Goal: Task Accomplishment & Management: Complete application form

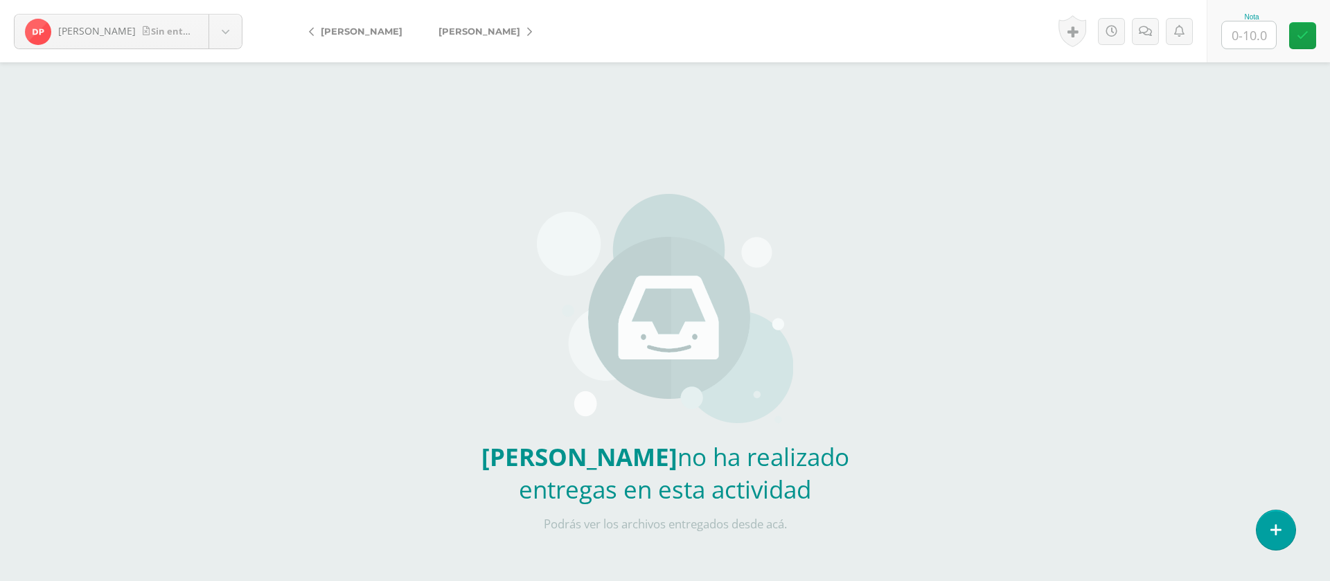
click at [1261, 40] on input "text" at bounding box center [1249, 34] width 54 height 27
type input "0"
click at [1150, 28] on icon at bounding box center [1144, 32] width 13 height 12
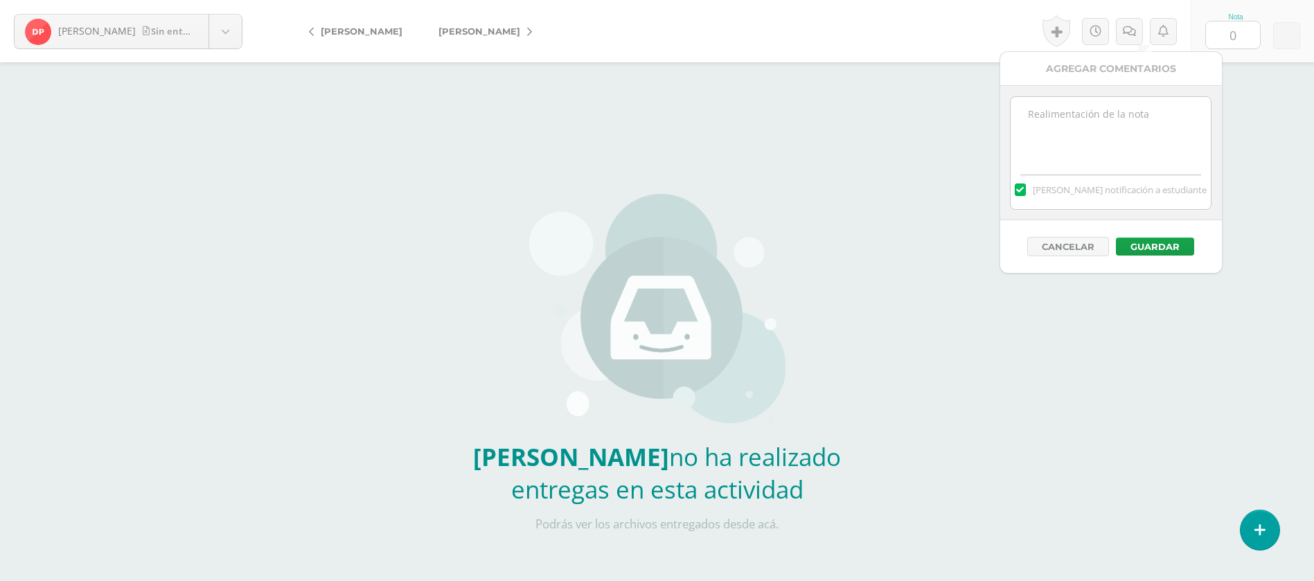
click at [1128, 122] on textarea at bounding box center [1110, 131] width 200 height 69
paste textarea "PRIMERA ENTREGA 12/08/25 Si tienes este mensaje no cumpliste con los requisitos…"
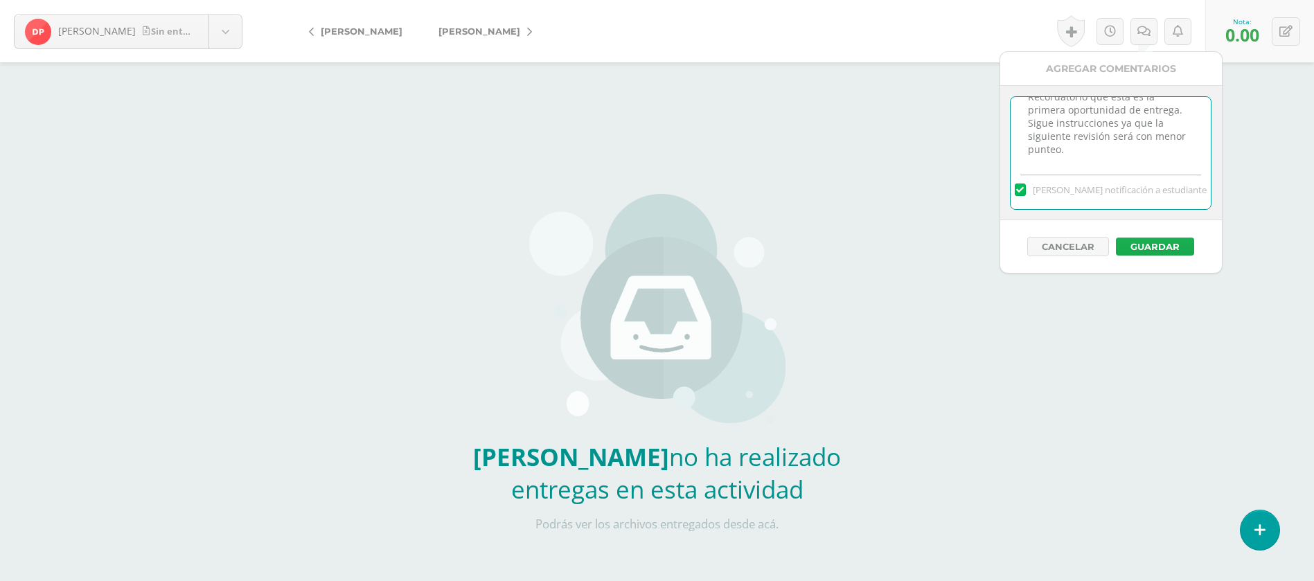
type textarea "PRIMERA ENTREGA 12/08/25 Si tienes este mensaje no cumpliste con los requisitos…"
click at [1145, 248] on button "Guardar" at bounding box center [1155, 247] width 78 height 18
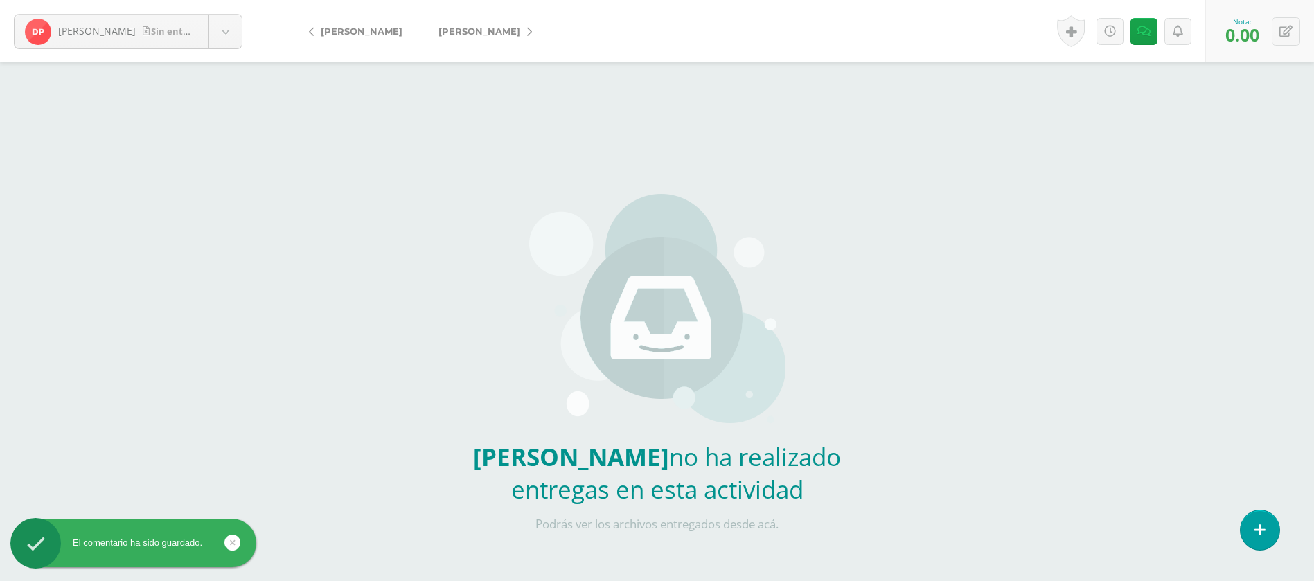
click at [488, 28] on span "[PERSON_NAME]" at bounding box center [479, 31] width 82 height 11
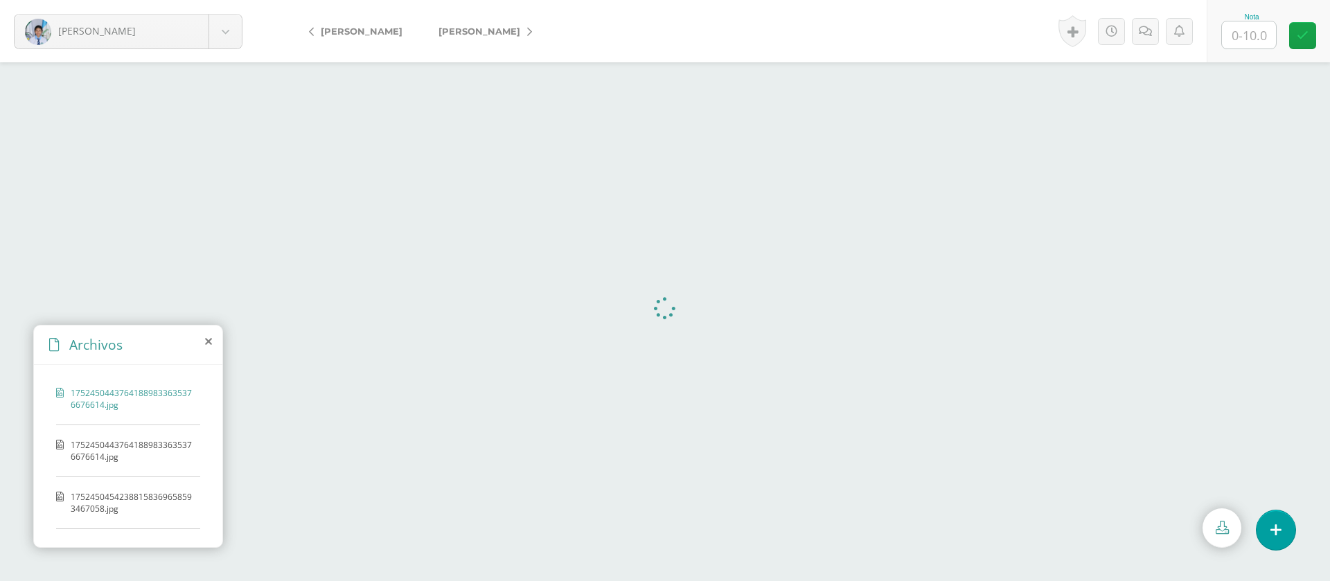
click at [1253, 28] on input "text" at bounding box center [1249, 34] width 54 height 27
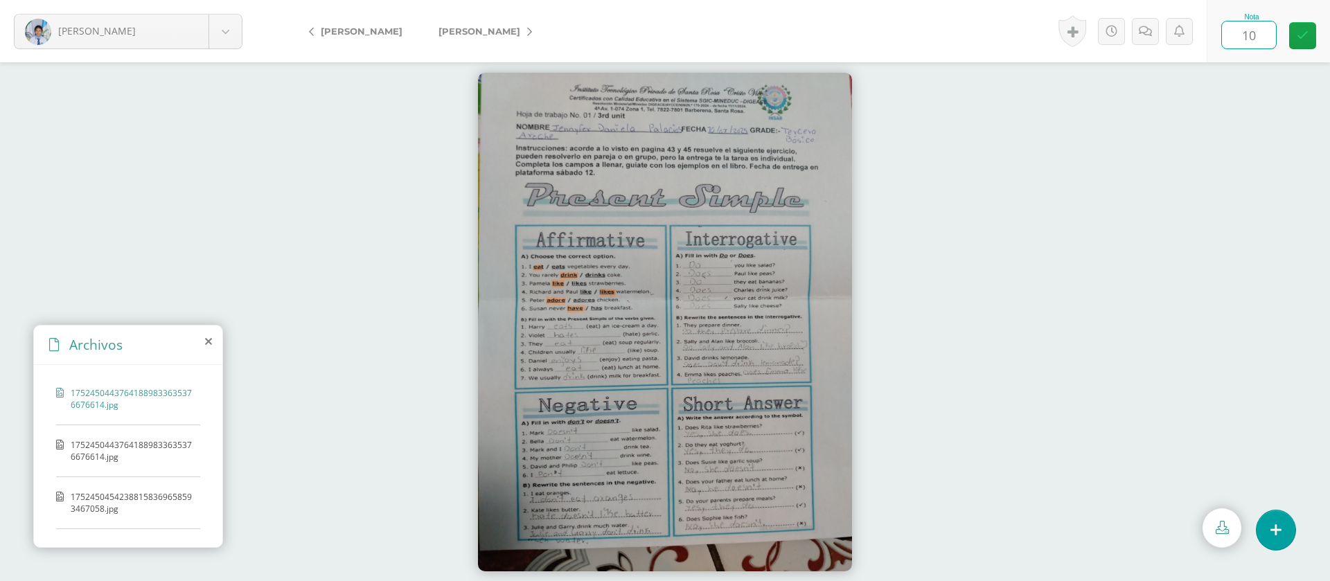
type input "10"
click at [447, 36] on span "[PERSON_NAME]" at bounding box center [479, 31] width 82 height 11
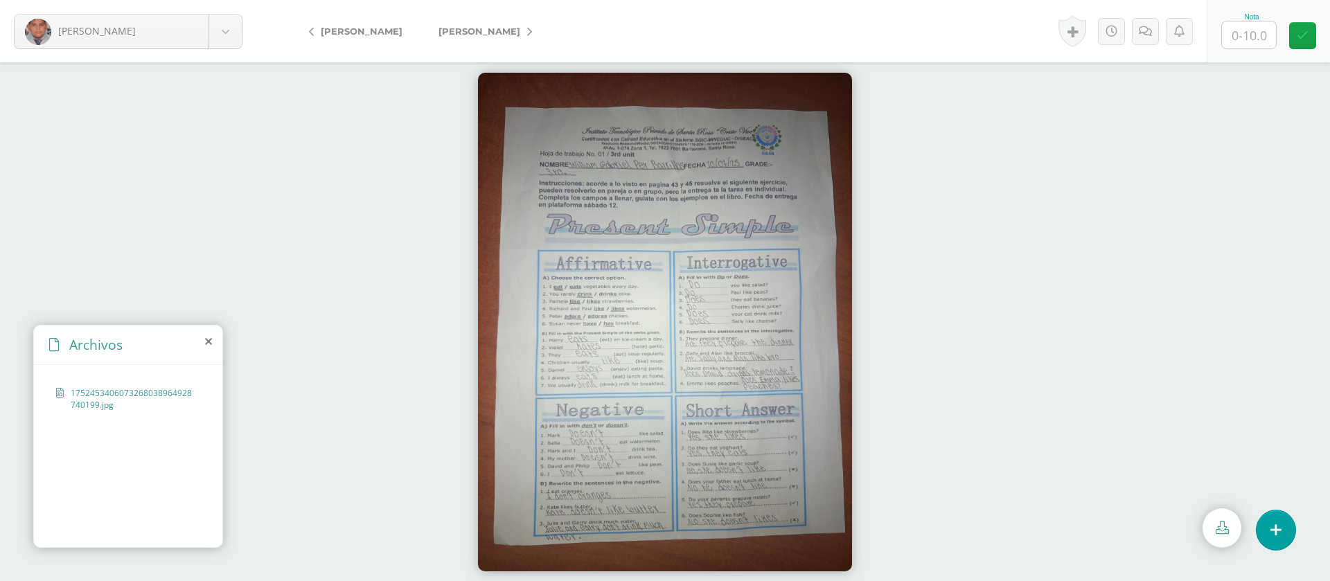
click at [1269, 35] on input "text" at bounding box center [1249, 34] width 54 height 27
type input "10"
click at [483, 37] on link "[PERSON_NAME]" at bounding box center [481, 31] width 123 height 33
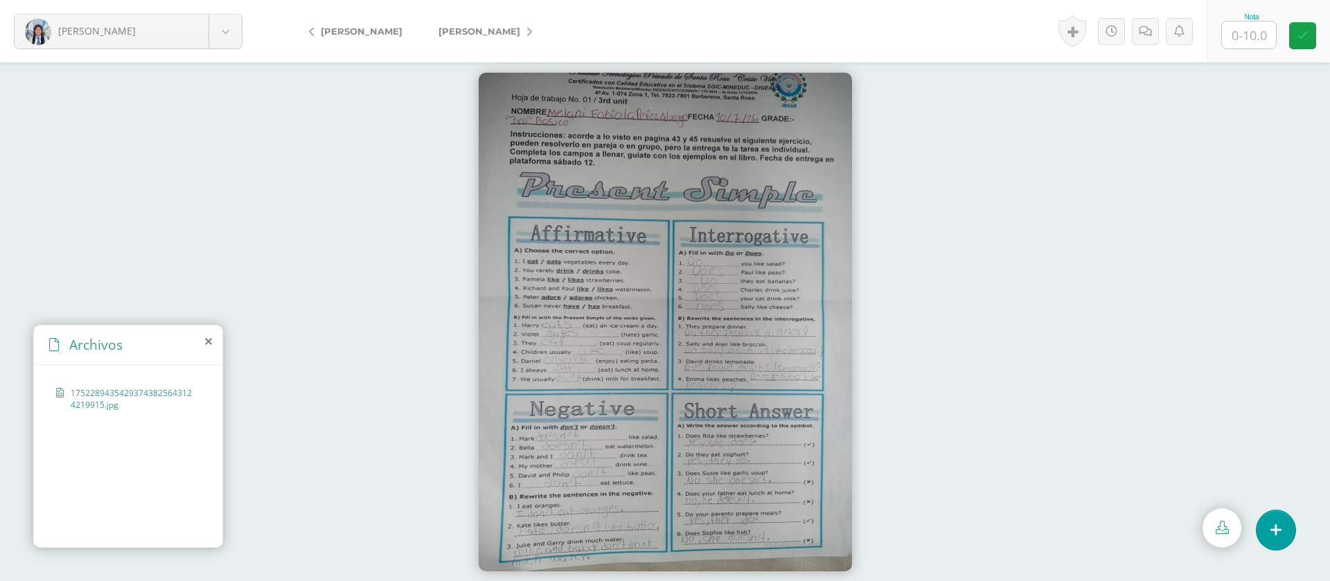
click at [1256, 38] on input "text" at bounding box center [1249, 34] width 54 height 27
type input "10"
click at [442, 32] on span "[PERSON_NAME]" at bounding box center [479, 31] width 82 height 11
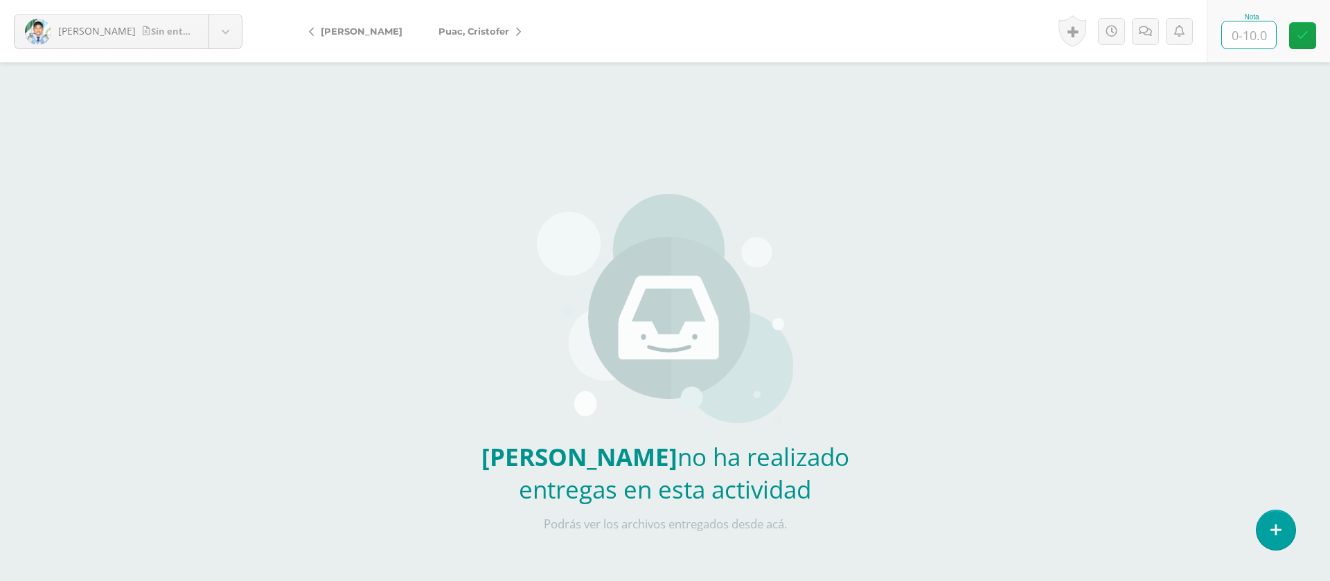
click at [1260, 28] on input "text" at bounding box center [1249, 34] width 54 height 27
type input "0"
click at [1150, 31] on icon at bounding box center [1144, 32] width 13 height 12
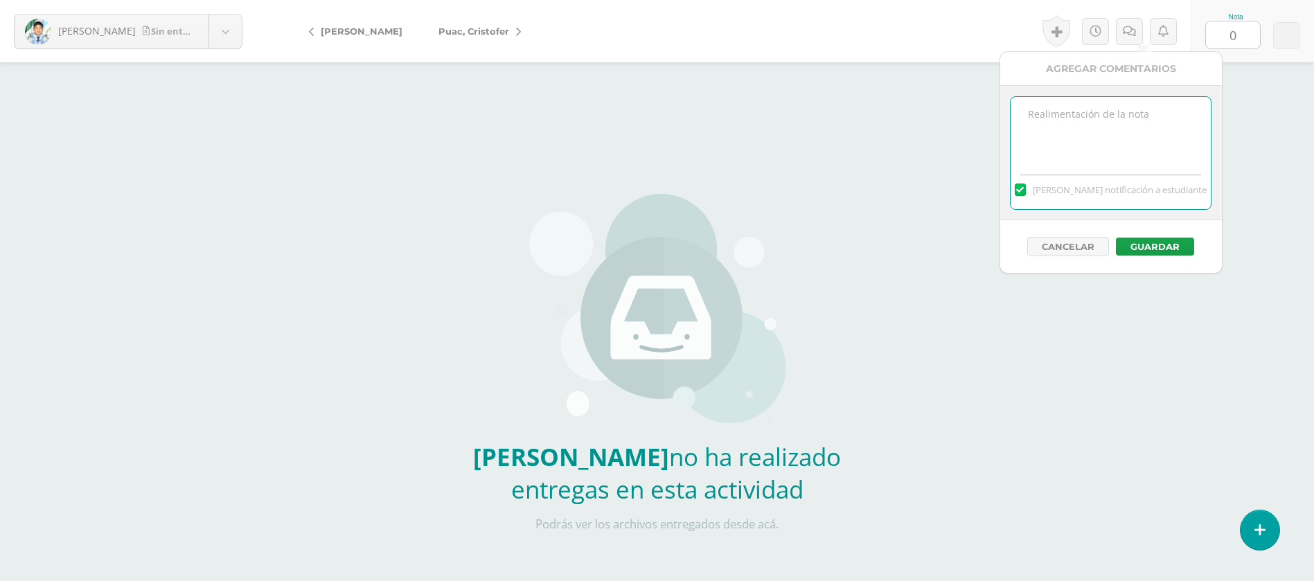
click at [1124, 128] on textarea at bounding box center [1110, 131] width 200 height 69
paste textarea "PRIMERA ENTREGA [DATE] Si tienes este mensaje no cumpliste con los requisitos d…"
type textarea "PRIMERA ENTREGA 12/08/25 Si tienes este mensaje no cumpliste con los requisitos…"
click at [1151, 247] on button "Guardar" at bounding box center [1155, 247] width 78 height 18
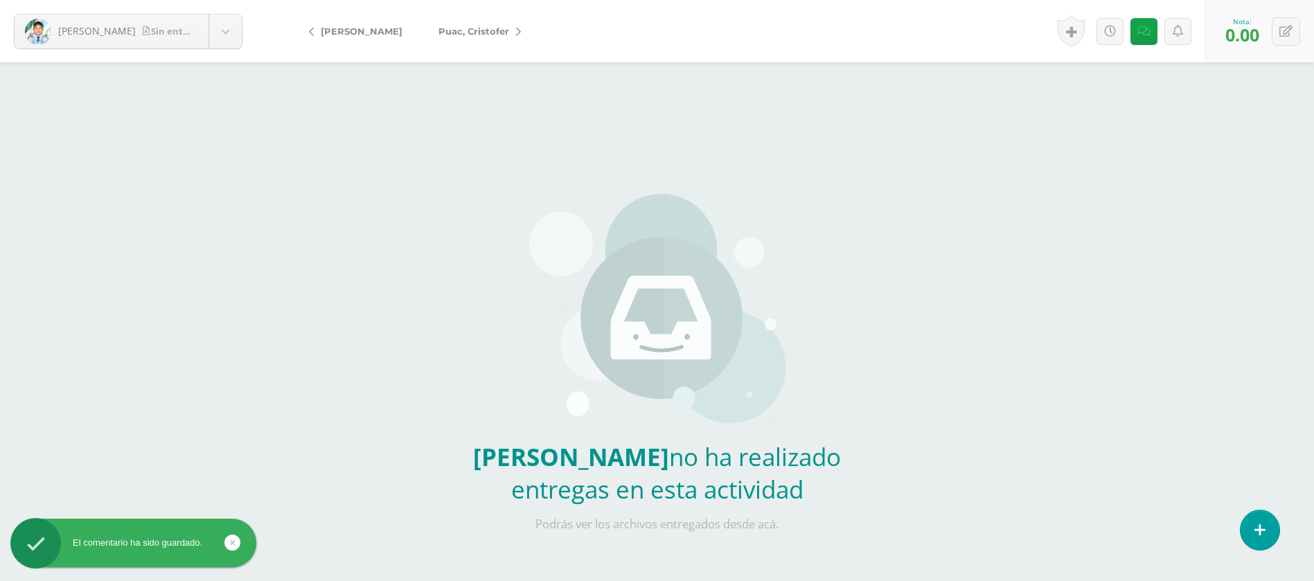
click at [445, 26] on span "Puac, Cristofer" at bounding box center [473, 31] width 71 height 11
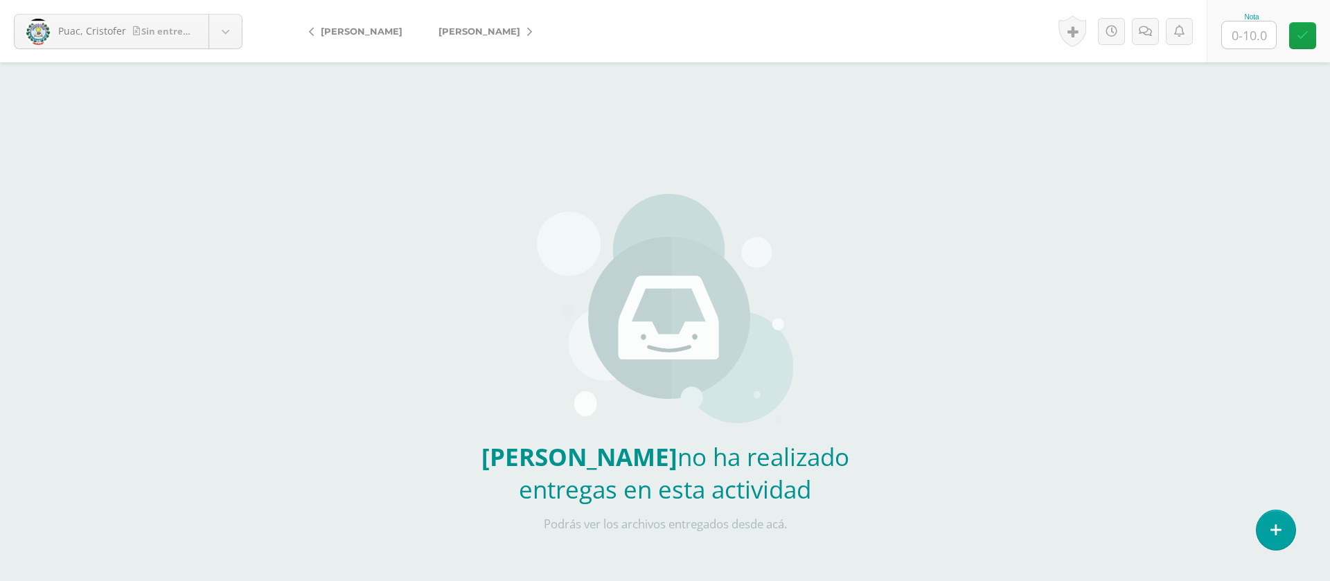
click at [1256, 34] on input "text" at bounding box center [1249, 34] width 54 height 27
type input "0"
click at [1145, 34] on icon at bounding box center [1144, 32] width 13 height 12
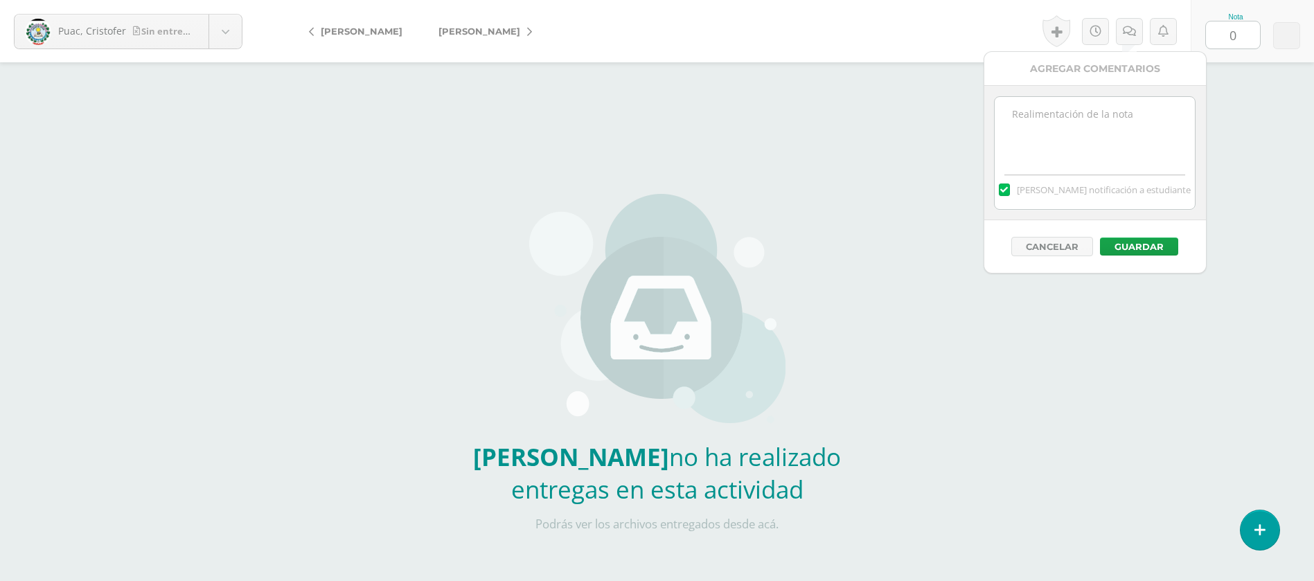
click at [1107, 146] on textarea at bounding box center [1094, 131] width 200 height 69
paste textarea "PRIMERA ENTREGA 12/08/25 Si tienes este mensaje no cumpliste con los requisitos…"
type textarea "PRIMERA ENTREGA [DATE] Si tienes este mensaje no cumpliste con los requisitos d…"
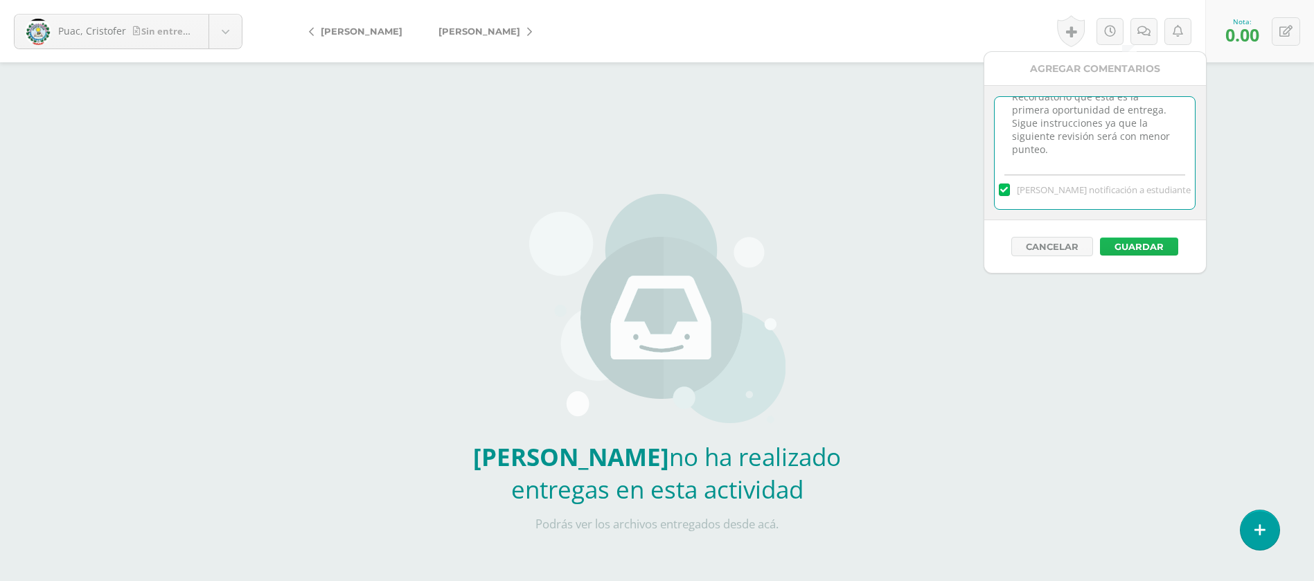
click at [1154, 250] on button "Guardar" at bounding box center [1139, 247] width 78 height 18
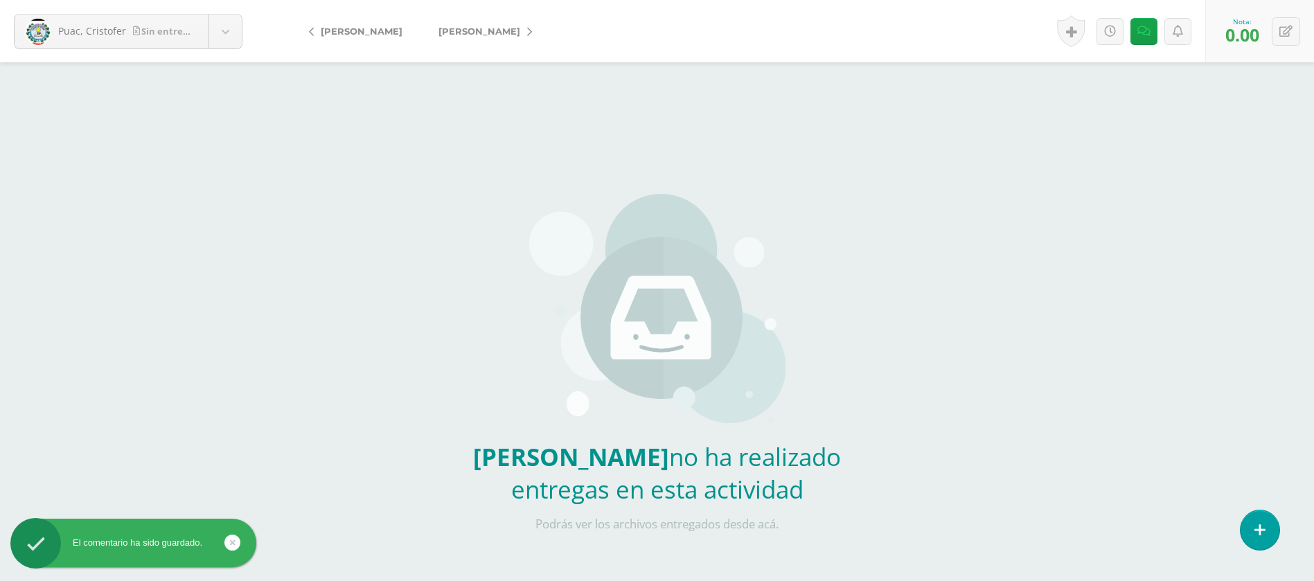
click at [488, 24] on link "[PERSON_NAME]" at bounding box center [481, 31] width 123 height 33
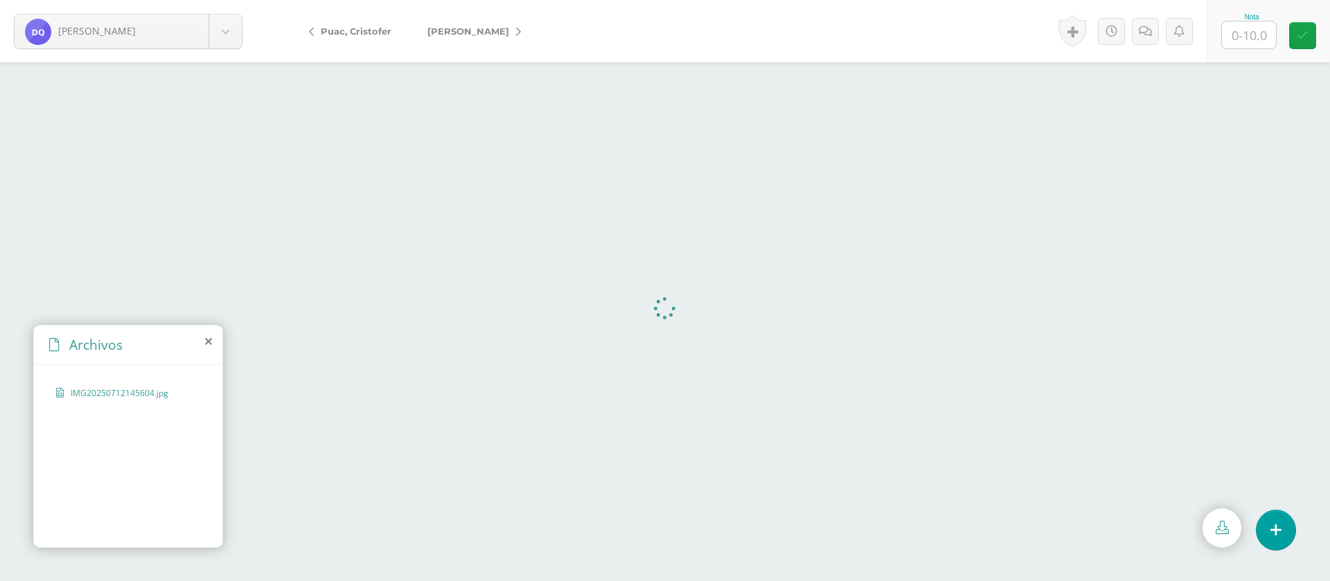
click at [1268, 39] on input "text" at bounding box center [1249, 34] width 54 height 27
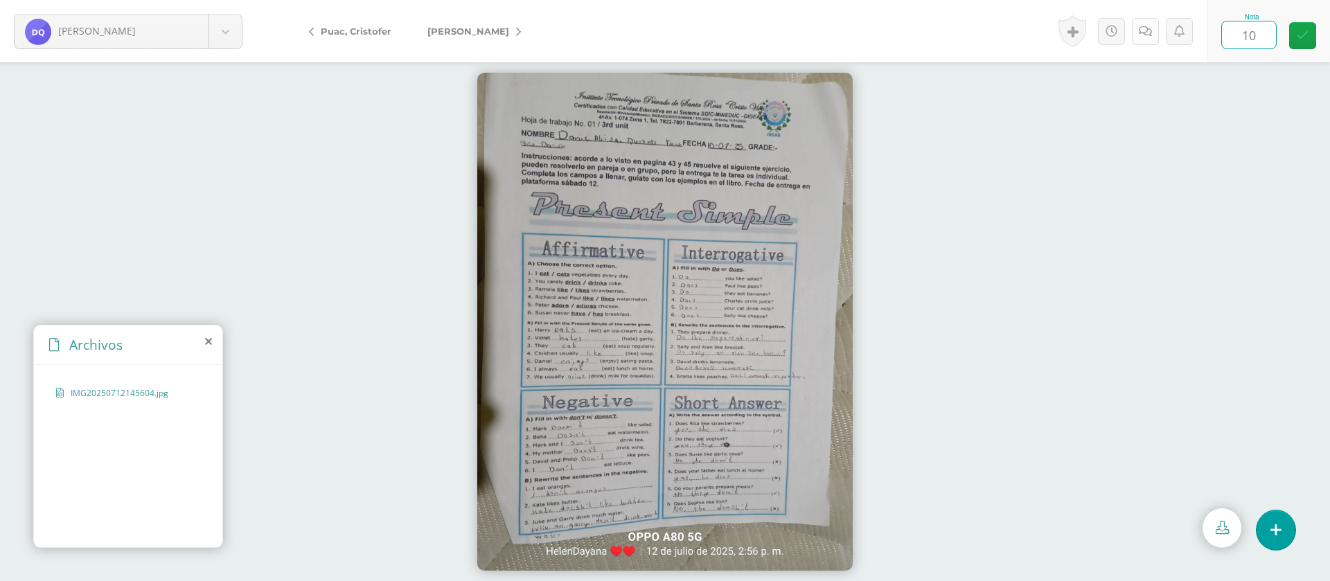
type input "10"
click at [1147, 30] on icon at bounding box center [1144, 32] width 13 height 12
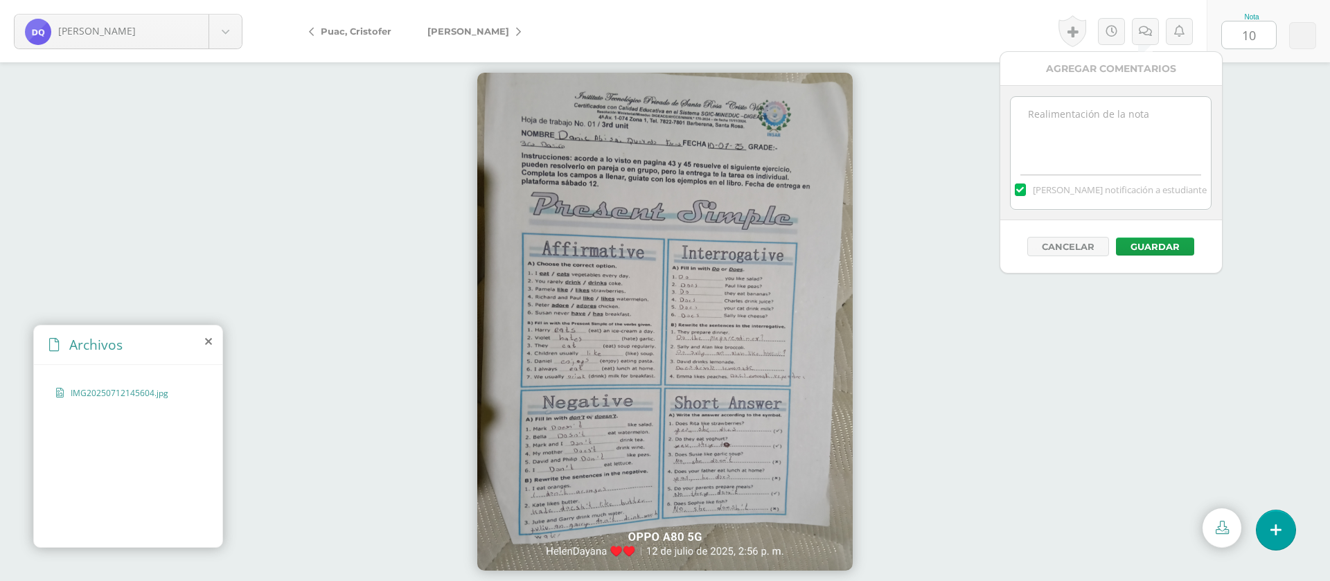
click at [1118, 131] on textarea at bounding box center [1110, 131] width 200 height 69
paste textarea "PRIMERA ENTREGA [DATE] Si tienes este mensaje no cumpliste con los requisitos d…"
type textarea "PRIMERA ENTREGA 12/08/25 Si tienes este mensaje no cumpliste con los requisitos…"
click at [1170, 245] on button "Guardar" at bounding box center [1155, 247] width 78 height 18
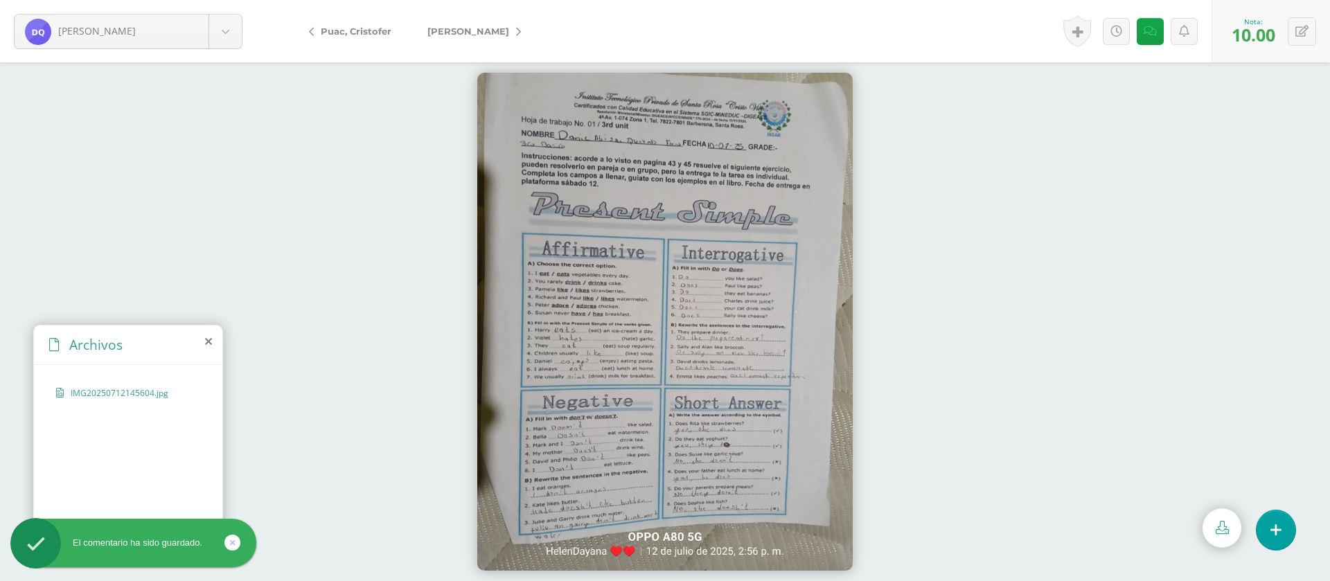
click at [474, 26] on span "[PERSON_NAME]" at bounding box center [468, 31] width 82 height 11
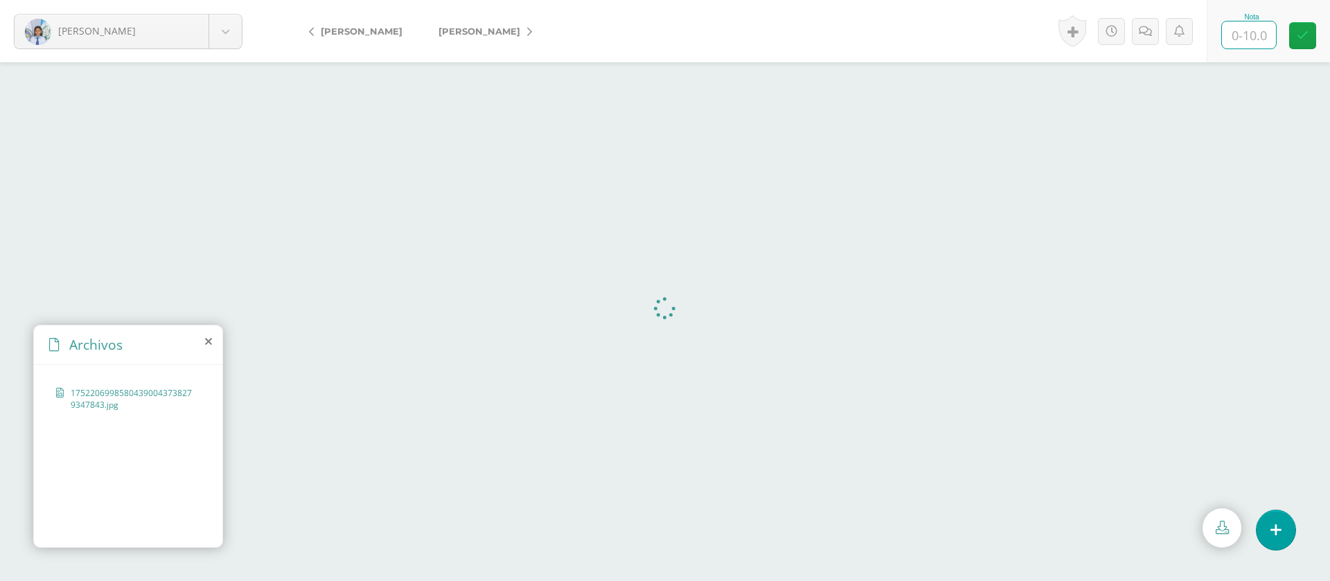
click at [1265, 37] on input "text" at bounding box center [1249, 34] width 54 height 27
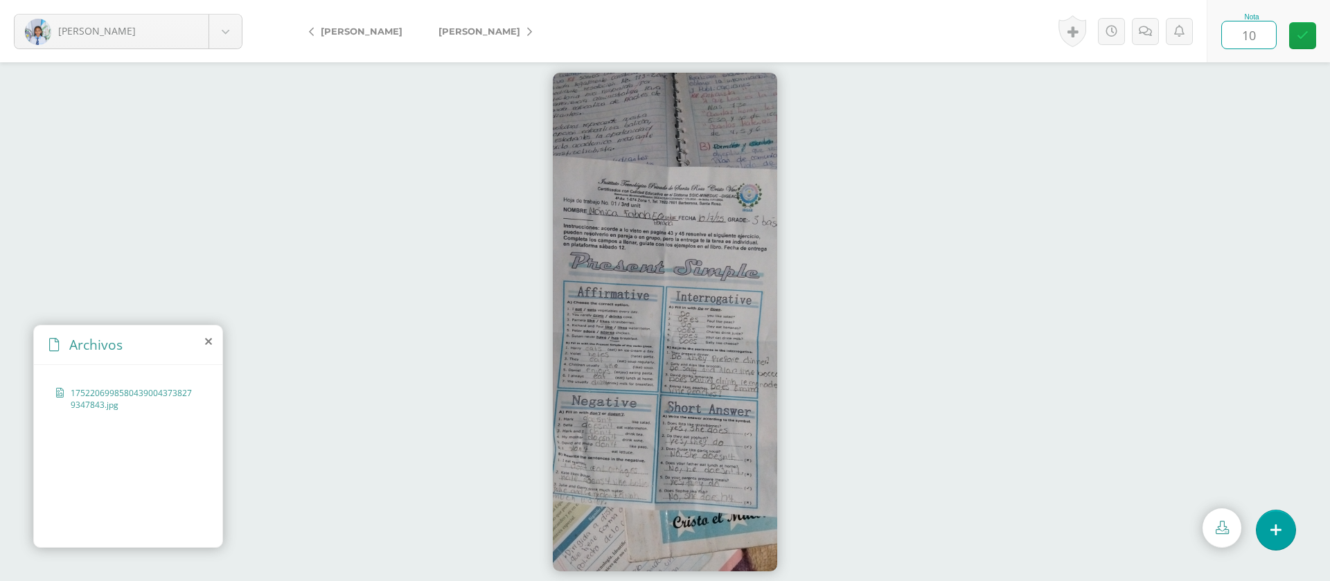
type input "10"
click at [512, 32] on link "[PERSON_NAME]" at bounding box center [481, 31] width 123 height 33
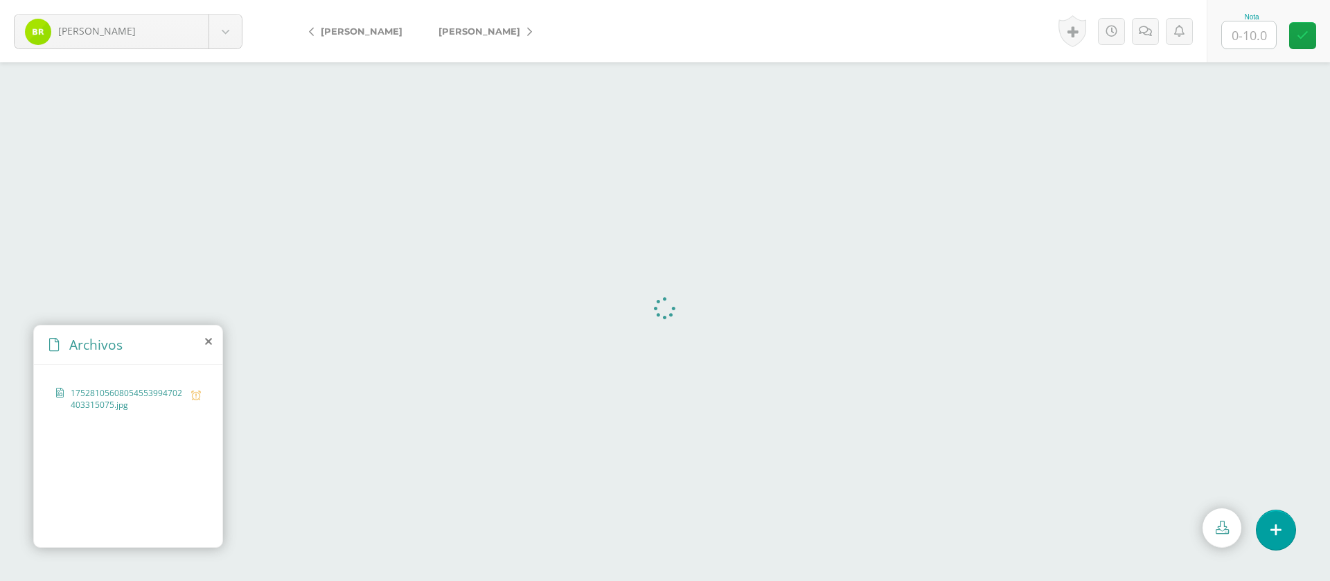
click at [1262, 33] on input "text" at bounding box center [1249, 34] width 54 height 27
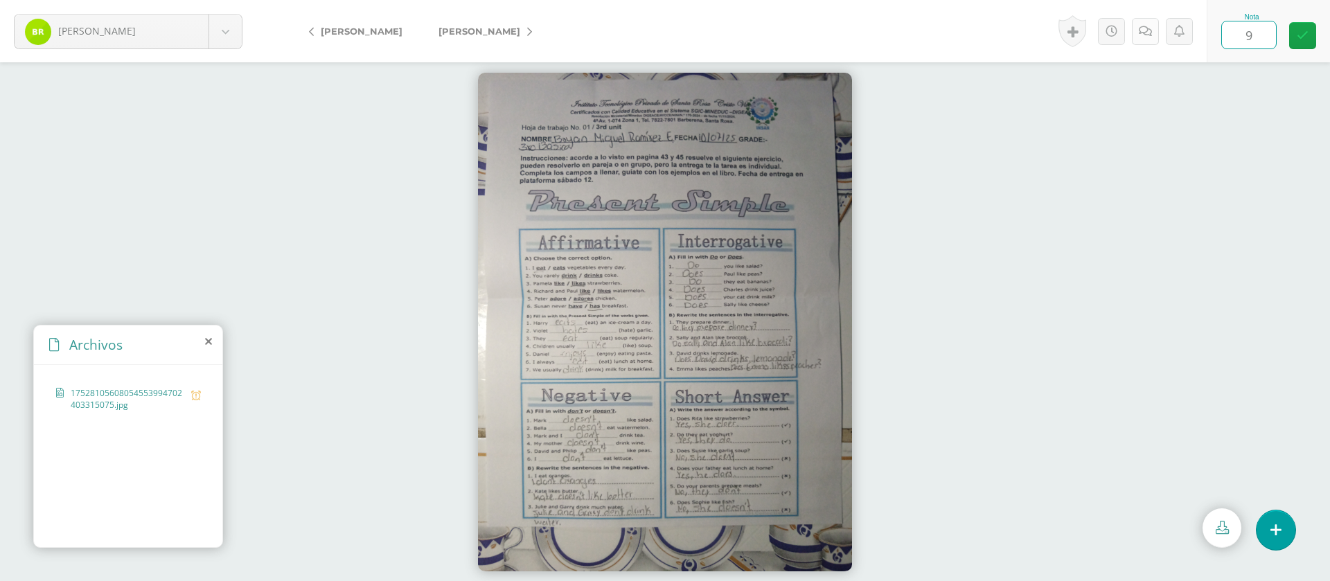
type input "9"
click at [1149, 40] on link at bounding box center [1145, 31] width 27 height 27
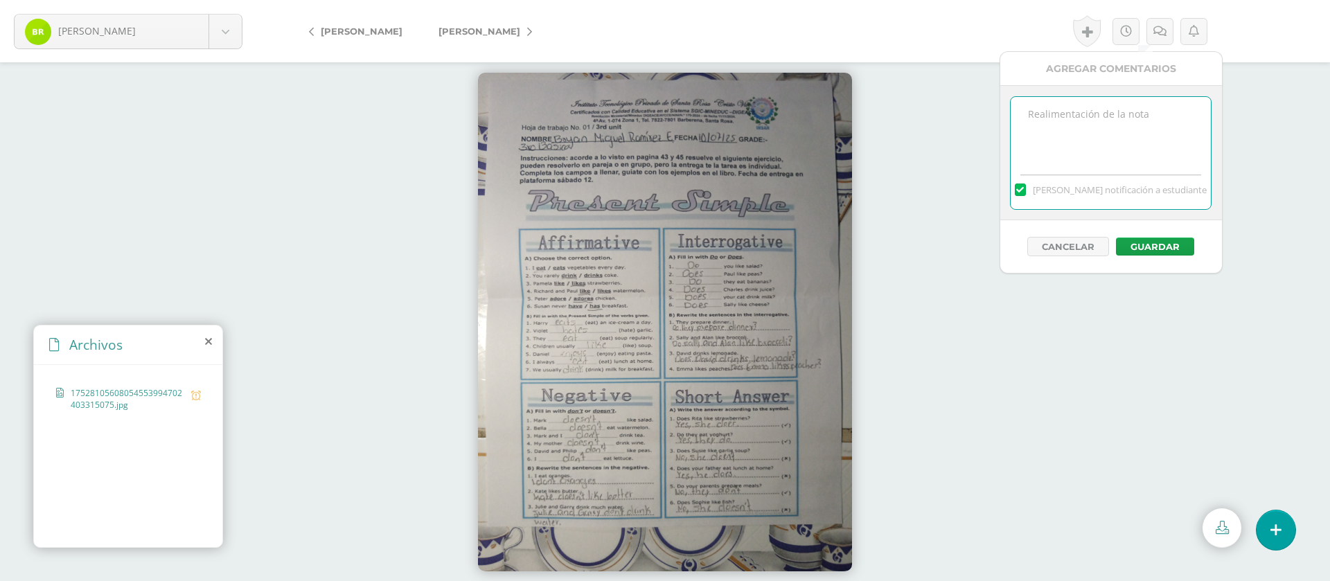
click at [1115, 123] on textarea at bounding box center [1110, 131] width 200 height 69
paste textarea "PRIMERA ENTREGA 12/08/25 Si tienes este mensaje no cumpliste con los requisitos…"
type textarea "PRIMERA ENTREGA 12/08/25 Si tienes este mensaje no cumpliste con los requisitos…"
click at [1160, 233] on div "Cancelar Guardar" at bounding box center [1111, 246] width 222 height 53
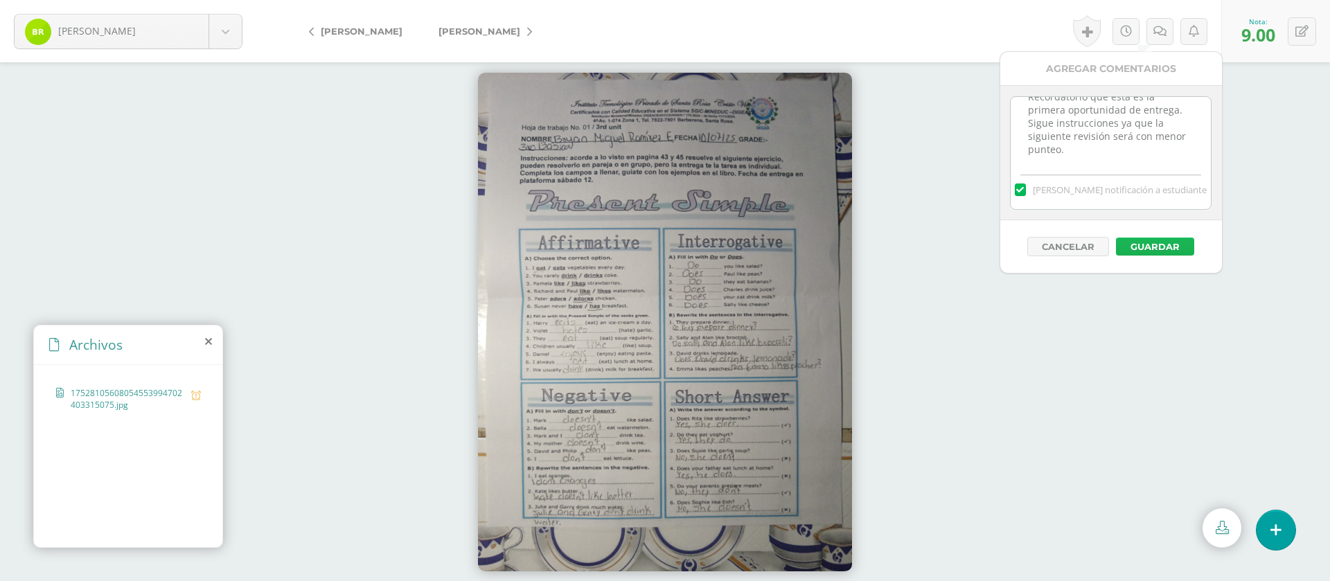
click at [1160, 243] on button "Guardar" at bounding box center [1155, 247] width 78 height 18
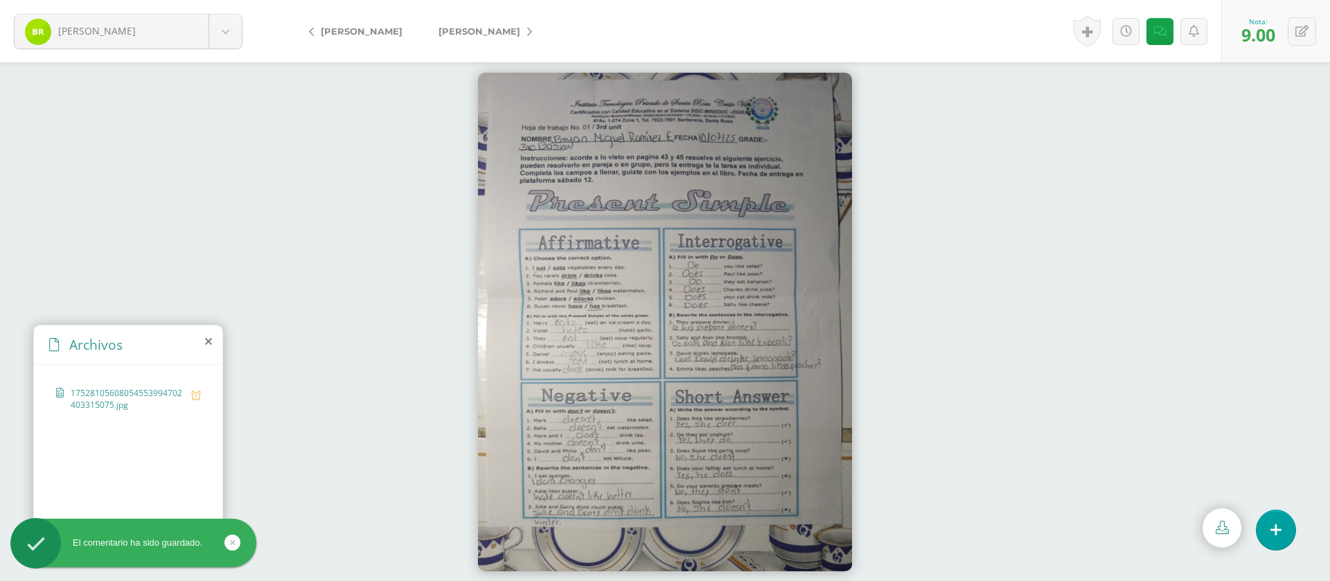
click at [507, 27] on span "[PERSON_NAME]" at bounding box center [479, 31] width 82 height 11
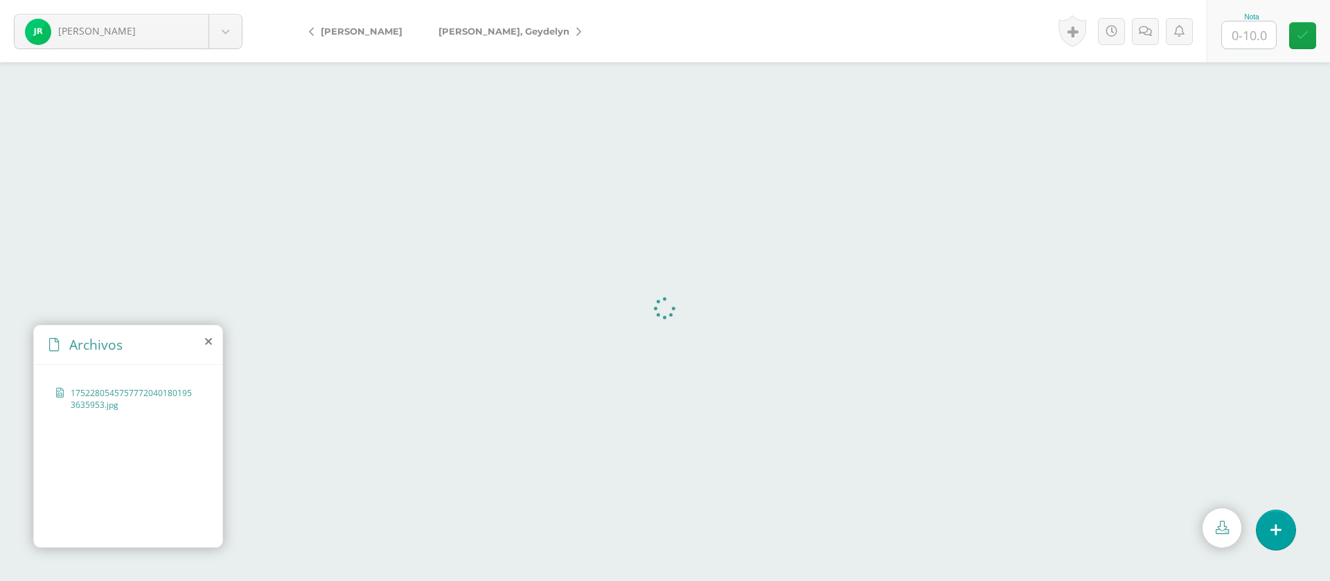
click at [1267, 42] on input "text" at bounding box center [1249, 34] width 54 height 27
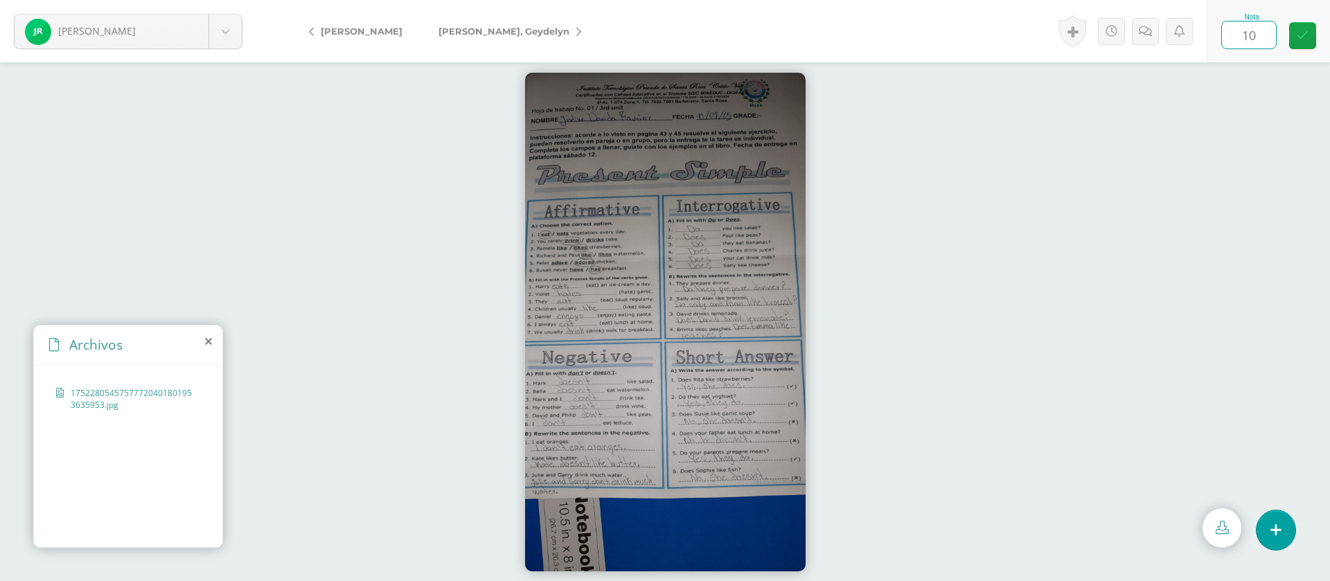
type input "10"
click at [483, 31] on span "[PERSON_NAME], Geydelyn" at bounding box center [503, 31] width 131 height 11
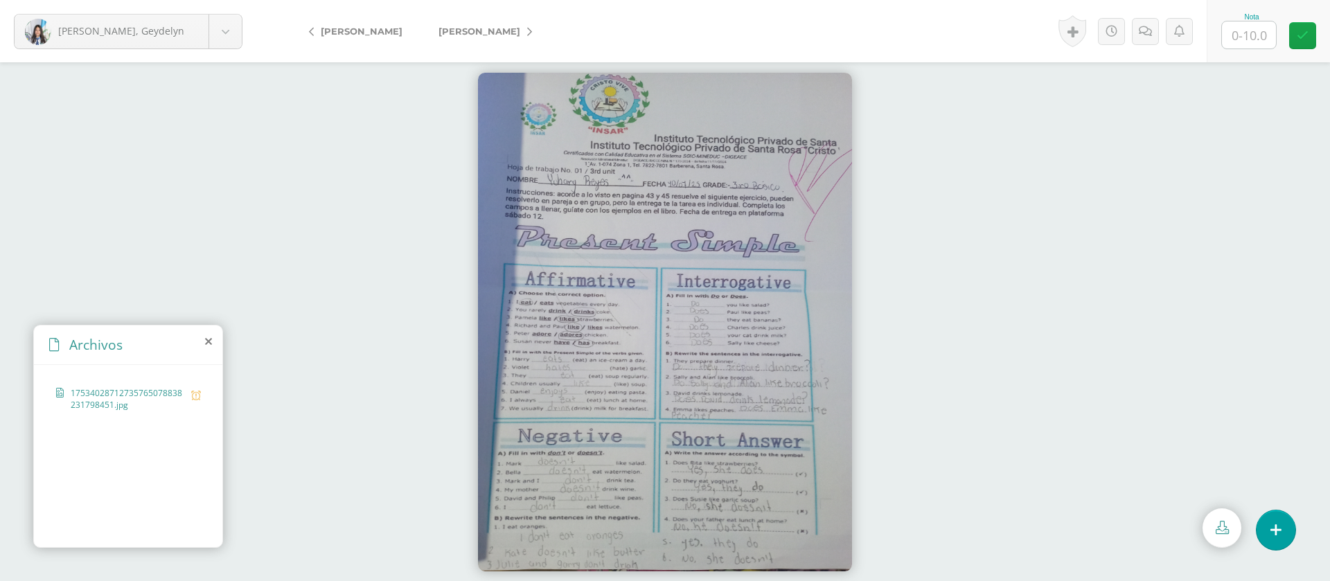
click at [1255, 34] on input "text" at bounding box center [1249, 34] width 54 height 27
type input "9"
click at [1143, 34] on icon at bounding box center [1144, 32] width 13 height 12
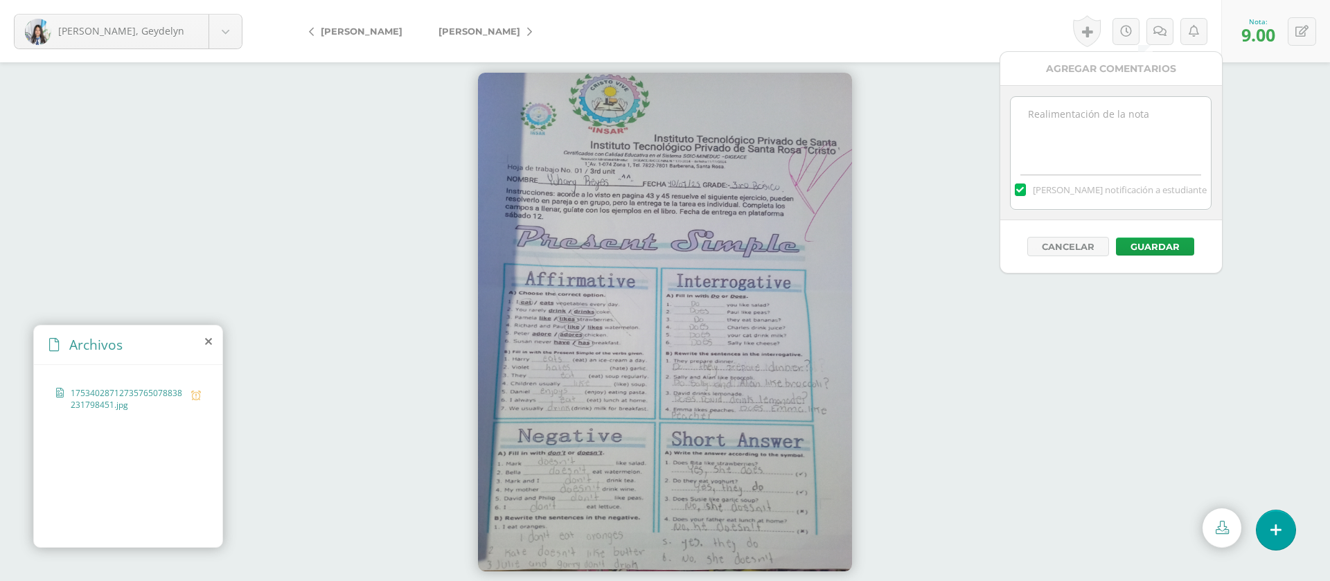
click at [1143, 133] on textarea at bounding box center [1110, 131] width 200 height 69
paste textarea "PRIMERA ENTREGA [DATE] Si tienes este mensaje no cumpliste con los requisitos d…"
type textarea "PRIMERA ENTREGA [DATE] Si tienes este mensaje no cumpliste con los requisitos d…"
click at [1149, 240] on button "Guardar" at bounding box center [1155, 247] width 78 height 18
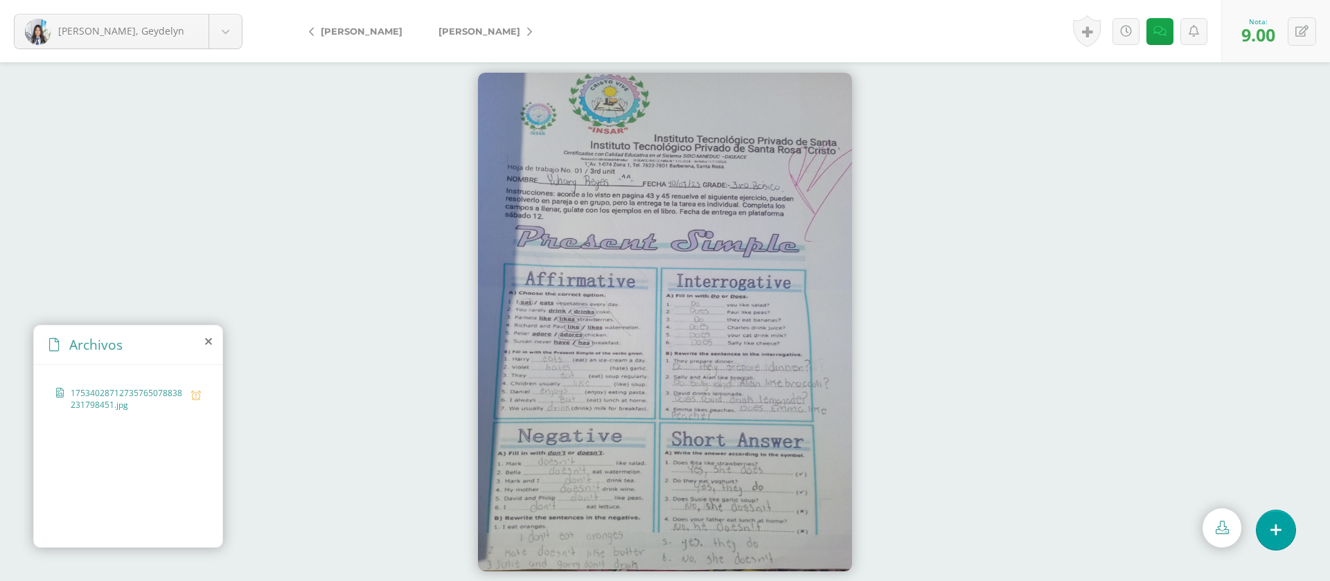
click at [522, 37] on link "[PERSON_NAME]" at bounding box center [481, 31] width 123 height 33
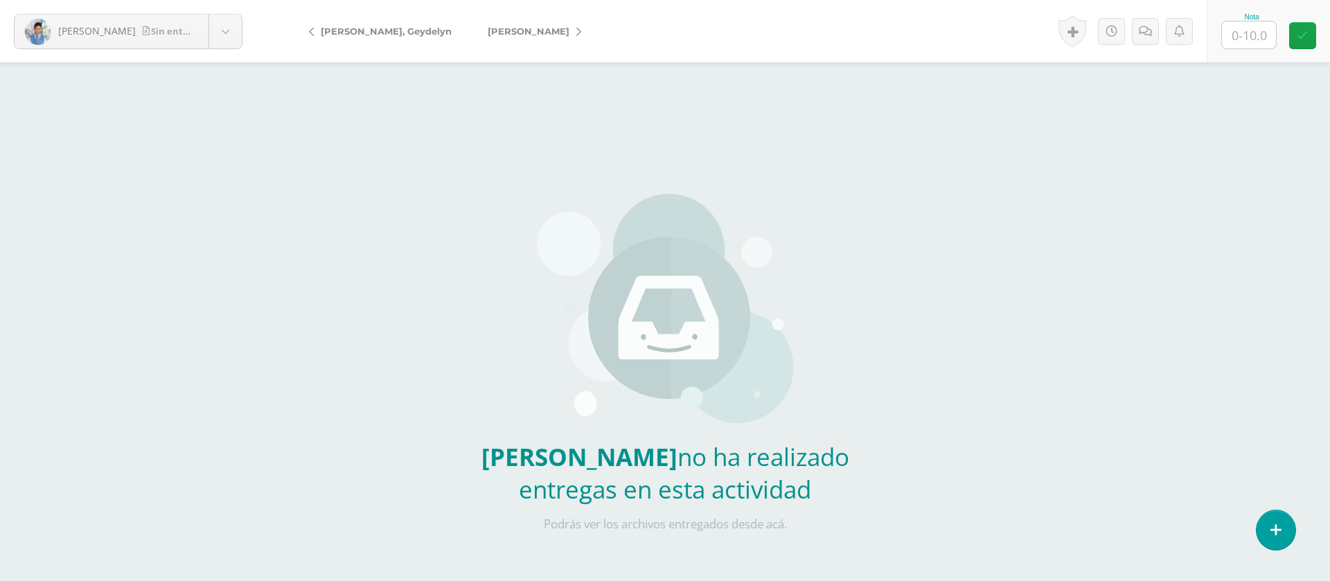
click at [1249, 37] on input "text" at bounding box center [1249, 34] width 54 height 27
type input "0"
click at [1151, 35] on icon at bounding box center [1144, 32] width 13 height 12
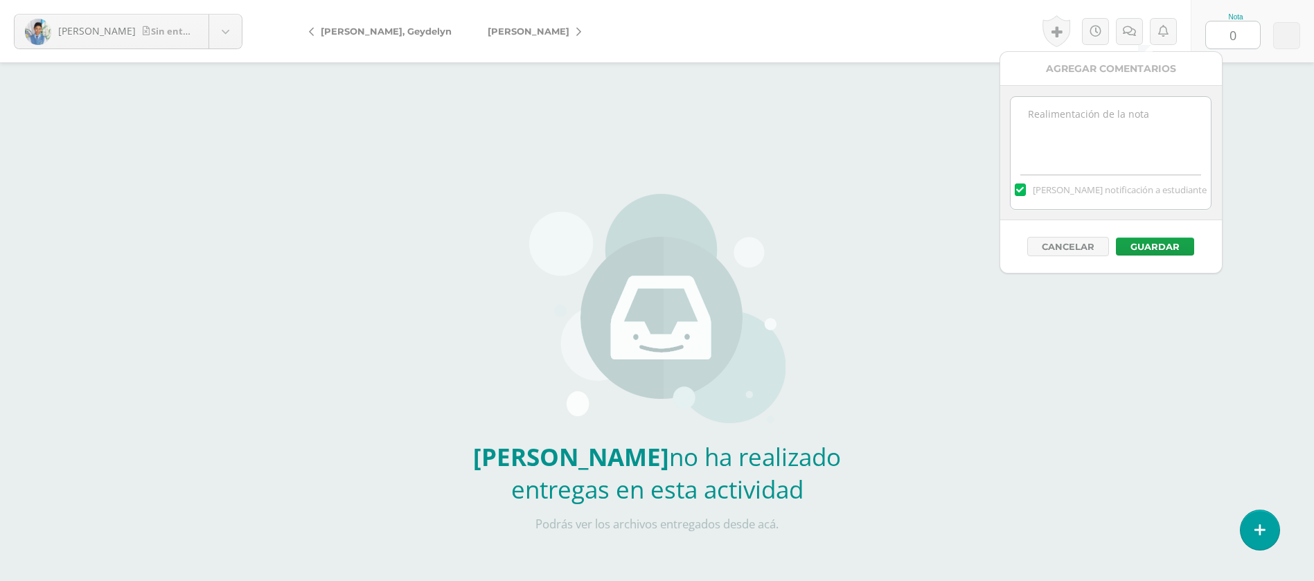
click at [1118, 145] on textarea at bounding box center [1110, 131] width 200 height 69
paste textarea "PRIMERA ENTREGA [DATE] Si tienes este mensaje no cumpliste con los requisitos d…"
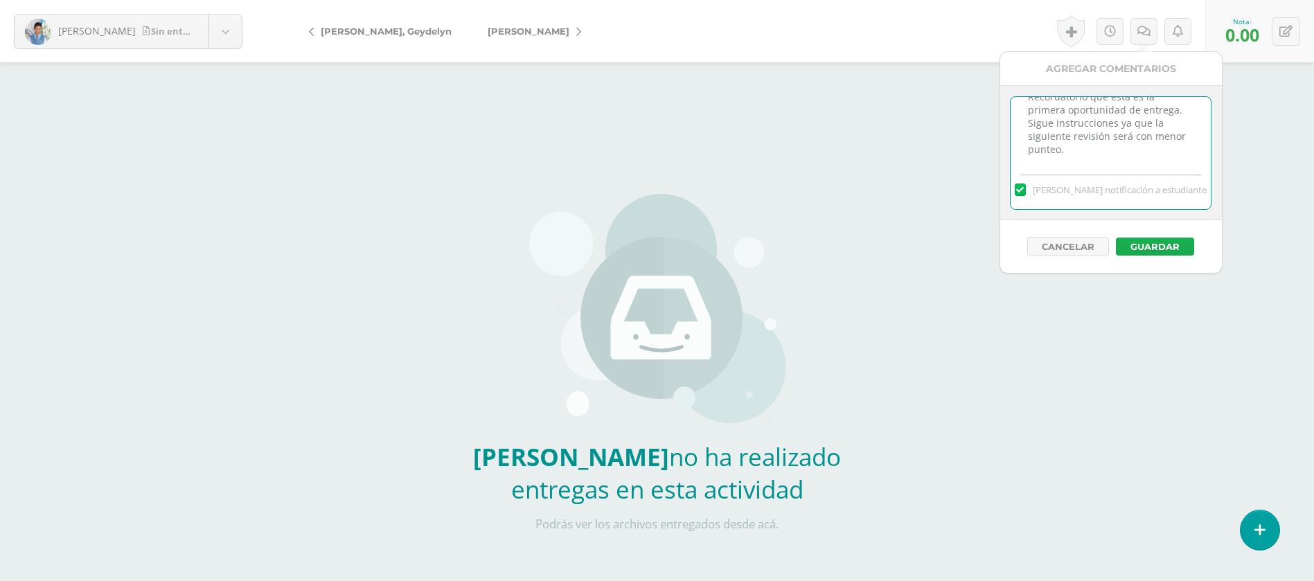
type textarea "PRIMERA ENTREGA [DATE] Si tienes este mensaje no cumpliste con los requisitos d…"
click at [1165, 248] on button "Guardar" at bounding box center [1155, 247] width 78 height 18
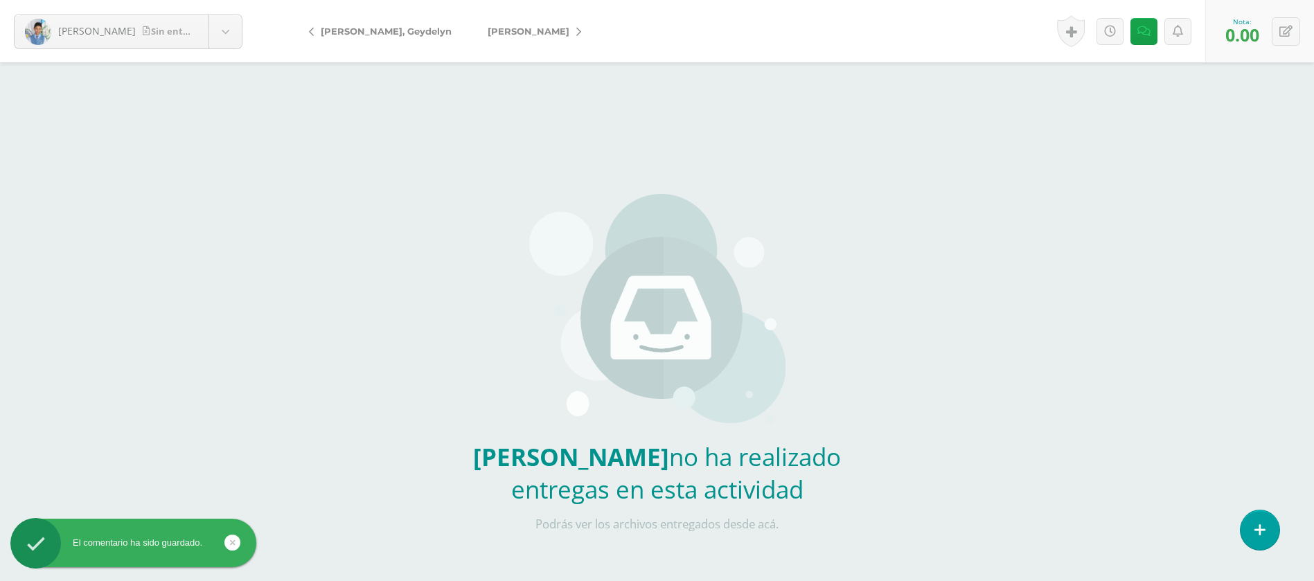
click at [488, 35] on span "[PERSON_NAME]" at bounding box center [529, 31] width 82 height 11
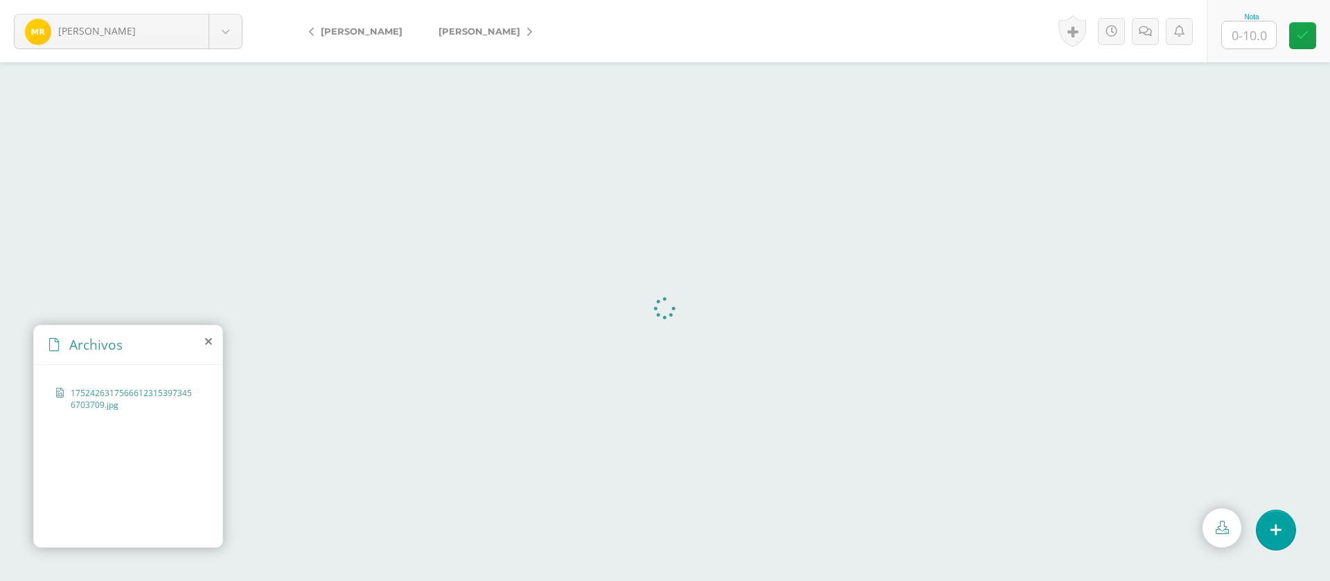
click at [1258, 38] on input "text" at bounding box center [1249, 34] width 54 height 27
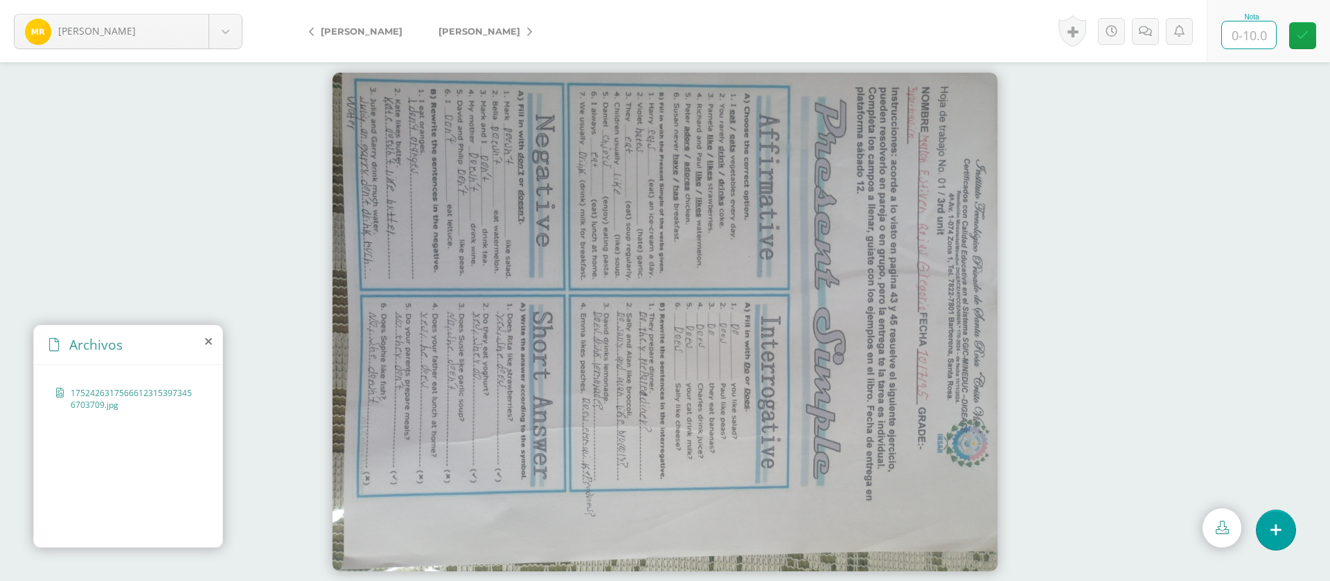
type input "0"
type input "10"
click at [1154, 26] on link at bounding box center [1145, 31] width 27 height 27
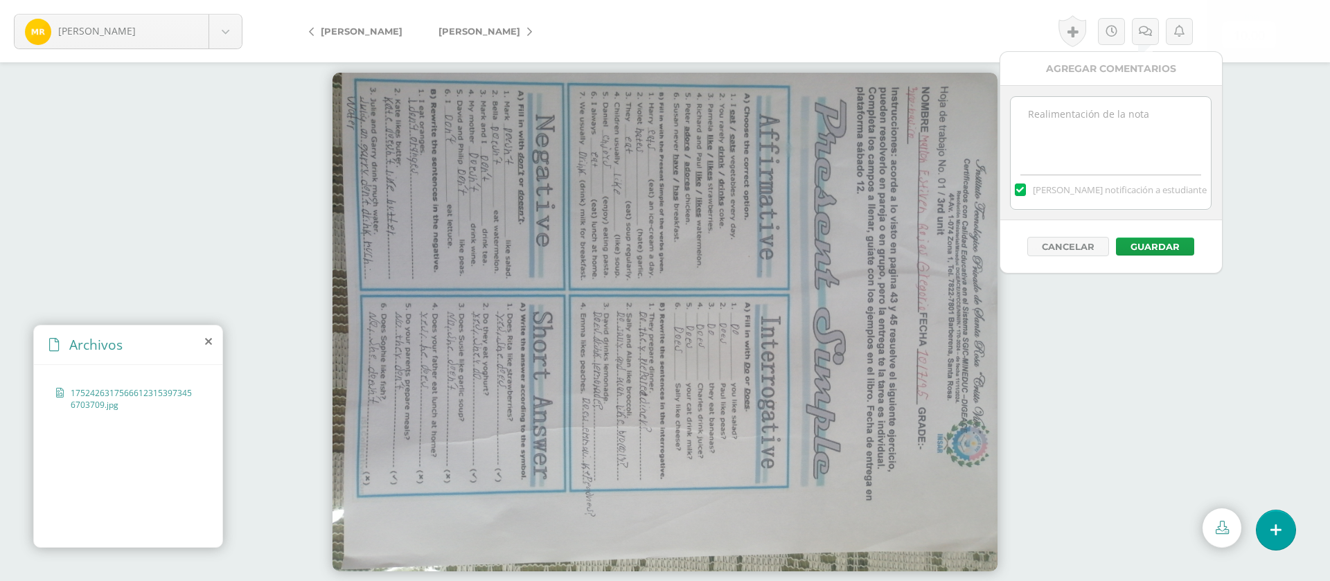
click at [1123, 111] on textarea at bounding box center [1110, 131] width 200 height 69
paste textarea "PRIMERA ENTREGA [DATE] Si tienes este mensaje no cumpliste con los requisitos d…"
type textarea "PRIMERA ENTREGA 12/08/25 Si tienes este mensaje no cumpliste con los requisitos…"
click at [1165, 240] on button "Guardar" at bounding box center [1155, 247] width 78 height 18
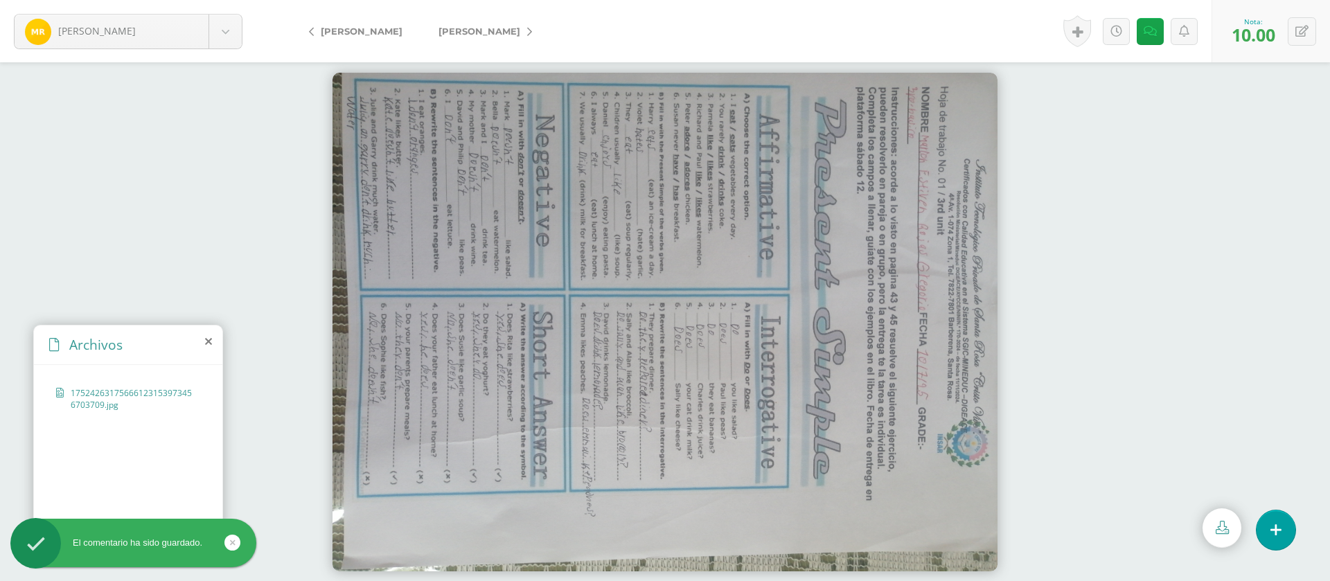
click at [520, 36] on span "[PERSON_NAME]" at bounding box center [479, 31] width 82 height 11
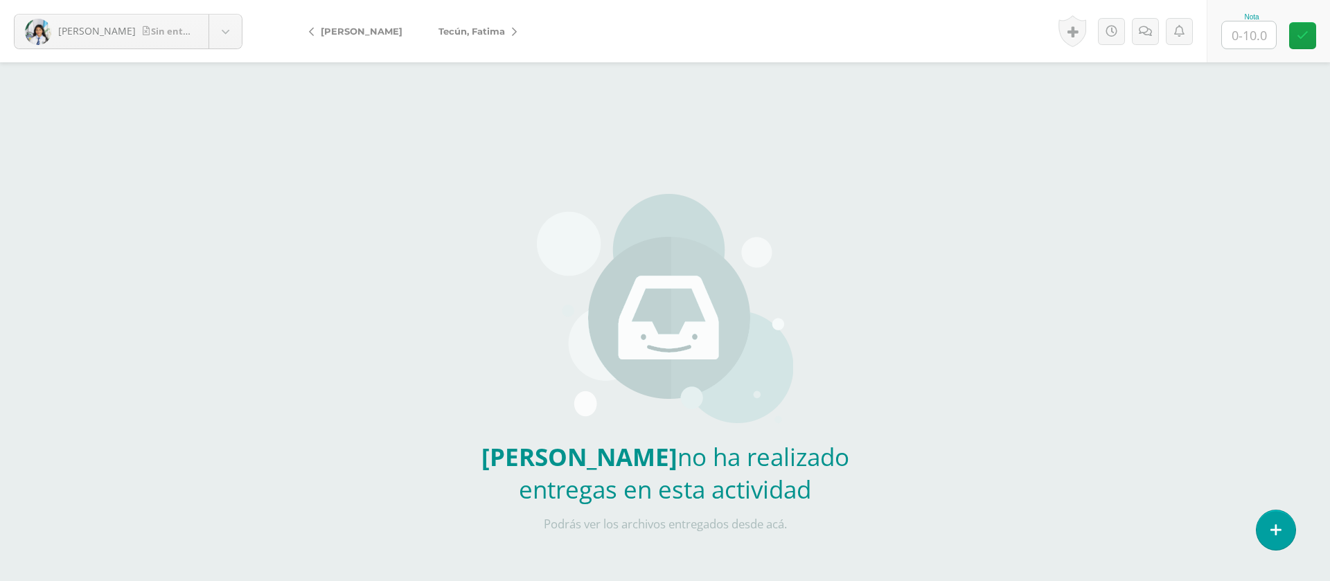
click at [1246, 37] on input "text" at bounding box center [1249, 34] width 54 height 27
type input "0"
click at [1146, 31] on icon at bounding box center [1144, 32] width 13 height 12
click at [1132, 33] on link at bounding box center [1143, 31] width 27 height 27
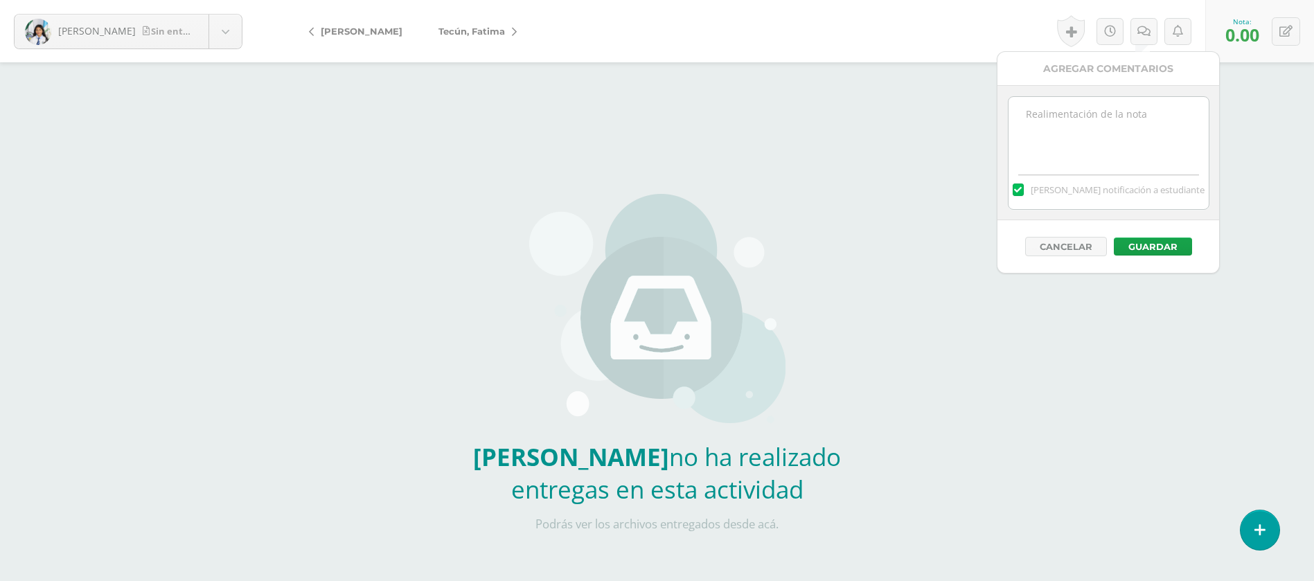
click at [1127, 142] on textarea at bounding box center [1108, 131] width 200 height 69
paste textarea "PRIMERA ENTREGA [DATE] Si tienes este mensaje no cumpliste con los requisitos d…"
type textarea "PRIMERA ENTREGA [DATE] Si tienes este mensaje no cumpliste con los requisitos d…"
click at [1170, 244] on button "Guardar" at bounding box center [1153, 247] width 78 height 18
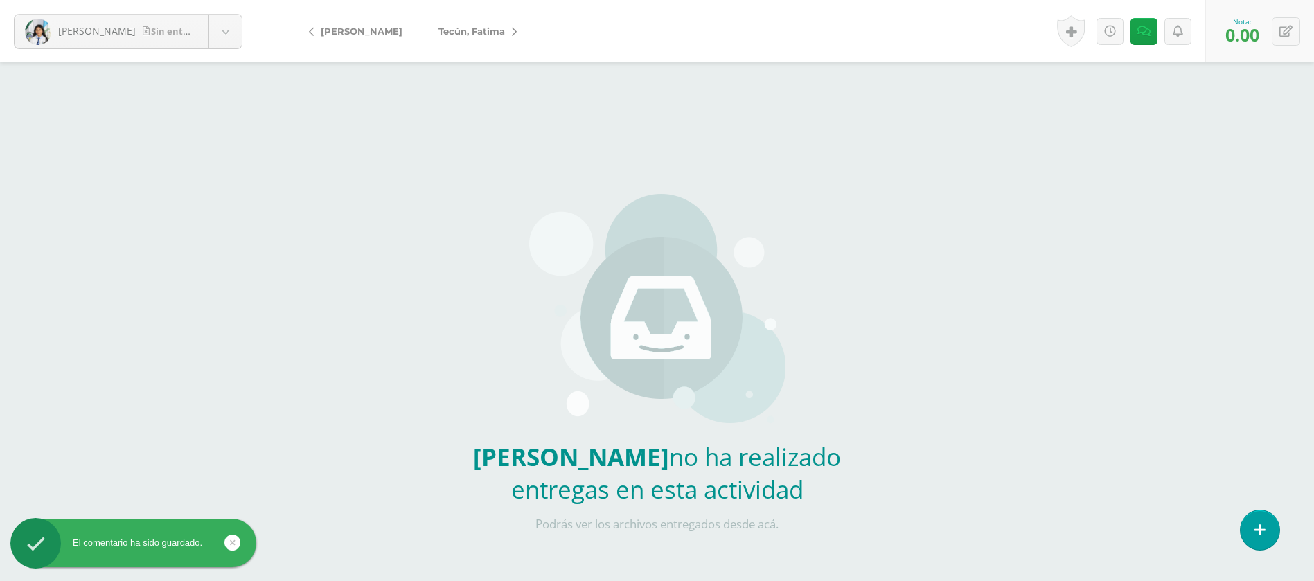
click at [476, 28] on span "Tecún, Fatima" at bounding box center [471, 31] width 66 height 11
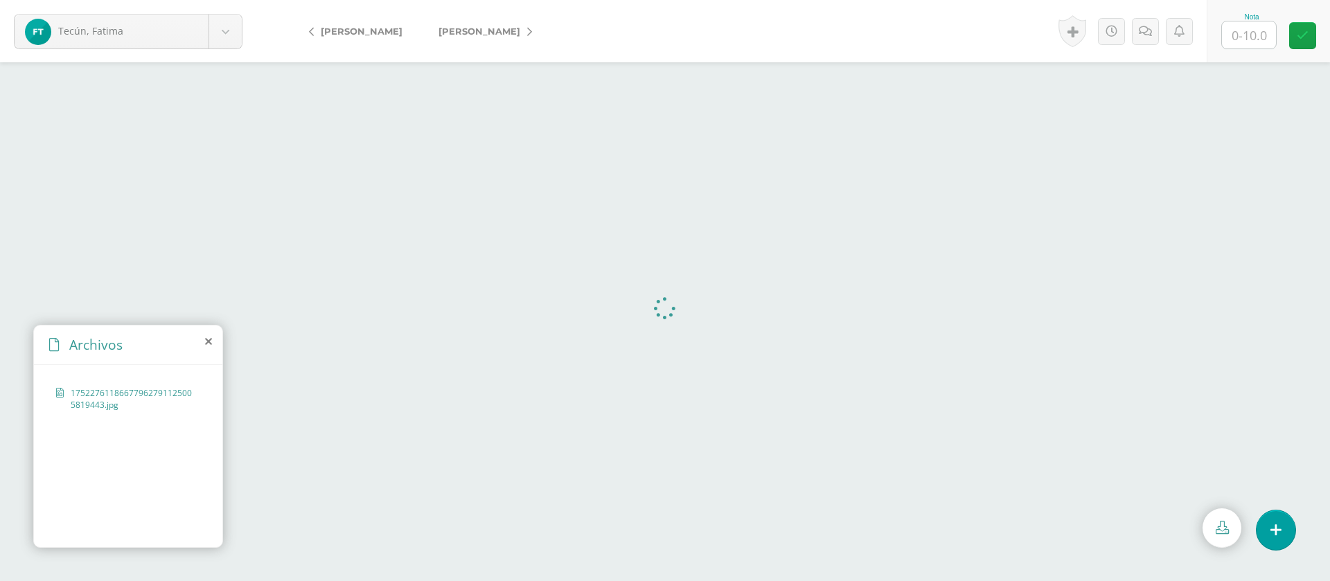
click at [1257, 39] on input "text" at bounding box center [1249, 34] width 54 height 27
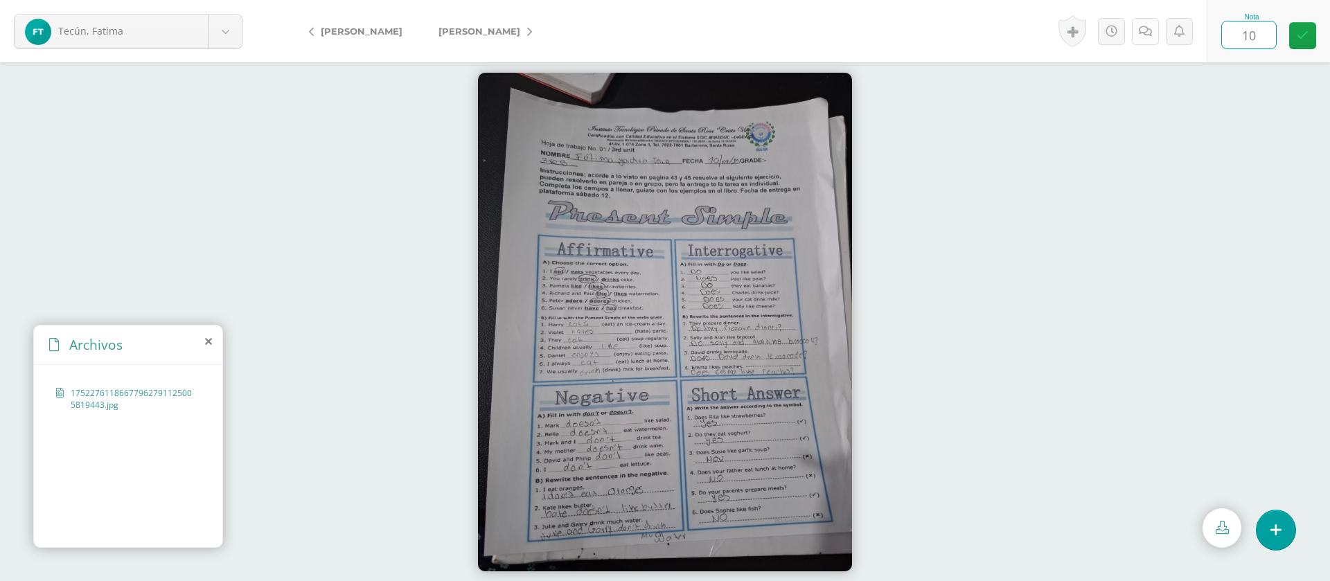
type input "10"
click at [1156, 37] on link at bounding box center [1145, 31] width 27 height 27
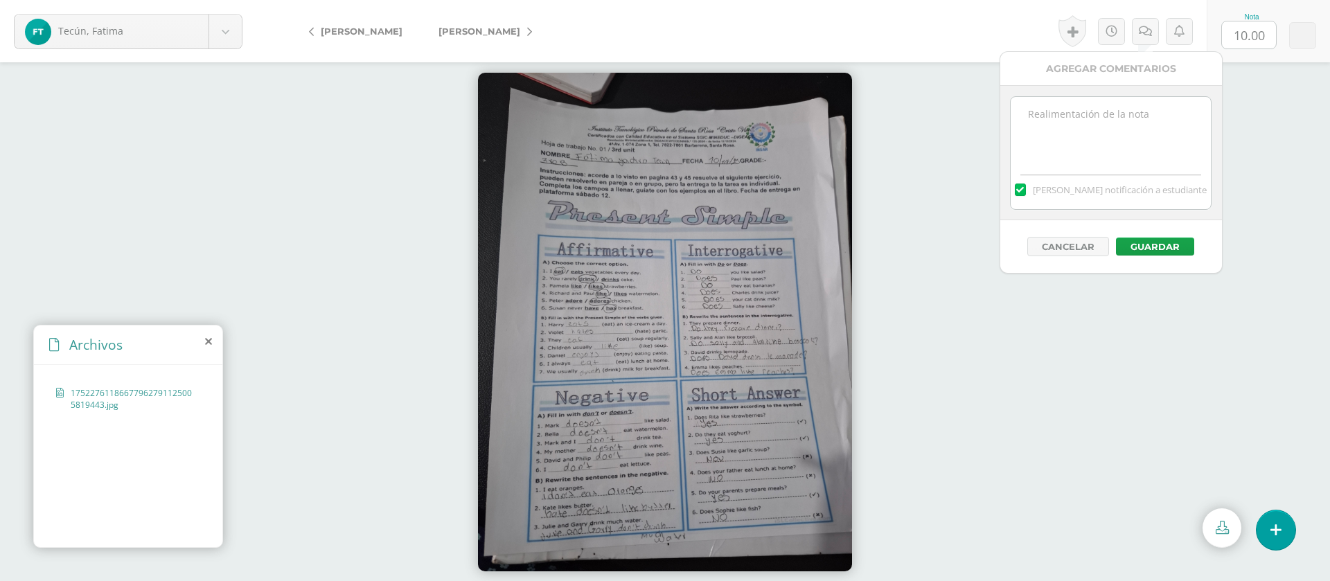
click at [1142, 127] on textarea at bounding box center [1110, 131] width 200 height 69
paste textarea "PRIMERA ENTREGA [DATE] Si tienes este mensaje no cumpliste con los requisitos d…"
type textarea "PRIMERA ENTREGA [DATE] Si tienes este mensaje no cumpliste con los requisitos d…"
click at [1148, 244] on button "Guardar" at bounding box center [1155, 247] width 78 height 18
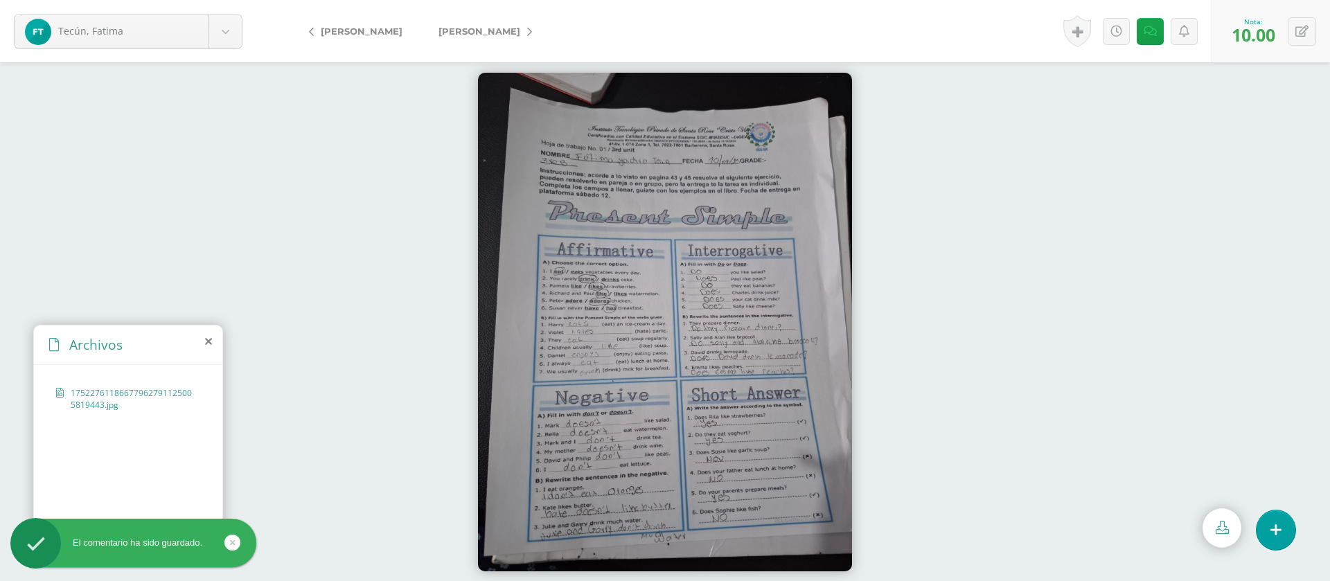
click at [499, 34] on span "[PERSON_NAME]" at bounding box center [479, 31] width 82 height 11
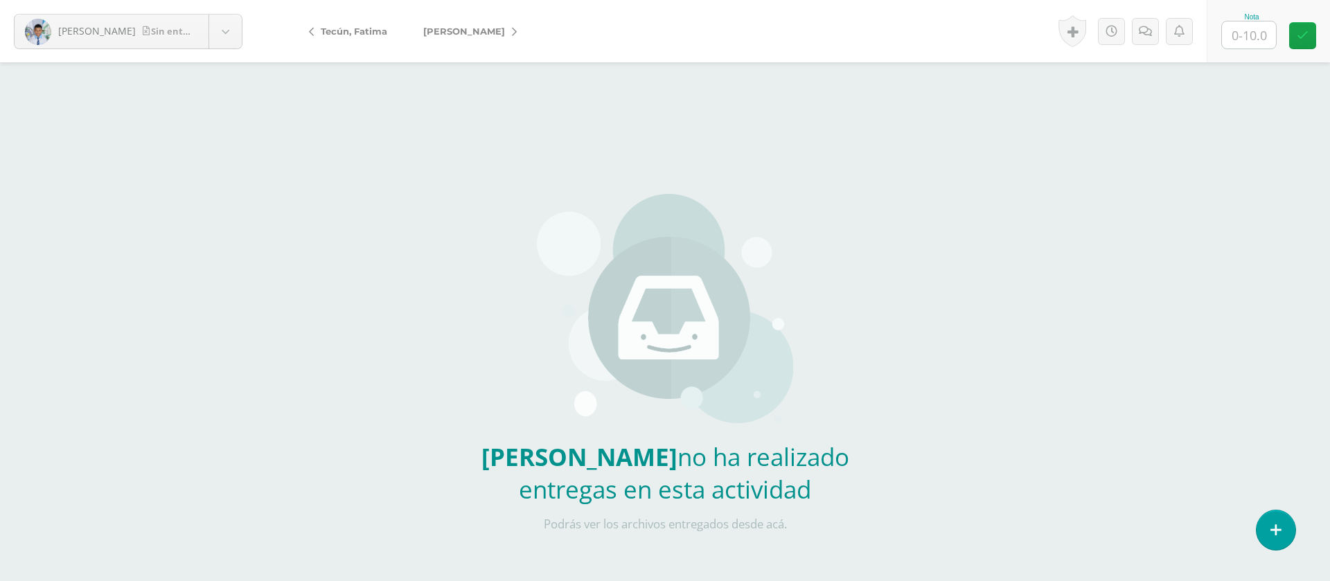
click at [1260, 39] on input "text" at bounding box center [1249, 34] width 54 height 27
type input "0"
click at [1143, 30] on icon at bounding box center [1144, 32] width 13 height 12
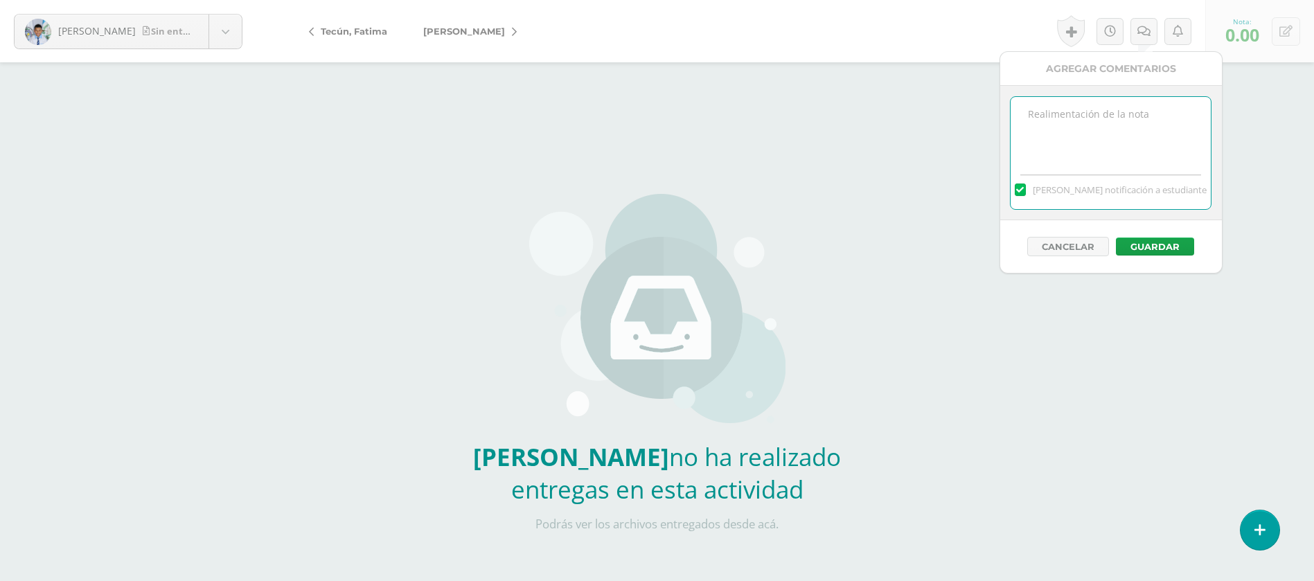
click at [1111, 111] on textarea at bounding box center [1110, 131] width 200 height 69
paste textarea "PRIMERA ENTREGA [DATE] Si tienes este mensaje no cumpliste con los requisitos d…"
type textarea "PRIMERA ENTREGA [DATE] Si tienes este mensaje no cumpliste con los requisitos d…"
click at [1166, 244] on button "Guardar" at bounding box center [1155, 247] width 78 height 18
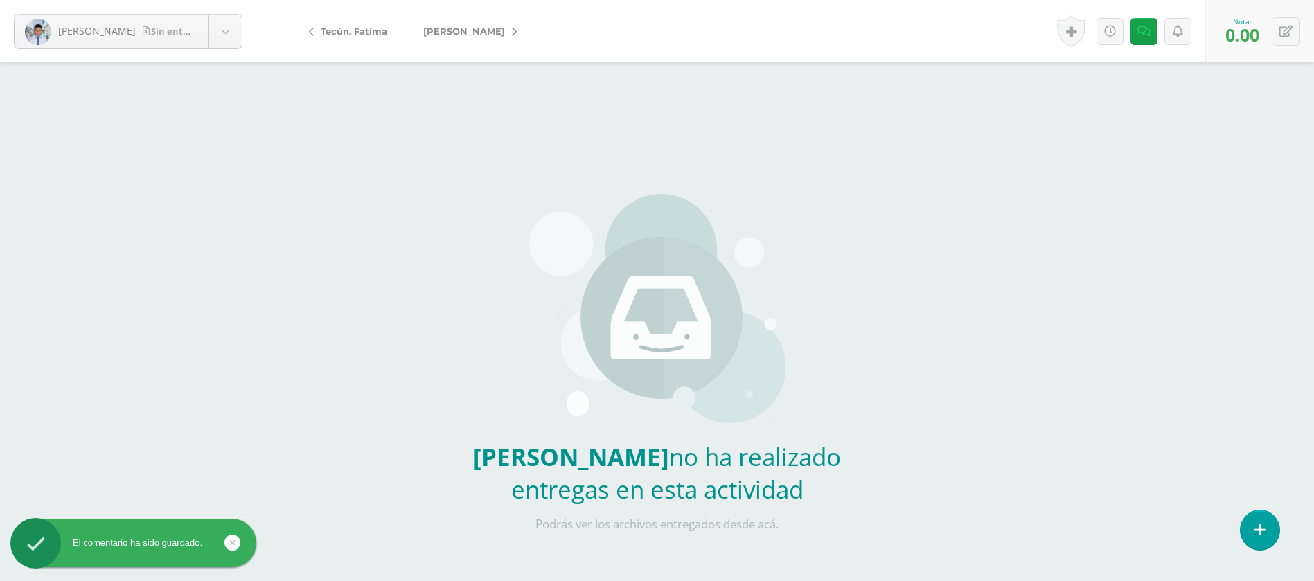
click at [480, 34] on span "[PERSON_NAME]" at bounding box center [464, 31] width 82 height 11
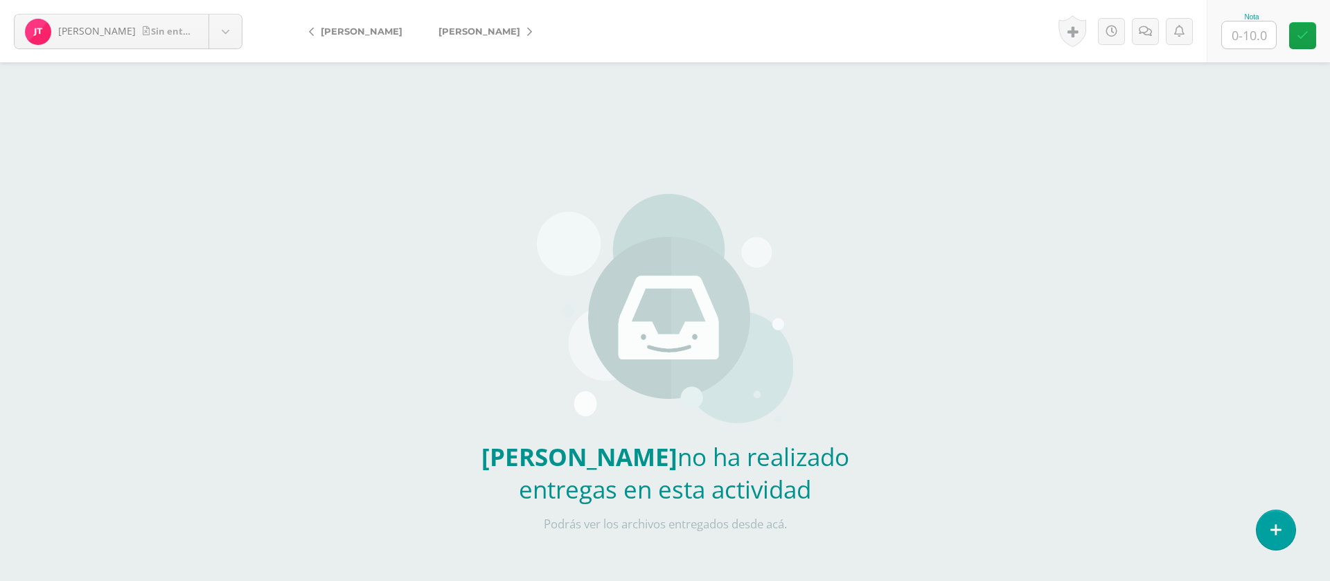
click at [1256, 36] on input "text" at bounding box center [1249, 34] width 54 height 27
type input "0"
click at [1144, 34] on icon at bounding box center [1144, 32] width 13 height 12
click at [1131, 35] on icon at bounding box center [1129, 32] width 13 height 12
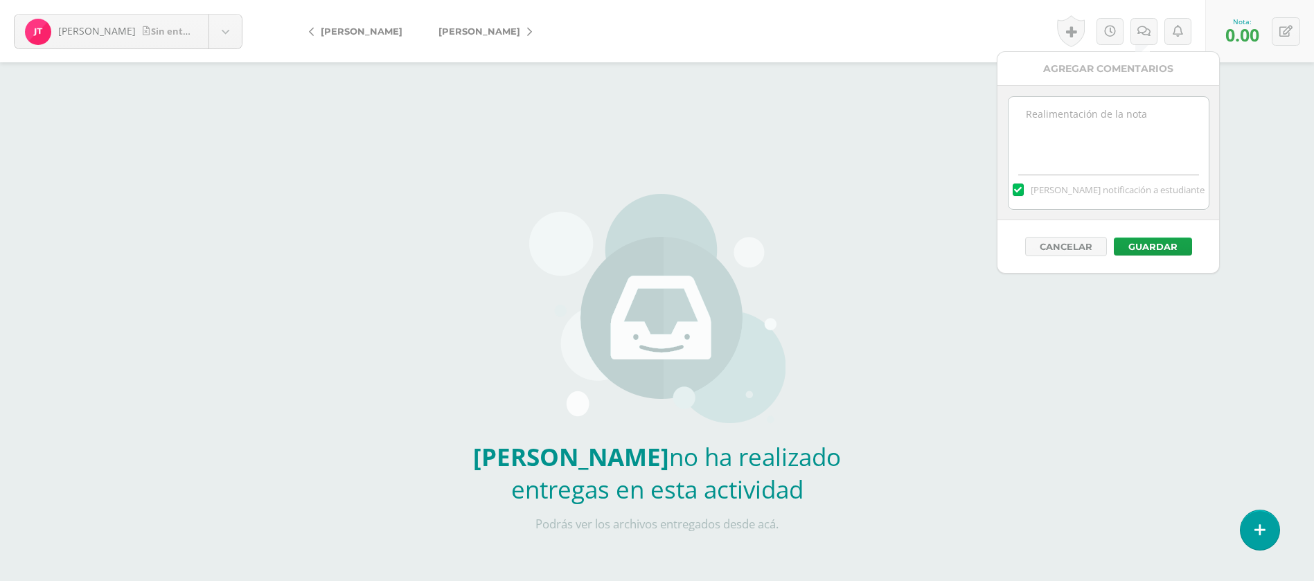
click at [1136, 113] on textarea at bounding box center [1108, 131] width 200 height 69
paste textarea "PRIMERA ENTREGA [DATE] Si tienes este mensaje no cumpliste con los requisitos d…"
type textarea "PRIMERA ENTREGA [DATE] Si tienes este mensaje no cumpliste con los requisitos d…"
click at [1147, 239] on button "Guardar" at bounding box center [1153, 247] width 78 height 18
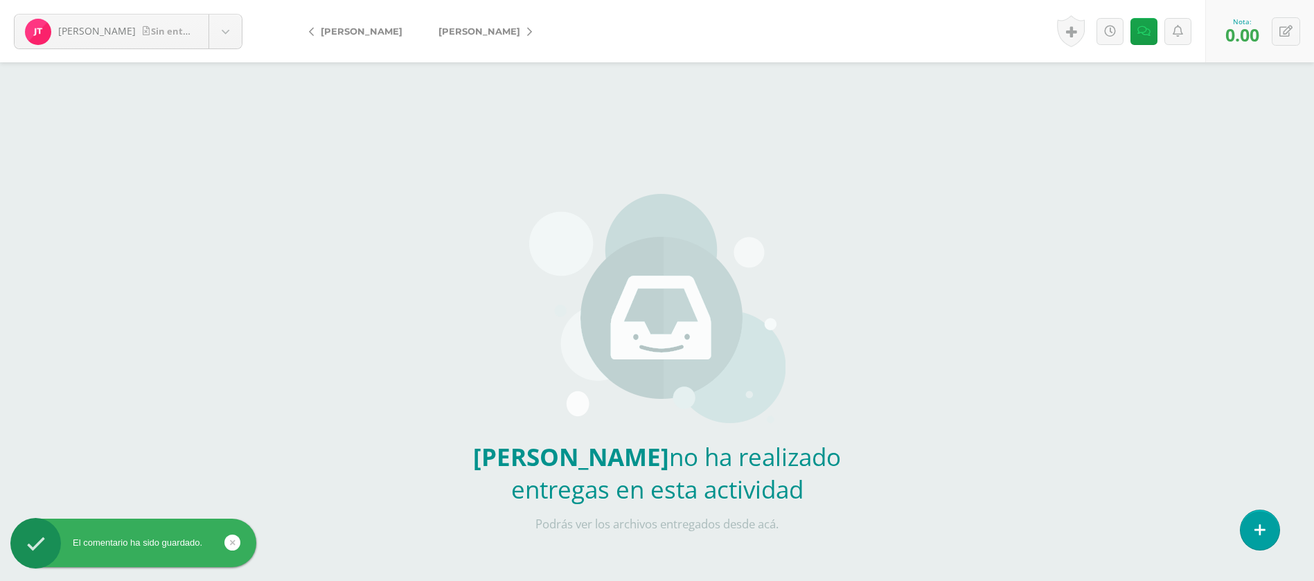
click at [453, 26] on span "Vargas, [PERSON_NAME]" at bounding box center [479, 31] width 82 height 11
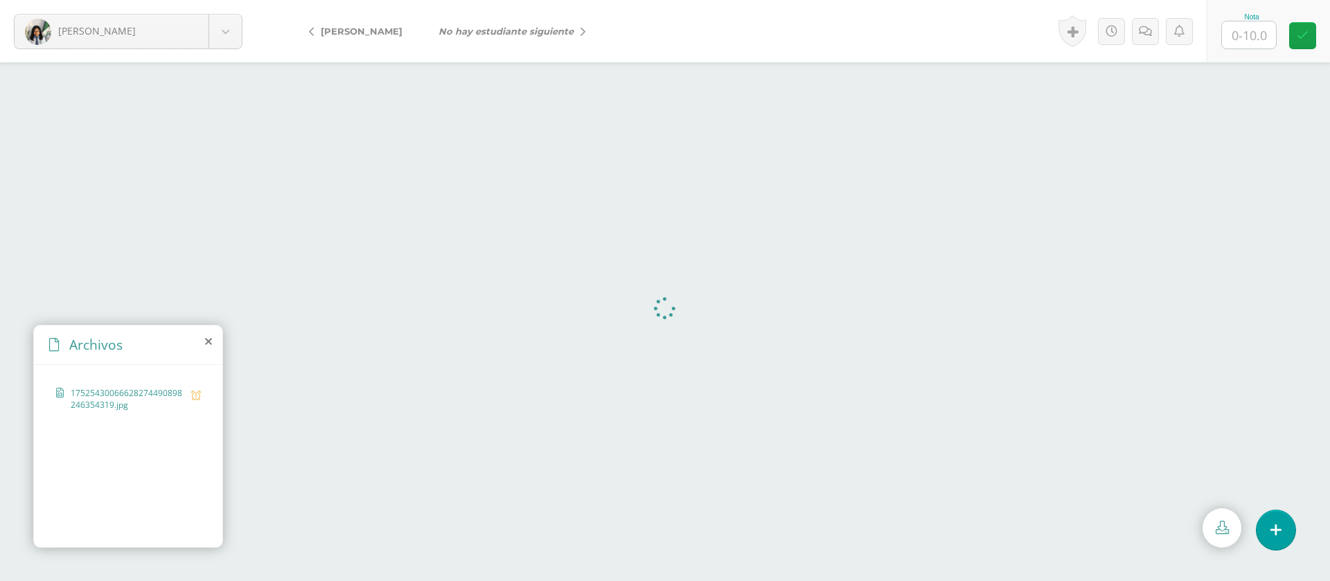
click at [1251, 40] on input "text" at bounding box center [1249, 34] width 54 height 27
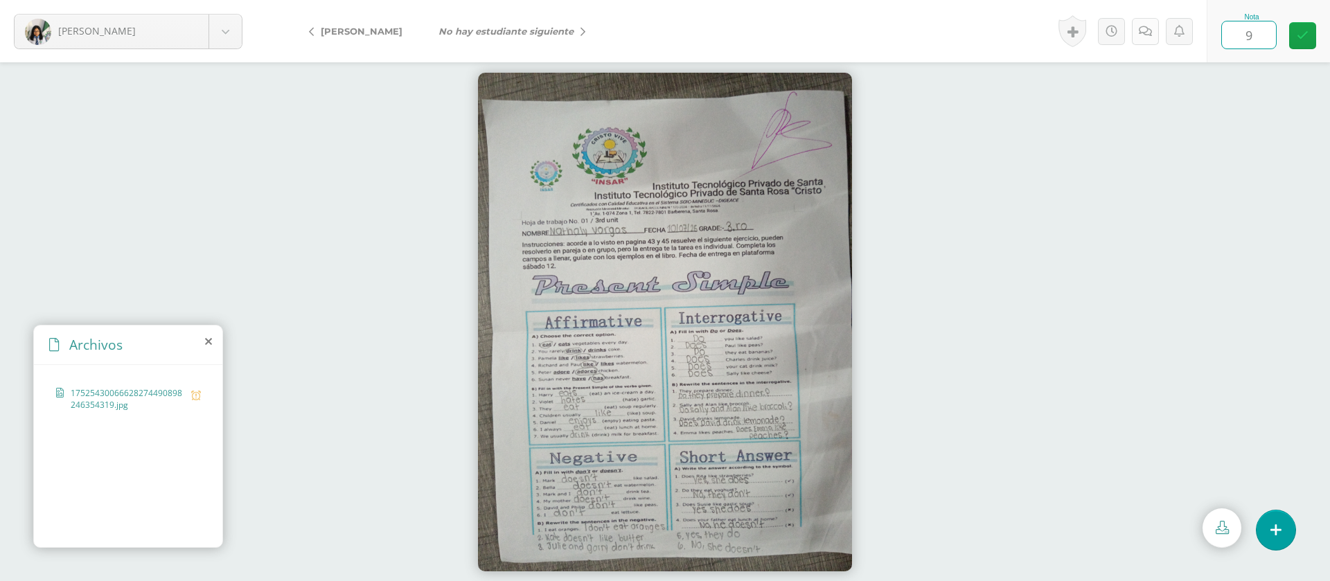
type input "9"
click at [1139, 38] on link at bounding box center [1145, 31] width 27 height 27
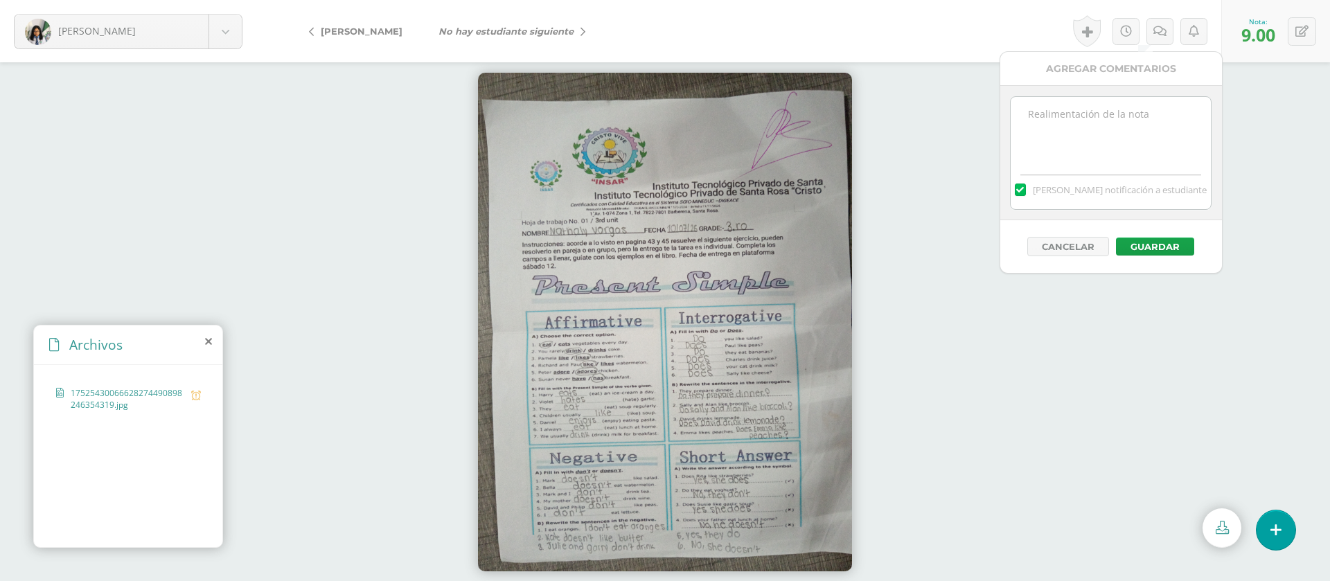
click at [1093, 151] on textarea at bounding box center [1110, 131] width 200 height 69
paste textarea "PRIMERA ENTREGA [DATE] Si tienes este mensaje no cumpliste con los requisitos d…"
type textarea "PRIMERA ENTREGA [DATE] Si tienes este mensaje no cumpliste con los requisitos d…"
click at [1143, 238] on button "Guardar" at bounding box center [1155, 247] width 78 height 18
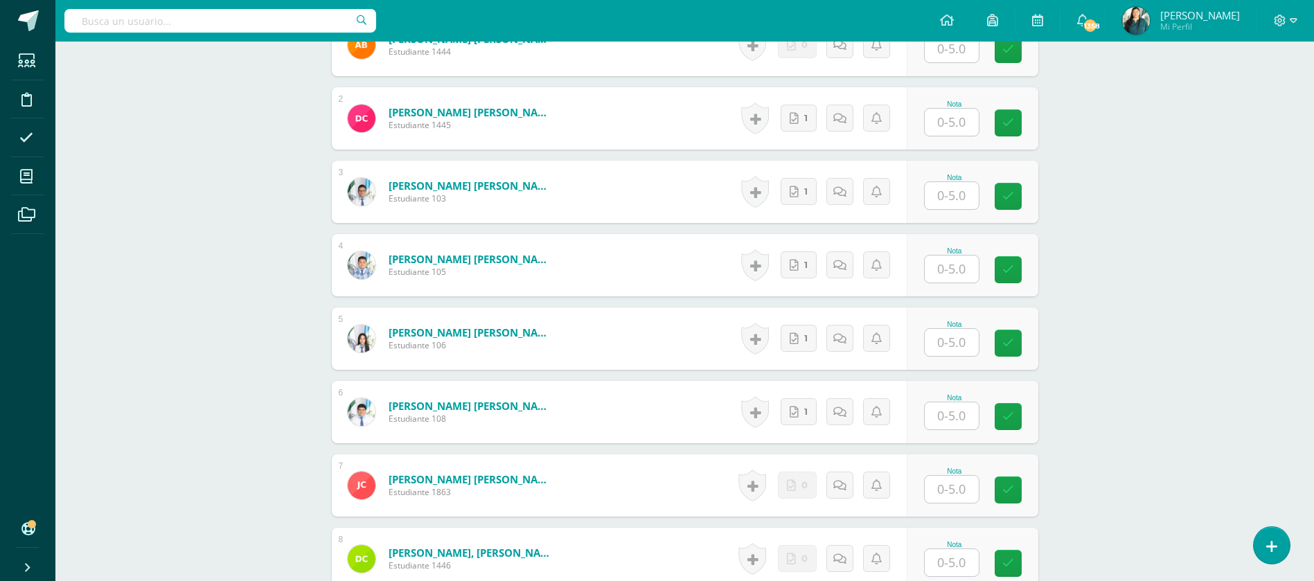
scroll to position [208, 0]
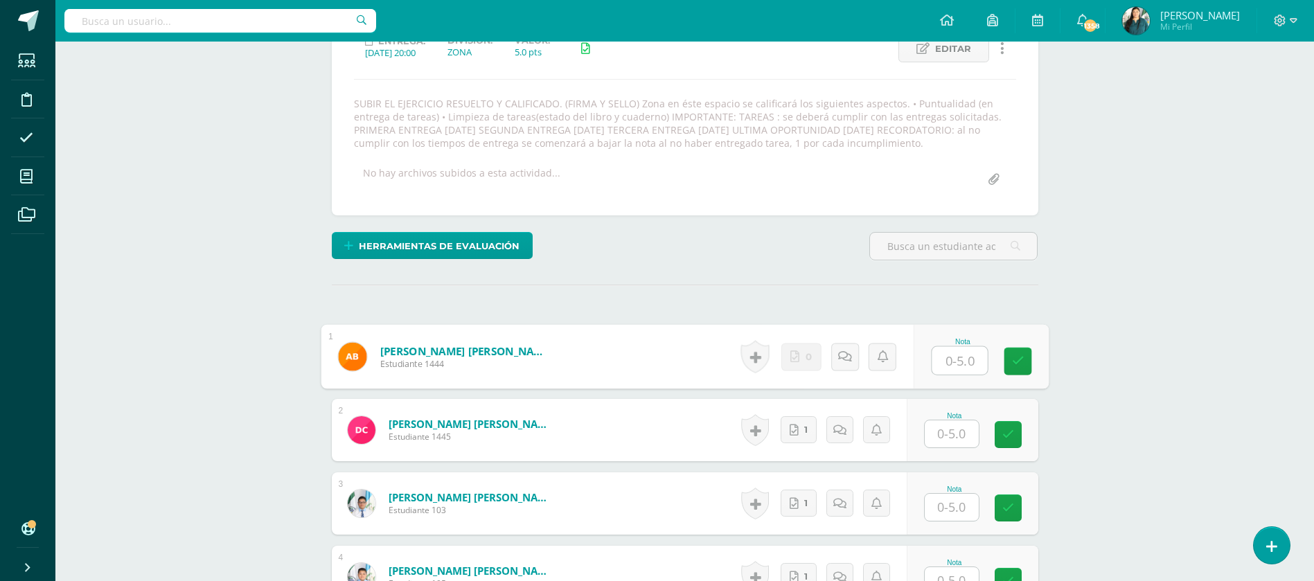
click at [960, 364] on input "text" at bounding box center [958, 361] width 55 height 28
type input "0"
click at [857, 361] on link at bounding box center [844, 357] width 28 height 28
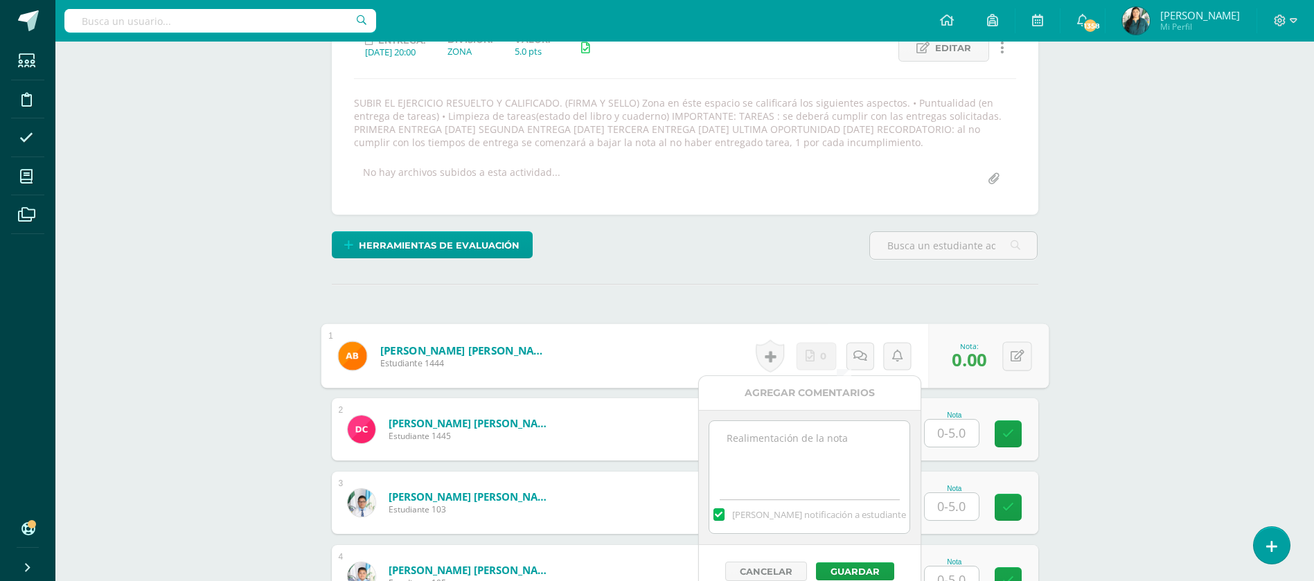
click at [784, 469] on textarea at bounding box center [809, 455] width 200 height 69
paste textarea "PRIMERA ENTREGA [DATE] Si tienes este mensaje no cumpliste con los requisitos d…"
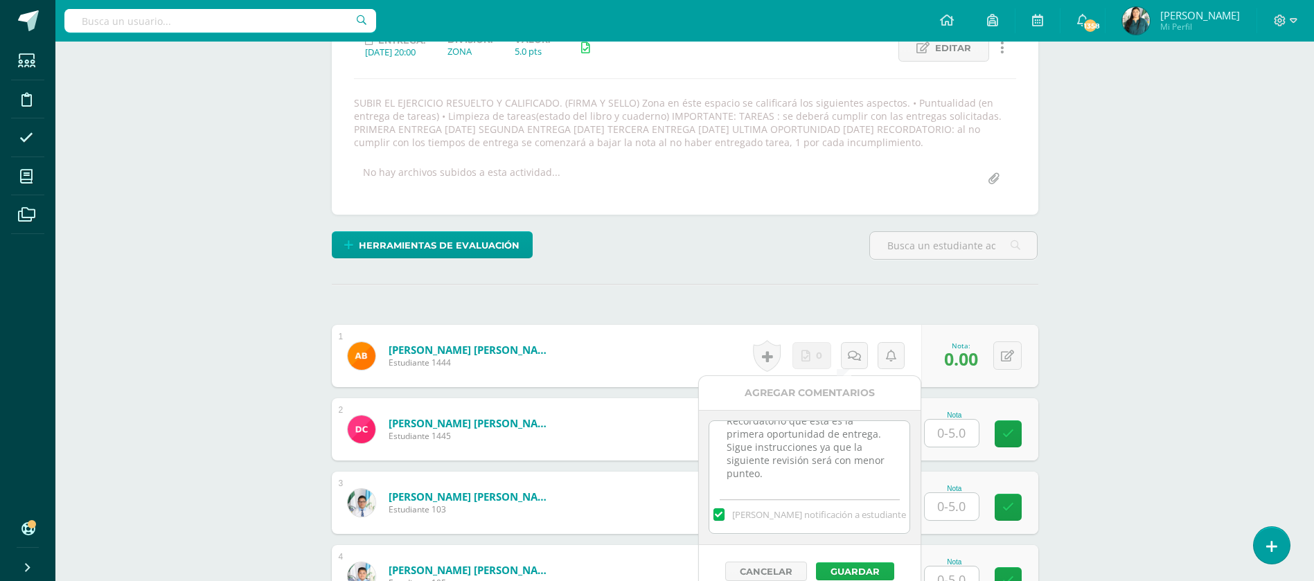
type textarea "PRIMERA ENTREGA [DATE] Si tienes este mensaje no cumpliste con los requisitos d…"
click at [837, 573] on button "Guardar" at bounding box center [855, 571] width 78 height 18
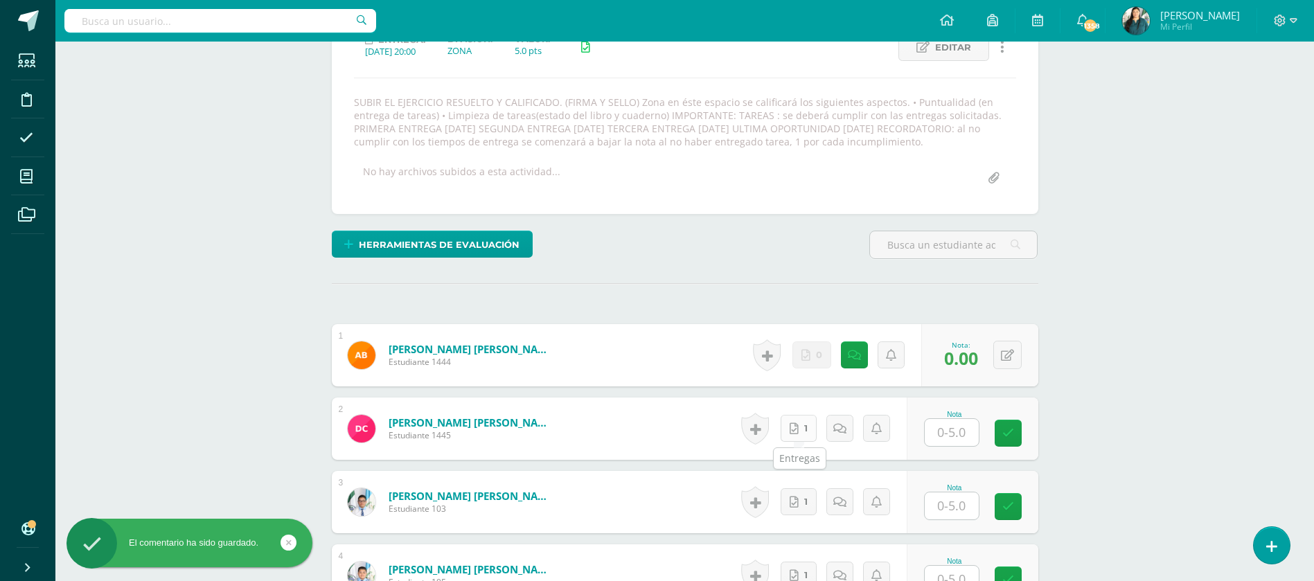
click at [804, 436] on link "1" at bounding box center [798, 428] width 36 height 27
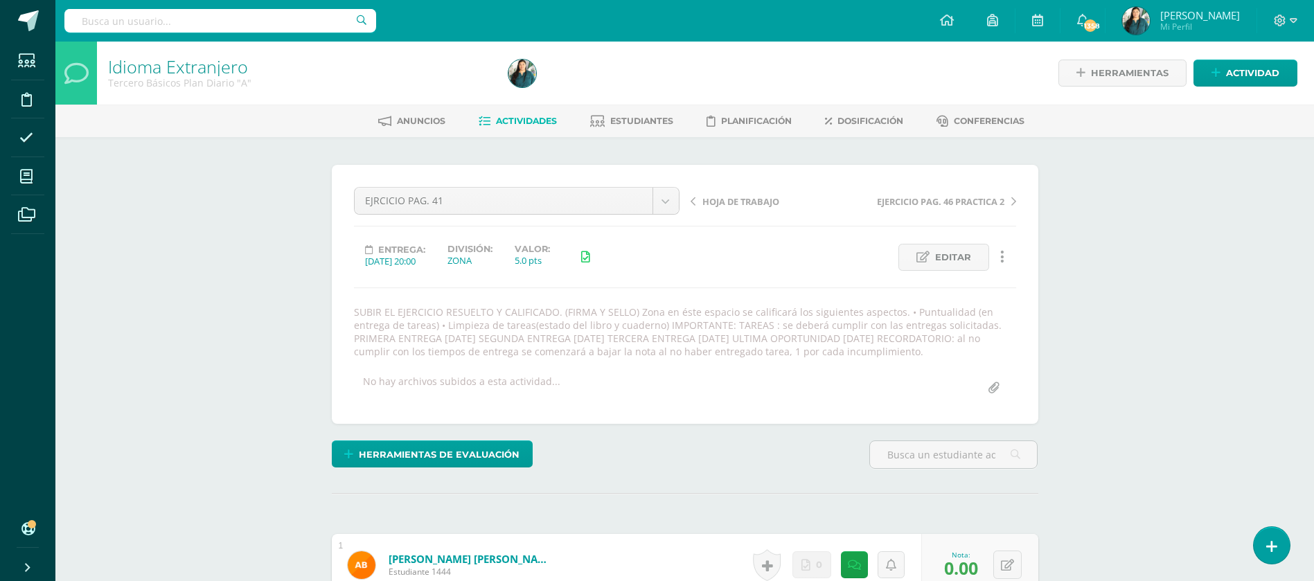
scroll to position [1, 0]
click at [1001, 195] on span "EJERCICIO PAG. 46 PRACTICA 2" at bounding box center [940, 201] width 127 height 12
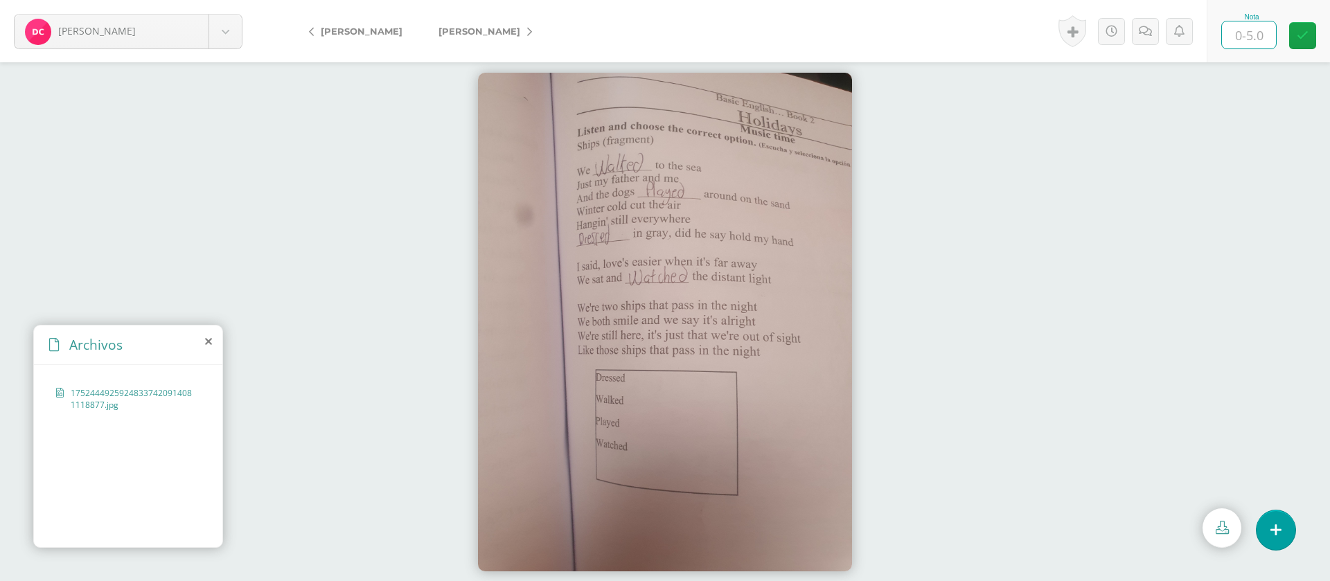
click at [1247, 38] on input "text" at bounding box center [1249, 34] width 54 height 27
type input "5"
click at [475, 20] on link "[PERSON_NAME]" at bounding box center [481, 31] width 123 height 33
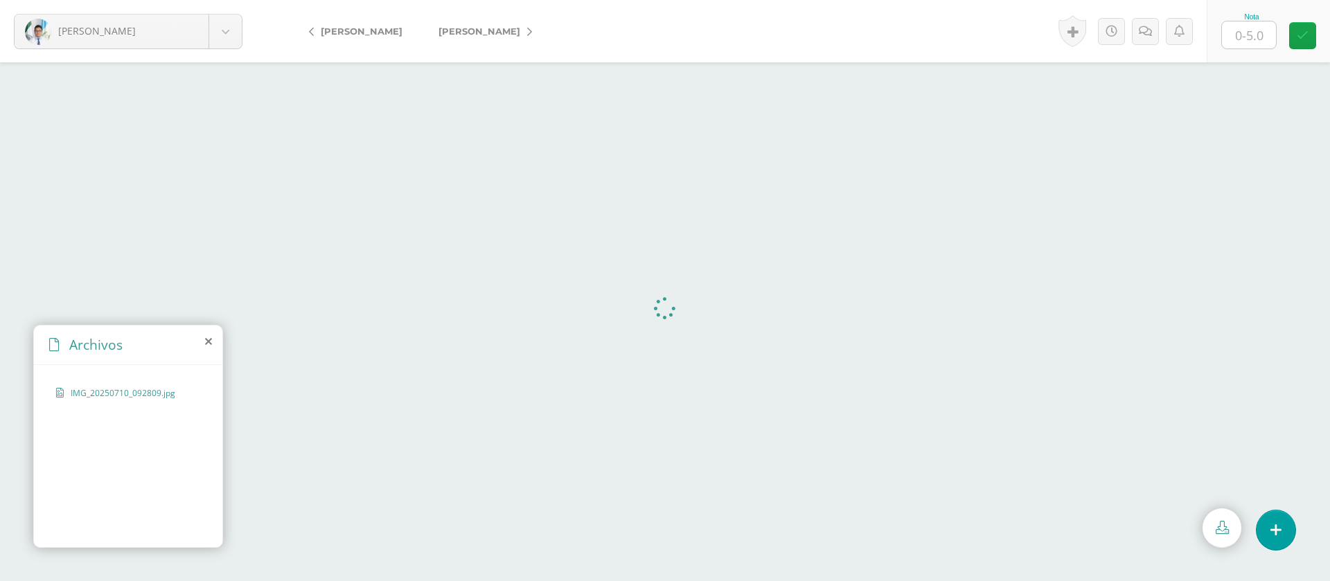
click at [1247, 33] on input "text" at bounding box center [1249, 34] width 54 height 27
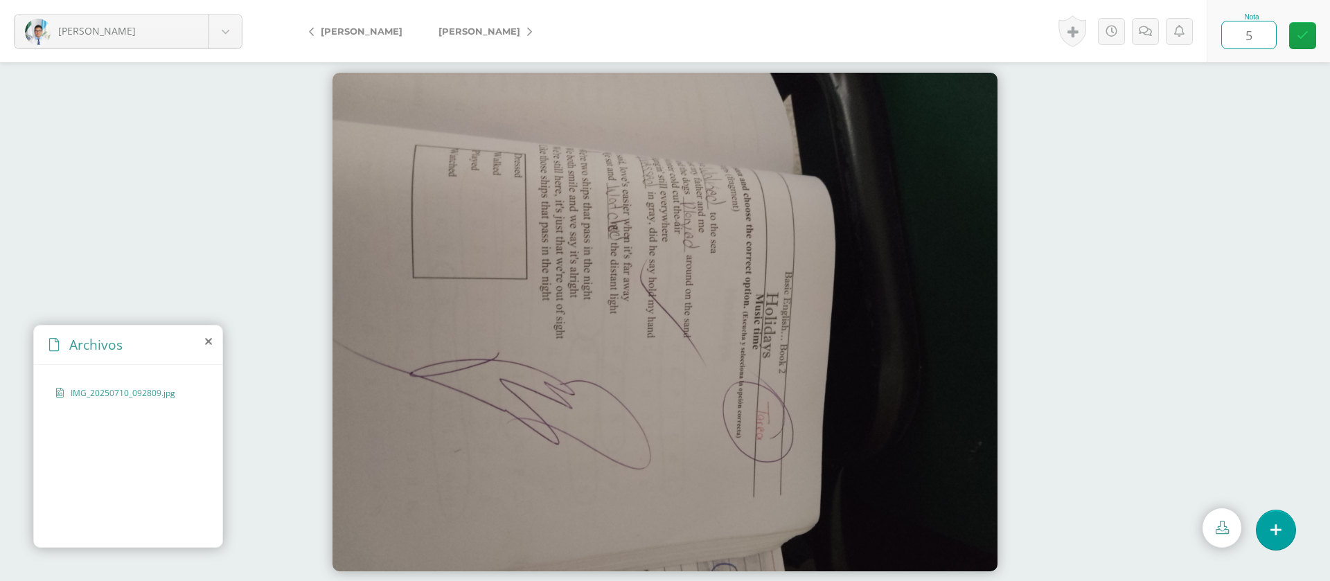
type input "5"
click at [461, 26] on span "[PERSON_NAME]" at bounding box center [479, 31] width 82 height 11
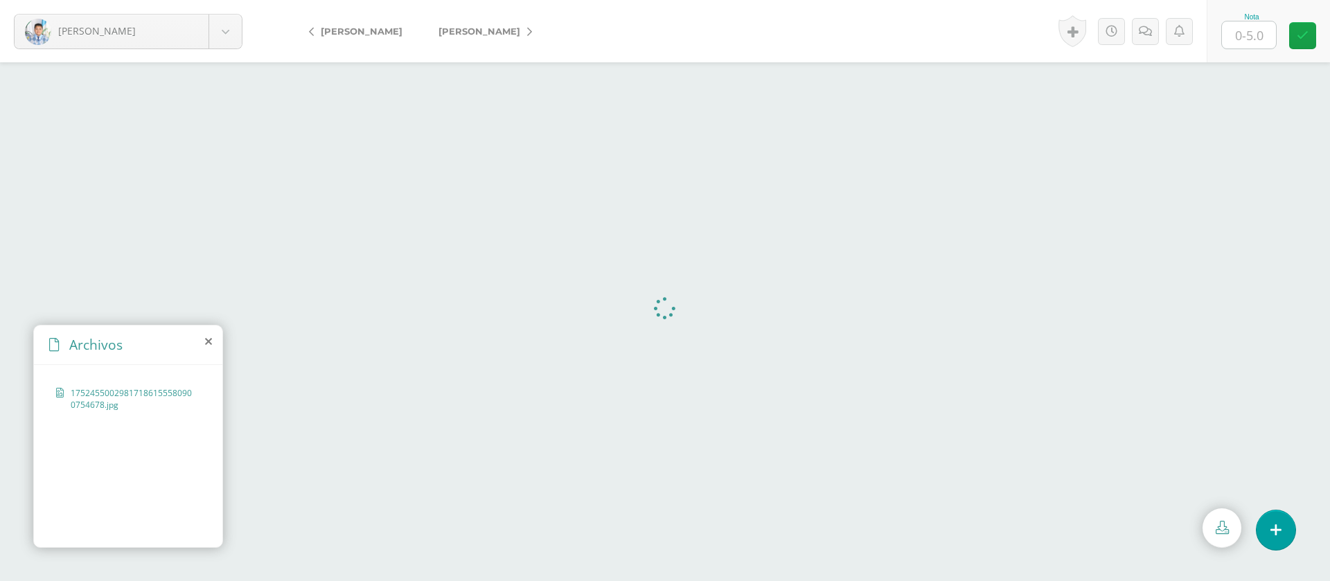
click at [1251, 34] on input "text" at bounding box center [1249, 34] width 54 height 27
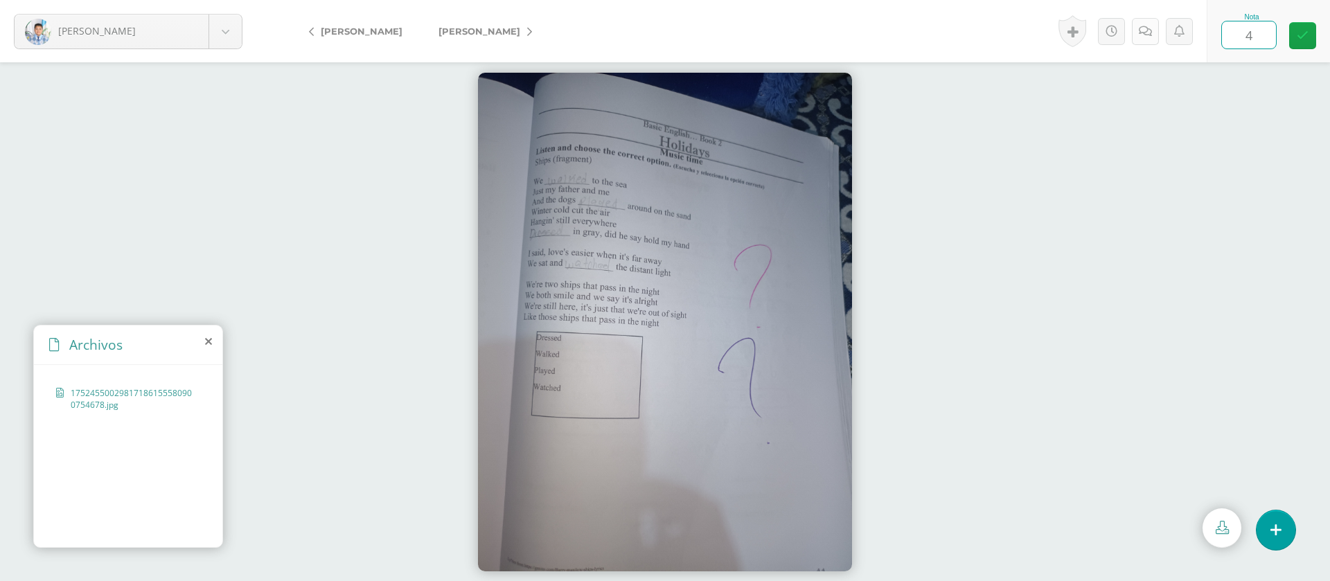
type input "4"
click at [1143, 26] on icon at bounding box center [1144, 32] width 13 height 12
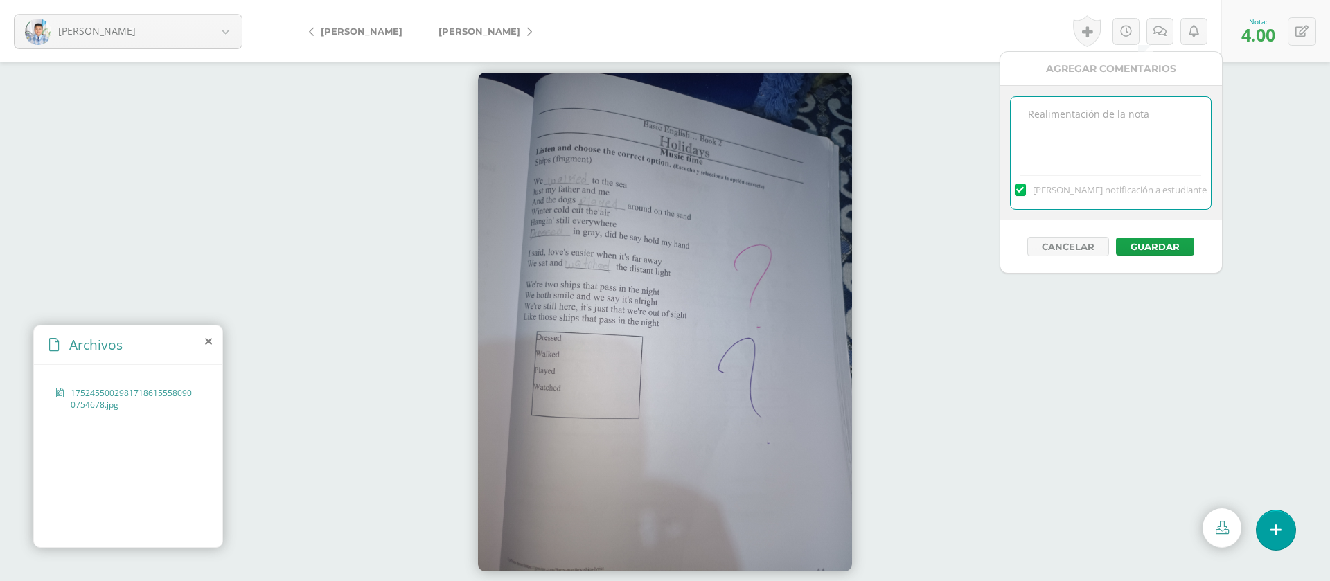
click at [1061, 142] on textarea at bounding box center [1110, 131] width 200 height 69
paste textarea "PRIMERA ENTREGA [DATE] Si tienes este mensaje no cumpliste con los requisitos d…"
click at [1063, 138] on textarea "PRIMERA ENTREGA [DATE] Si tienes este mensaje no cumpliste con los requisitos d…" at bounding box center [1110, 131] width 200 height 69
type textarea "PRIMERA ENTREGA [DATE] Si tienes este mensaje no cumpliste con los requisitos d…"
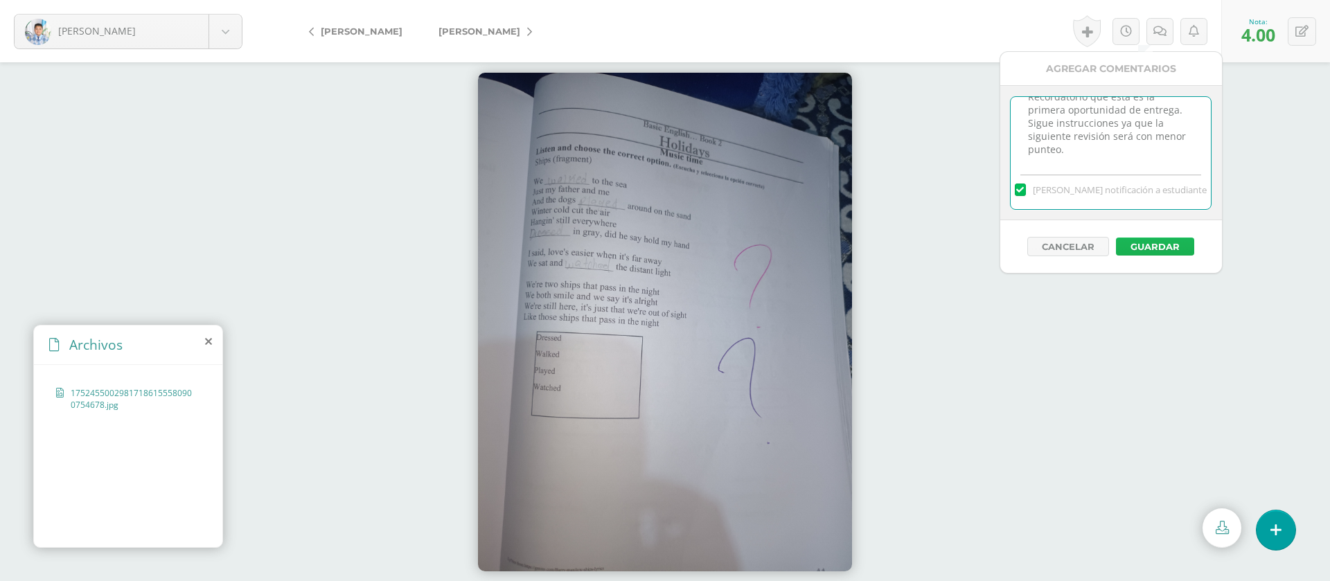
click at [1159, 249] on button "Guardar" at bounding box center [1155, 247] width 78 height 18
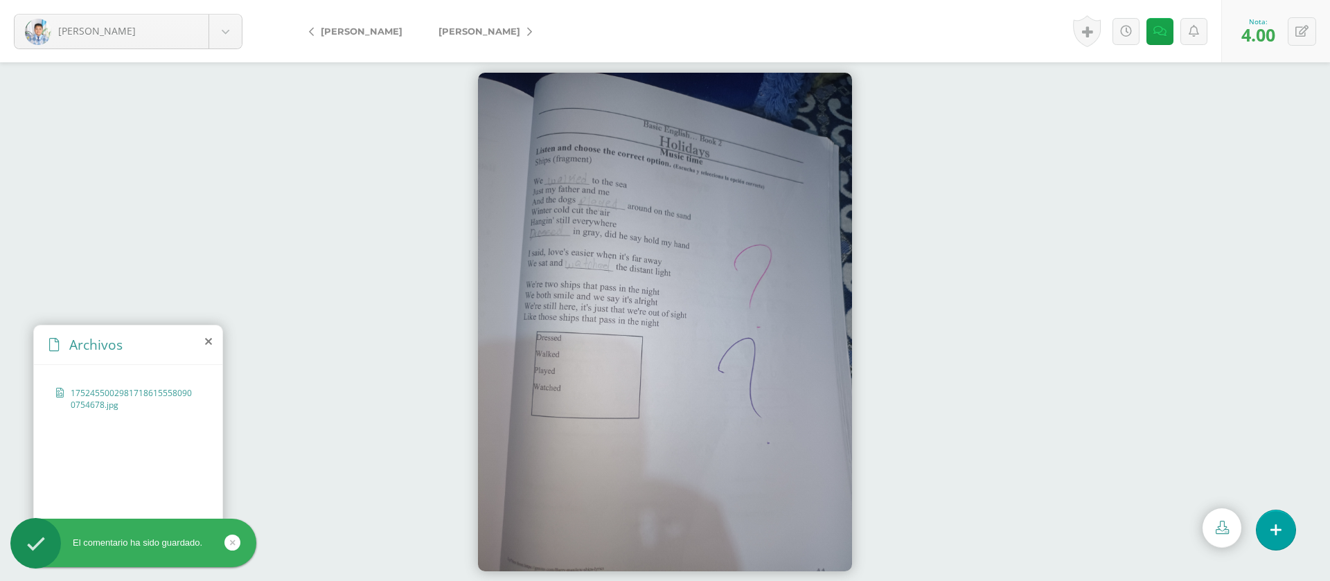
click at [502, 26] on span "[PERSON_NAME]" at bounding box center [479, 31] width 82 height 11
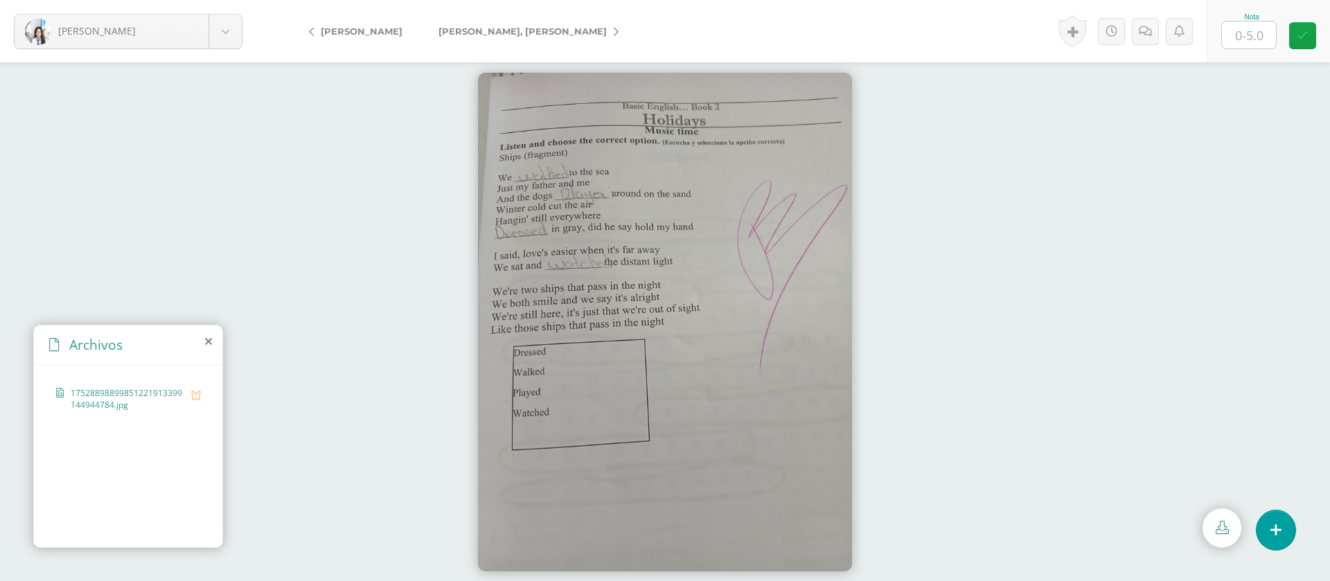
click at [1258, 34] on input "text" at bounding box center [1249, 34] width 54 height 27
type input "4"
click at [1148, 35] on icon at bounding box center [1144, 32] width 13 height 12
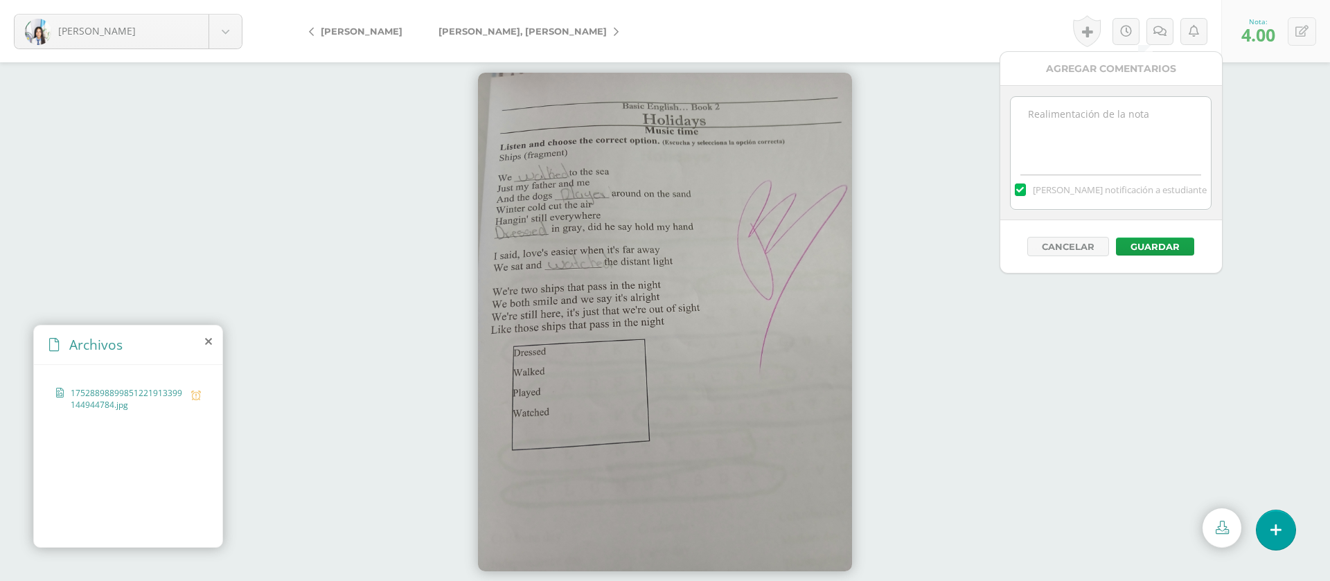
click at [1127, 125] on textarea at bounding box center [1110, 131] width 200 height 69
paste textarea "PRIMERA ENTREGA [DATE] Si tienes este mensaje no cumpliste con los requisitos d…"
type textarea "PRIMERA ENTREGA 12/08/25 Si tienes este mensaje no cumpliste con los requisitos…"
click at [1136, 251] on button "Guardar" at bounding box center [1155, 247] width 78 height 18
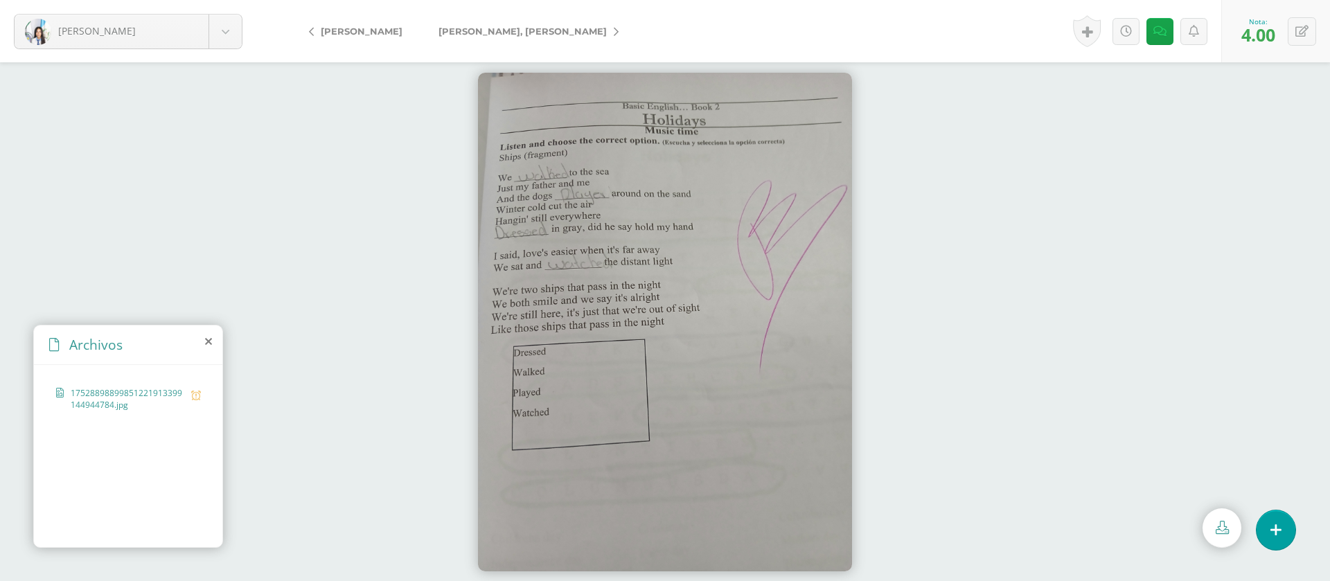
click at [525, 35] on link "[PERSON_NAME]" at bounding box center [524, 31] width 209 height 33
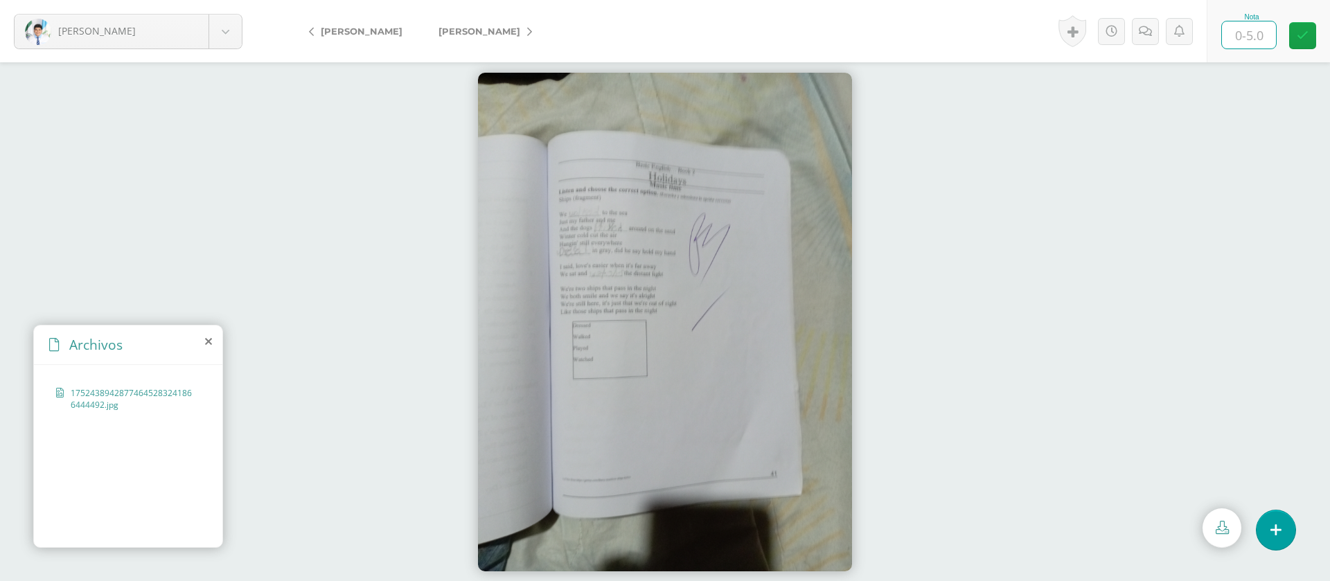
click at [1251, 30] on input "text" at bounding box center [1249, 34] width 54 height 27
type input "5"
click at [456, 28] on span "[PERSON_NAME]" at bounding box center [479, 31] width 82 height 11
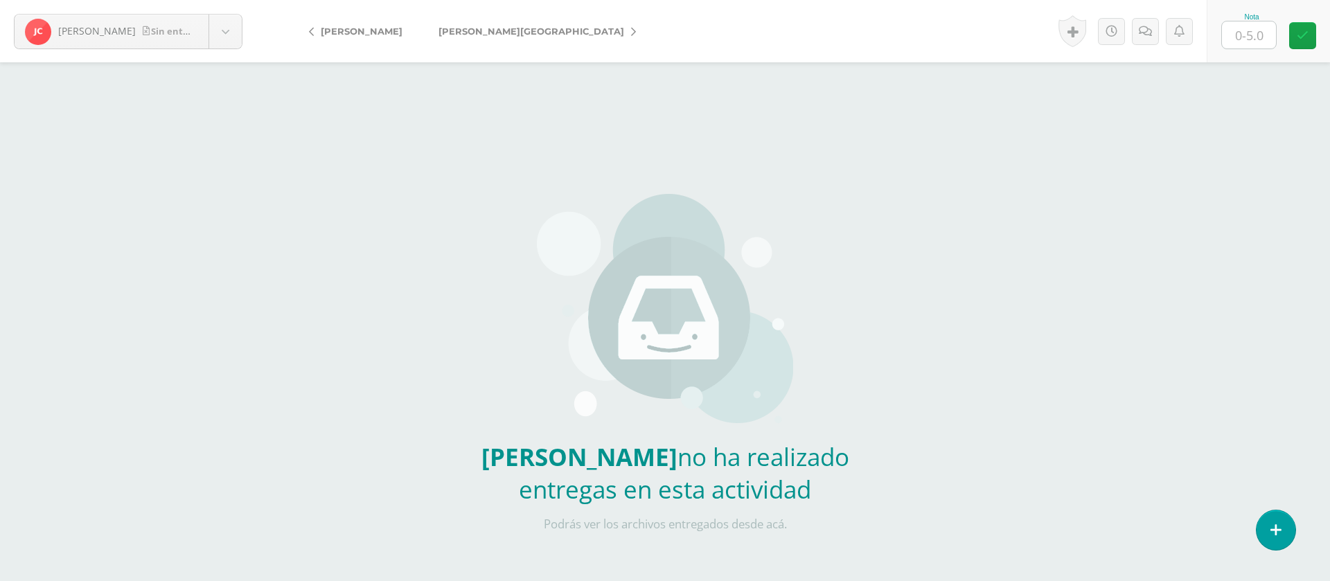
click at [1252, 28] on input "text" at bounding box center [1249, 34] width 54 height 27
type input "0"
click at [1146, 34] on icon at bounding box center [1144, 32] width 13 height 12
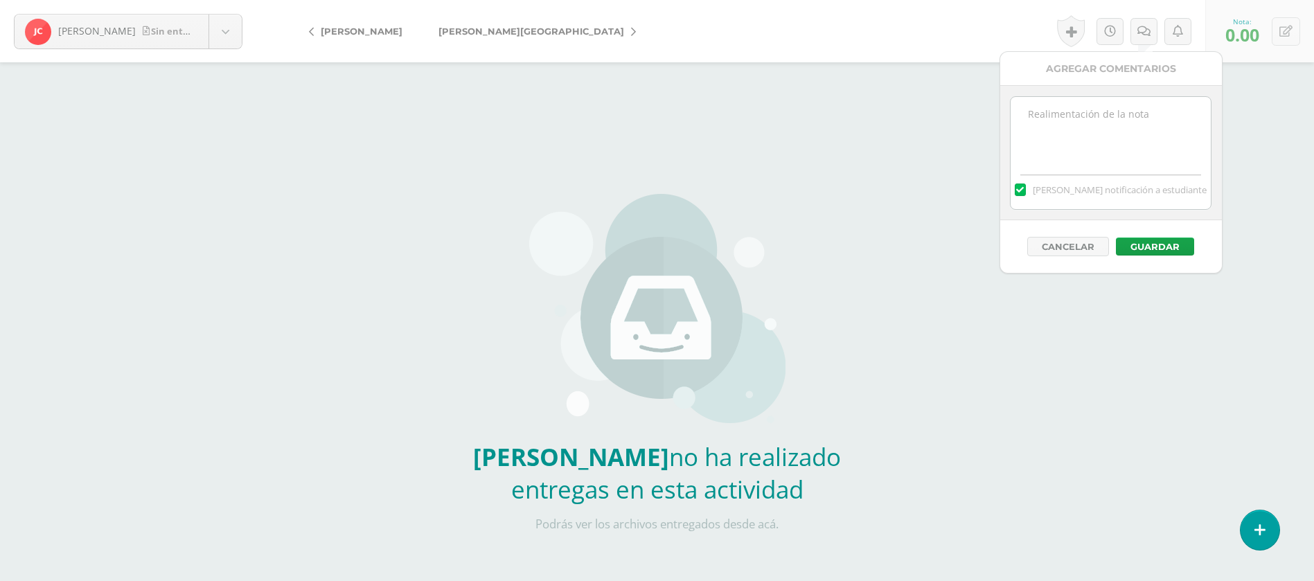
click at [1098, 159] on textarea at bounding box center [1110, 131] width 200 height 69
paste textarea "PRIMERA ENTREGA [DATE] Si tienes este mensaje no cumpliste con los requisitos d…"
type textarea "PRIMERA ENTREGA [DATE] Si tienes este mensaje no cumpliste con los requisitos d…"
click at [1172, 248] on button "Guardar" at bounding box center [1155, 247] width 78 height 18
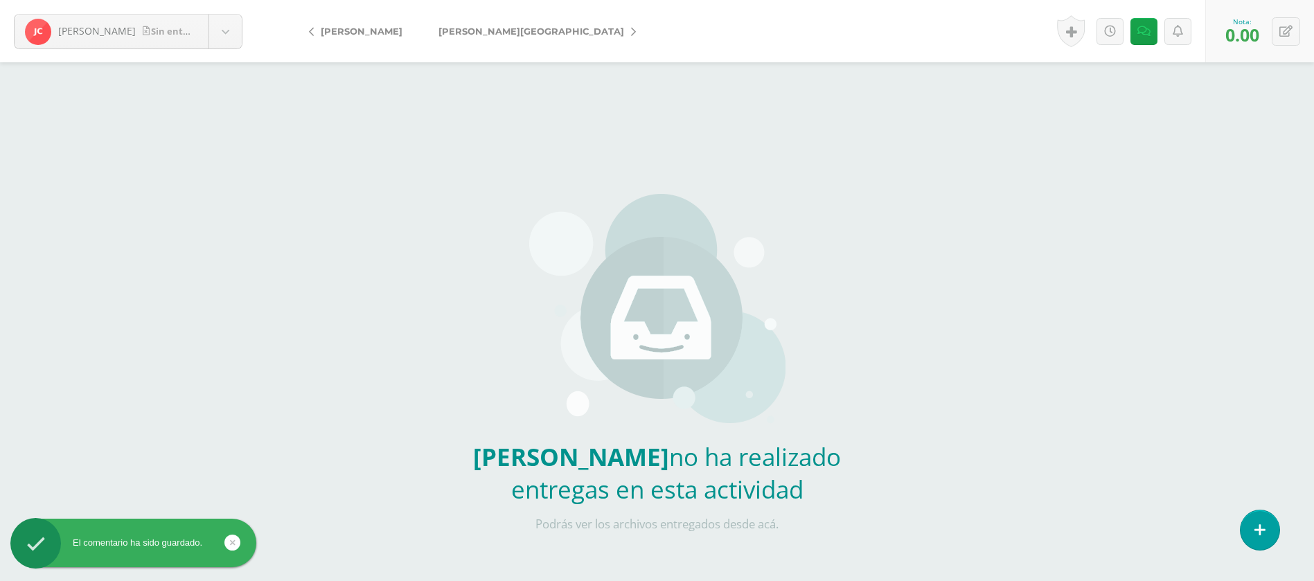
click at [487, 30] on span "[PERSON_NAME][GEOGRAPHIC_DATA]" at bounding box center [531, 31] width 186 height 11
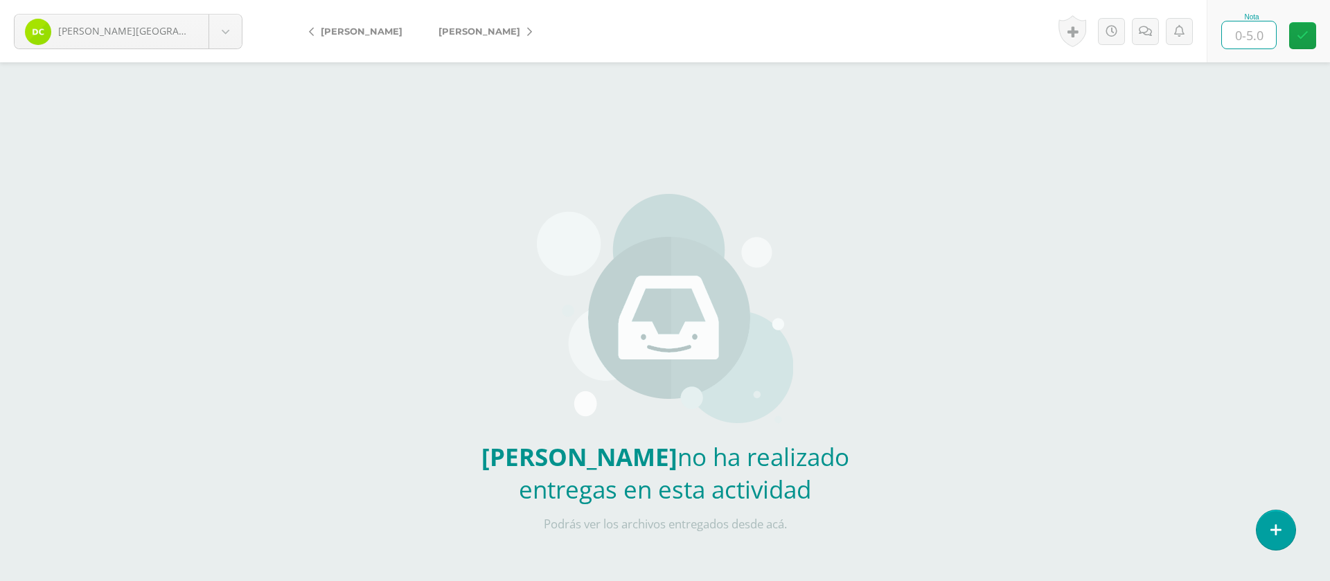
click at [1255, 47] on input "text" at bounding box center [1249, 34] width 54 height 27
type input "0"
click at [1138, 36] on icon at bounding box center [1144, 32] width 13 height 12
click at [1140, 29] on link at bounding box center [1129, 31] width 27 height 27
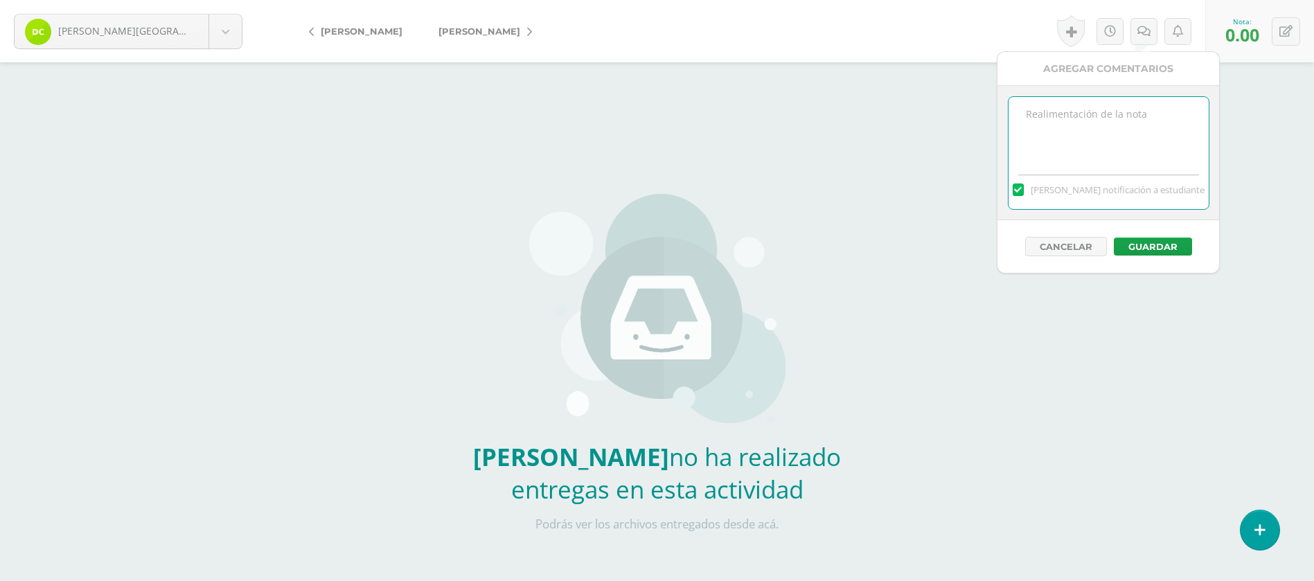
click at [1130, 125] on textarea at bounding box center [1108, 131] width 200 height 69
paste textarea "PRIMERA ENTREGA [DATE] Si tienes este mensaje no cumpliste con los requisitos d…"
type textarea "PRIMERA ENTREGA [DATE] Si tienes este mensaje no cumpliste con los requisitos d…"
click at [1143, 242] on button "Guardar" at bounding box center [1153, 247] width 78 height 18
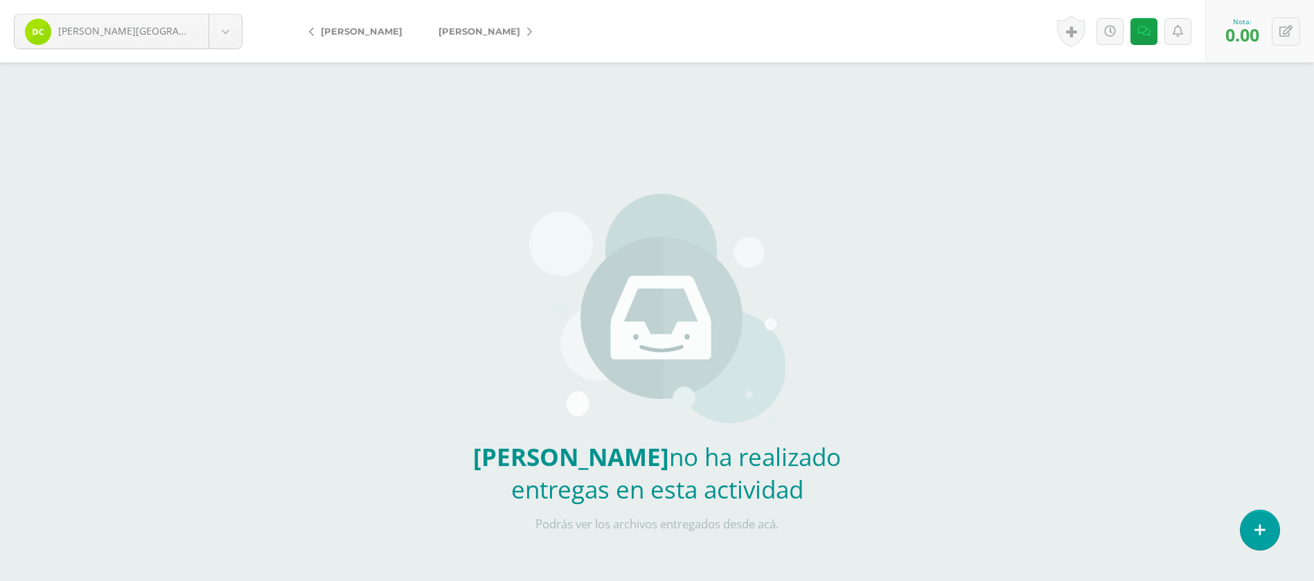
click at [454, 29] on span "[PERSON_NAME]" at bounding box center [479, 31] width 82 height 11
click at [1260, 36] on input "text" at bounding box center [1249, 34] width 54 height 27
type input "0"
click at [1145, 23] on link at bounding box center [1145, 31] width 27 height 27
click at [1156, 30] on div "Historial de actividad Actividad EJRCICIO PAG. 41 creada por [PERSON_NAME] [DAT…" at bounding box center [1128, 31] width 153 height 62
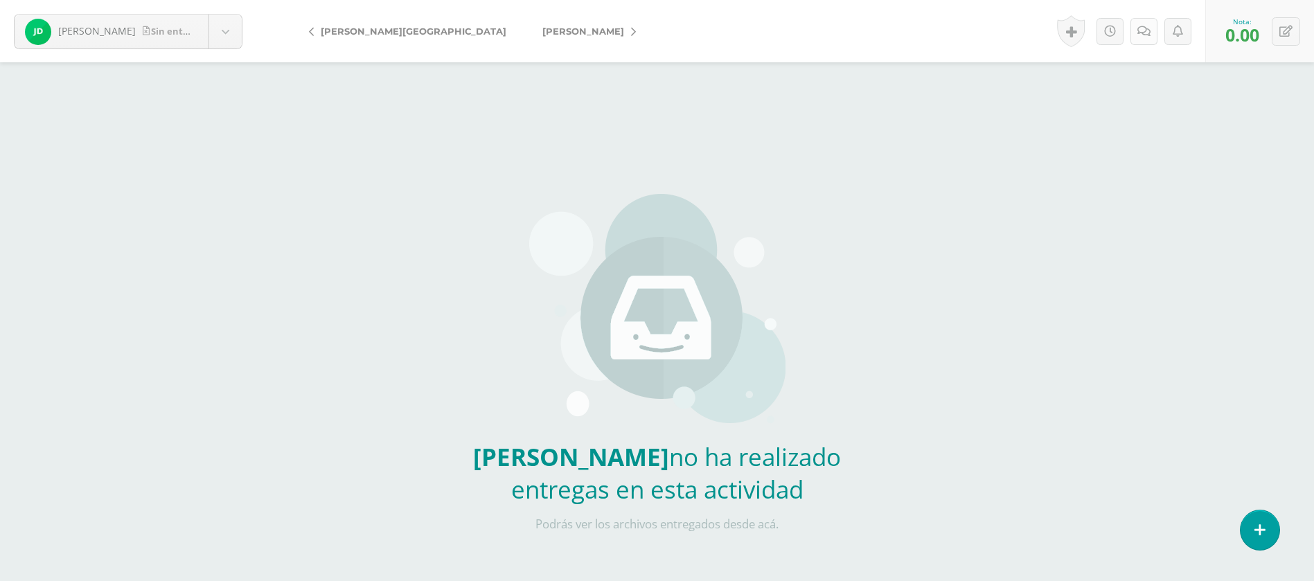
click at [1150, 33] on link at bounding box center [1143, 31] width 27 height 27
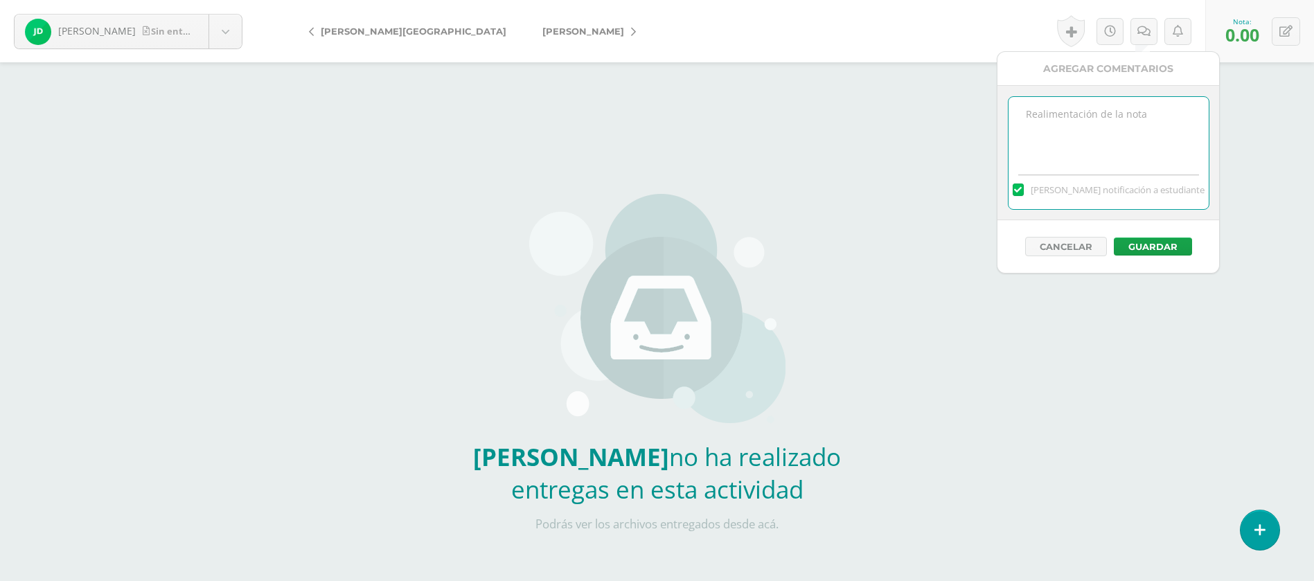
click at [1139, 117] on textarea at bounding box center [1108, 131] width 200 height 69
paste textarea "PRIMERA ENTREGA [DATE] Si tienes este mensaje no cumpliste con los requisitos d…"
type textarea "PRIMERA ENTREGA [DATE] Si tienes este mensaje no cumpliste con los requisitos d…"
click at [1153, 244] on button "Guardar" at bounding box center [1153, 247] width 78 height 18
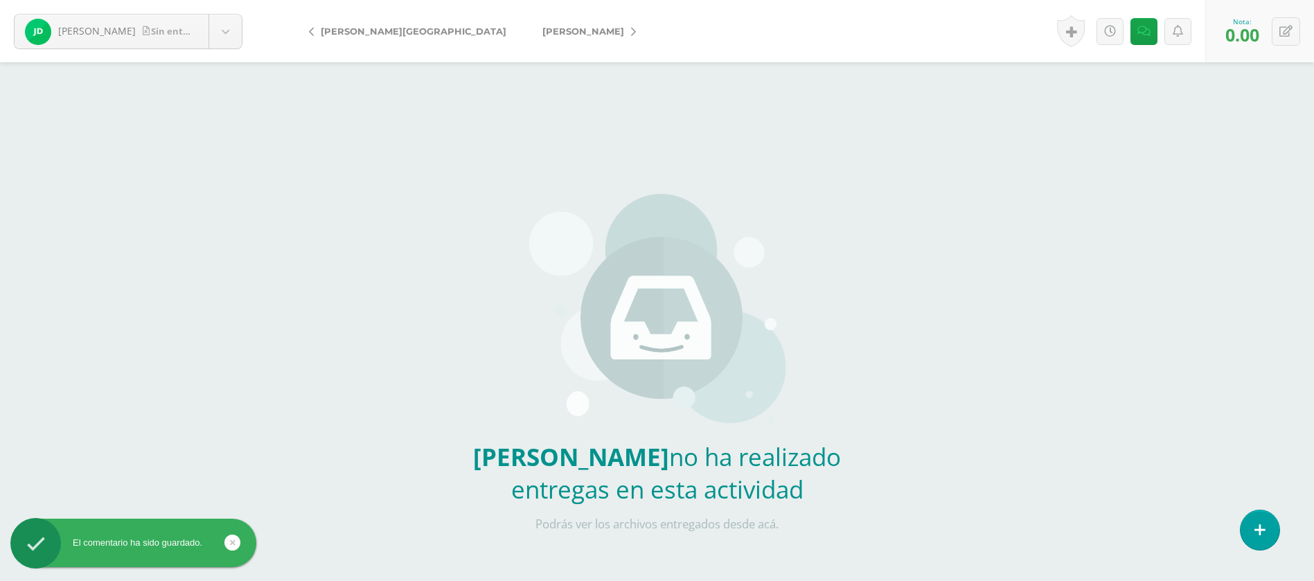
click at [524, 24] on link "[PERSON_NAME]" at bounding box center [585, 31] width 123 height 33
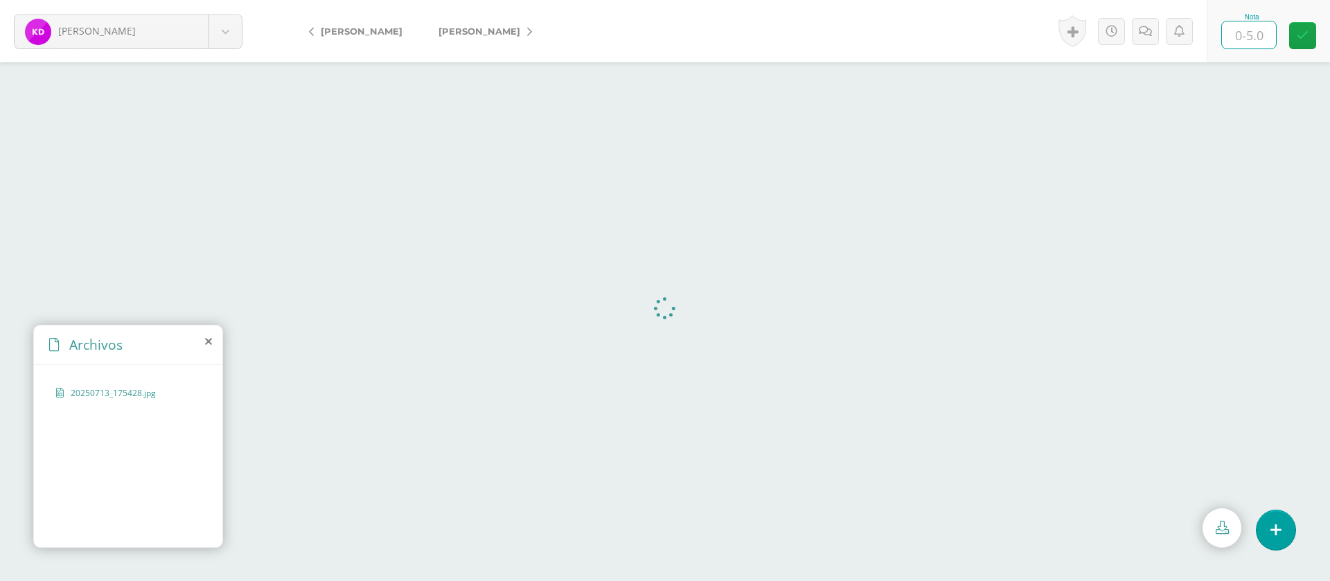
click at [1261, 33] on input "text" at bounding box center [1249, 34] width 54 height 27
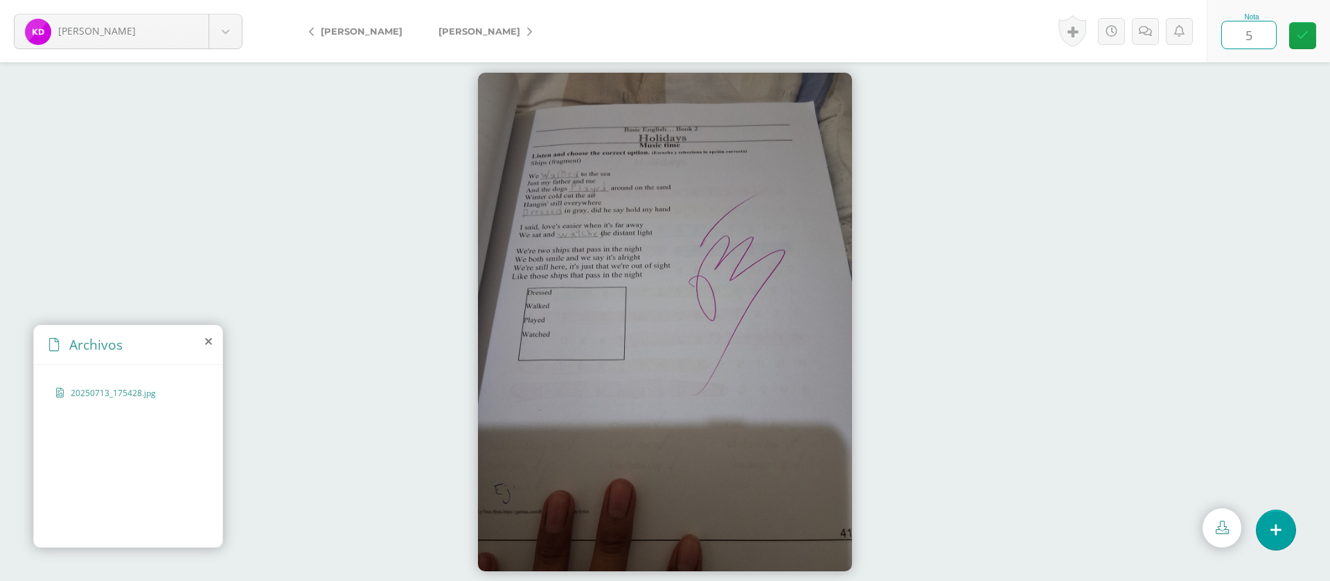
type input "5"
click at [510, 28] on span "[PERSON_NAME]" at bounding box center [479, 31] width 82 height 11
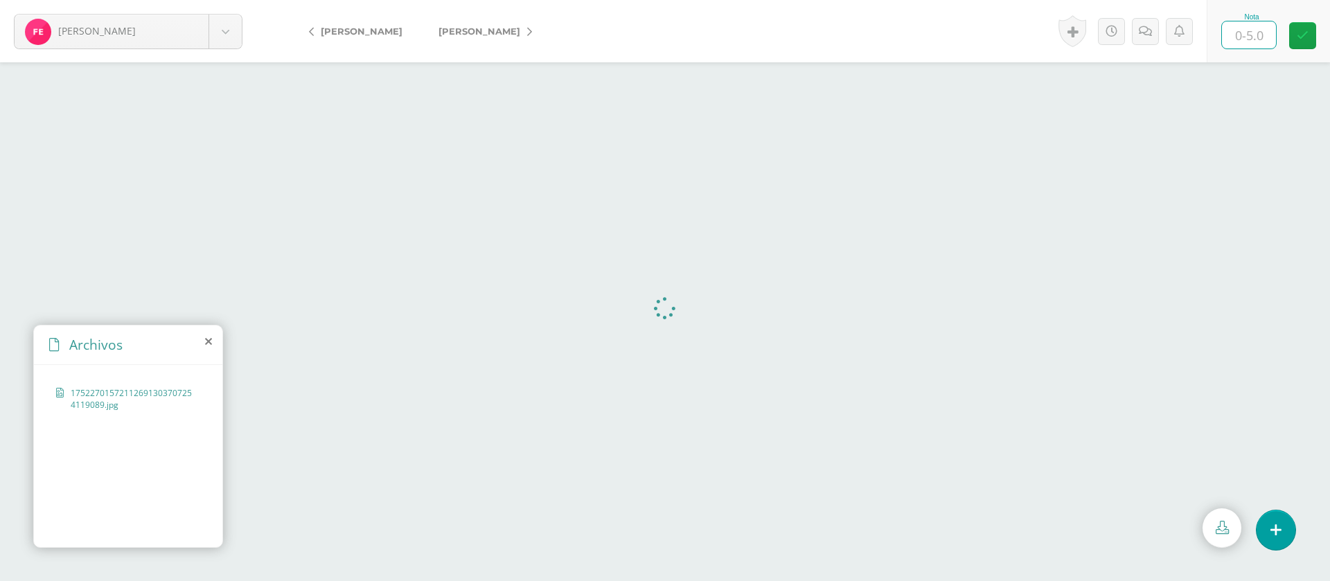
click at [1249, 38] on input "text" at bounding box center [1249, 34] width 54 height 27
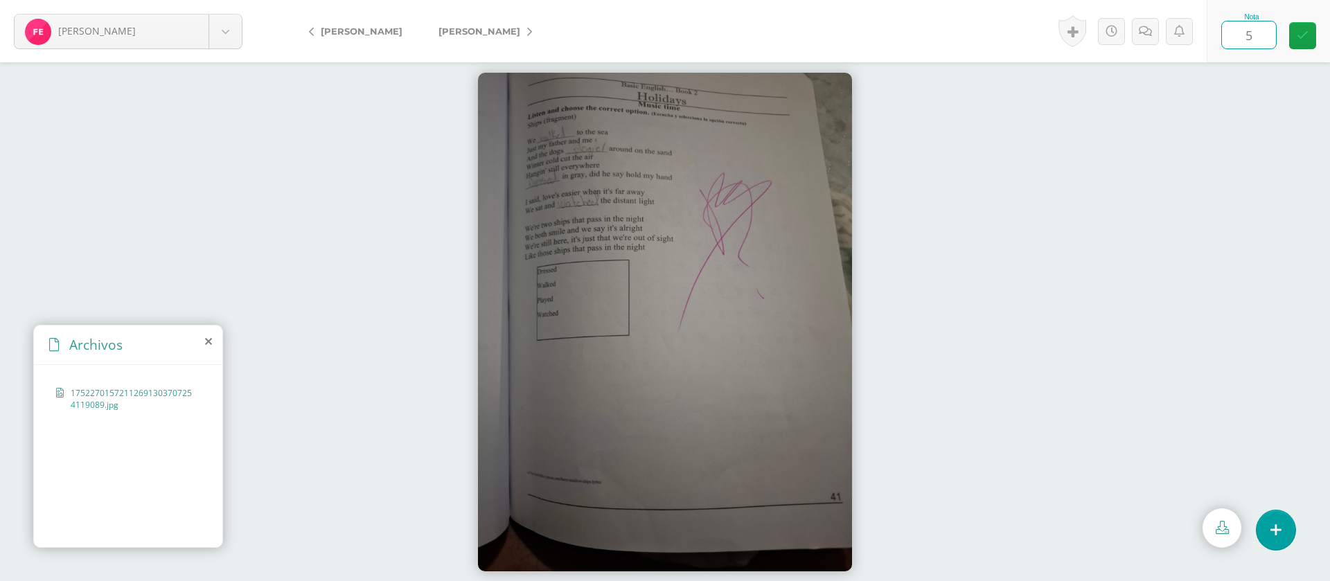
type input "5"
click at [438, 31] on span "[PERSON_NAME]" at bounding box center [479, 31] width 82 height 11
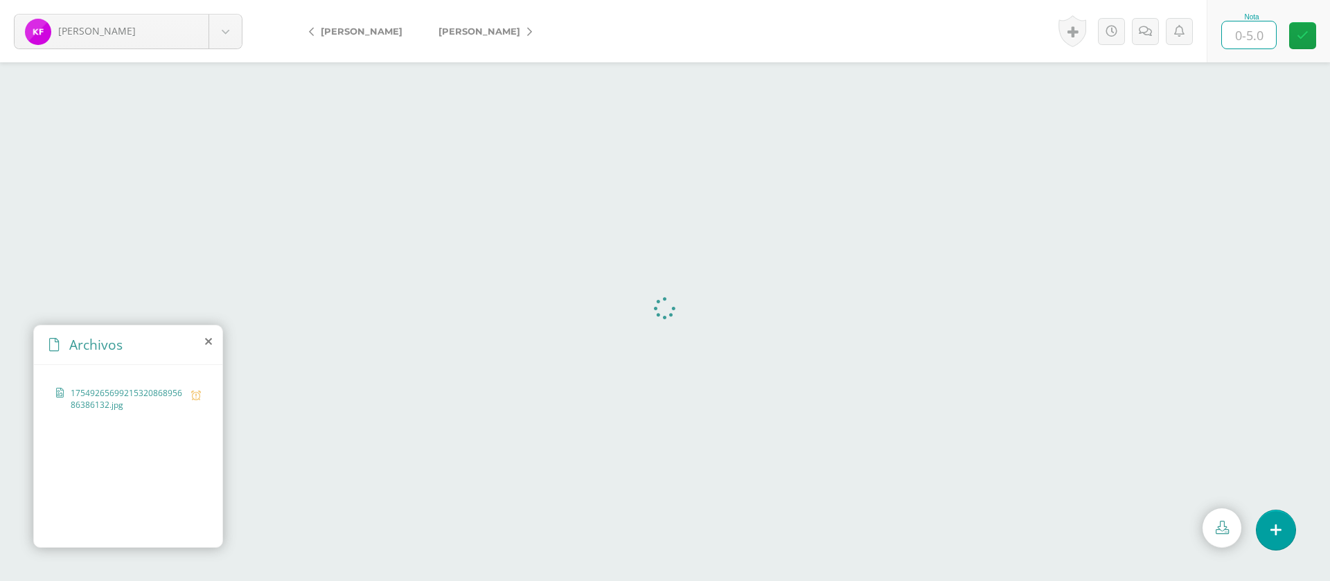
click at [1255, 34] on input "text" at bounding box center [1249, 34] width 54 height 27
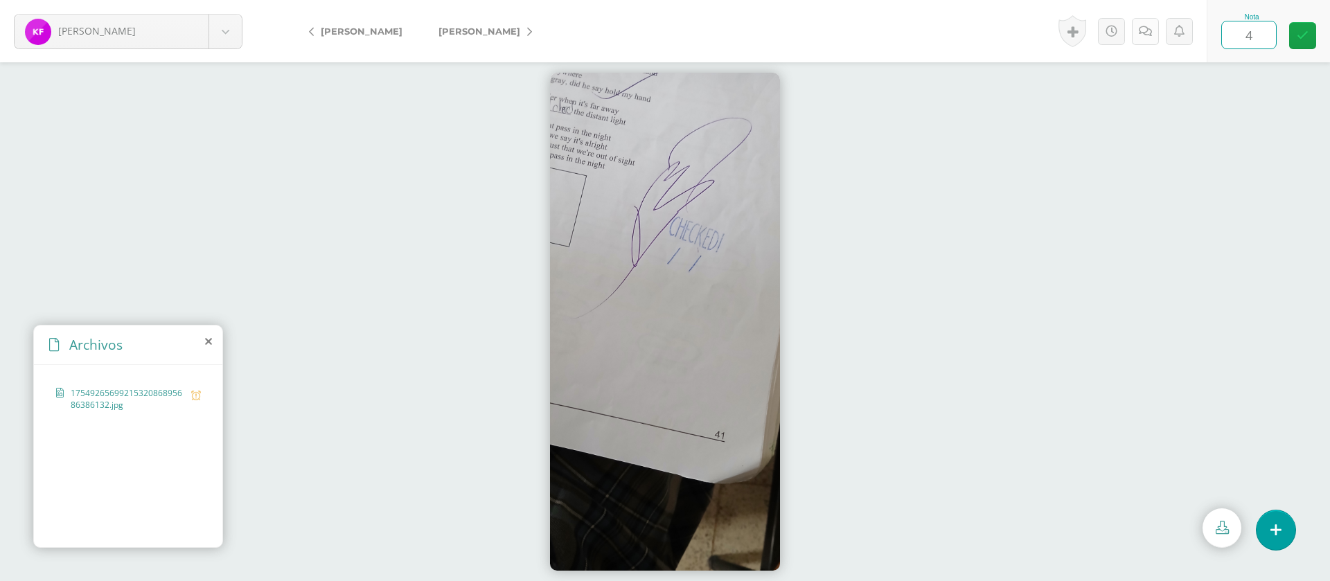
type input "4"
click at [1137, 37] on link at bounding box center [1145, 31] width 27 height 27
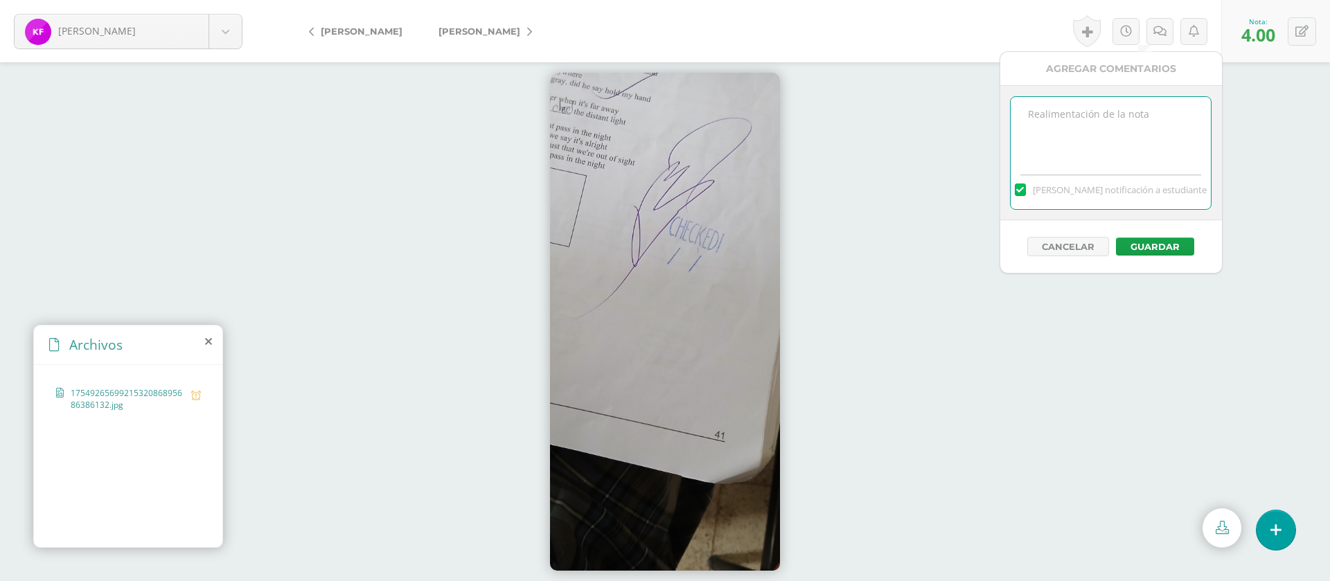
click at [1115, 120] on textarea at bounding box center [1110, 131] width 200 height 69
paste textarea "PRIMERA ENTREGA [DATE] Si tienes este mensaje no cumpliste con los requisitos d…"
type textarea "PRIMERA ENTREGA [DATE] Si tienes este mensaje no cumpliste con los requisitos d…"
click at [1154, 244] on button "Guardar" at bounding box center [1155, 247] width 78 height 18
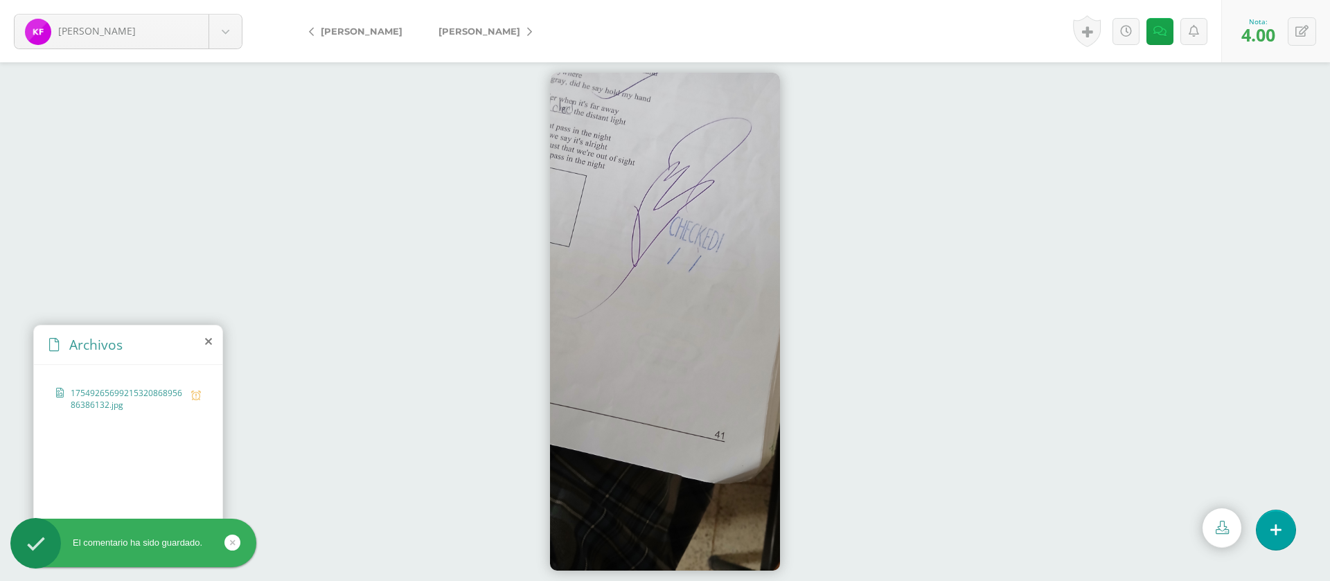
click at [520, 31] on span "[PERSON_NAME]" at bounding box center [479, 31] width 82 height 11
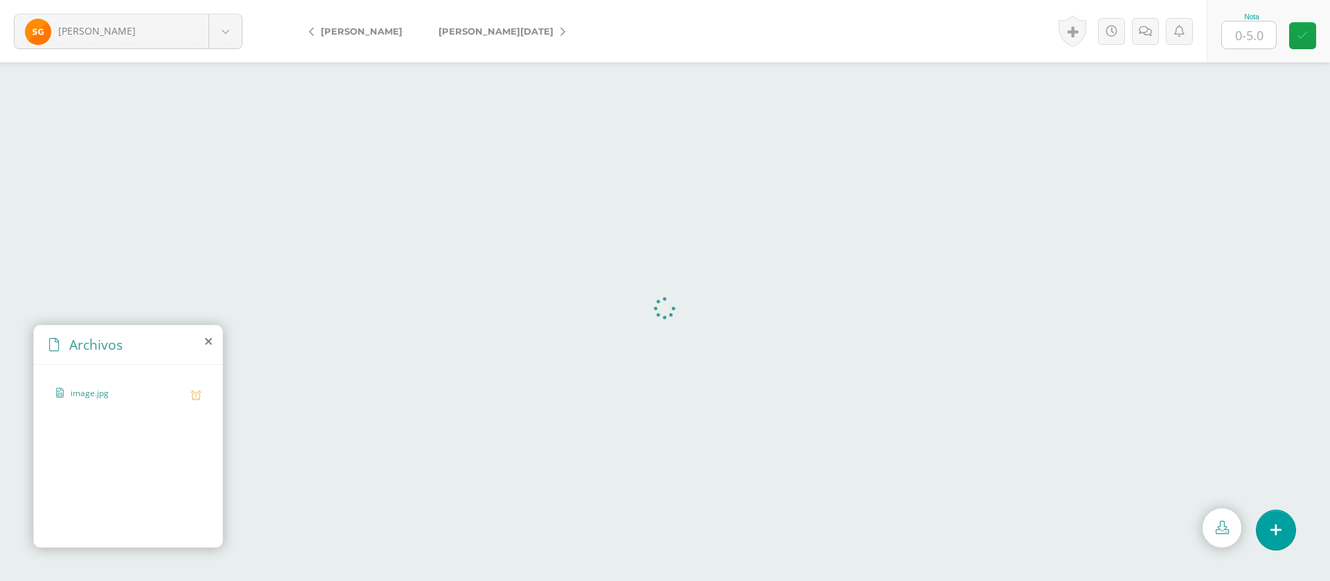
click at [1246, 33] on input "text" at bounding box center [1249, 34] width 54 height 27
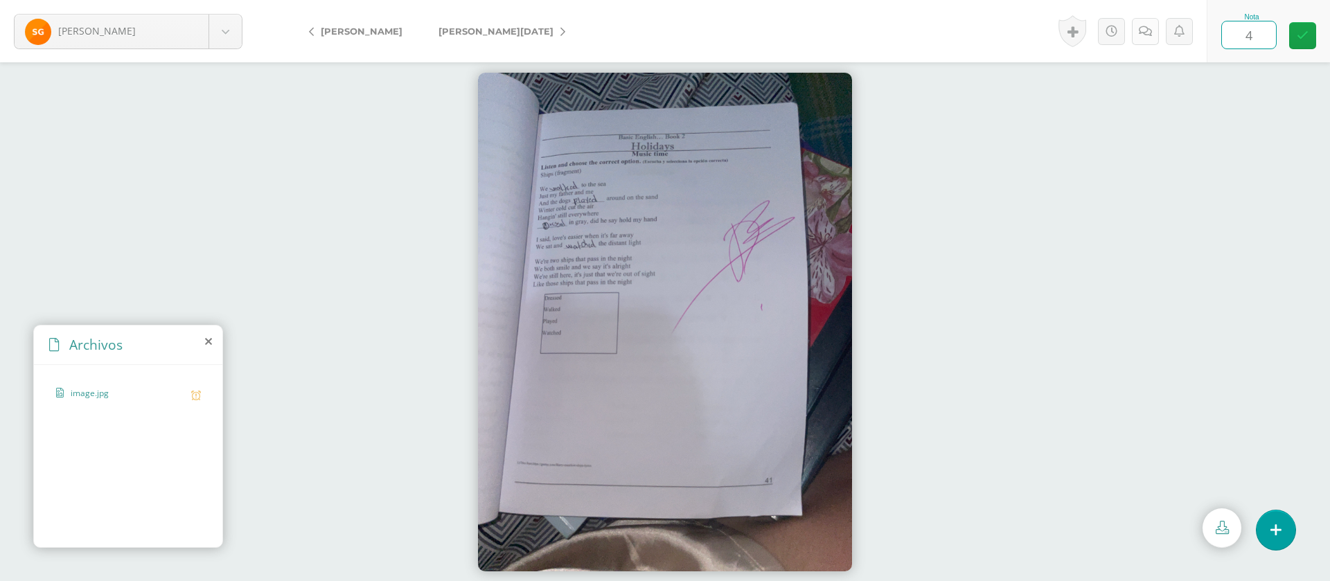
type input "4"
click at [1145, 37] on link at bounding box center [1145, 31] width 27 height 27
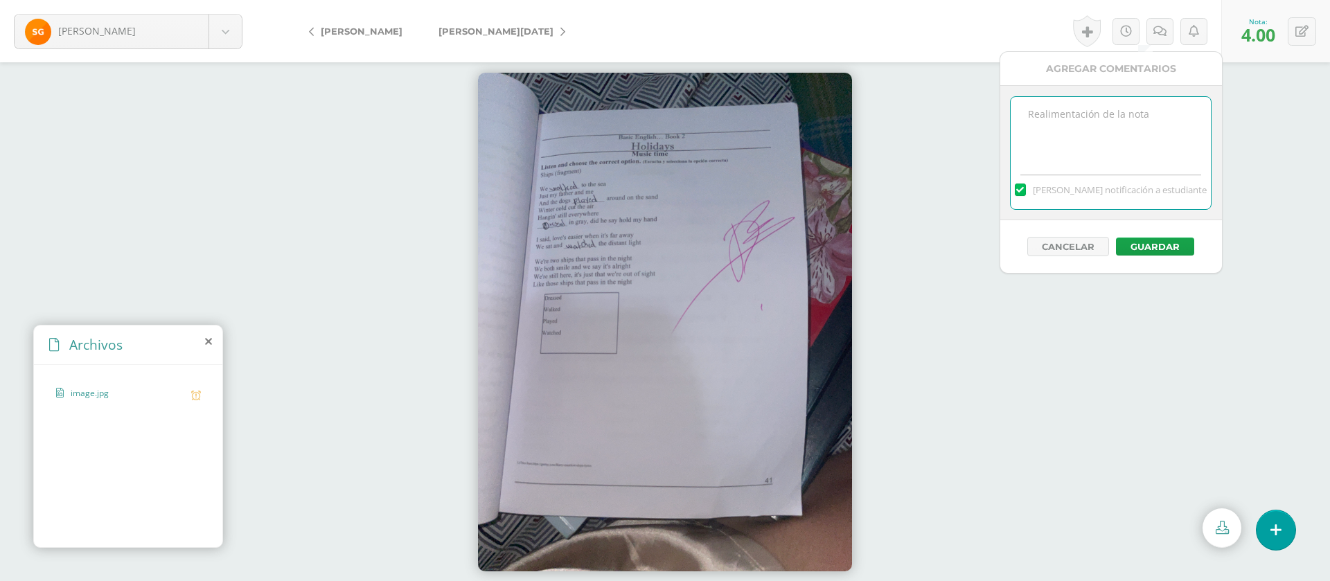
click at [1130, 118] on textarea at bounding box center [1110, 131] width 200 height 69
paste textarea "PRIMERA ENTREGA [DATE] Si tienes este mensaje no cumpliste con los requisitos d…"
type textarea "PRIMERA ENTREGA [DATE] Si tienes este mensaje no cumpliste con los requisitos d…"
click at [1168, 238] on button "Guardar" at bounding box center [1155, 247] width 78 height 18
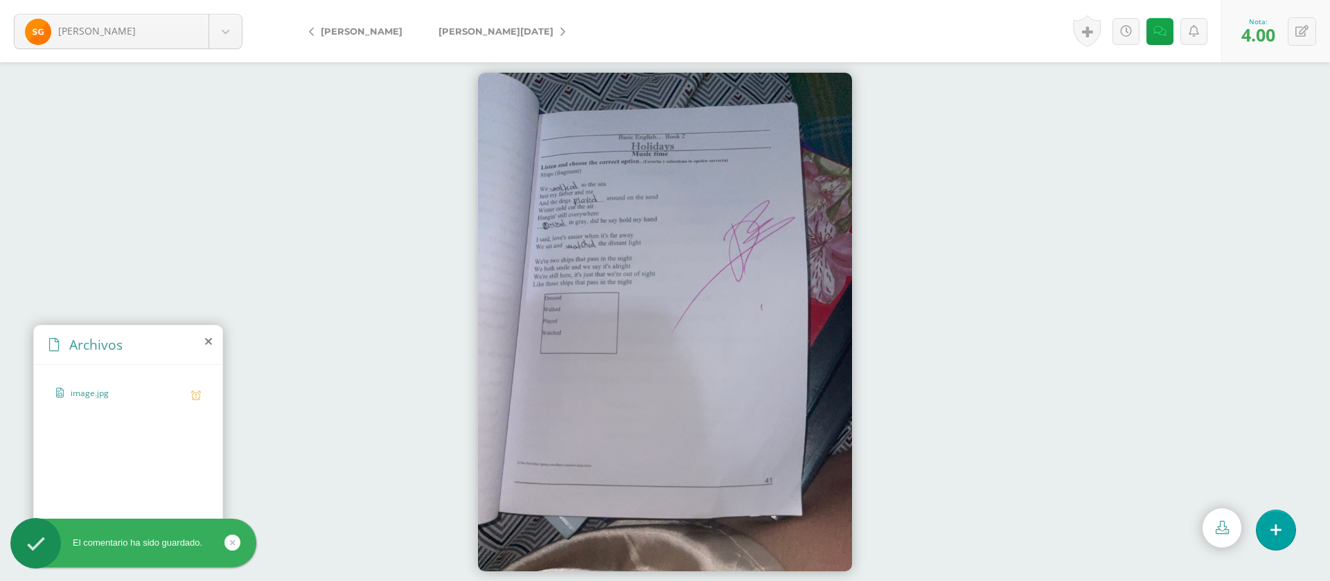
click at [480, 28] on span "[PERSON_NAME][DATE]" at bounding box center [495, 31] width 115 height 11
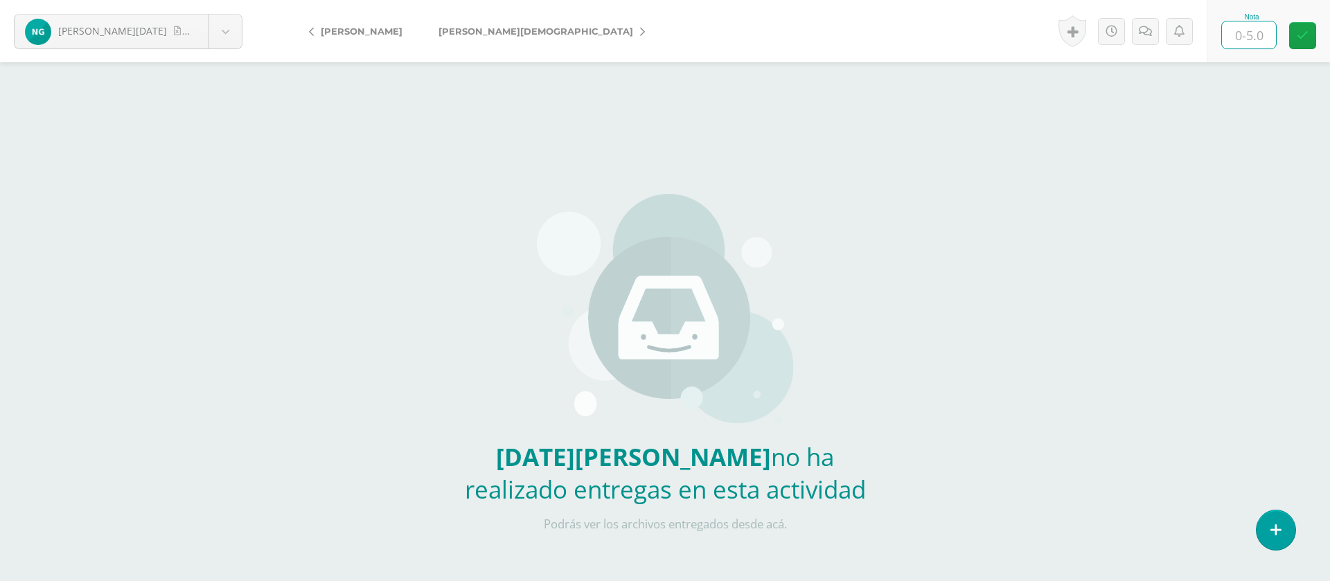
click at [1245, 44] on input "text" at bounding box center [1249, 34] width 54 height 27
type input "0"
click at [1152, 37] on link at bounding box center [1145, 31] width 27 height 27
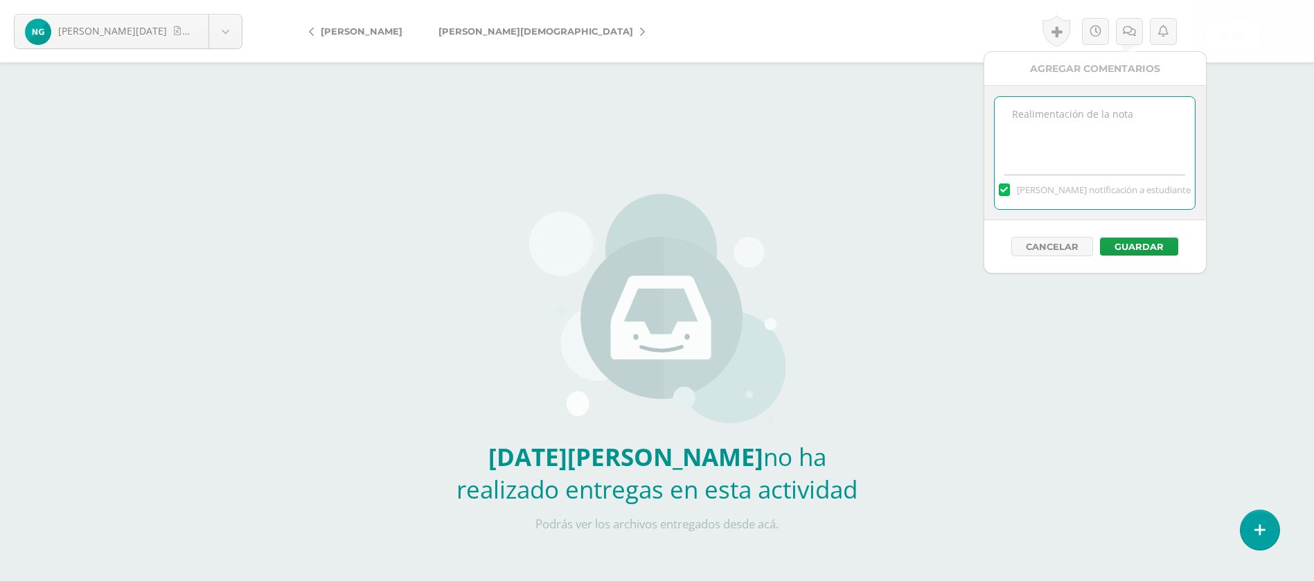
click at [1130, 107] on textarea at bounding box center [1094, 131] width 200 height 69
paste textarea "PRIMERA ENTREGA [DATE] Si tienes este mensaje no cumpliste con los requisitos d…"
type textarea "PRIMERA ENTREGA [DATE] Si tienes este mensaje no cumpliste con los requisitos d…"
click at [1148, 249] on button "Guardar" at bounding box center [1139, 247] width 78 height 18
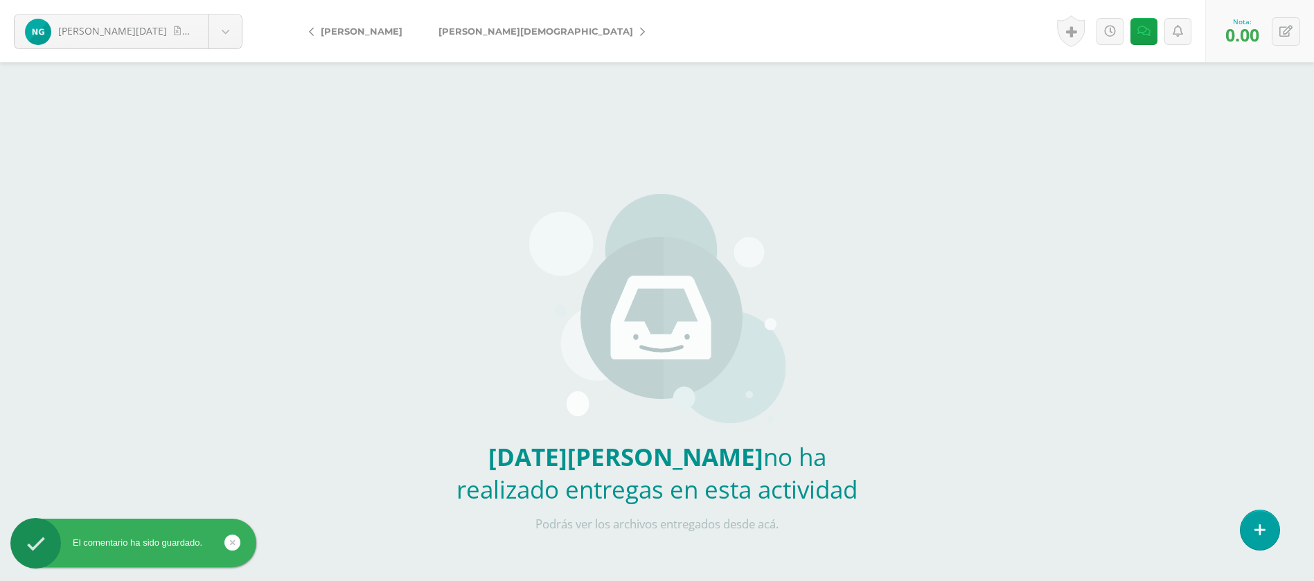
click at [493, 32] on span "[PERSON_NAME][DEMOGRAPHIC_DATA]" at bounding box center [535, 31] width 195 height 11
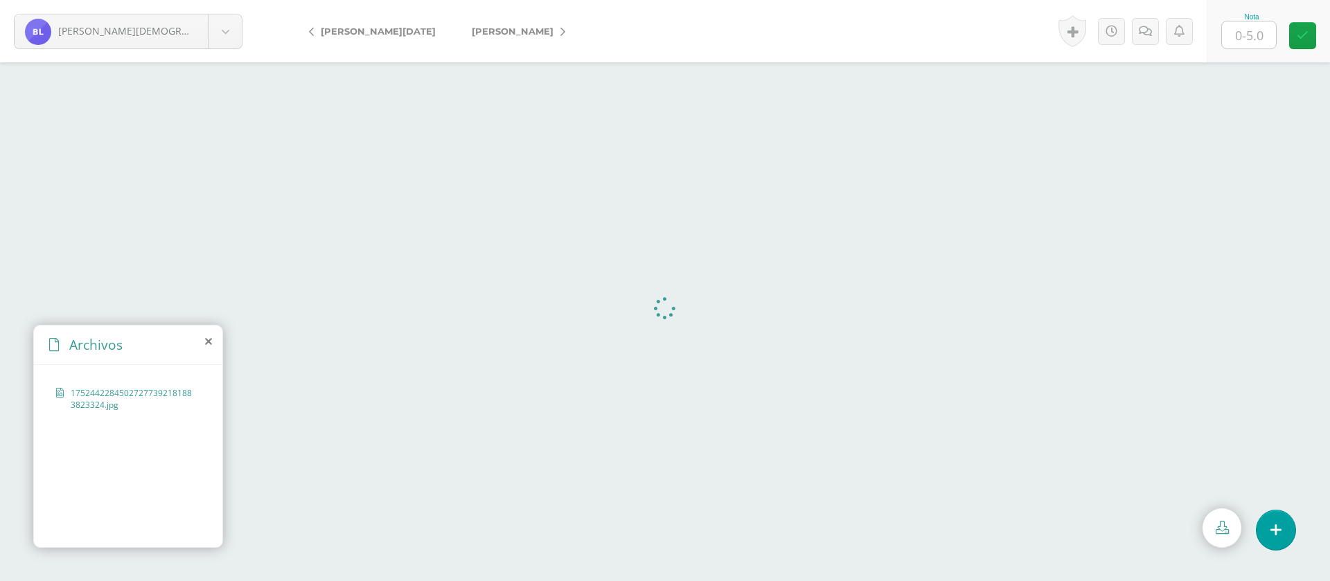
click at [1254, 32] on input "text" at bounding box center [1249, 34] width 54 height 27
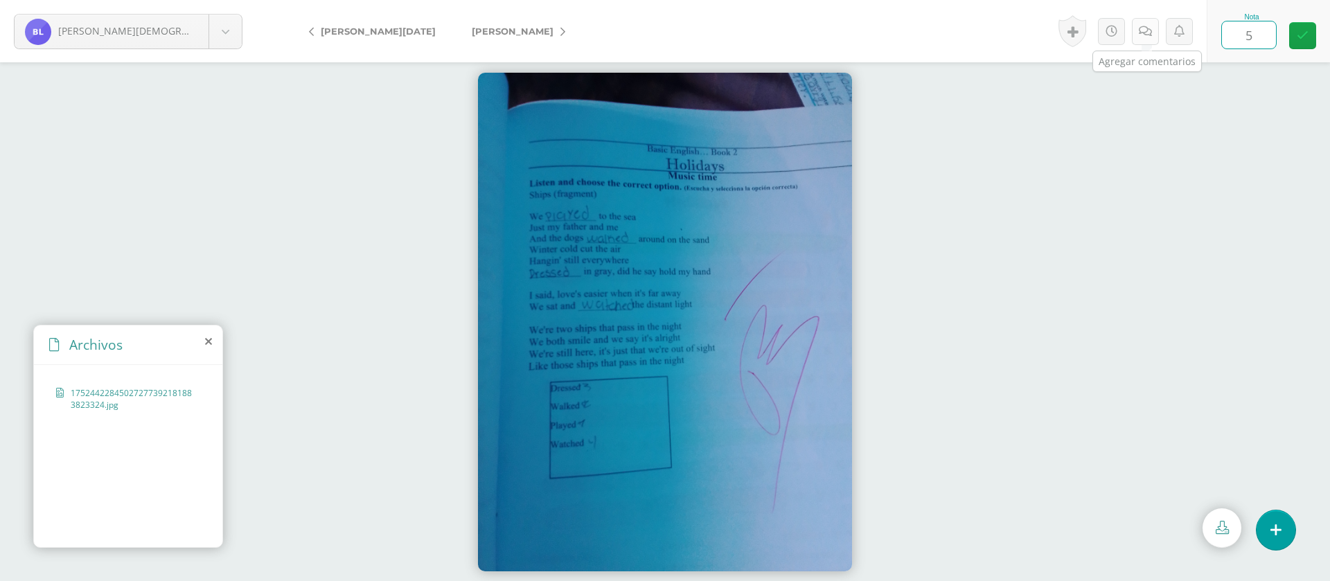
type input "5"
click at [1158, 24] on link at bounding box center [1145, 31] width 27 height 27
click at [1153, 30] on icon at bounding box center [1159, 32] width 13 height 12
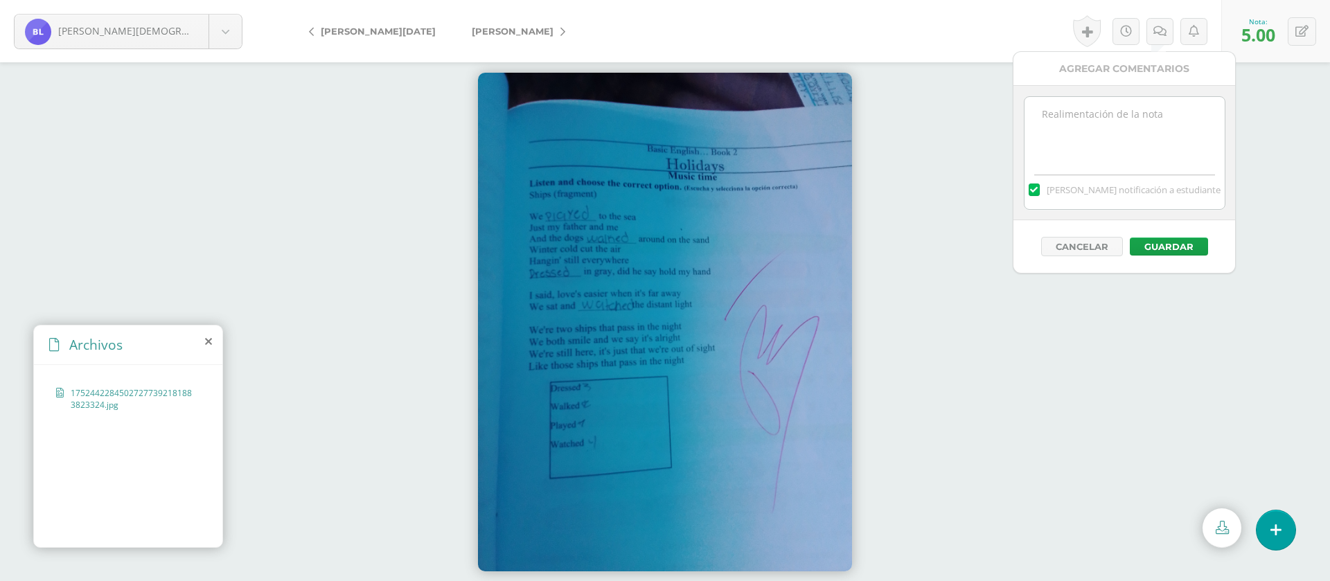
click at [1127, 143] on textarea at bounding box center [1124, 131] width 200 height 69
paste textarea "PRIMERA ENTREGA [DATE] Si tienes este mensaje no cumpliste con los requisitos d…"
type textarea "PRIMERA ENTREGA [DATE] Si tienes este mensaje no cumpliste con los requisitos d…"
click at [1168, 236] on div "Cancelar Guardar" at bounding box center [1124, 246] width 222 height 53
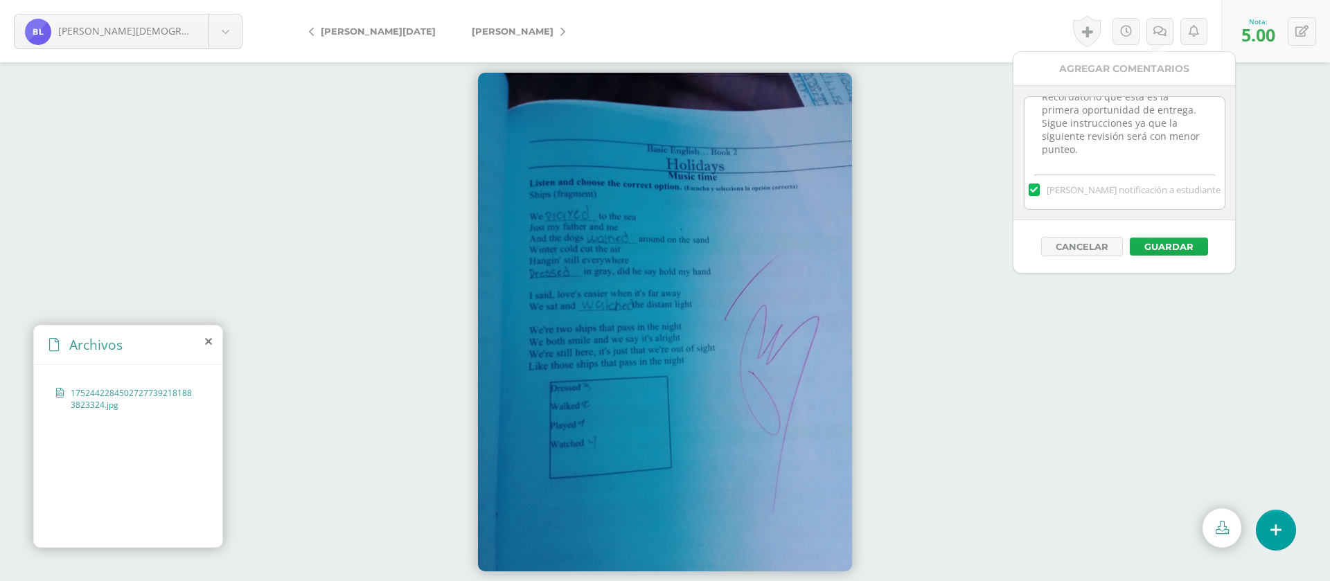
drag, startPoint x: 1168, startPoint y: 257, endPoint x: 1170, endPoint y: 249, distance: 7.9
click at [1169, 254] on div "Cancelar Guardar" at bounding box center [1124, 246] width 222 height 53
click at [1170, 249] on button "Guardar" at bounding box center [1168, 247] width 78 height 18
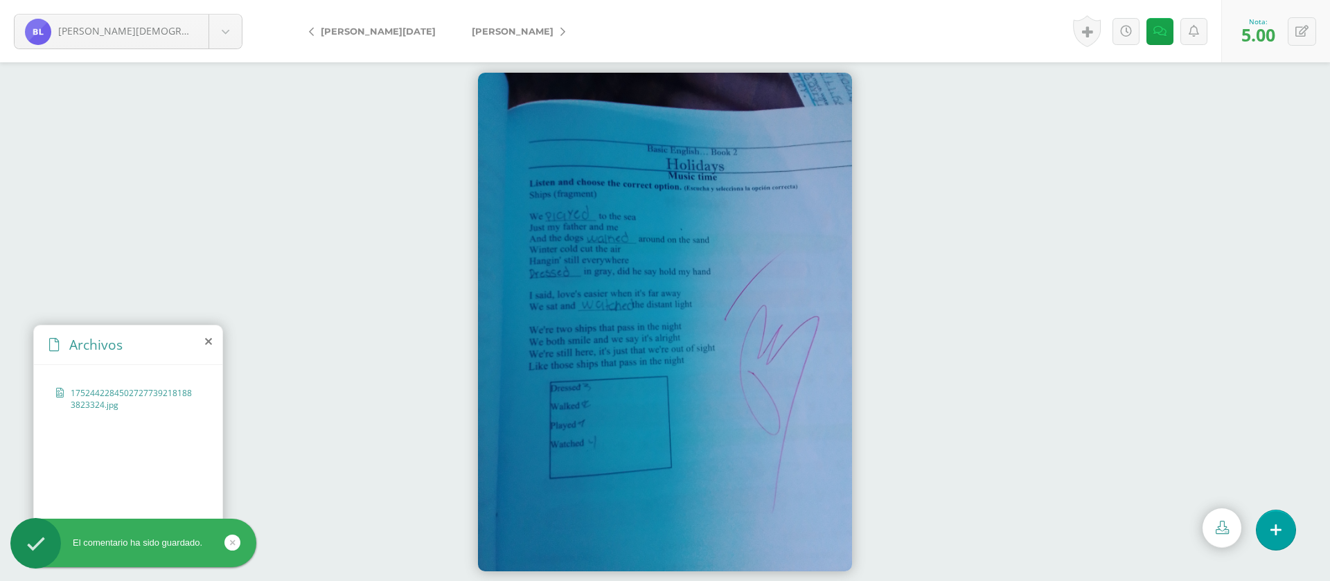
click at [503, 27] on link "[PERSON_NAME]" at bounding box center [515, 31] width 123 height 33
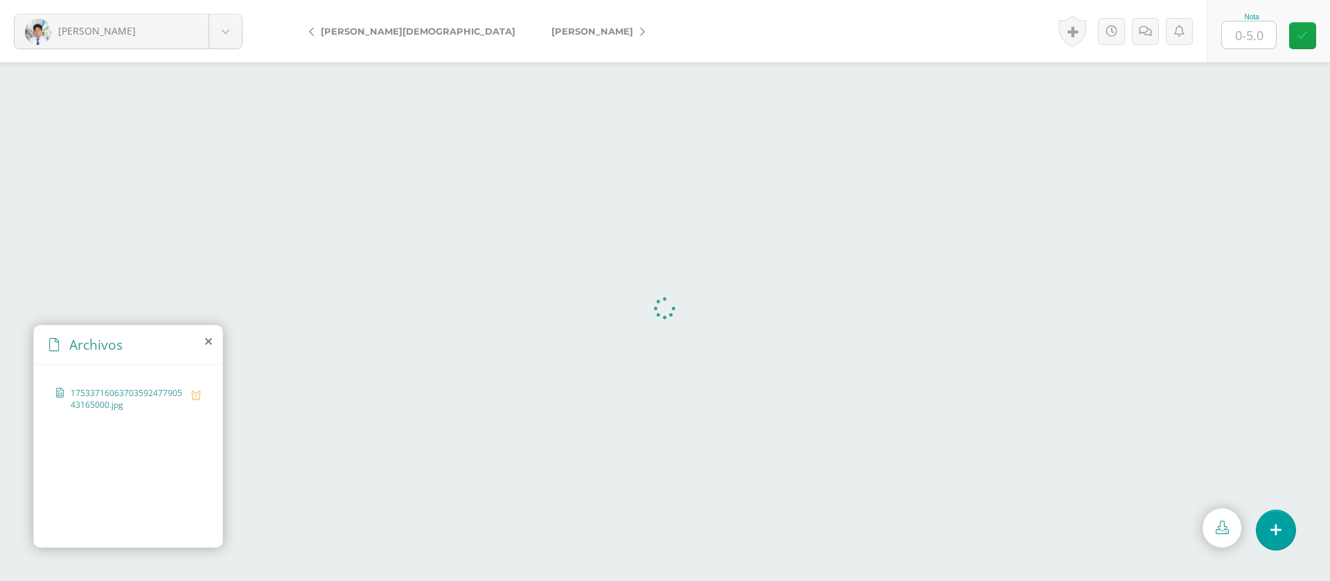
click at [1246, 39] on input "text" at bounding box center [1249, 34] width 54 height 27
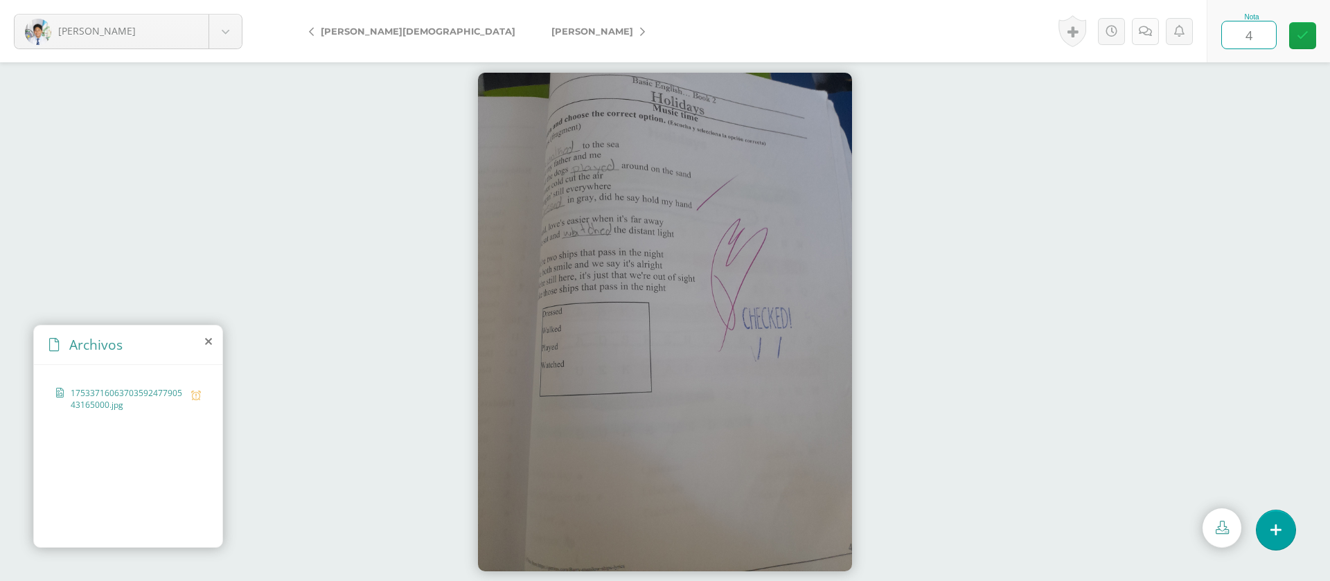
type input "4"
click at [1144, 40] on link at bounding box center [1145, 31] width 27 height 27
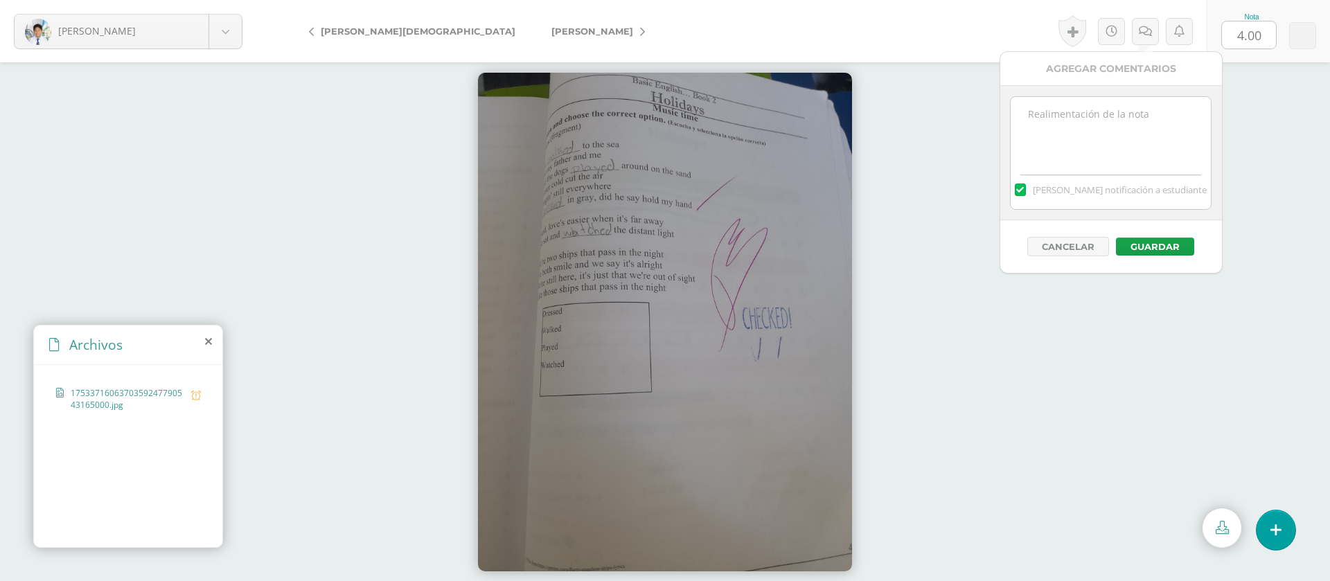
click at [1129, 139] on textarea at bounding box center [1110, 131] width 200 height 69
paste textarea "PRIMERA ENTREGA 12/08/25 Si tienes este mensaje no cumpliste con los requisitos…"
type textarea "PRIMERA ENTREGA 12/08/25 Si tienes este mensaje no cumpliste con los requisitos…"
click at [1148, 242] on button "Guardar" at bounding box center [1155, 247] width 78 height 18
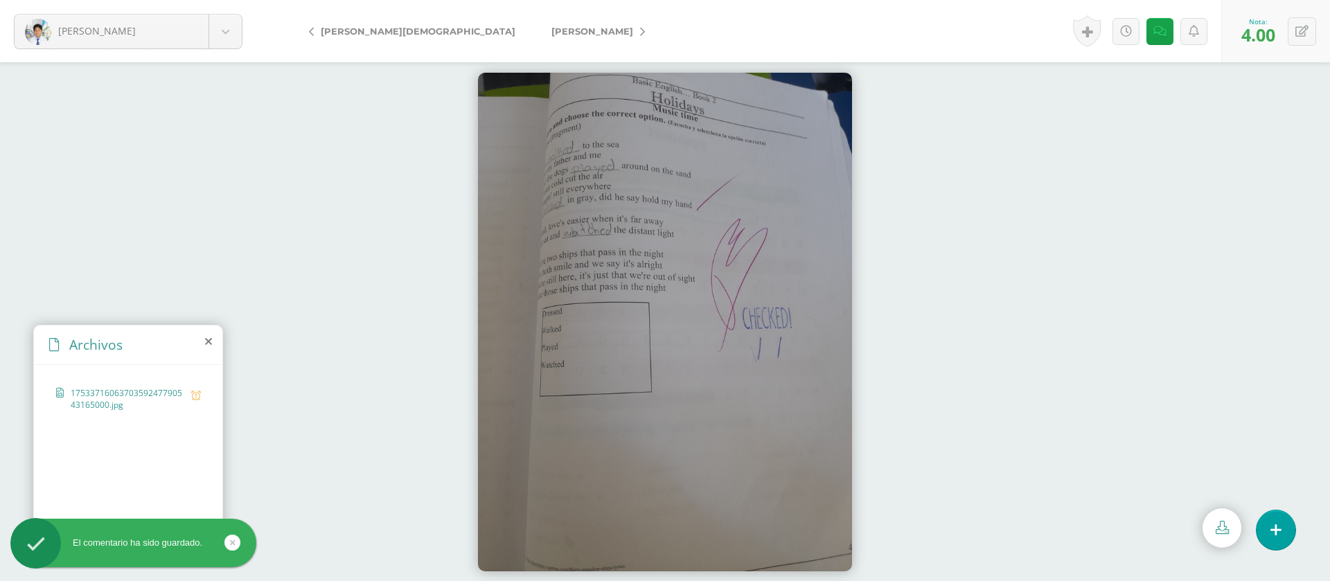
click at [551, 31] on span "[PERSON_NAME]" at bounding box center [592, 31] width 82 height 11
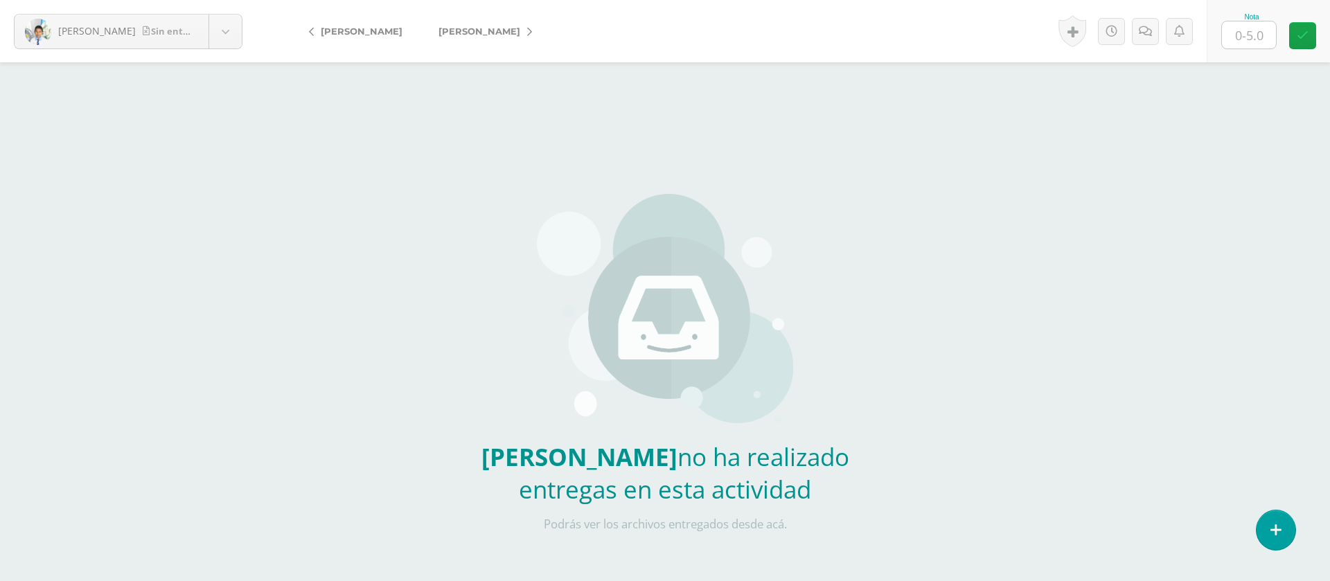
click at [1249, 35] on input "text" at bounding box center [1249, 34] width 54 height 27
type input "0"
click at [1156, 29] on link at bounding box center [1145, 31] width 27 height 27
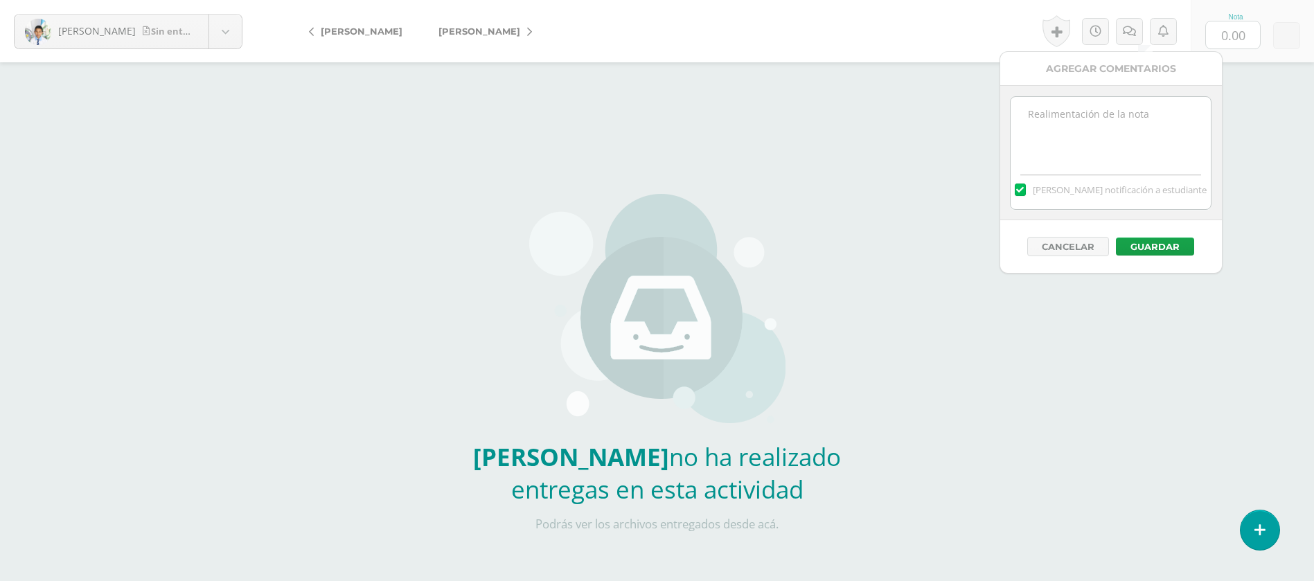
click at [1127, 120] on textarea at bounding box center [1110, 131] width 200 height 69
paste textarea "PRIMERA ENTREGA [DATE] Si tienes este mensaje no cumpliste con los requisitos d…"
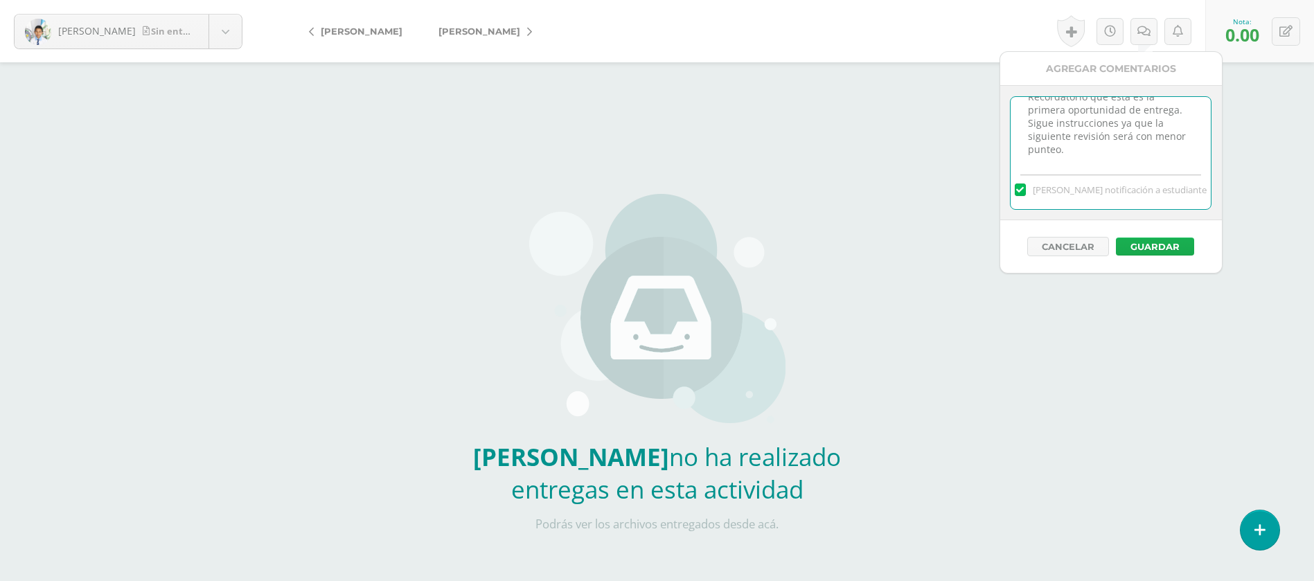
type textarea "PRIMERA ENTREGA [DATE] Si tienes este mensaje no cumpliste con los requisitos d…"
click at [1171, 244] on button "Guardar" at bounding box center [1155, 247] width 78 height 18
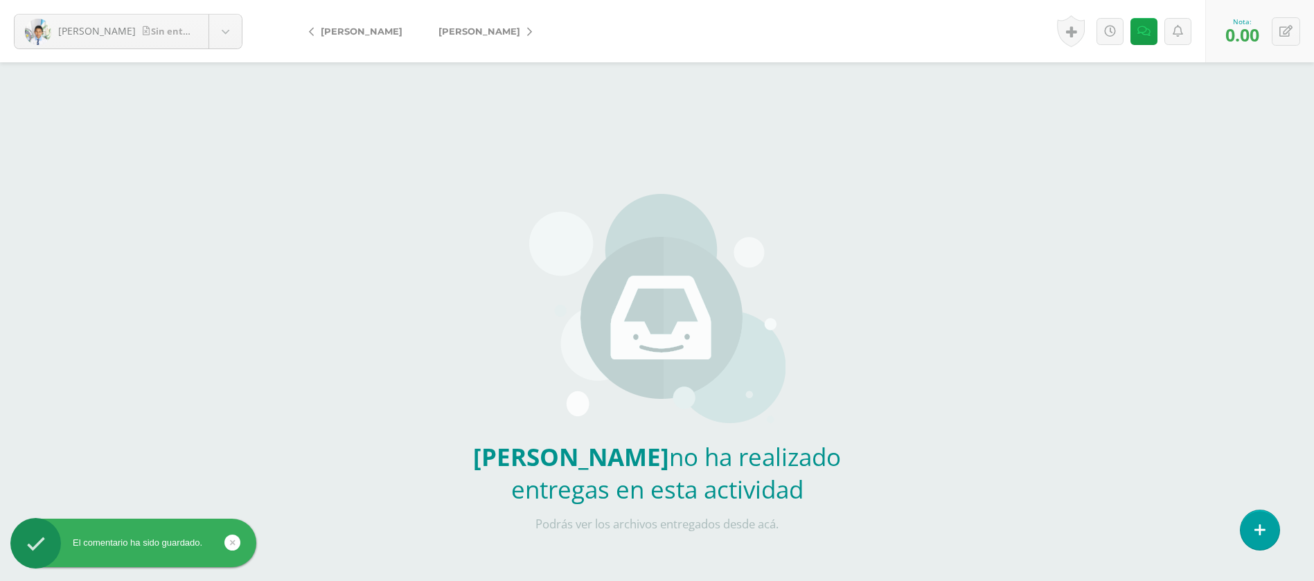
click at [476, 33] on span "[PERSON_NAME]" at bounding box center [479, 31] width 82 height 11
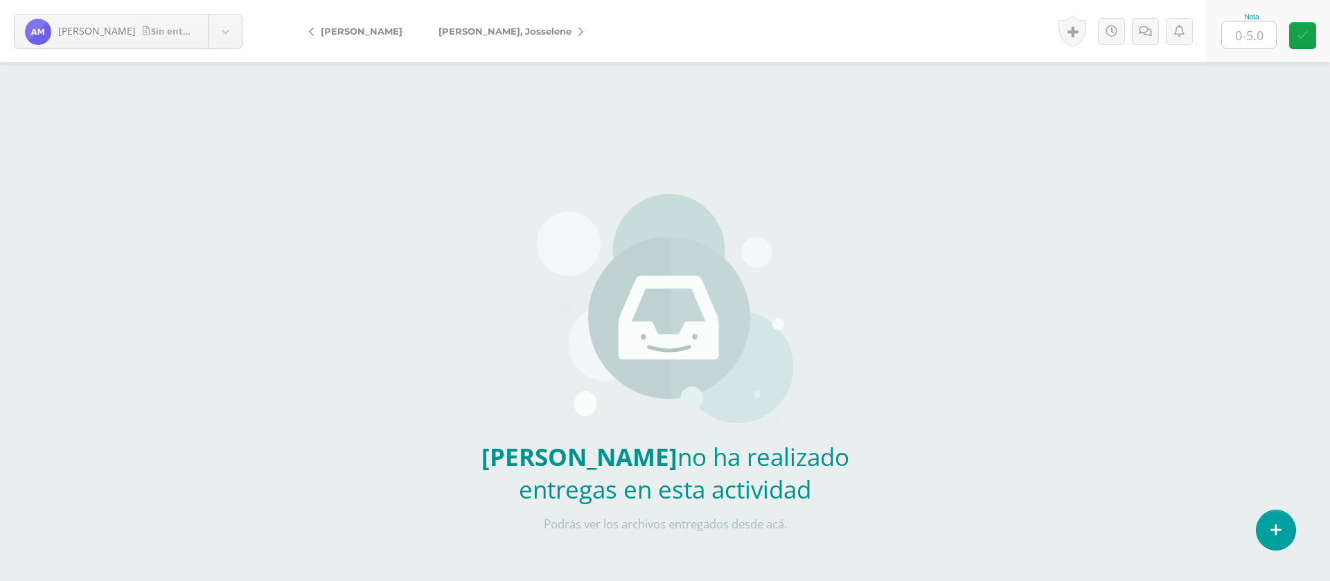
click at [1255, 38] on input "text" at bounding box center [1249, 34] width 54 height 27
type input "0"
click at [1153, 42] on link at bounding box center [1145, 31] width 27 height 27
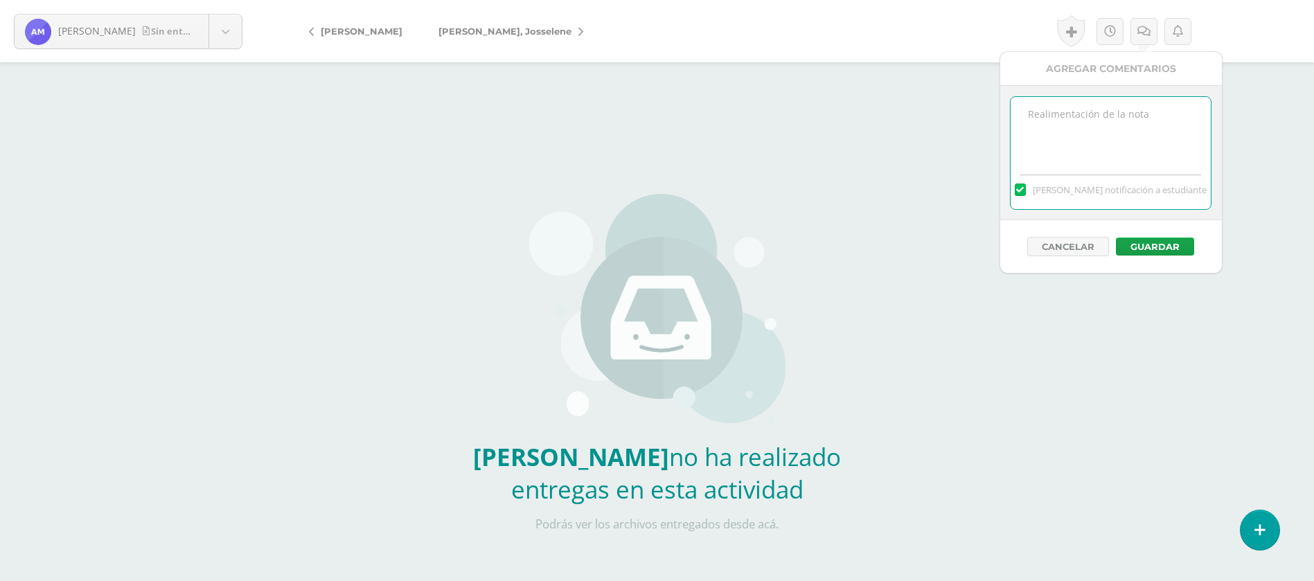
click at [1140, 132] on textarea at bounding box center [1110, 131] width 200 height 69
paste textarea "PRIMERA ENTREGA [DATE] Si tienes este mensaje no cumpliste con los requisitos d…"
type textarea "PRIMERA ENTREGA [DATE] Si tienes este mensaje no cumpliste con los requisitos d…"
click at [1185, 249] on button "Guardar" at bounding box center [1155, 247] width 78 height 18
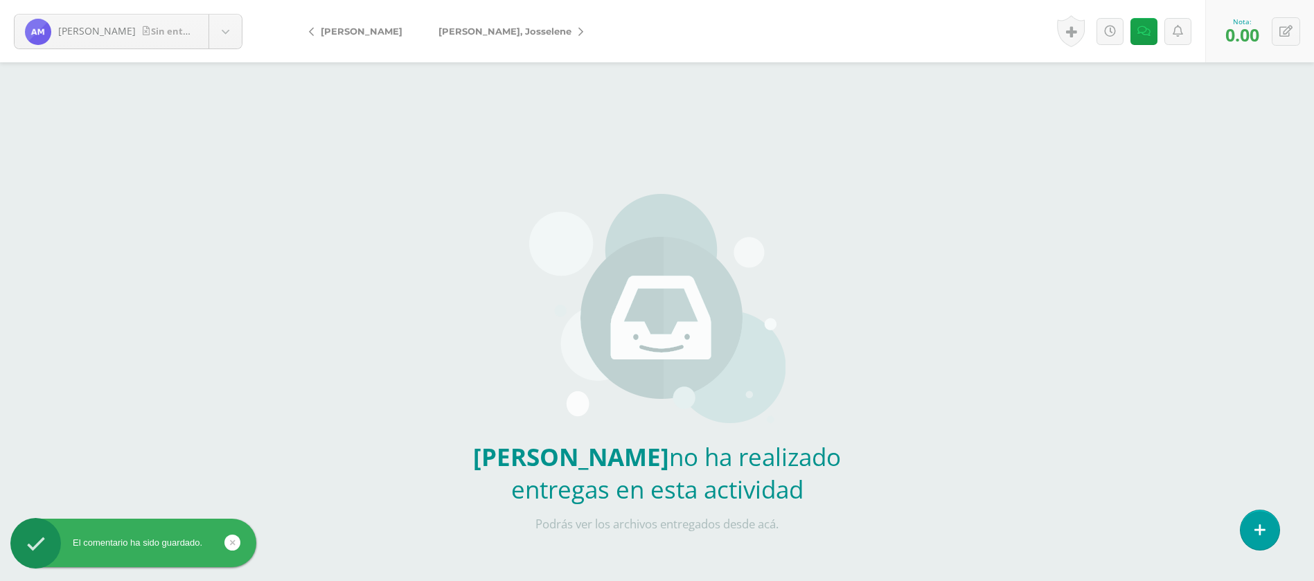
click at [507, 35] on span "[PERSON_NAME], Josselene" at bounding box center [504, 31] width 133 height 11
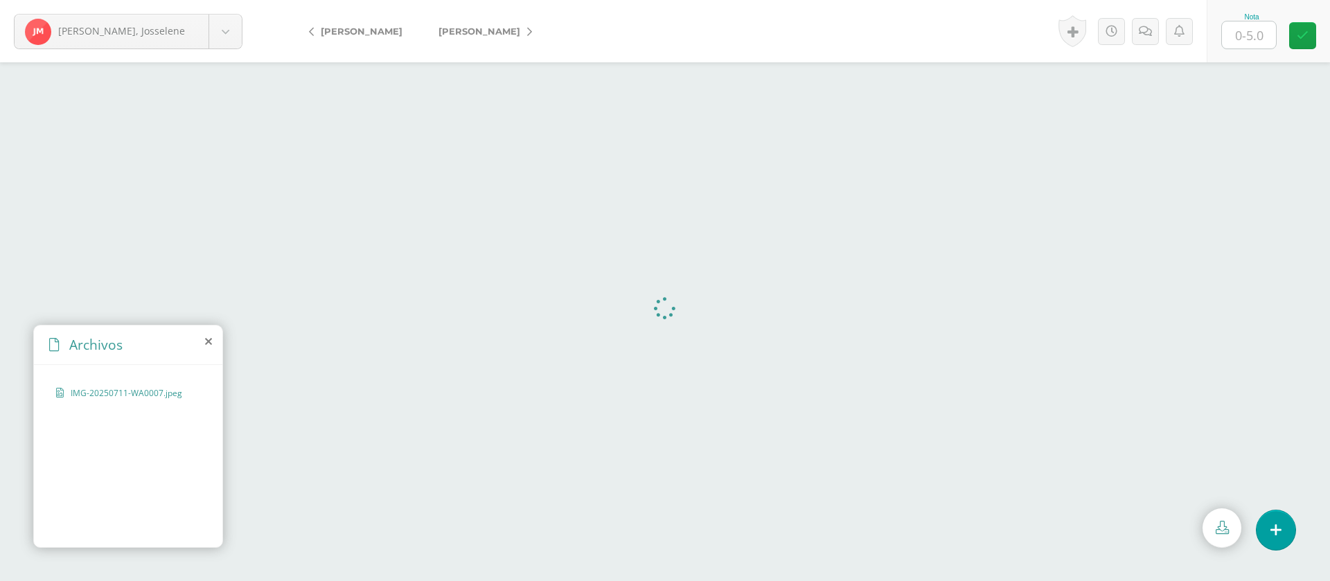
click at [1247, 35] on input "text" at bounding box center [1249, 34] width 54 height 27
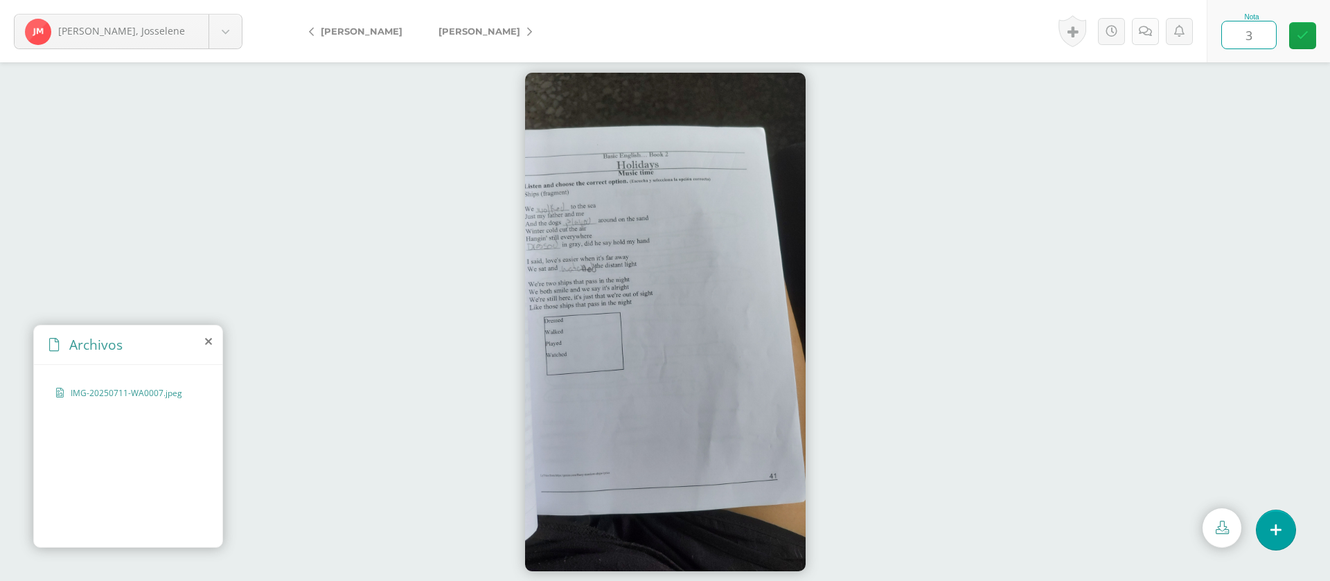
type input "3"
click at [1145, 32] on icon at bounding box center [1144, 32] width 13 height 12
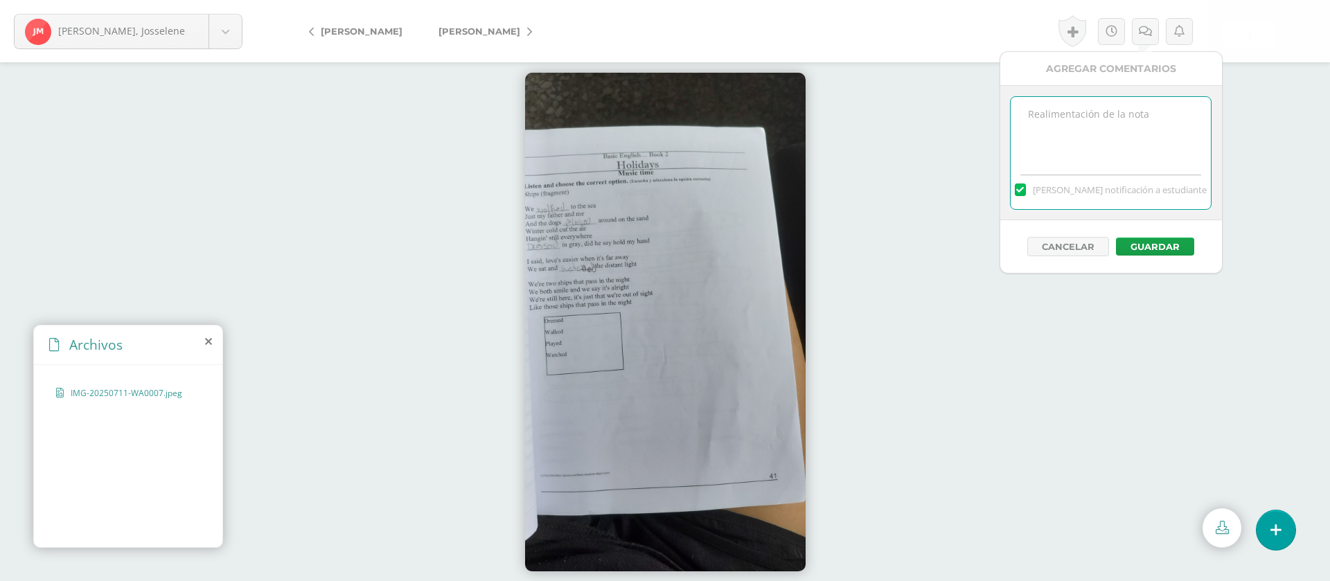
click at [1110, 161] on textarea at bounding box center [1110, 131] width 200 height 69
paste textarea "PRIMERA ENTREGA 12/08/25 Si tienes este mensaje no cumpliste con los requisitos…"
type textarea "PRIMERA ENTREGA [DATE] Si tienes este mensaje no cumpliste con los requisitos d…"
click at [1146, 245] on button "Guardar" at bounding box center [1155, 247] width 78 height 18
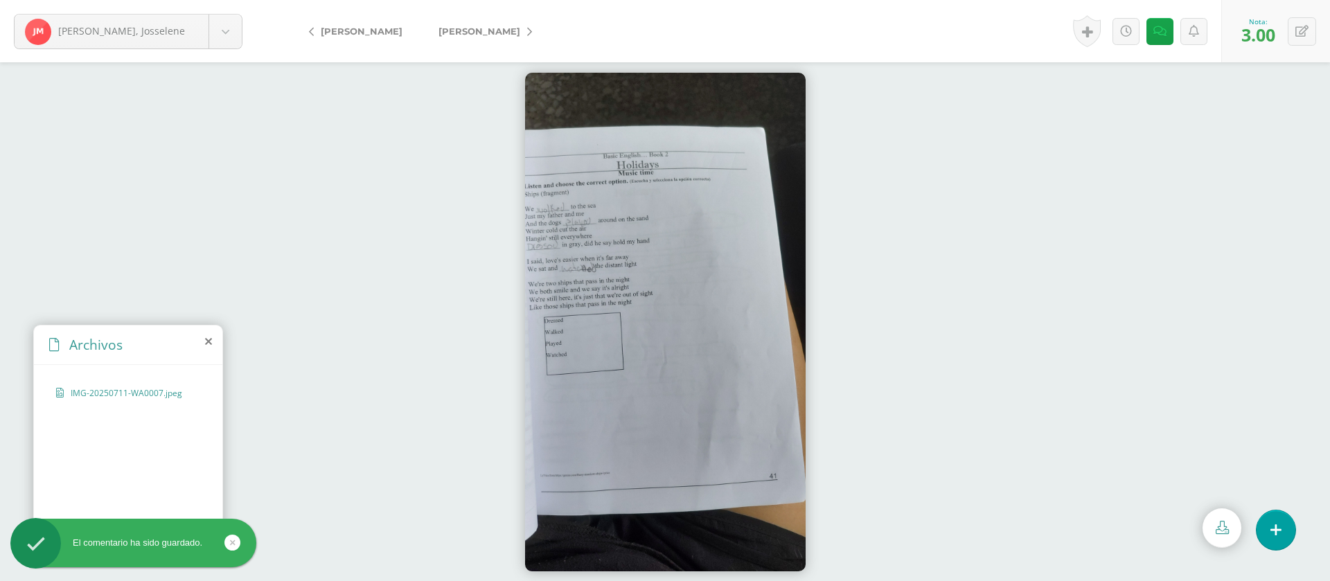
click at [482, 33] on span "[PERSON_NAME]" at bounding box center [479, 31] width 82 height 11
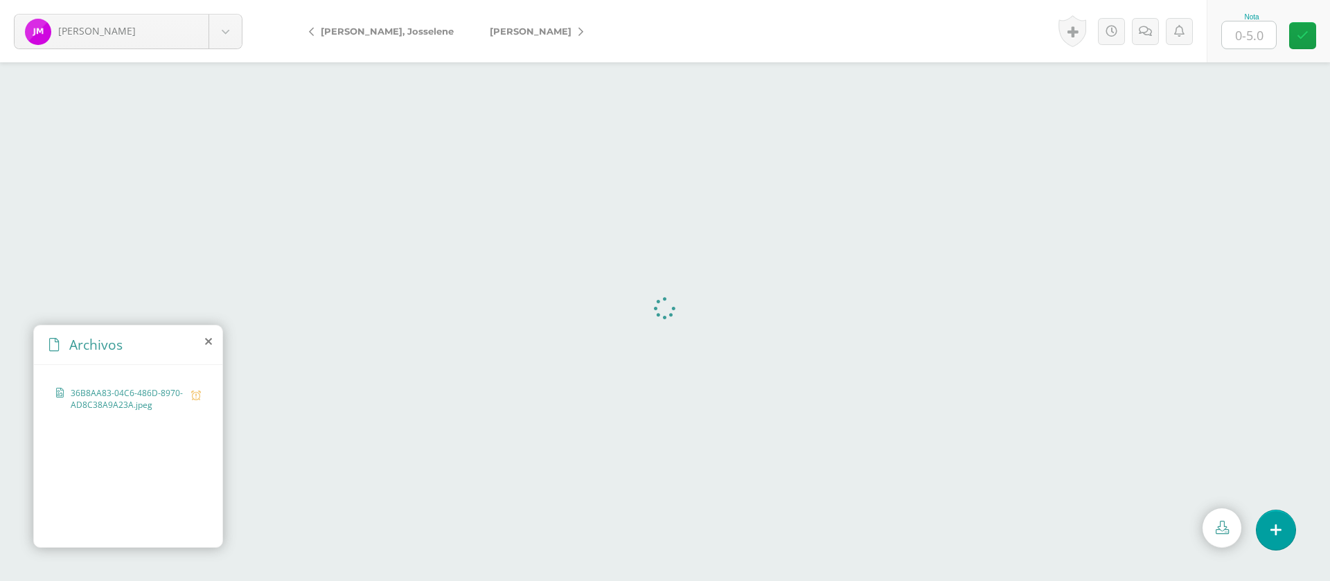
click at [365, 34] on span "[PERSON_NAME], Josselene" at bounding box center [387, 31] width 133 height 11
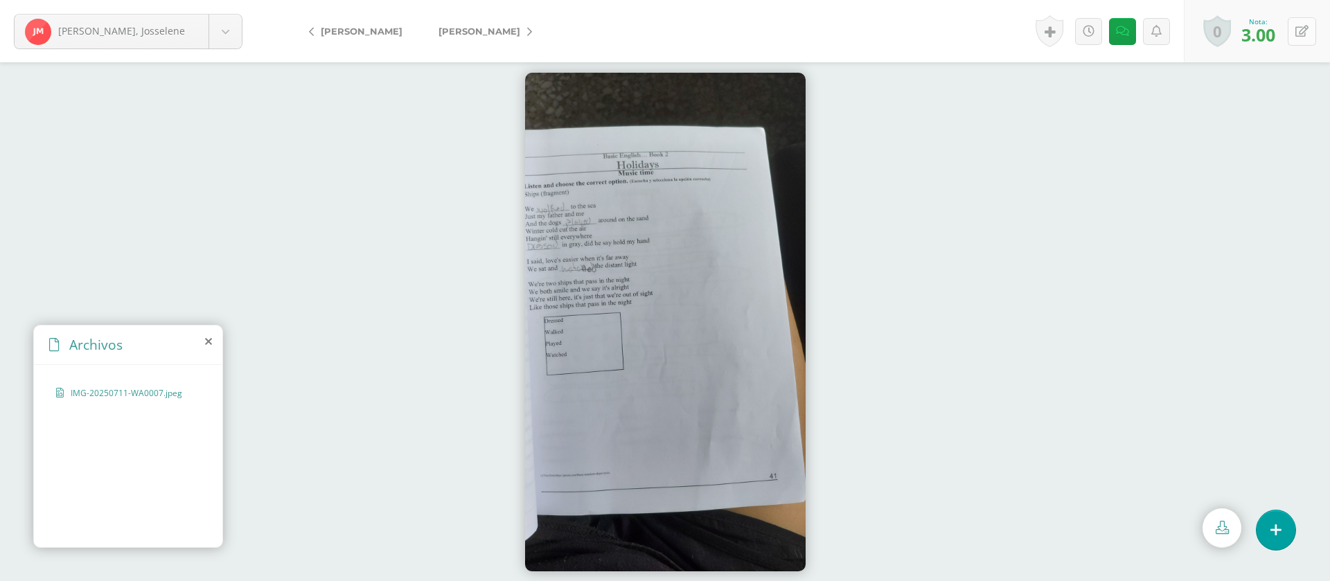
click at [1296, 37] on button at bounding box center [1301, 31] width 28 height 28
type input "4"
click at [1273, 37] on icon at bounding box center [1268, 36] width 12 height 12
click at [520, 33] on span "[PERSON_NAME]" at bounding box center [479, 31] width 82 height 11
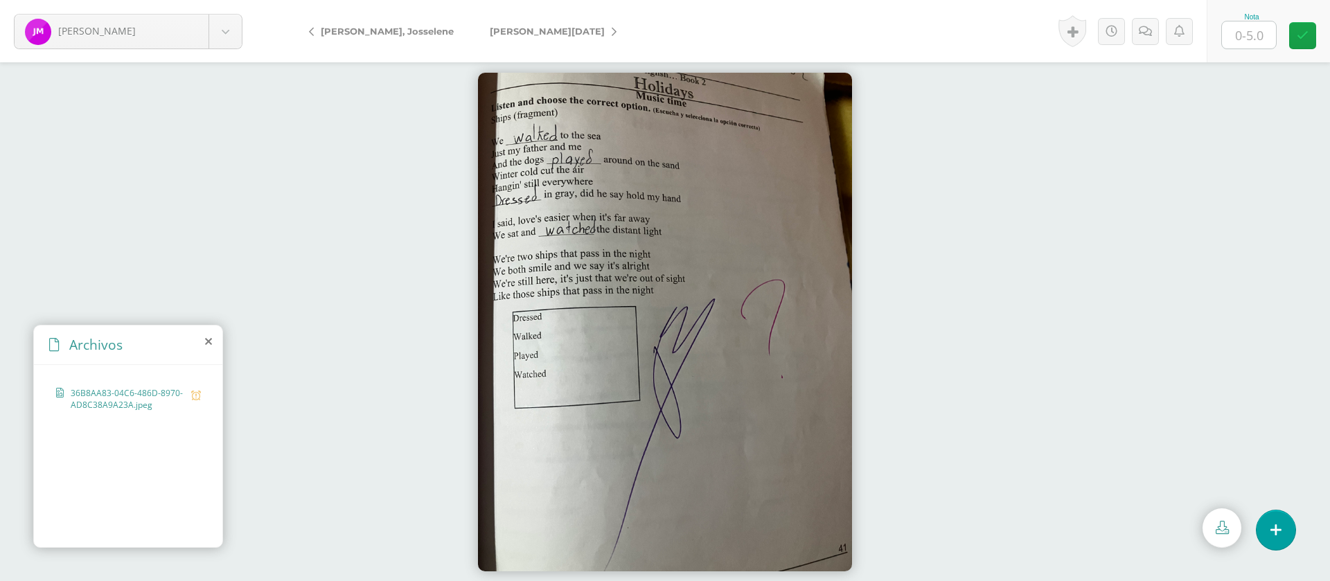
click at [1255, 33] on input "text" at bounding box center [1249, 34] width 54 height 27
type input "4"
click at [1150, 24] on link at bounding box center [1145, 31] width 27 height 27
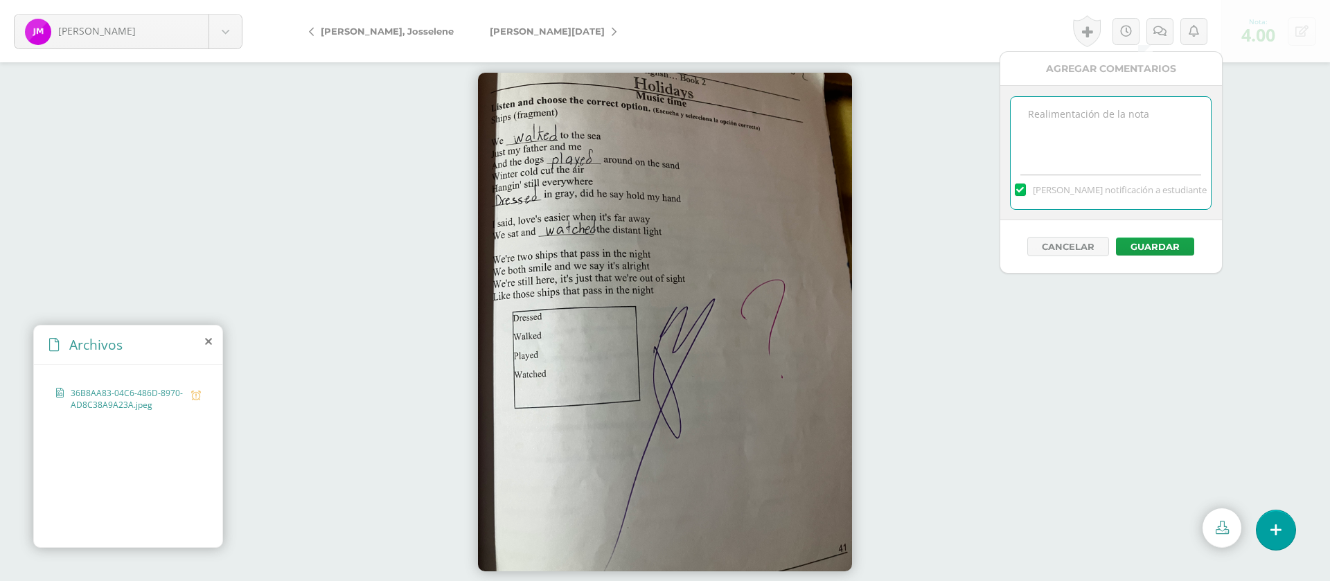
click at [1117, 137] on textarea at bounding box center [1110, 131] width 200 height 69
paste textarea "PRIMERA ENTREGA [DATE] Si tienes este mensaje no cumpliste con los requisitos d…"
type textarea "PRIMERA ENTREGA [DATE] Si tienes este mensaje no cumpliste con los requisitos d…"
click at [1161, 240] on button "Guardar" at bounding box center [1155, 247] width 78 height 18
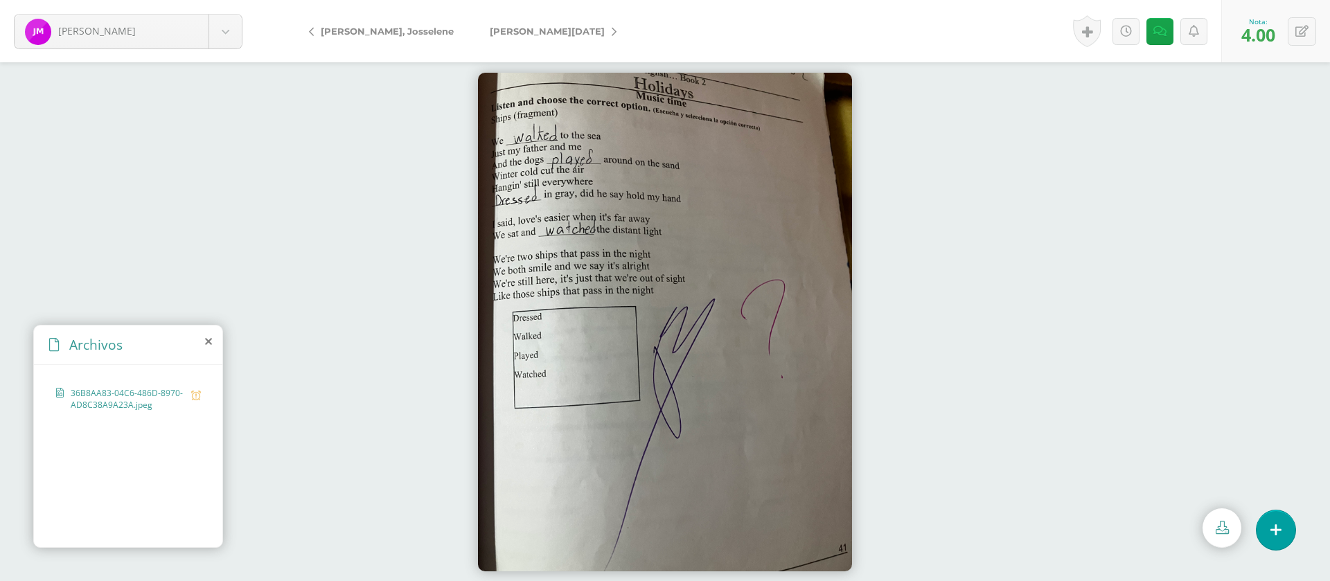
click at [512, 34] on span "[PERSON_NAME][DATE]" at bounding box center [547, 31] width 115 height 11
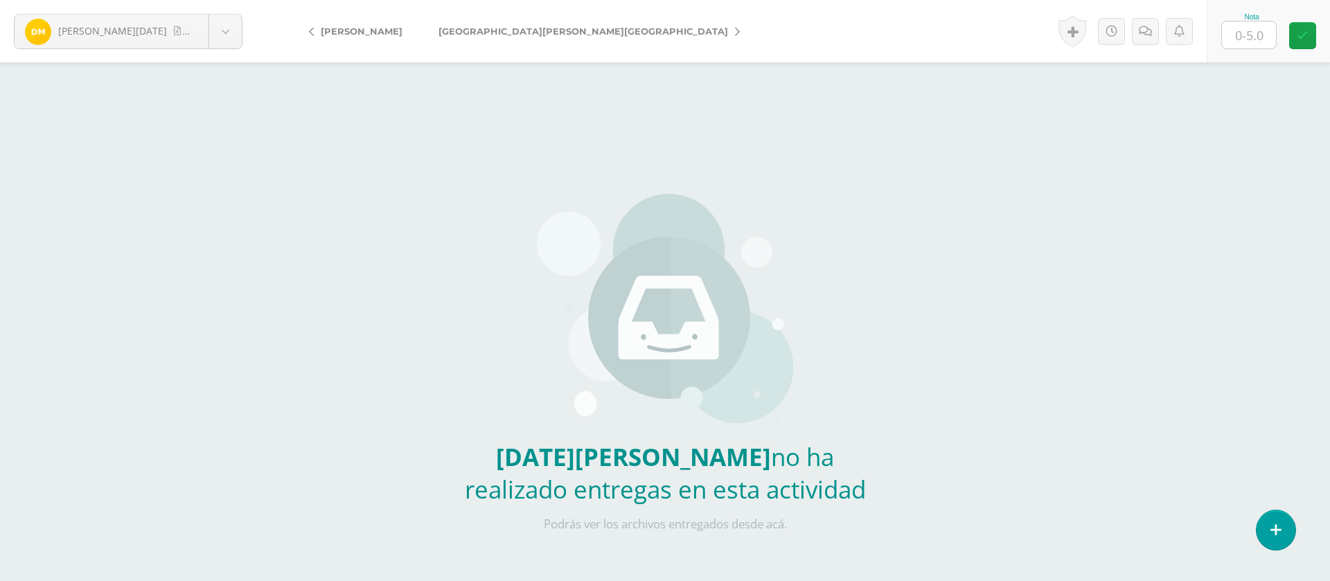
click at [1250, 42] on input "text" at bounding box center [1249, 34] width 54 height 27
type input "0"
click at [1140, 29] on icon at bounding box center [1144, 32] width 13 height 12
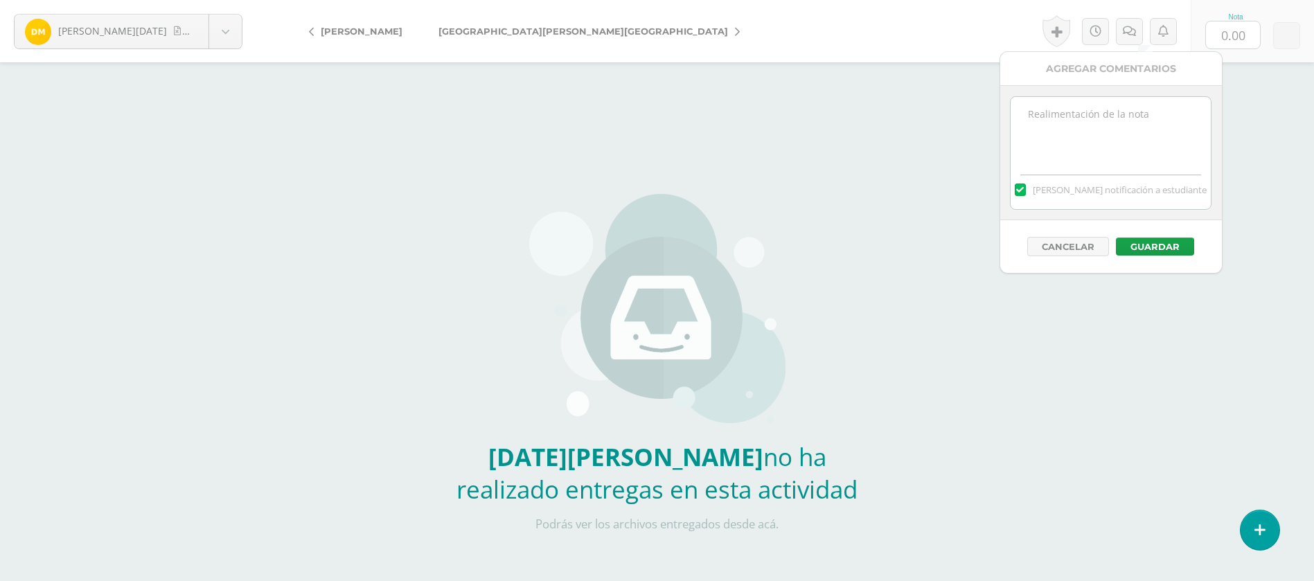
click at [1132, 161] on textarea at bounding box center [1110, 131] width 200 height 69
paste textarea "PRIMERA ENTREGA [DATE] Si tienes este mensaje no cumpliste con los requisitos d…"
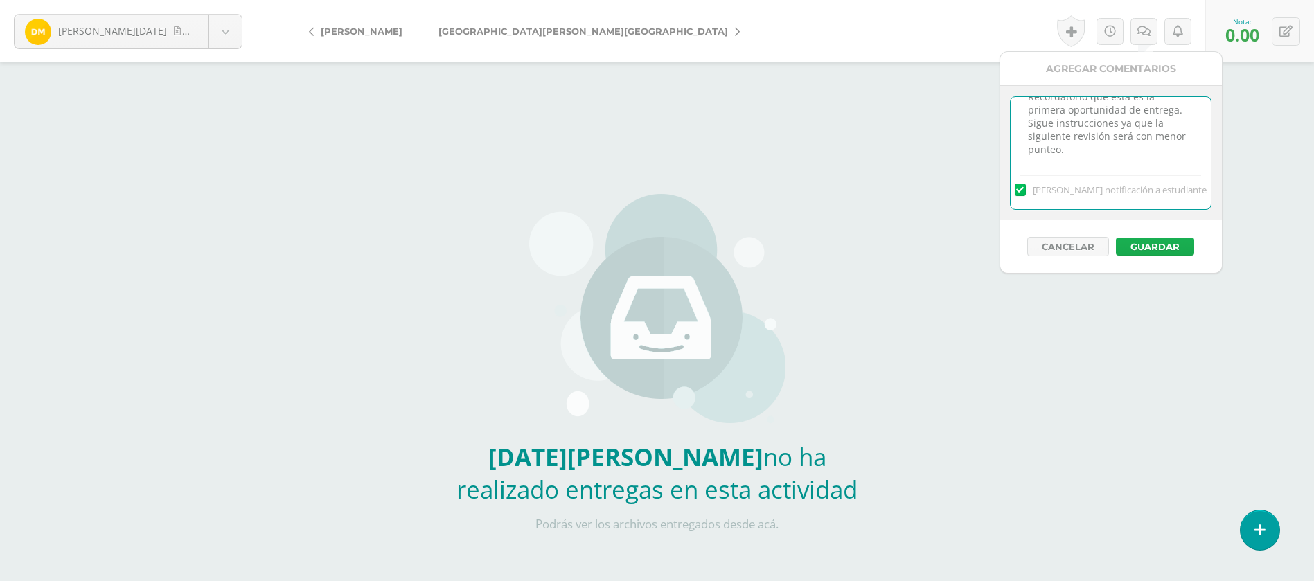
type textarea "PRIMERA ENTREGA 12/08/25 Si tienes este mensaje no cumpliste con los requisitos…"
click at [1161, 242] on button "Guardar" at bounding box center [1155, 247] width 78 height 18
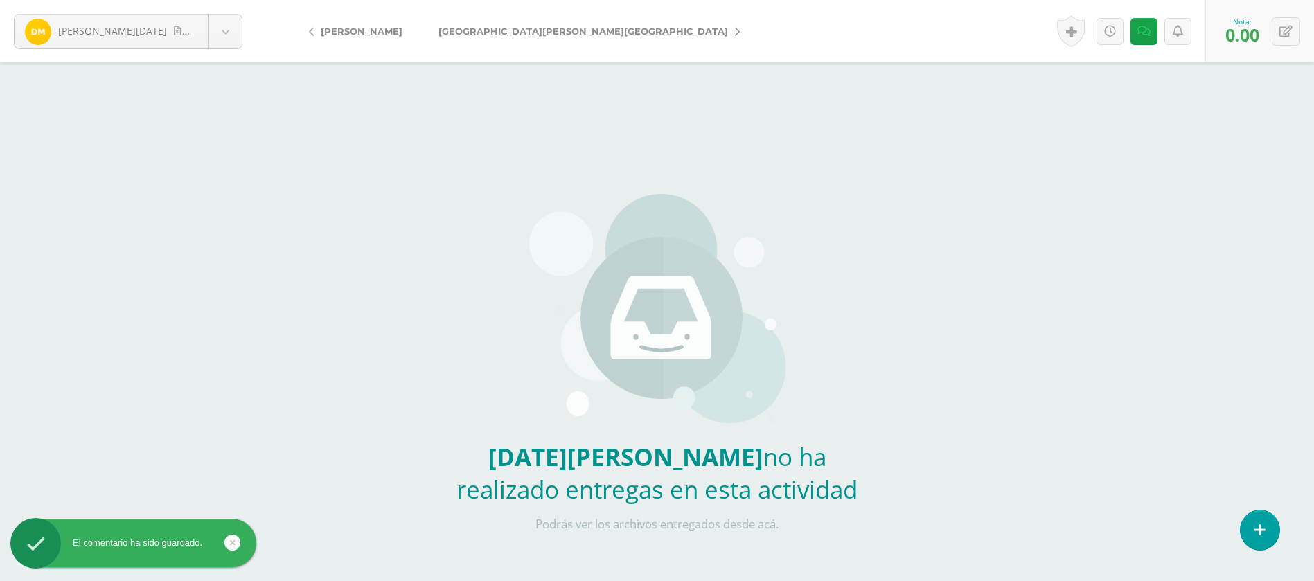
click at [511, 30] on span "[GEOGRAPHIC_DATA][PERSON_NAME][GEOGRAPHIC_DATA]" at bounding box center [582, 31] width 289 height 11
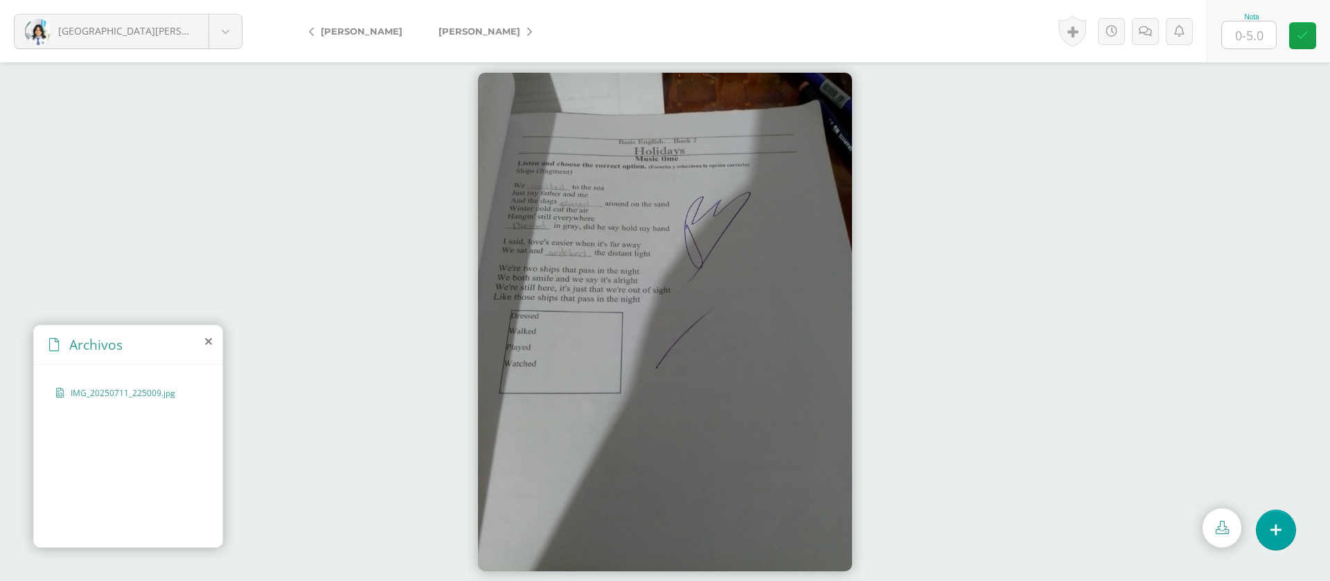
click at [1259, 40] on input "text" at bounding box center [1249, 34] width 54 height 27
type input "5"
click at [494, 29] on span "[PERSON_NAME]" at bounding box center [479, 31] width 82 height 11
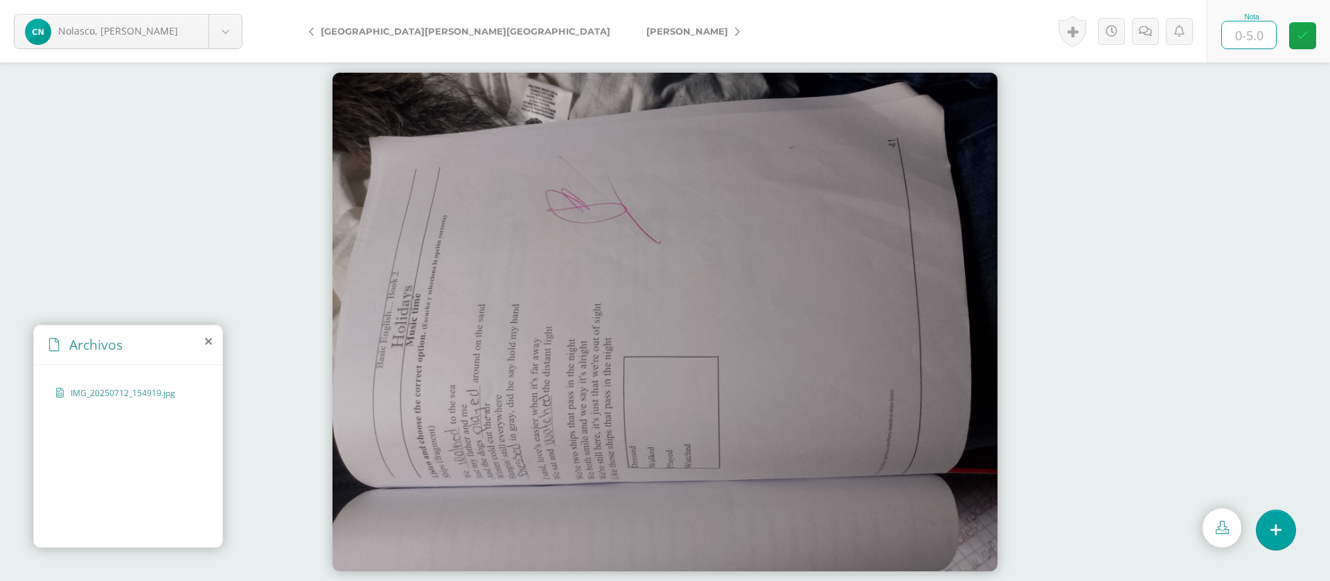
click at [1255, 38] on input "text" at bounding box center [1249, 34] width 54 height 27
type input "5"
click at [628, 24] on link "[PERSON_NAME]" at bounding box center [689, 31] width 123 height 33
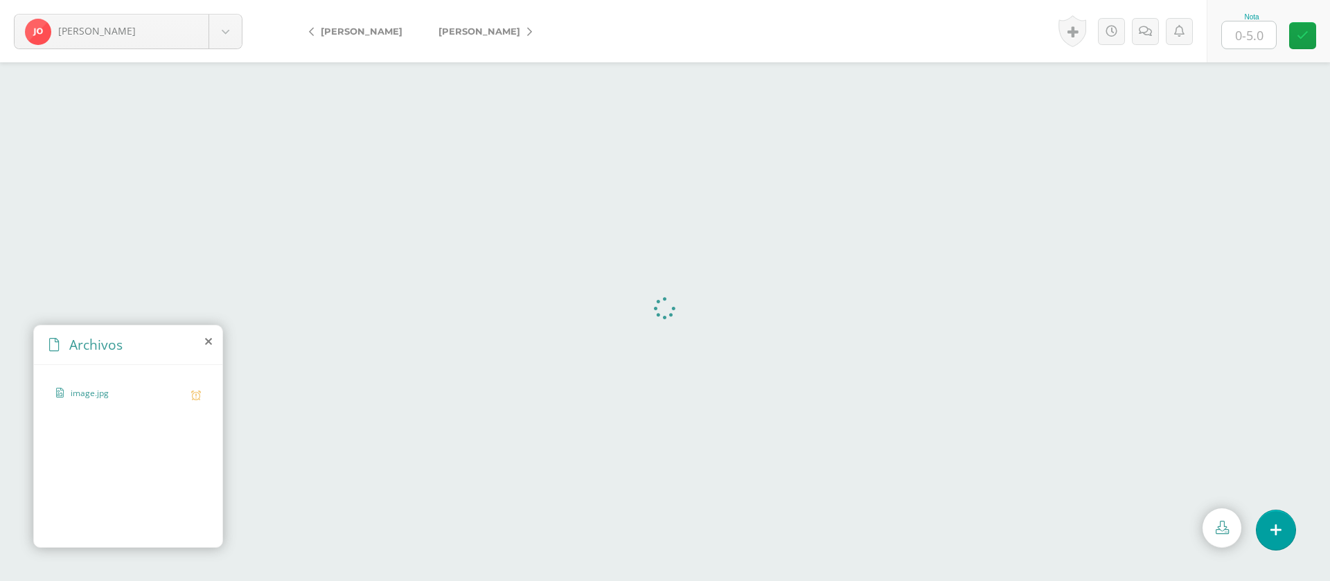
click at [1248, 39] on input "text" at bounding box center [1249, 34] width 54 height 27
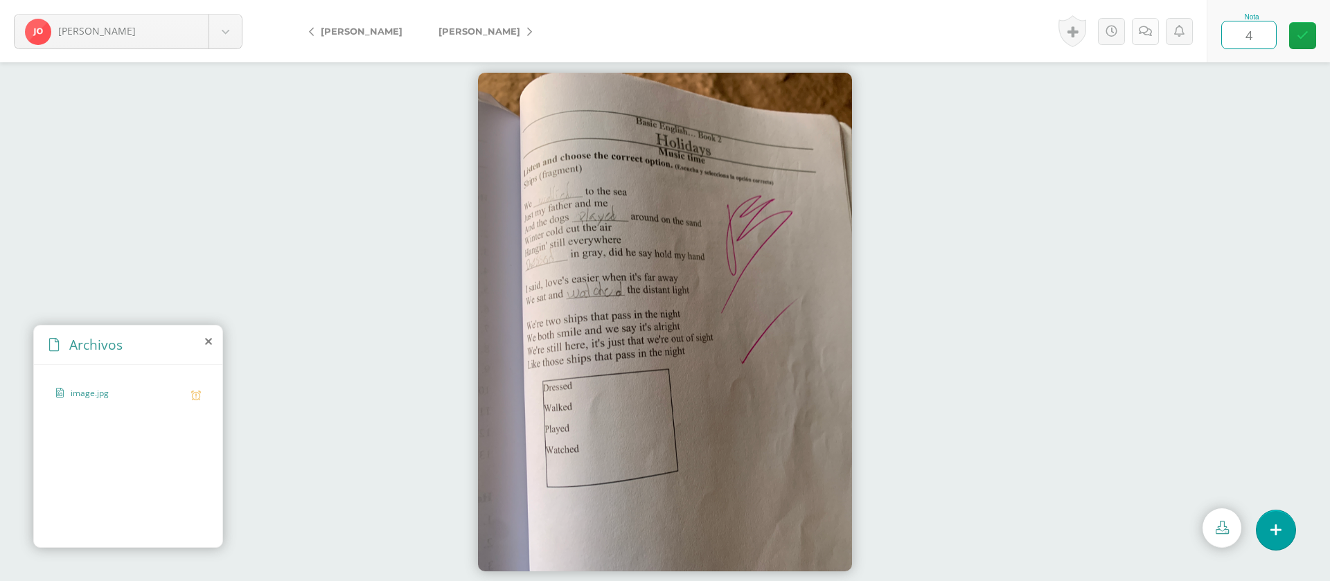
type input "4"
click at [1152, 27] on link at bounding box center [1145, 31] width 27 height 27
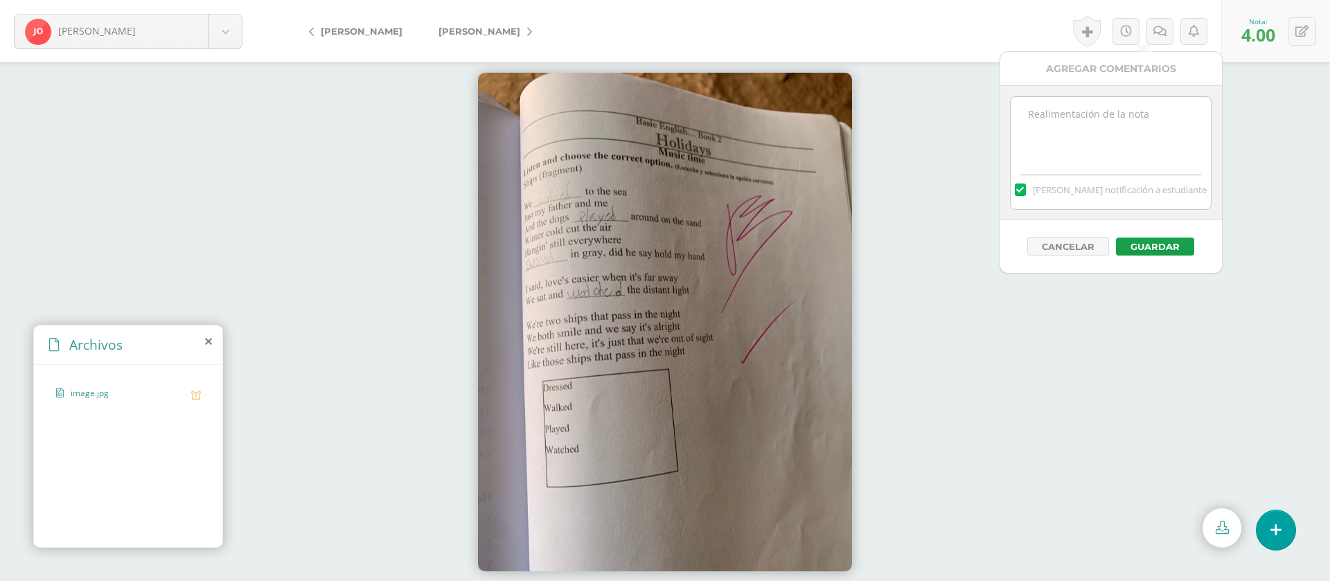
click at [1128, 112] on textarea at bounding box center [1110, 131] width 200 height 69
paste textarea "PRIMERA ENTREGA [DATE] Si tienes este mensaje no cumpliste con los requisitos d…"
type textarea "PRIMERA ENTREGA [DATE] Si tienes este mensaje no cumpliste con los requisitos d…"
click at [1152, 247] on button "Guardar" at bounding box center [1155, 247] width 78 height 18
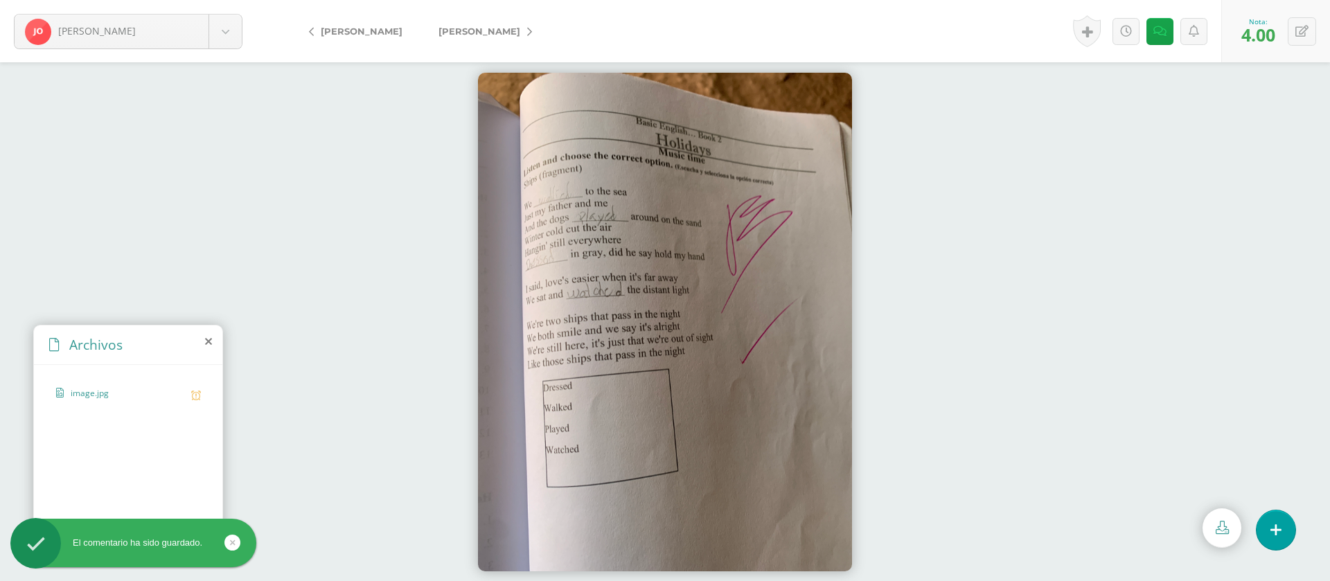
click at [490, 35] on span "[PERSON_NAME]" at bounding box center [479, 31] width 82 height 11
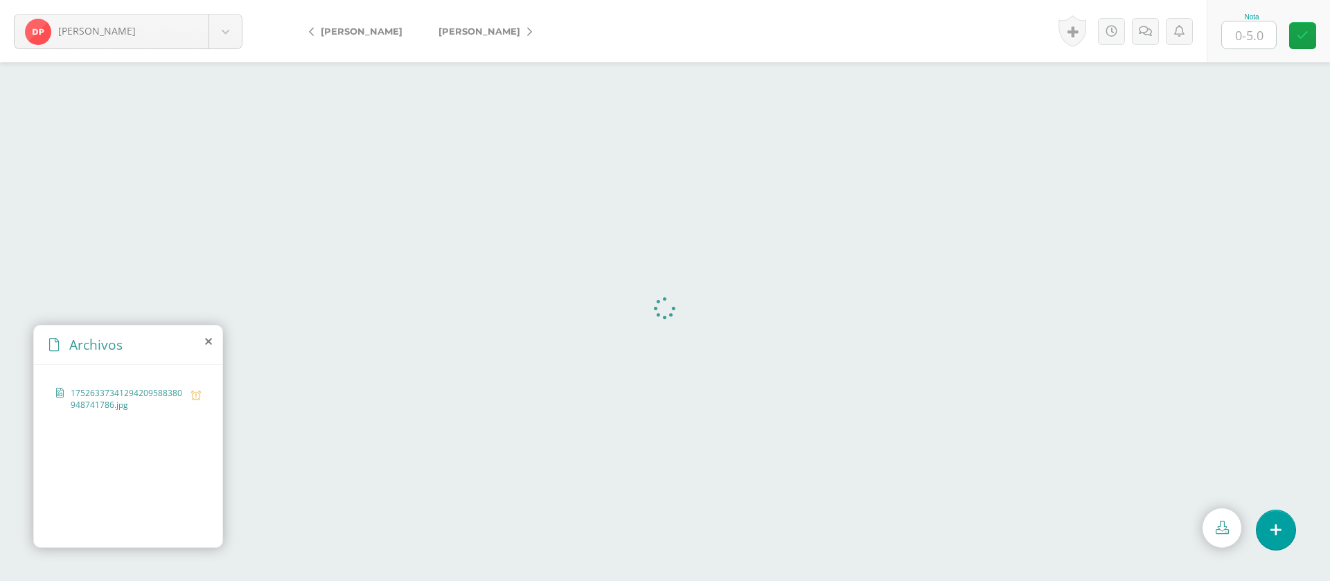
click at [1253, 30] on input "text" at bounding box center [1249, 34] width 54 height 27
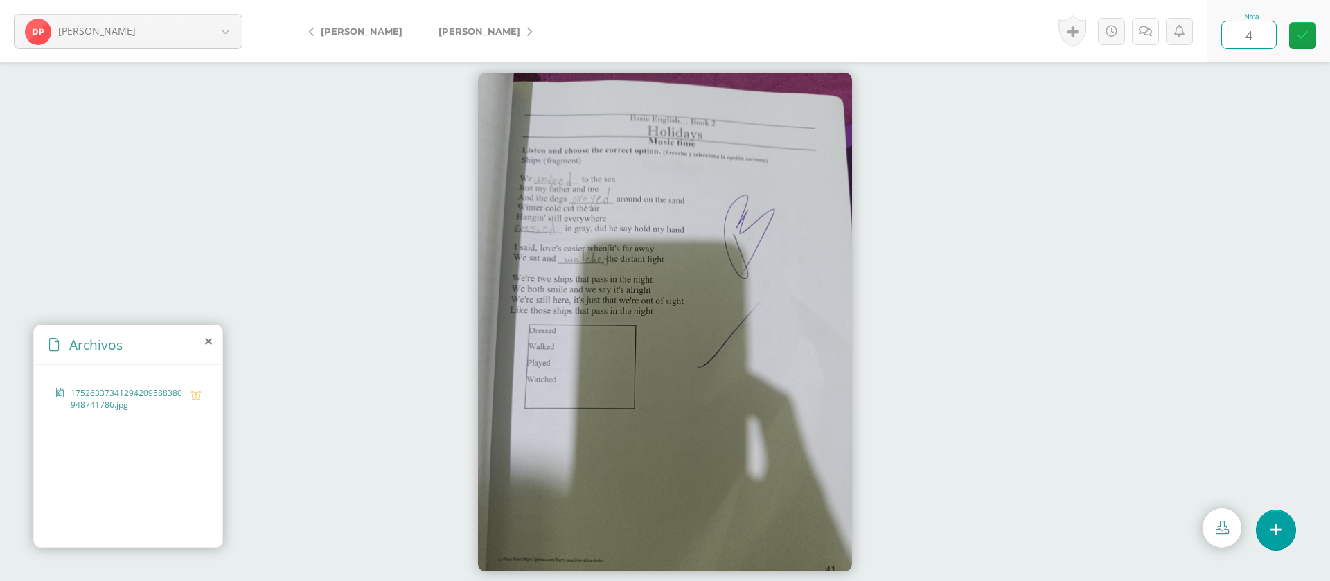
type input "4"
click at [1144, 29] on icon at bounding box center [1144, 32] width 13 height 12
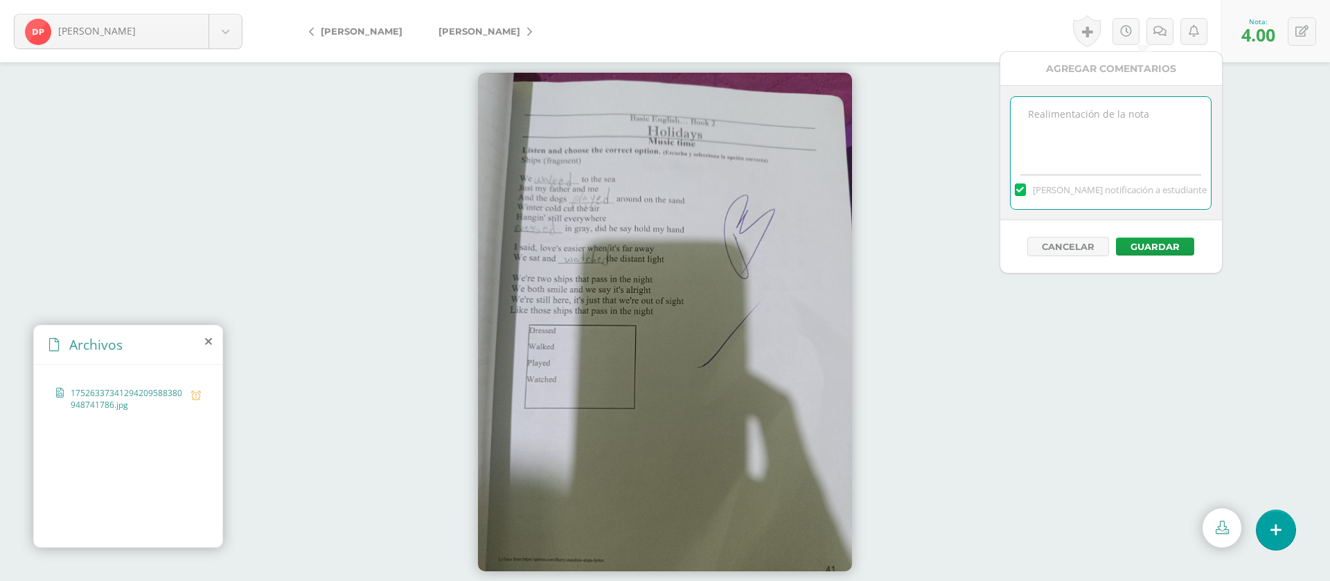
click at [1107, 142] on textarea at bounding box center [1110, 131] width 200 height 69
paste textarea "PRIMERA ENTREGA 12/08/25 Si tienes este mensaje no cumpliste con los requisitos…"
type textarea "PRIMERA ENTREGA 12/08/25 Si tienes este mensaje no cumpliste con los requisitos…"
click at [1145, 245] on button "Guardar" at bounding box center [1155, 247] width 78 height 18
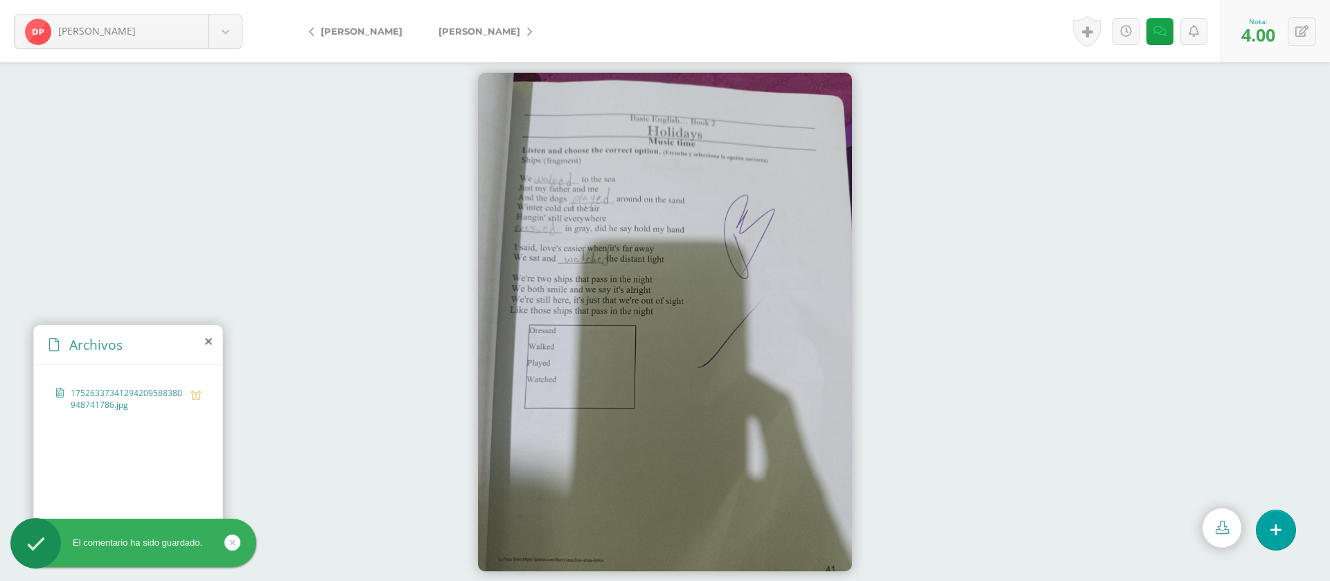
click at [488, 32] on span "[PERSON_NAME]" at bounding box center [479, 31] width 82 height 11
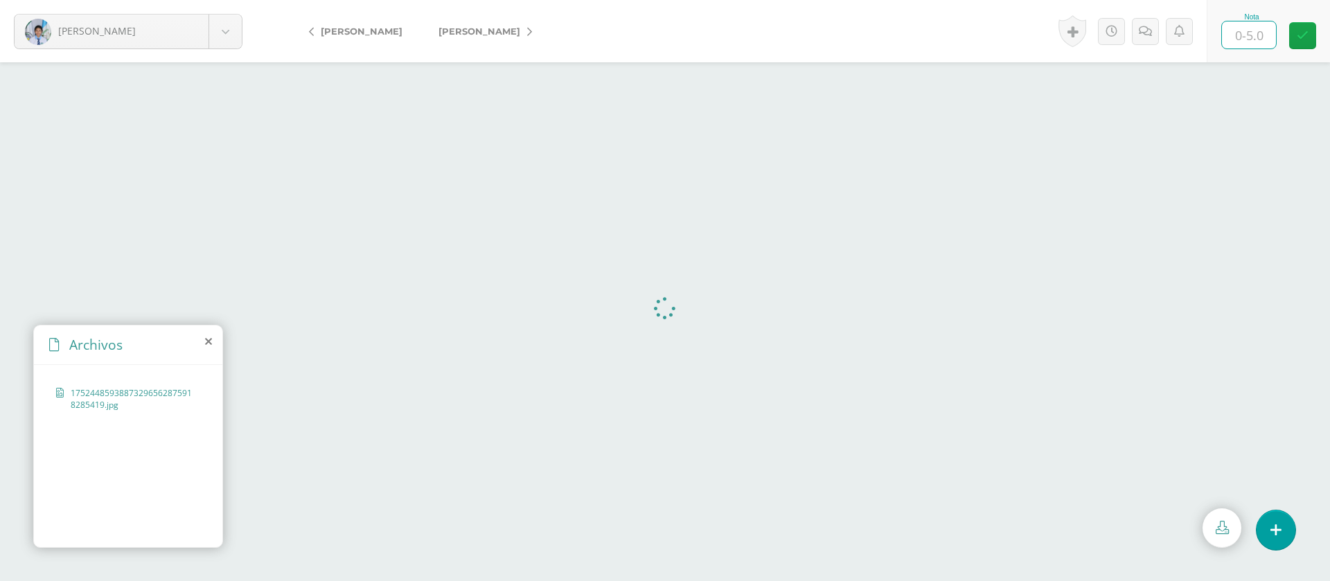
click at [1263, 42] on input "text" at bounding box center [1249, 34] width 54 height 27
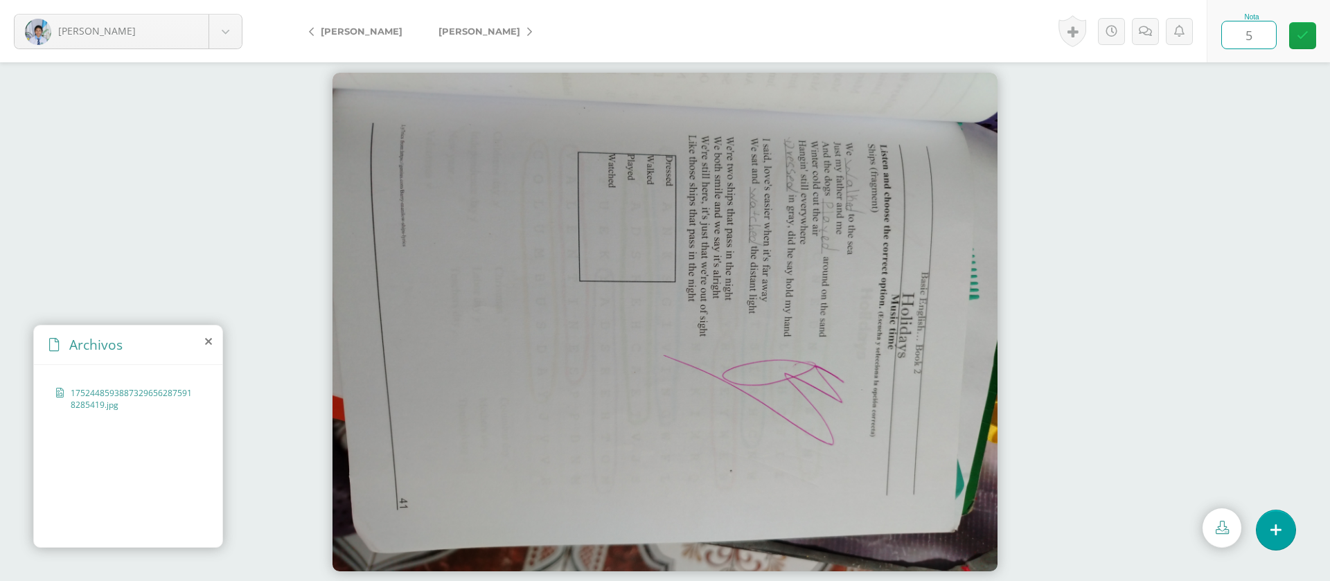
type input "5"
click at [473, 34] on span "[PERSON_NAME]" at bounding box center [479, 31] width 82 height 11
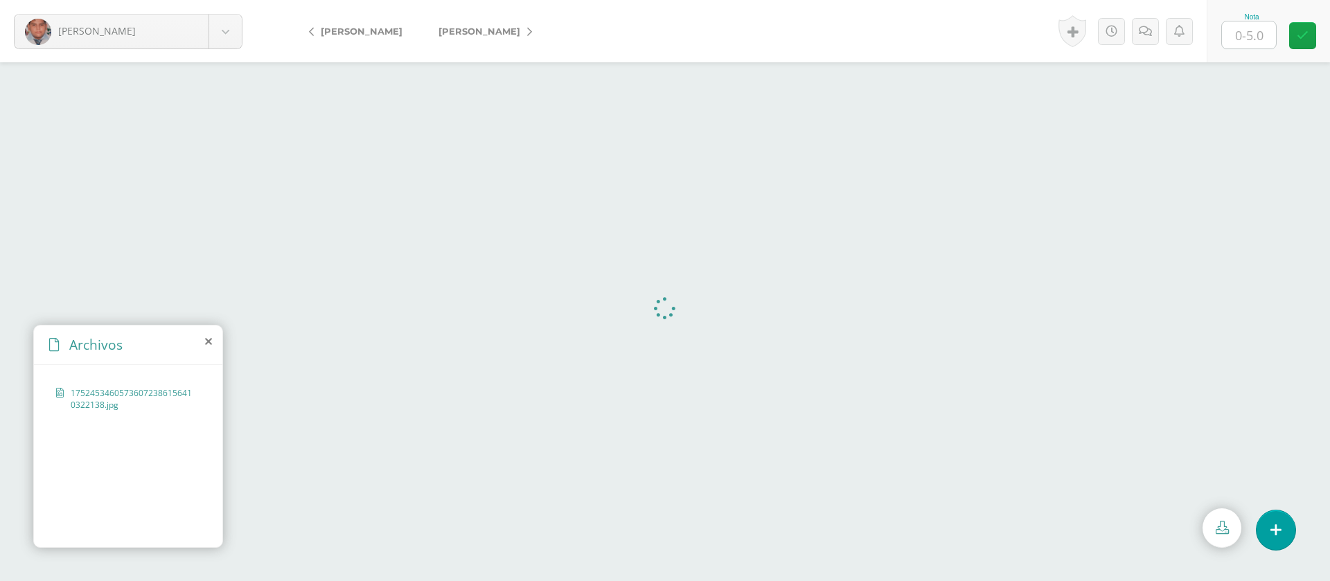
click at [1262, 37] on input "text" at bounding box center [1249, 34] width 54 height 27
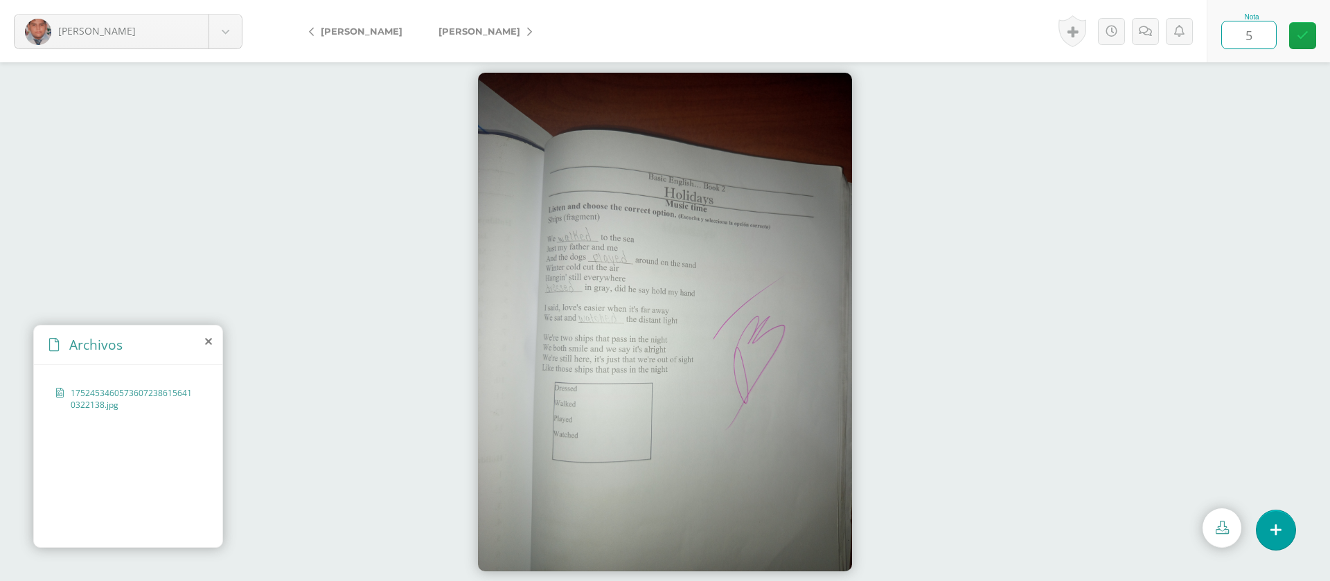
type input "5"
click at [504, 28] on span "[PERSON_NAME]" at bounding box center [479, 31] width 82 height 11
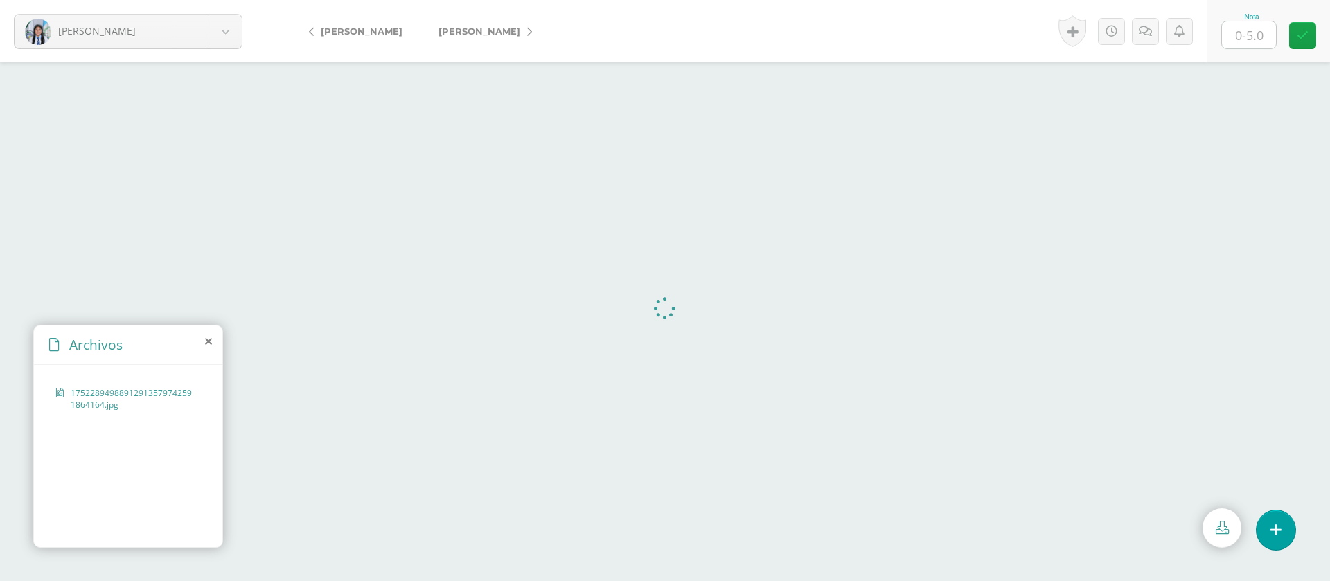
click at [1255, 44] on input "text" at bounding box center [1249, 34] width 54 height 27
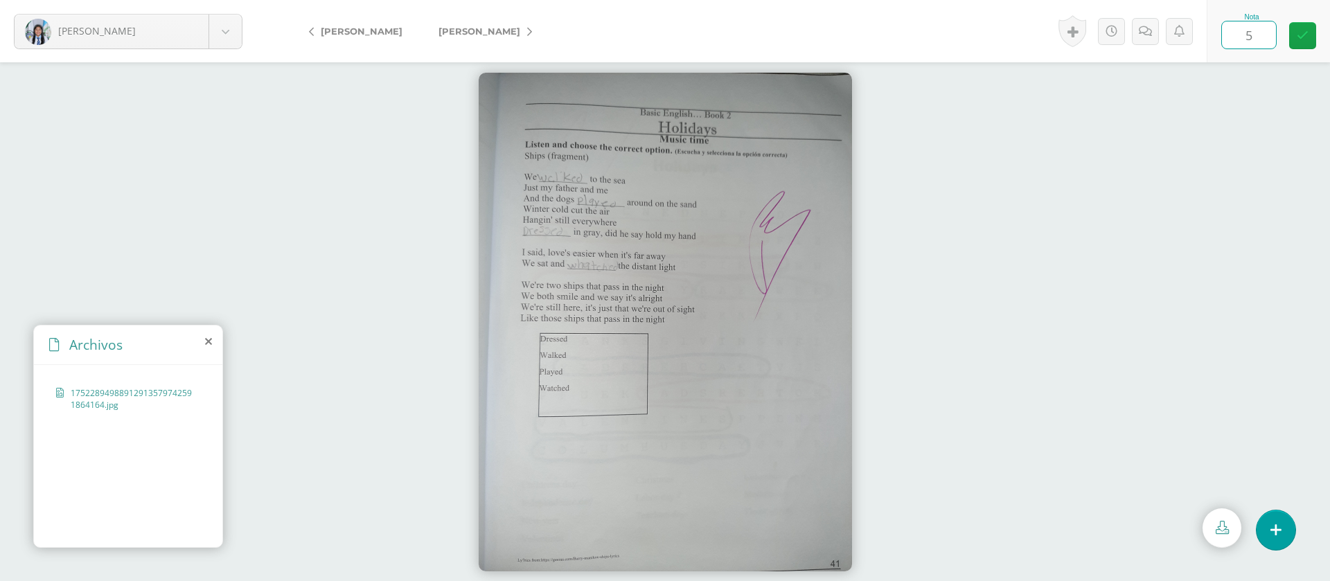
type input "5"
click at [479, 32] on span "[PERSON_NAME]" at bounding box center [479, 31] width 82 height 11
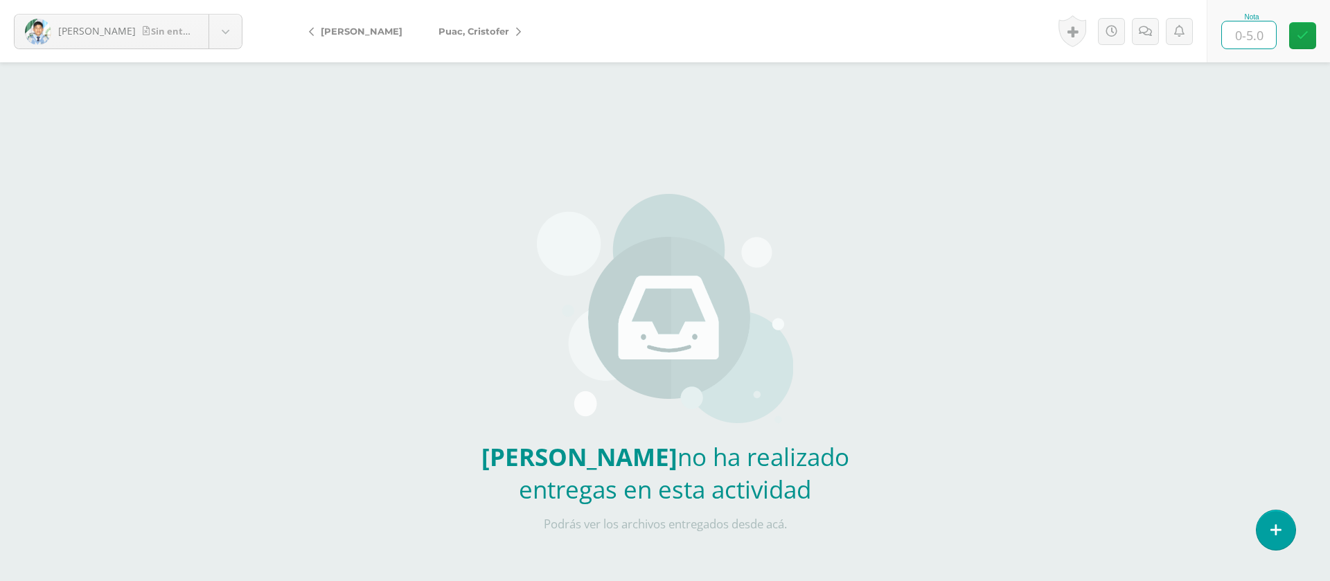
click at [1260, 37] on input "text" at bounding box center [1249, 34] width 54 height 27
type input "0"
click at [1139, 33] on icon at bounding box center [1144, 32] width 13 height 12
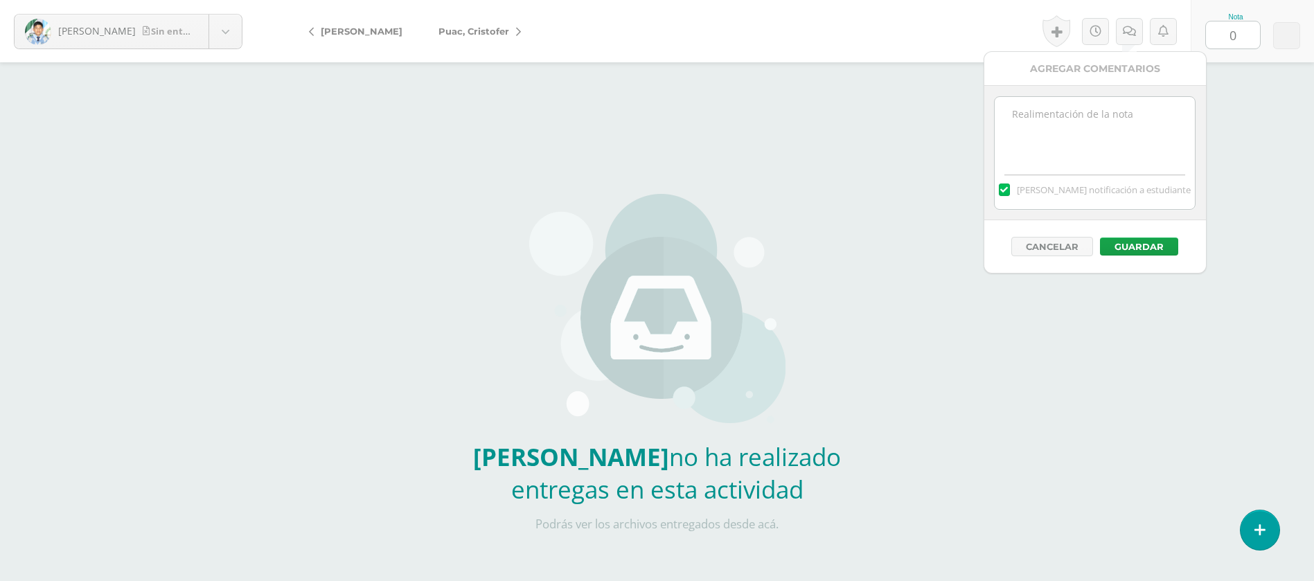
click at [1117, 125] on textarea at bounding box center [1094, 131] width 200 height 69
paste textarea "PRIMERA ENTREGA 12/08/25 Si tienes este mensaje no cumpliste con los requisitos…"
type textarea "PRIMERA ENTREGA 12/08/25 Si tienes este mensaje no cumpliste con los requisitos…"
click at [1146, 249] on button "Guardar" at bounding box center [1139, 247] width 78 height 18
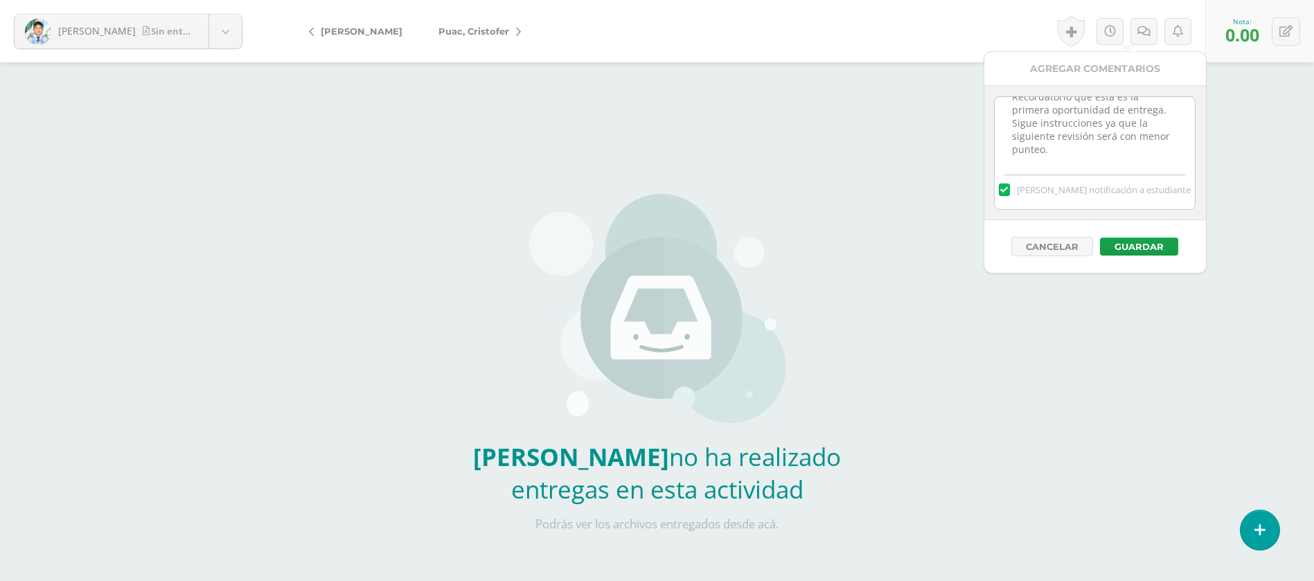
click at [439, 31] on span "Puac, Cristofer" at bounding box center [473, 31] width 71 height 11
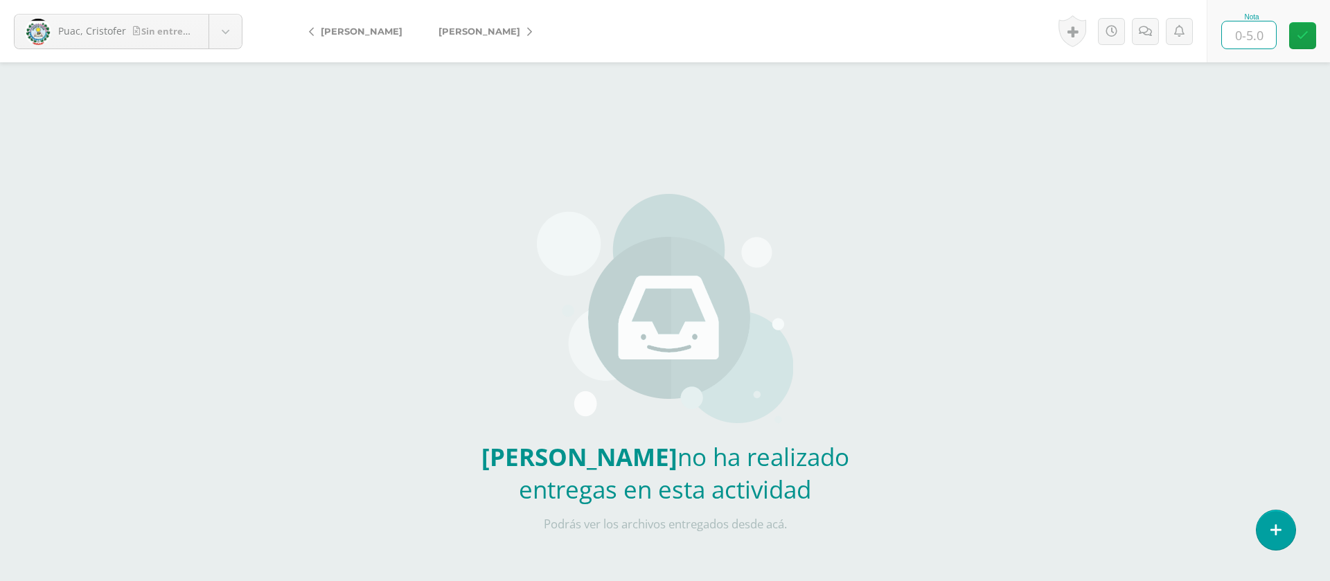
click at [1262, 39] on input "text" at bounding box center [1249, 34] width 54 height 27
type input "0"
click at [1141, 37] on link at bounding box center [1145, 31] width 27 height 27
click at [1126, 30] on div "Historial de actividad Actividad EJRCICIO PAG. 41 creada por Andrea Pérez Jul. …" at bounding box center [1128, 31] width 153 height 62
click at [1135, 28] on link at bounding box center [1143, 31] width 27 height 27
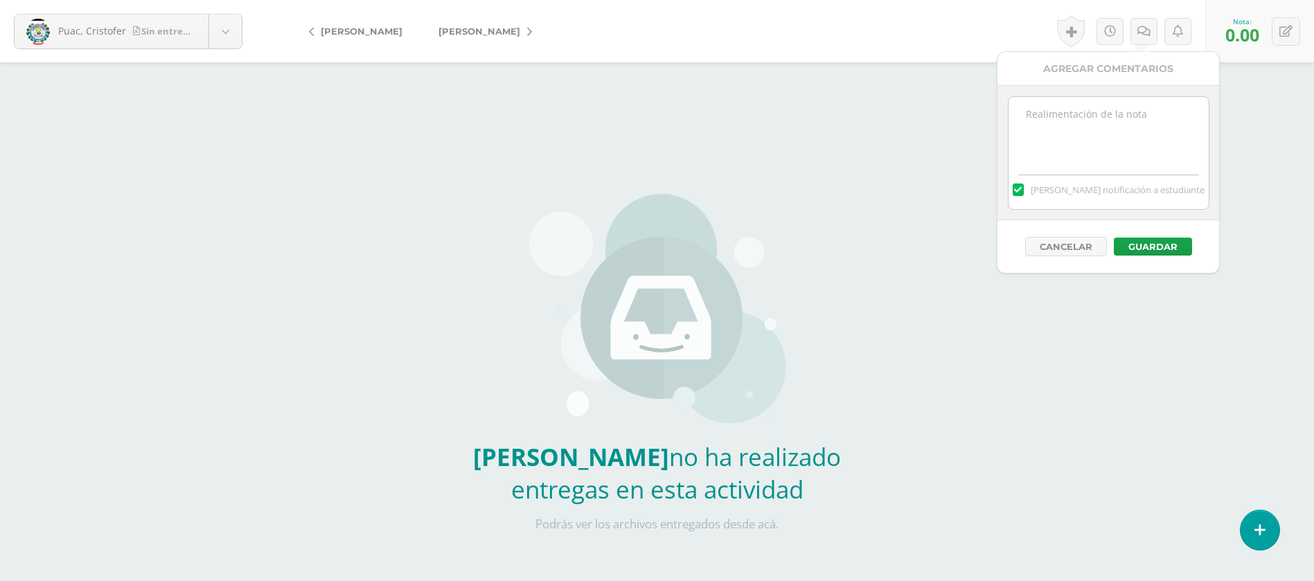
click at [1107, 134] on textarea at bounding box center [1108, 131] width 200 height 69
paste textarea "PRIMERA ENTREGA [DATE] Si tienes este mensaje no cumpliste con los requisitos d…"
type textarea "PRIMERA ENTREGA [DATE] Si tienes este mensaje no cumpliste con los requisitos d…"
click at [1136, 247] on button "Guardar" at bounding box center [1153, 247] width 78 height 18
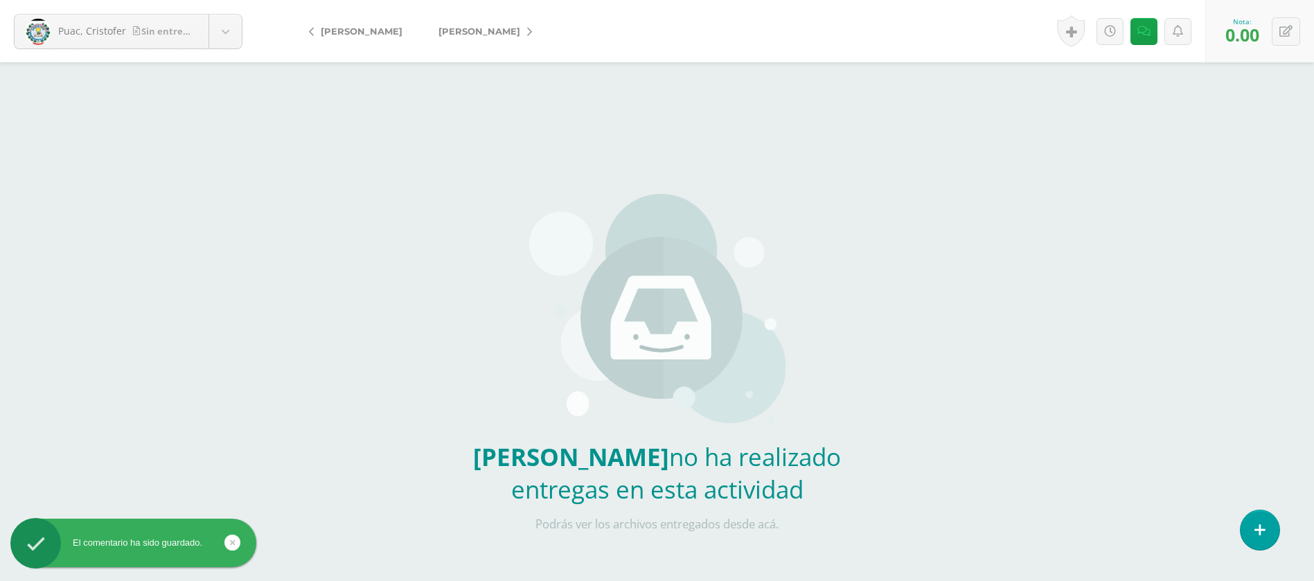
click at [467, 35] on span "[PERSON_NAME]" at bounding box center [479, 31] width 82 height 11
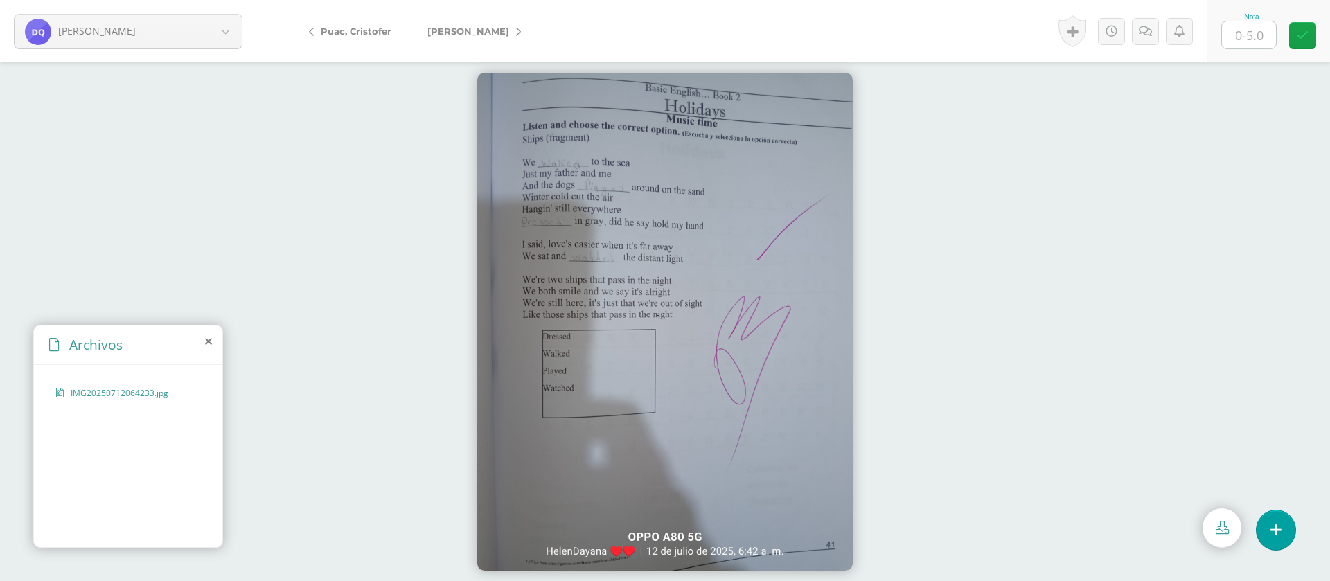
click at [1251, 27] on input "text" at bounding box center [1249, 34] width 54 height 27
type input "5"
click at [1150, 37] on link at bounding box center [1145, 31] width 27 height 27
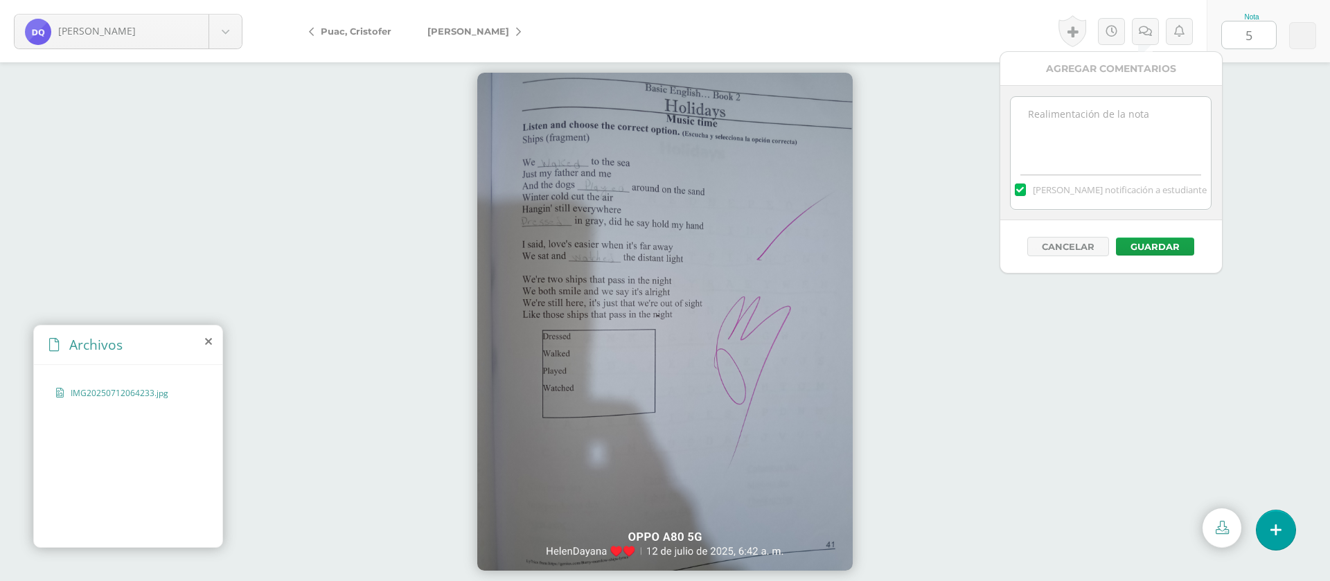
click at [1122, 118] on textarea at bounding box center [1110, 131] width 200 height 69
paste textarea "PRIMERA ENTREGA [DATE] Si tienes este mensaje no cumpliste con los requisitos d…"
type textarea "PRIMERA ENTREGA [DATE] Si tienes este mensaje no cumpliste con los requisitos d…"
click at [1156, 246] on button "Guardar" at bounding box center [1155, 247] width 78 height 18
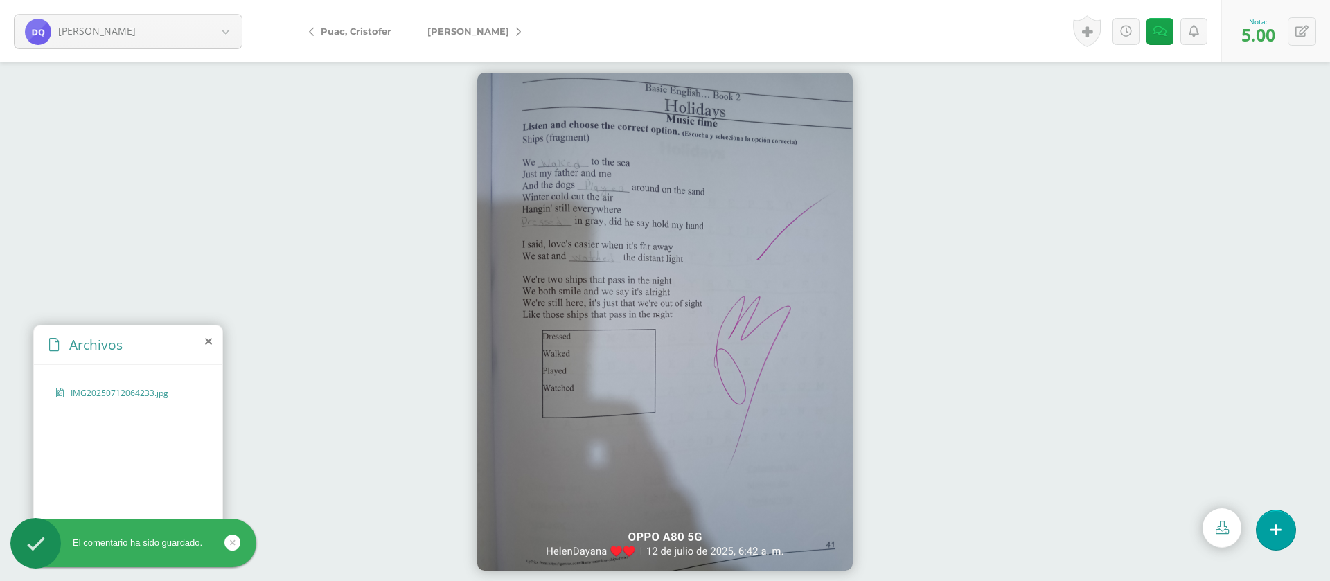
click at [489, 34] on span "[PERSON_NAME]" at bounding box center [468, 31] width 82 height 11
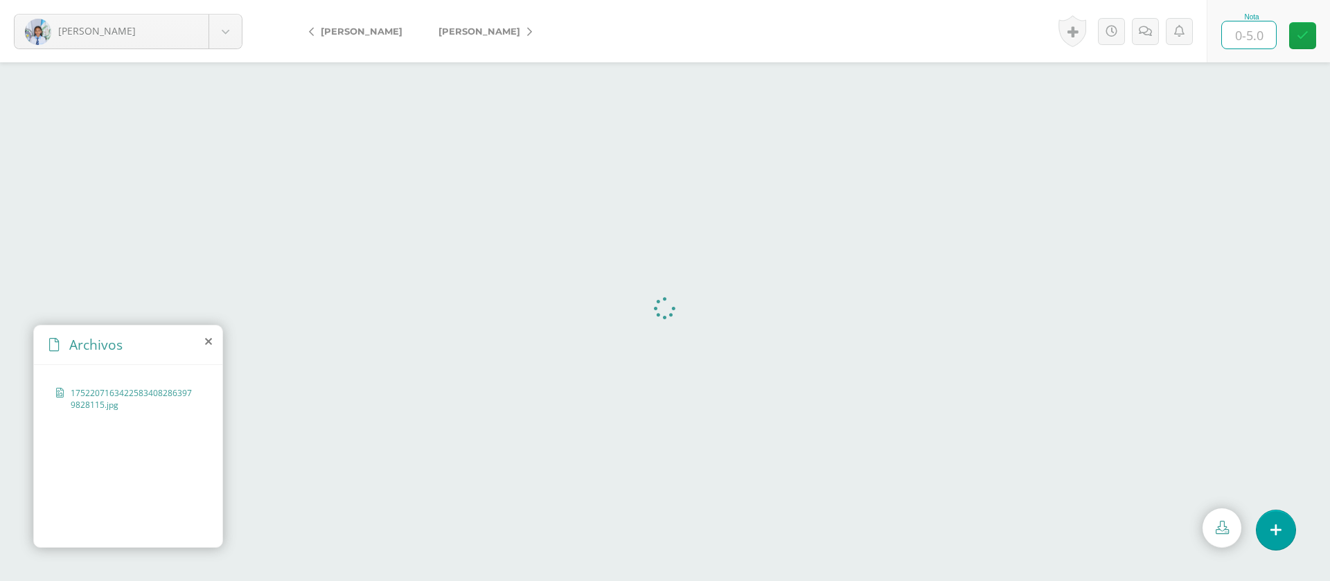
click at [1258, 35] on input "text" at bounding box center [1249, 34] width 54 height 27
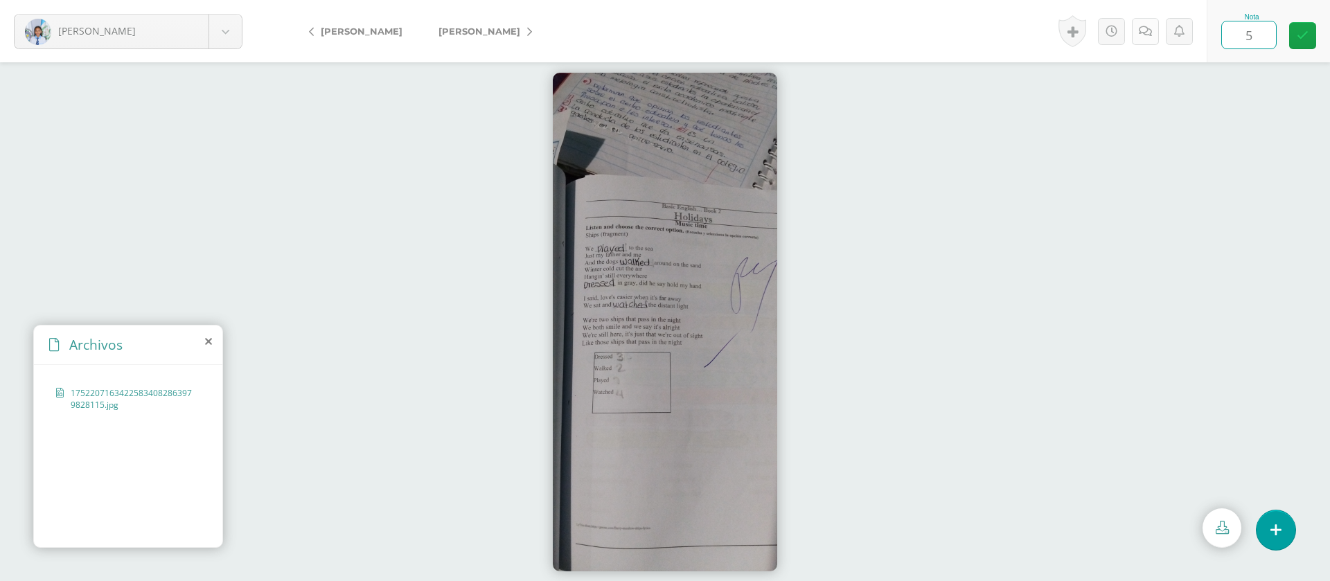
type input "5"
click at [1147, 39] on link at bounding box center [1145, 31] width 27 height 27
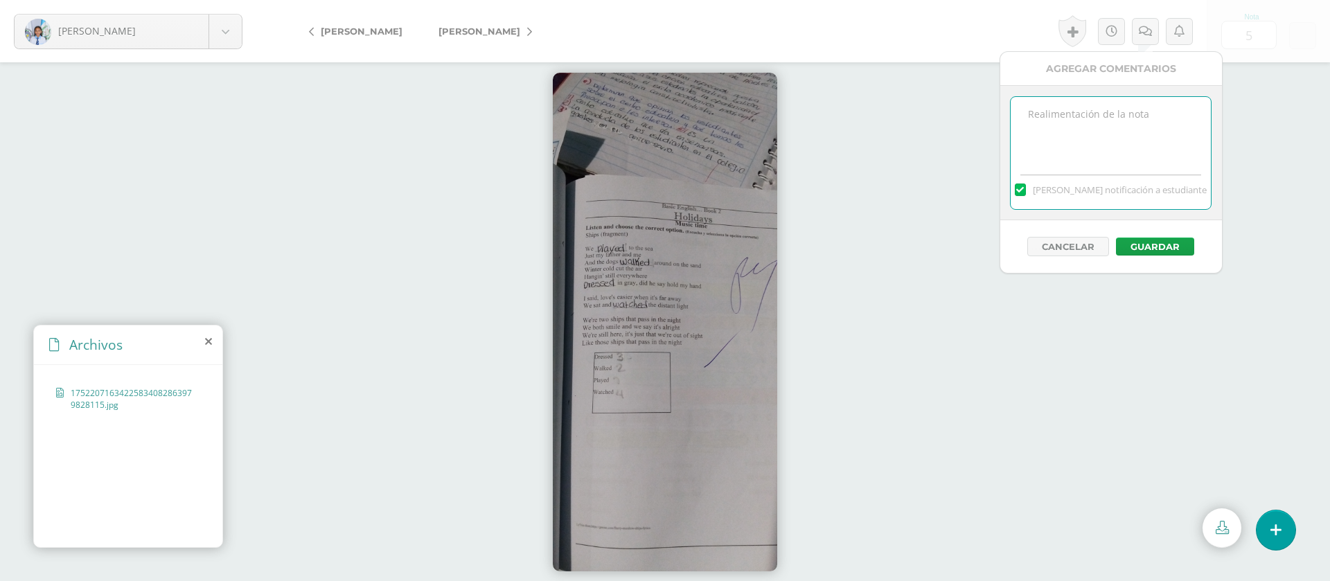
click at [1124, 132] on textarea at bounding box center [1110, 131] width 200 height 69
paste textarea "PRIMERA ENTREGA [DATE] Si tienes este mensaje no cumpliste con los requisitos d…"
type textarea "PRIMERA ENTREGA [DATE] Si tienes este mensaje no cumpliste con los requisitos d…"
click at [1159, 249] on button "Guardar" at bounding box center [1155, 247] width 78 height 18
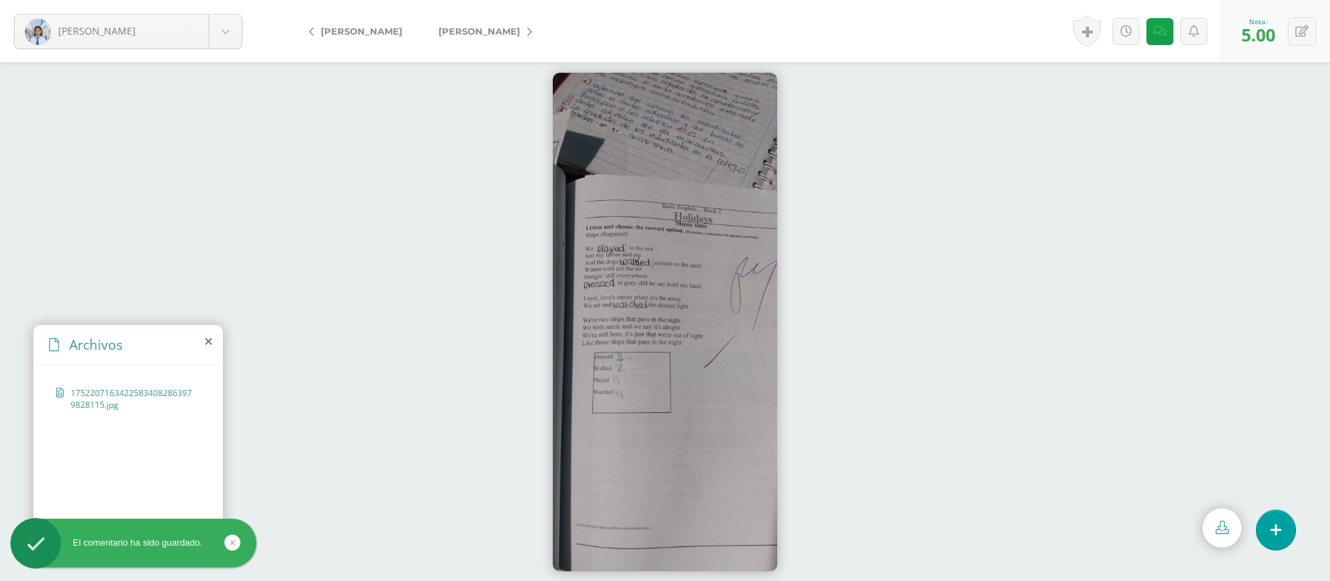
click at [519, 21] on link "[PERSON_NAME]" at bounding box center [481, 31] width 123 height 33
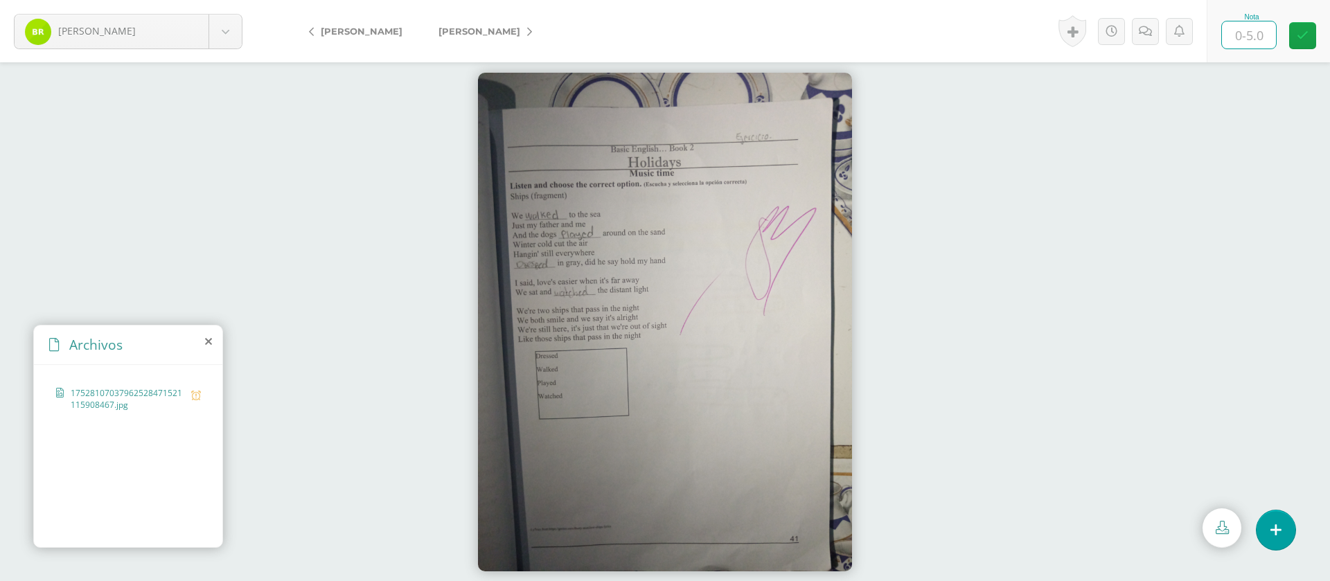
click at [1264, 39] on input "text" at bounding box center [1249, 34] width 54 height 27
type input "4"
click at [532, 32] on icon at bounding box center [529, 32] width 5 height 10
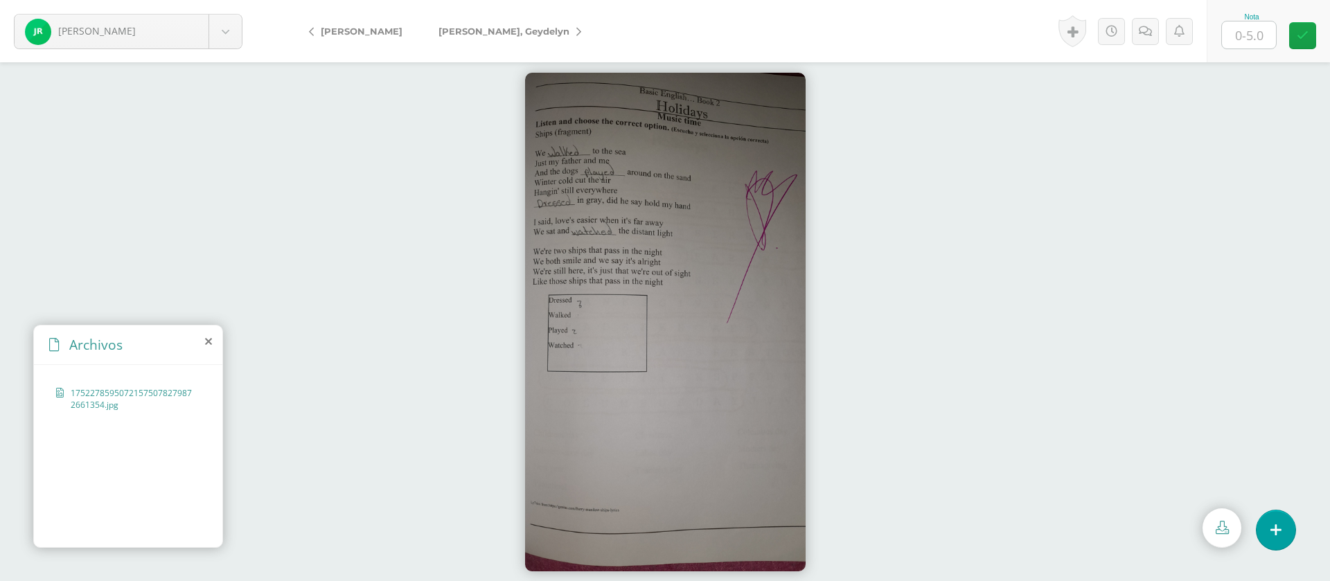
click at [359, 33] on span "[PERSON_NAME]" at bounding box center [362, 31] width 82 height 11
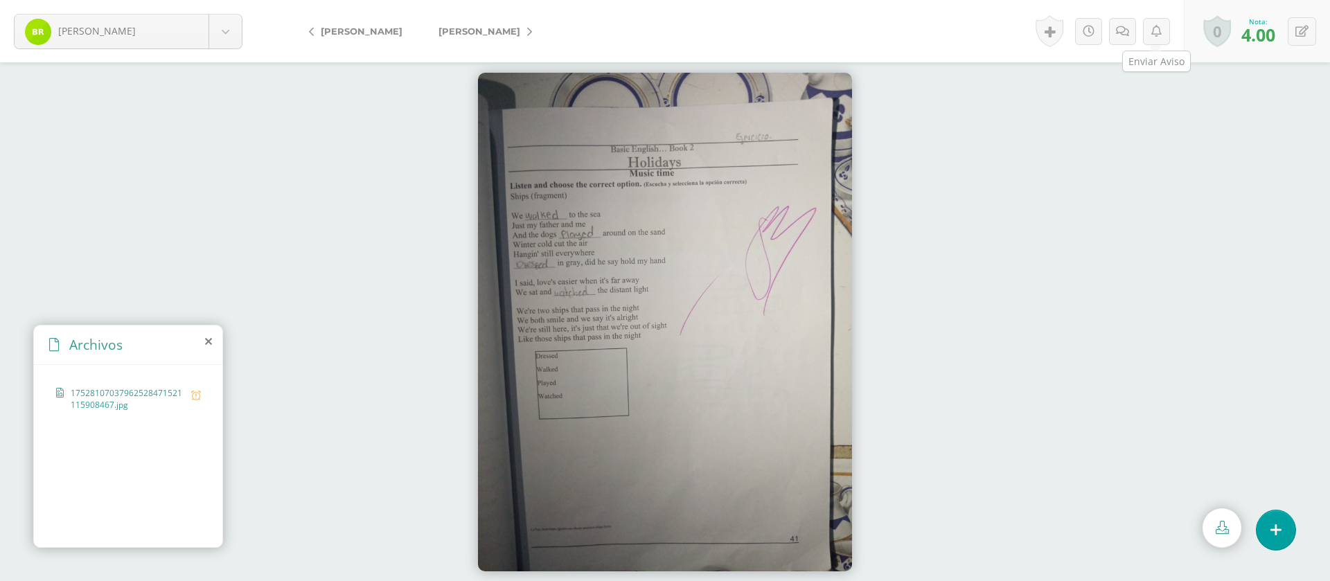
click at [1156, 27] on icon at bounding box center [1156, 32] width 10 height 12
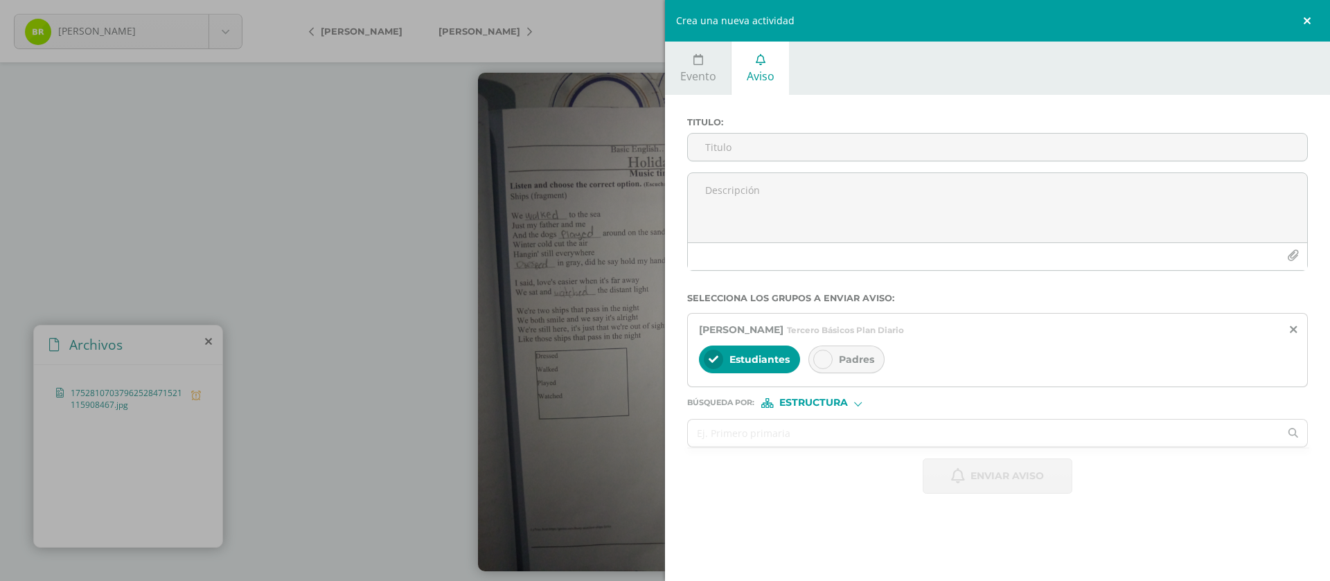
click at [1305, 24] on link at bounding box center [1309, 21] width 42 height 42
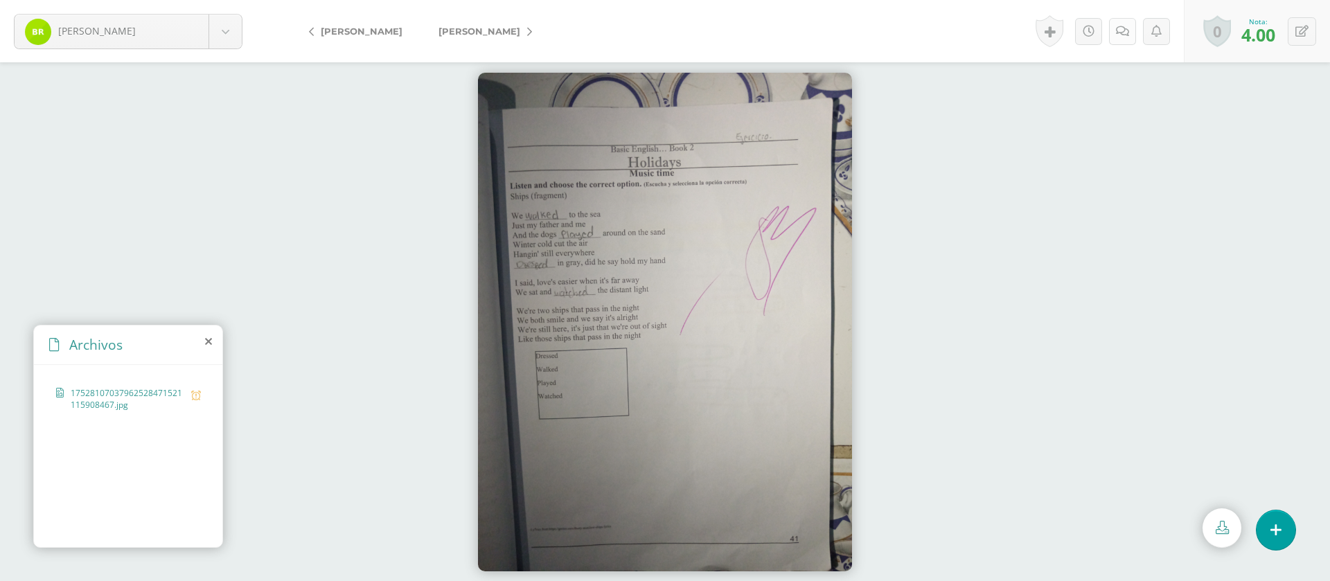
click at [1123, 29] on icon at bounding box center [1122, 32] width 13 height 12
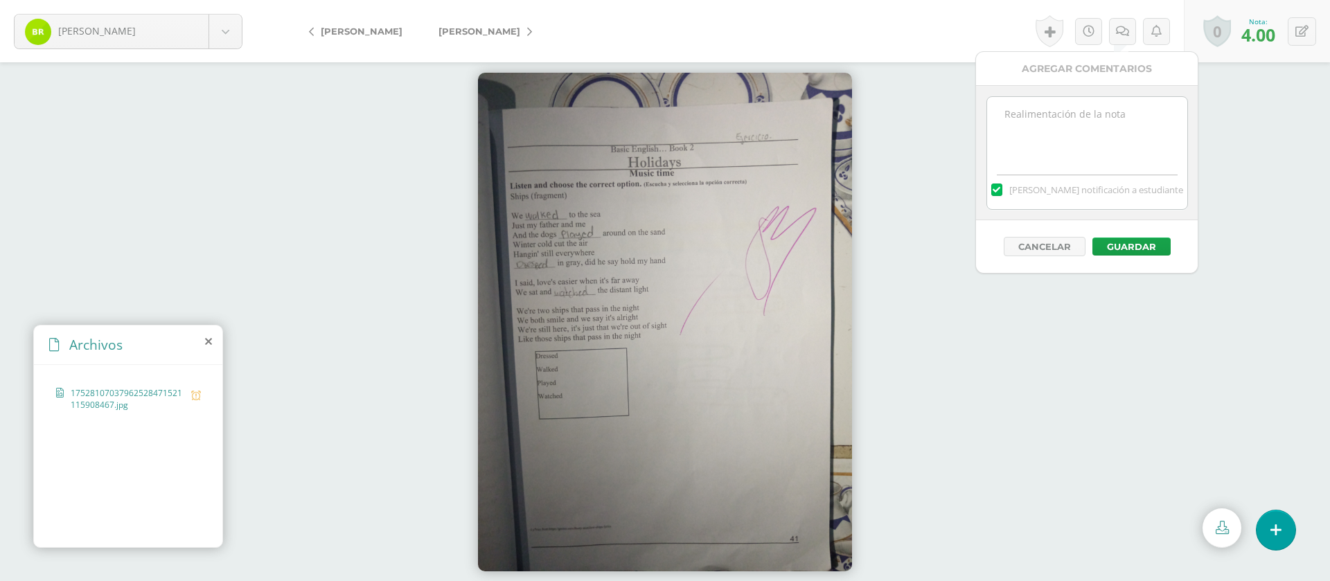
click at [1087, 107] on textarea at bounding box center [1087, 131] width 200 height 69
paste textarea "PRIMERA ENTREGA 12/08/25 Si tienes este mensaje no cumpliste con los requisitos…"
type textarea "PRIMERA ENTREGA 12/08/25 Si tienes este mensaje no cumpliste con los requisitos…"
click at [1137, 246] on button "Guardar" at bounding box center [1131, 247] width 78 height 18
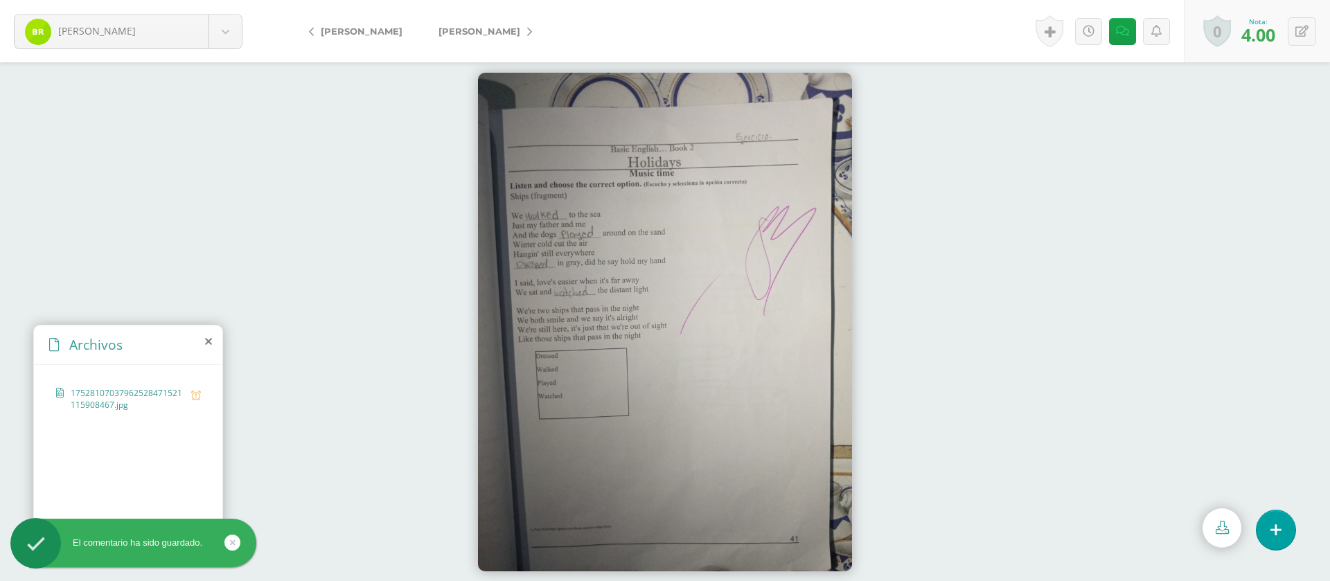
click at [512, 34] on span "[PERSON_NAME]" at bounding box center [479, 31] width 82 height 11
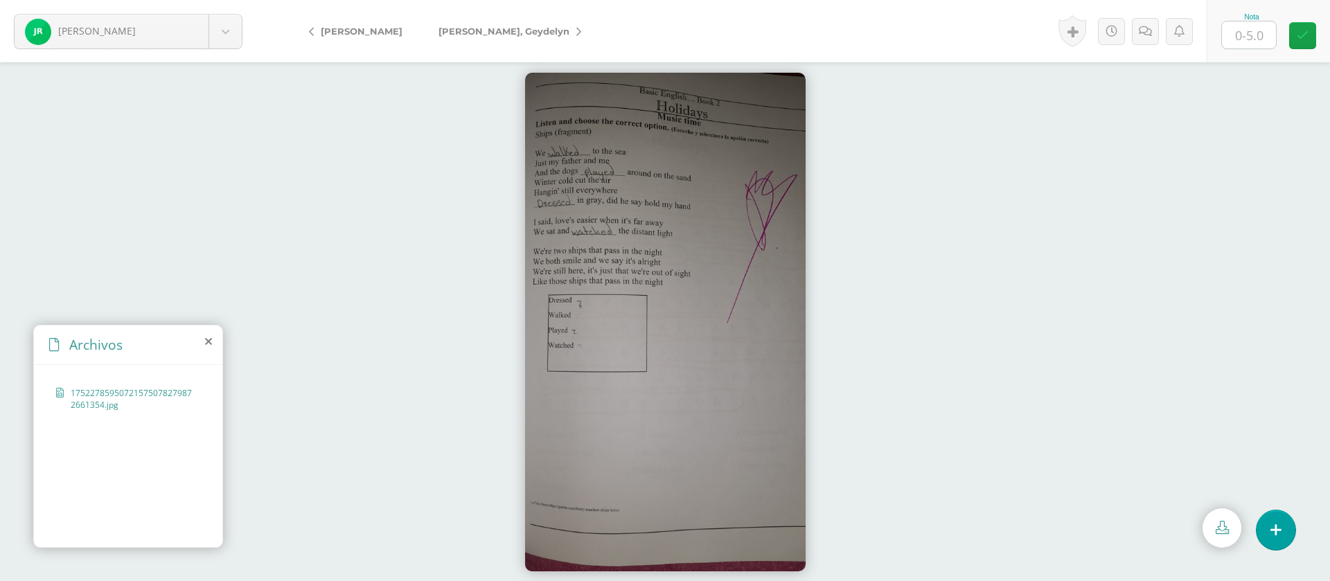
click at [513, 32] on link "[PERSON_NAME], Geydelyn" at bounding box center [506, 31] width 172 height 33
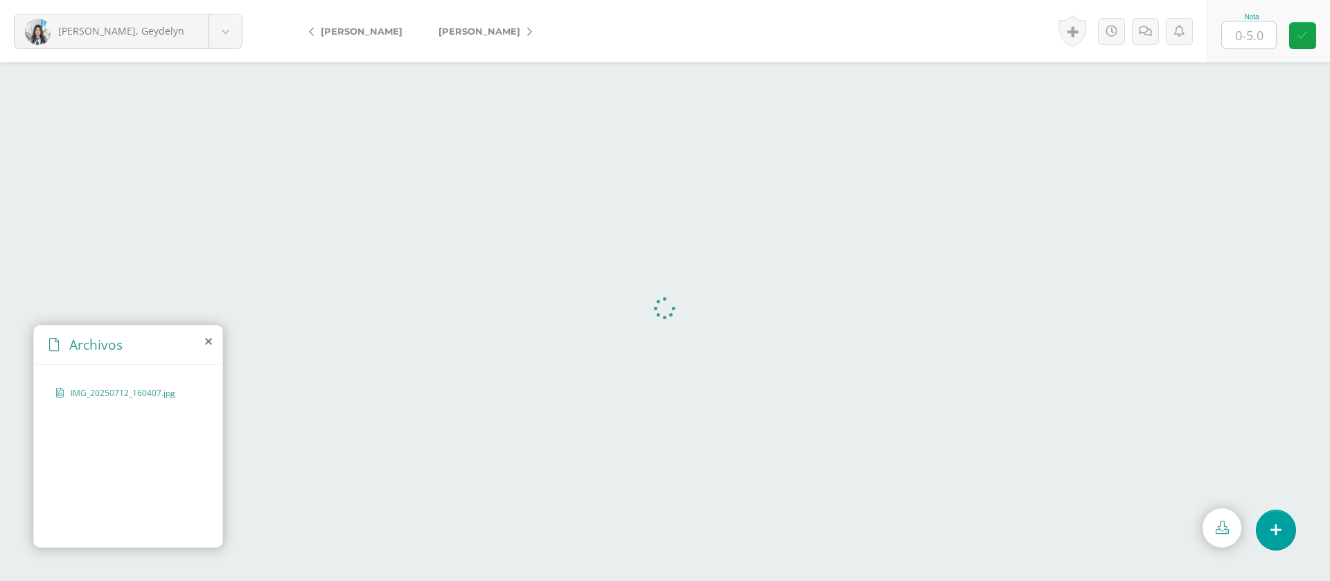
click at [377, 34] on span "[PERSON_NAME]" at bounding box center [362, 31] width 82 height 11
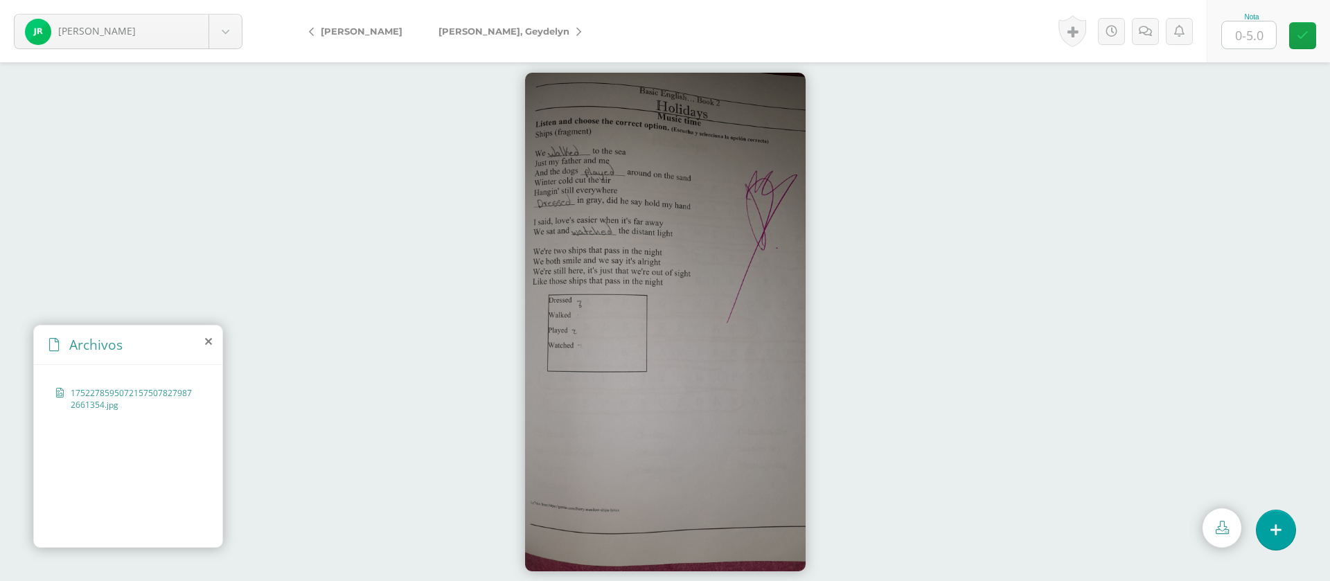
click at [1255, 37] on input "text" at bounding box center [1249, 34] width 54 height 27
type input "5"
click at [482, 32] on span "[PERSON_NAME], Geydelyn" at bounding box center [503, 31] width 131 height 11
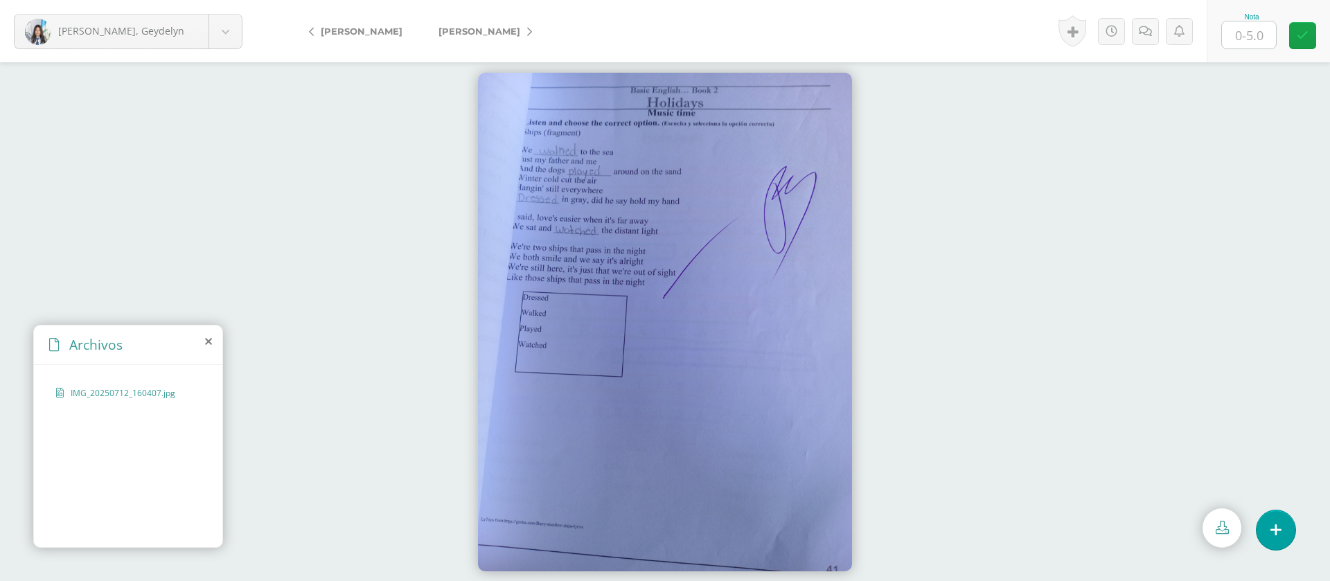
click at [1254, 37] on input "text" at bounding box center [1249, 34] width 54 height 27
type input "5"
click at [520, 33] on span "[PERSON_NAME]" at bounding box center [479, 31] width 82 height 11
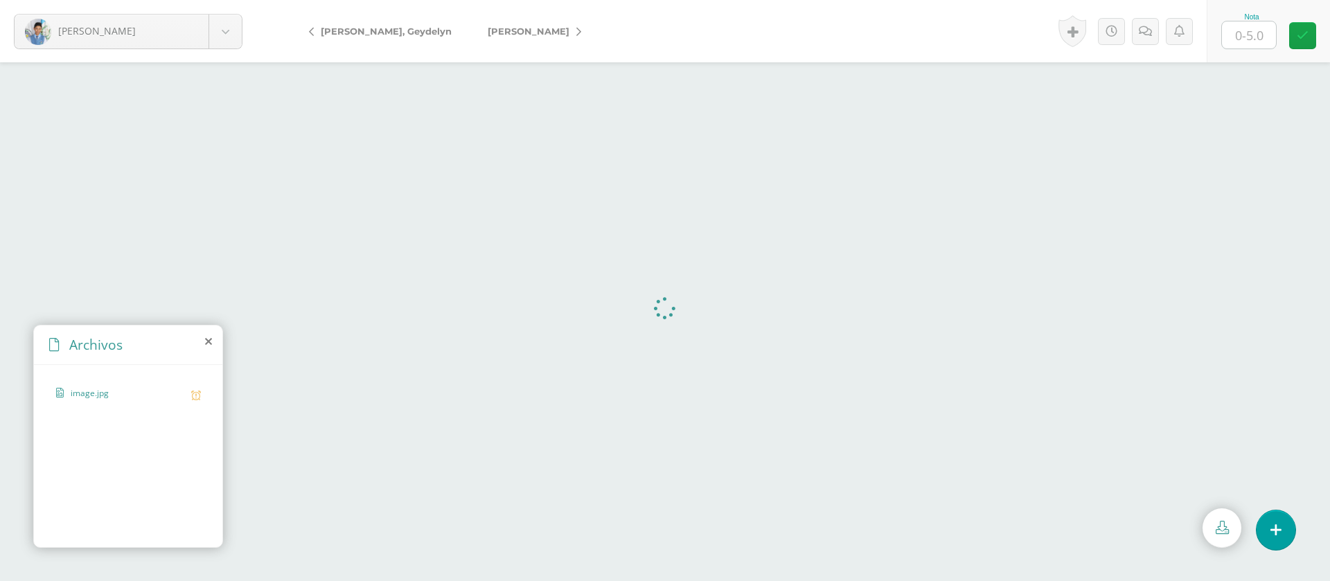
click at [1251, 43] on input "text" at bounding box center [1249, 34] width 54 height 27
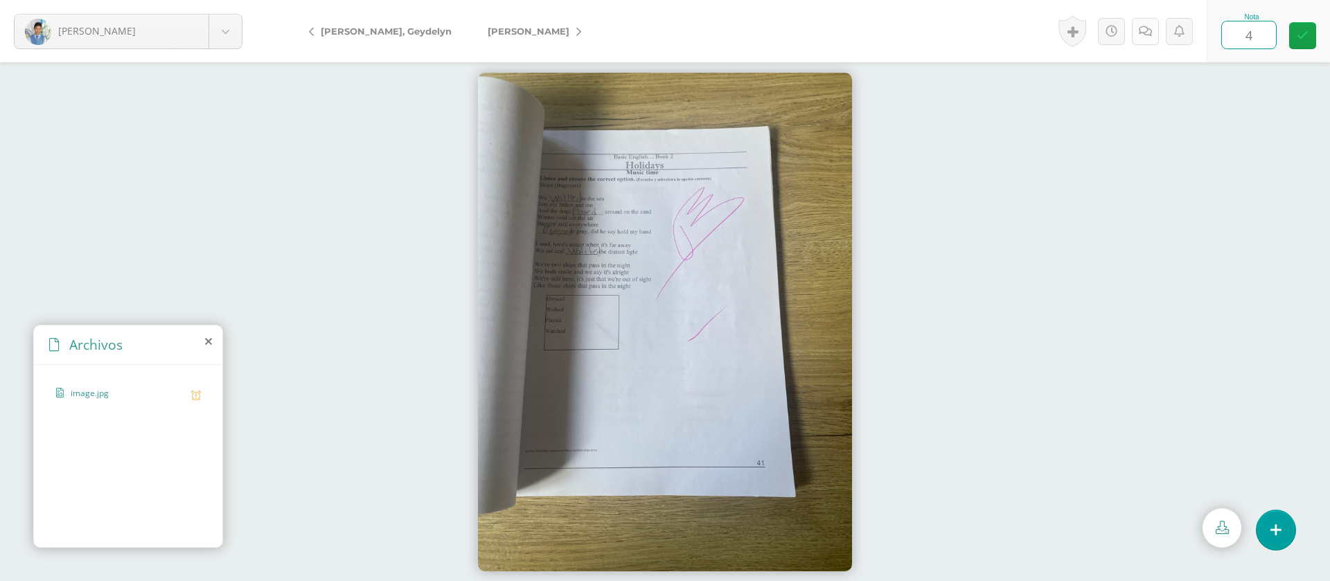
type input "4"
click at [1142, 22] on link at bounding box center [1145, 31] width 27 height 27
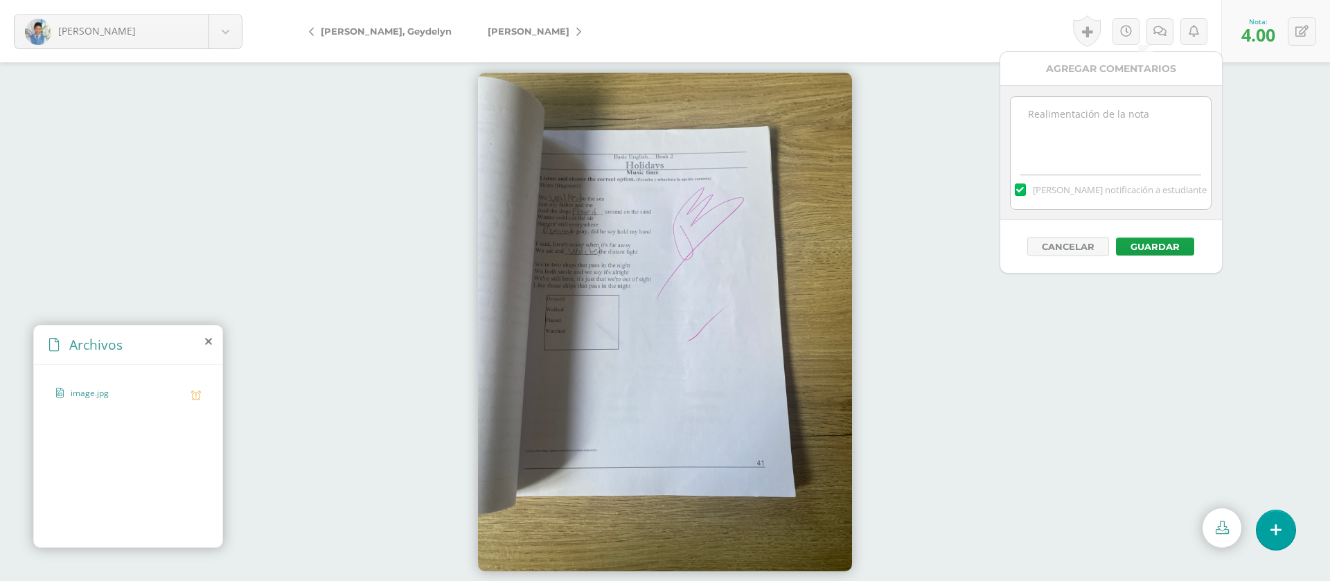
click at [1101, 148] on textarea at bounding box center [1110, 131] width 200 height 69
paste textarea "PRIMERA ENTREGA [DATE] Si tienes este mensaje no cumpliste con los requisitos d…"
type textarea "PRIMERA ENTREGA [DATE] Si tienes este mensaje no cumpliste con los requisitos d…"
click at [1153, 249] on button "Guardar" at bounding box center [1155, 247] width 78 height 18
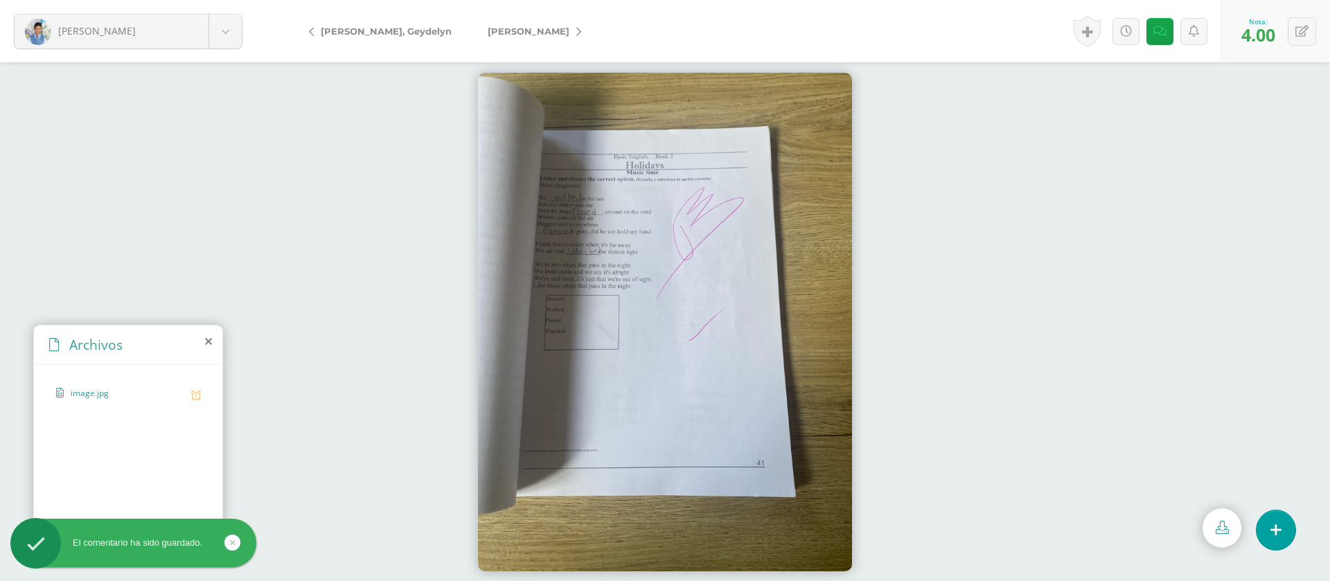
click at [497, 36] on span "[PERSON_NAME]" at bounding box center [529, 31] width 82 height 11
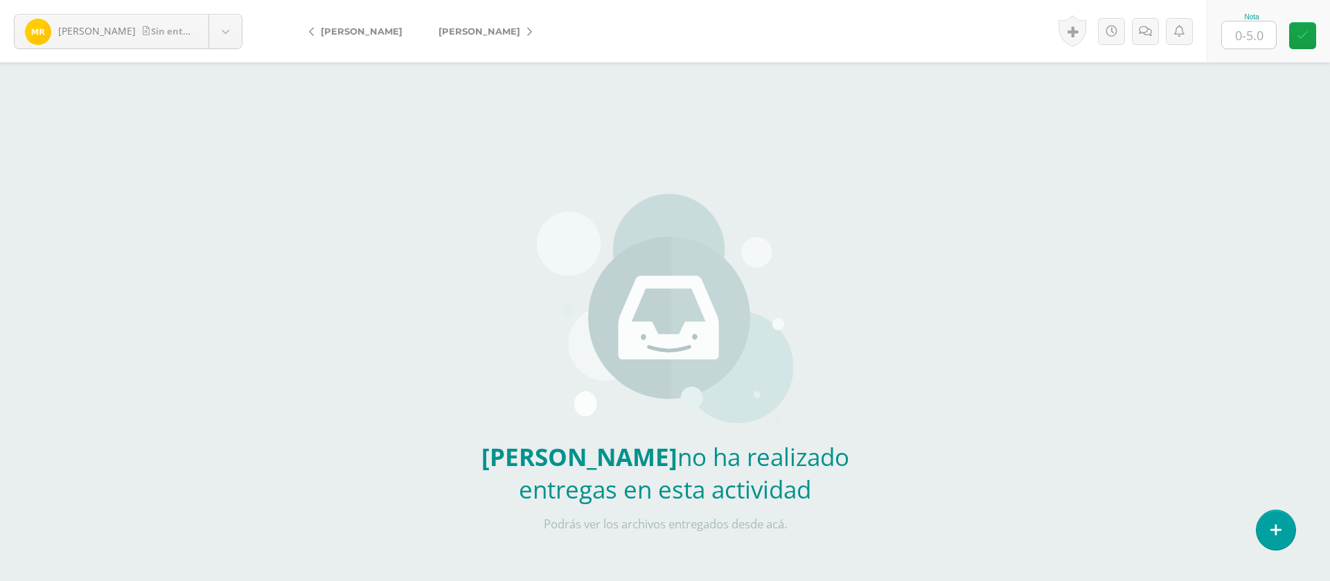
click at [1258, 41] on input "text" at bounding box center [1249, 34] width 54 height 27
type input "0"
click at [1143, 22] on link at bounding box center [1145, 31] width 27 height 27
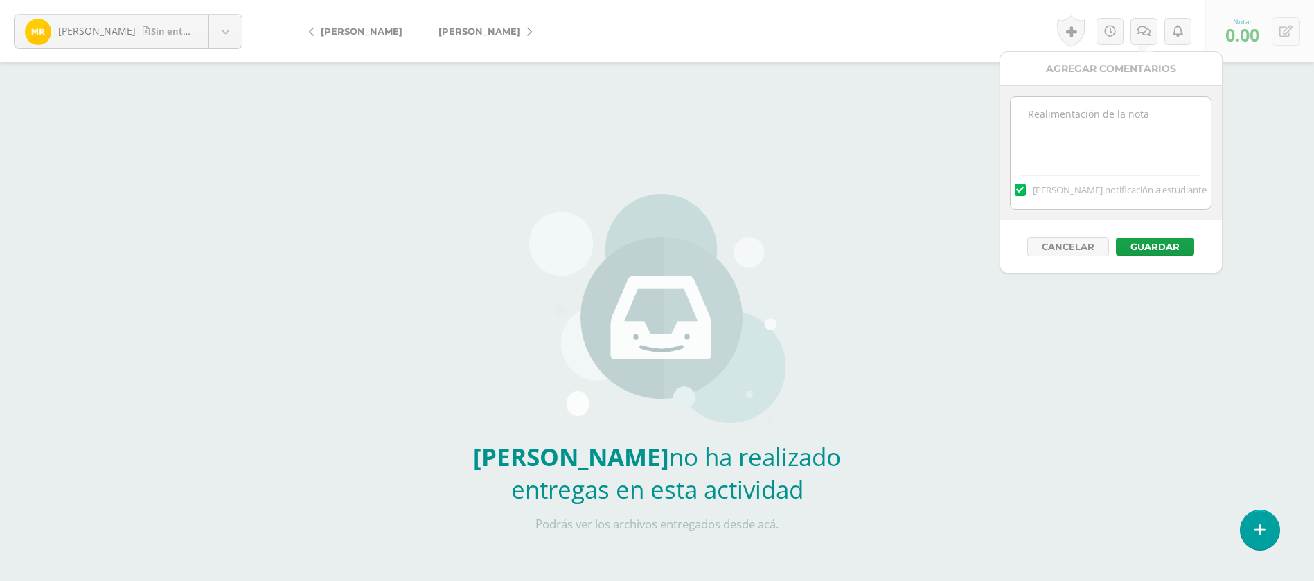
click at [1142, 151] on textarea at bounding box center [1110, 131] width 200 height 69
paste textarea "PRIMERA ENTREGA [DATE] Si tienes este mensaje no cumpliste con los requisitos d…"
type textarea "PRIMERA ENTREGA [DATE] Si tienes este mensaje no cumpliste con los requisitos d…"
click at [1156, 244] on button "Guardar" at bounding box center [1155, 247] width 78 height 18
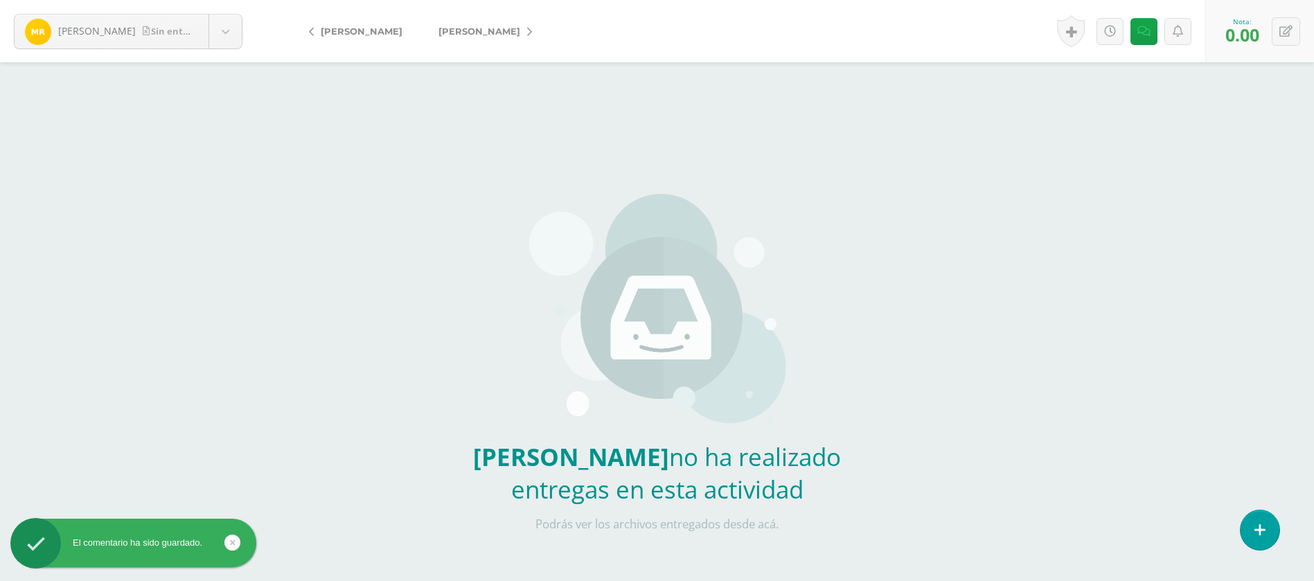
click at [497, 32] on span "[PERSON_NAME]" at bounding box center [479, 31] width 82 height 11
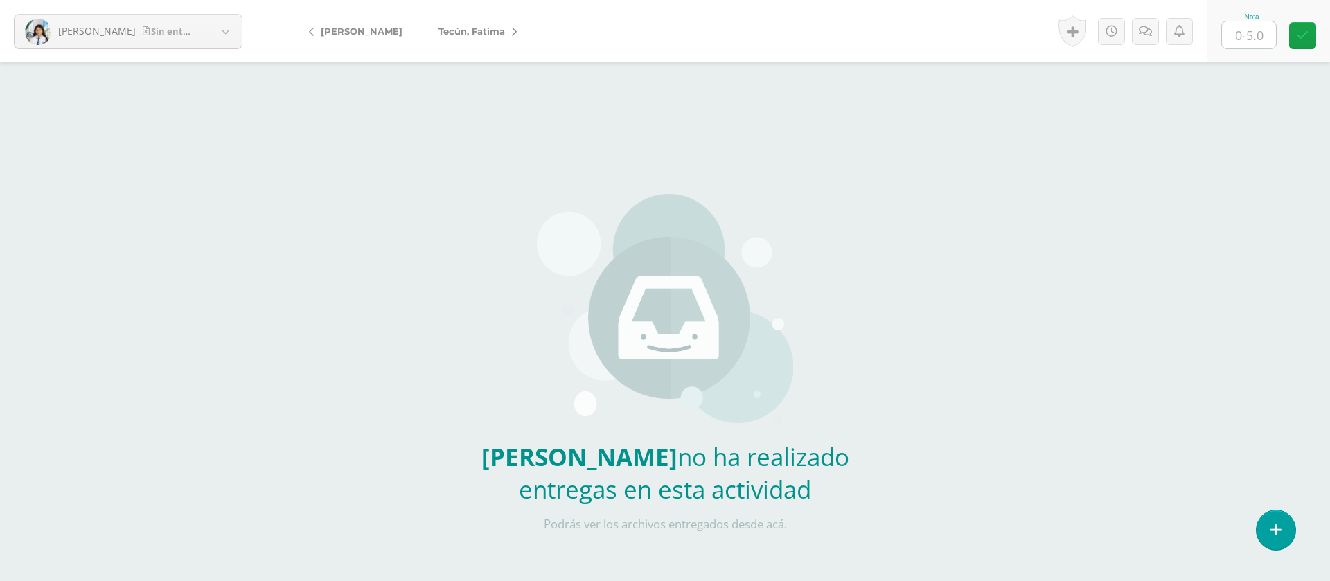
click at [1260, 34] on input "text" at bounding box center [1249, 34] width 54 height 27
type input "0"
click at [1144, 31] on icon at bounding box center [1144, 32] width 13 height 12
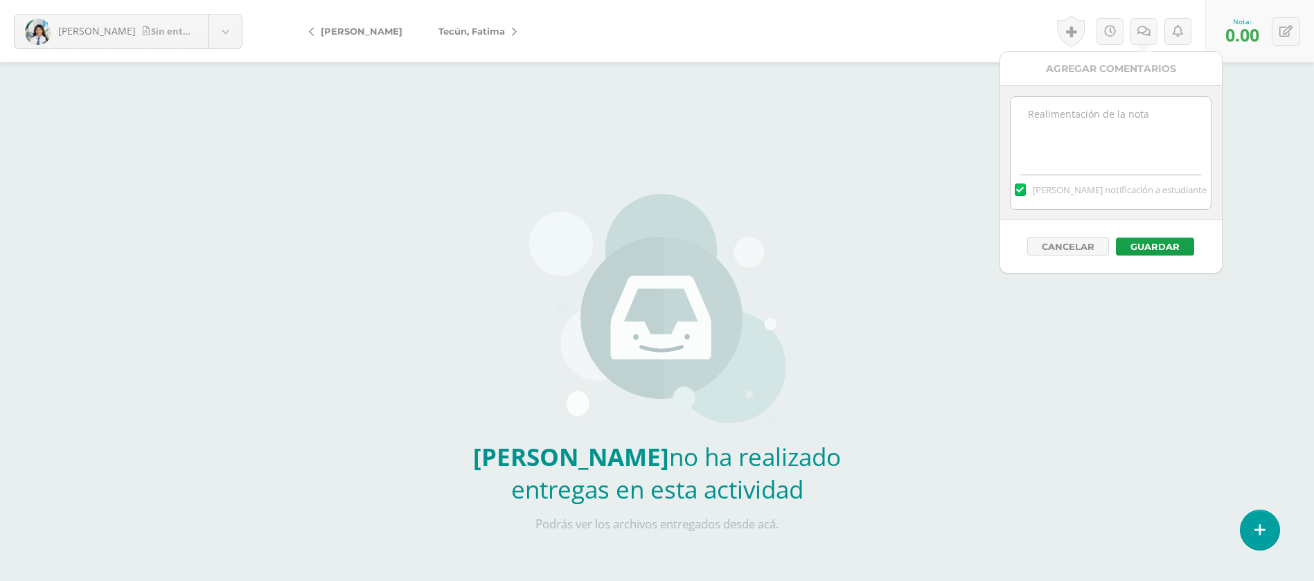
click at [1115, 135] on textarea at bounding box center [1110, 131] width 200 height 69
paste textarea "PRIMERA ENTREGA [DATE] Si tienes este mensaje no cumpliste con los requisitos d…"
type textarea "PRIMERA ENTREGA [DATE] Si tienes este mensaje no cumpliste con los requisitos d…"
click at [1163, 240] on button "Guardar" at bounding box center [1155, 247] width 78 height 18
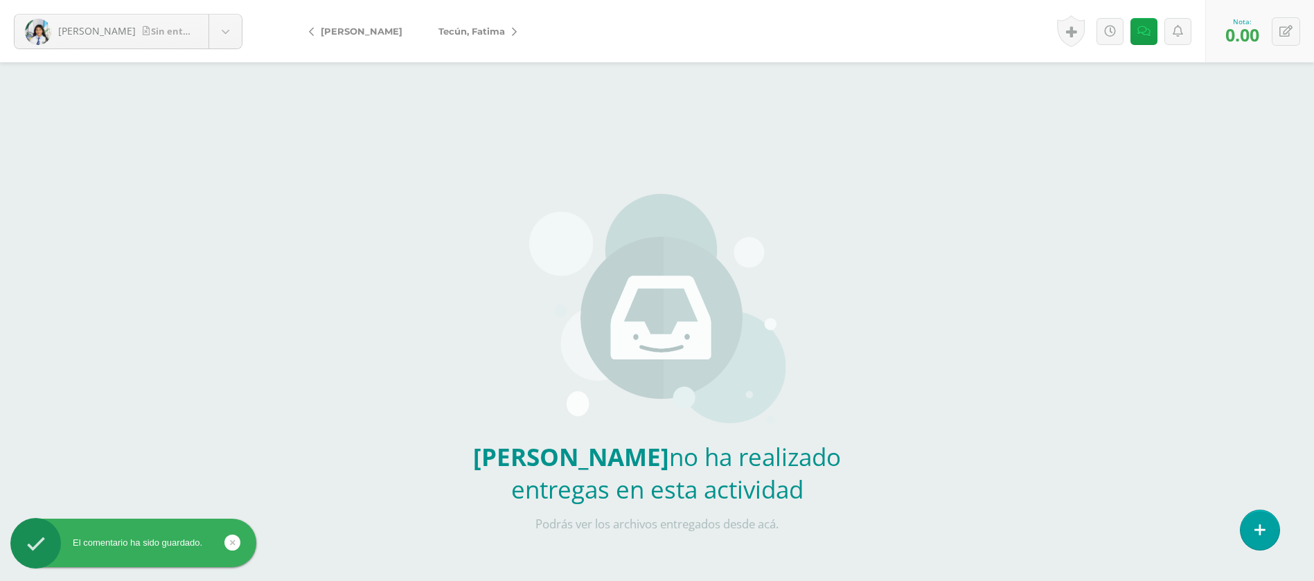
click at [467, 35] on span "Tecún, Fatima" at bounding box center [471, 31] width 66 height 11
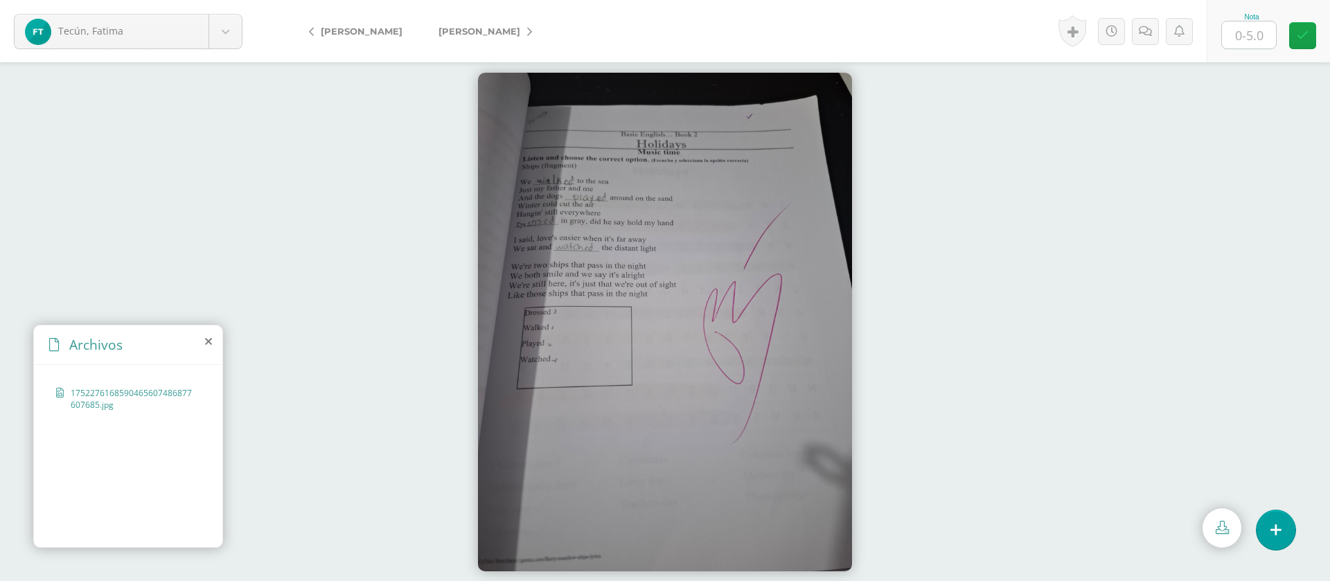
click at [1258, 41] on input "text" at bounding box center [1249, 34] width 54 height 27
type input "5"
click at [499, 31] on span "[PERSON_NAME]" at bounding box center [479, 31] width 82 height 11
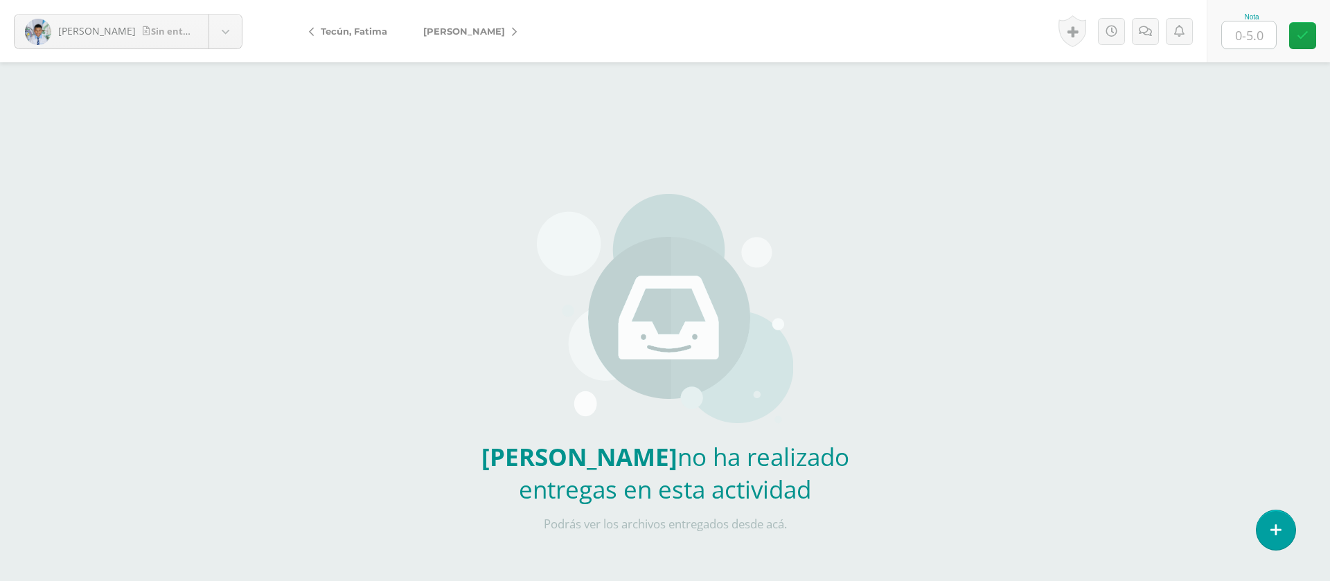
click at [1254, 39] on input "text" at bounding box center [1249, 34] width 54 height 27
type input "0"
click at [1141, 32] on icon at bounding box center [1144, 32] width 13 height 12
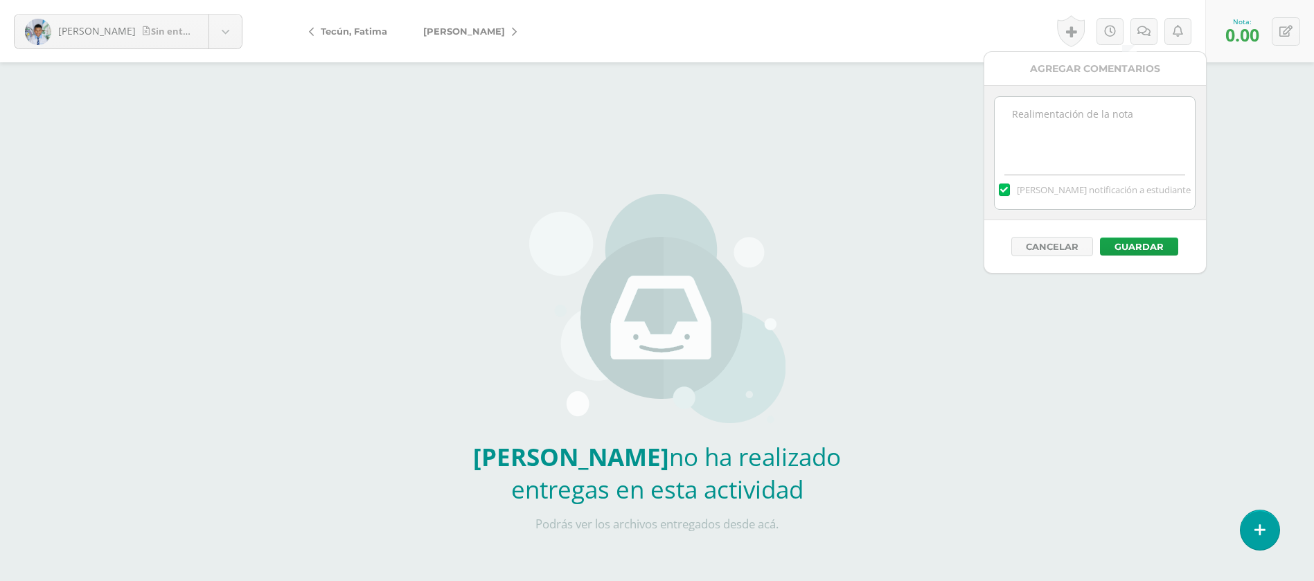
click at [1119, 116] on textarea at bounding box center [1094, 131] width 200 height 69
paste textarea "PRIMERA ENTREGA [DATE] Si tienes este mensaje no cumpliste con los requisitos d…"
type textarea "PRIMERA ENTREGA [DATE] Si tienes este mensaje no cumpliste con los requisitos d…"
click at [1131, 240] on button "Guardar" at bounding box center [1139, 247] width 78 height 18
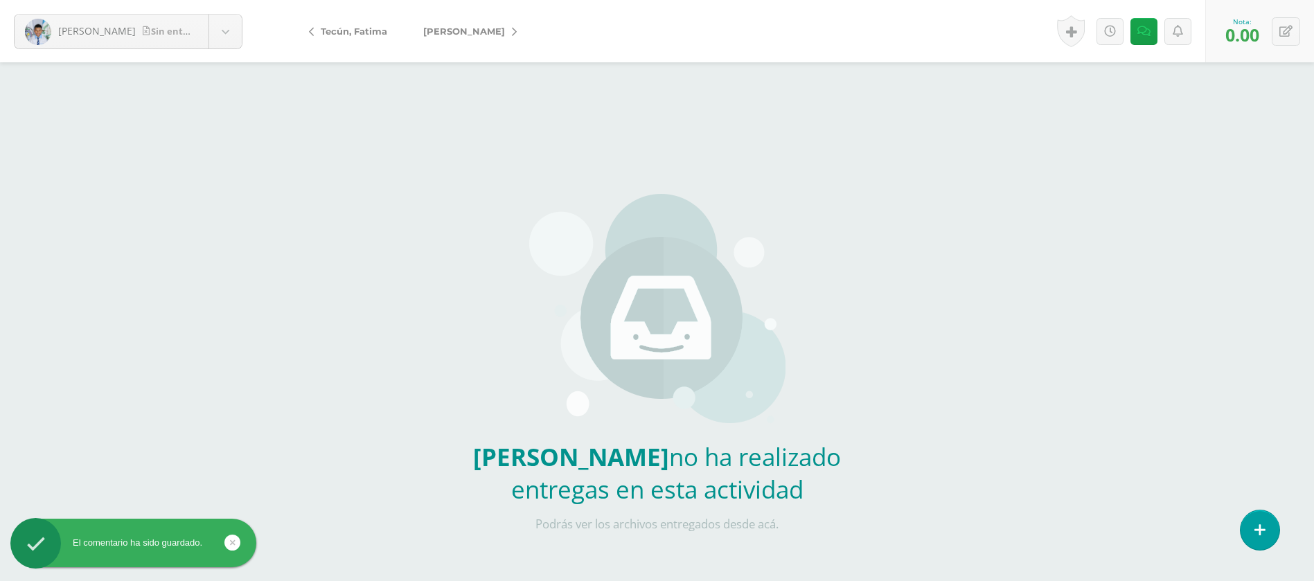
click at [458, 32] on span "[PERSON_NAME]" at bounding box center [464, 31] width 82 height 11
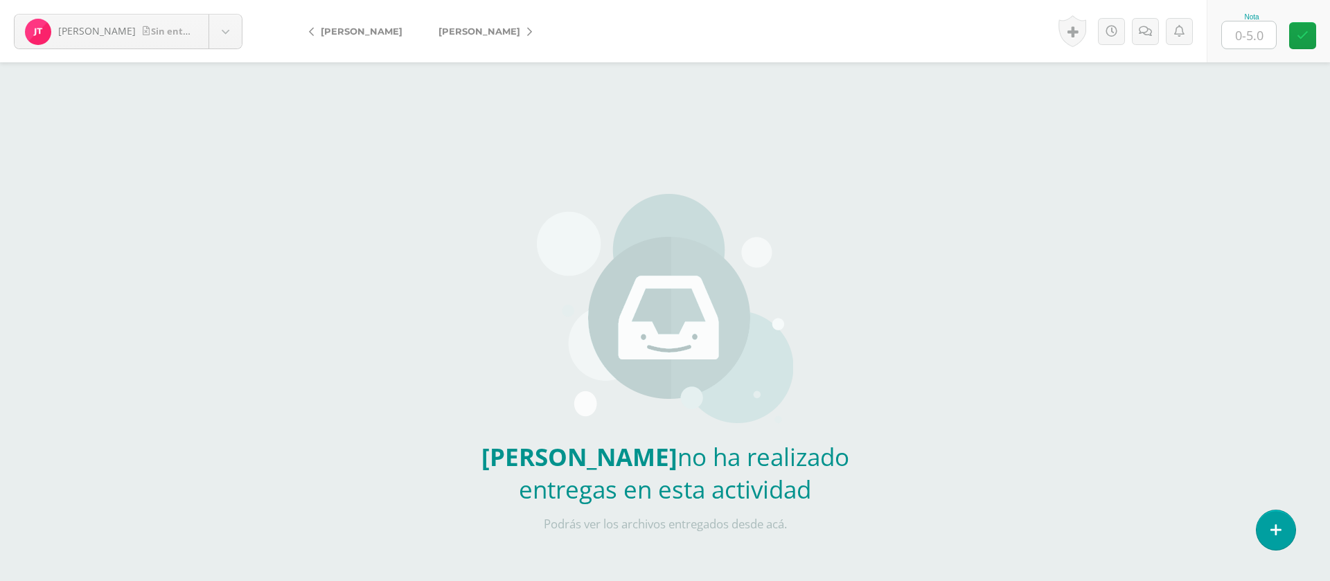
click at [1273, 39] on input "text" at bounding box center [1249, 34] width 54 height 27
type input "0"
drag, startPoint x: 1136, startPoint y: 12, endPoint x: 1156, endPoint y: 32, distance: 27.9
click at [1137, 17] on div "Historial de actividad Actividad EJRCICIO PAG. 41 creada por [PERSON_NAME] [DAT…" at bounding box center [1129, 31] width 153 height 62
click at [1156, 32] on link at bounding box center [1159, 31] width 27 height 27
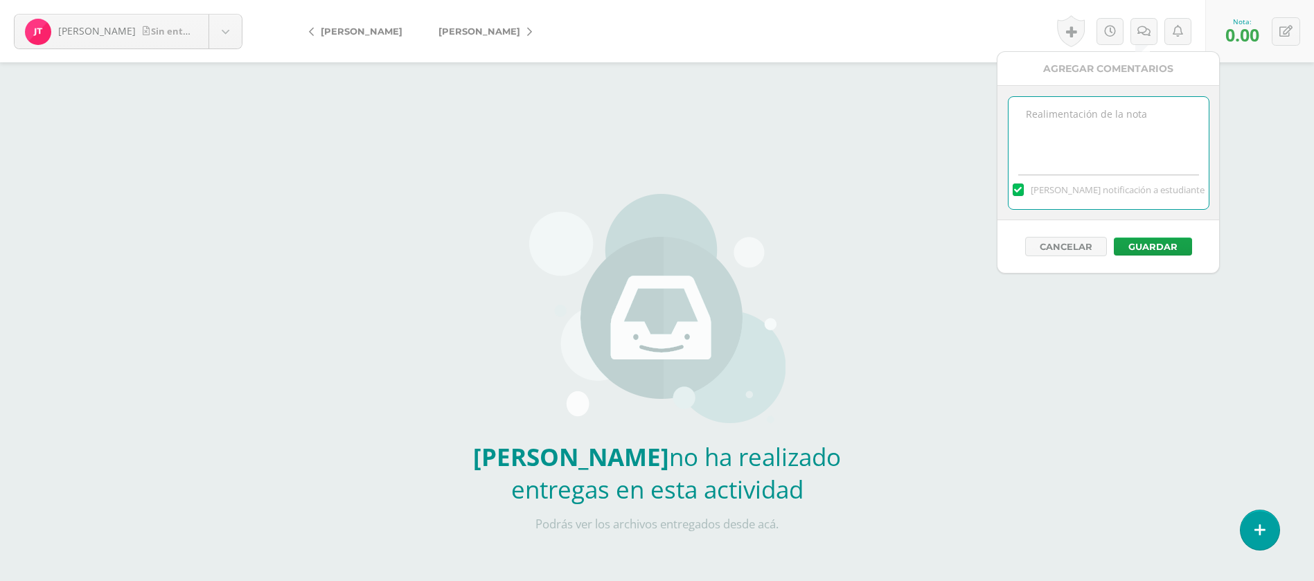
click at [1138, 112] on textarea at bounding box center [1108, 131] width 200 height 69
paste textarea "PRIMERA ENTREGA [DATE] Si tienes este mensaje no cumpliste con los requisitos d…"
type textarea "PRIMERA ENTREGA [DATE] Si tienes este mensaje no cumpliste con los requisitos d…"
click at [1152, 251] on button "Guardar" at bounding box center [1153, 247] width 78 height 18
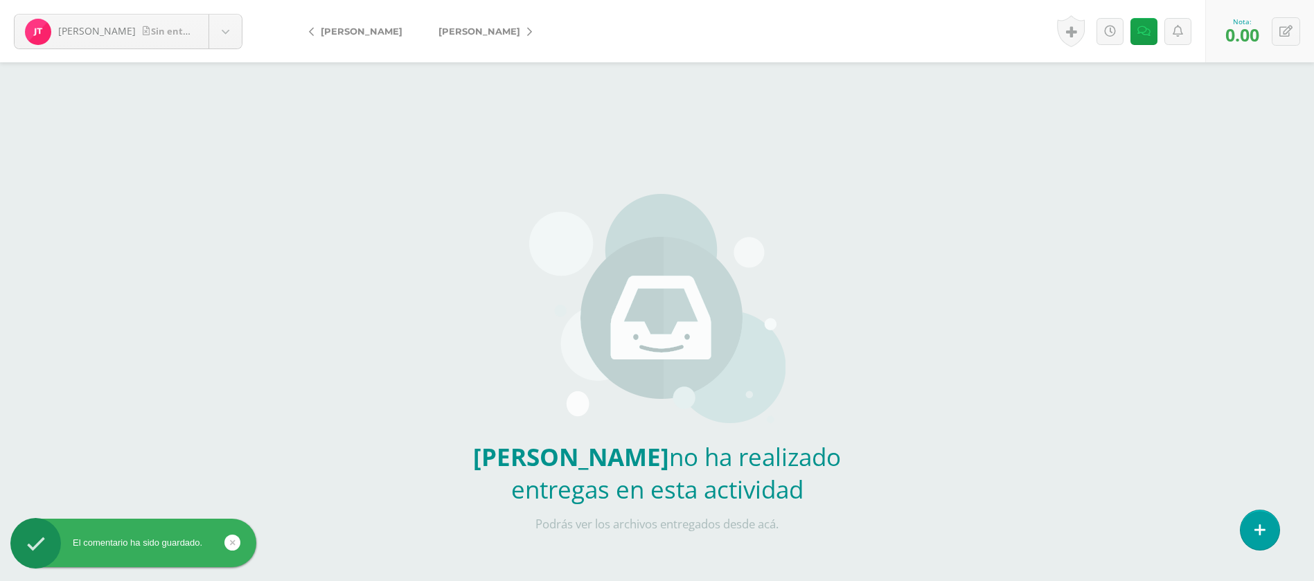
click at [470, 29] on span "[PERSON_NAME]" at bounding box center [479, 31] width 82 height 11
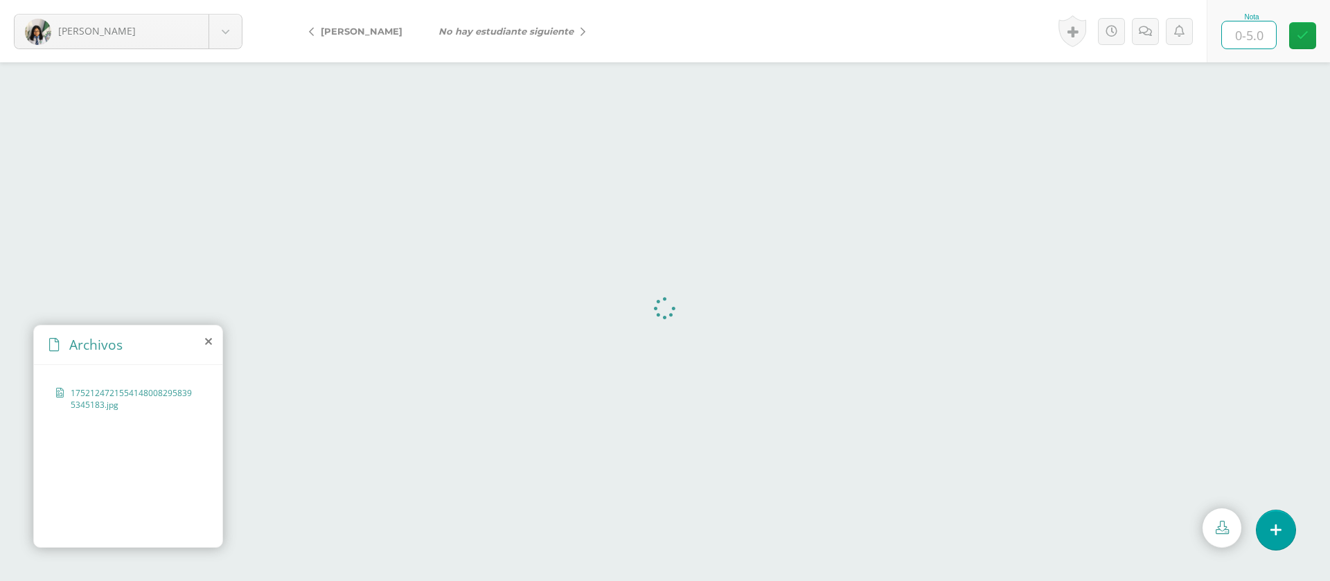
drag, startPoint x: 1255, startPoint y: 39, endPoint x: 1249, endPoint y: 43, distance: 8.1
click at [1251, 41] on input "text" at bounding box center [1249, 34] width 54 height 27
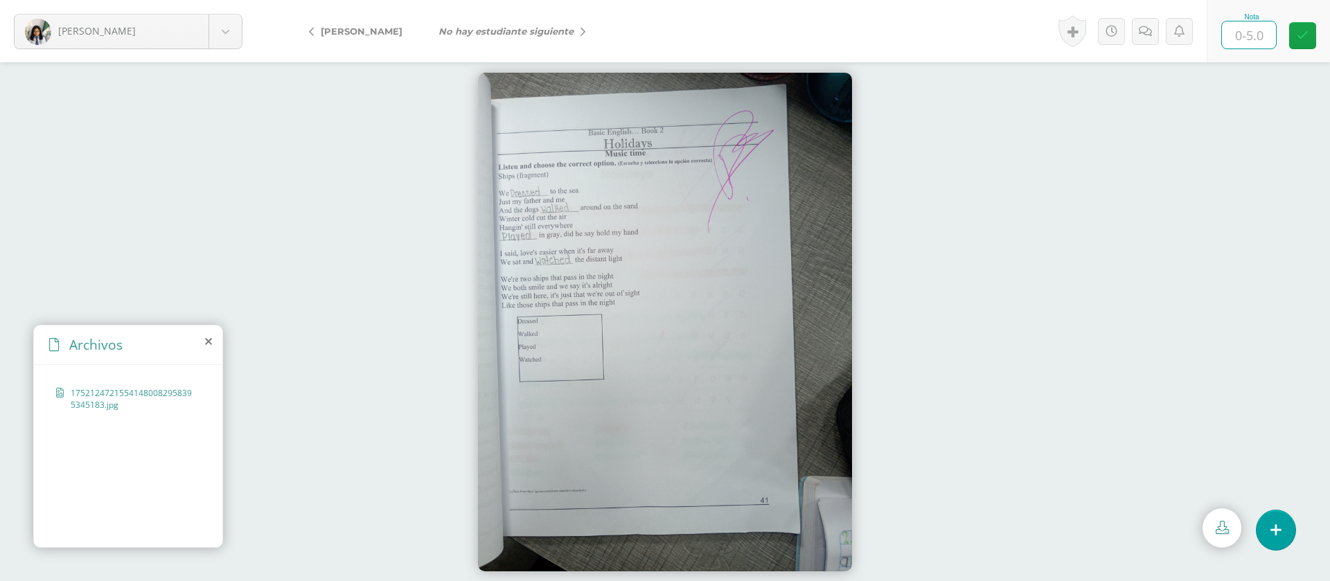
type input "5"
drag, startPoint x: 1309, startPoint y: 35, endPoint x: 1265, endPoint y: 39, distance: 43.8
click at [1301, 35] on link at bounding box center [1302, 35] width 27 height 27
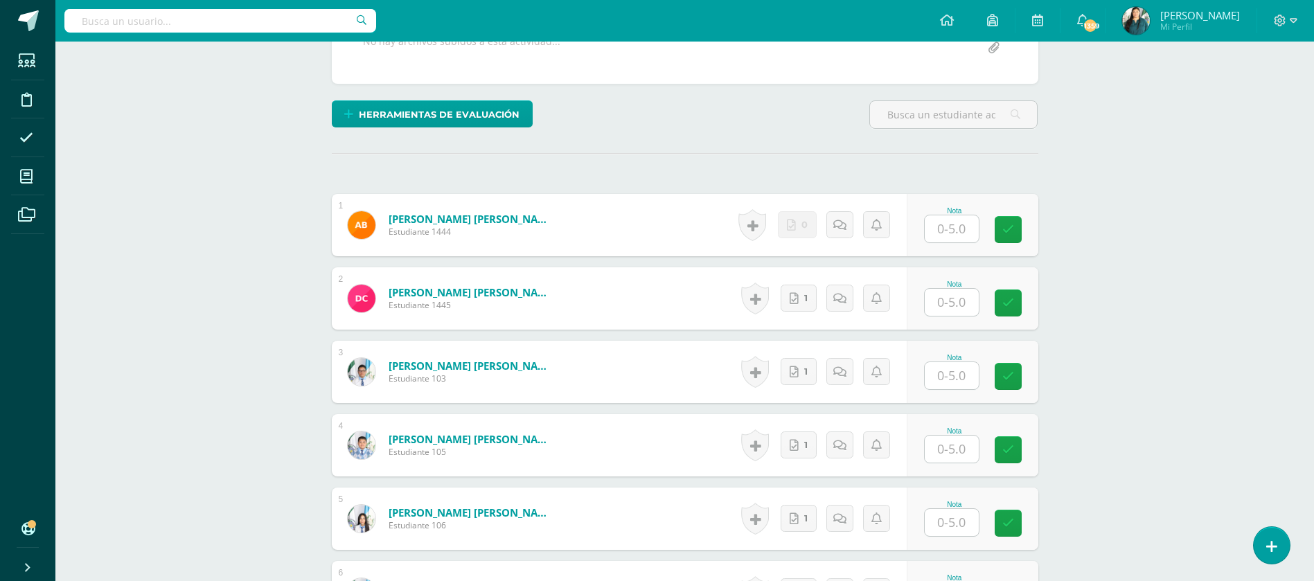
scroll to position [444, 0]
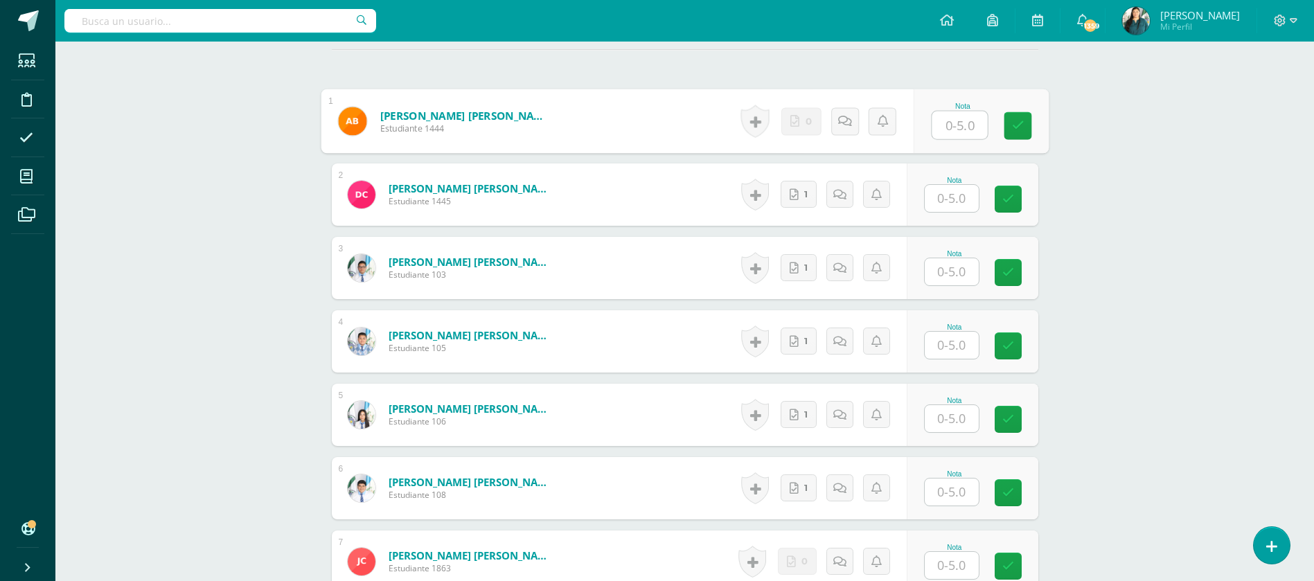
click at [949, 125] on input "text" at bounding box center [958, 125] width 55 height 28
type input "0"
click at [851, 123] on link at bounding box center [844, 121] width 28 height 28
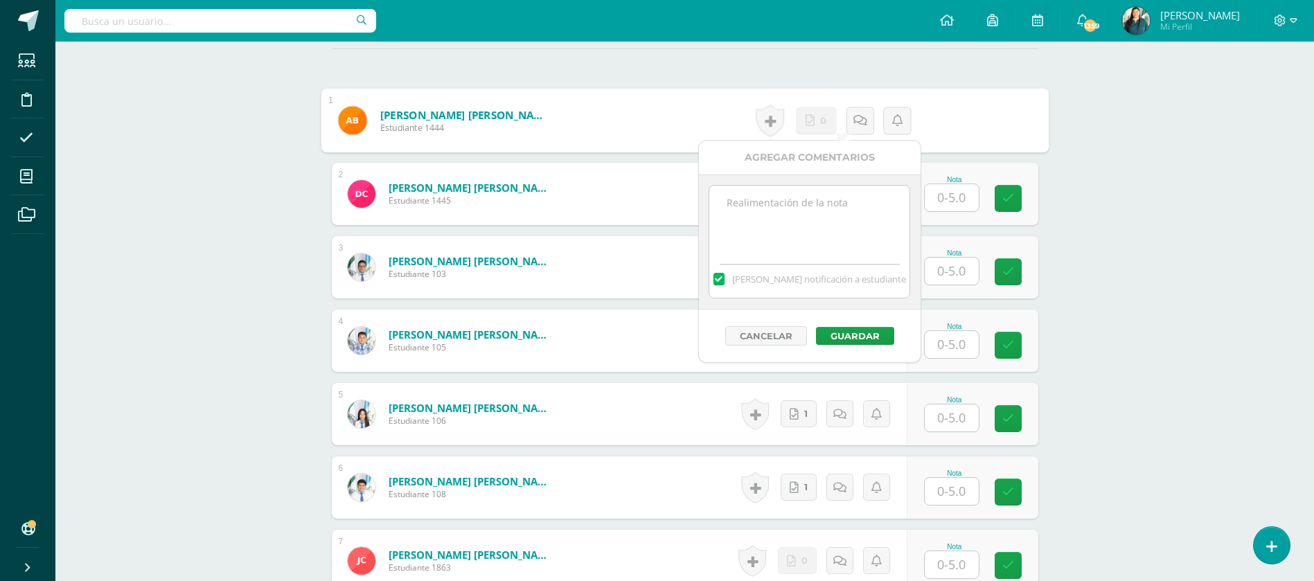
click at [821, 231] on textarea at bounding box center [809, 220] width 200 height 69
paste textarea "PRIMERA ENTREGA [DATE] Si tienes este mensaje no cumpliste con los requisitos d…"
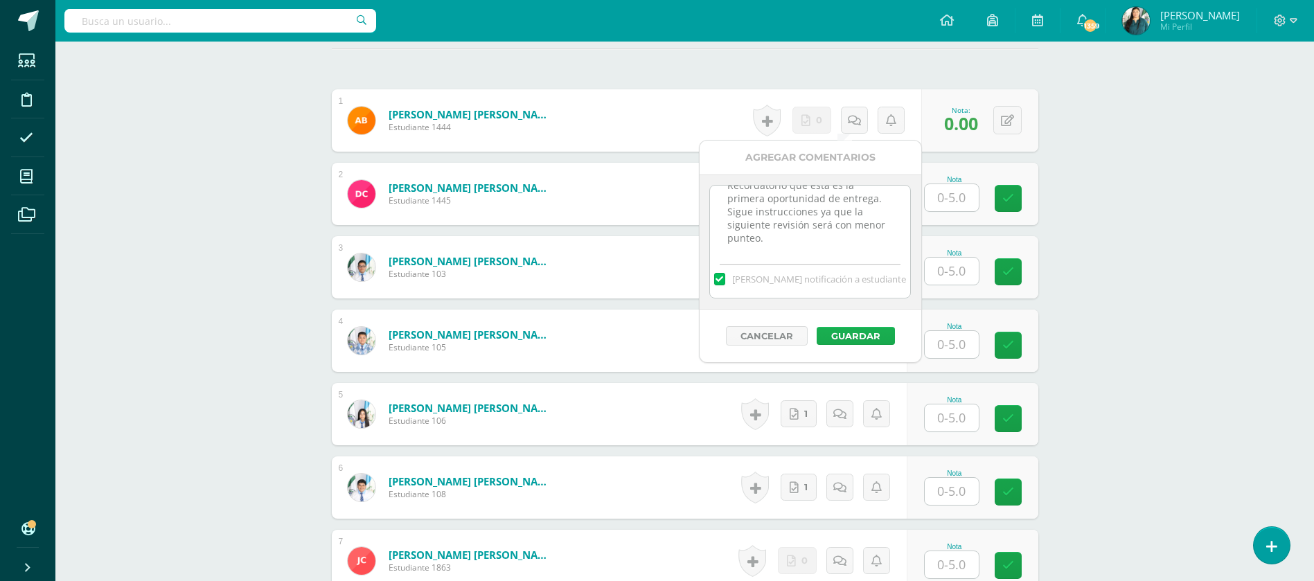
scroll to position [445, 0]
type textarea "PRIMERA ENTREGA 12/08/25 Si tienes este mensaje no cumpliste con los requisitos…"
click at [853, 332] on button "Guardar" at bounding box center [864, 335] width 78 height 18
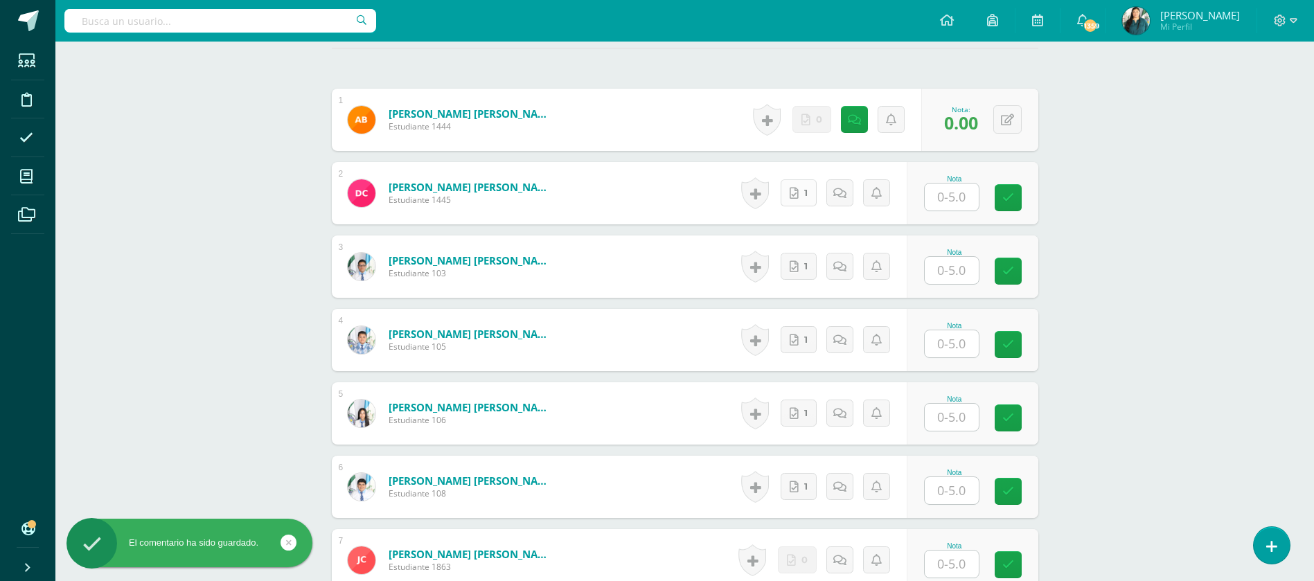
click at [800, 195] on link "1" at bounding box center [798, 192] width 36 height 27
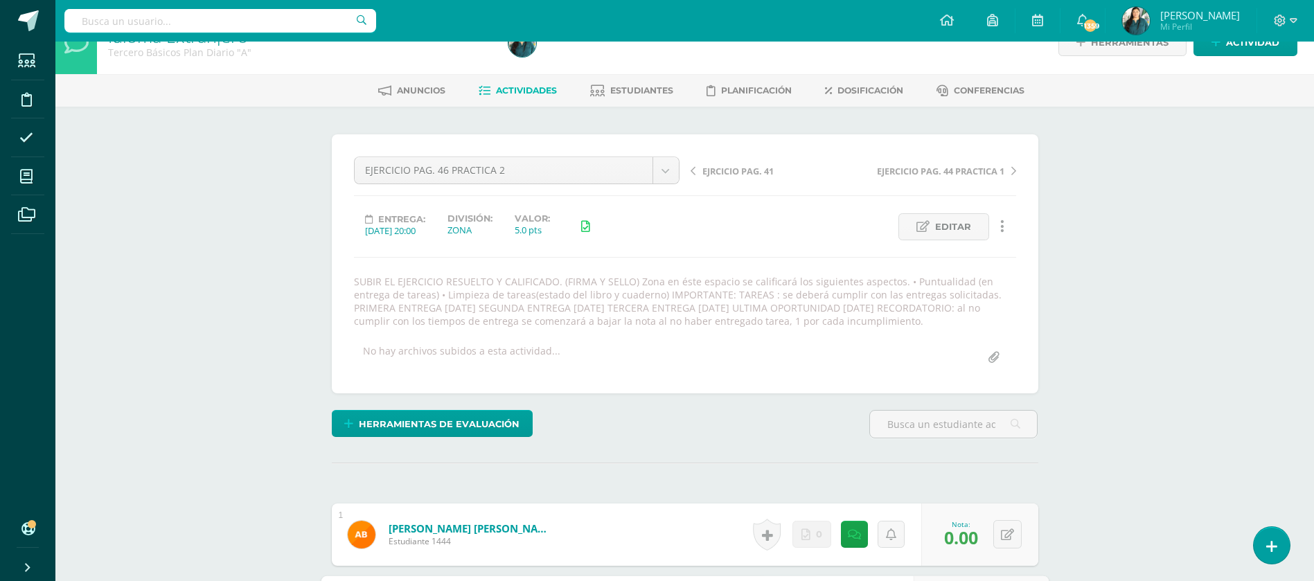
scroll to position [31, 0]
click at [971, 166] on span "EJERCICIO PAG. 44 PRACTICA 1" at bounding box center [940, 170] width 127 height 12
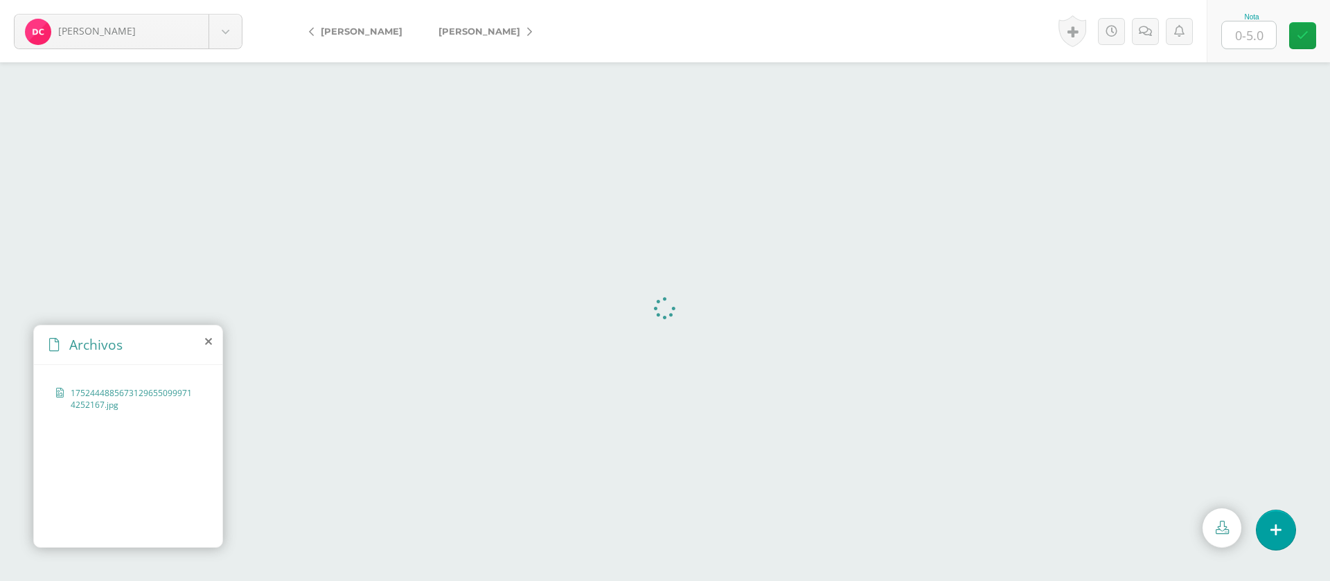
click at [1254, 37] on input "text" at bounding box center [1249, 34] width 54 height 27
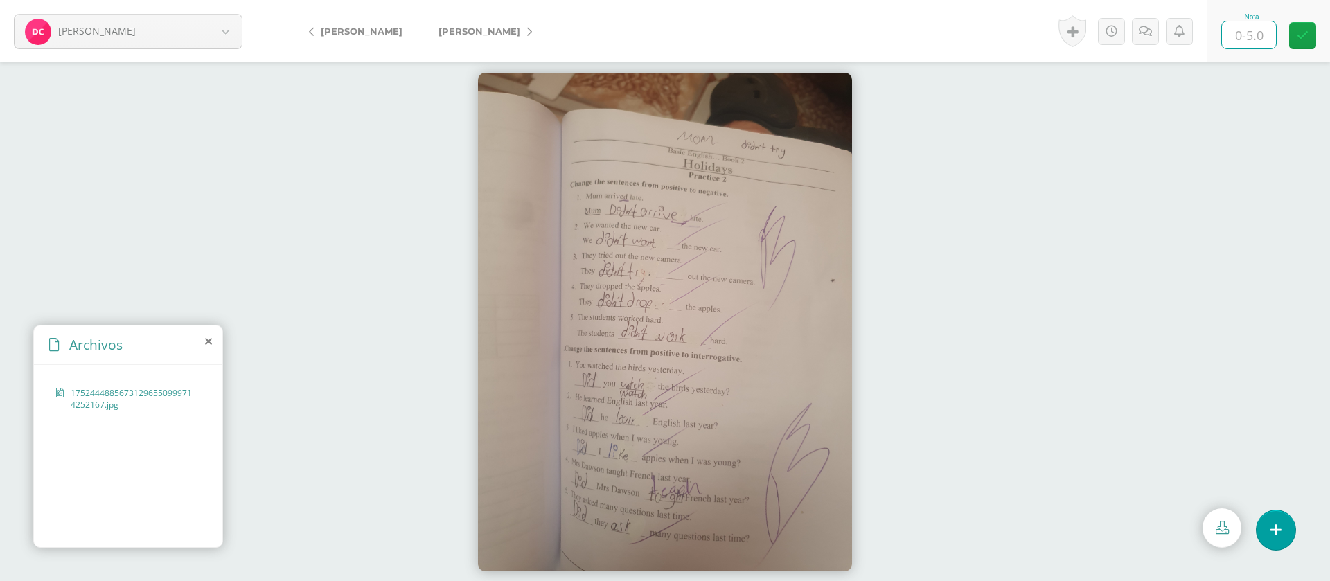
type input "5"
click at [1307, 37] on link at bounding box center [1302, 35] width 27 height 27
click at [506, 31] on span "[PERSON_NAME]" at bounding box center [479, 31] width 82 height 11
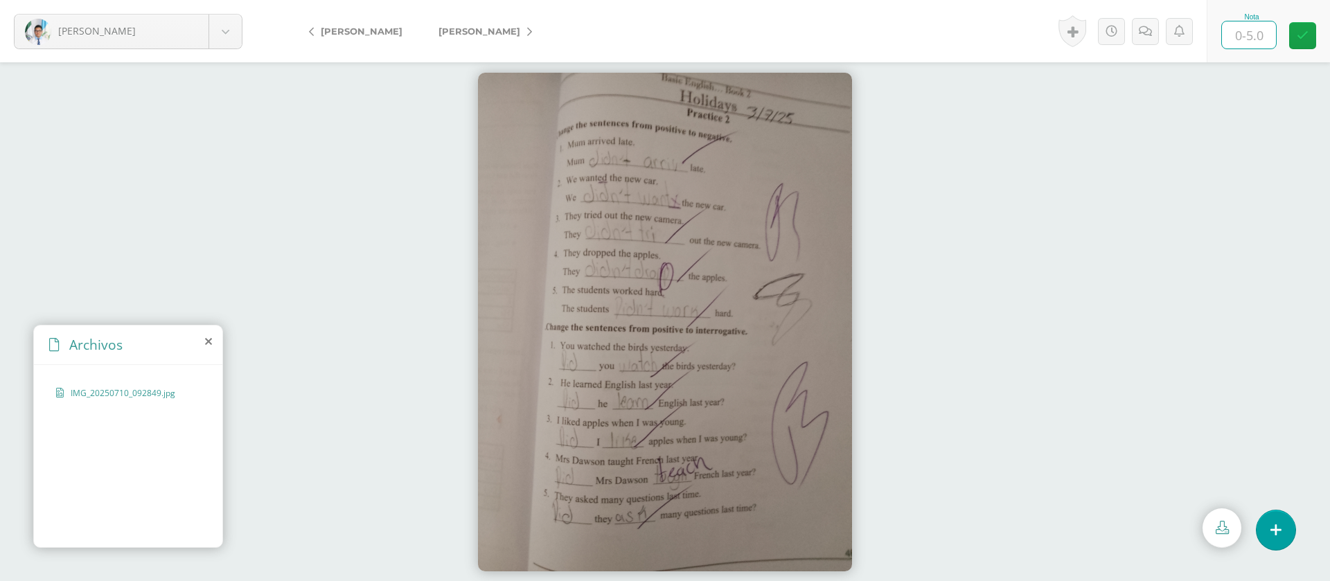
click at [1247, 34] on input "text" at bounding box center [1249, 34] width 54 height 27
type input "5"
click at [494, 28] on span "[PERSON_NAME]" at bounding box center [479, 31] width 82 height 11
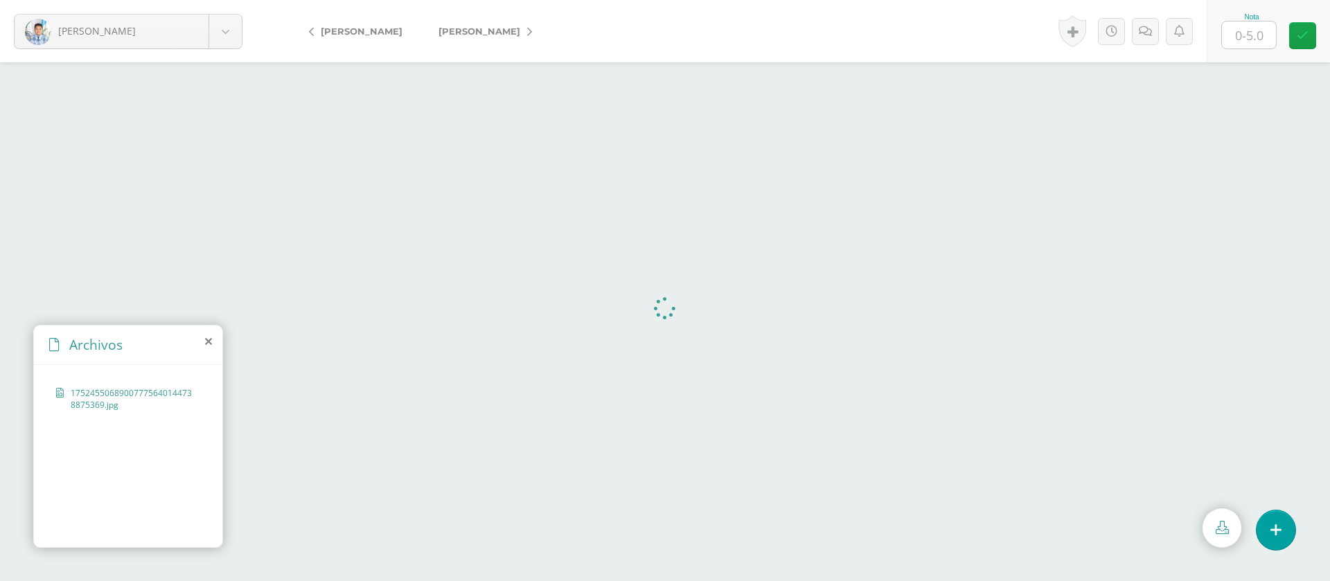
click at [1268, 32] on input "text" at bounding box center [1249, 34] width 54 height 27
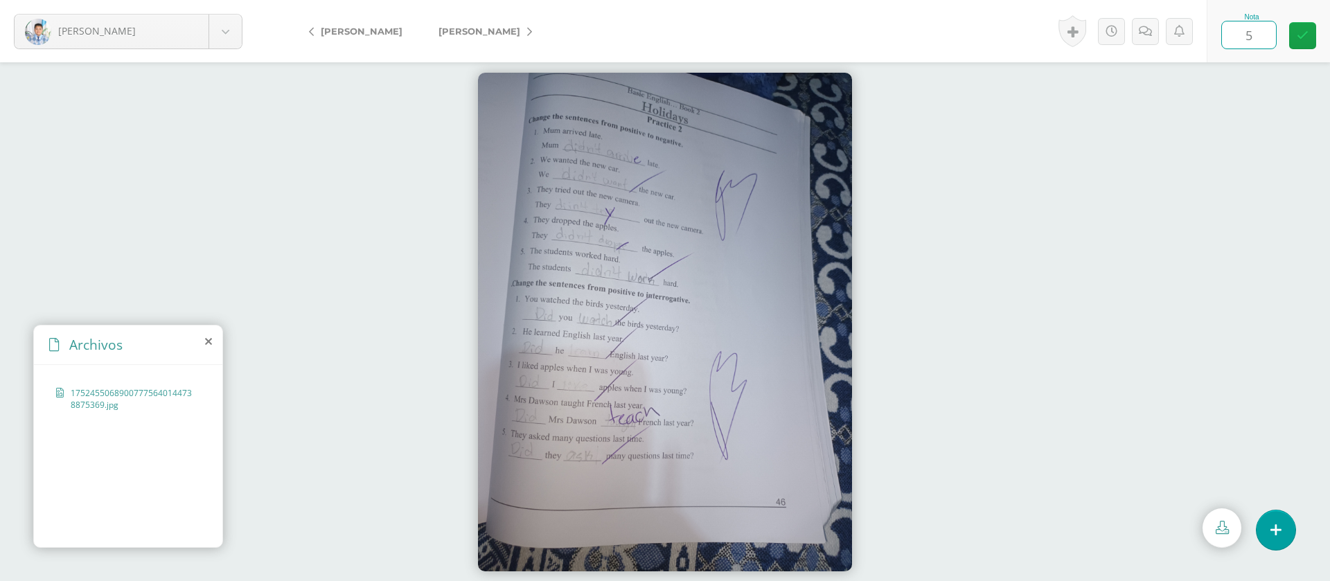
type input "5"
click at [503, 34] on span "[PERSON_NAME]" at bounding box center [479, 31] width 82 height 11
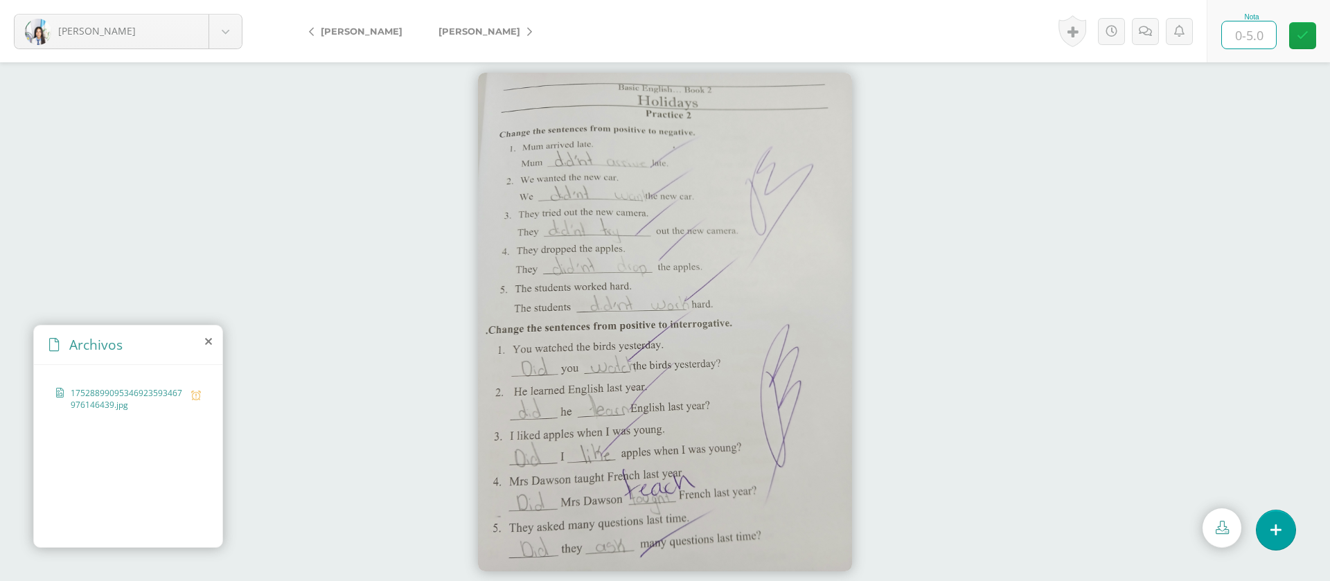
click at [1256, 39] on input "text" at bounding box center [1249, 34] width 54 height 27
type input "4"
click at [1143, 28] on icon at bounding box center [1144, 32] width 13 height 12
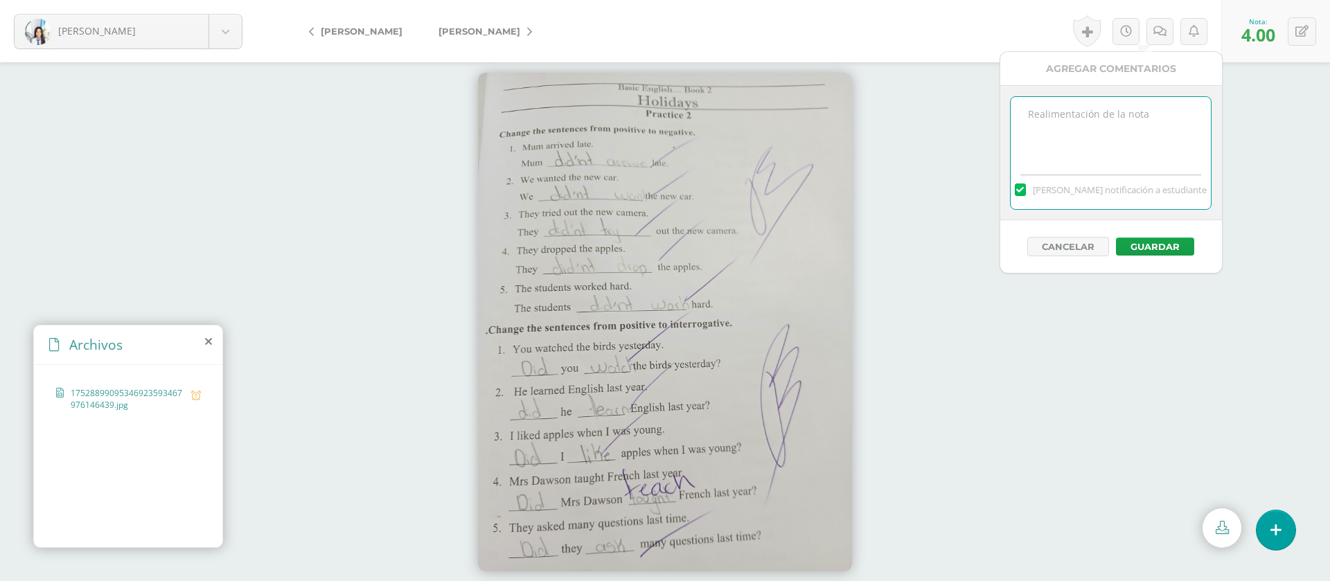
click at [1125, 119] on textarea at bounding box center [1110, 131] width 200 height 69
paste textarea "PRIMERA ENTREGA [DATE] Si tienes este mensaje no cumpliste con los requisitos d…"
type textarea "PRIMERA ENTREGA [DATE] Si tienes este mensaje no cumpliste con los requisitos d…"
click at [1137, 252] on button "Guardar" at bounding box center [1155, 247] width 78 height 18
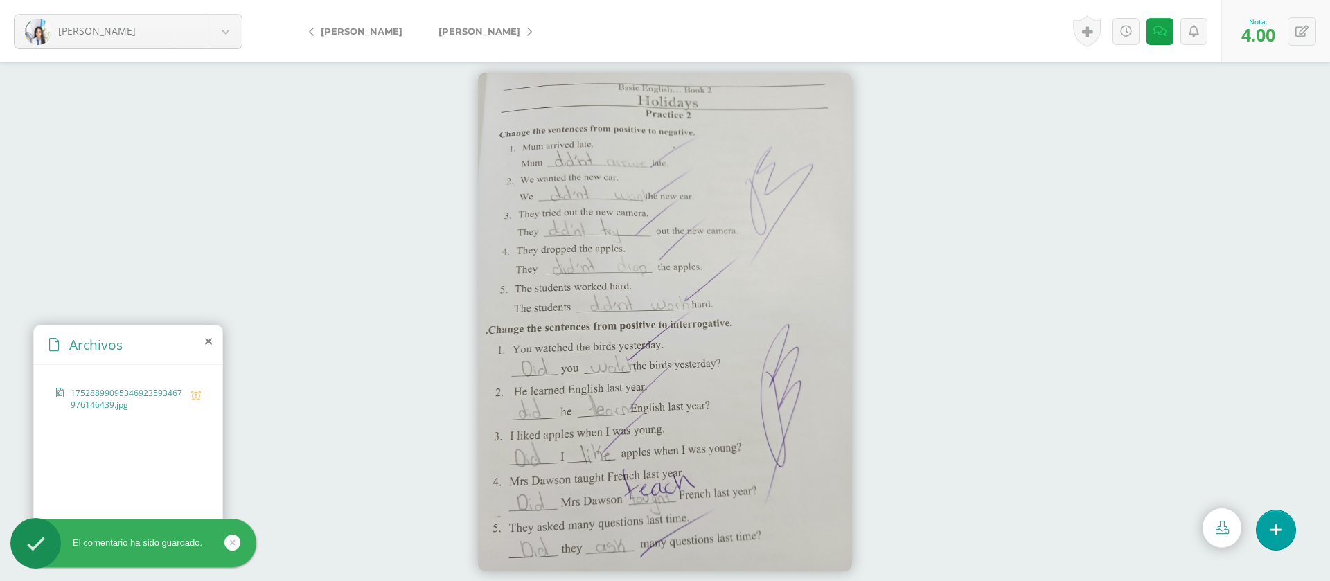
click at [490, 30] on span "[PERSON_NAME]" at bounding box center [479, 31] width 82 height 11
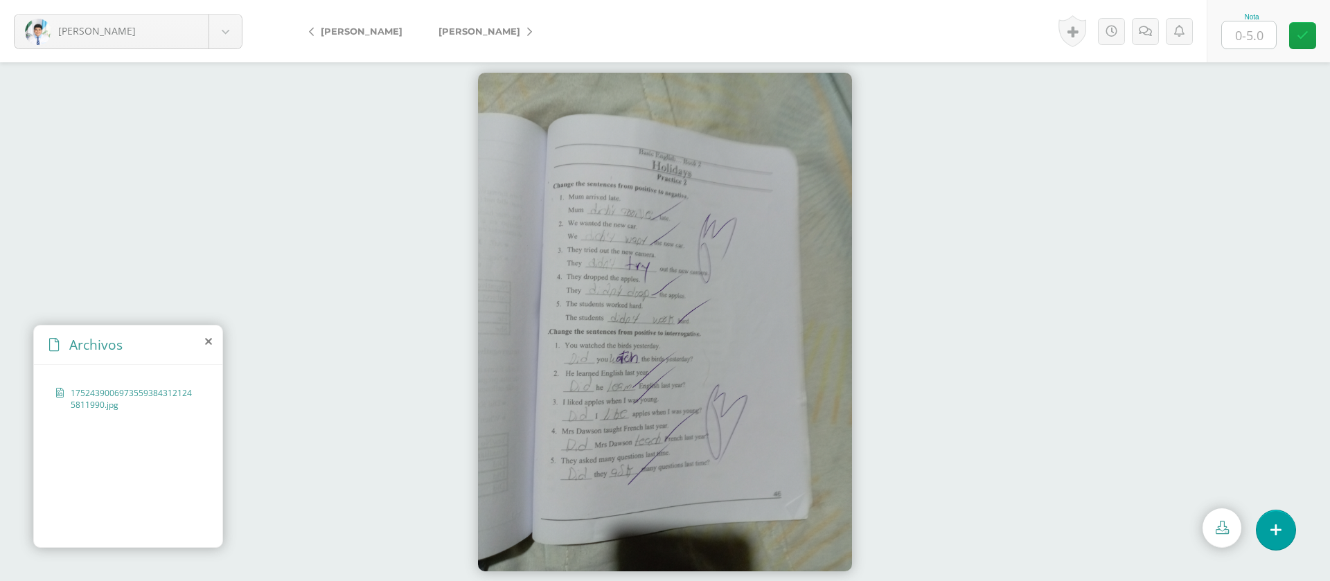
click at [1259, 37] on input "text" at bounding box center [1249, 34] width 54 height 27
type input "5"
click at [491, 29] on span "[PERSON_NAME]" at bounding box center [479, 31] width 82 height 11
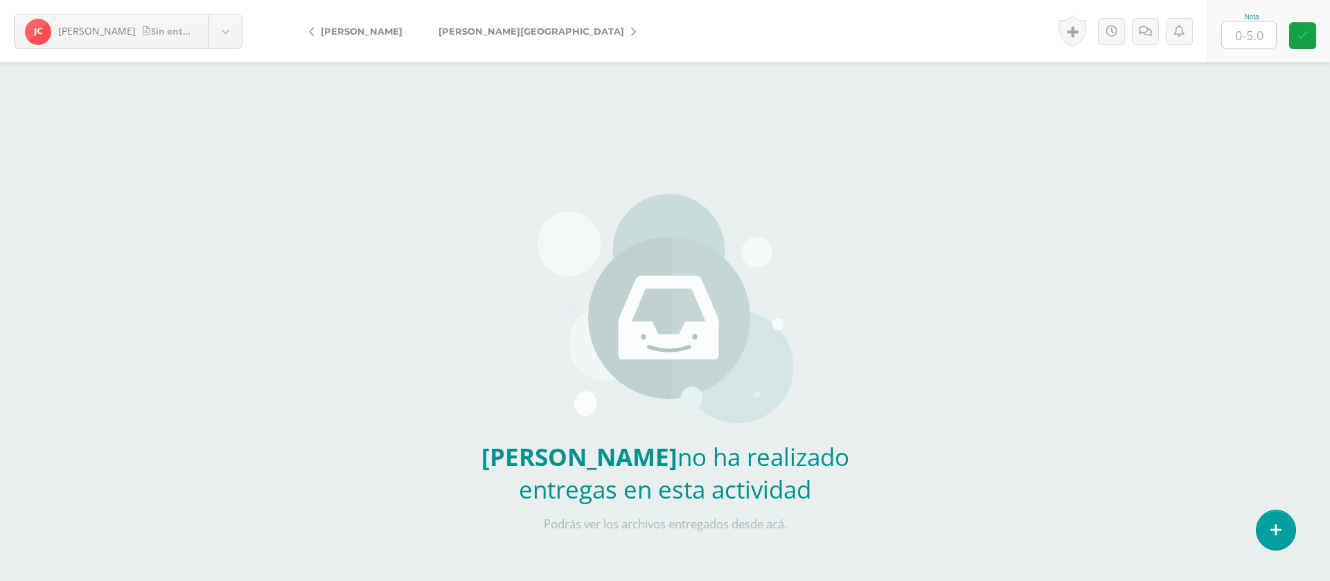
click at [1271, 35] on input "text" at bounding box center [1249, 34] width 54 height 27
type input "0"
click at [1150, 33] on icon at bounding box center [1144, 32] width 13 height 12
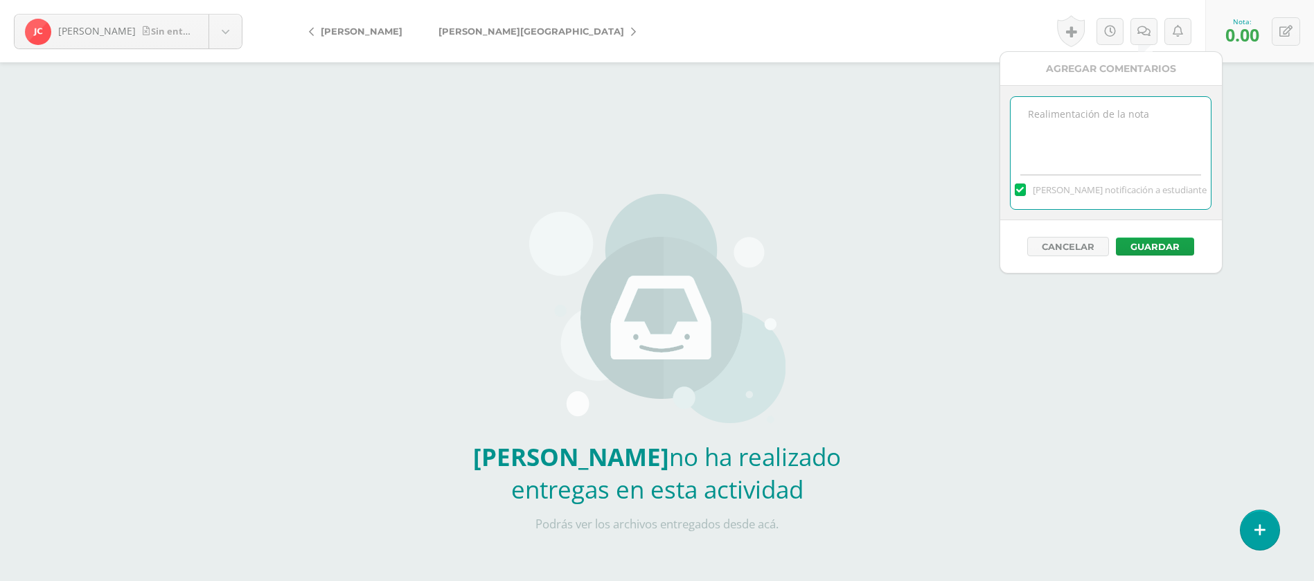
click at [1121, 127] on textarea at bounding box center [1110, 131] width 200 height 69
paste textarea "PRIMERA ENTREGA [DATE] Si tienes este mensaje no cumpliste con los requisitos d…"
type textarea "PRIMERA ENTREGA [DATE] Si tienes este mensaje no cumpliste con los requisitos d…"
click at [1152, 240] on button "Guardar" at bounding box center [1155, 247] width 78 height 18
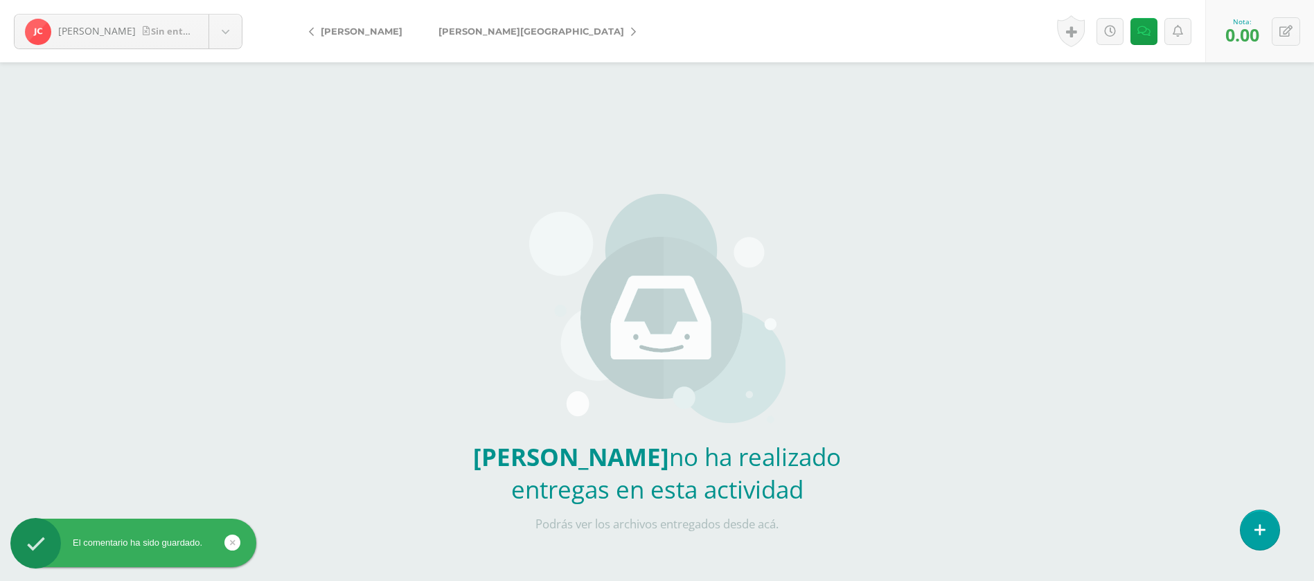
click at [500, 28] on link "[PERSON_NAME][GEOGRAPHIC_DATA]" at bounding box center [533, 31] width 226 height 33
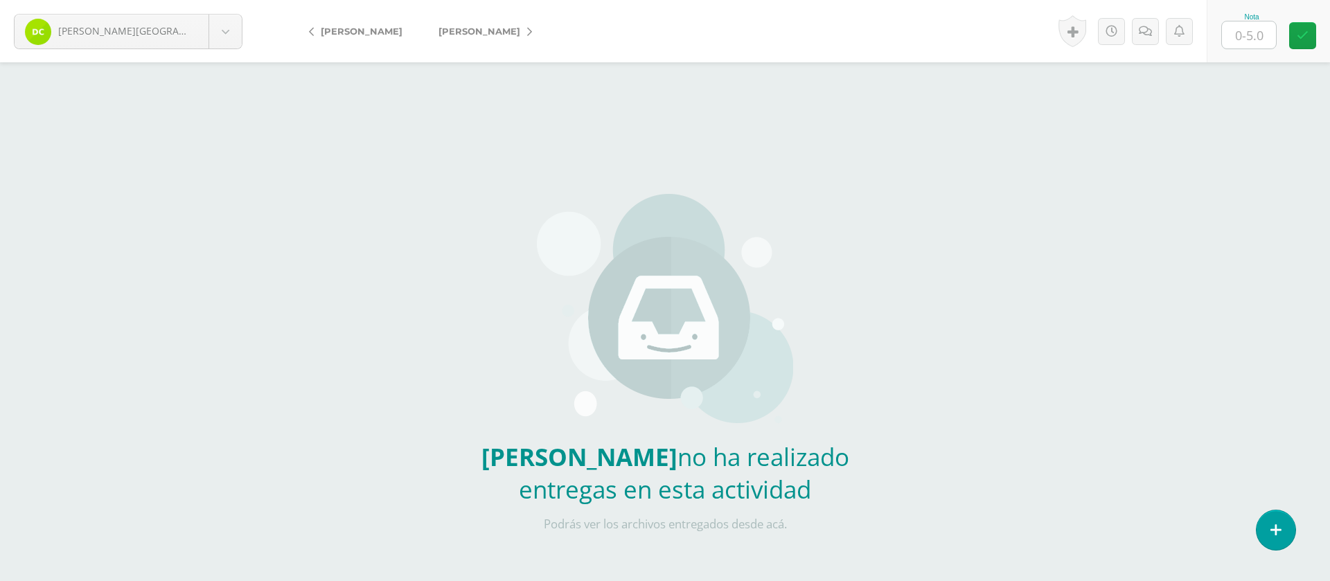
click at [1262, 39] on input "text" at bounding box center [1249, 34] width 54 height 27
type input "0"
click at [1141, 30] on icon at bounding box center [1144, 32] width 13 height 12
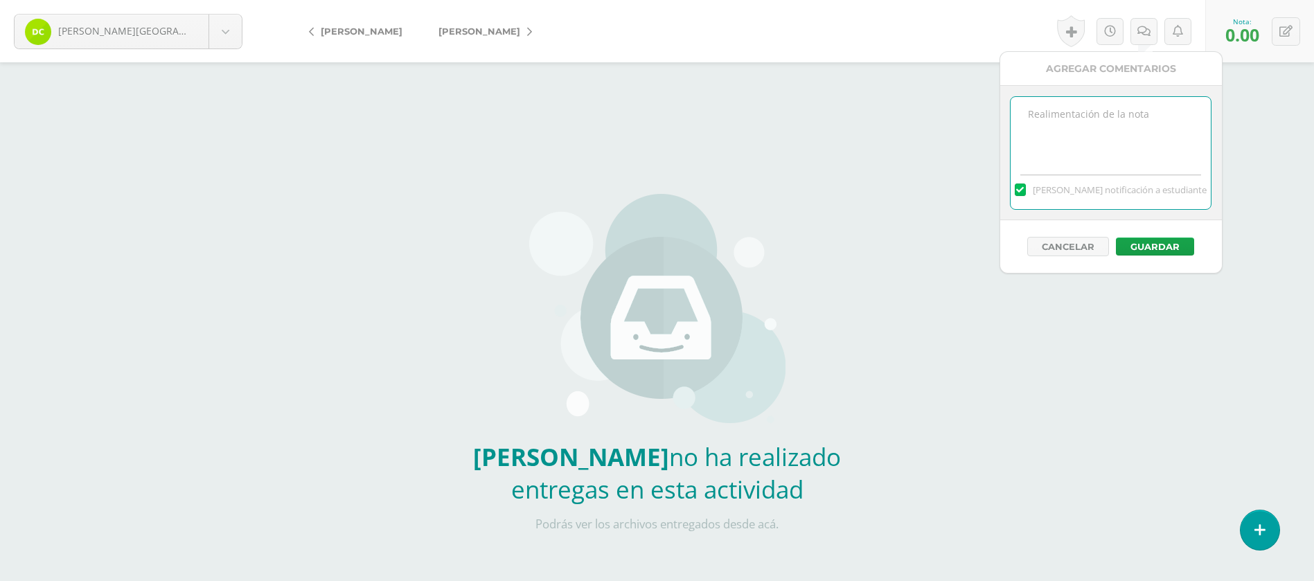
click at [1120, 106] on textarea at bounding box center [1110, 131] width 200 height 69
paste textarea "PRIMERA ENTREGA [DATE] Si tienes este mensaje no cumpliste con los requisitos d…"
type textarea "PRIMERA ENTREGA [DATE] Si tienes este mensaje no cumpliste con los requisitos d…"
click at [1151, 238] on button "Guardar" at bounding box center [1155, 247] width 78 height 18
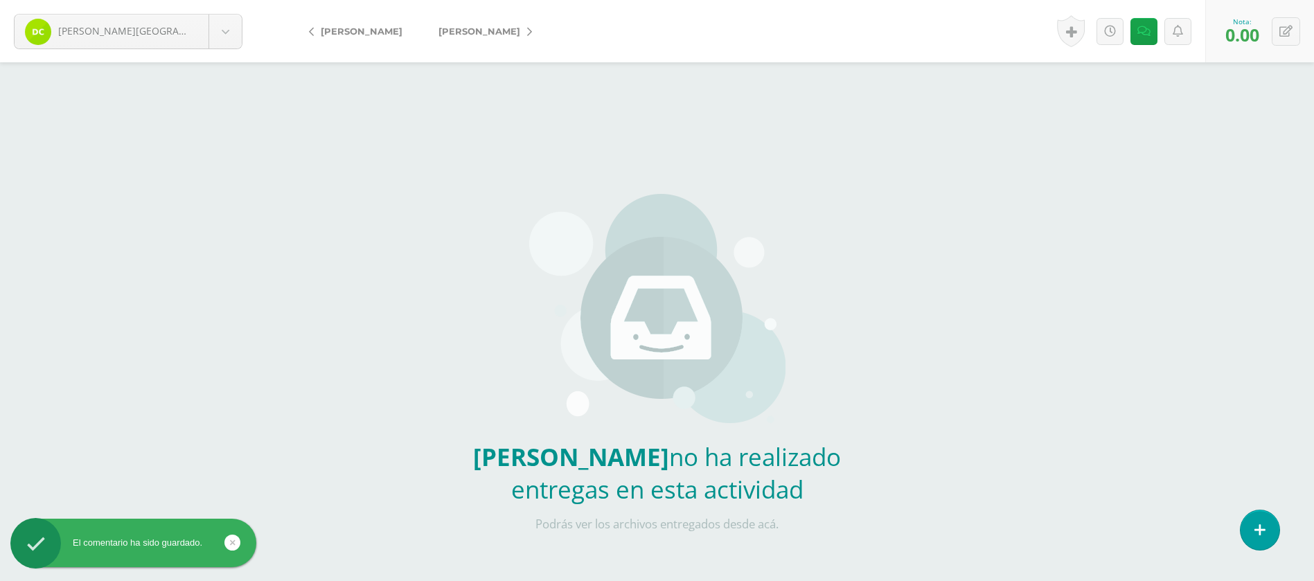
click at [463, 28] on span "[PERSON_NAME]" at bounding box center [479, 31] width 82 height 11
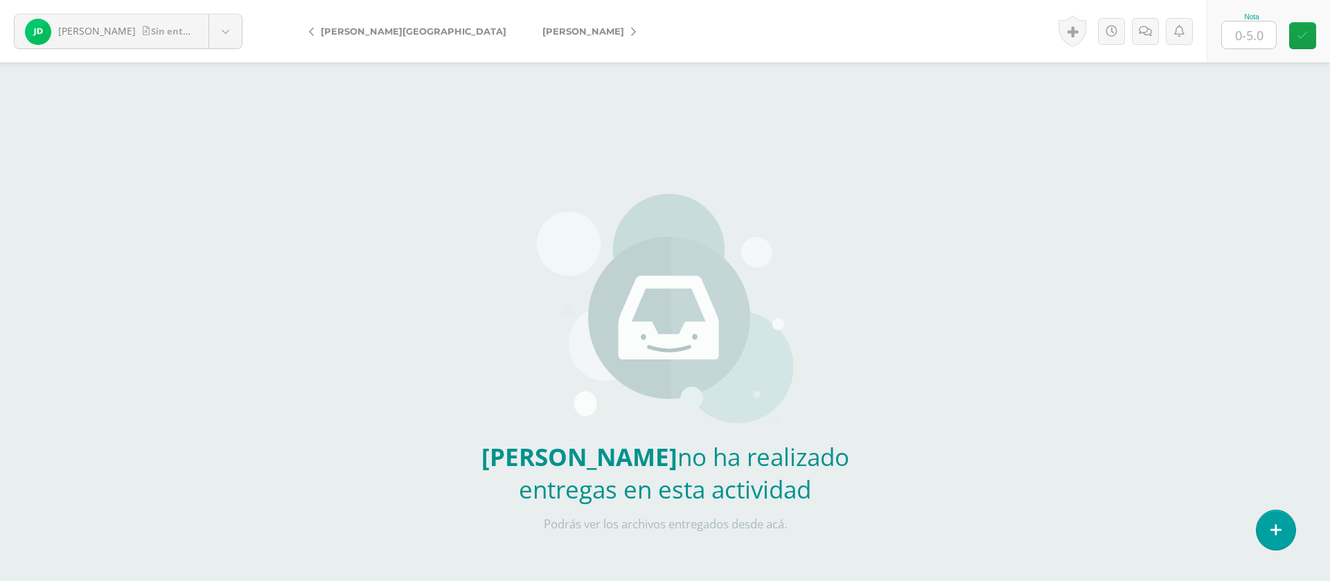
click at [1268, 35] on input "text" at bounding box center [1249, 34] width 54 height 27
type input "0"
click at [1150, 31] on icon at bounding box center [1144, 32] width 13 height 12
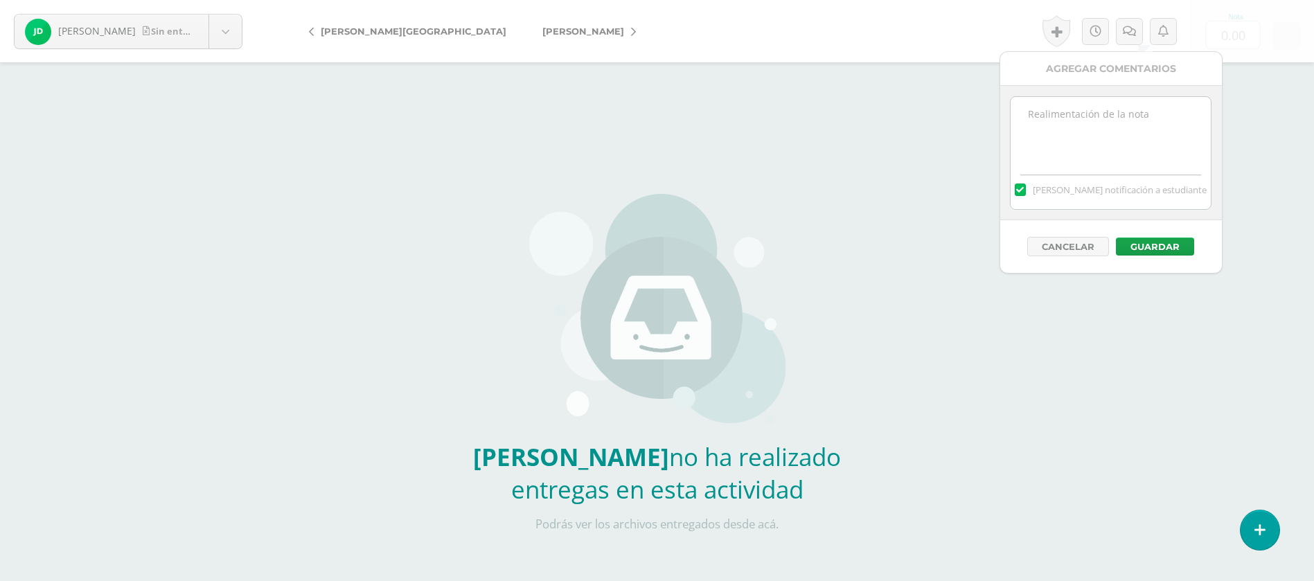
click at [1110, 138] on textarea at bounding box center [1110, 131] width 200 height 69
paste textarea "PRIMERA ENTREGA [DATE] Si tienes este mensaje no cumpliste con los requisitos d…"
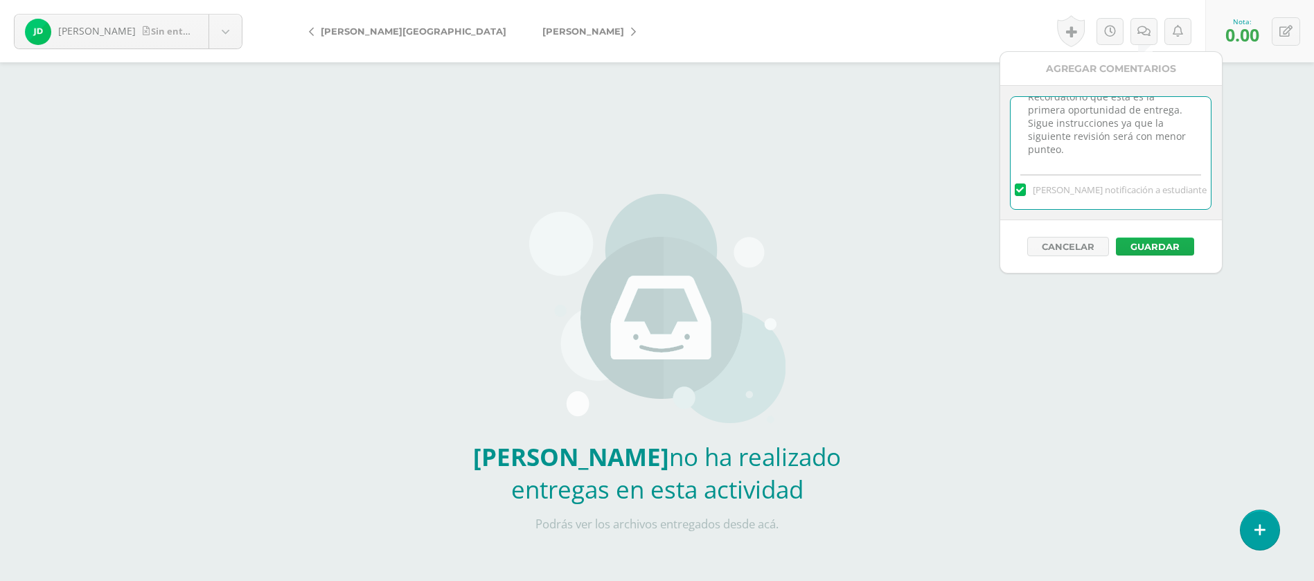
type textarea "PRIMERA ENTREGA [DATE] Si tienes este mensaje no cumpliste con los requisitos d…"
click at [1160, 244] on button "Guardar" at bounding box center [1155, 247] width 78 height 18
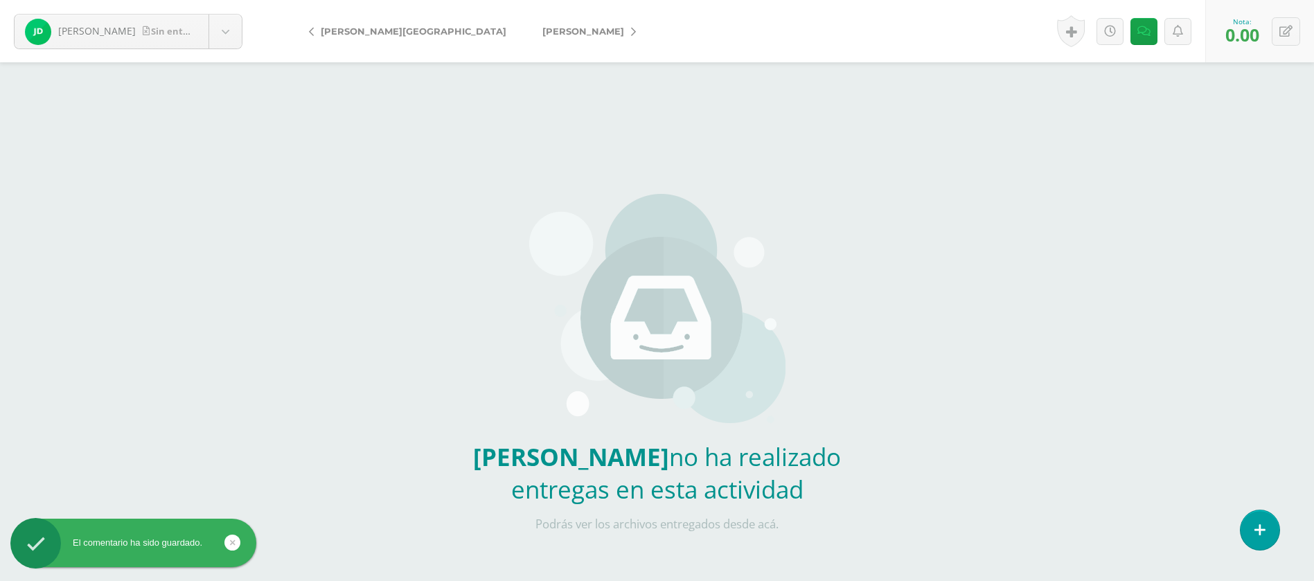
click at [542, 32] on span "[PERSON_NAME]" at bounding box center [583, 31] width 82 height 11
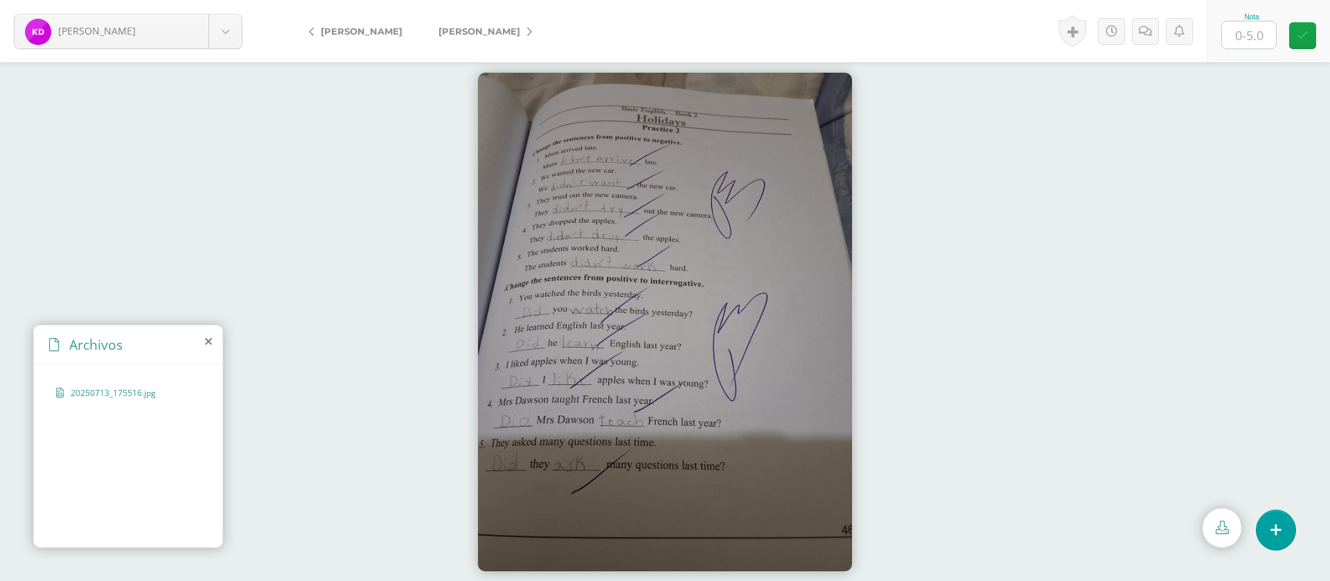
click at [1262, 33] on input "text" at bounding box center [1249, 34] width 54 height 27
type input "5"
click at [477, 35] on span "[PERSON_NAME]" at bounding box center [479, 31] width 82 height 11
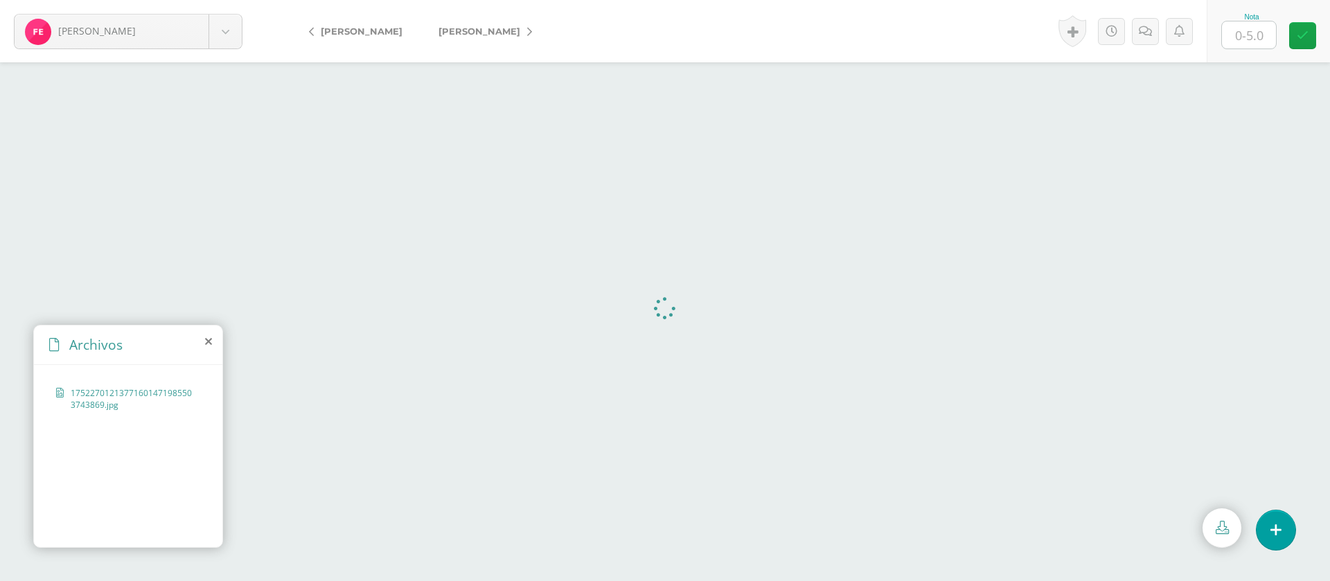
click at [1256, 28] on input "text" at bounding box center [1249, 34] width 54 height 27
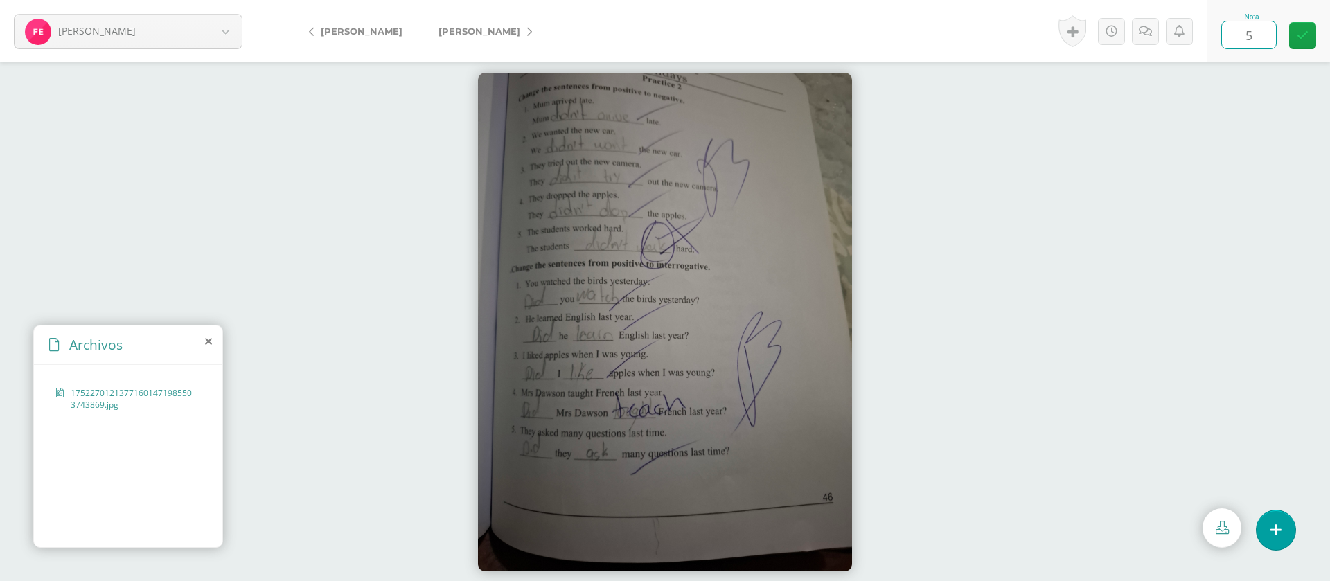
type input "5"
click at [467, 33] on span "[PERSON_NAME]" at bounding box center [479, 31] width 82 height 11
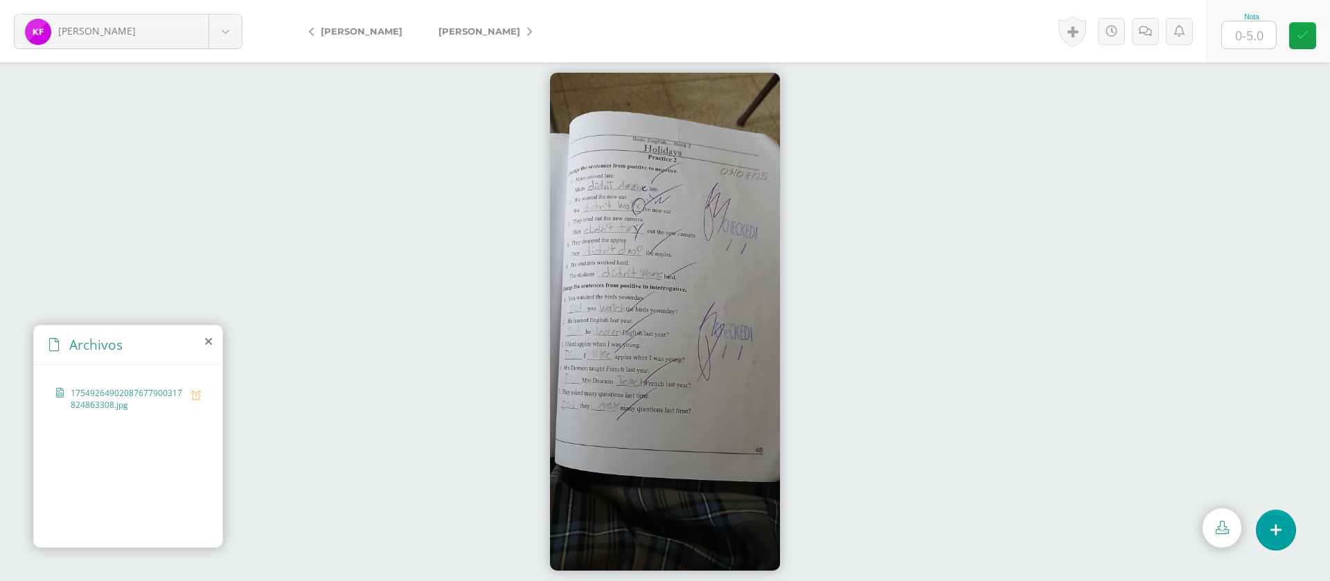
click at [1253, 38] on input "text" at bounding box center [1249, 34] width 54 height 27
type input "4"
click at [1145, 28] on icon at bounding box center [1144, 32] width 13 height 12
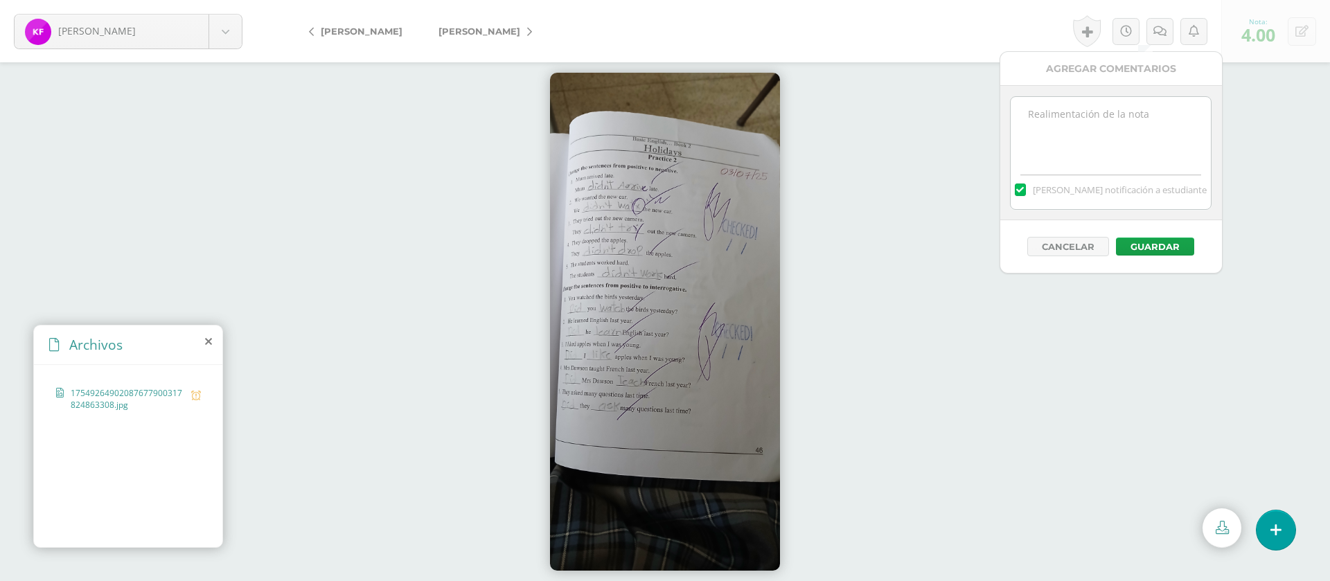
click at [1128, 131] on textarea at bounding box center [1110, 131] width 200 height 69
paste textarea "PRIMERA ENTREGA [DATE] Si tienes este mensaje no cumpliste con los requisitos d…"
type textarea "PRIMERA ENTREGA [DATE] Si tienes este mensaje no cumpliste con los requisitos d…"
click at [1134, 246] on button "Guardar" at bounding box center [1155, 247] width 78 height 18
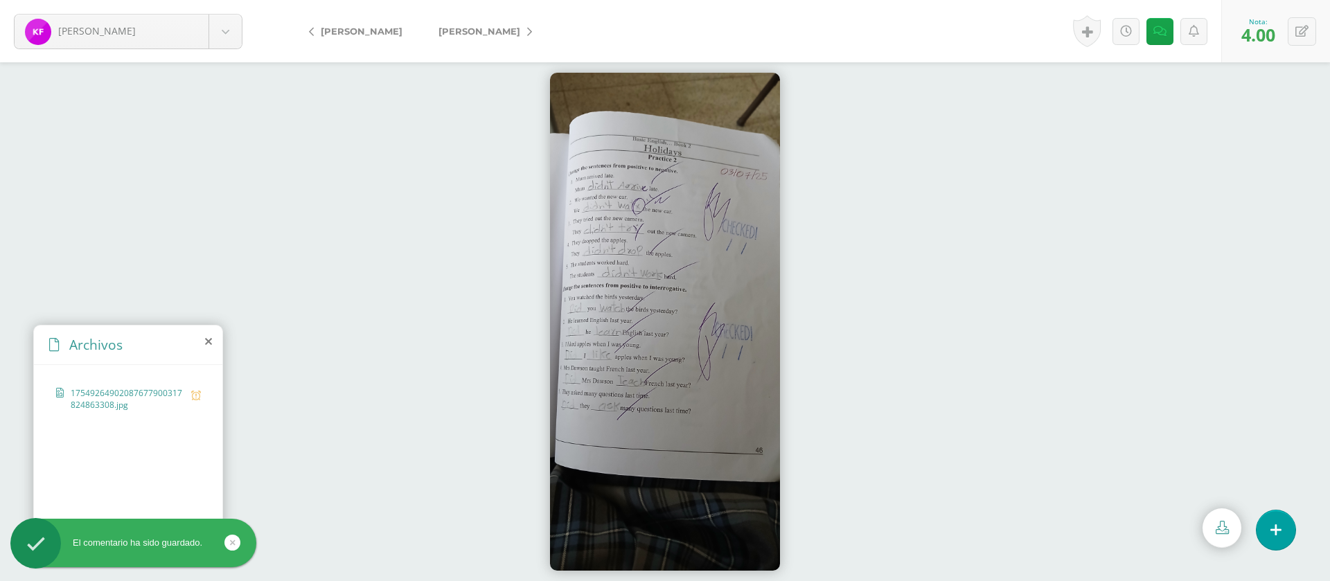
click at [520, 26] on span "[PERSON_NAME]" at bounding box center [479, 31] width 82 height 11
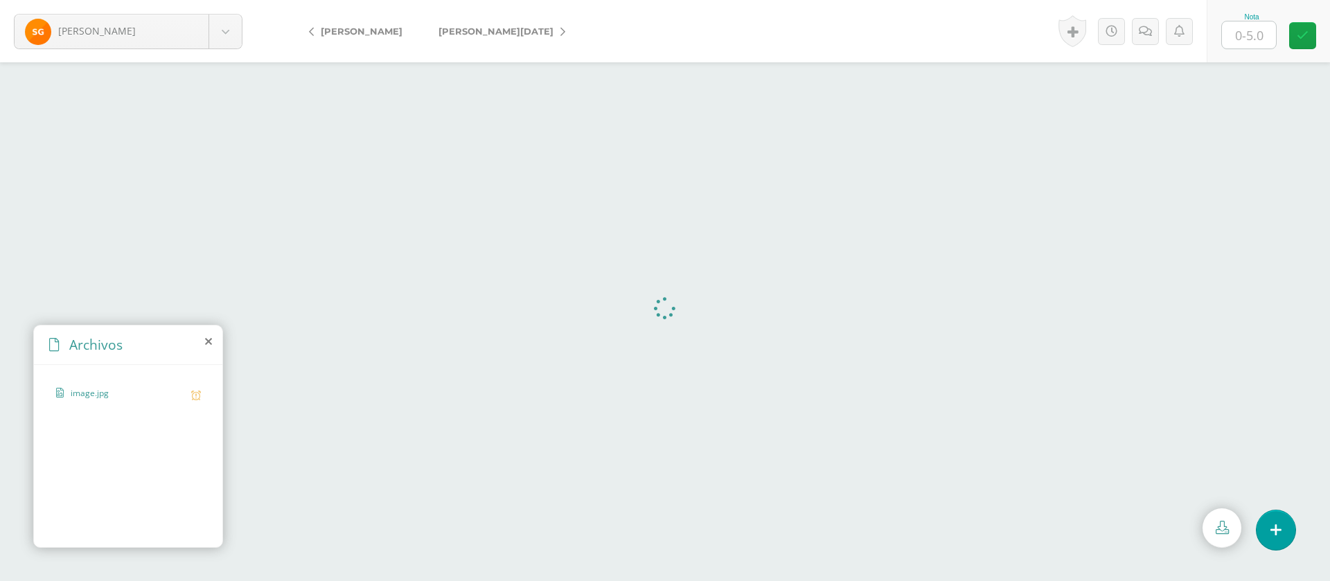
click at [1267, 42] on input "text" at bounding box center [1249, 34] width 54 height 27
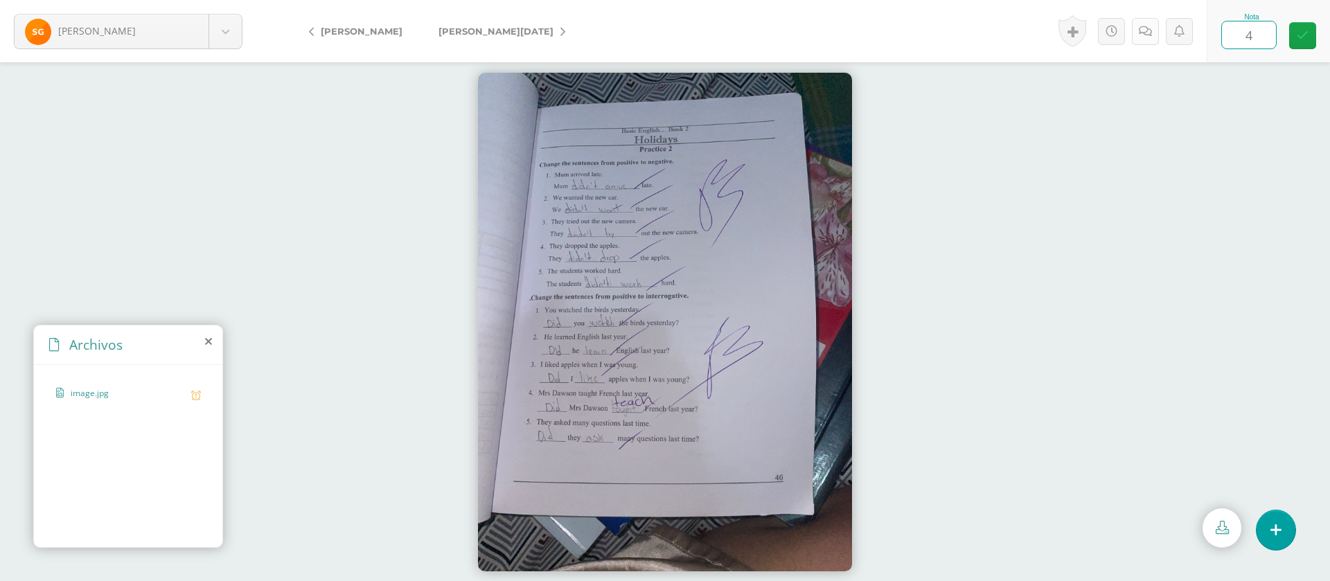
type input "4"
click at [1145, 28] on icon at bounding box center [1144, 32] width 13 height 12
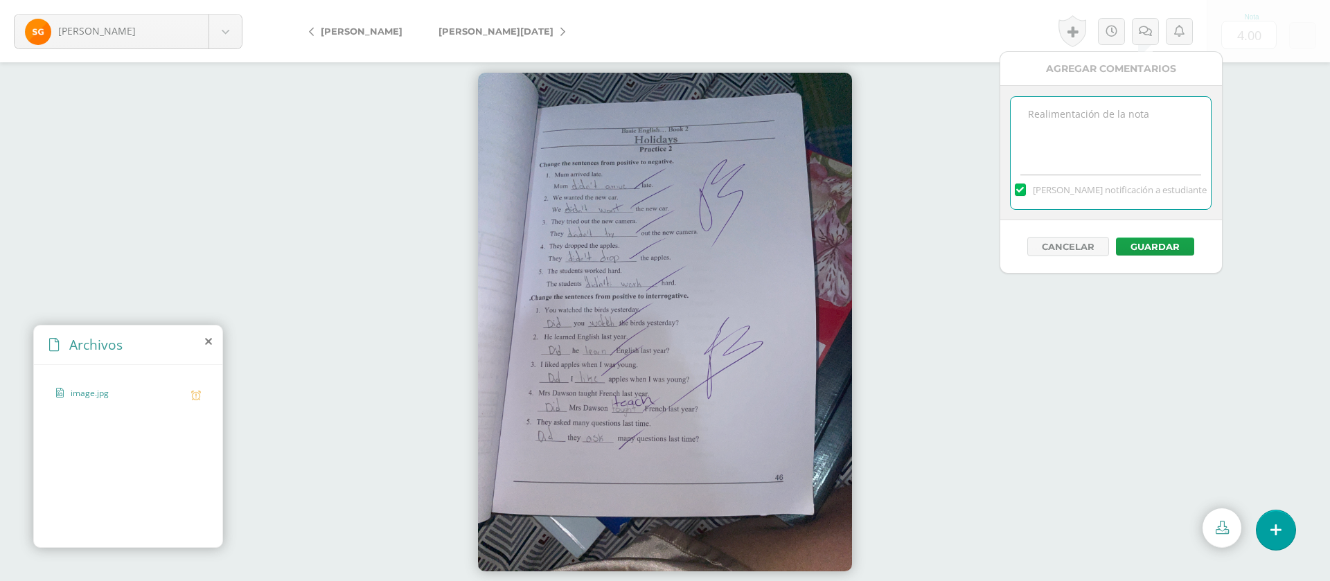
click at [1123, 132] on textarea at bounding box center [1110, 131] width 200 height 69
paste textarea "PRIMERA ENTREGA [DATE] Si tienes este mensaje no cumpliste con los requisitos d…"
type textarea "PRIMERA ENTREGA [DATE] Si tienes este mensaje no cumpliste con los requisitos d…"
click at [1164, 249] on button "Guardar" at bounding box center [1155, 247] width 78 height 18
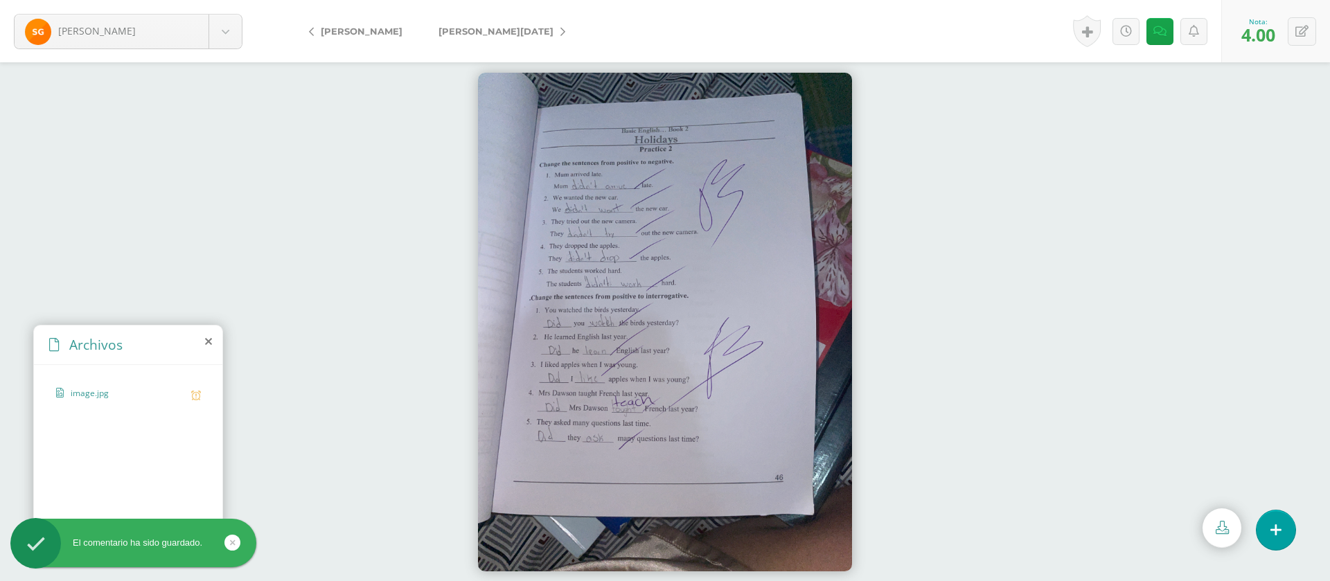
click at [490, 27] on span "[PERSON_NAME][DATE]" at bounding box center [495, 31] width 115 height 11
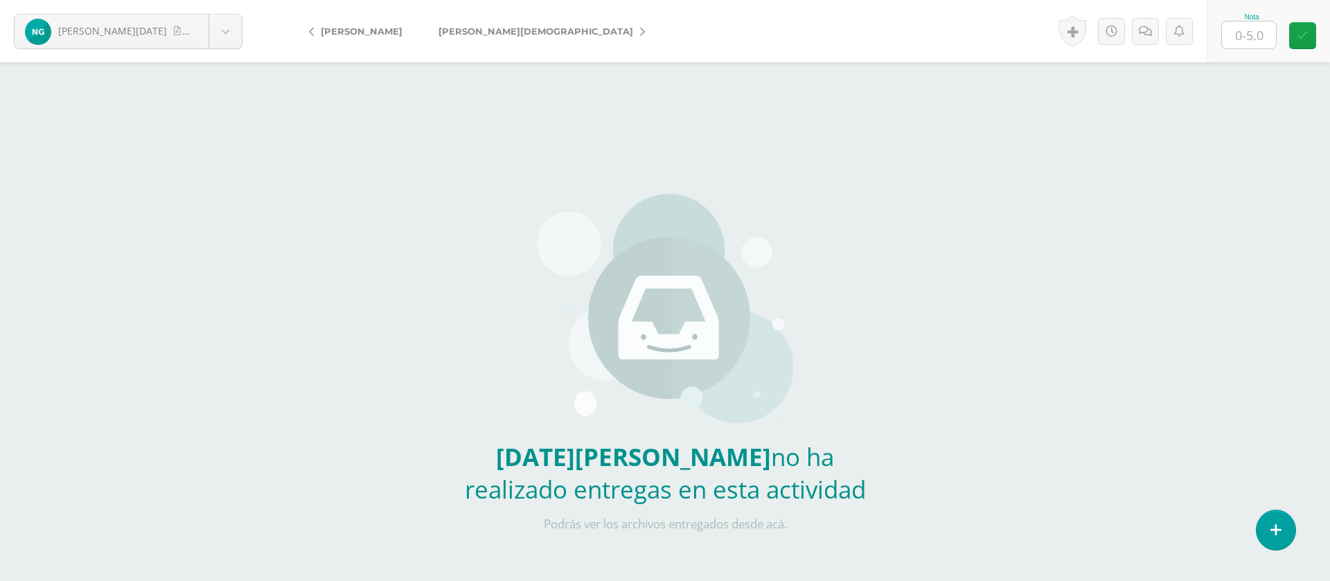
click at [1255, 37] on input "text" at bounding box center [1249, 34] width 54 height 27
type input "0"
click at [1141, 33] on icon at bounding box center [1144, 32] width 13 height 12
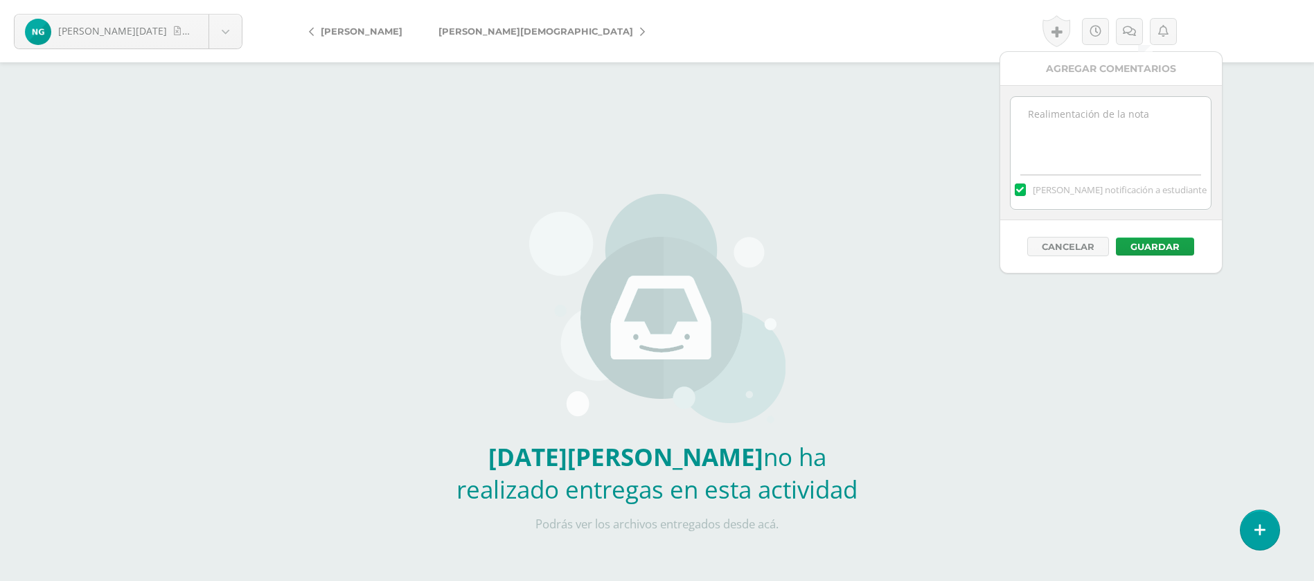
click at [1119, 109] on textarea at bounding box center [1110, 131] width 200 height 69
paste textarea "PRIMERA ENTREGA 12/08/25 Si tienes este mensaje no cumpliste con los requisitos…"
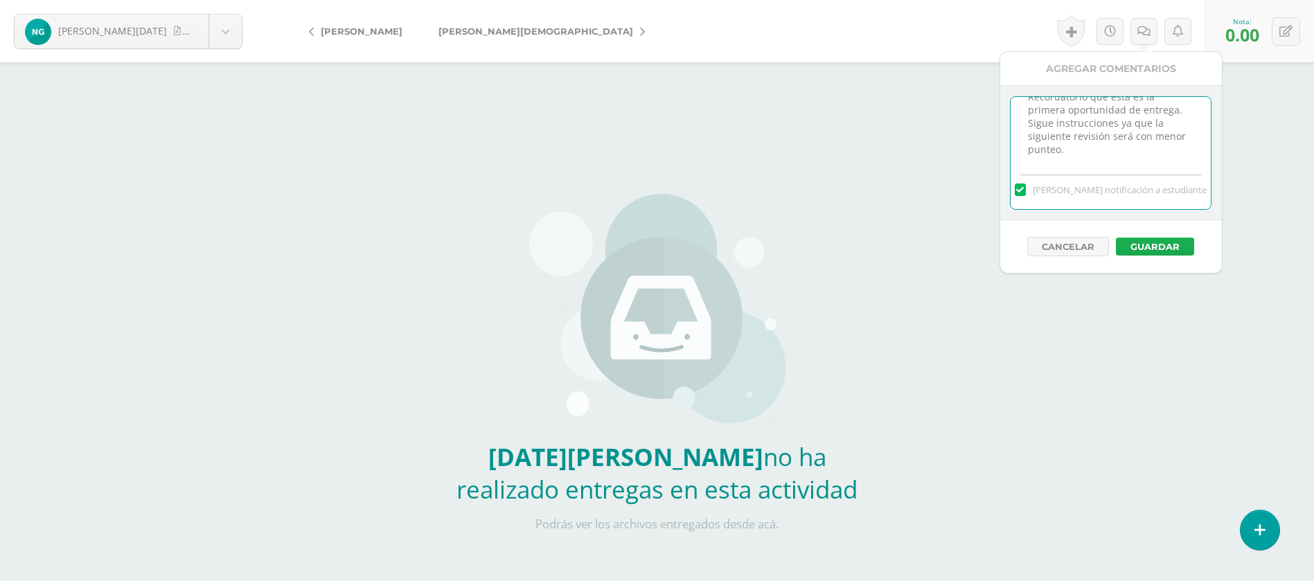
type textarea "PRIMERA ENTREGA 12/08/25 Si tienes este mensaje no cumpliste con los requisitos…"
click at [1167, 245] on button "Guardar" at bounding box center [1155, 247] width 78 height 18
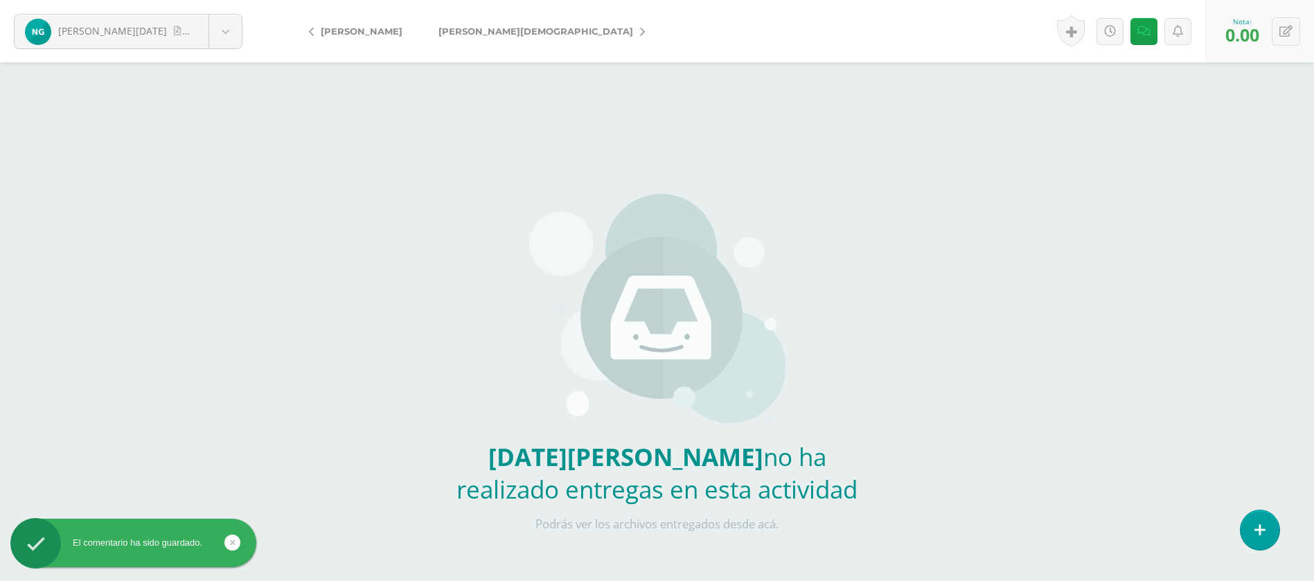
click at [506, 28] on span "[PERSON_NAME], [DEMOGRAPHIC_DATA]" at bounding box center [535, 31] width 195 height 11
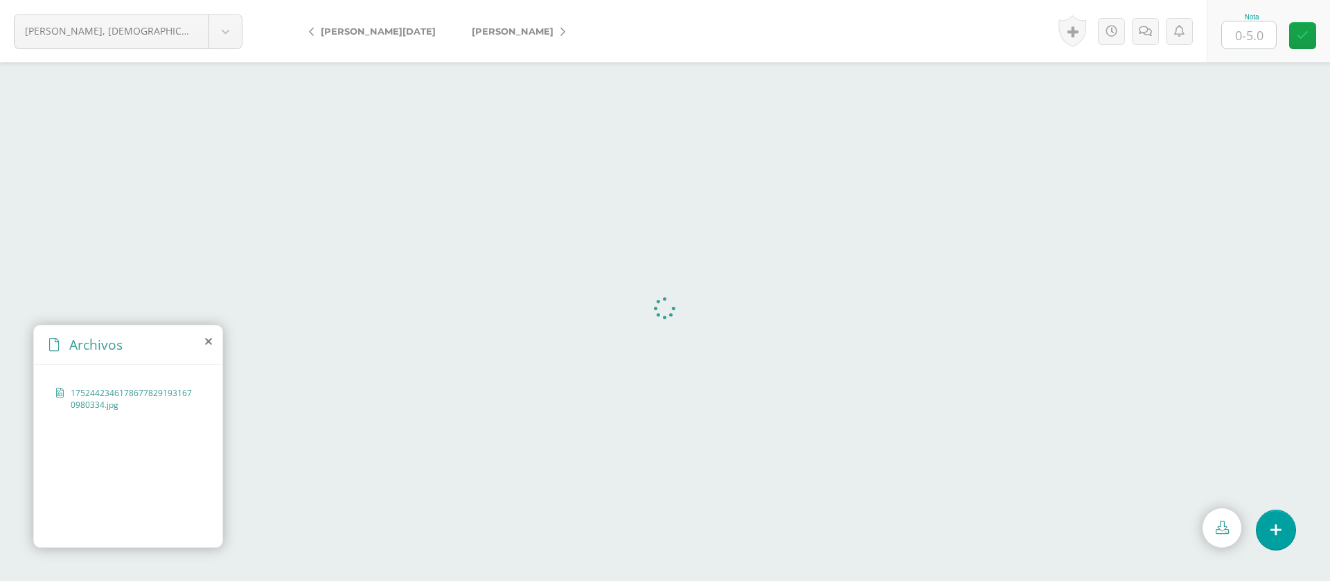
click at [1248, 33] on input "text" at bounding box center [1249, 34] width 54 height 27
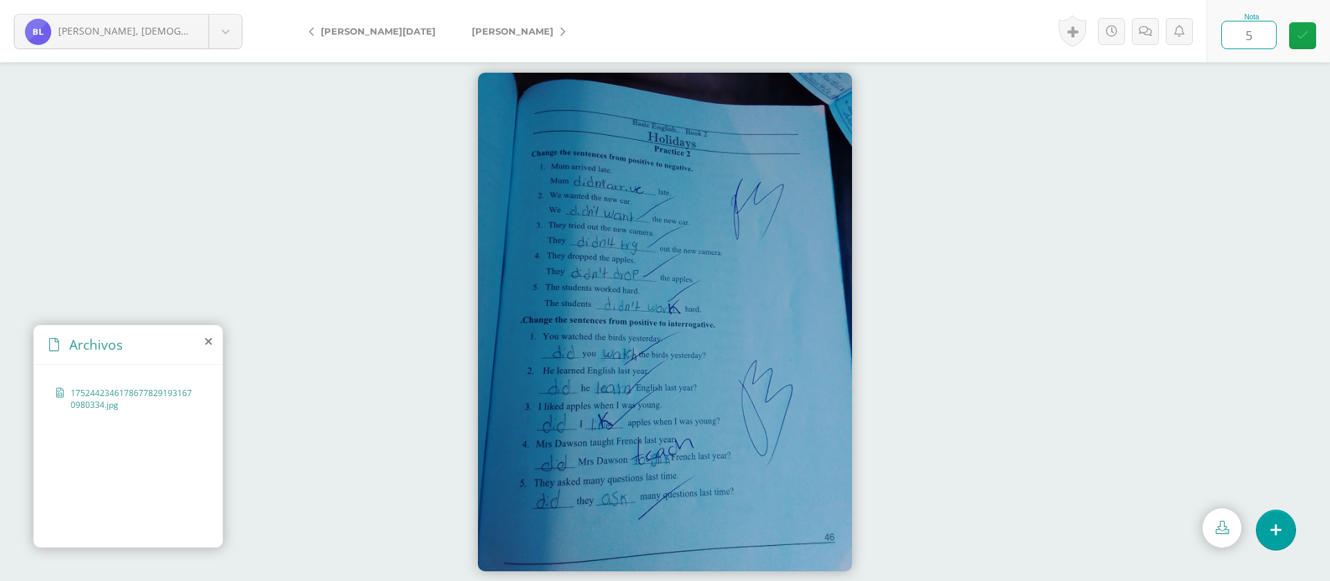
type input "5"
click at [488, 35] on span "[PERSON_NAME]" at bounding box center [513, 31] width 82 height 11
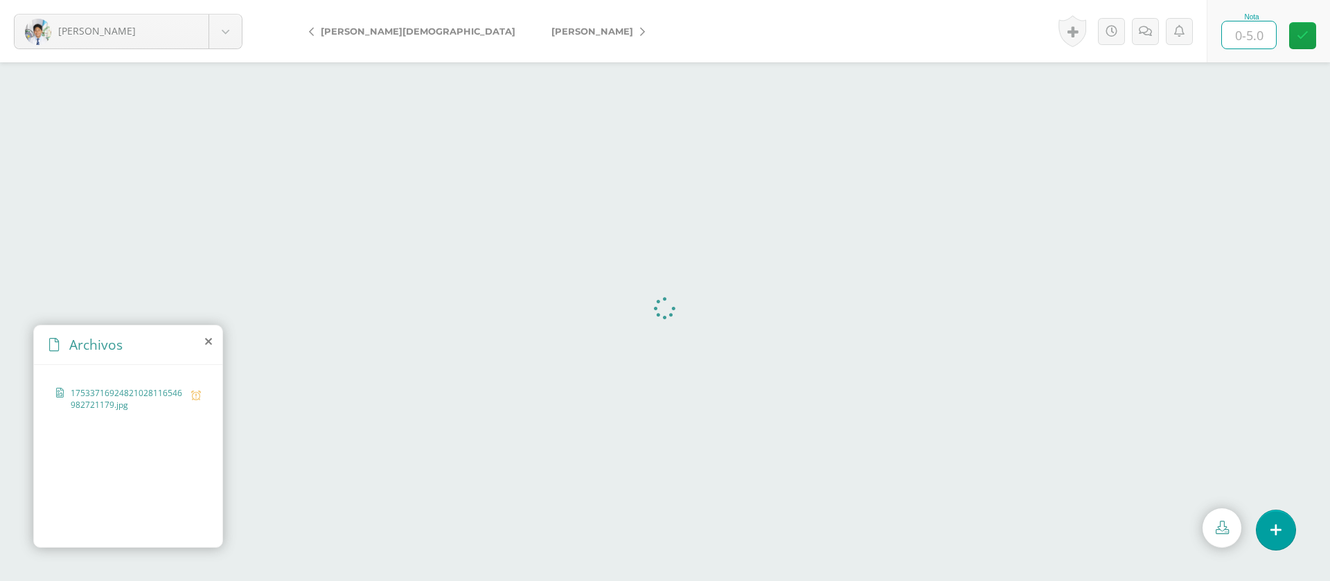
click at [1260, 39] on input "text" at bounding box center [1249, 34] width 54 height 27
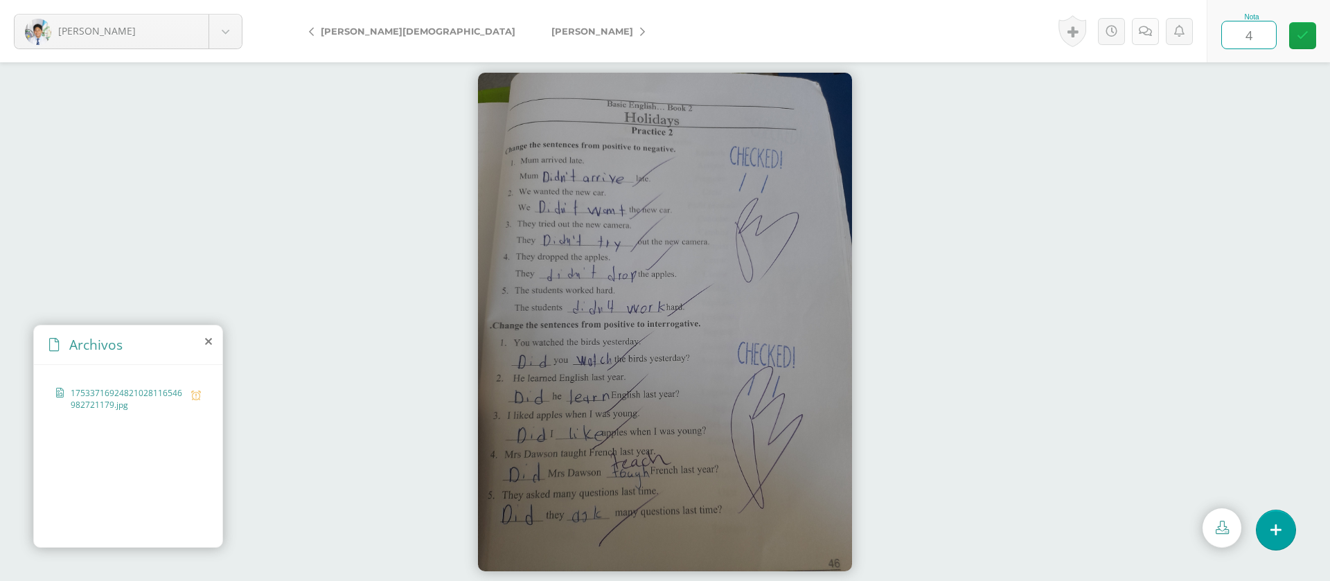
type input "4"
click at [1144, 30] on icon at bounding box center [1144, 32] width 13 height 12
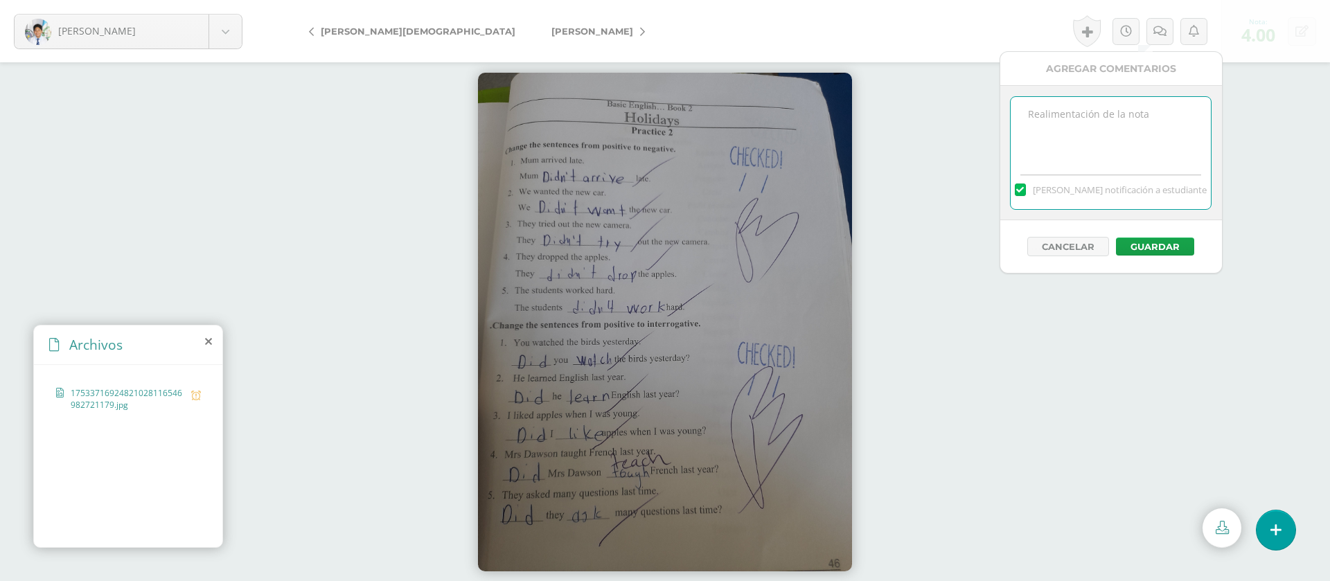
click at [1113, 152] on textarea at bounding box center [1110, 131] width 200 height 69
paste textarea "PRIMERA ENTREGA [DATE] Si tienes este mensaje no cumpliste con los requisitos d…"
type textarea "PRIMERA ENTREGA [DATE] Si tienes este mensaje no cumpliste con los requisitos d…"
click at [1146, 242] on button "Guardar" at bounding box center [1155, 247] width 78 height 18
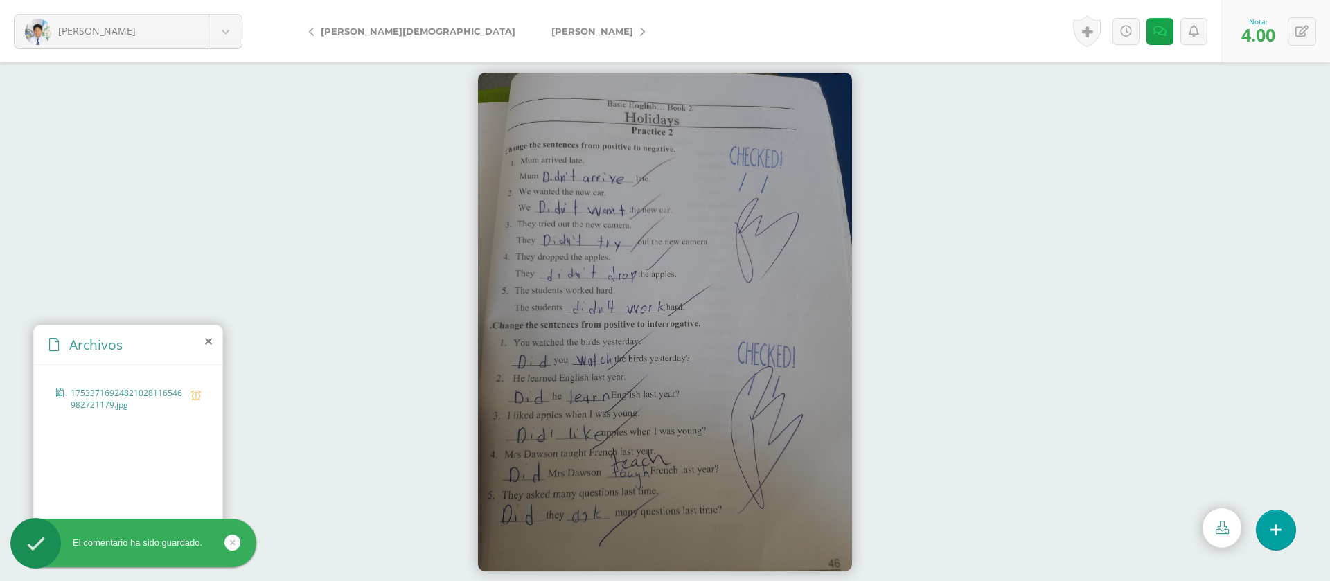
click at [551, 26] on span "[PERSON_NAME]" at bounding box center [592, 31] width 82 height 11
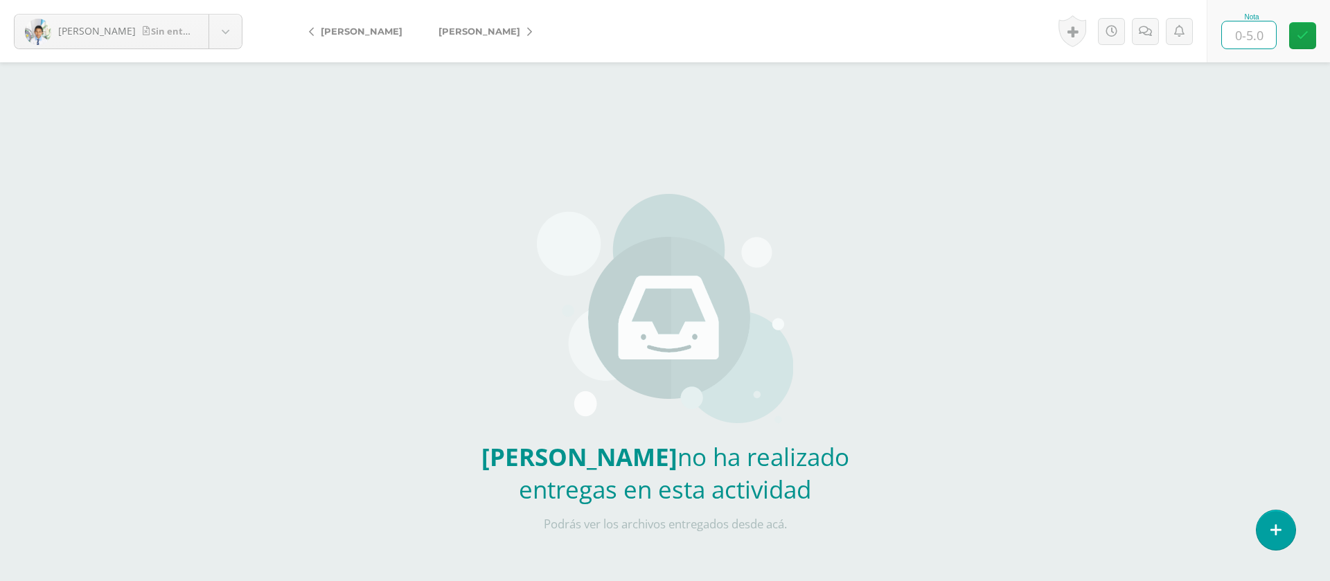
click at [1256, 42] on input "text" at bounding box center [1249, 34] width 54 height 27
type input "0"
click at [1150, 32] on icon at bounding box center [1144, 32] width 13 height 12
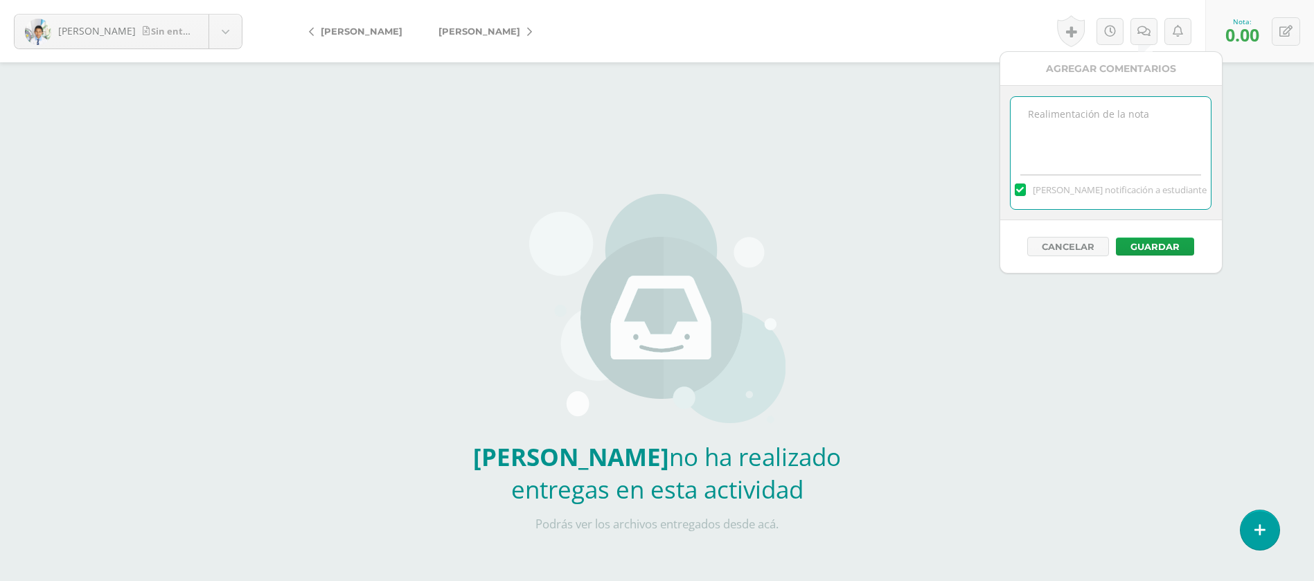
drag, startPoint x: 1123, startPoint y: 148, endPoint x: 1117, endPoint y: 129, distance: 20.4
click at [1123, 145] on textarea at bounding box center [1110, 131] width 200 height 69
paste textarea "PRIMERA ENTREGA [DATE] Si tienes este mensaje no cumpliste con los requisitos d…"
type textarea "PRIMERA ENTREGA [DATE] Si tienes este mensaje no cumpliste con los requisitos d…"
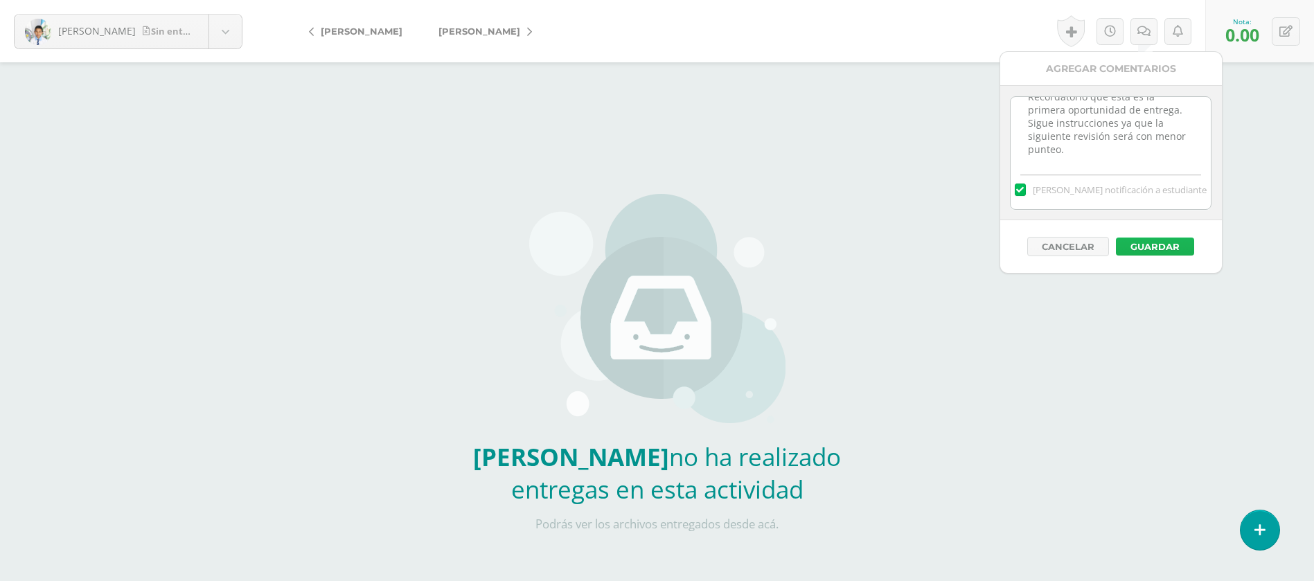
click at [1168, 244] on button "Guardar" at bounding box center [1155, 247] width 78 height 18
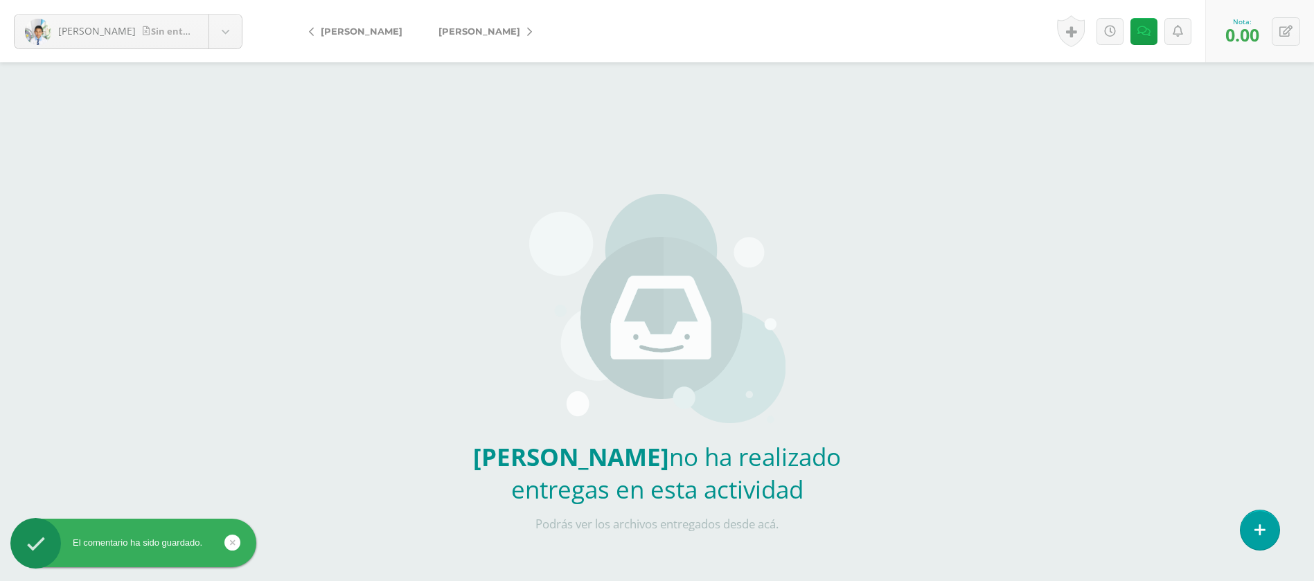
click at [496, 37] on link "[PERSON_NAME]" at bounding box center [481, 31] width 123 height 33
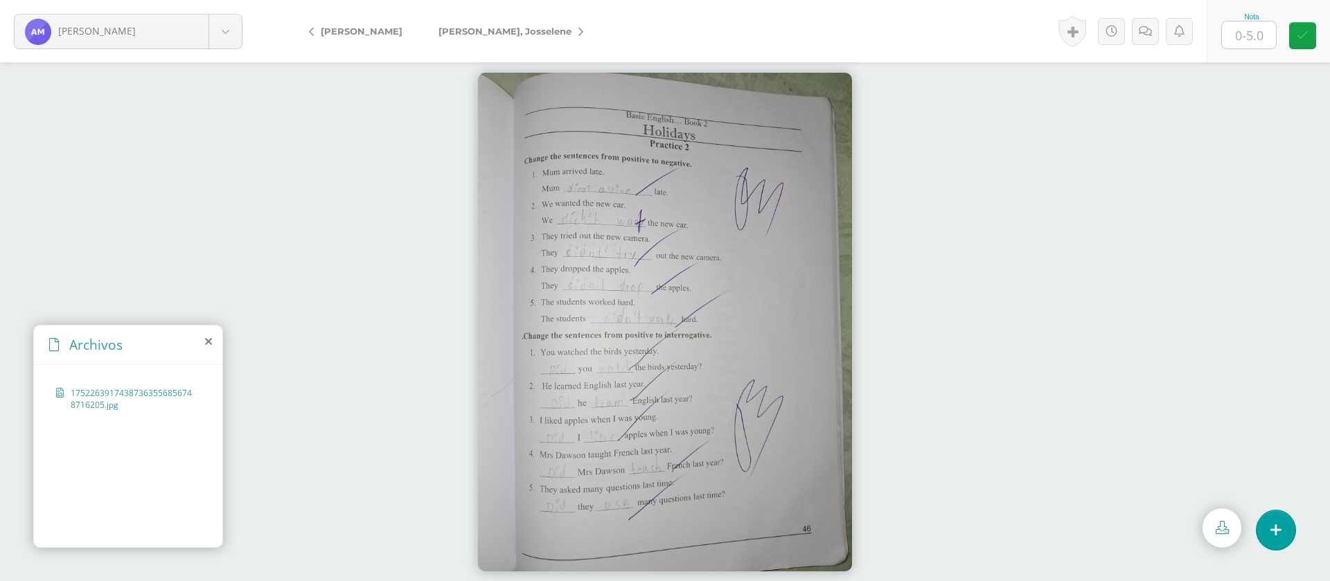
click at [1251, 28] on input "text" at bounding box center [1249, 34] width 54 height 27
type input "5"
click at [470, 30] on span "[PERSON_NAME], Josselene" at bounding box center [504, 31] width 133 height 11
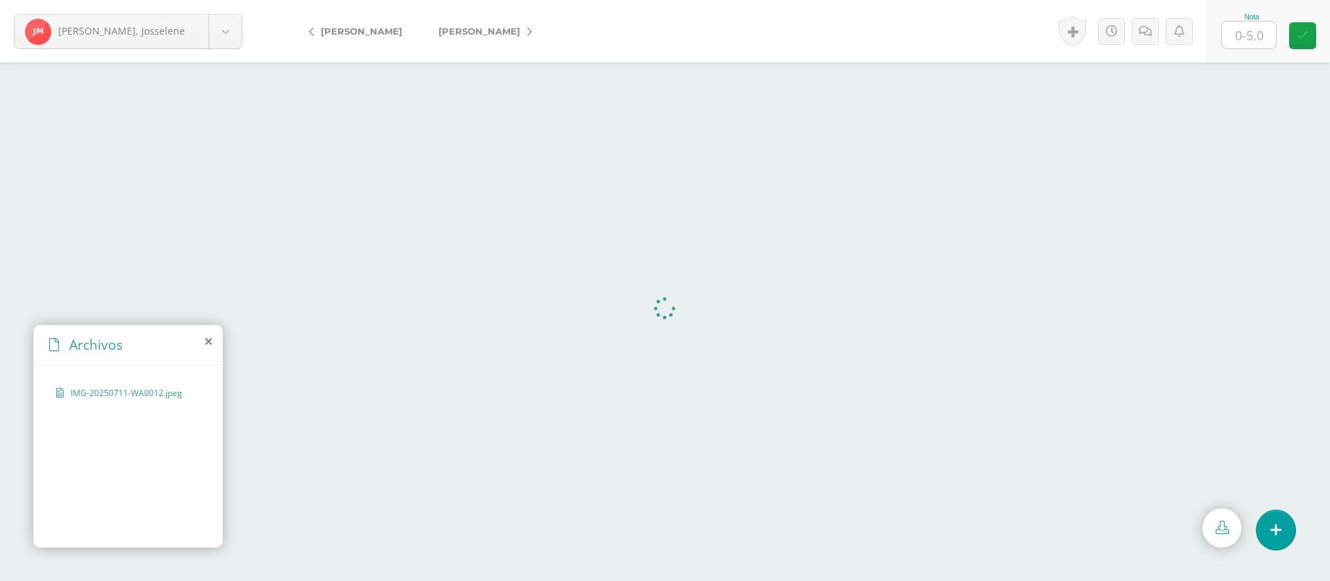
click at [1281, 35] on div "Nota" at bounding box center [1251, 31] width 61 height 36
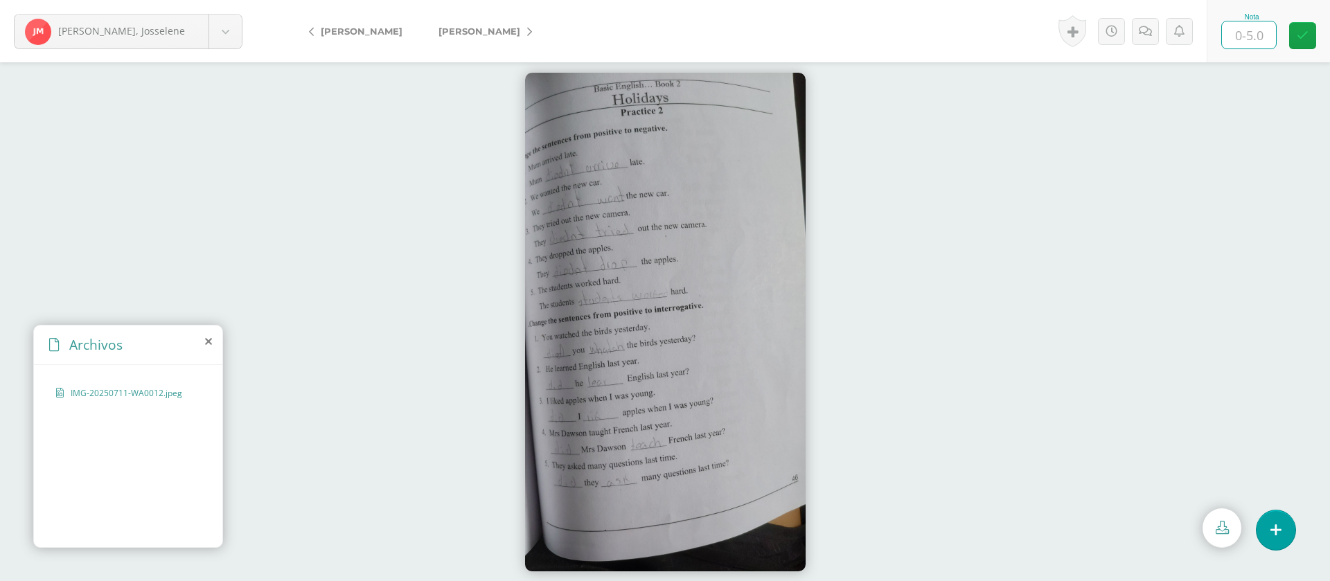
click at [1260, 39] on input "text" at bounding box center [1249, 34] width 54 height 27
type input "3"
click at [1144, 39] on link at bounding box center [1145, 31] width 27 height 27
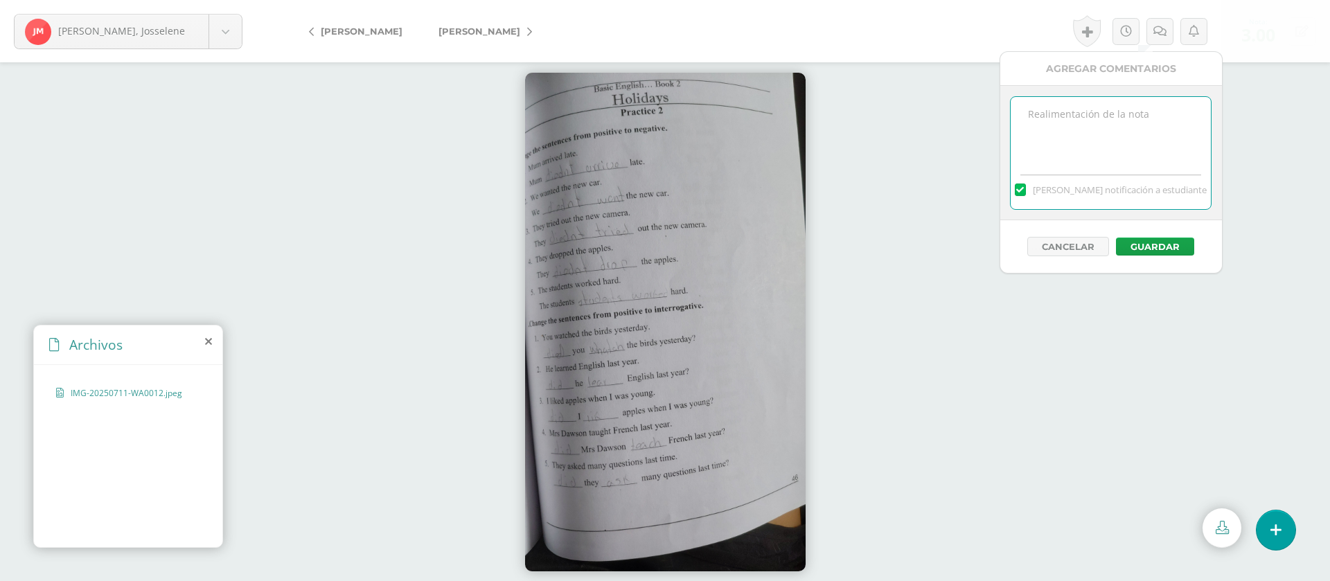
click at [1152, 143] on textarea at bounding box center [1110, 131] width 200 height 69
paste textarea "PRIMERA ENTREGA [DATE] Si tienes este mensaje no cumpliste con los requisitos d…"
type textarea "PRIMERA ENTREGA [DATE] Si tienes este mensaje no cumpliste con los requisitos d…"
click at [1178, 242] on button "Guardar" at bounding box center [1155, 247] width 78 height 18
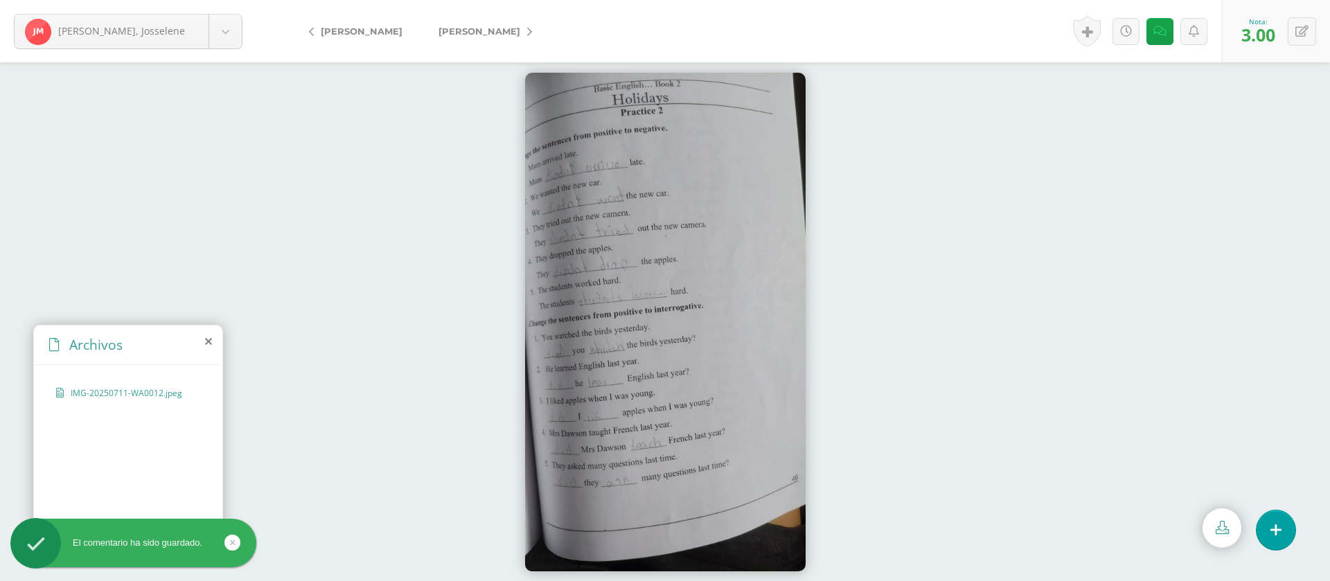
click at [471, 26] on span "[PERSON_NAME]" at bounding box center [479, 31] width 82 height 11
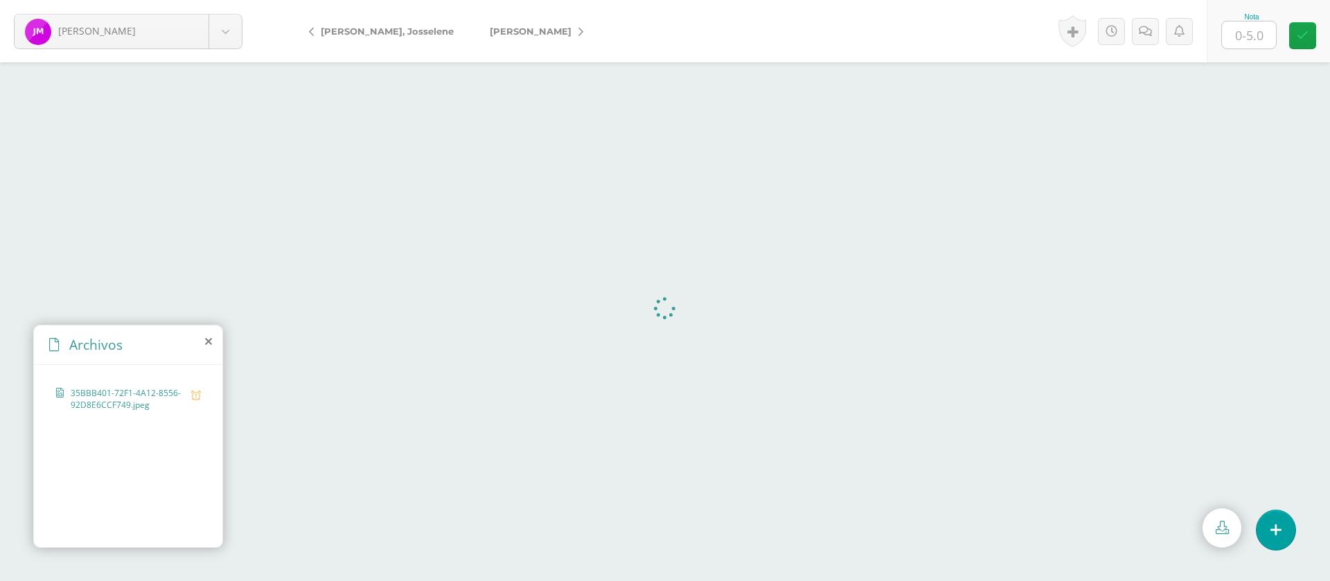
click at [1264, 38] on input "text" at bounding box center [1249, 34] width 54 height 27
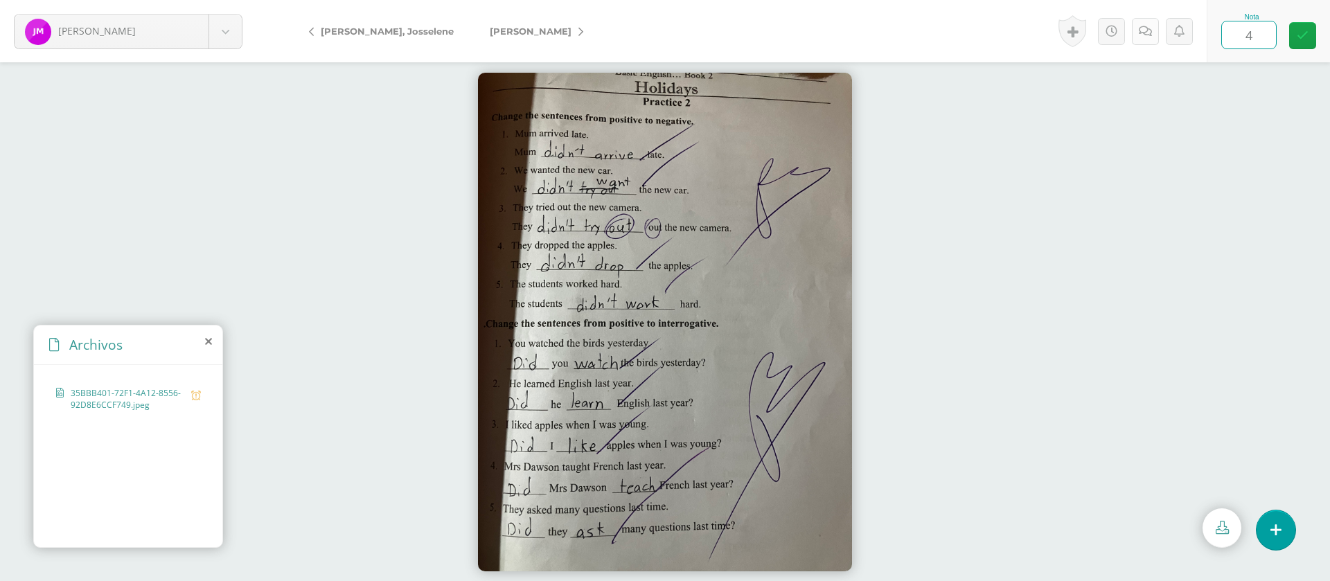
type input "4"
click at [1152, 35] on link at bounding box center [1145, 31] width 27 height 27
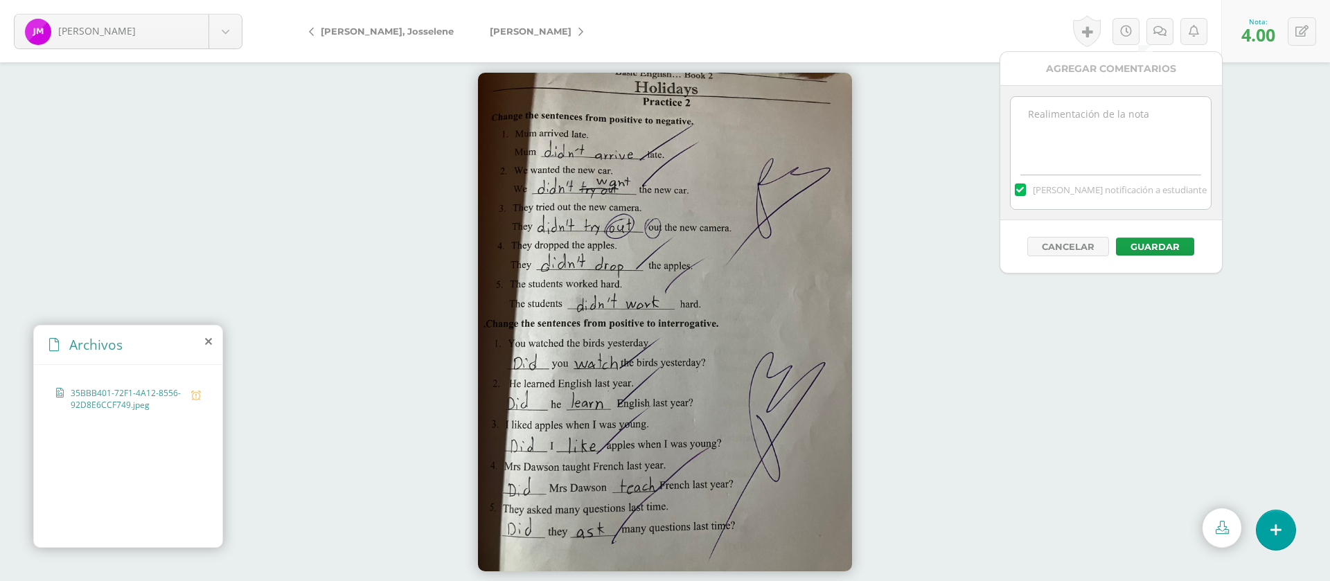
click at [1163, 135] on textarea at bounding box center [1110, 131] width 200 height 69
paste textarea "PRIMERA ENTREGA [DATE] Si tienes este mensaje no cumpliste con los requisitos d…"
type textarea "PRIMERA ENTREGA [DATE] Si tienes este mensaje no cumpliste con los requisitos d…"
click at [1186, 241] on button "Guardar" at bounding box center [1155, 247] width 78 height 18
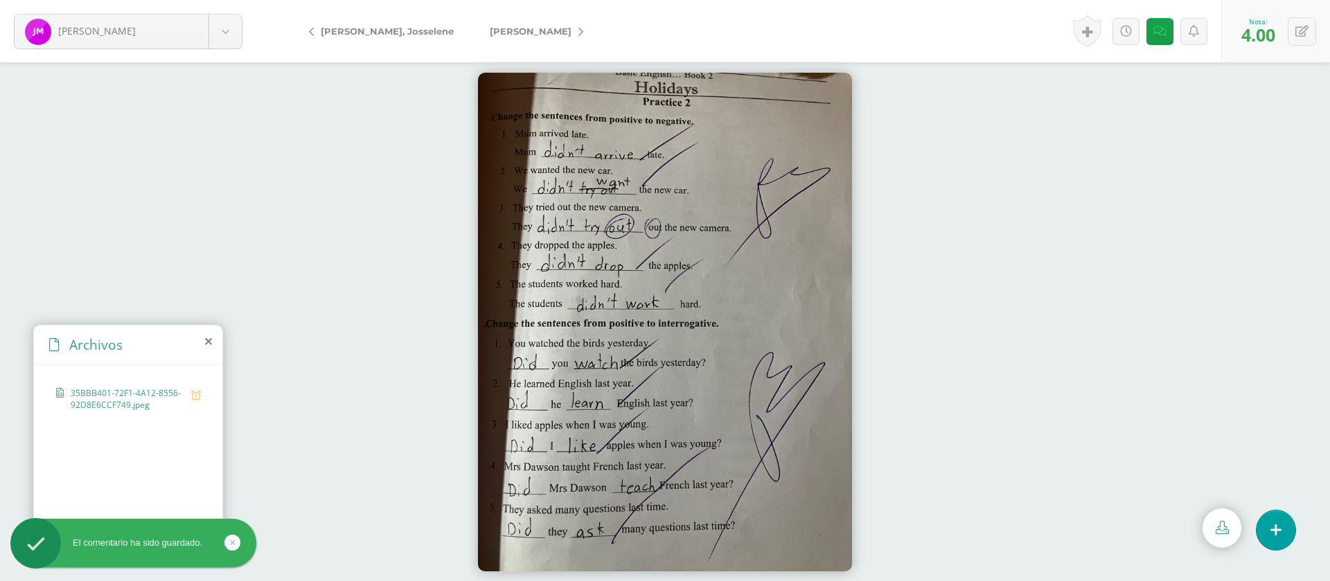
click at [534, 26] on span "[PERSON_NAME][DATE]" at bounding box center [531, 31] width 82 height 11
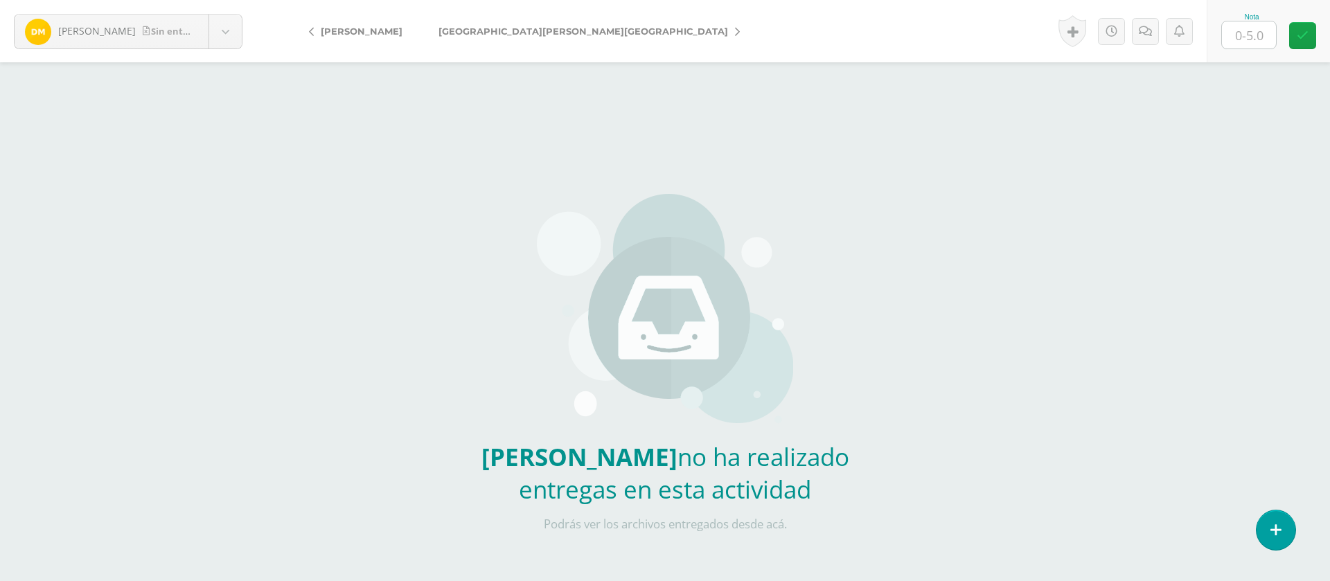
click at [1262, 29] on input "text" at bounding box center [1249, 34] width 54 height 27
type input "0"
click at [1154, 40] on link at bounding box center [1145, 31] width 27 height 27
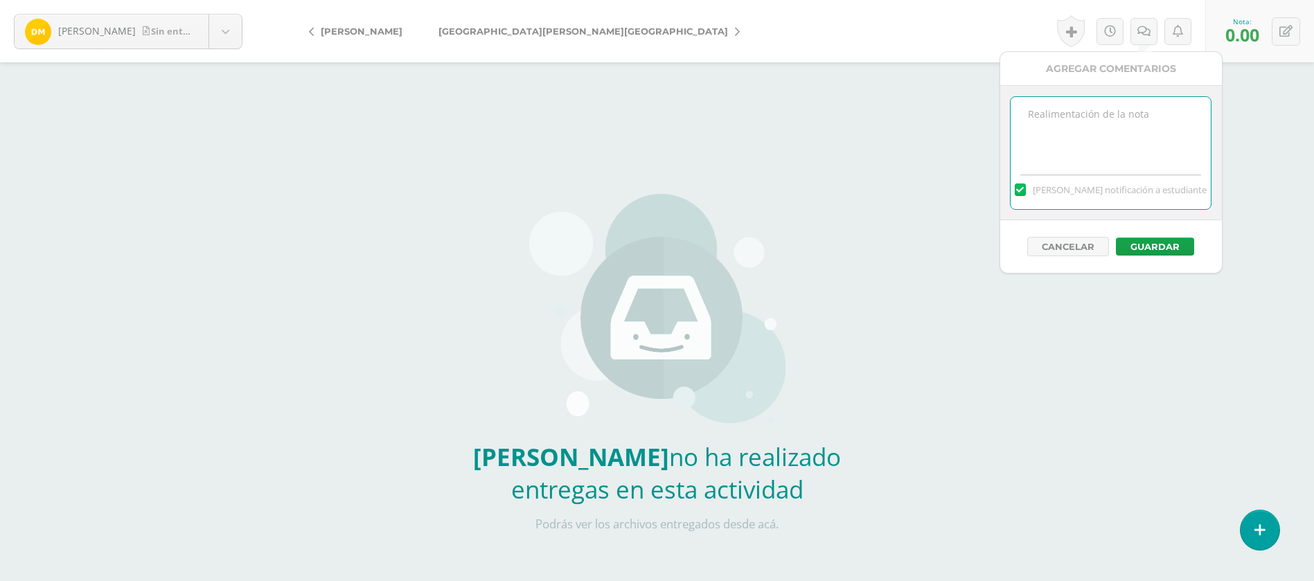
click at [1144, 115] on textarea at bounding box center [1110, 131] width 200 height 69
paste textarea "PRIMERA ENTREGA 12/08/25 Si tienes este mensaje no cumpliste con los requisitos…"
type textarea "PRIMERA ENTREGA 12/08/25 Si tienes este mensaje no cumpliste con los requisitos…"
click at [1165, 243] on button "Guardar" at bounding box center [1155, 247] width 78 height 18
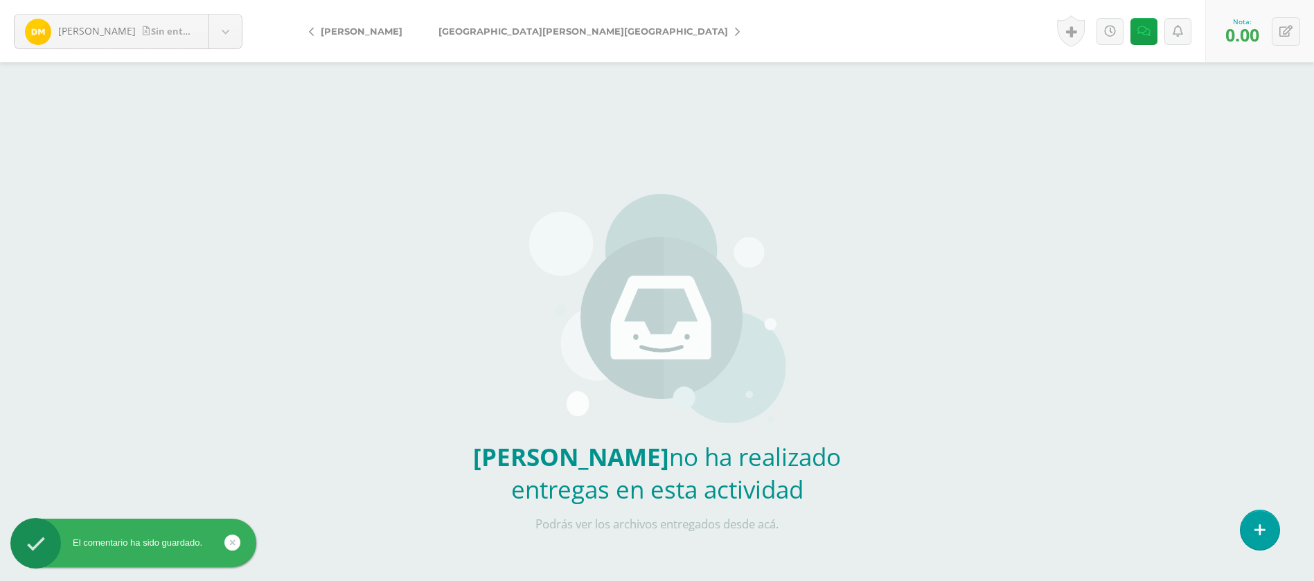
click at [517, 28] on span "[GEOGRAPHIC_DATA][PERSON_NAME][GEOGRAPHIC_DATA]" at bounding box center [582, 31] width 289 height 11
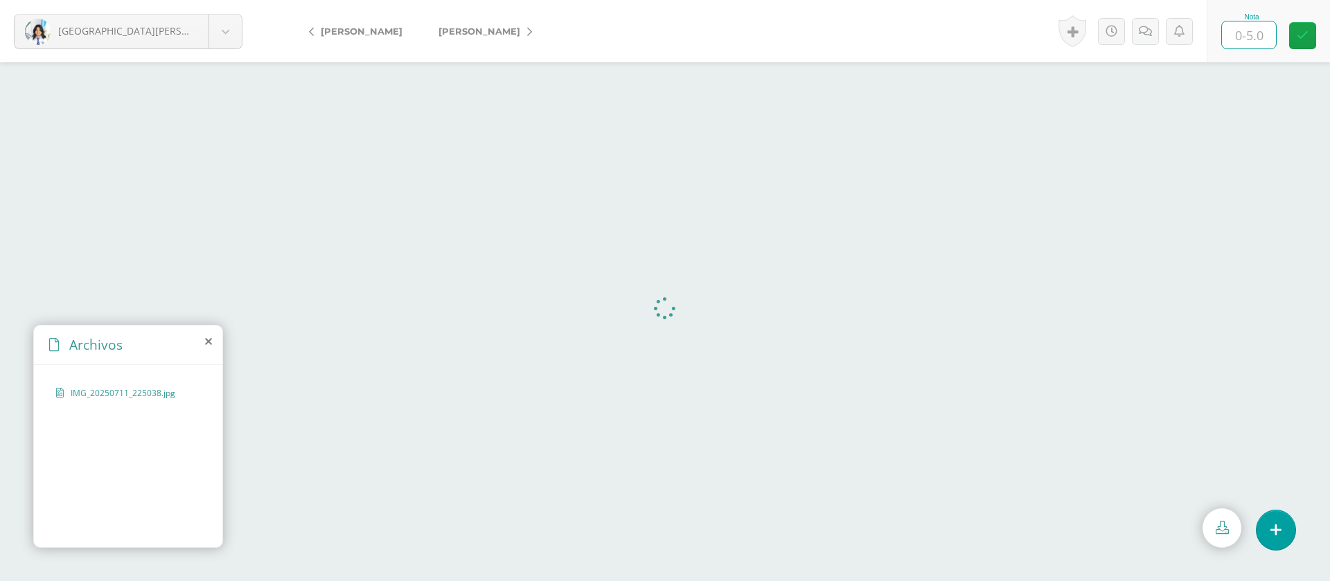
click at [1249, 33] on input "text" at bounding box center [1249, 34] width 54 height 27
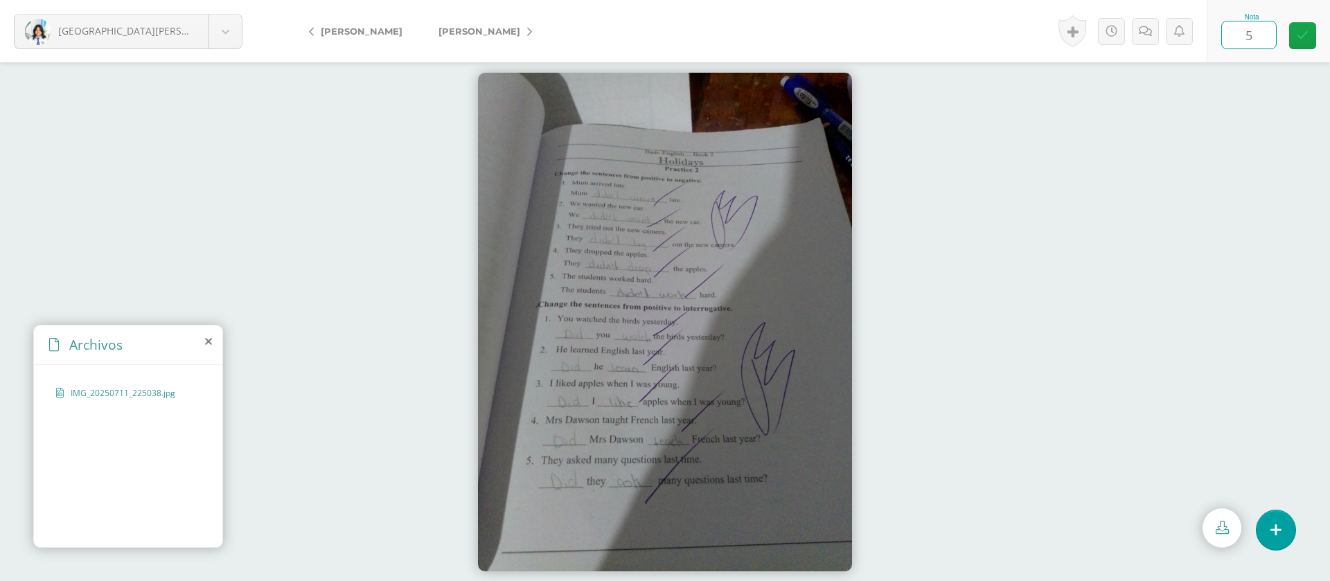
type input "5"
click at [476, 30] on span "[PERSON_NAME]" at bounding box center [479, 31] width 82 height 11
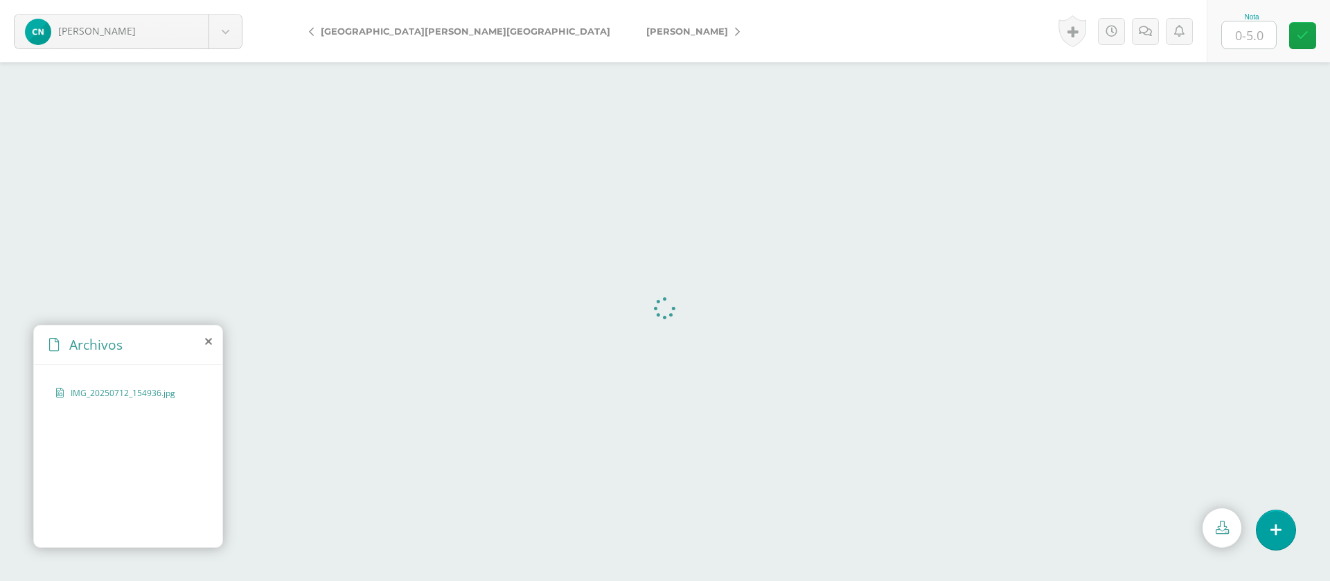
click at [1259, 38] on input "text" at bounding box center [1249, 34] width 54 height 27
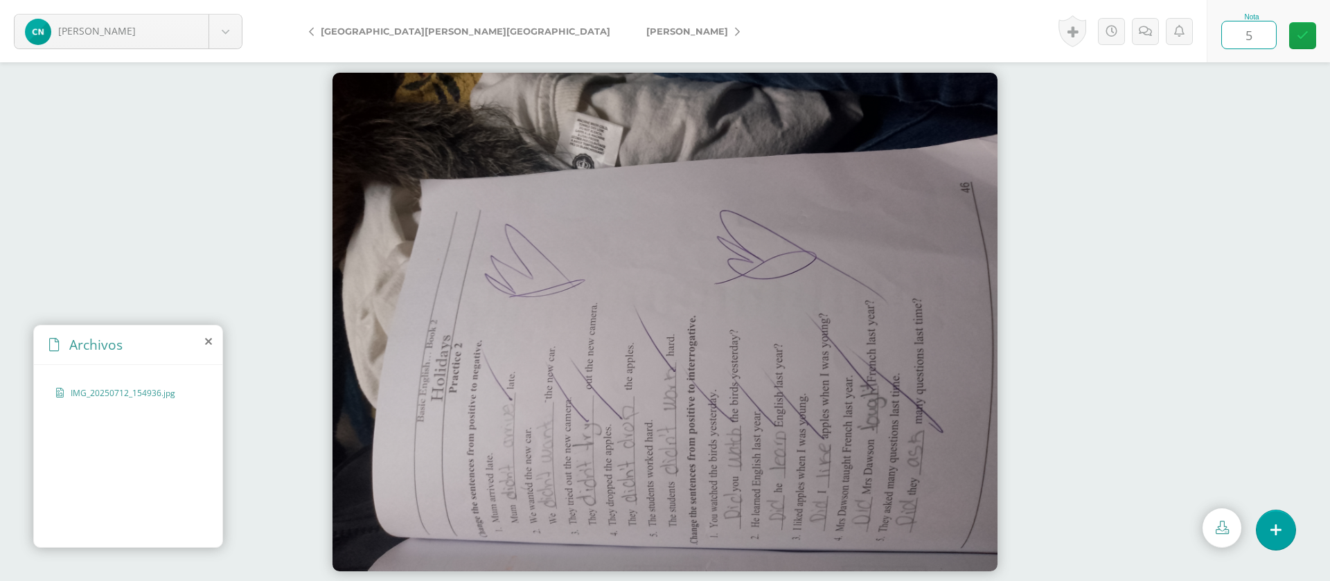
type input "5"
click at [628, 37] on link "[PERSON_NAME]" at bounding box center [689, 31] width 123 height 33
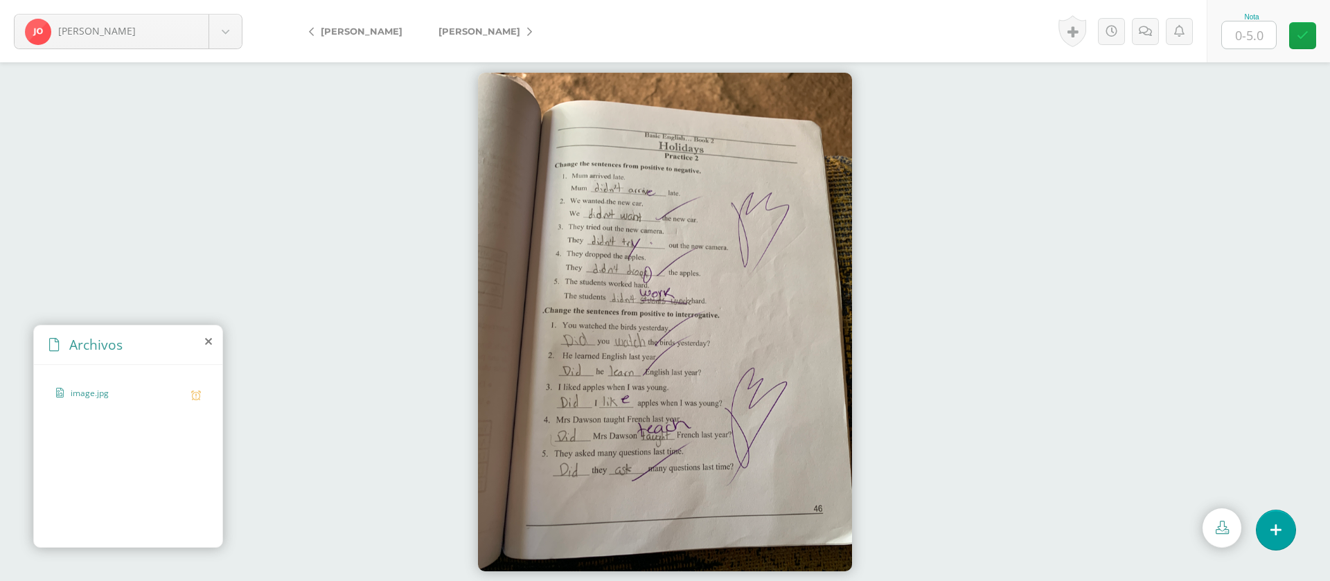
click at [1251, 38] on input "text" at bounding box center [1249, 34] width 54 height 27
type input "4"
click at [1154, 32] on link at bounding box center [1145, 31] width 27 height 27
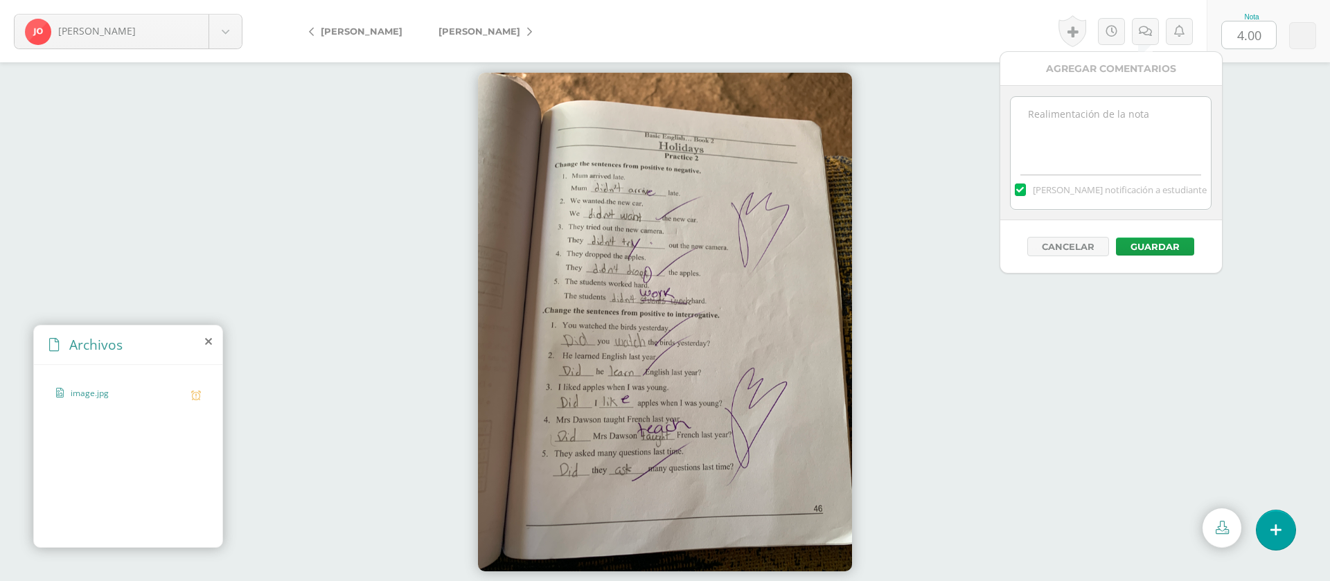
click at [1104, 139] on textarea at bounding box center [1110, 131] width 200 height 69
paste textarea "PRIMERA ENTREGA 12/08/25 Si tienes este mensaje no cumpliste con los requisitos…"
type textarea "PRIMERA ENTREGA 12/08/25 Si tienes este mensaje no cumpliste con los requisitos…"
click at [1168, 243] on button "Guardar" at bounding box center [1155, 247] width 78 height 18
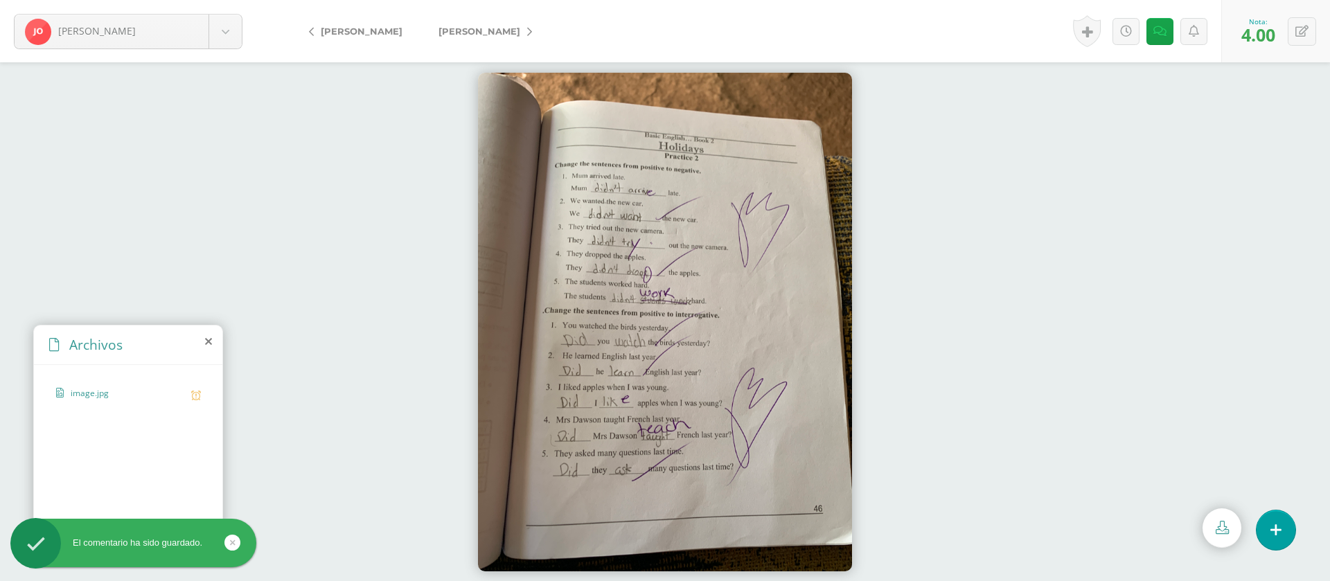
click at [489, 29] on span "[PERSON_NAME]" at bounding box center [479, 31] width 82 height 11
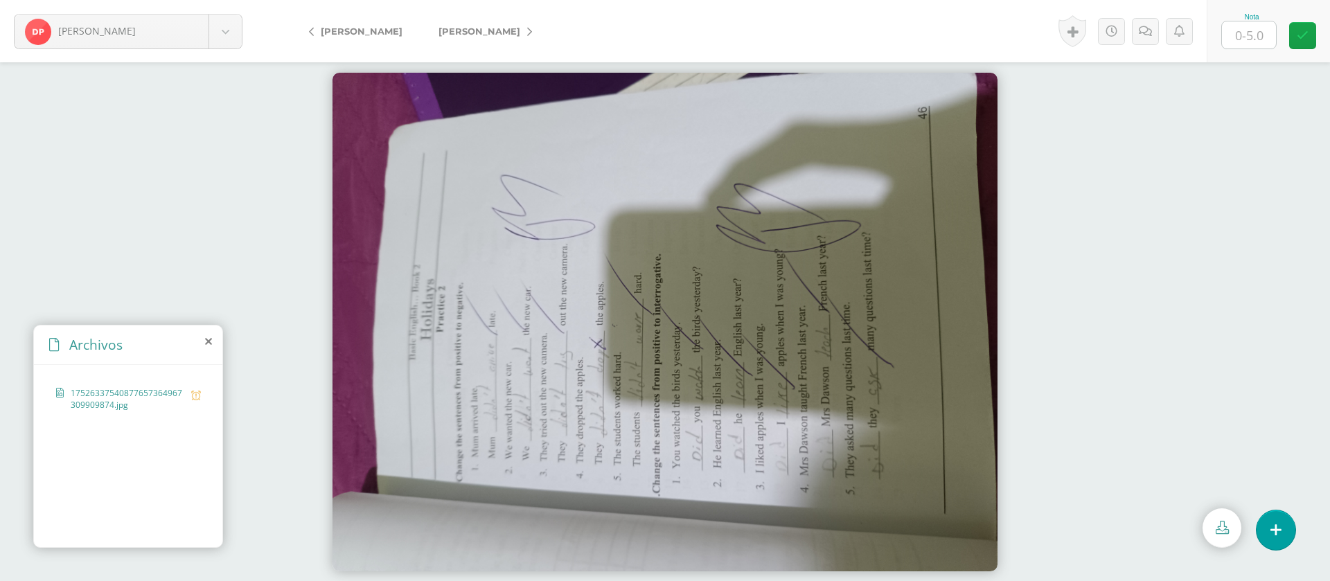
click at [1261, 30] on input "text" at bounding box center [1249, 34] width 54 height 27
type input "4"
click at [1134, 33] on link at bounding box center [1145, 31] width 27 height 27
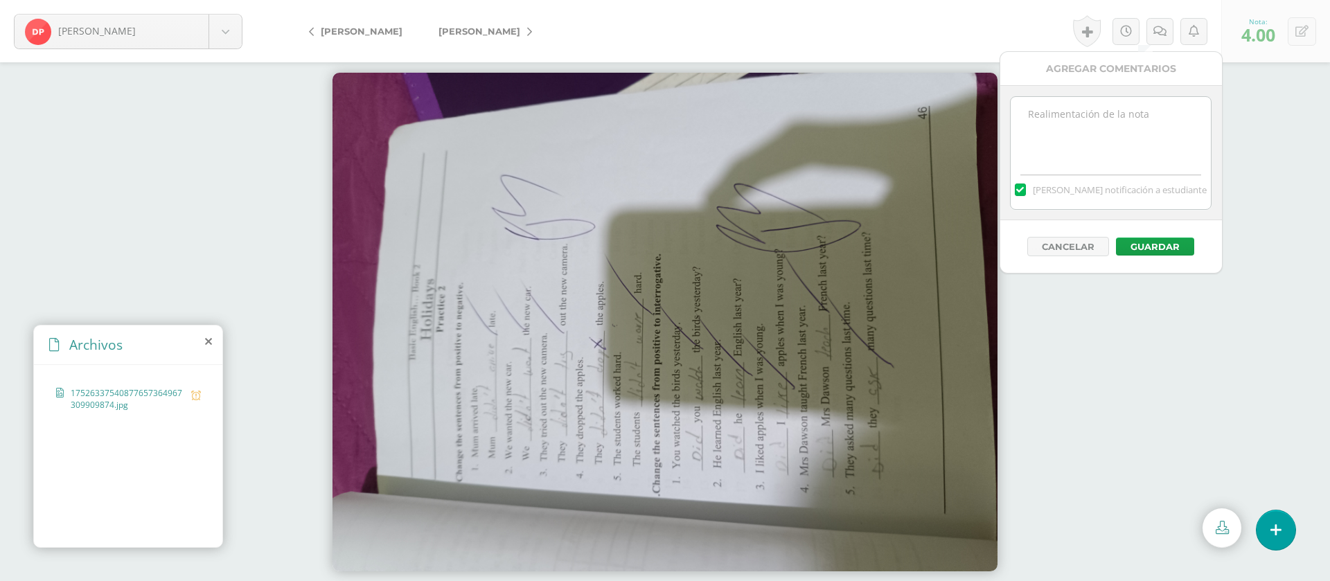
click at [1130, 146] on textarea at bounding box center [1110, 131] width 200 height 69
paste textarea "PRIMERA ENTREGA [DATE] Si tienes este mensaje no cumpliste con los requisitos d…"
type textarea "PRIMERA ENTREGA [DATE] Si tienes este mensaje no cumpliste con los requisitos d…"
click at [1176, 246] on button "Guardar" at bounding box center [1155, 247] width 78 height 18
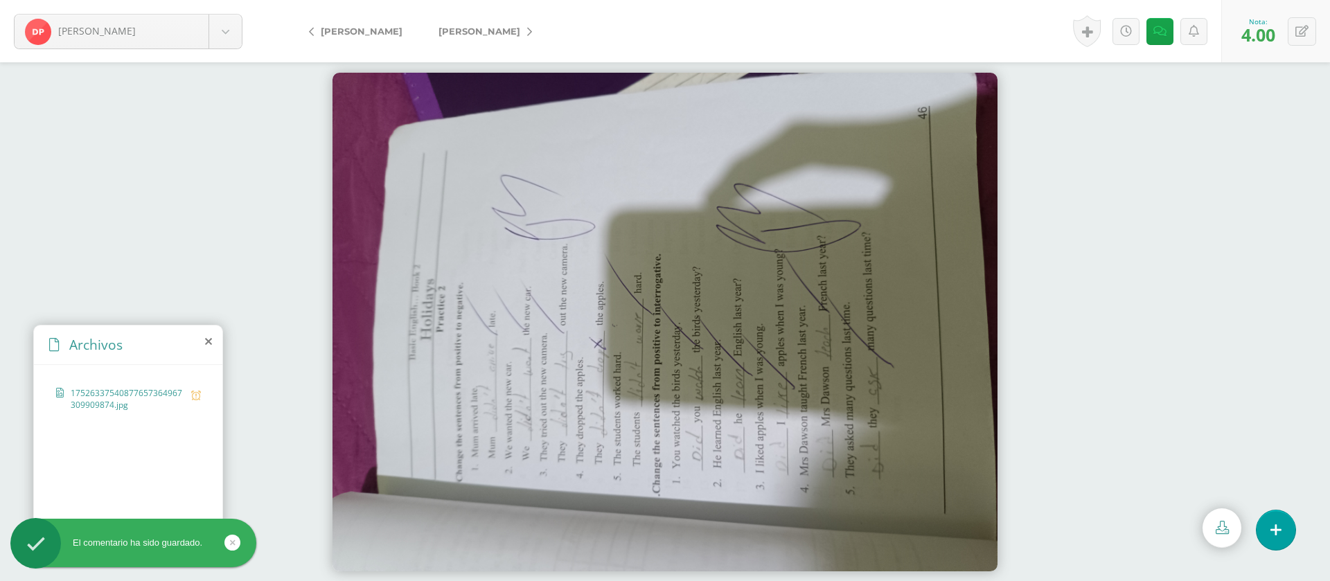
click at [499, 28] on span "[PERSON_NAME]" at bounding box center [479, 31] width 82 height 11
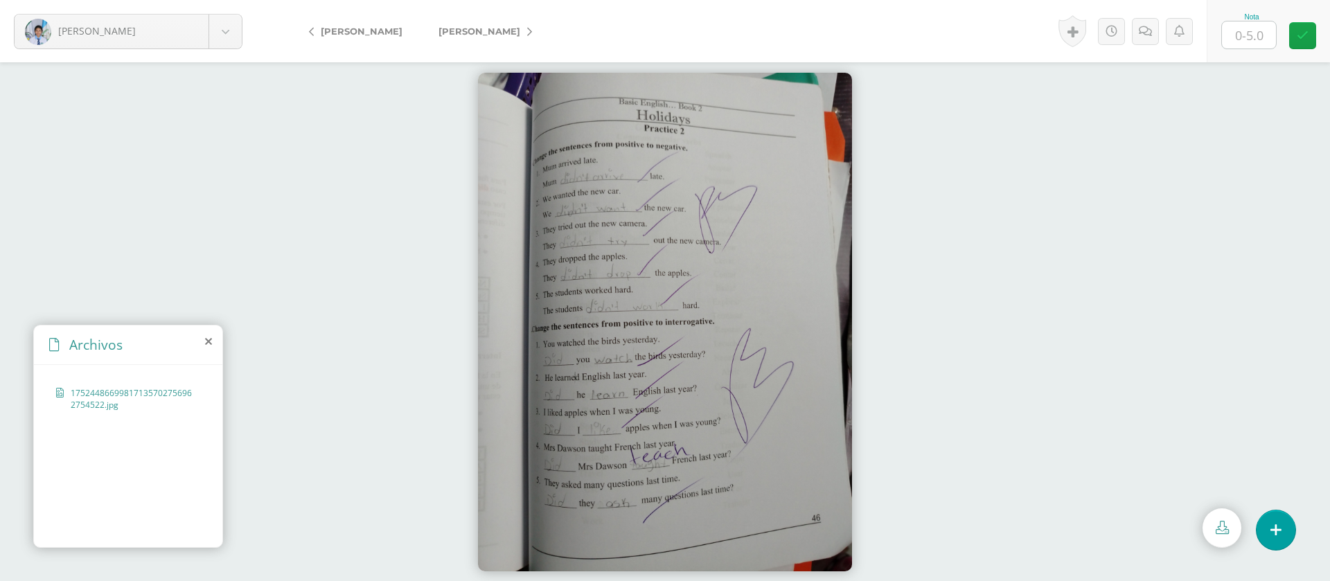
click at [1255, 39] on input "text" at bounding box center [1249, 34] width 54 height 27
type input "5"
click at [444, 23] on link "[PERSON_NAME]" at bounding box center [481, 31] width 123 height 33
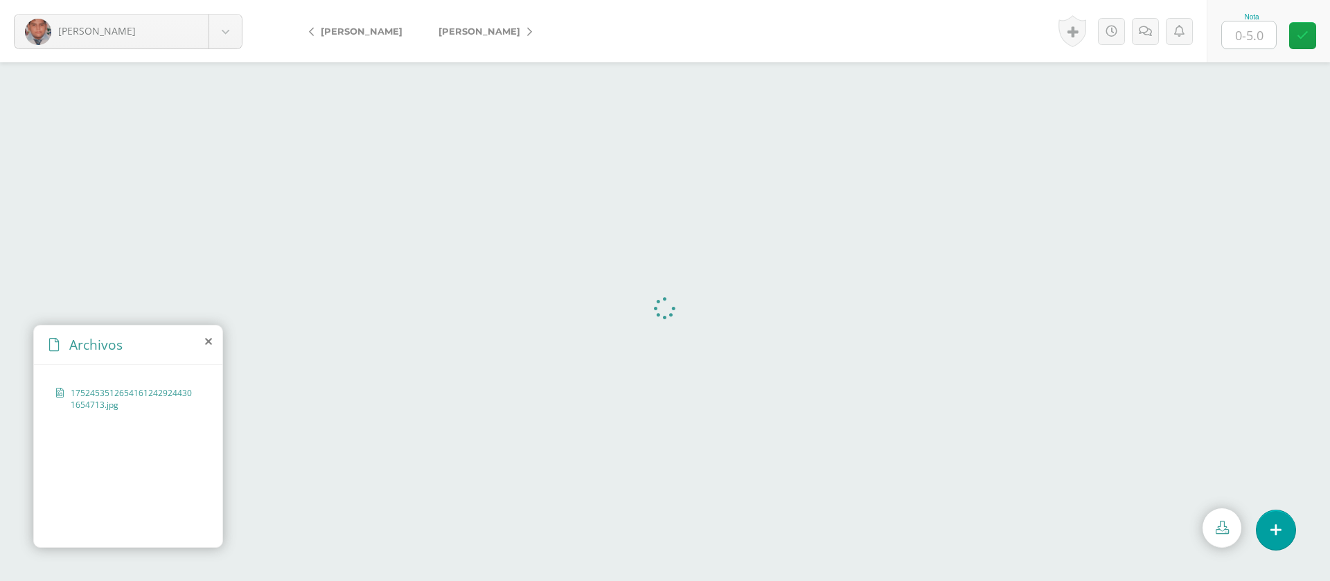
click at [1262, 41] on input "text" at bounding box center [1249, 34] width 54 height 27
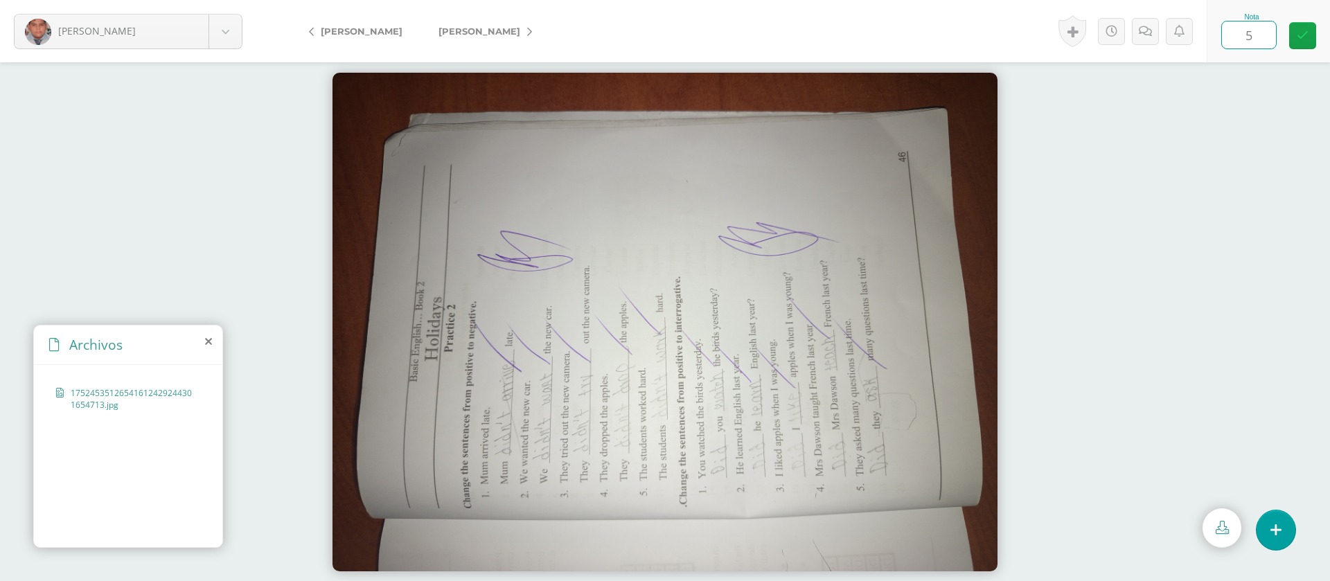
type input "5"
click at [492, 36] on span "[PERSON_NAME]" at bounding box center [479, 31] width 82 height 11
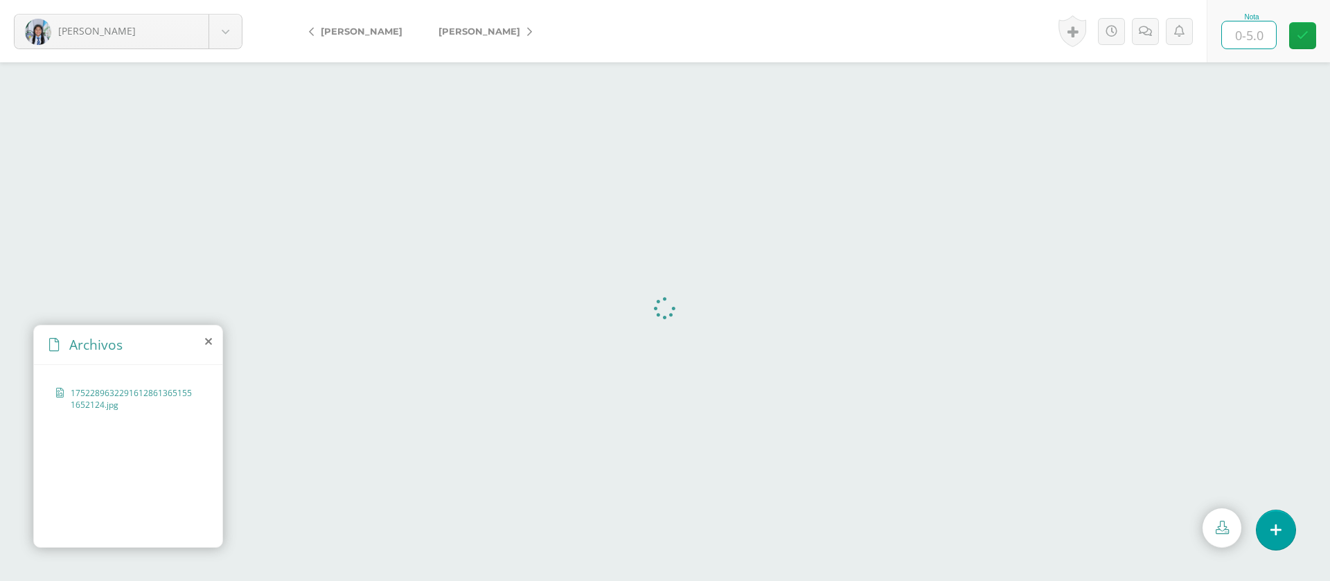
click at [1254, 42] on input "text" at bounding box center [1249, 34] width 54 height 27
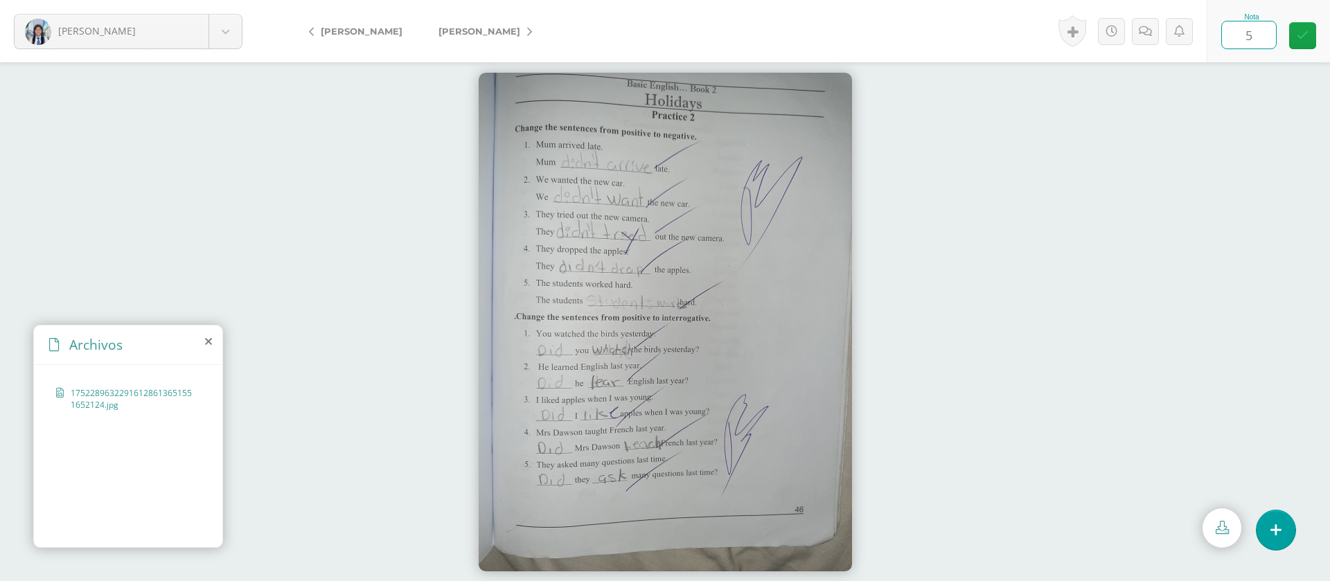
type input "5"
click at [485, 29] on link "[PERSON_NAME]" at bounding box center [481, 31] width 123 height 33
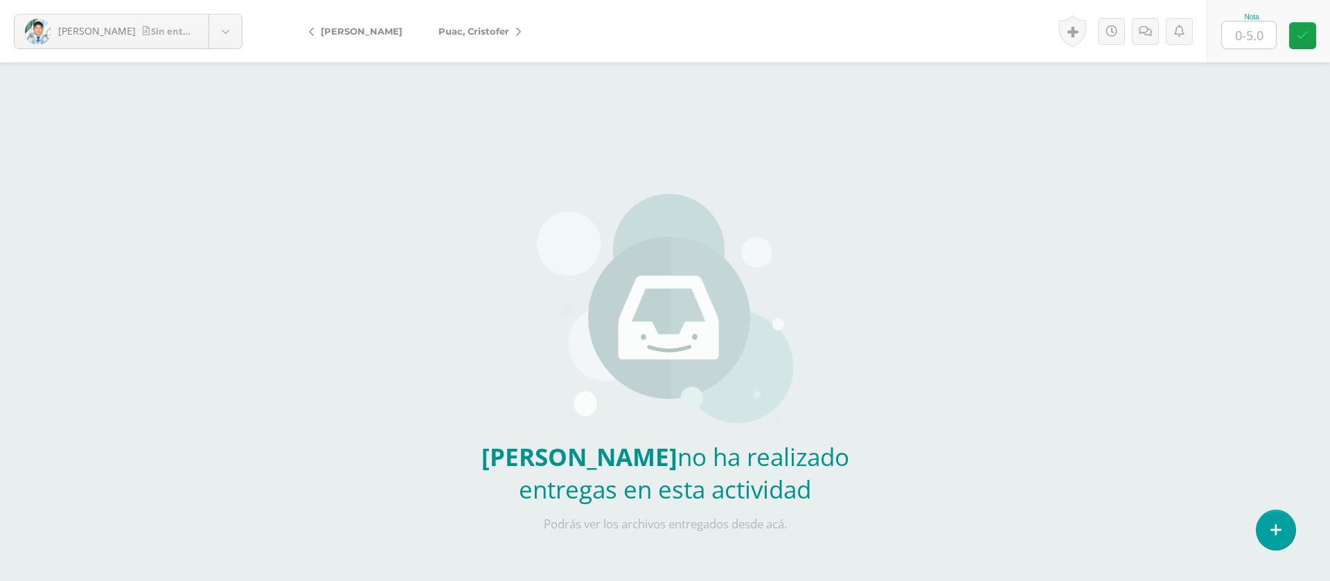
click at [1246, 36] on input "text" at bounding box center [1249, 34] width 54 height 27
type input "0"
click at [1139, 35] on icon at bounding box center [1144, 32] width 13 height 12
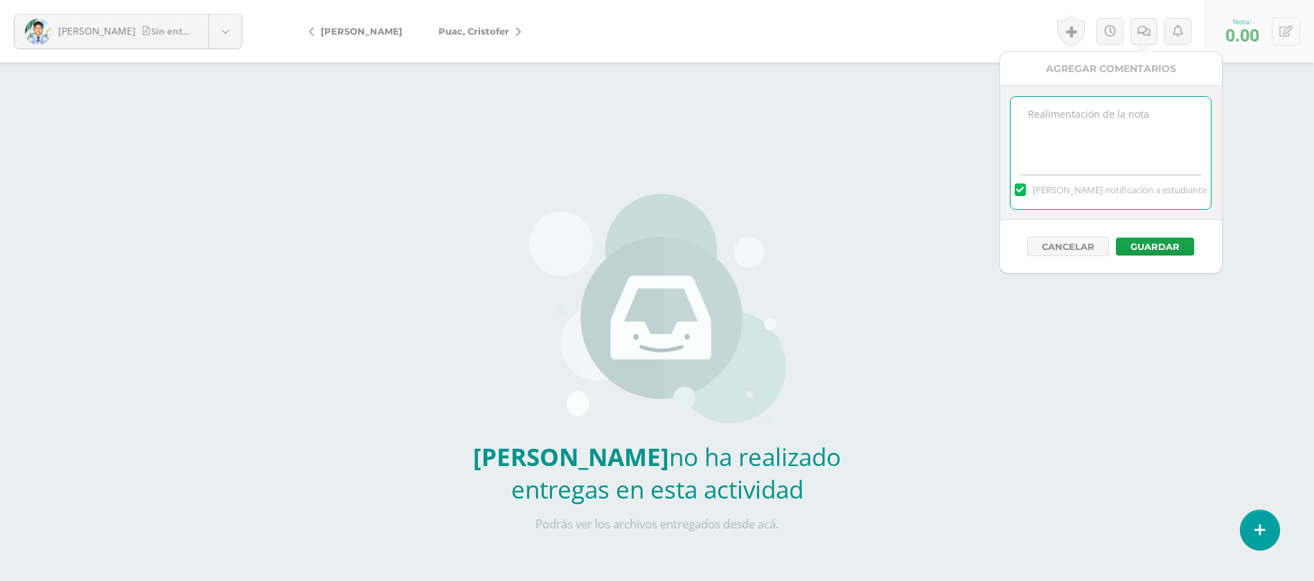
click at [1118, 134] on textarea at bounding box center [1110, 131] width 200 height 69
paste textarea "PRIMERA ENTREGA [DATE] Si tienes este mensaje no cumpliste con los requisitos d…"
type textarea "PRIMERA ENTREGA [DATE] Si tienes este mensaje no cumpliste con los requisitos d…"
click at [1152, 244] on button "Guardar" at bounding box center [1155, 247] width 78 height 18
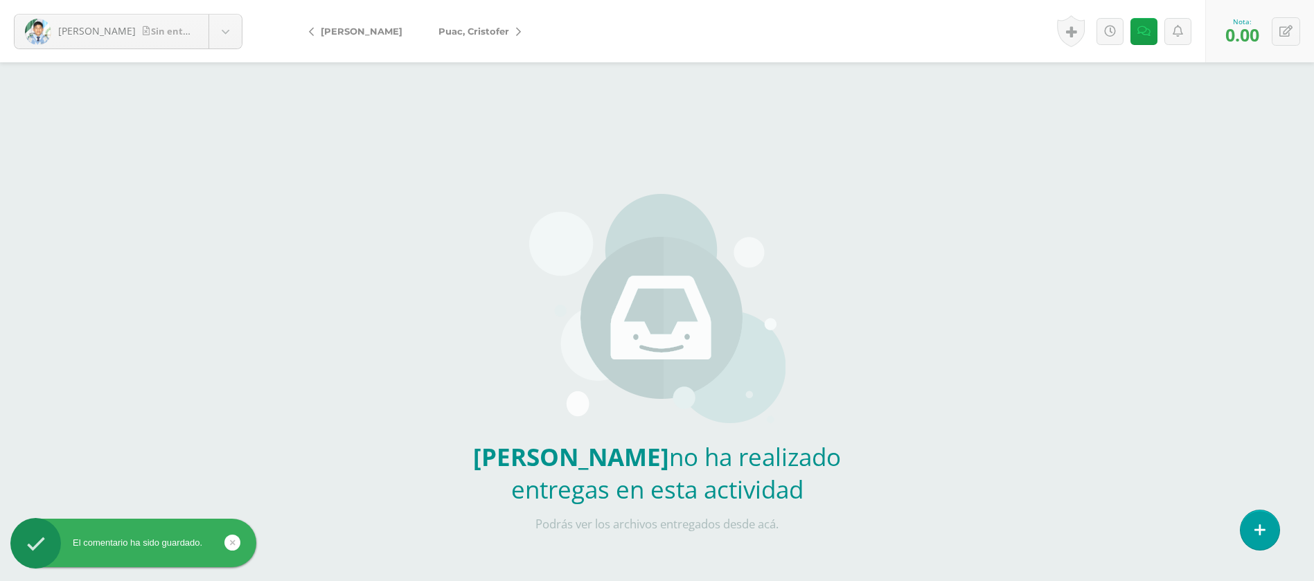
click at [489, 35] on span "Puac, Cristofer" at bounding box center [473, 31] width 71 height 11
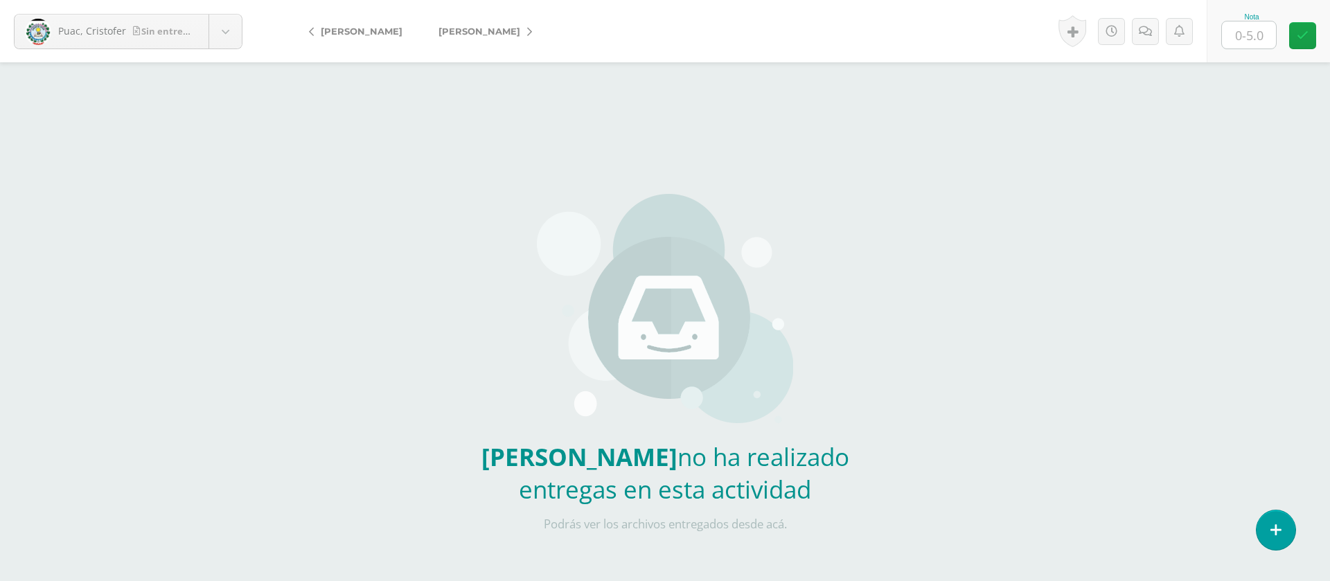
click at [1265, 35] on input "text" at bounding box center [1249, 34] width 54 height 27
type input "0"
click at [1157, 24] on link at bounding box center [1145, 31] width 27 height 27
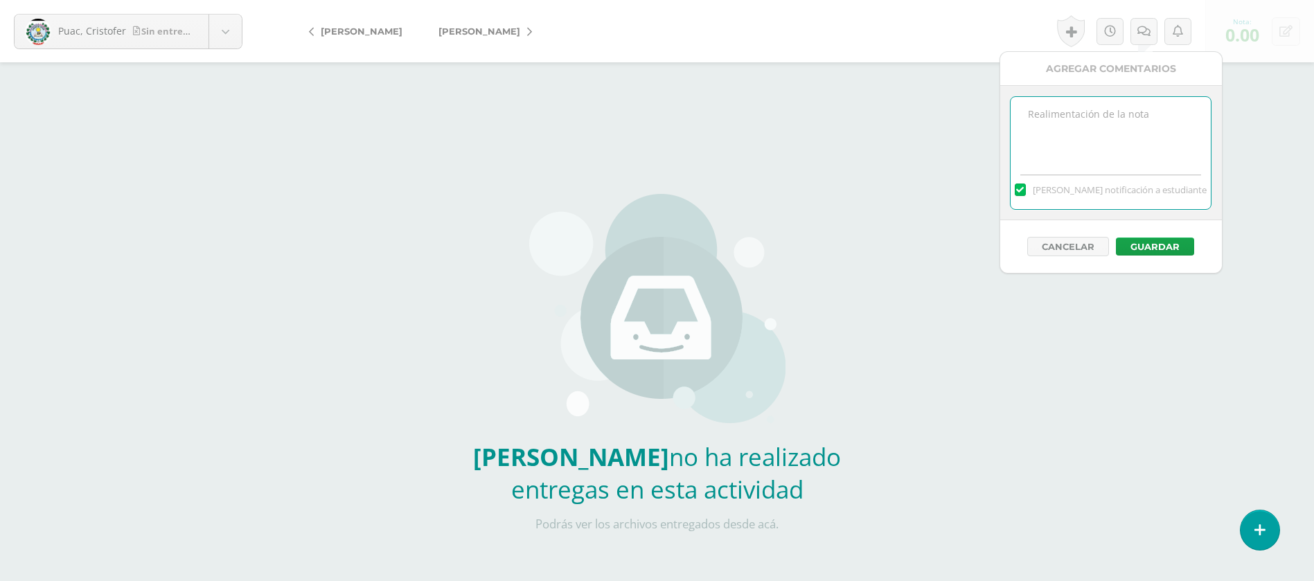
click at [1087, 129] on textarea at bounding box center [1110, 131] width 200 height 69
paste textarea "PRIMERA ENTREGA [DATE] Si tienes este mensaje no cumpliste con los requisitos d…"
type textarea "PRIMERA ENTREGA [DATE] Si tienes este mensaje no cumpliste con los requisitos d…"
click at [1152, 247] on button "Guardar" at bounding box center [1155, 247] width 78 height 18
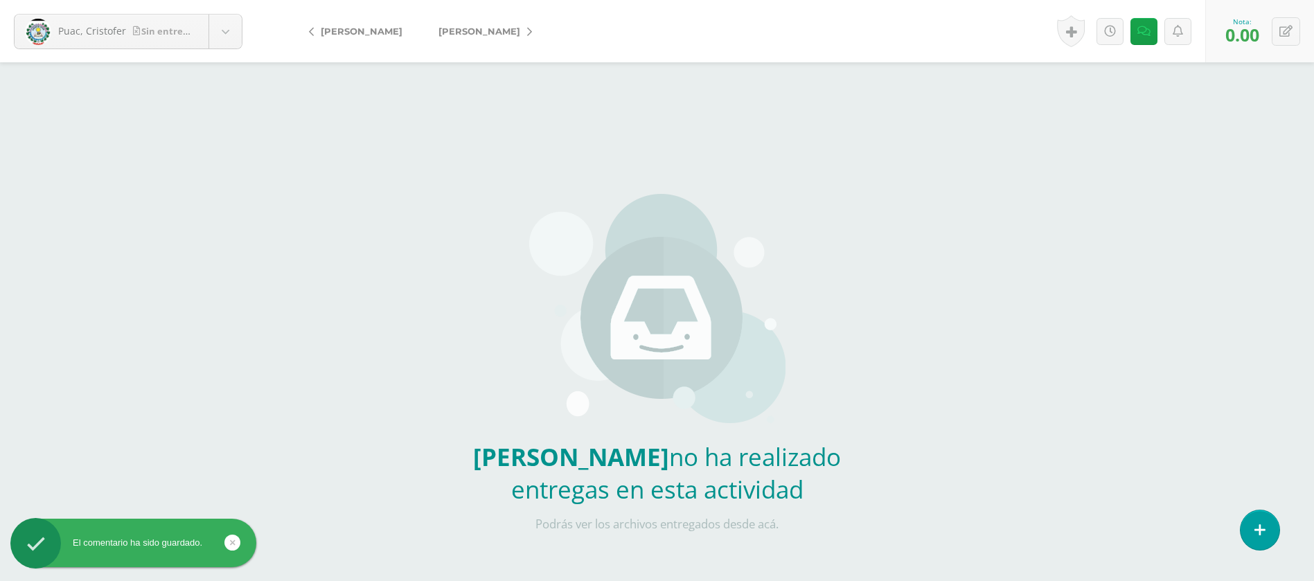
click at [474, 38] on link "[PERSON_NAME]" at bounding box center [481, 31] width 123 height 33
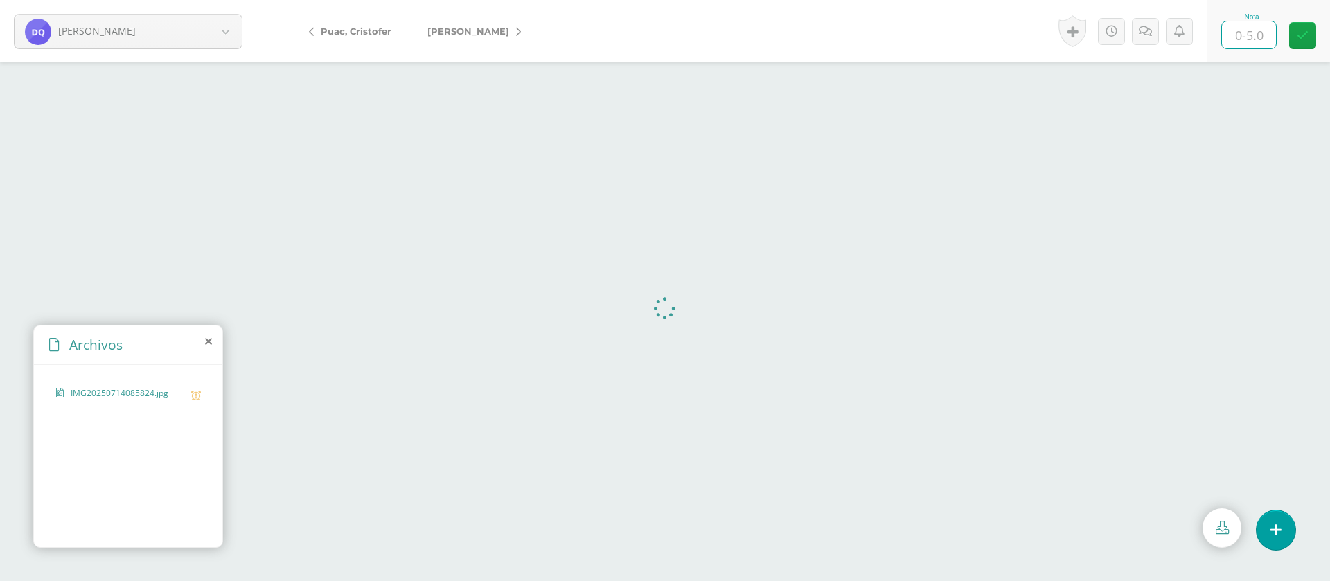
click at [1264, 35] on input "text" at bounding box center [1249, 34] width 54 height 27
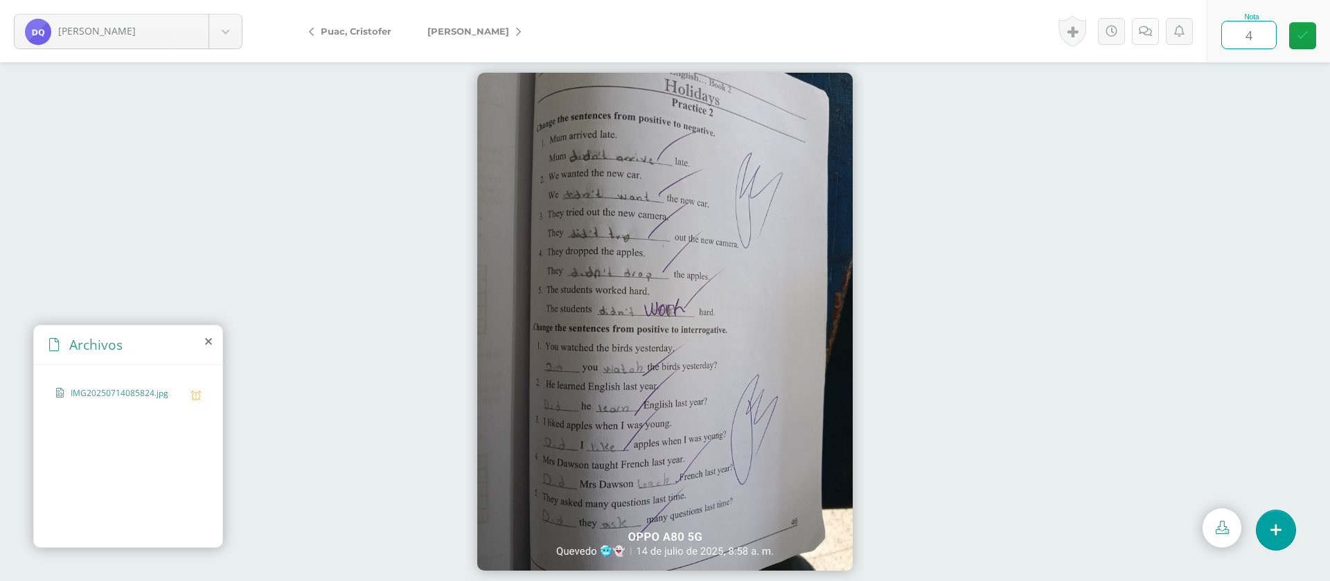
type input "4"
click at [1152, 29] on link at bounding box center [1145, 31] width 27 height 27
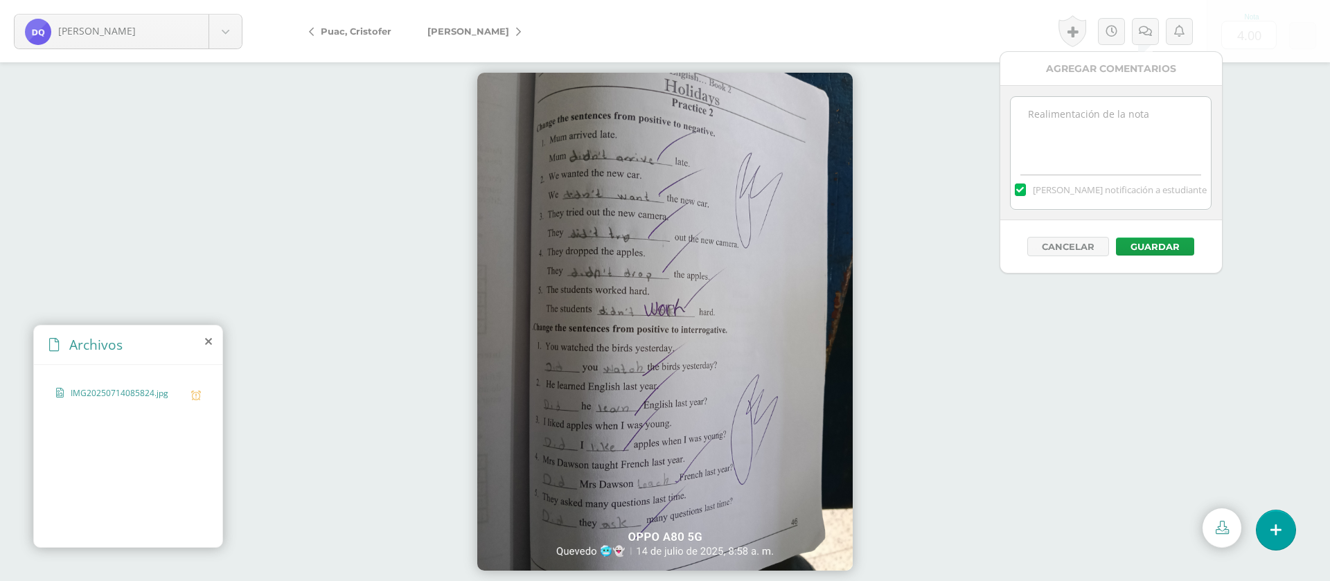
click at [1134, 116] on textarea at bounding box center [1110, 131] width 200 height 69
paste textarea "PRIMERA ENTREGA [DATE] Si tienes este mensaje no cumpliste con los requisitos d…"
type textarea "PRIMERA ENTREGA [DATE] Si tienes este mensaje no cumpliste con los requisitos d…"
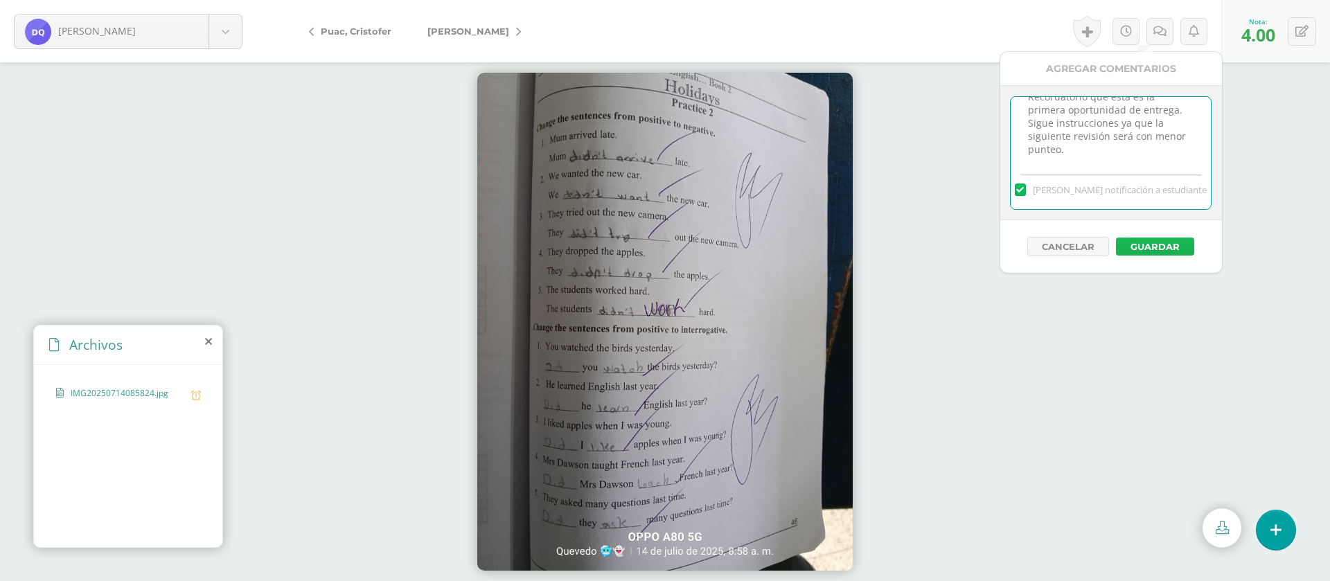
click at [1172, 240] on button "Guardar" at bounding box center [1155, 247] width 78 height 18
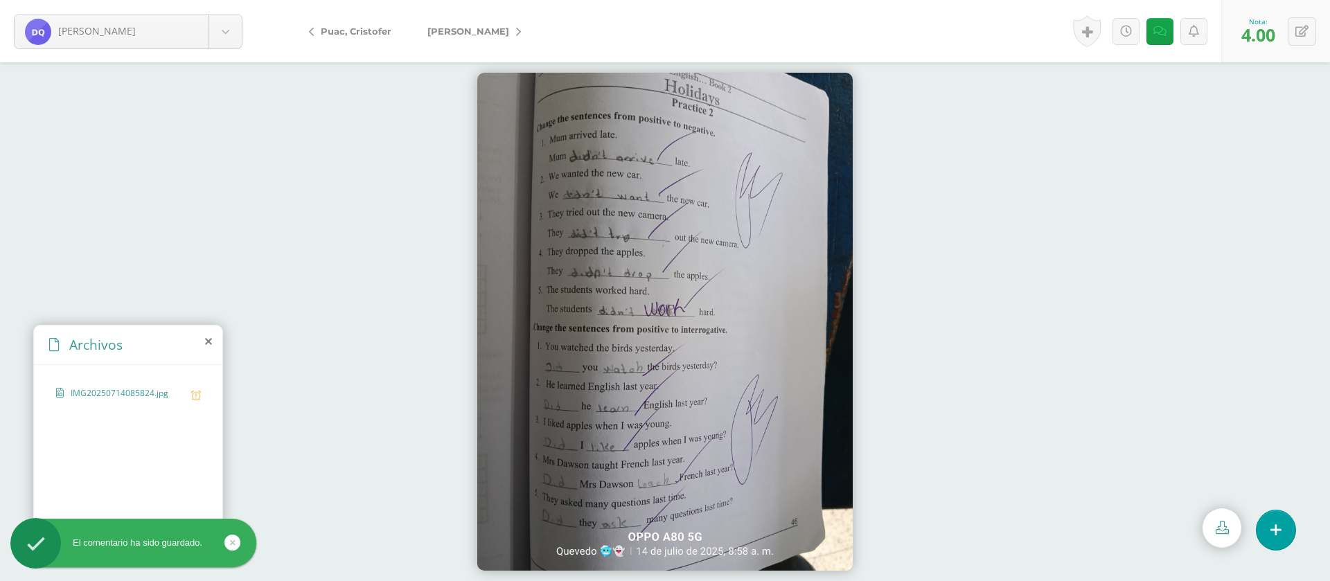
click at [509, 33] on span "[PERSON_NAME]" at bounding box center [468, 31] width 82 height 11
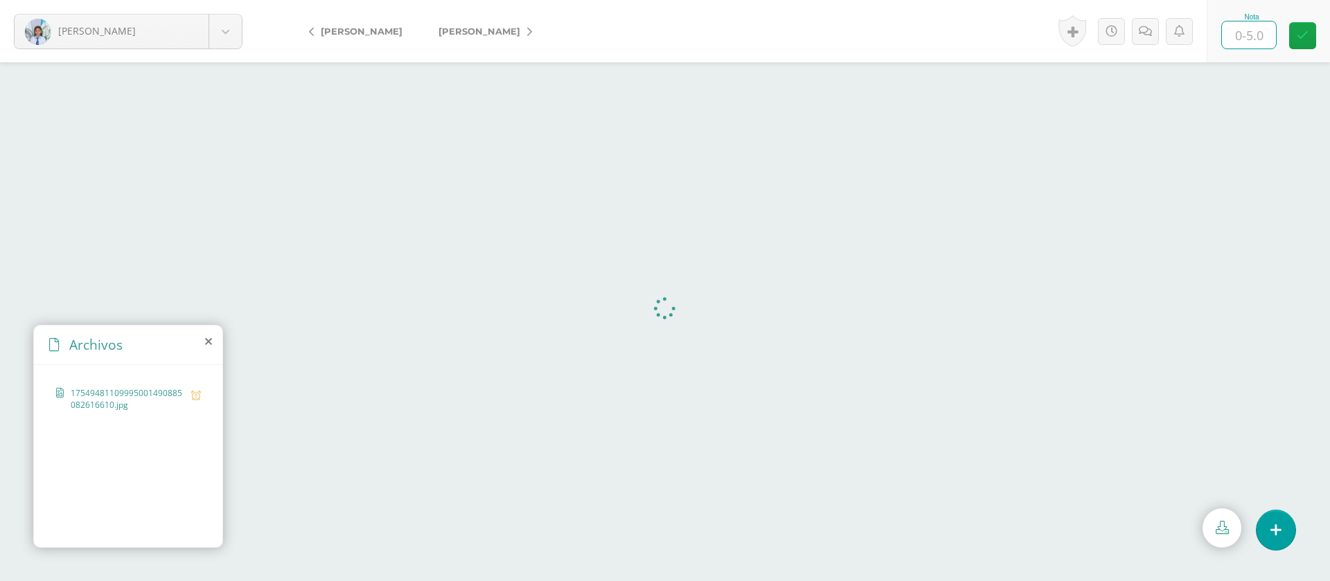
click at [1264, 33] on input "text" at bounding box center [1249, 34] width 54 height 27
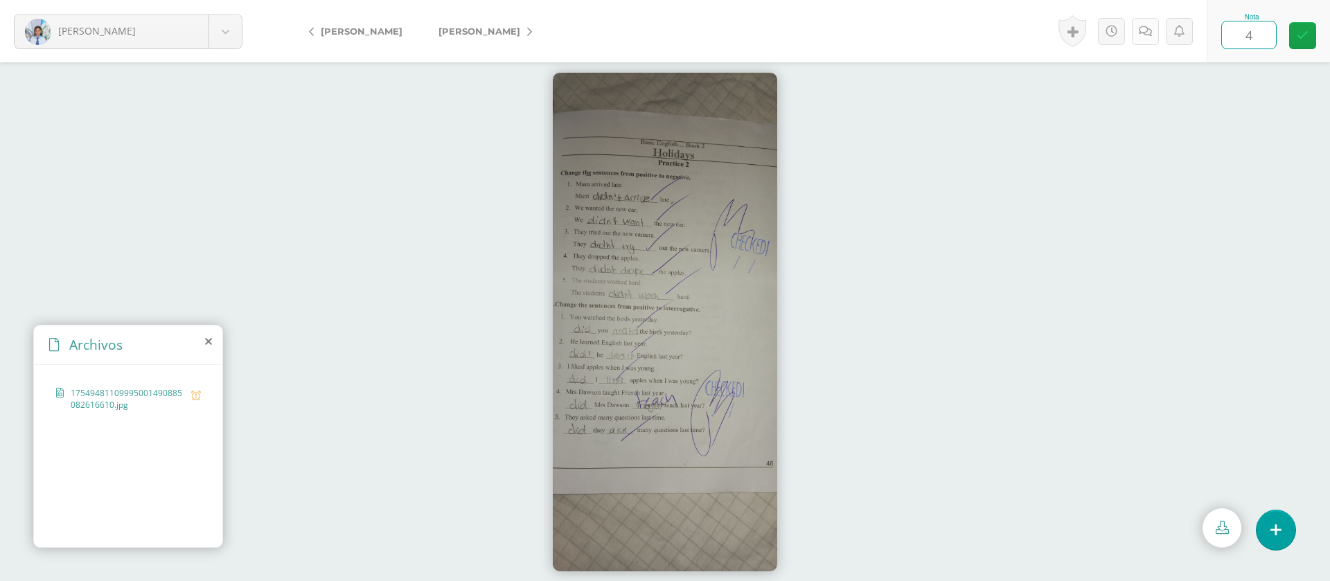
type input "4"
click at [1150, 27] on icon at bounding box center [1144, 32] width 13 height 12
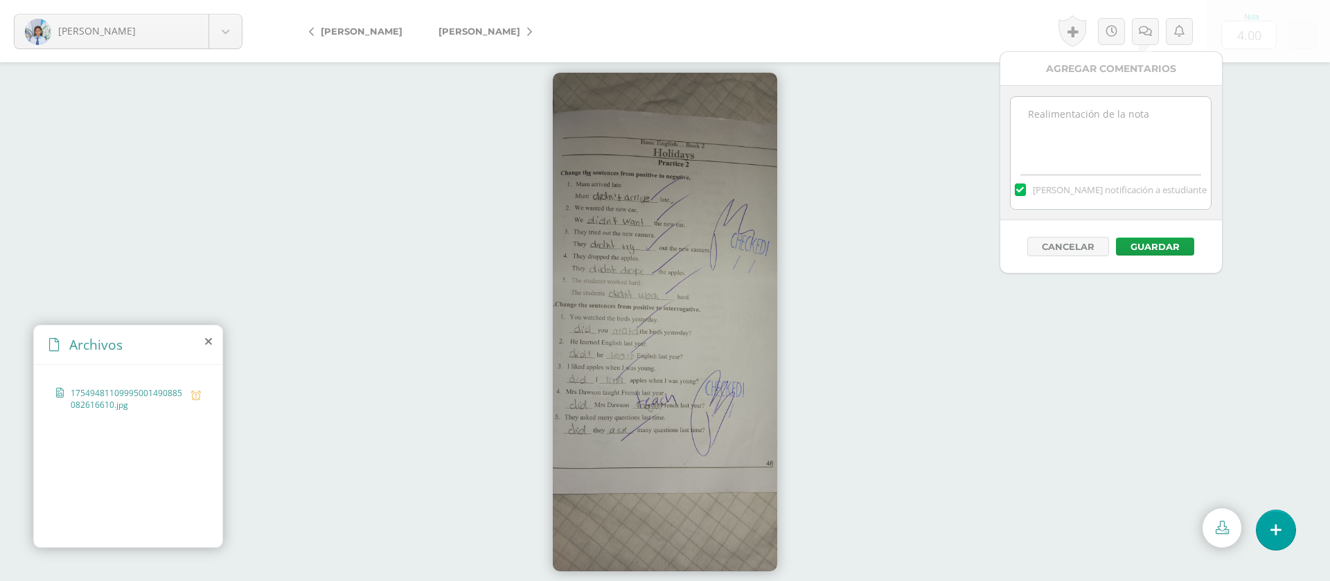
click at [1123, 108] on textarea at bounding box center [1110, 131] width 200 height 69
paste textarea "PRIMERA ENTREGA [DATE] Si tienes este mensaje no cumpliste con los requisitos d…"
type textarea "PRIMERA ENTREGA [DATE] Si tienes este mensaje no cumpliste con los requisitos d…"
click at [1155, 250] on button "Guardar" at bounding box center [1155, 247] width 78 height 18
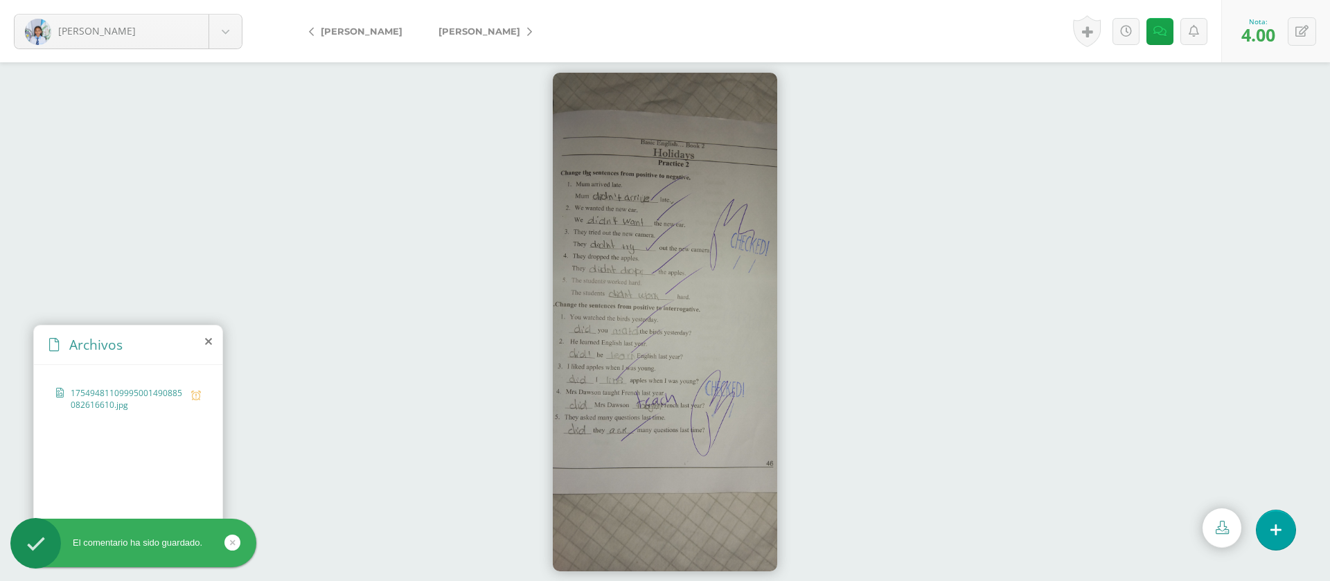
click at [518, 40] on link "[PERSON_NAME]" at bounding box center [481, 31] width 123 height 33
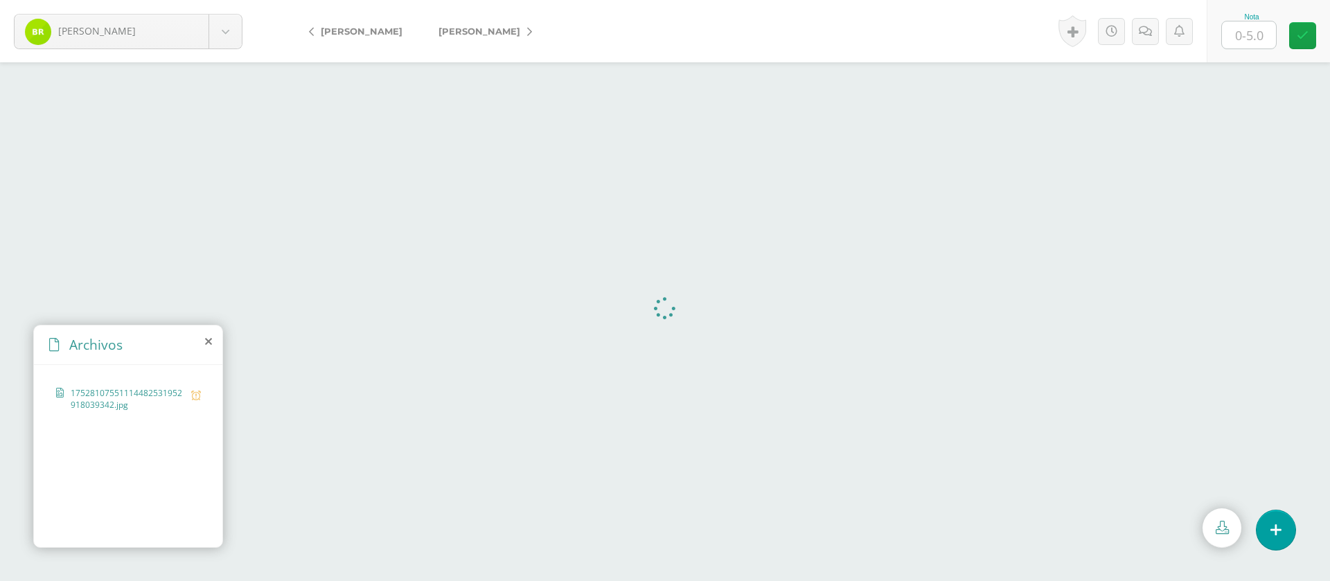
click at [1266, 30] on input "text" at bounding box center [1249, 34] width 54 height 27
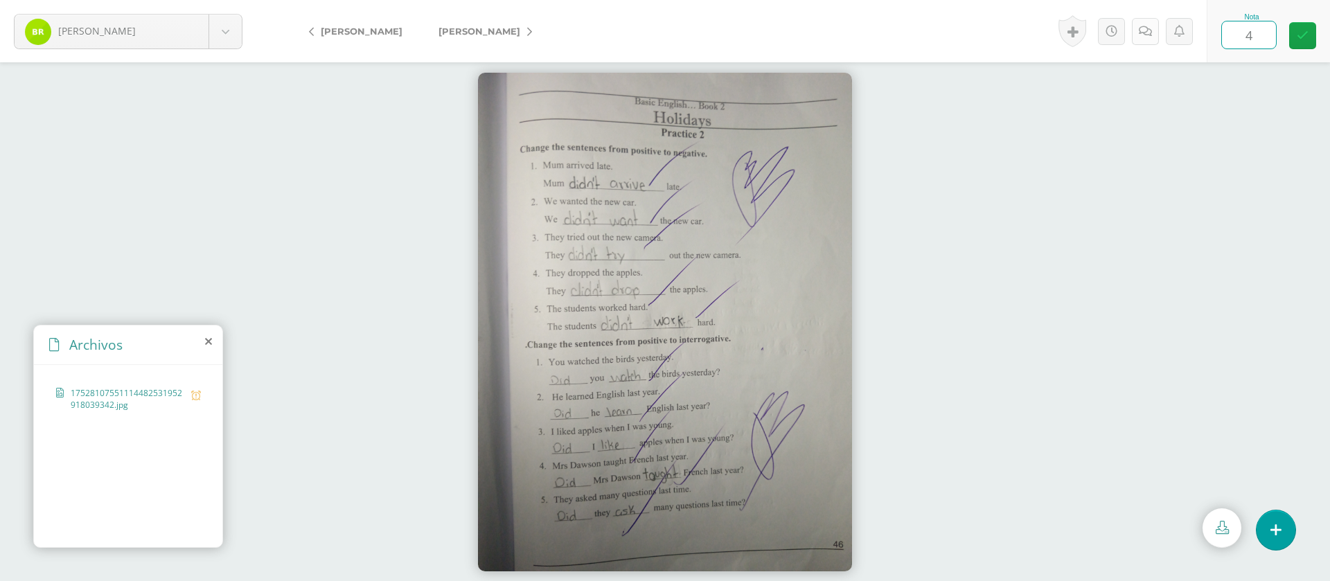
type input "4"
click at [1140, 39] on link at bounding box center [1145, 31] width 27 height 27
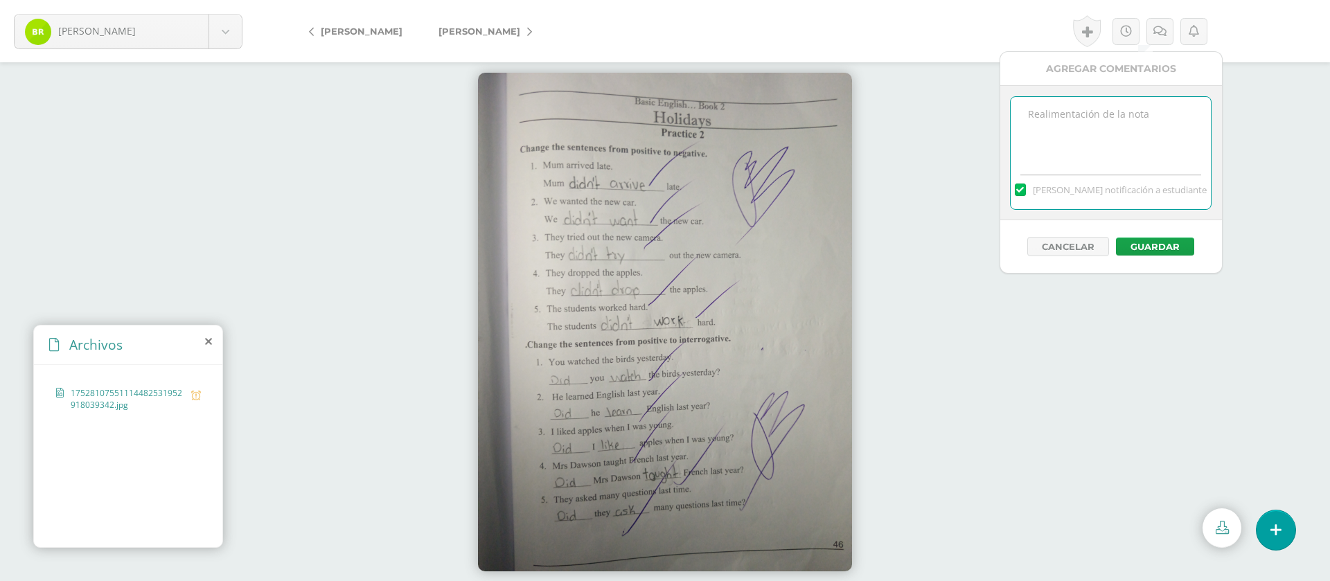
click at [1132, 116] on textarea at bounding box center [1110, 131] width 200 height 69
paste textarea "PRIMERA ENTREGA [DATE] Si tienes este mensaje no cumpliste con los requisitos d…"
type textarea "PRIMERA ENTREGA [DATE] Si tienes este mensaje no cumpliste con los requisitos d…"
click at [1165, 249] on button "Guardar" at bounding box center [1155, 247] width 78 height 18
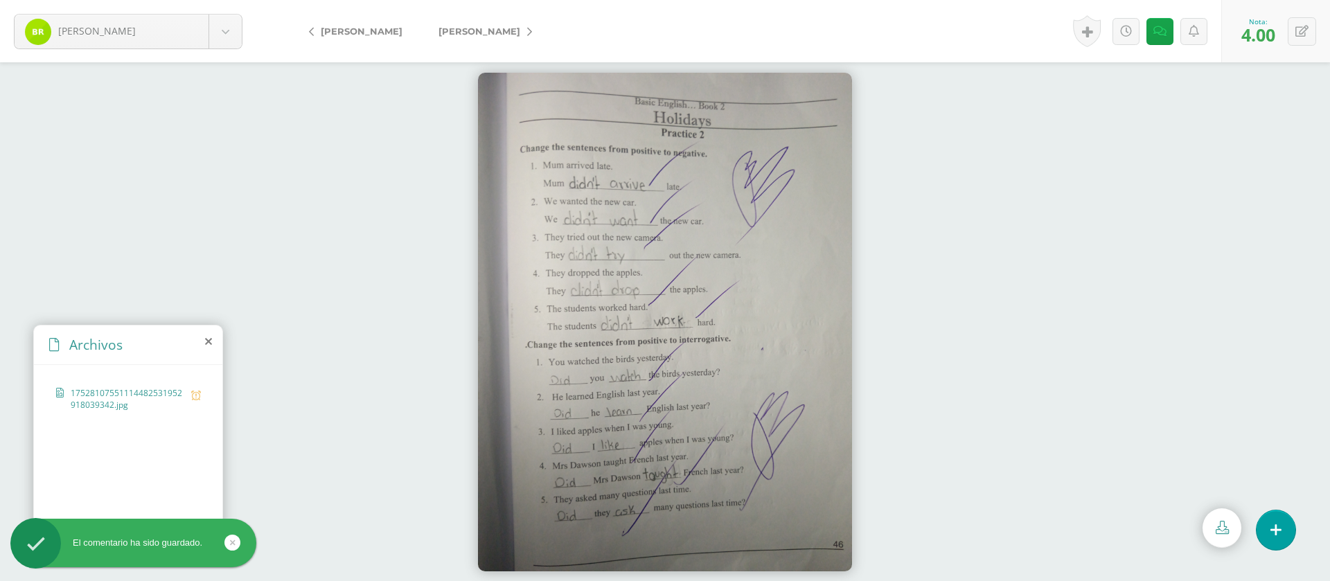
click at [499, 33] on span "[PERSON_NAME]" at bounding box center [479, 31] width 82 height 11
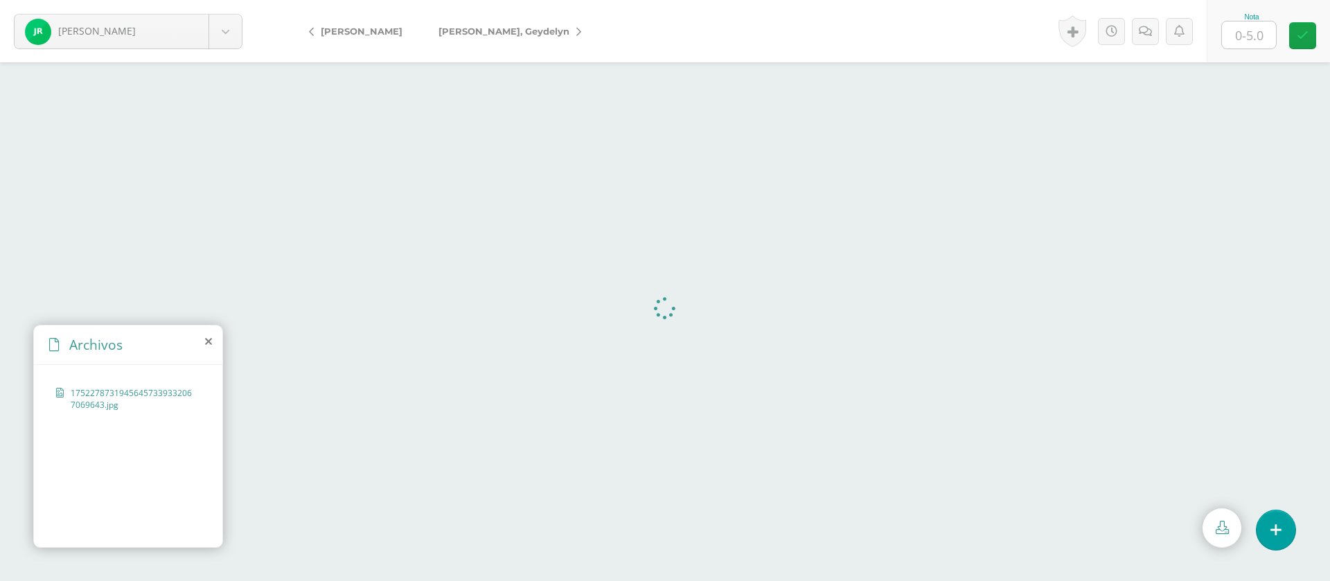
click at [1254, 26] on input "text" at bounding box center [1249, 34] width 54 height 27
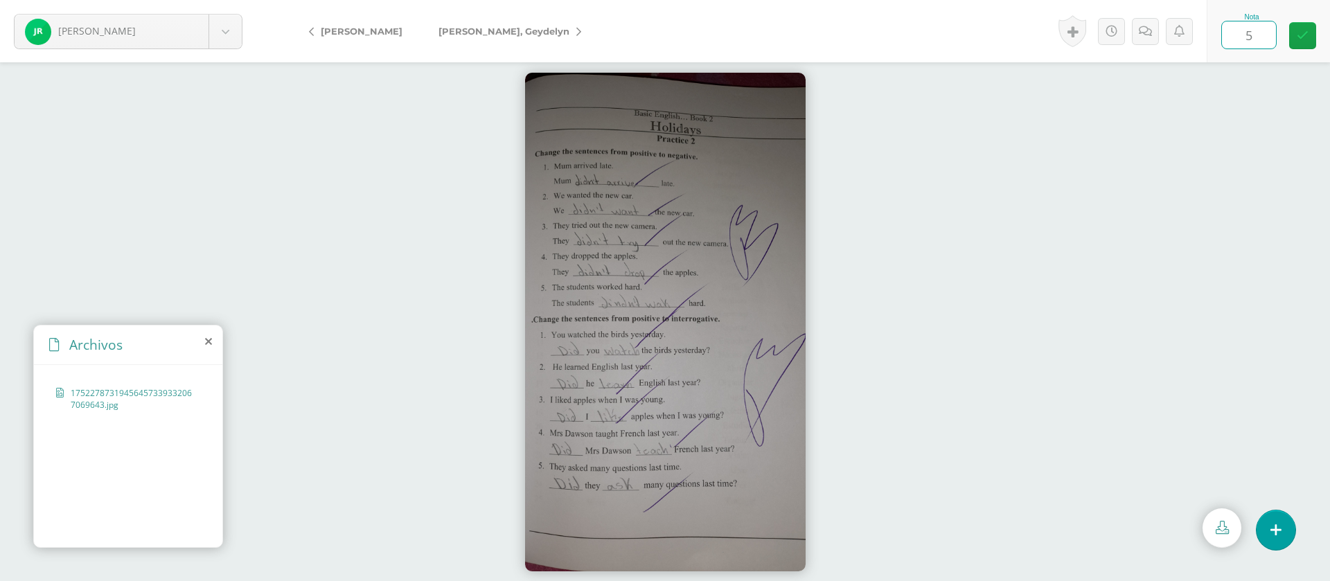
type input "5"
click at [1161, 39] on div "Historial de actividad Joseline Ramírez ha subido 17522787319456457339332067069…" at bounding box center [1129, 31] width 153 height 62
click at [1160, 37] on link at bounding box center [1159, 31] width 27 height 27
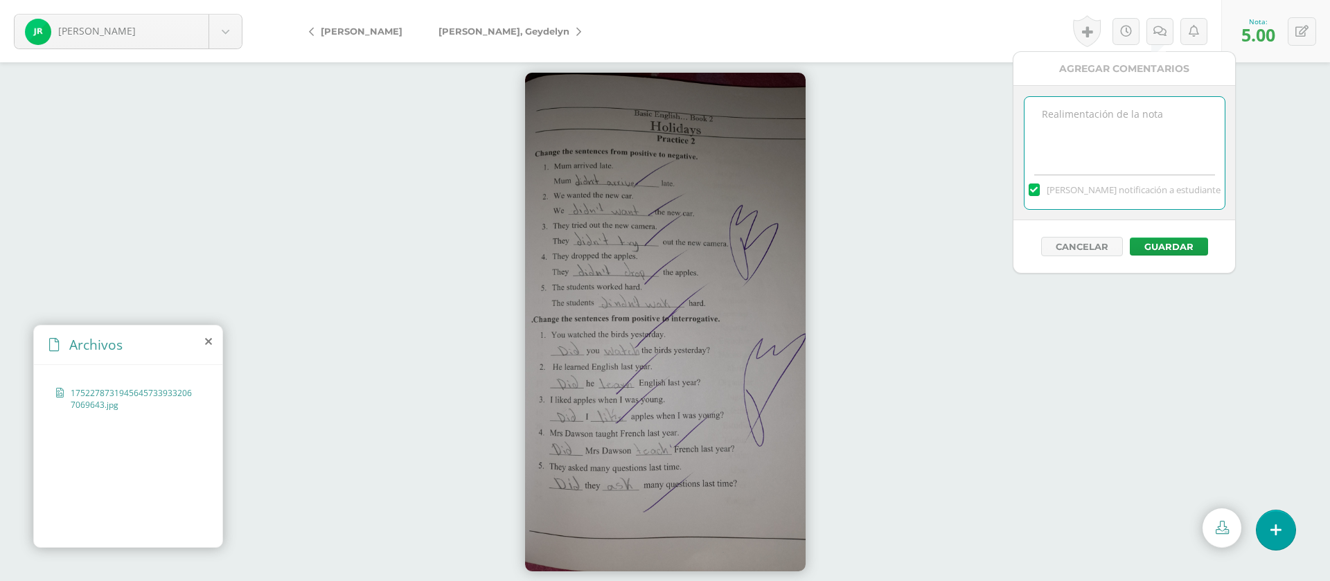
click at [1136, 104] on textarea at bounding box center [1124, 131] width 200 height 69
paste textarea "PRIMERA ENTREGA [DATE] Si tienes este mensaje no cumpliste con los requisitos d…"
type textarea "PRIMERA ENTREGA [DATE] Si tienes este mensaje no cumpliste con los requisitos d…"
click at [1186, 250] on button "Guardar" at bounding box center [1168, 247] width 78 height 18
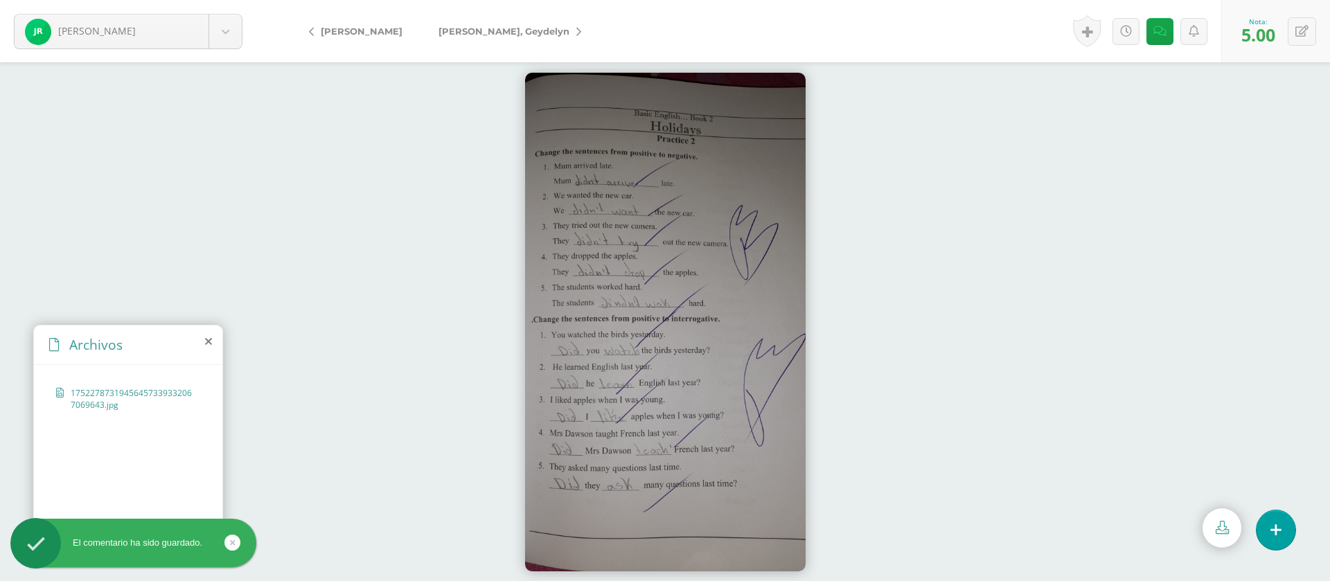
click at [500, 31] on span "[PERSON_NAME], Geydelyn" at bounding box center [503, 31] width 131 height 11
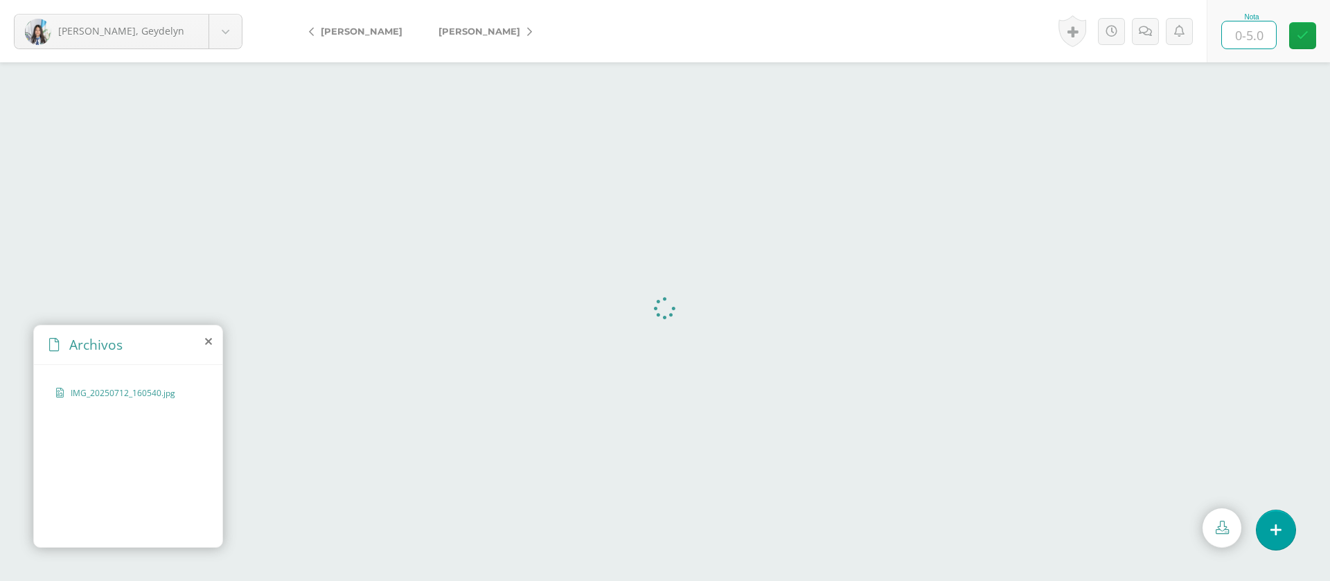
click at [1266, 32] on input "text" at bounding box center [1249, 34] width 54 height 27
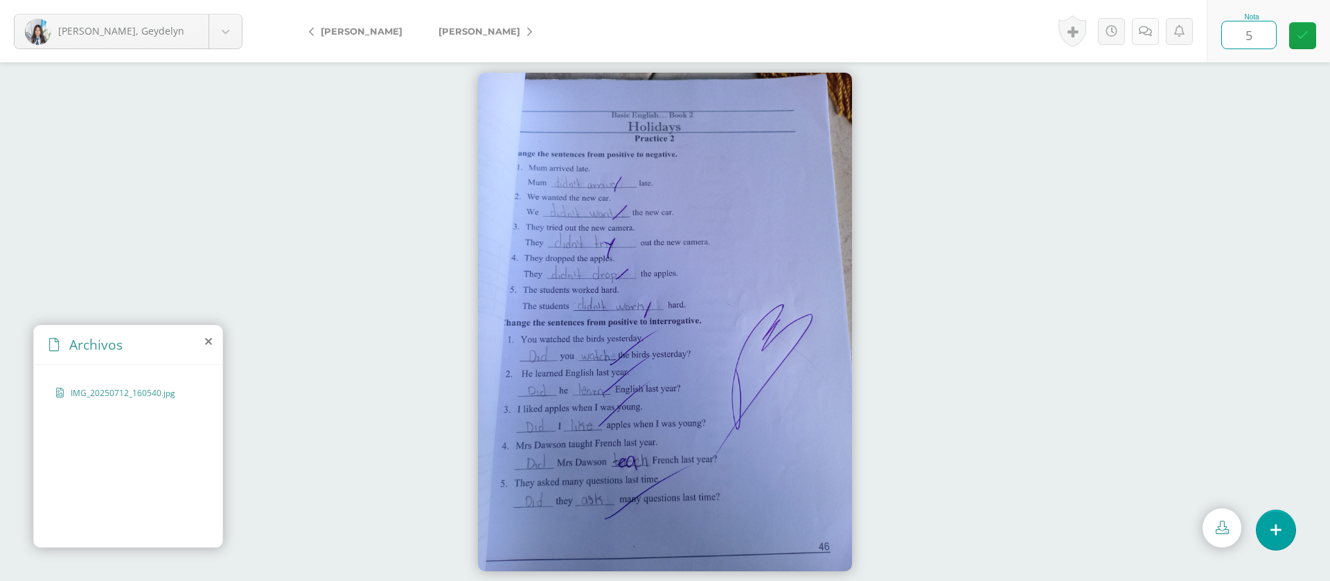
type input "5"
click at [1154, 32] on link at bounding box center [1145, 31] width 27 height 27
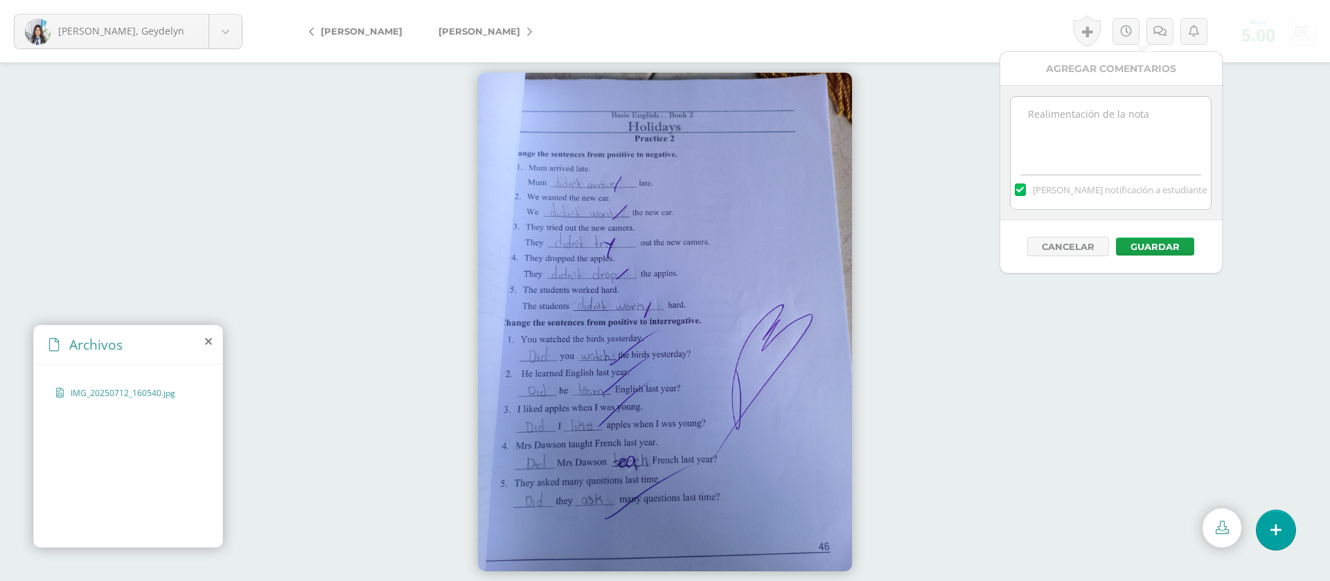
click at [1093, 126] on textarea at bounding box center [1110, 131] width 200 height 69
paste textarea "PRIMERA ENTREGA [DATE] Si tienes este mensaje no cumpliste con los requisitos d…"
type textarea "PRIMERA ENTREGA 12/08/25 Si tienes este mensaje no cumpliste con los requisitos…"
click at [1144, 244] on button "Guardar" at bounding box center [1155, 247] width 78 height 18
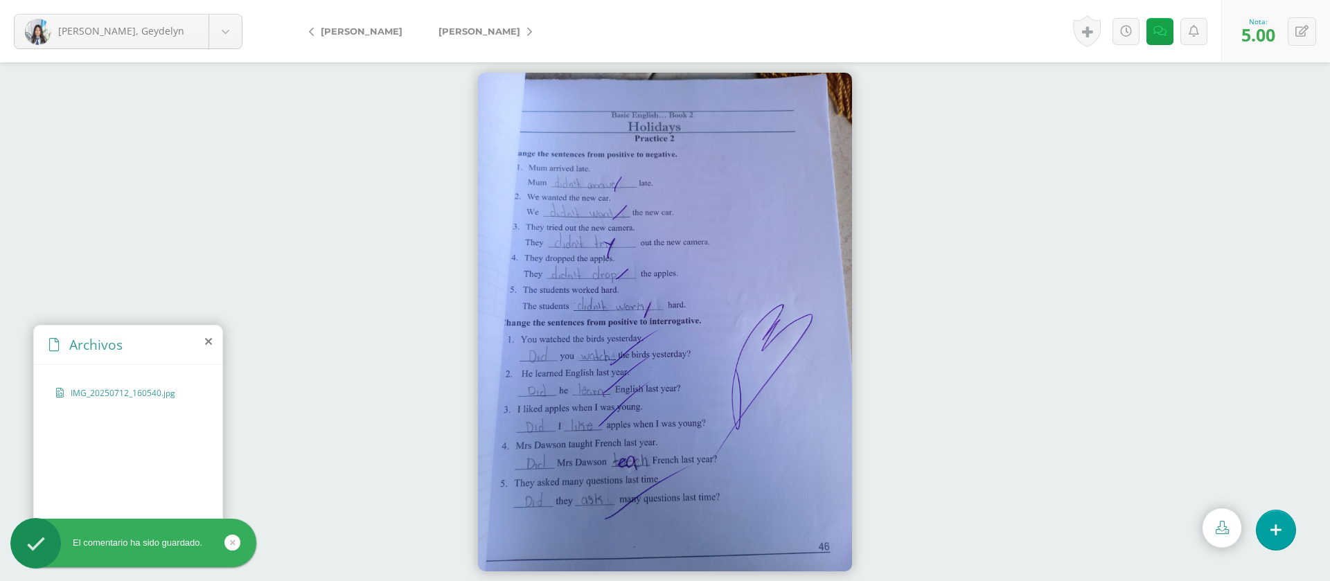
click at [505, 29] on span "[PERSON_NAME]" at bounding box center [479, 31] width 82 height 11
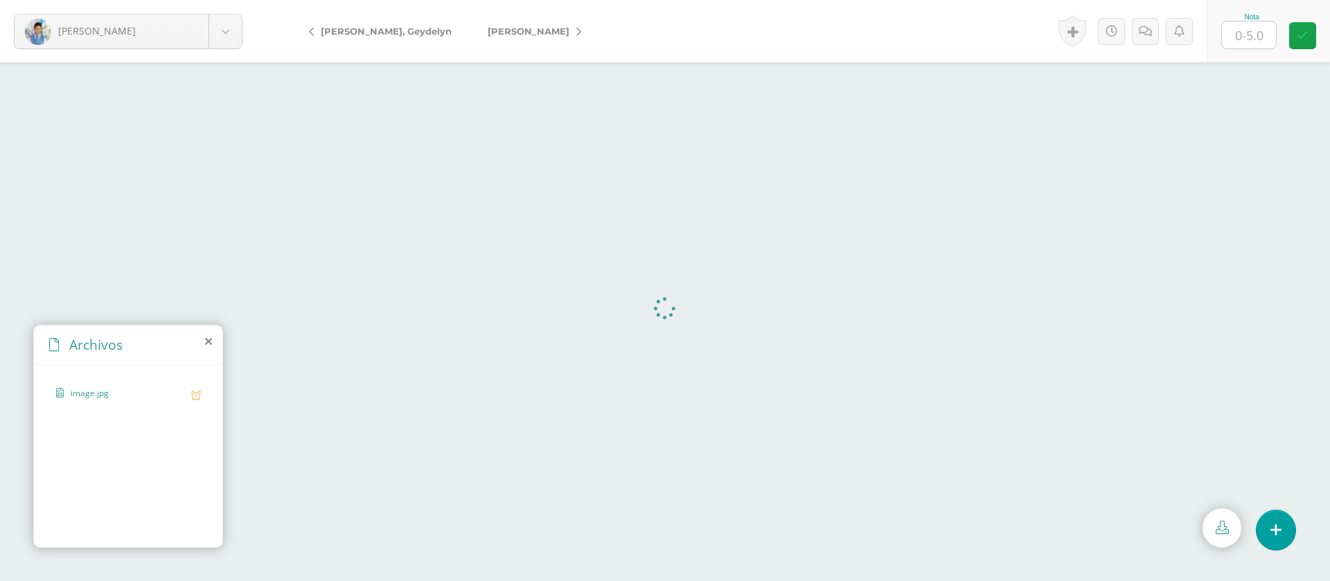
click at [1260, 27] on input "text" at bounding box center [1249, 34] width 54 height 27
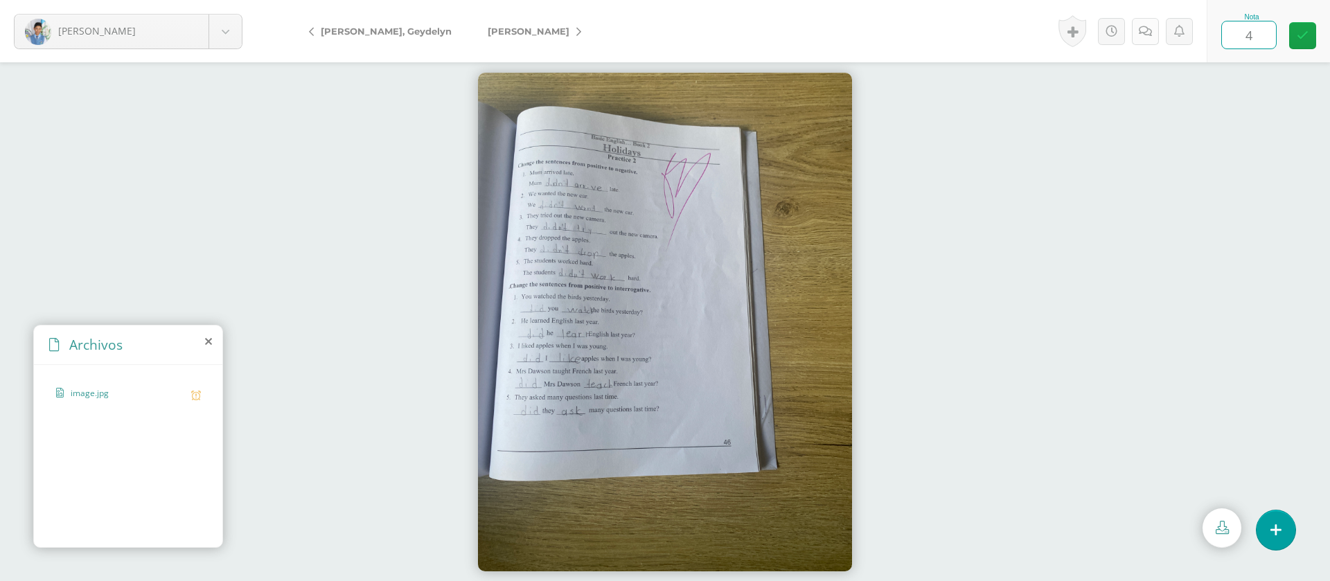
type input "4"
click at [1156, 37] on link at bounding box center [1145, 31] width 27 height 27
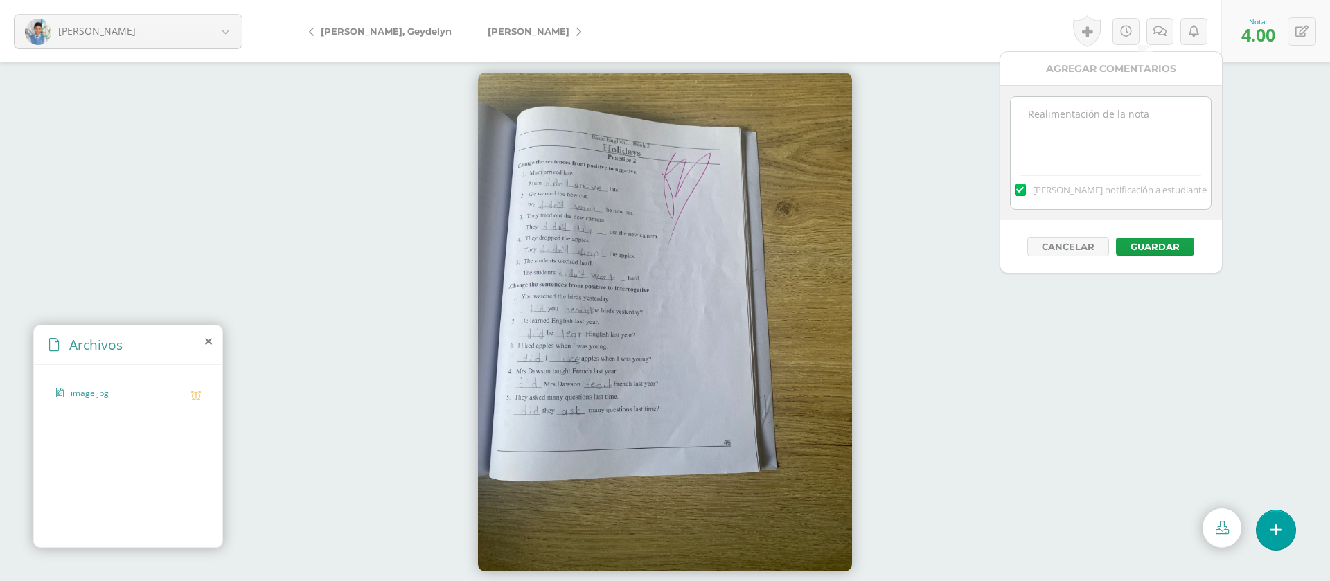
click at [1111, 132] on textarea at bounding box center [1110, 131] width 200 height 69
paste textarea "PRIMERA ENTREGA [DATE] Si tienes este mensaje no cumpliste con los requisitos d…"
type textarea "PRIMERA ENTREGA [DATE] Si tienes este mensaje no cumpliste con los requisitos d…"
click at [1160, 246] on button "Guardar" at bounding box center [1155, 247] width 78 height 18
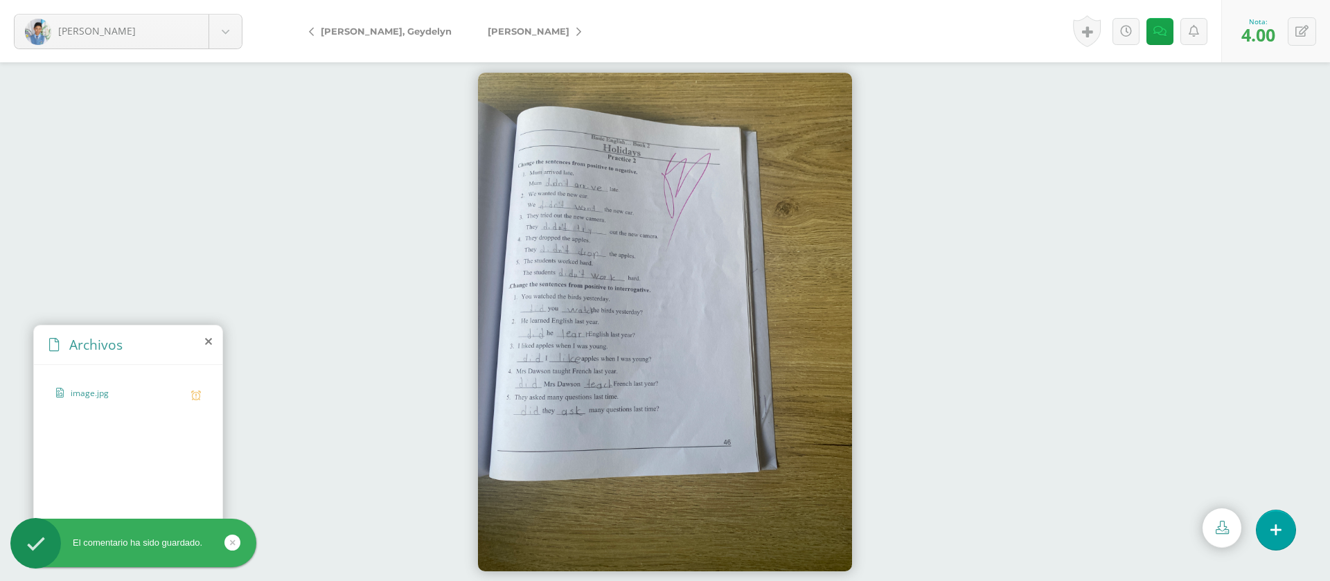
click at [505, 29] on link "[PERSON_NAME]" at bounding box center [531, 31] width 123 height 33
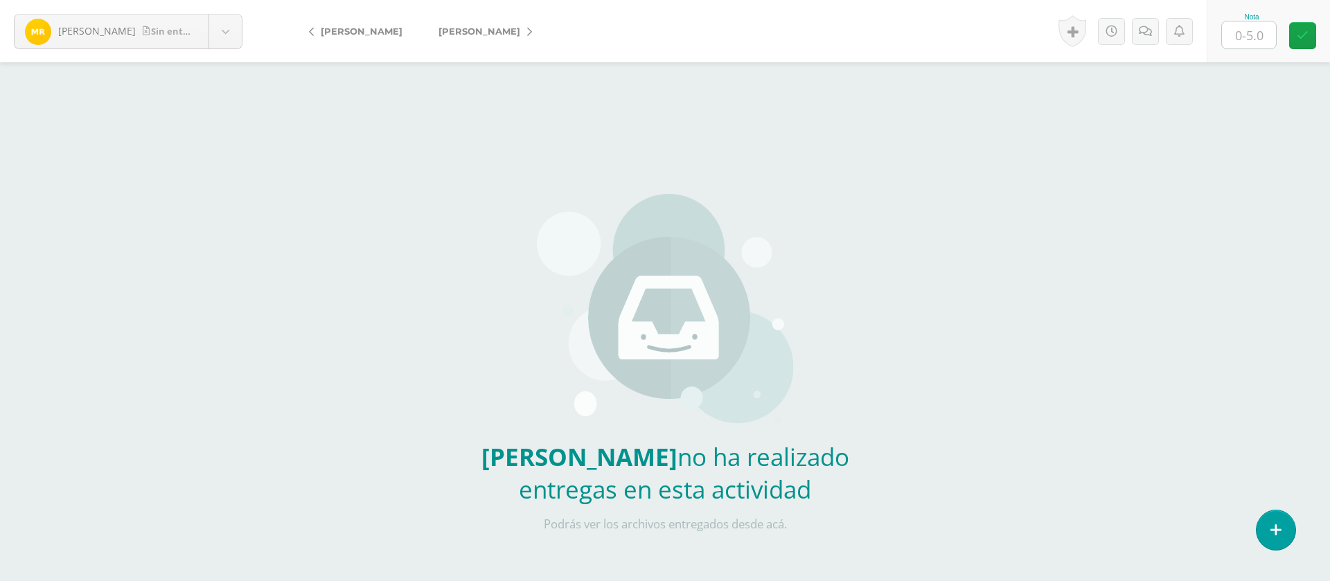
click at [1247, 37] on input "text" at bounding box center [1249, 34] width 54 height 27
type input "0"
click at [1152, 35] on link at bounding box center [1145, 31] width 27 height 27
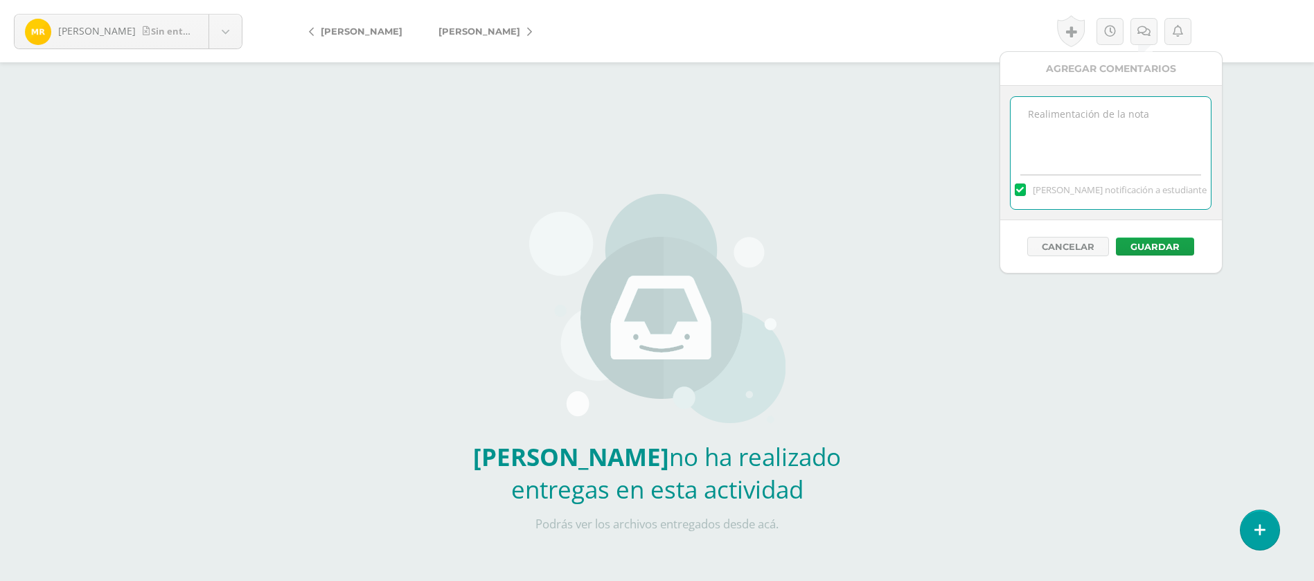
click at [1118, 115] on textarea at bounding box center [1110, 131] width 200 height 69
paste textarea "PRIMERA ENTREGA [DATE] Si tienes este mensaje no cumpliste con los requisitos d…"
type textarea "PRIMERA ENTREGA [DATE] Si tienes este mensaje no cumpliste con los requisitos d…"
click at [1149, 240] on button "Guardar" at bounding box center [1155, 247] width 78 height 18
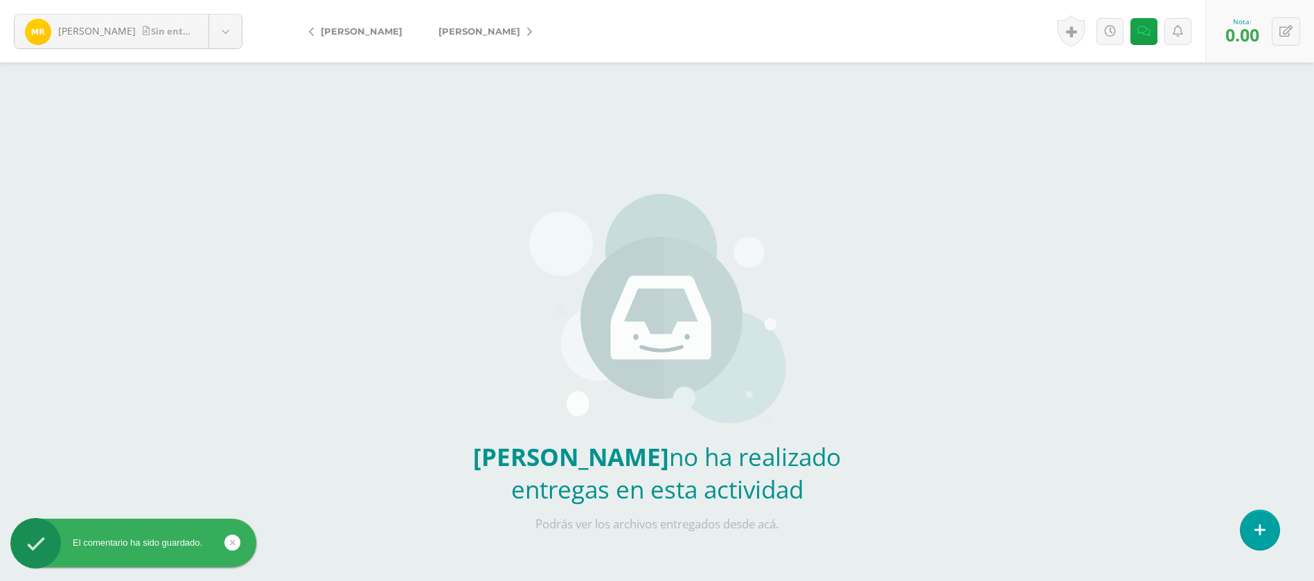
click at [496, 28] on span "[PERSON_NAME]" at bounding box center [479, 31] width 82 height 11
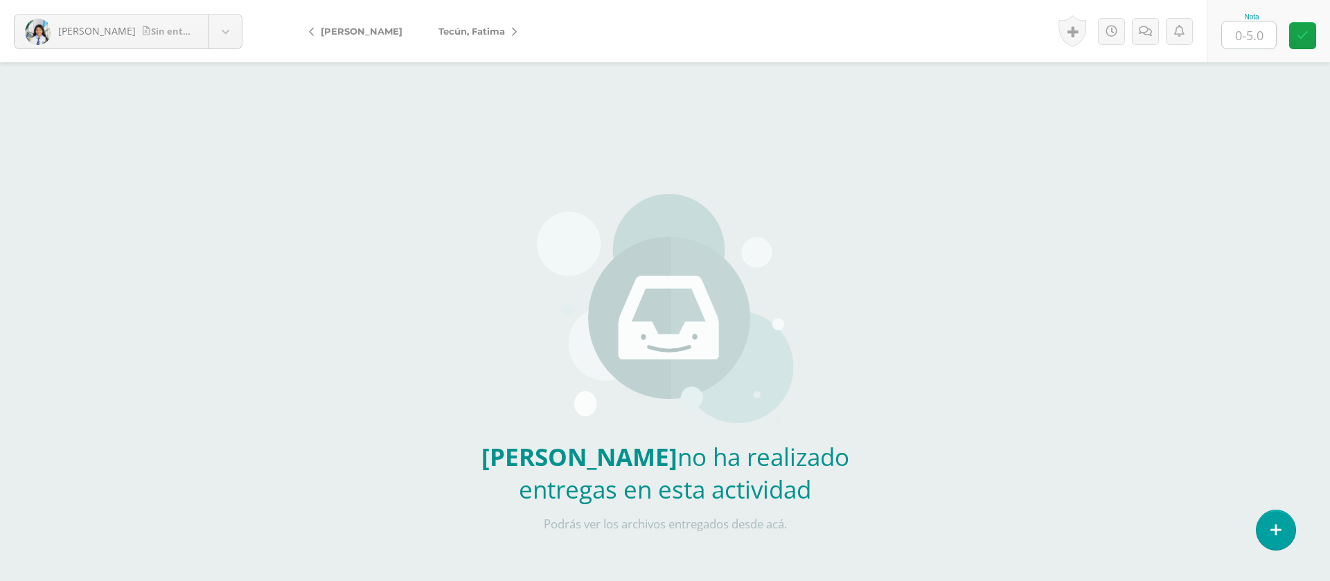
click at [1253, 27] on input "text" at bounding box center [1249, 34] width 54 height 27
type input "0"
click at [1143, 29] on icon at bounding box center [1144, 32] width 13 height 12
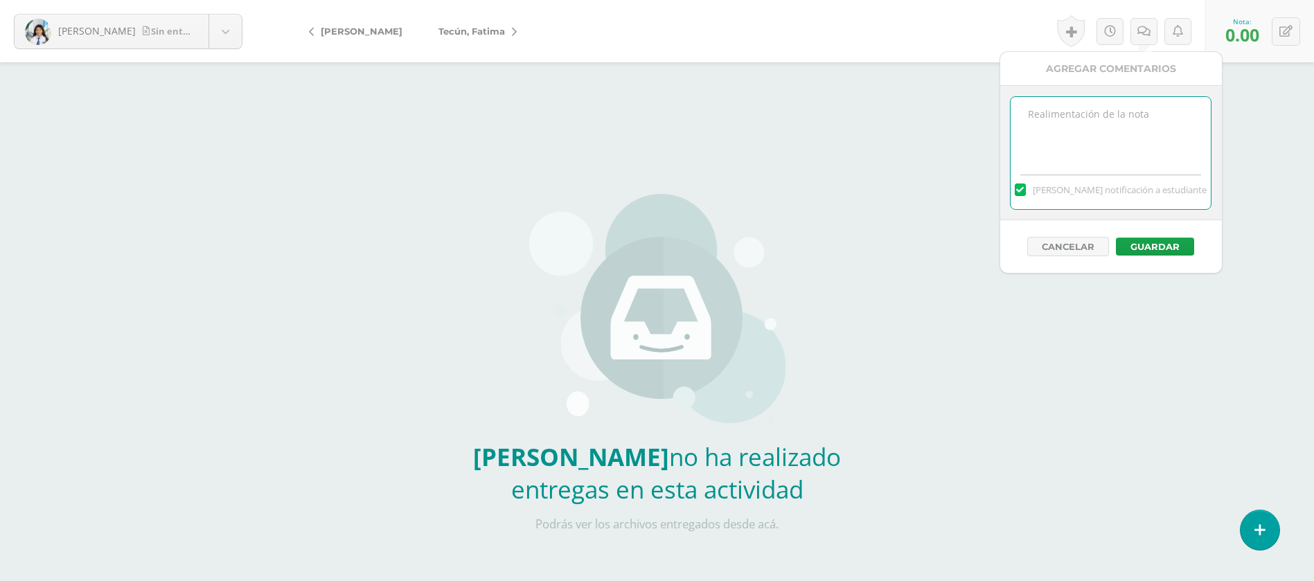
click at [1118, 124] on textarea at bounding box center [1110, 131] width 200 height 69
paste textarea "PRIMERA ENTREGA 12/08/25 Si tienes este mensaje no cumpliste con los requisitos…"
type textarea "PRIMERA ENTREGA [DATE] Si tienes este mensaje no cumpliste con los requisitos d…"
click at [1150, 248] on button "Guardar" at bounding box center [1155, 247] width 78 height 18
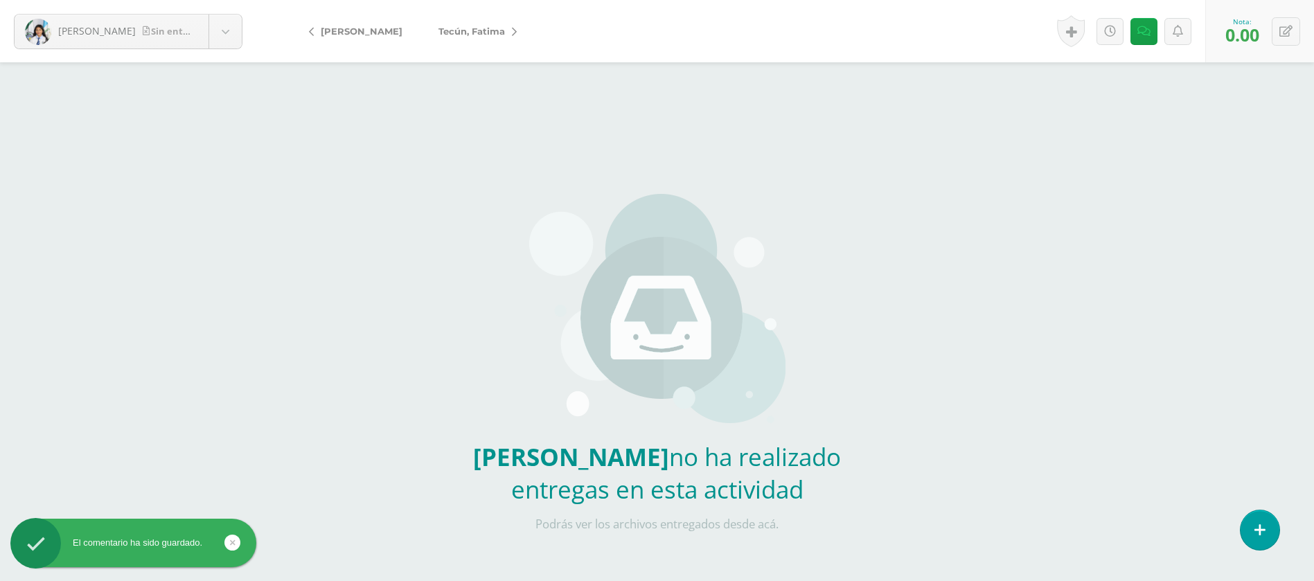
click at [485, 39] on link "Tecún, Fatima" at bounding box center [473, 31] width 107 height 33
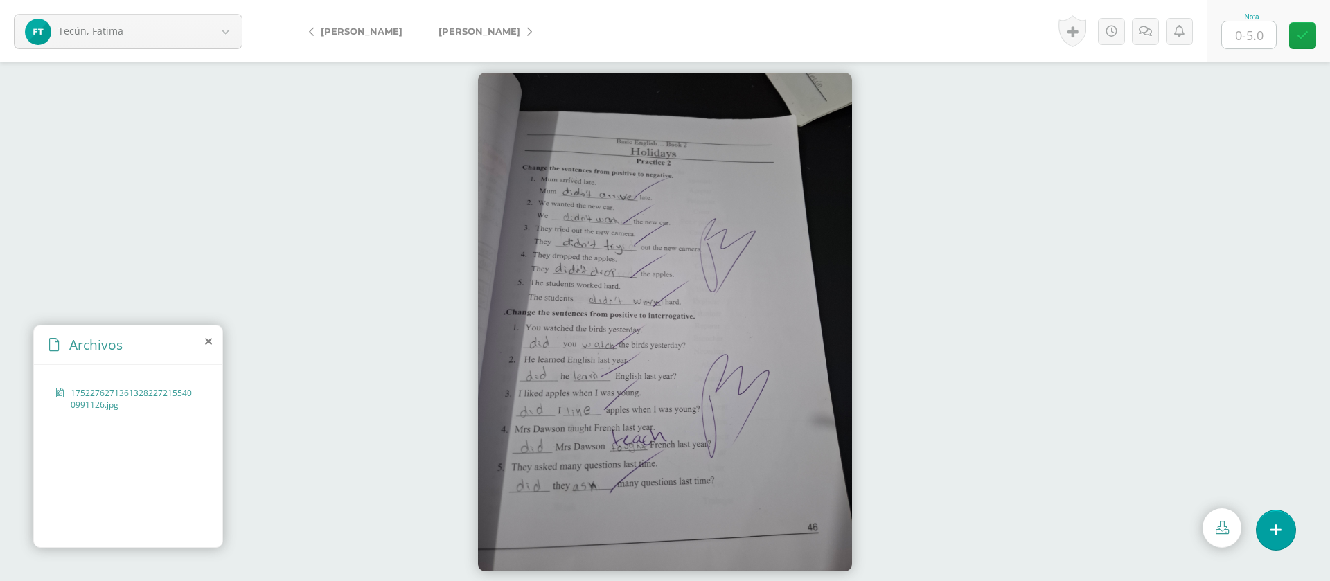
click at [1254, 37] on input "text" at bounding box center [1249, 34] width 54 height 27
type input "5"
click at [457, 24] on link "[PERSON_NAME]" at bounding box center [481, 31] width 123 height 33
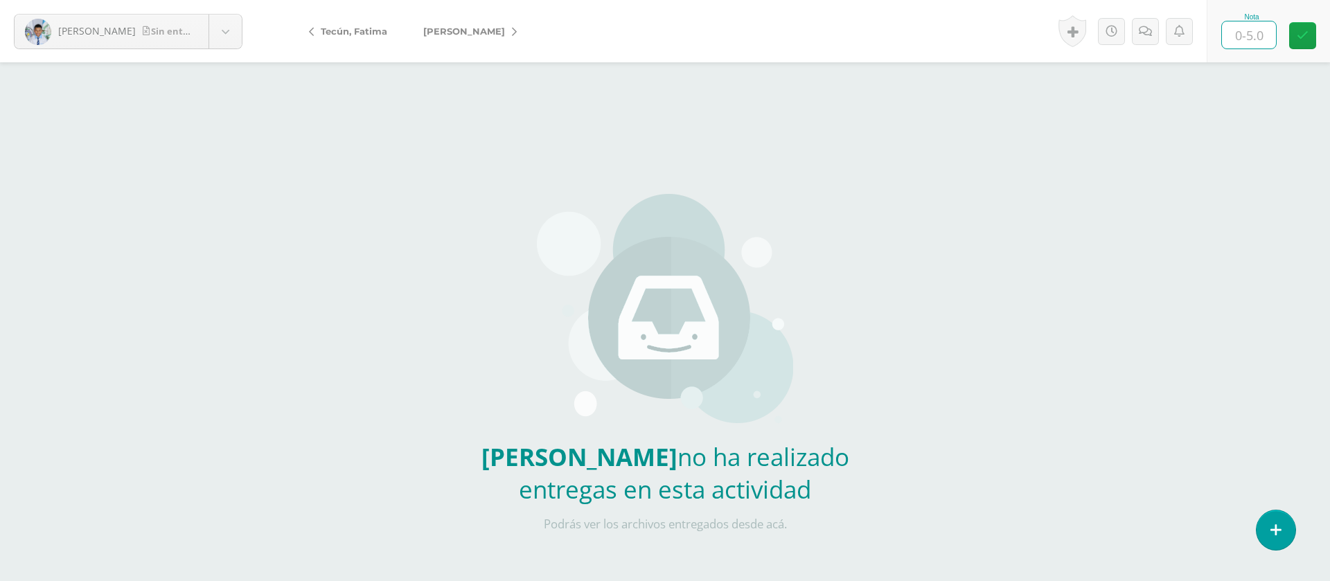
click at [1244, 30] on input "text" at bounding box center [1249, 34] width 54 height 27
type input "0"
click at [1152, 36] on link at bounding box center [1145, 31] width 27 height 27
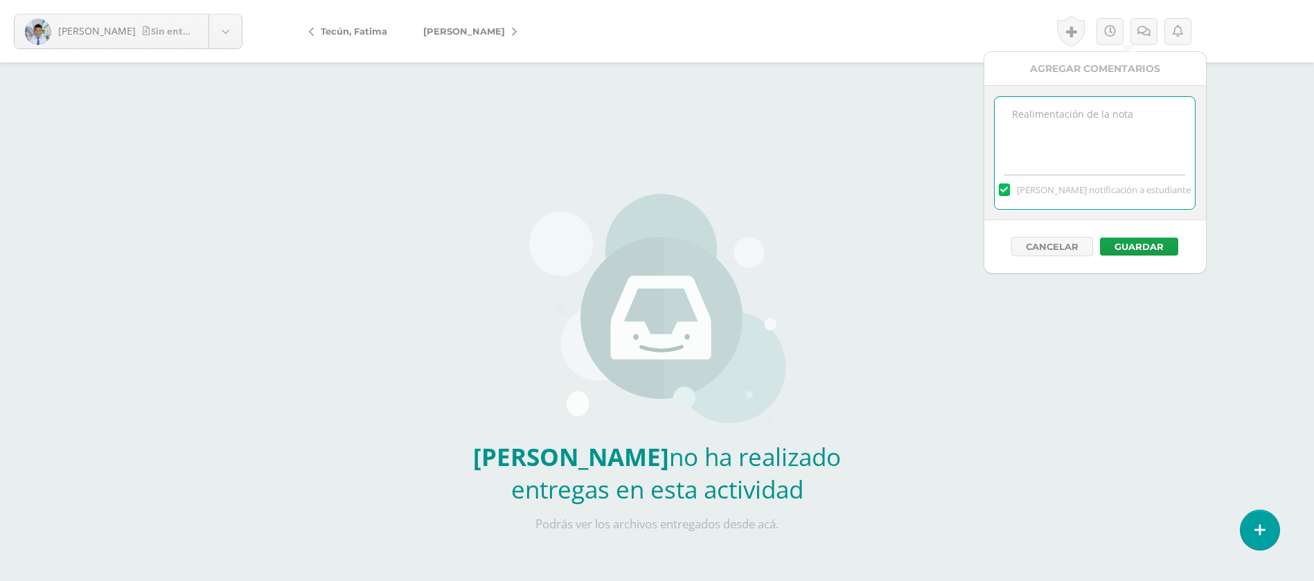
click at [1125, 127] on textarea at bounding box center [1094, 131] width 200 height 69
paste textarea "PRIMERA ENTREGA [DATE] Si tienes este mensaje no cumpliste con los requisitos d…"
type textarea "PRIMERA ENTREGA [DATE] Si tienes este mensaje no cumpliste con los requisitos d…"
click at [1137, 240] on button "Guardar" at bounding box center [1139, 247] width 78 height 18
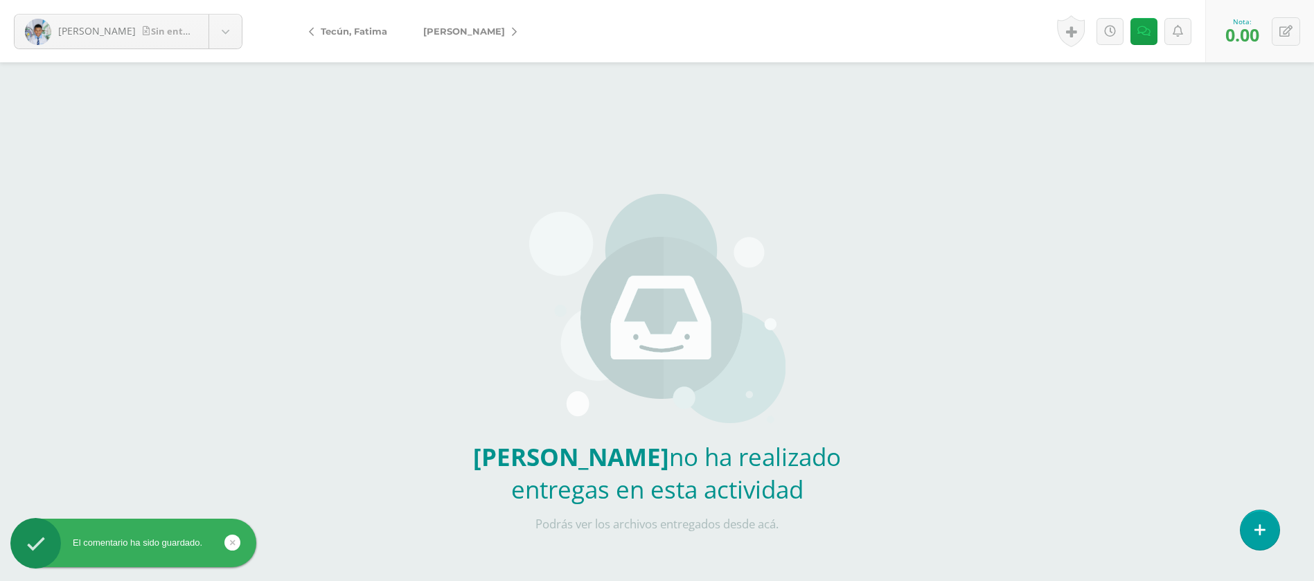
click at [481, 35] on link "[PERSON_NAME]" at bounding box center [466, 31] width 123 height 33
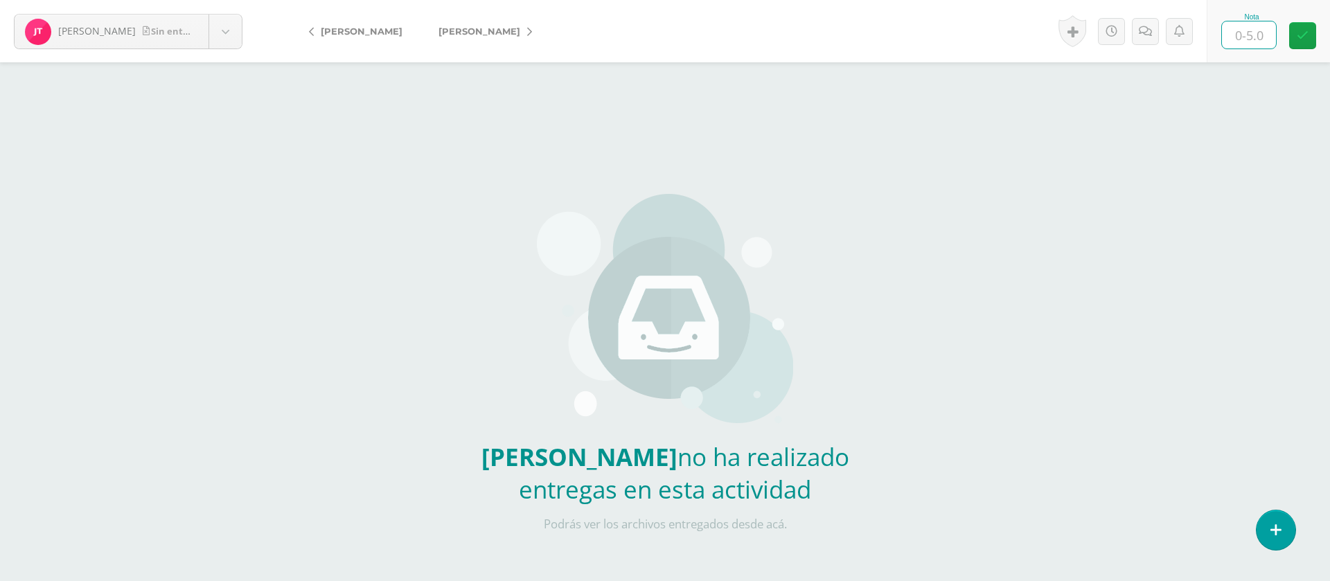
click at [1255, 36] on input "text" at bounding box center [1249, 34] width 54 height 27
type input "0"
click at [1145, 27] on icon at bounding box center [1144, 32] width 13 height 12
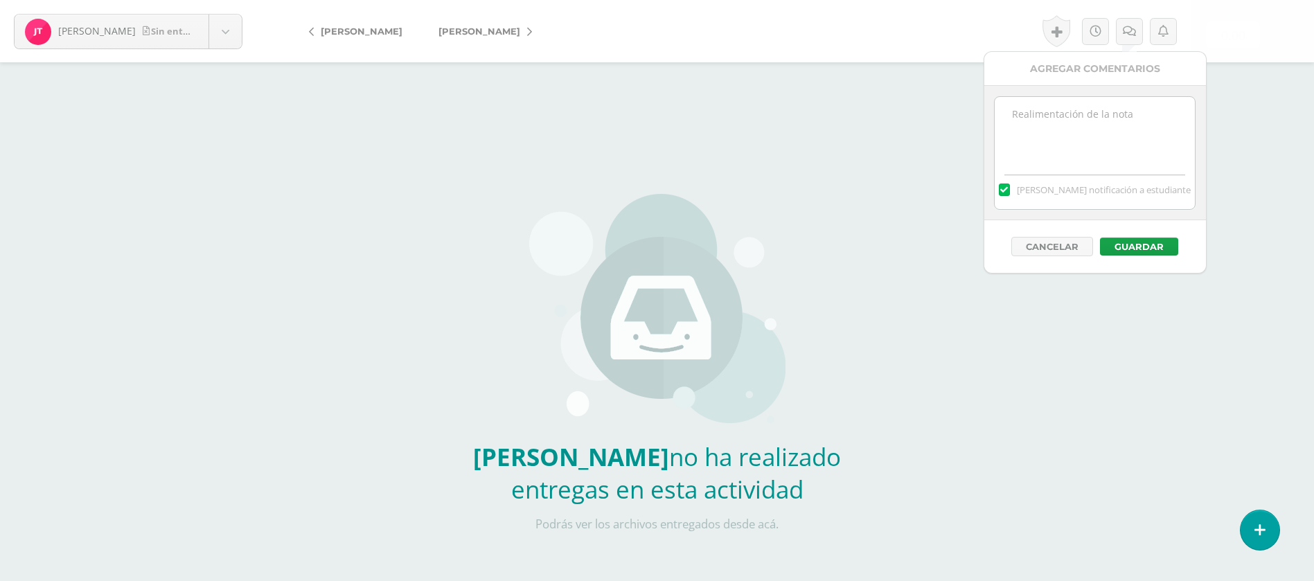
click at [1101, 109] on textarea at bounding box center [1094, 131] width 200 height 69
paste textarea "PRIMERA ENTREGA 12/08/25 Si tienes este mensaje no cumpliste con los requisitos…"
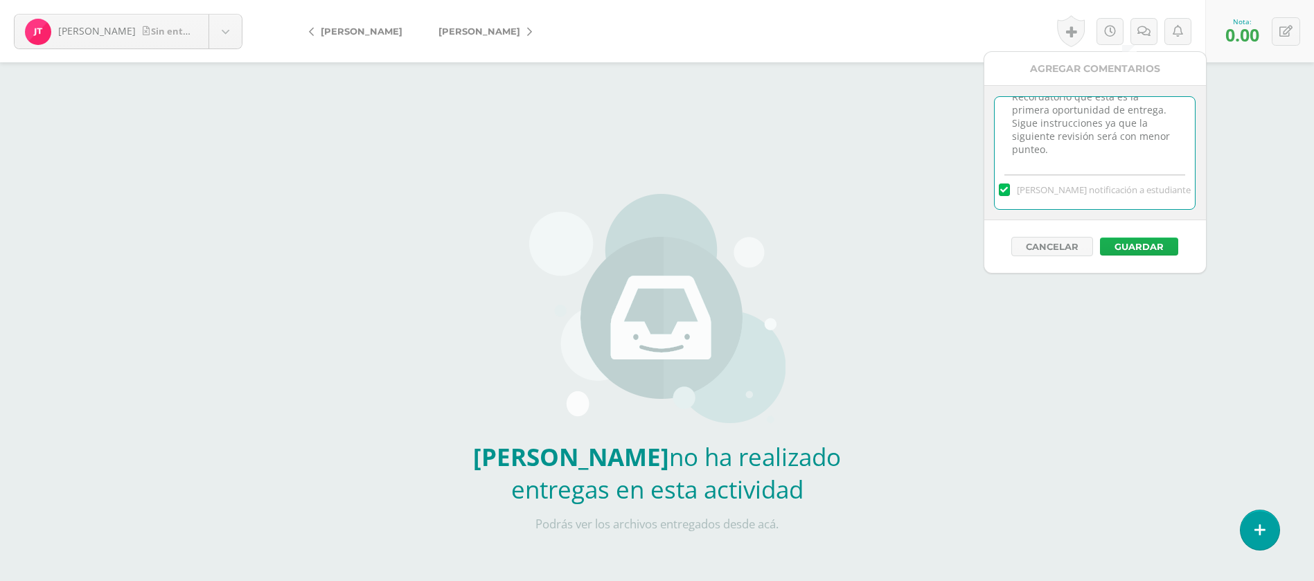
type textarea "PRIMERA ENTREGA 12/08/25 Si tienes este mensaje no cumpliste con los requisitos…"
click at [1154, 244] on button "Guardar" at bounding box center [1139, 247] width 78 height 18
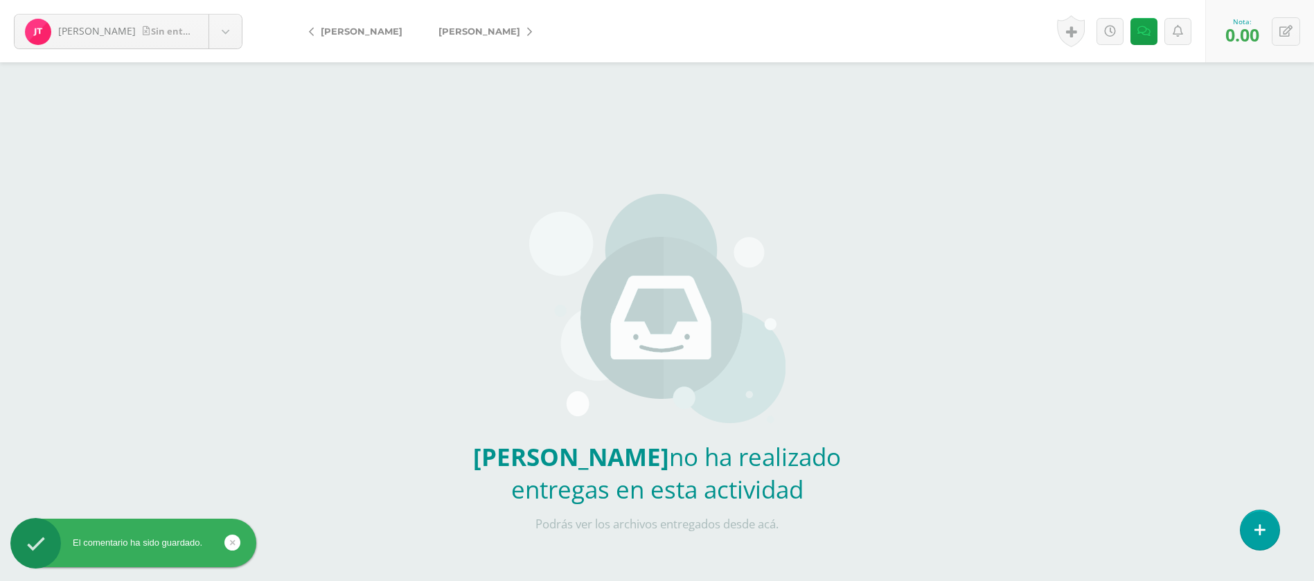
click at [493, 32] on link "Vargas, [PERSON_NAME]" at bounding box center [481, 31] width 123 height 33
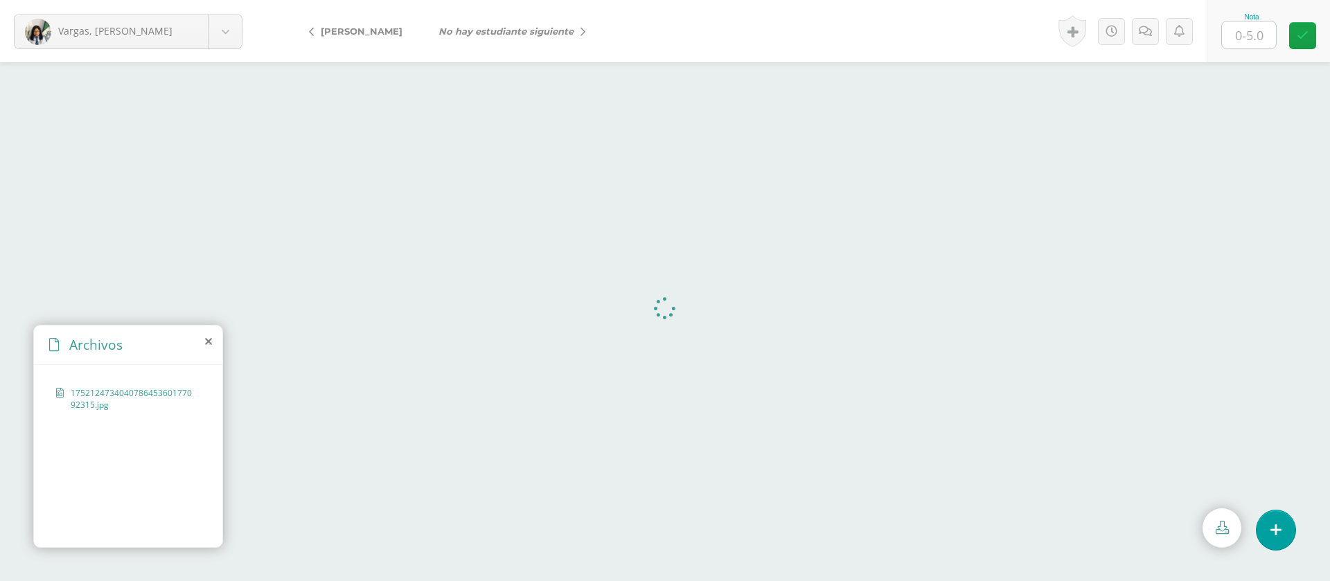
click at [1258, 42] on input "text" at bounding box center [1249, 34] width 54 height 27
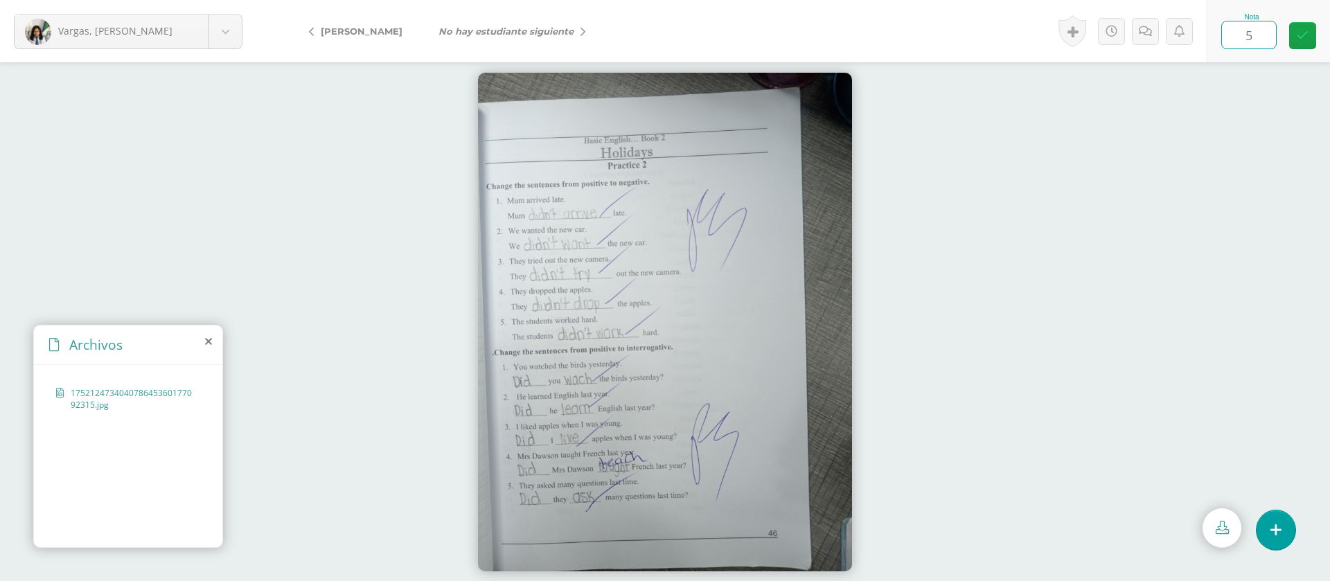
type input "5"
click at [548, 24] on link "No hay estudiante siguiente" at bounding box center [508, 31] width 176 height 33
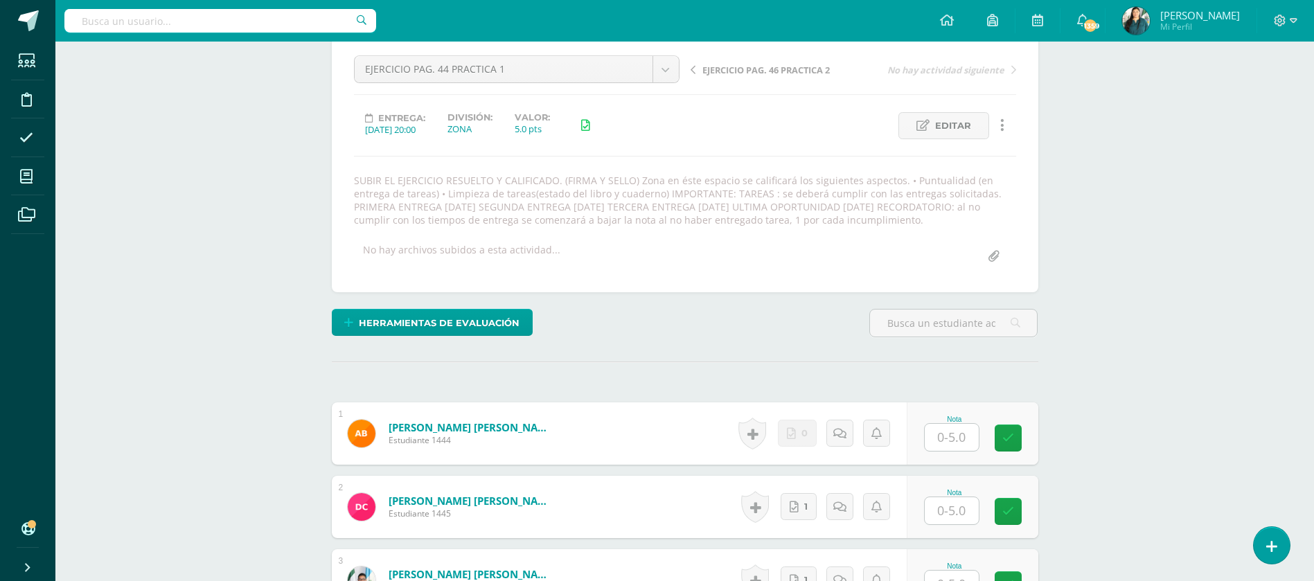
scroll to position [132, 0]
click at [963, 440] on input "text" at bounding box center [951, 436] width 54 height 27
type input "0"
click at [850, 436] on icon at bounding box center [844, 433] width 14 height 12
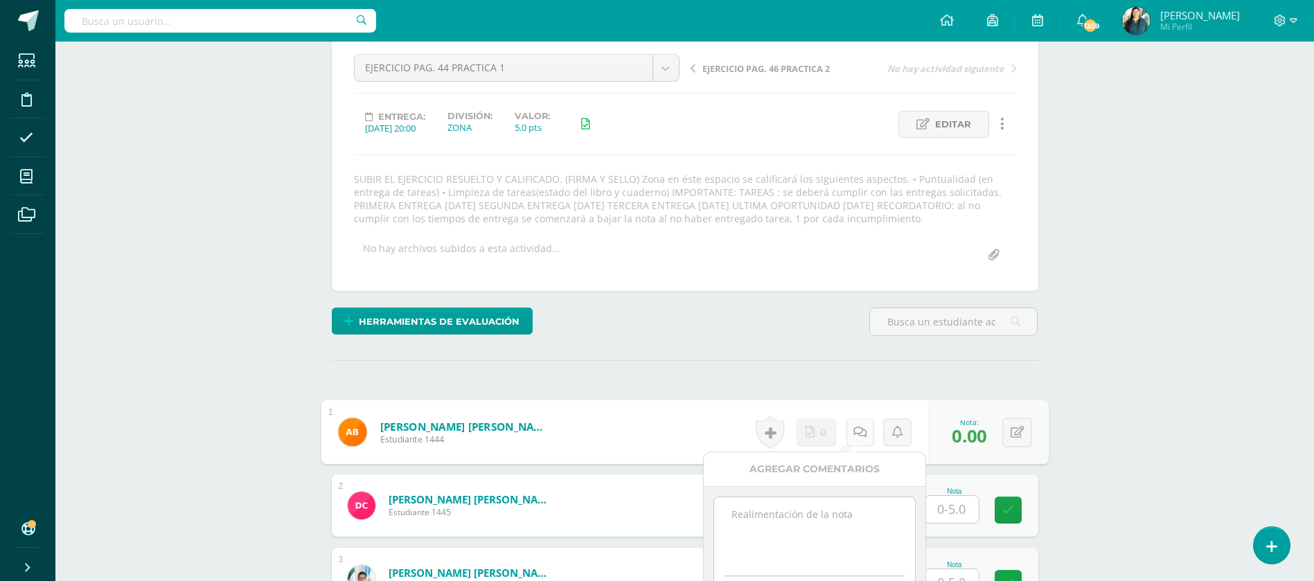
scroll to position [341, 0]
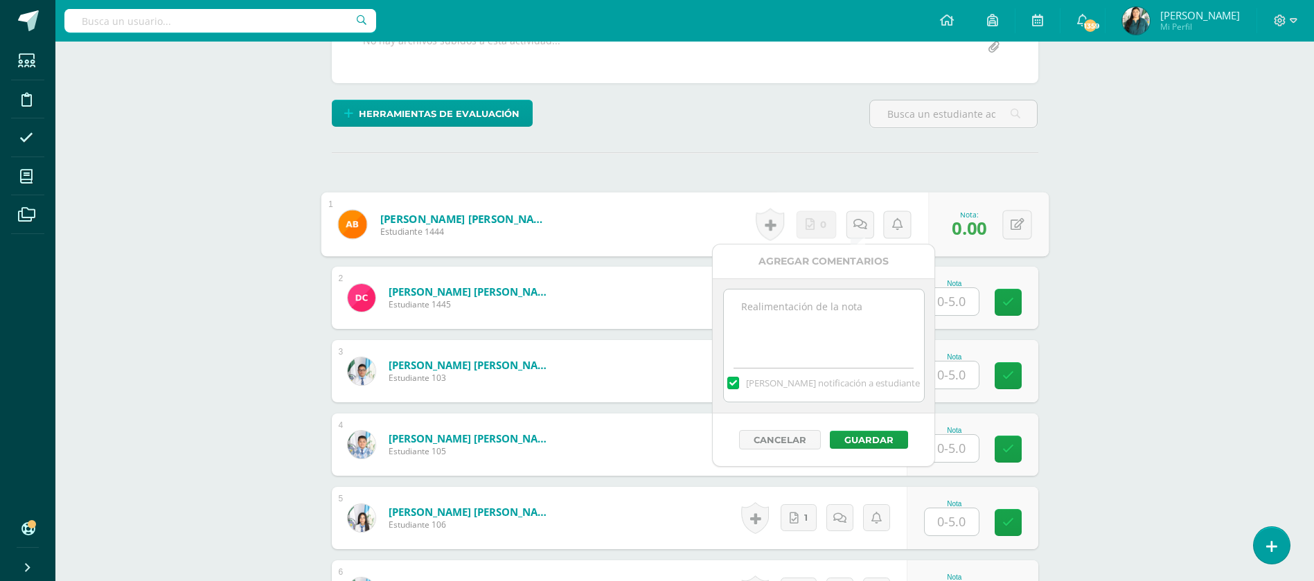
click at [883, 333] on textarea at bounding box center [824, 323] width 200 height 69
paste textarea "PRIMERA ENTREGA 12/08/25 Si tienes este mensaje no cumpliste con los requisitos…"
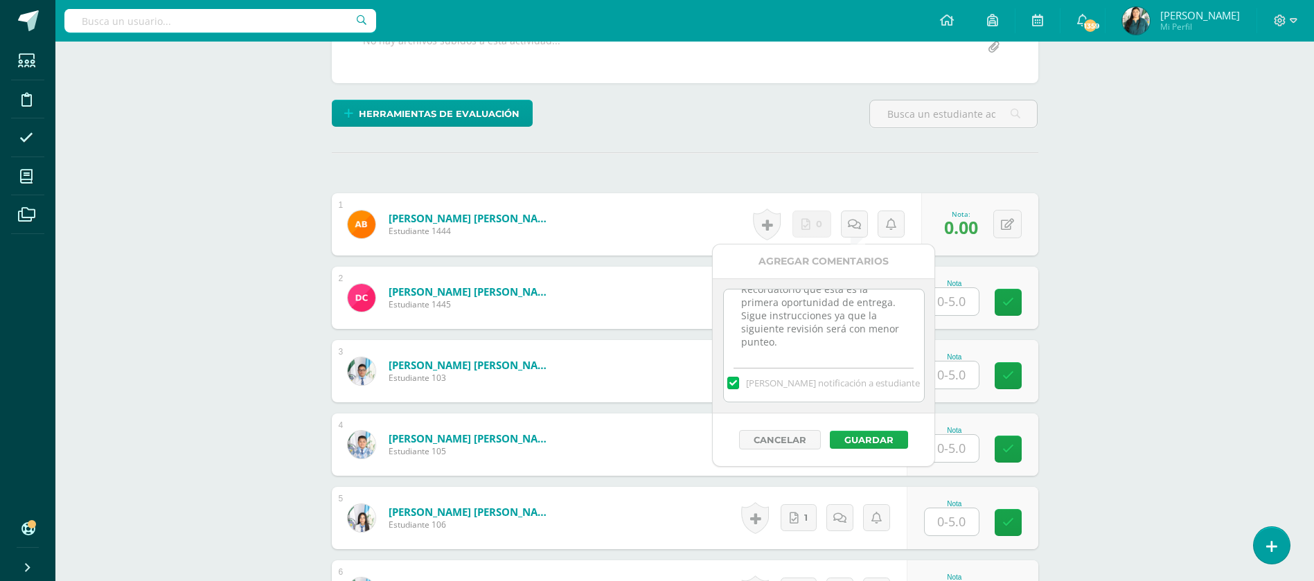
type textarea "PRIMERA ENTREGA 12/08/25 Si tienes este mensaje no cumpliste con los requisitos…"
click at [881, 433] on button "Guardar" at bounding box center [869, 440] width 78 height 18
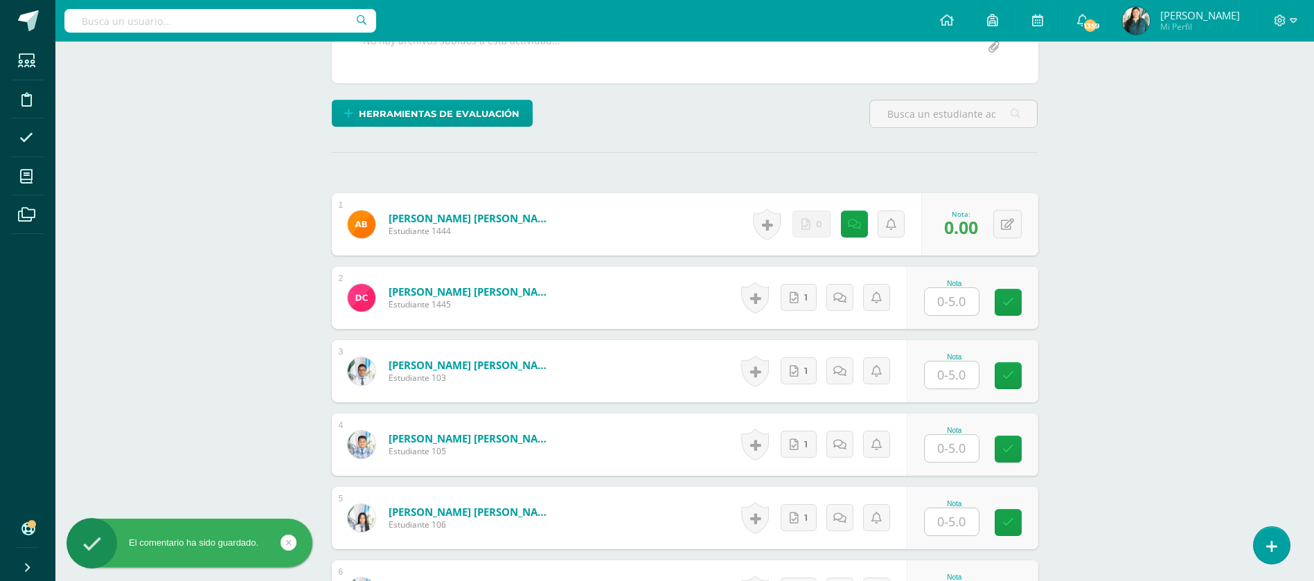
scroll to position [341, 0]
click at [812, 298] on link "1" at bounding box center [801, 297] width 37 height 28
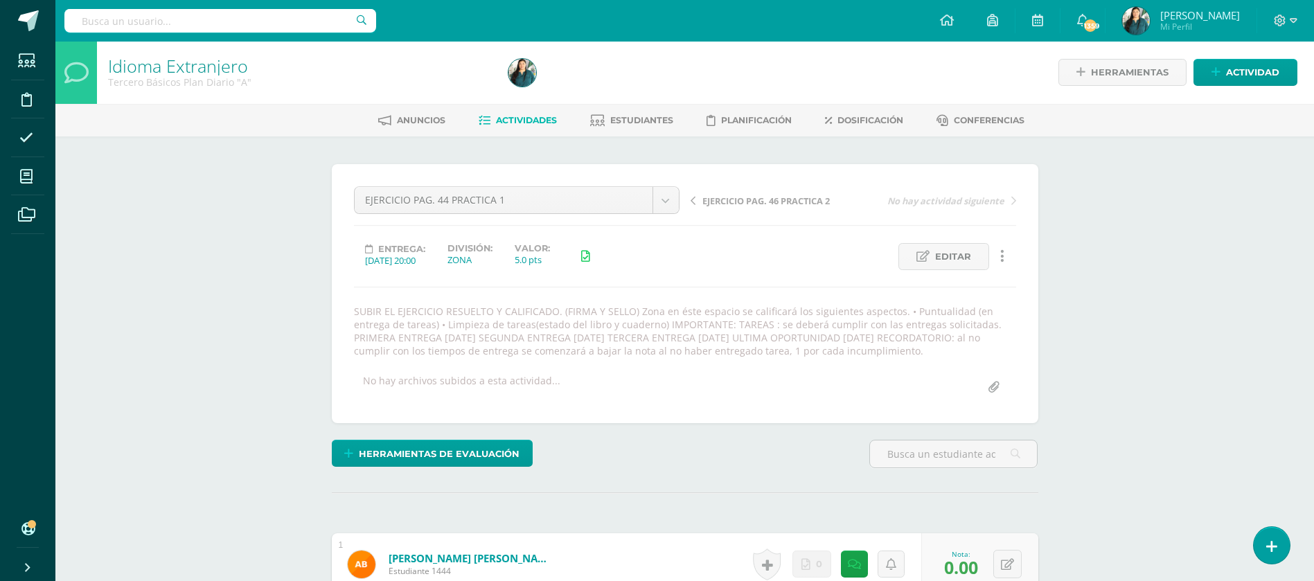
scroll to position [0, 0]
click at [981, 207] on span "No hay actividad siguiente" at bounding box center [945, 201] width 117 height 12
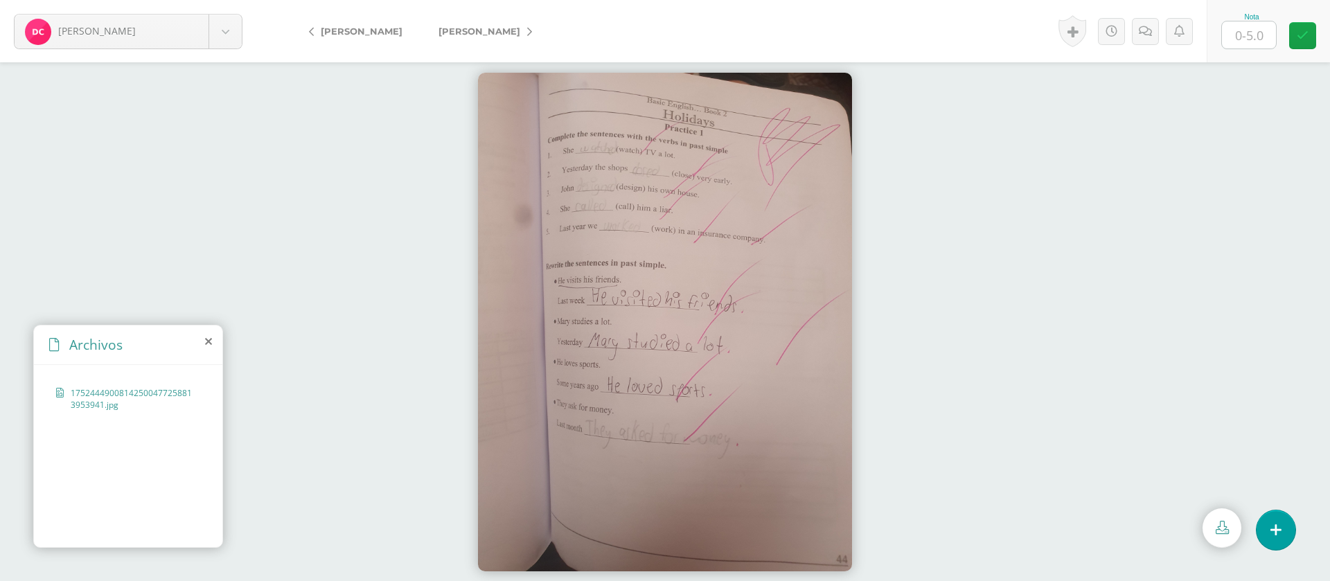
click at [1245, 33] on input "text" at bounding box center [1249, 34] width 54 height 27
type input "5"
click at [469, 28] on span "[PERSON_NAME]" at bounding box center [479, 31] width 82 height 11
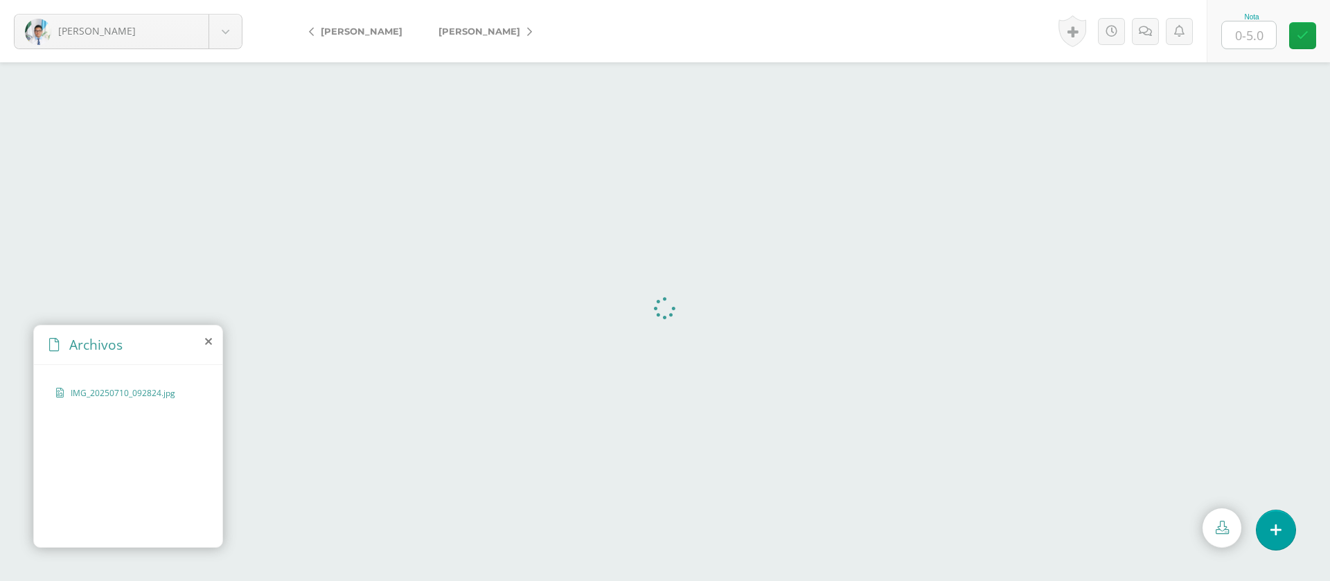
click at [1245, 37] on input "text" at bounding box center [1249, 34] width 54 height 27
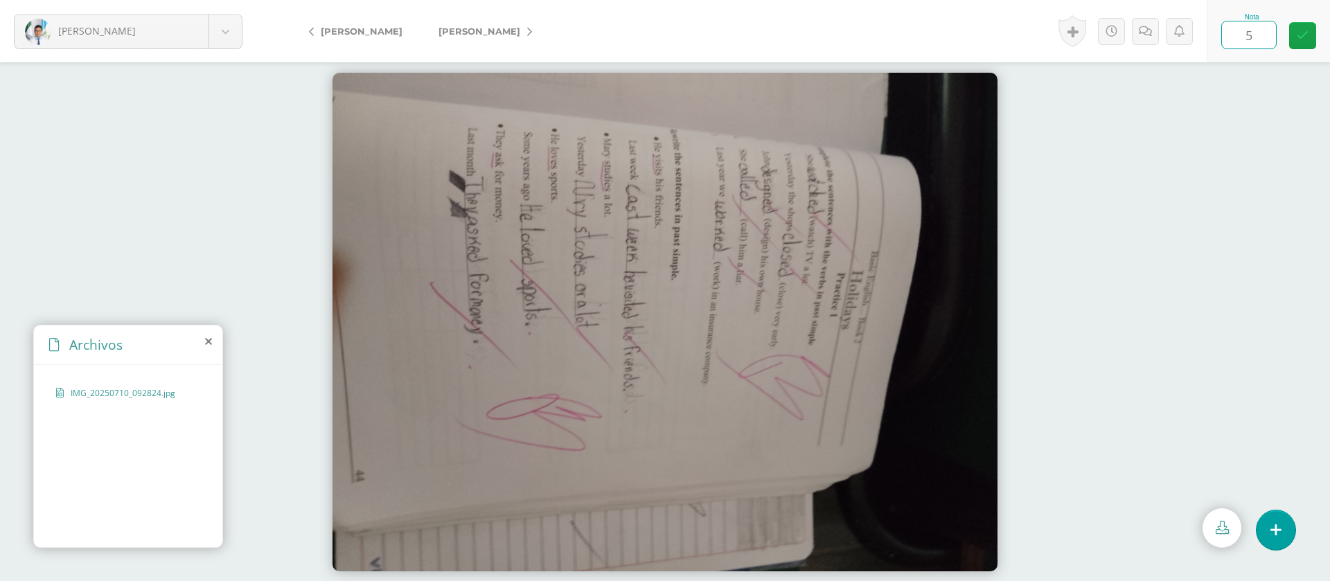
type input "5"
click at [465, 35] on span "[PERSON_NAME]" at bounding box center [479, 31] width 82 height 11
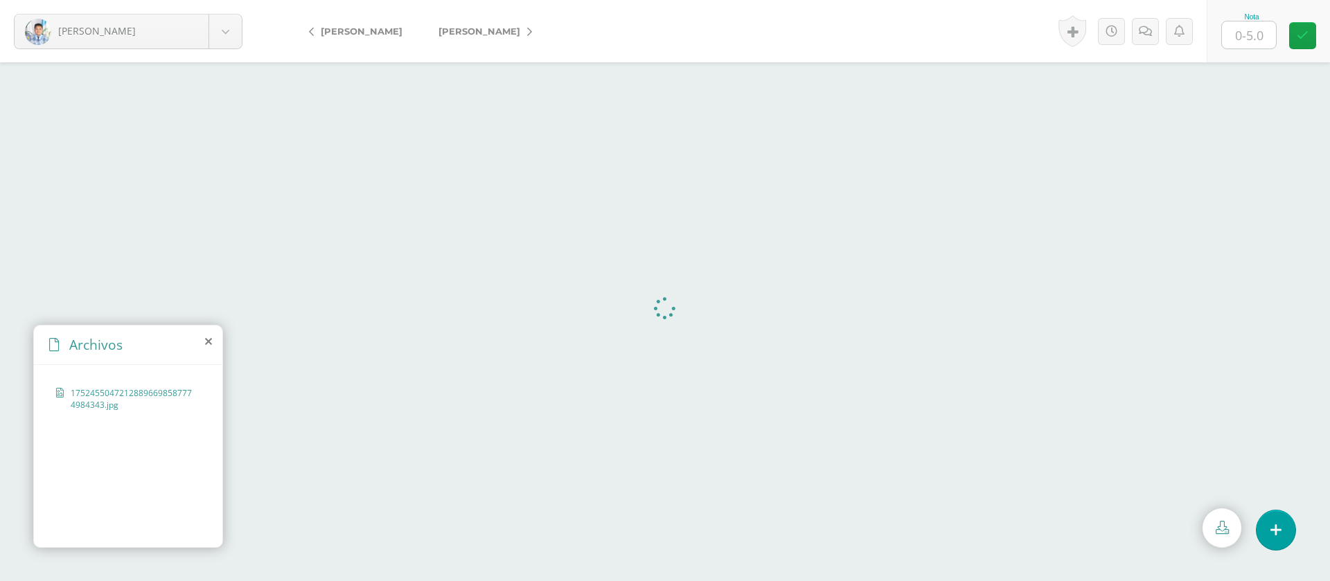
click at [1263, 26] on input "text" at bounding box center [1249, 34] width 54 height 27
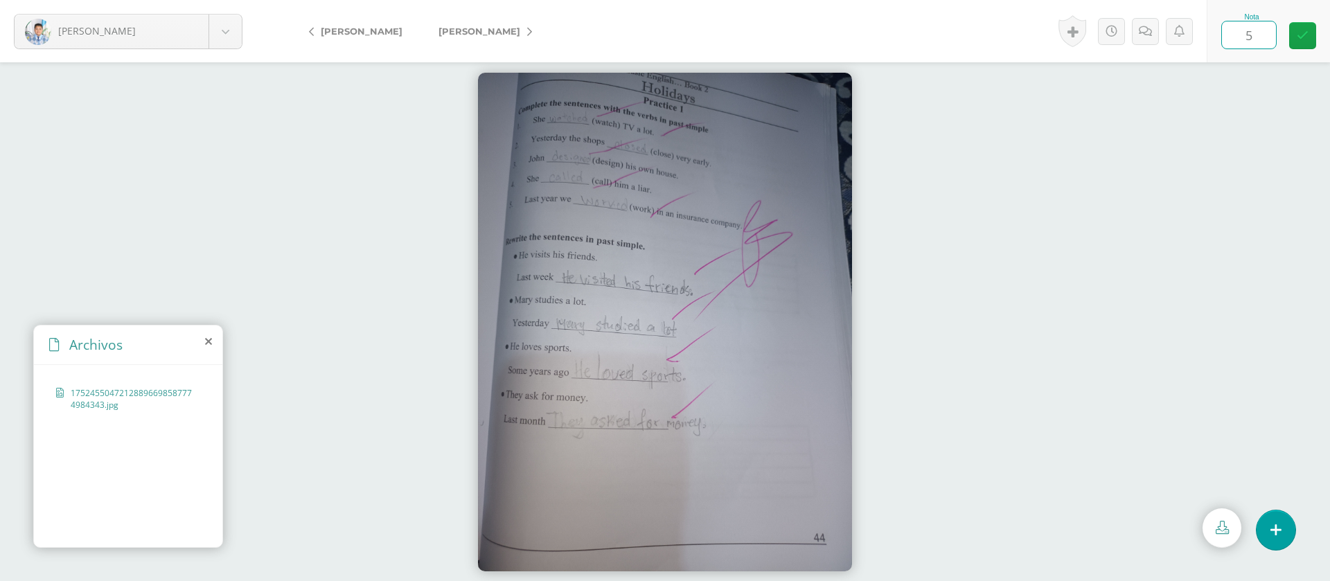
type input "5"
click at [524, 29] on link "[PERSON_NAME]" at bounding box center [481, 31] width 123 height 33
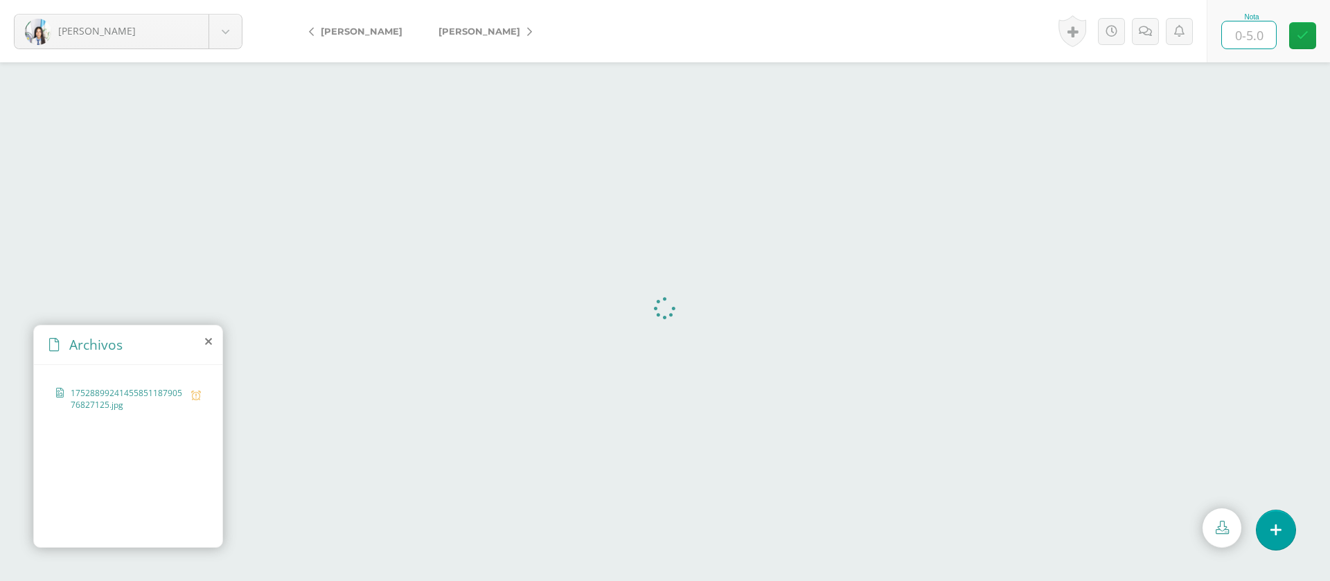
click at [1258, 26] on input "text" at bounding box center [1249, 34] width 54 height 27
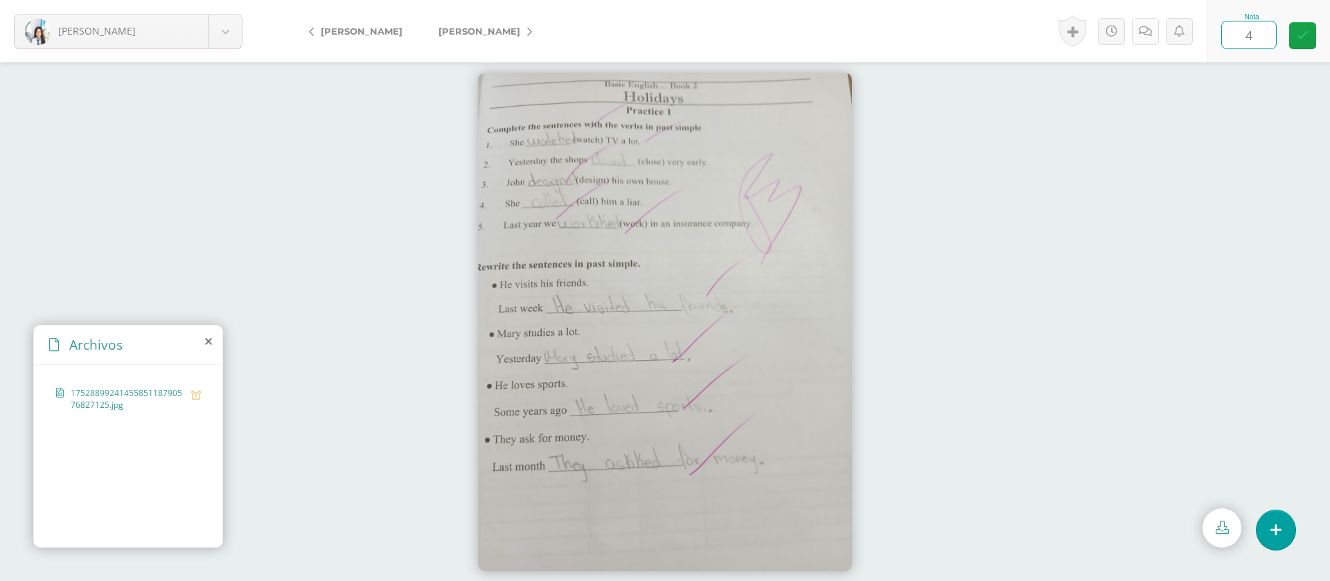
type input "4"
click at [1149, 41] on link at bounding box center [1145, 31] width 27 height 27
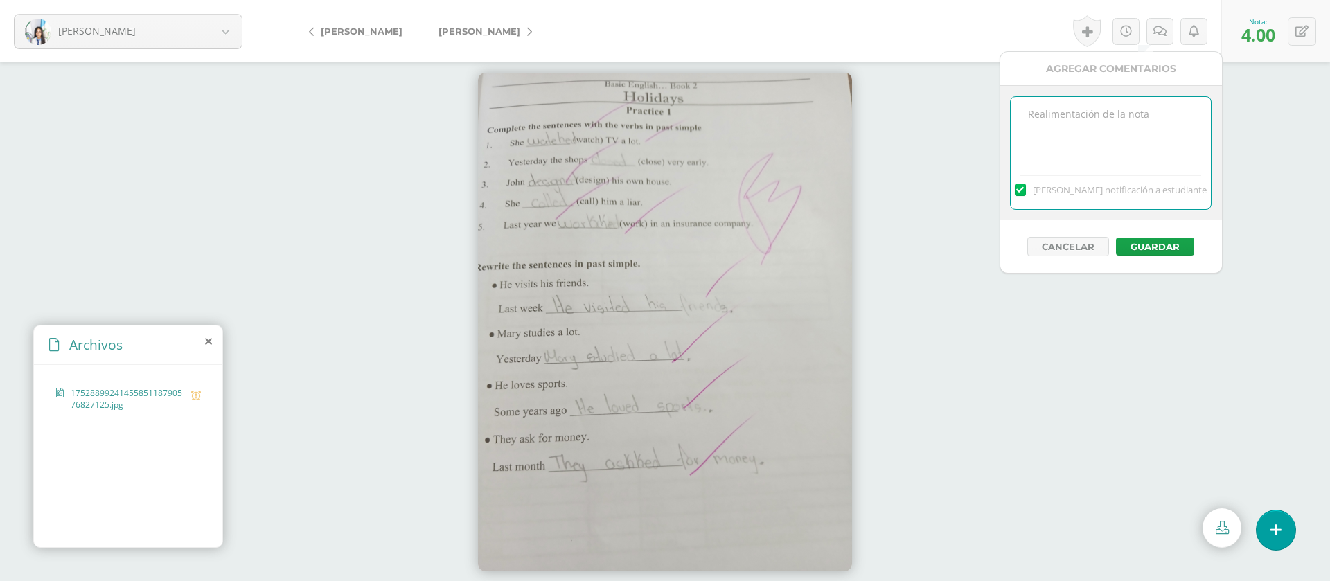
click at [1126, 118] on textarea at bounding box center [1110, 131] width 200 height 69
paste textarea "PRIMERA ENTREGA 12/08/25 Si tienes este mensaje no cumpliste con los requisitos…"
type textarea "PRIMERA ENTREGA 12/08/25 Si tienes este mensaje no cumpliste con los requisitos…"
click at [1156, 249] on button "Guardar" at bounding box center [1155, 247] width 78 height 18
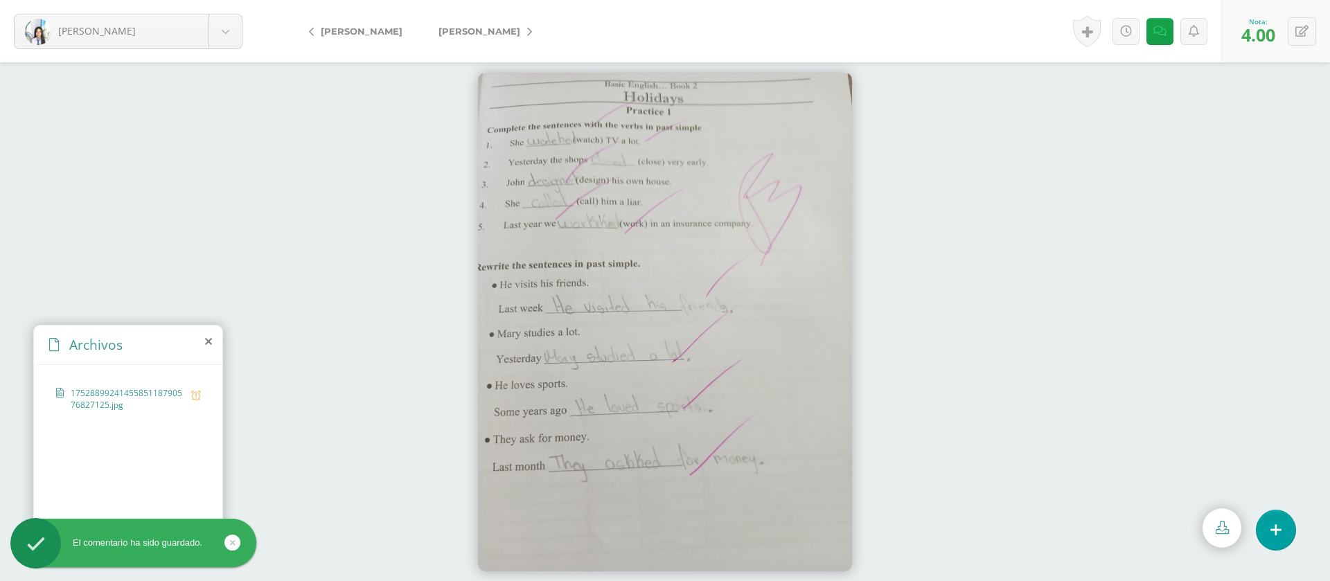
click at [484, 34] on span "[PERSON_NAME]" at bounding box center [479, 31] width 82 height 11
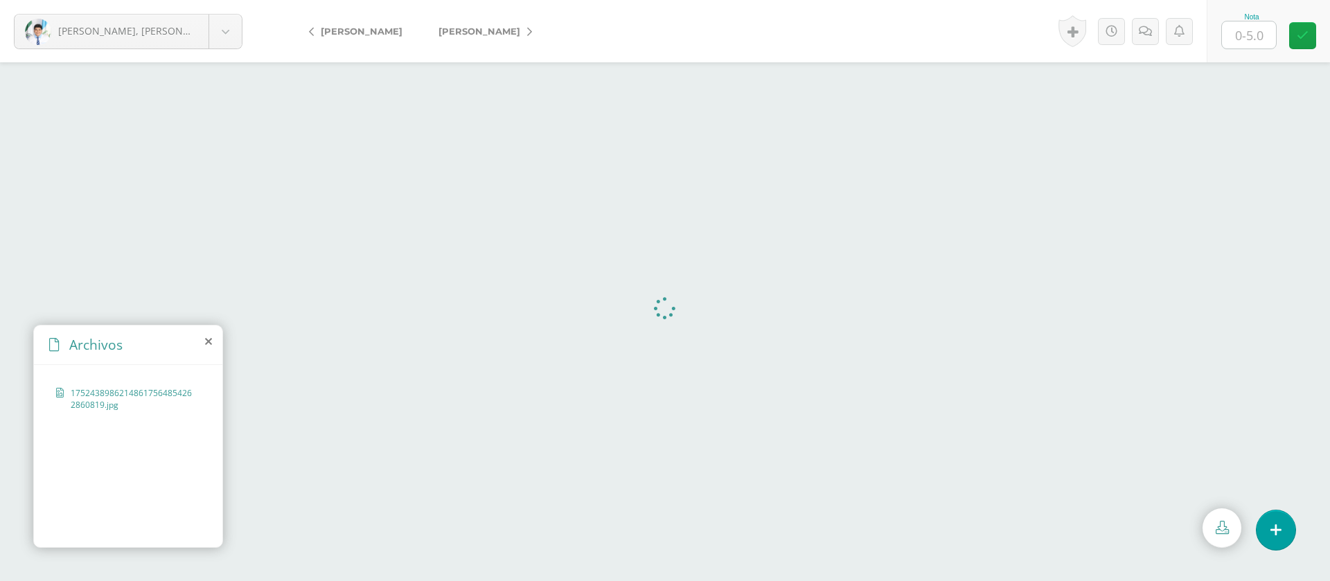
click at [1246, 28] on input "text" at bounding box center [1249, 34] width 54 height 27
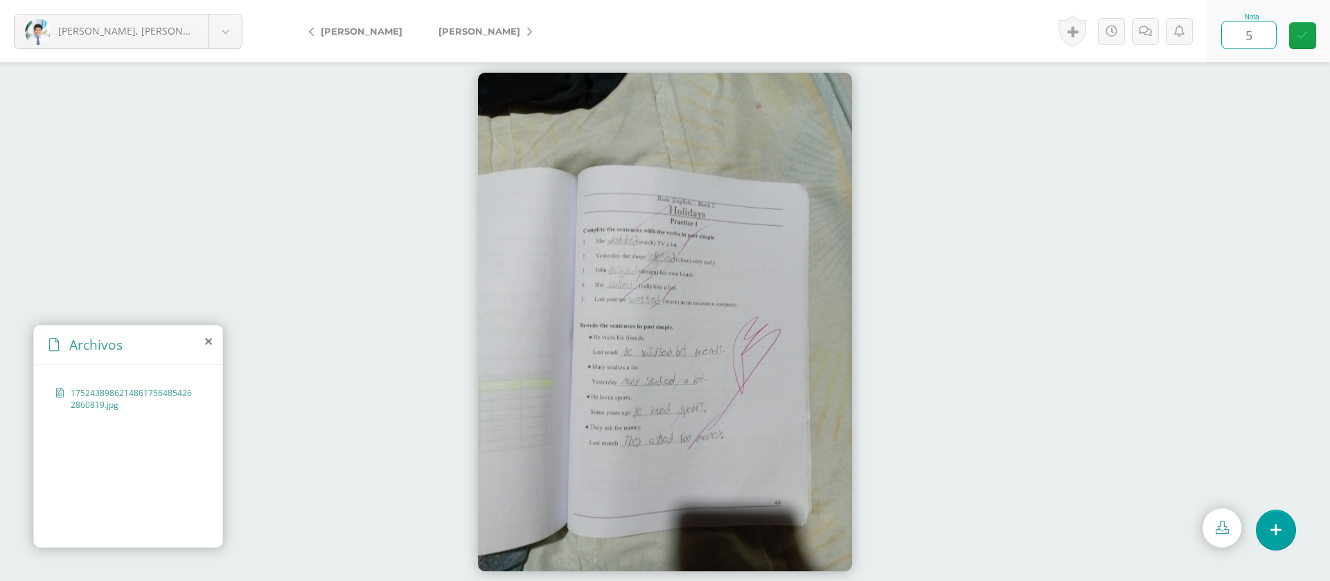
type input "5"
click at [478, 39] on link "[PERSON_NAME]" at bounding box center [481, 31] width 123 height 33
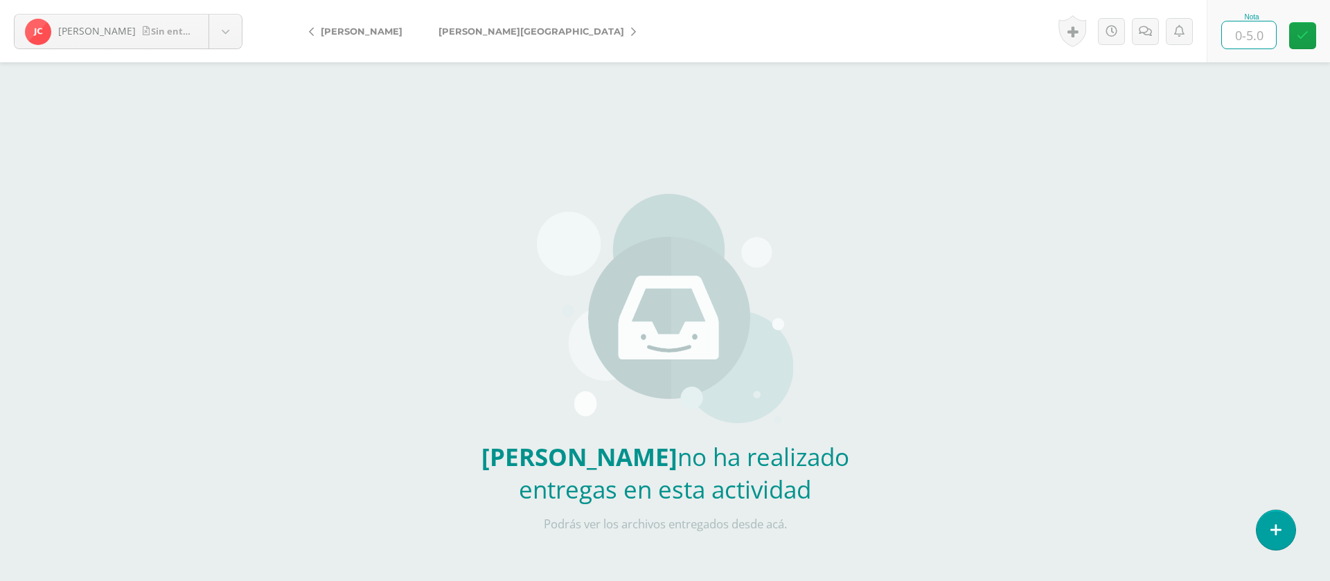
click at [1253, 39] on input "text" at bounding box center [1249, 34] width 54 height 27
type input "0"
click at [1150, 33] on icon at bounding box center [1144, 32] width 13 height 12
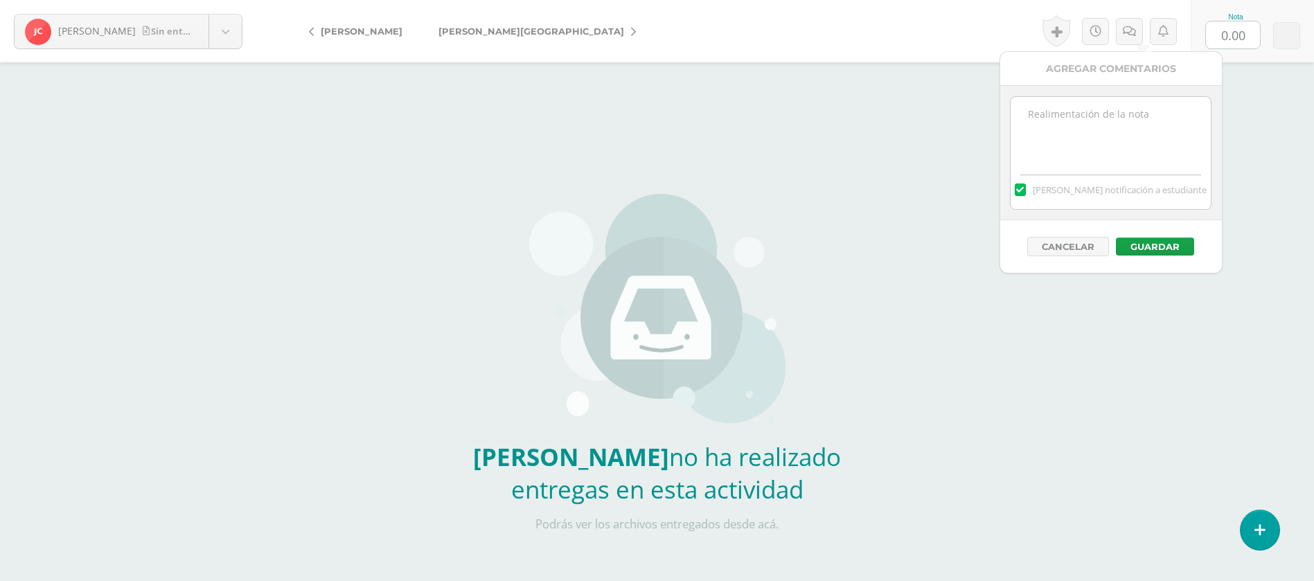
click at [1143, 128] on textarea at bounding box center [1110, 131] width 200 height 69
paste textarea "PRIMERA ENTREGA [DATE] Si tienes este mensaje no cumpliste con los requisitos d…"
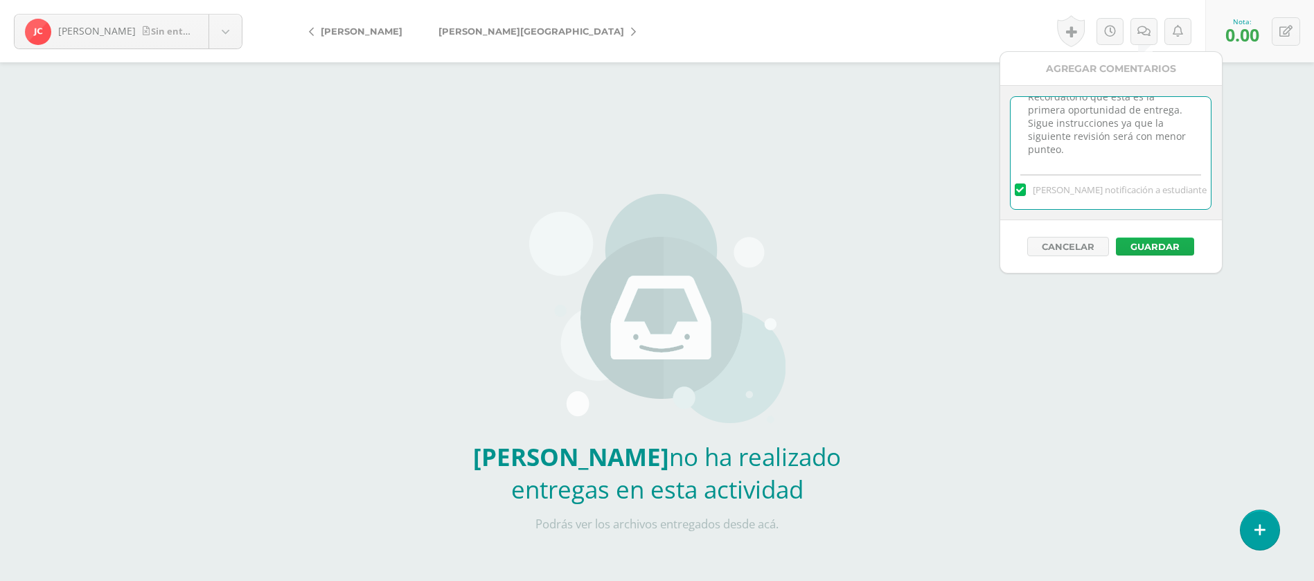
type textarea "PRIMERA ENTREGA [DATE] Si tienes este mensaje no cumpliste con los requisitos d…"
click at [1163, 242] on button "Guardar" at bounding box center [1155, 247] width 78 height 18
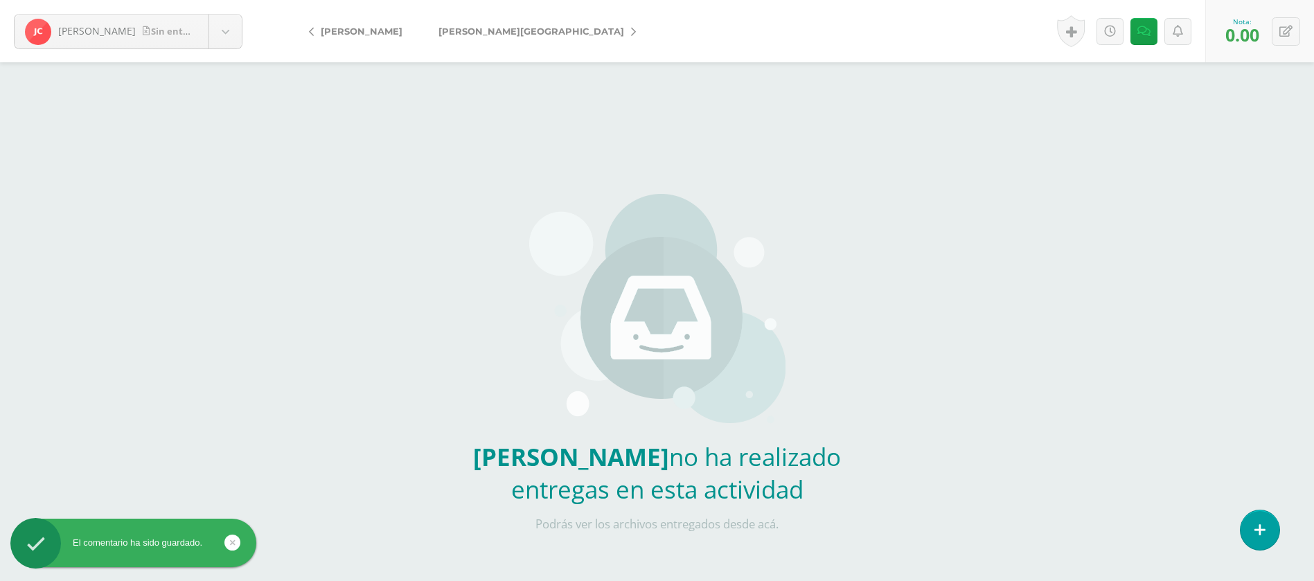
click at [489, 16] on link "[PERSON_NAME][GEOGRAPHIC_DATA]" at bounding box center [533, 31] width 226 height 33
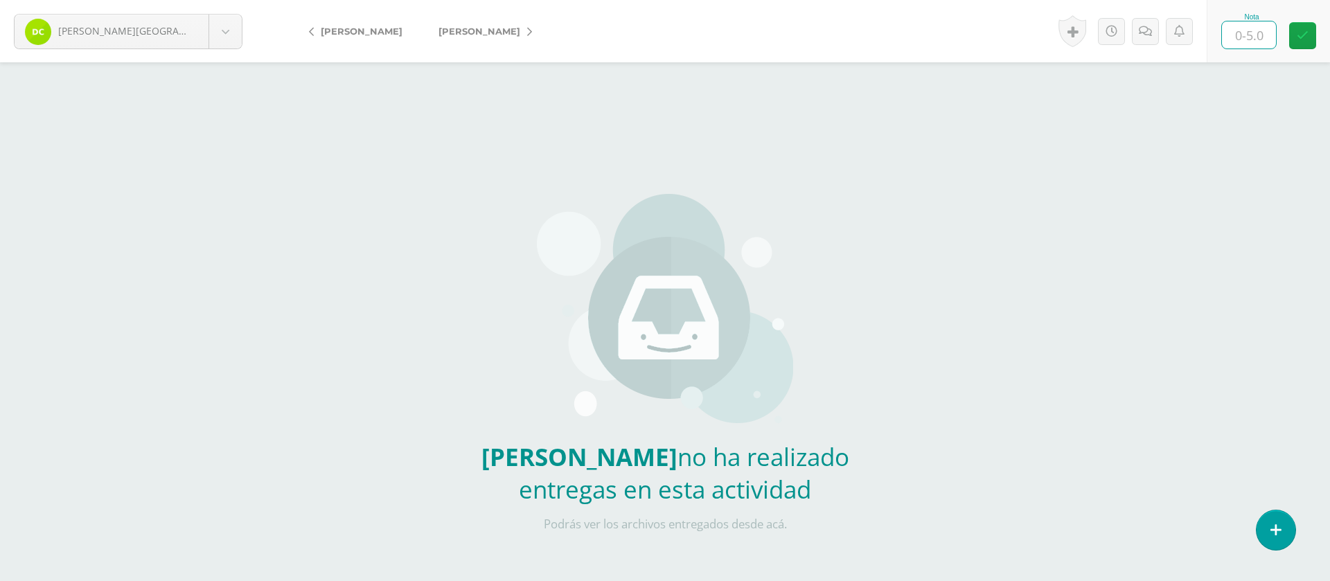
click at [1261, 34] on input "text" at bounding box center [1249, 34] width 54 height 27
type input "0"
click at [1148, 33] on icon at bounding box center [1144, 32] width 13 height 12
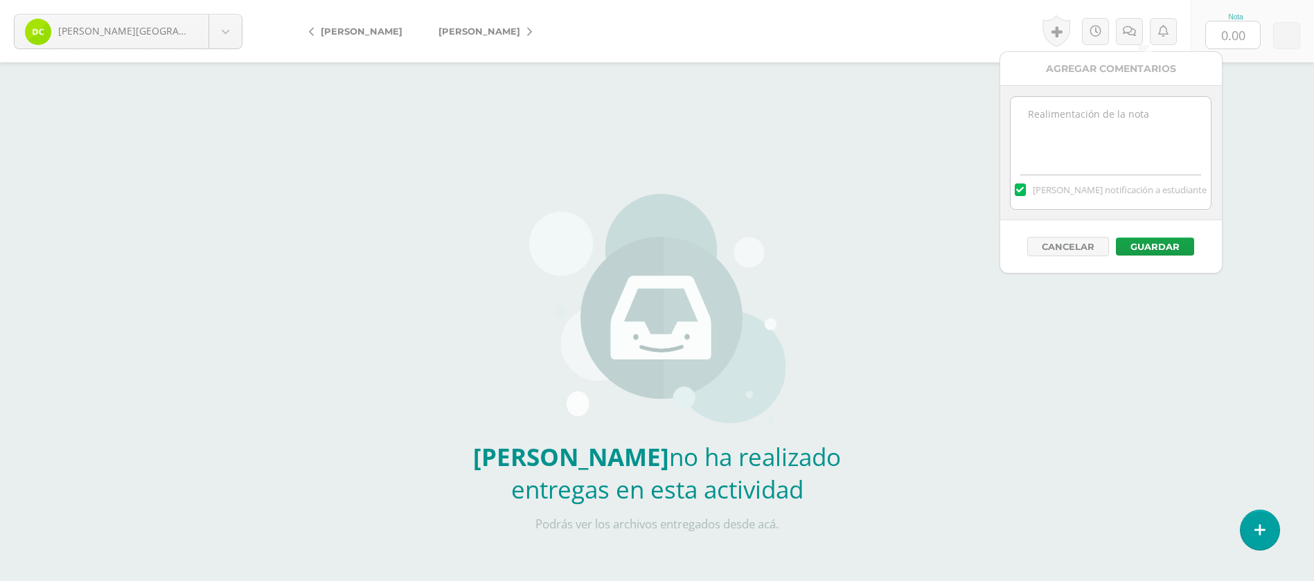
click at [1107, 127] on textarea at bounding box center [1110, 131] width 200 height 69
paste textarea "PRIMERA ENTREGA [DATE] Si tienes este mensaje no cumpliste con los requisitos d…"
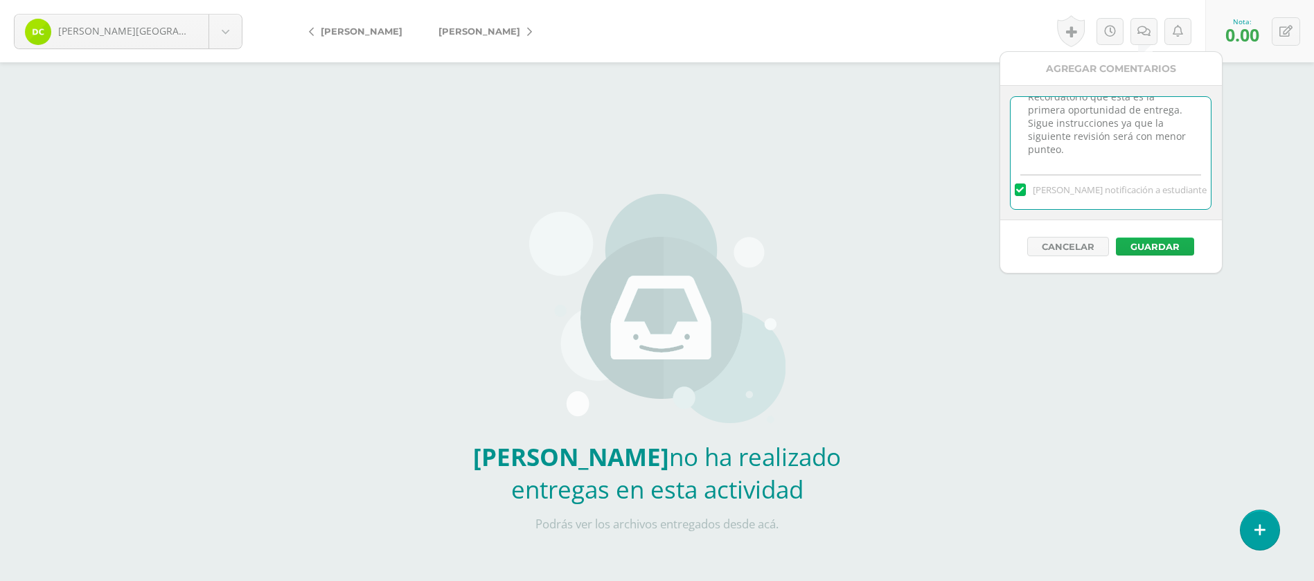
type textarea "PRIMERA ENTREGA [DATE] Si tienes este mensaje no cumpliste con los requisitos d…"
click at [1139, 242] on button "Guardar" at bounding box center [1155, 247] width 78 height 18
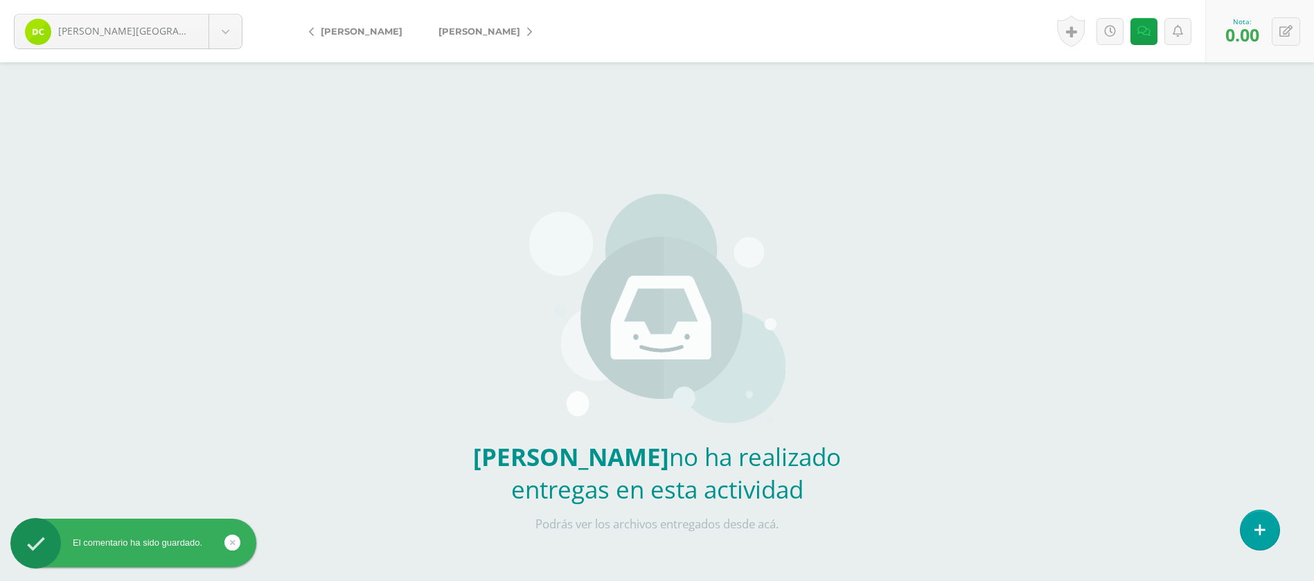
click at [455, 30] on span "[PERSON_NAME]" at bounding box center [479, 31] width 82 height 11
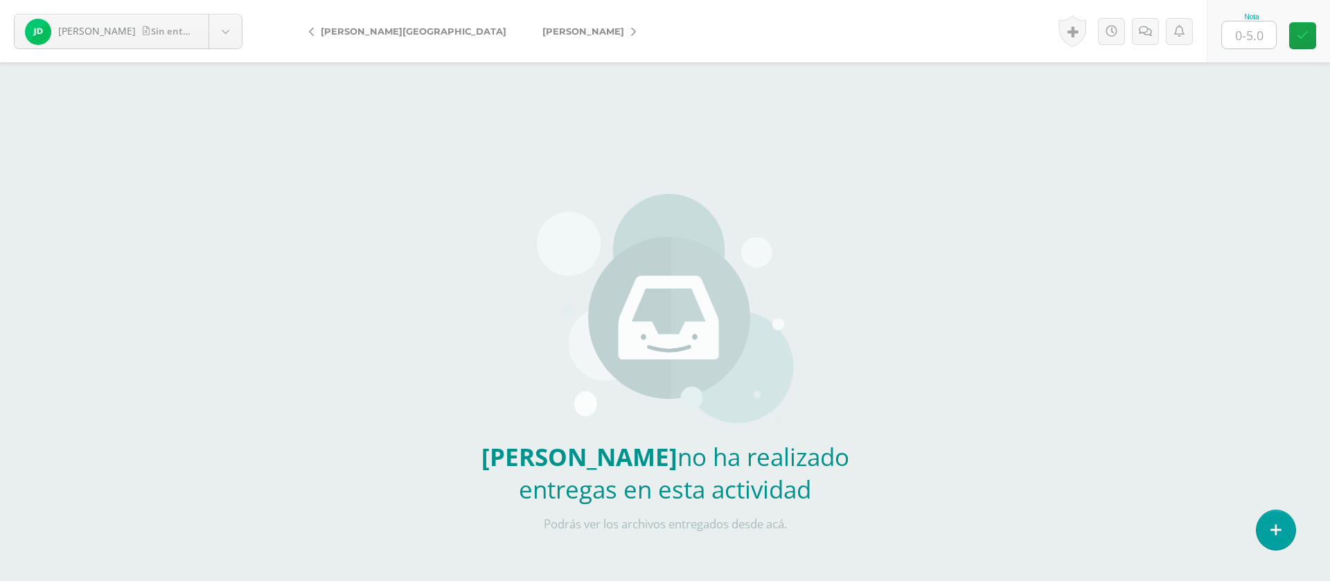
click at [1250, 40] on input "text" at bounding box center [1249, 34] width 54 height 27
type input "0"
click at [1141, 20] on link at bounding box center [1145, 31] width 27 height 27
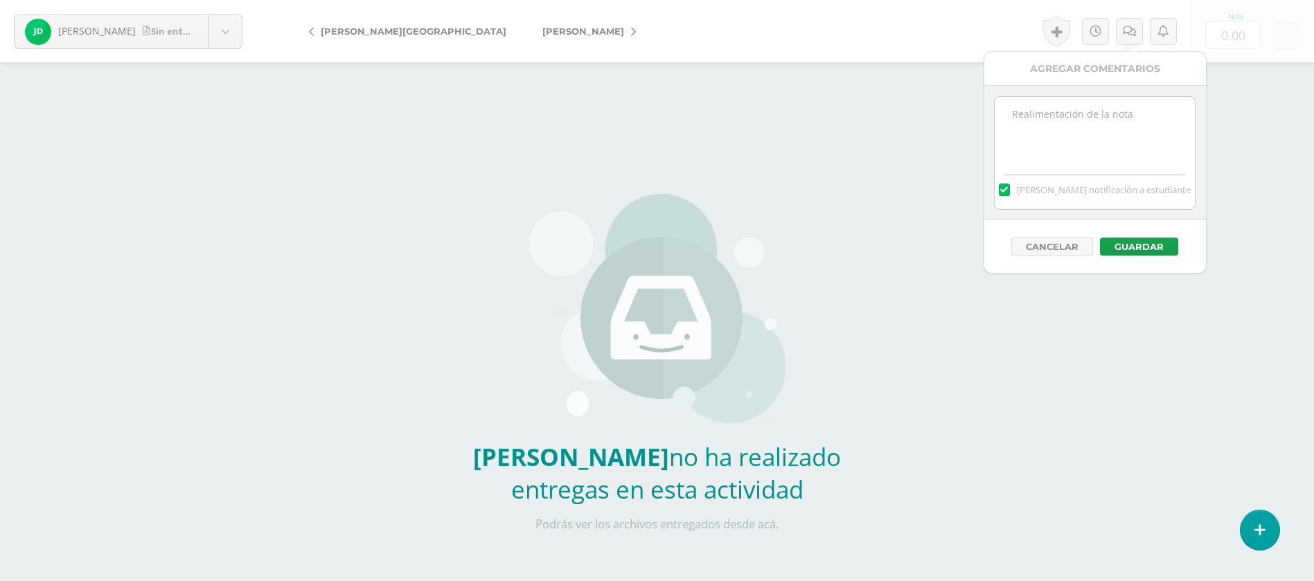
click at [1080, 114] on textarea at bounding box center [1094, 131] width 200 height 69
paste textarea "PRIMERA ENTREGA [DATE] Si tienes este mensaje no cumpliste con los requisitos d…"
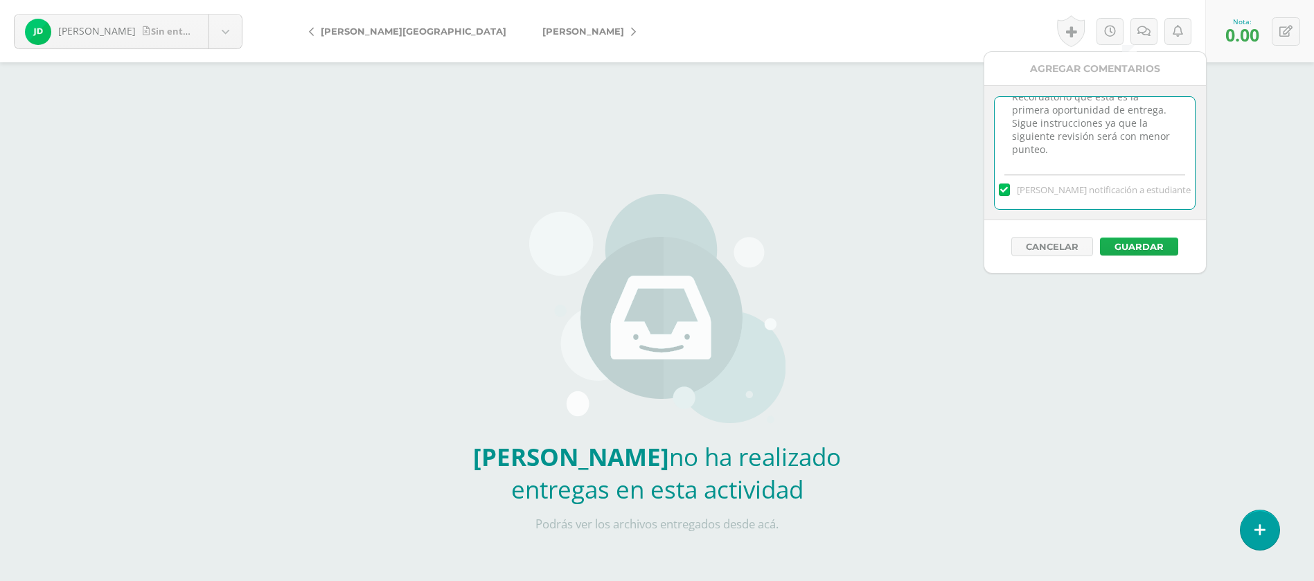
type textarea "PRIMERA ENTREGA [DATE] Si tienes este mensaje no cumpliste con los requisitos d…"
click at [1148, 244] on button "Guardar" at bounding box center [1139, 247] width 78 height 18
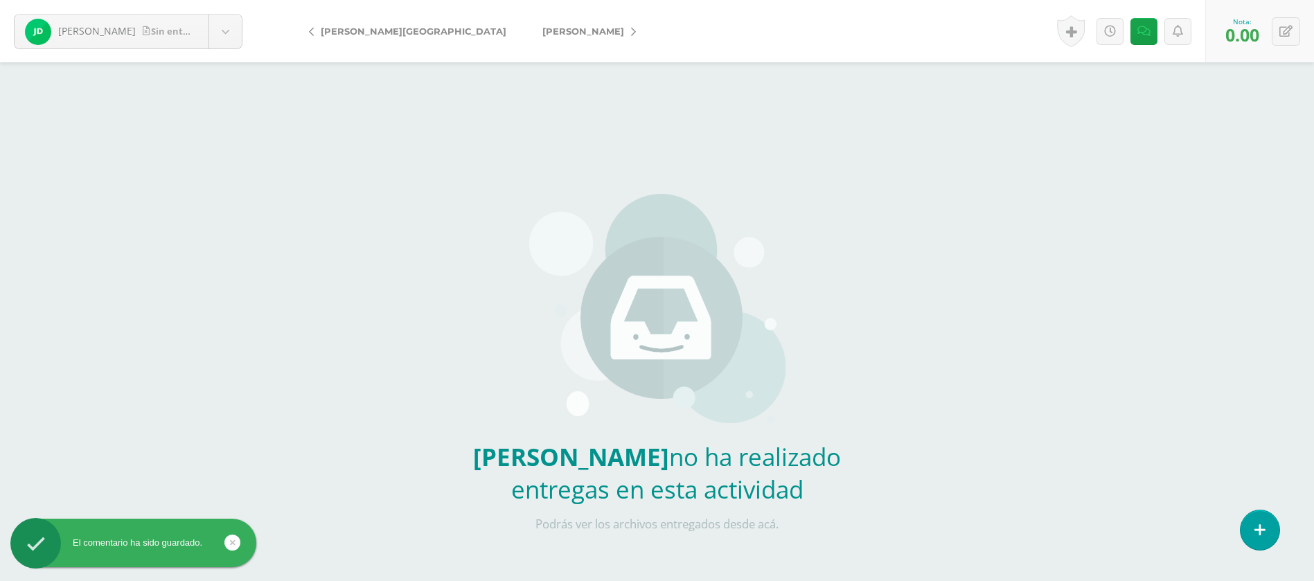
click at [524, 37] on link "[PERSON_NAME]" at bounding box center [585, 31] width 123 height 33
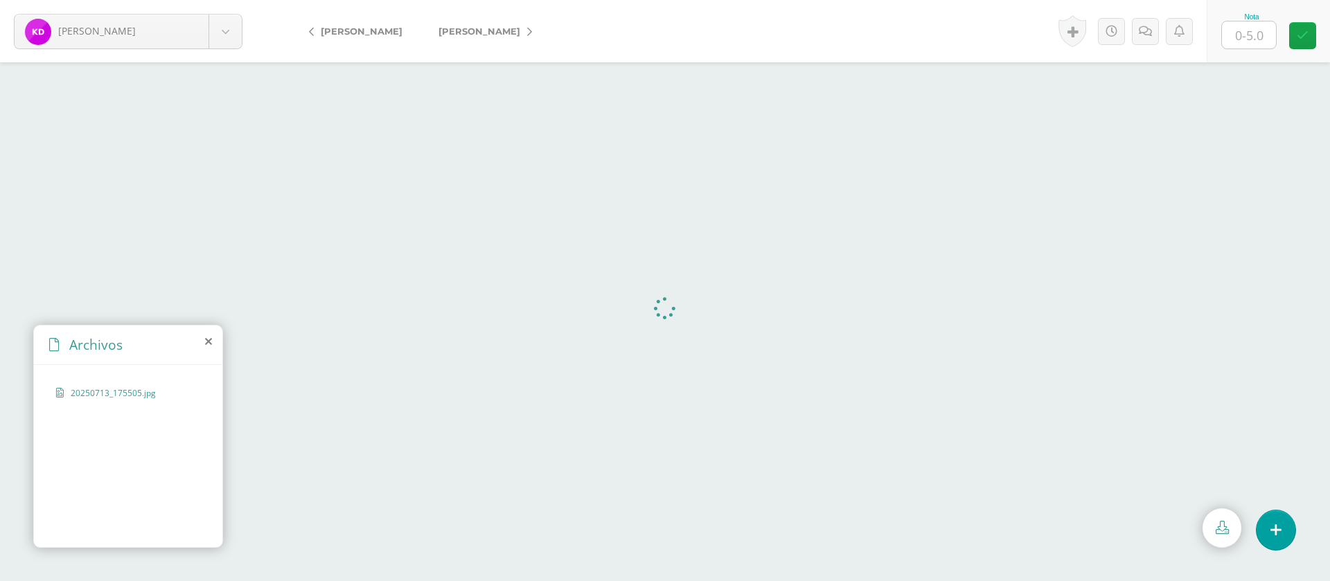
click at [1264, 29] on input "text" at bounding box center [1249, 34] width 54 height 27
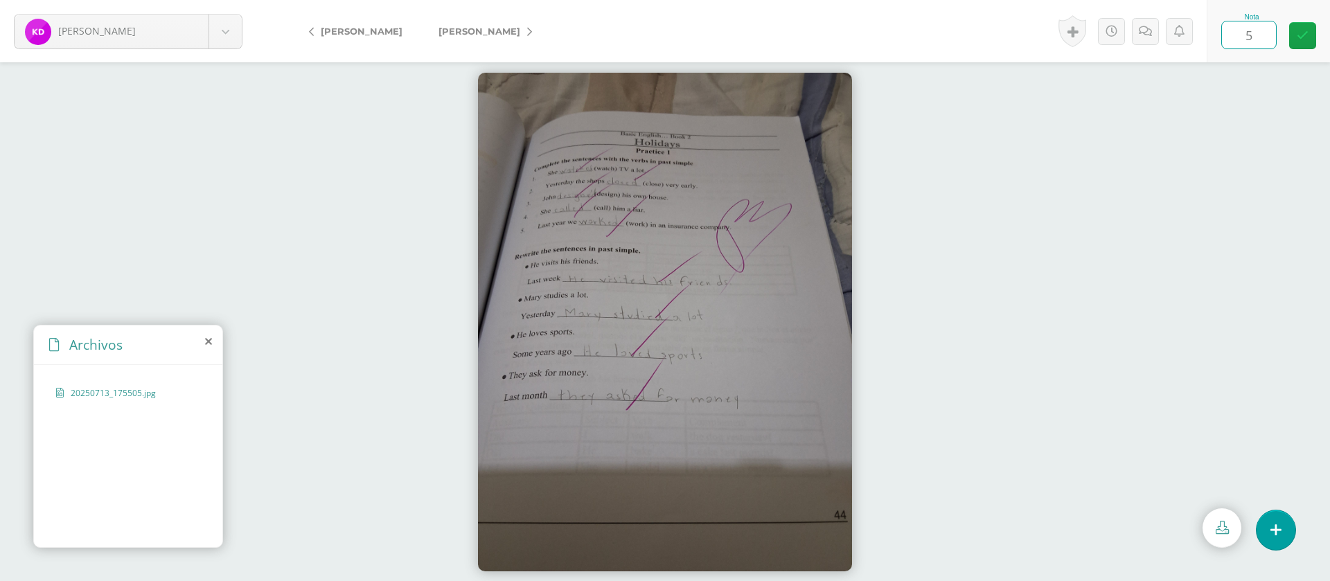
type input "5"
click at [493, 29] on span "[PERSON_NAME]" at bounding box center [479, 31] width 82 height 11
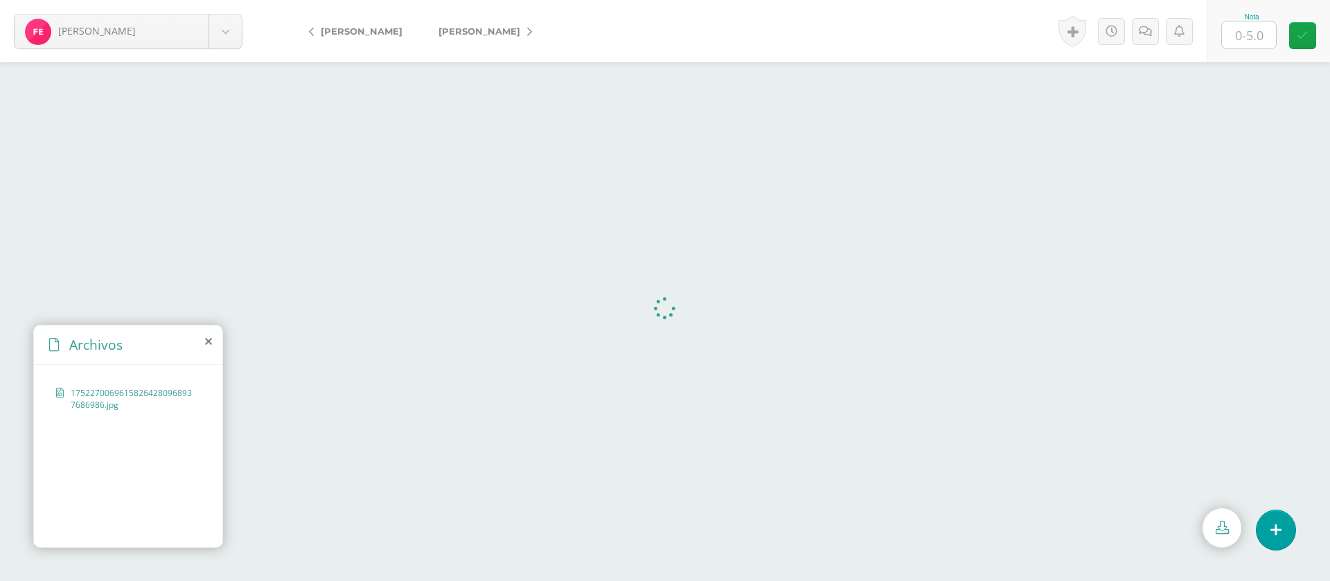
click at [1253, 35] on input "text" at bounding box center [1249, 34] width 54 height 27
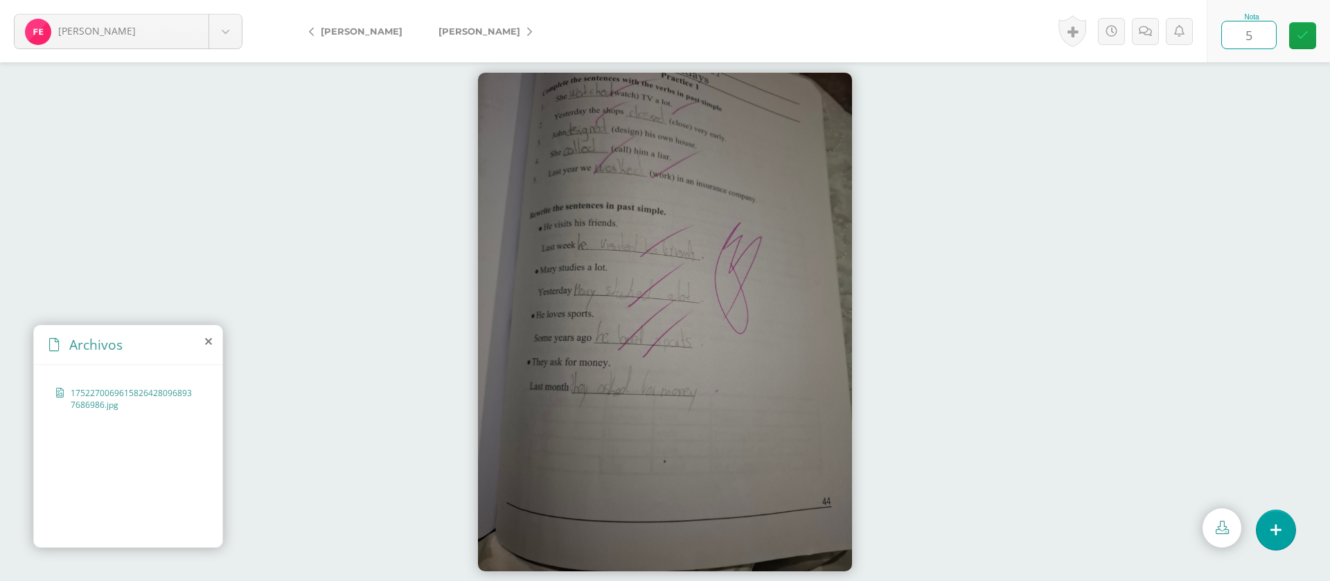
type input "5"
click at [497, 35] on link "[PERSON_NAME]" at bounding box center [481, 31] width 123 height 33
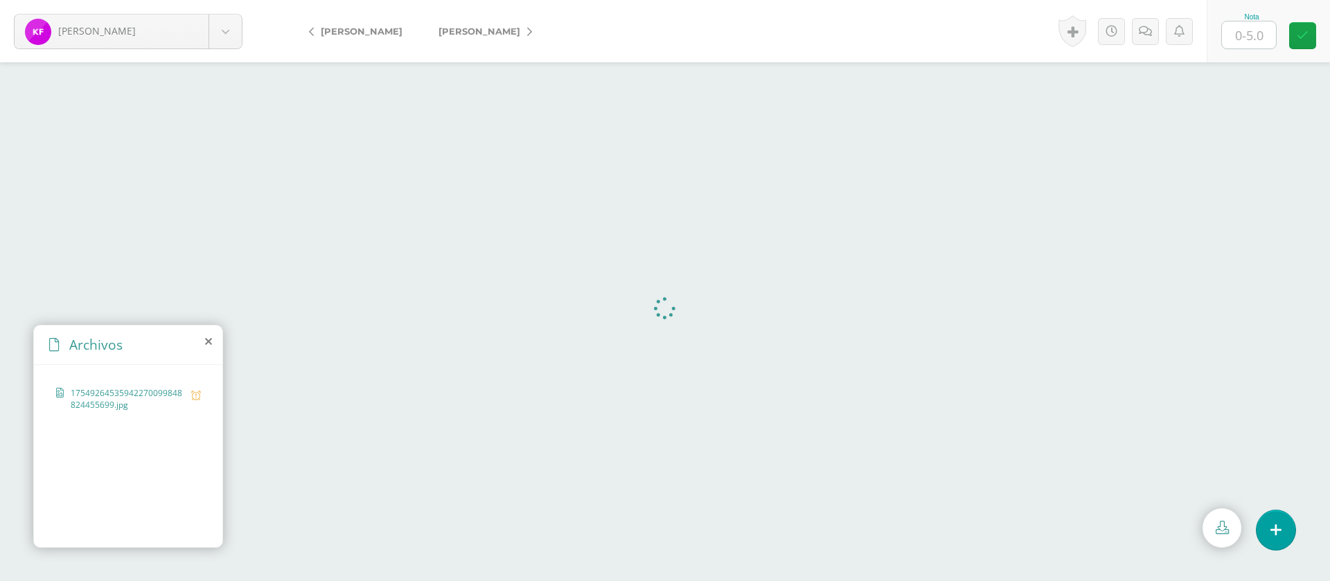
click at [1268, 41] on input "text" at bounding box center [1249, 34] width 54 height 27
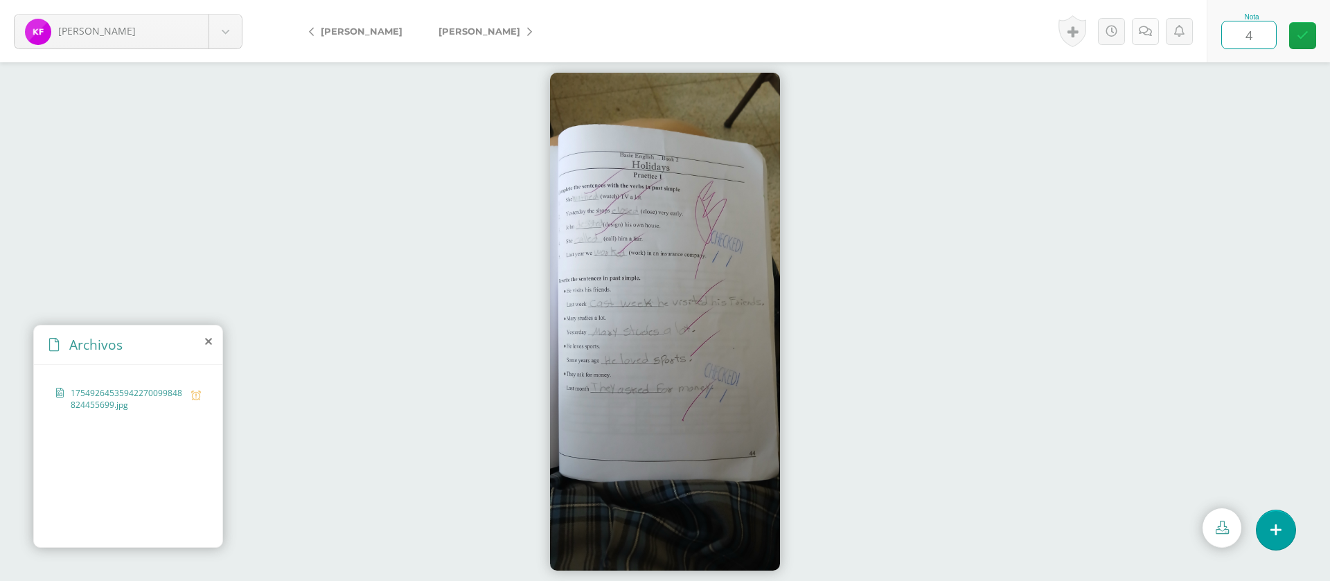
type input "4"
click at [1136, 35] on link at bounding box center [1145, 31] width 27 height 27
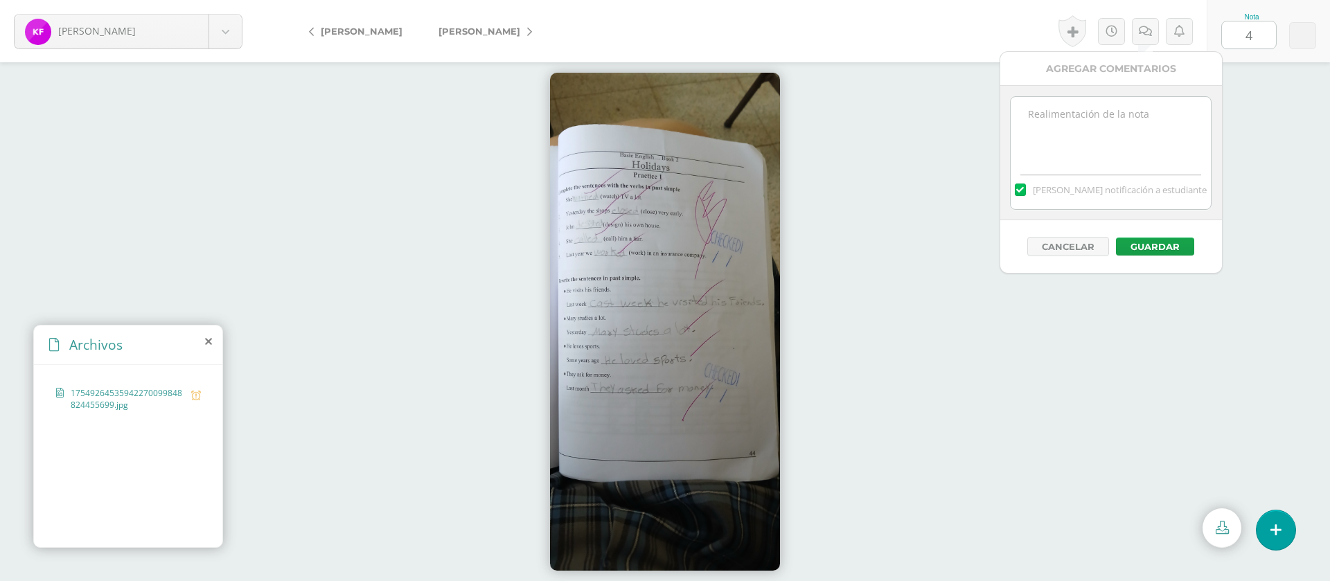
click at [1123, 131] on textarea at bounding box center [1110, 131] width 200 height 69
paste textarea "PRIMERA ENTREGA [DATE] Si tienes este mensaje no cumpliste con los requisitos d…"
type textarea "PRIMERA ENTREGA [DATE] Si tienes este mensaje no cumpliste con los requisitos d…"
click at [1170, 238] on button "Guardar" at bounding box center [1155, 247] width 78 height 18
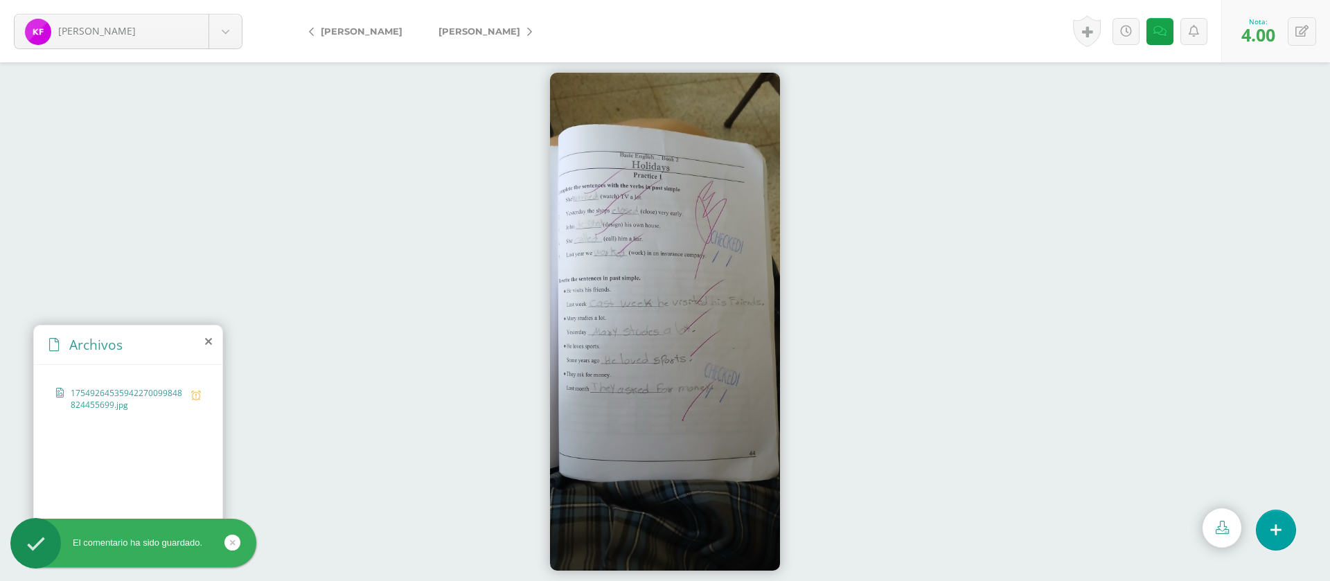
click at [520, 31] on span "[PERSON_NAME]" at bounding box center [479, 31] width 82 height 11
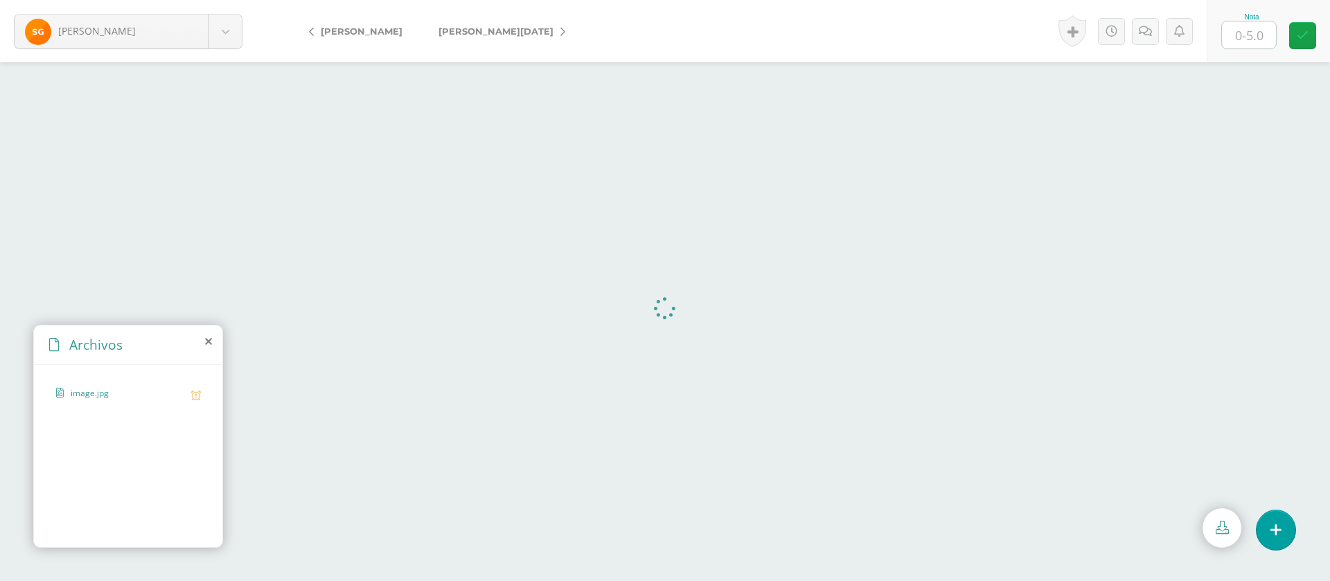
click at [1270, 31] on input "text" at bounding box center [1249, 34] width 54 height 27
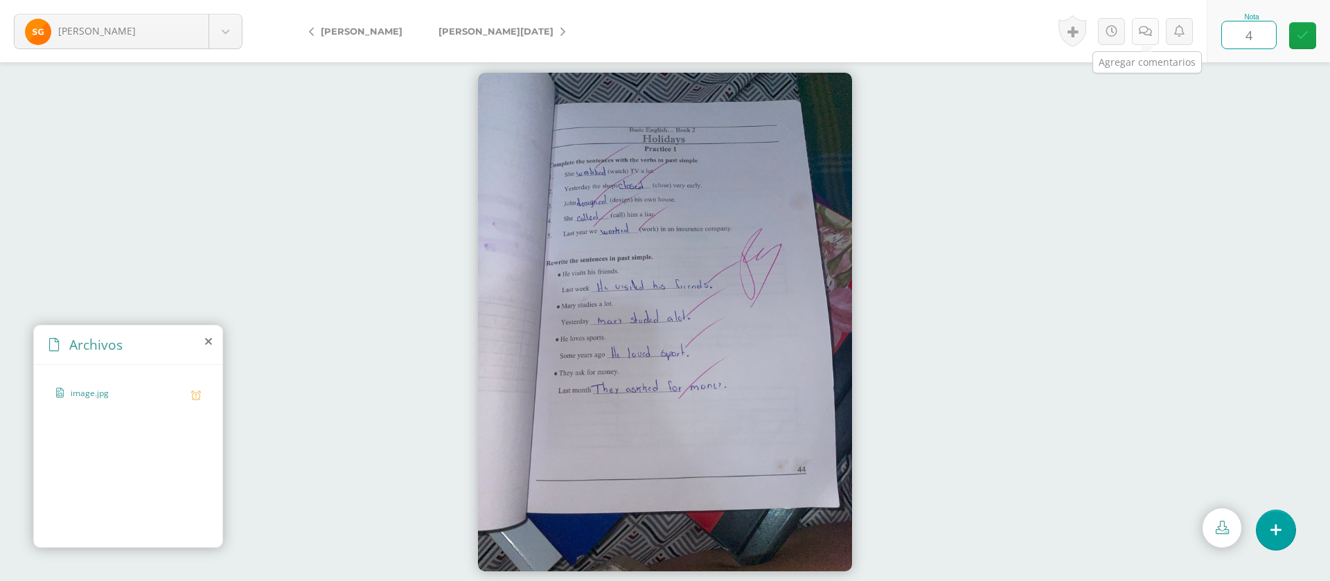
type input "4"
click at [1154, 32] on link at bounding box center [1145, 31] width 27 height 27
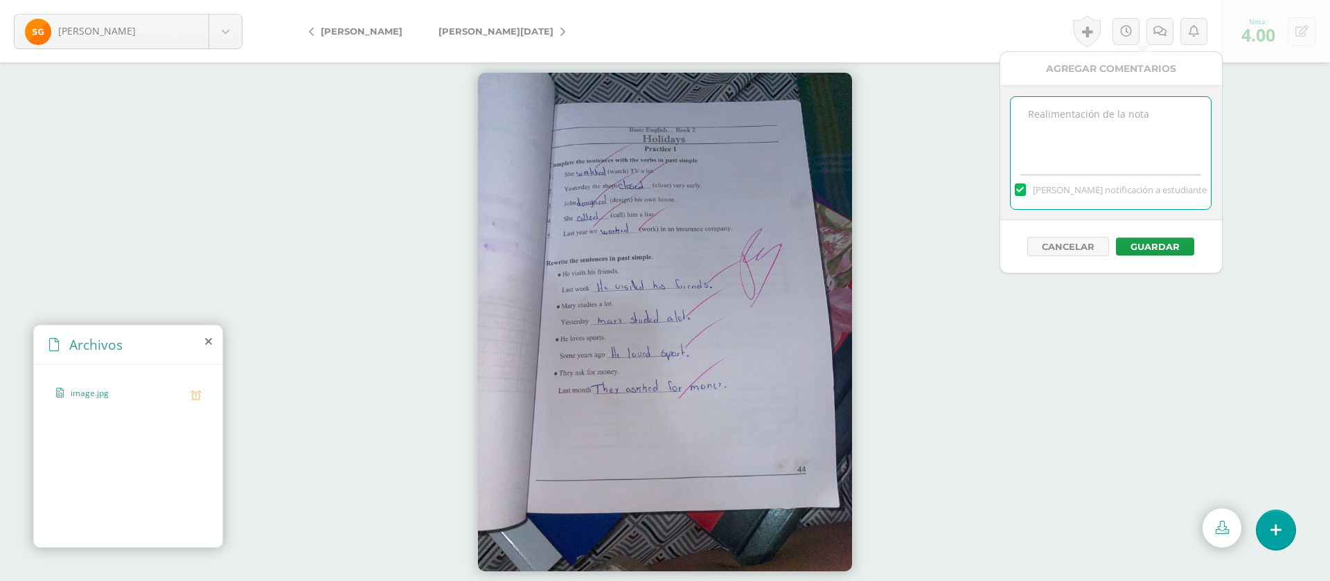
click at [1131, 121] on textarea at bounding box center [1110, 131] width 200 height 69
paste textarea "PRIMERA ENTREGA [DATE] Si tienes este mensaje no cumpliste con los requisitos d…"
type textarea "PRIMERA ENTREGA [DATE] Si tienes este mensaje no cumpliste con los requisitos d…"
click at [1154, 243] on button "Guardar" at bounding box center [1155, 247] width 78 height 18
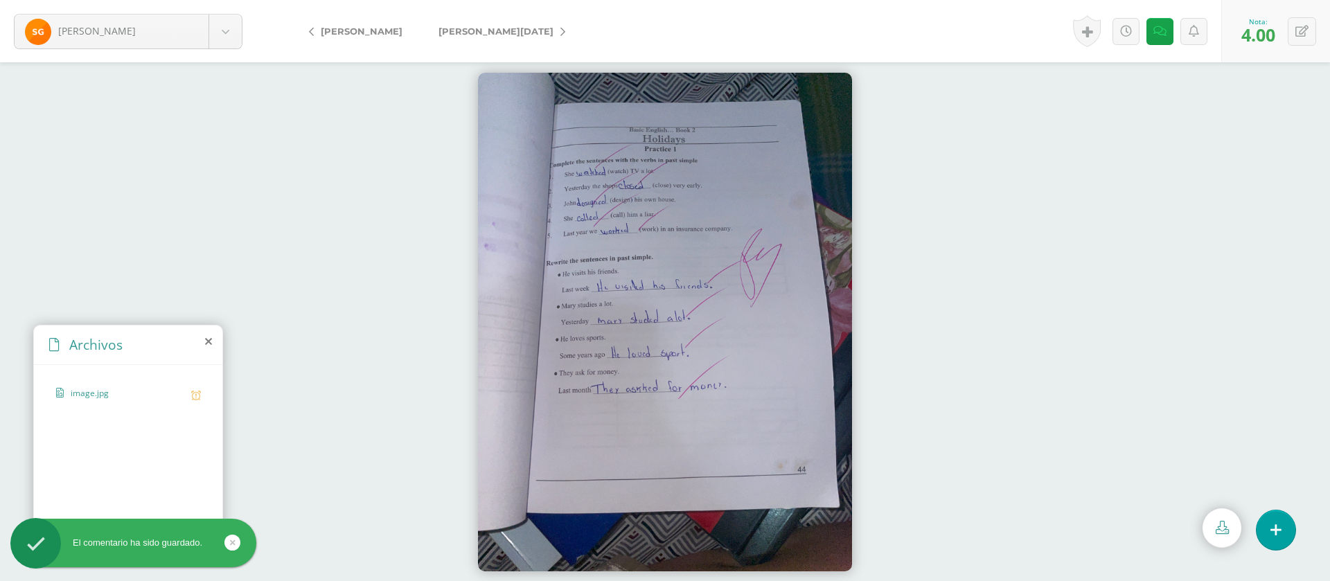
click at [476, 28] on span "[PERSON_NAME][DATE]" at bounding box center [495, 31] width 115 height 11
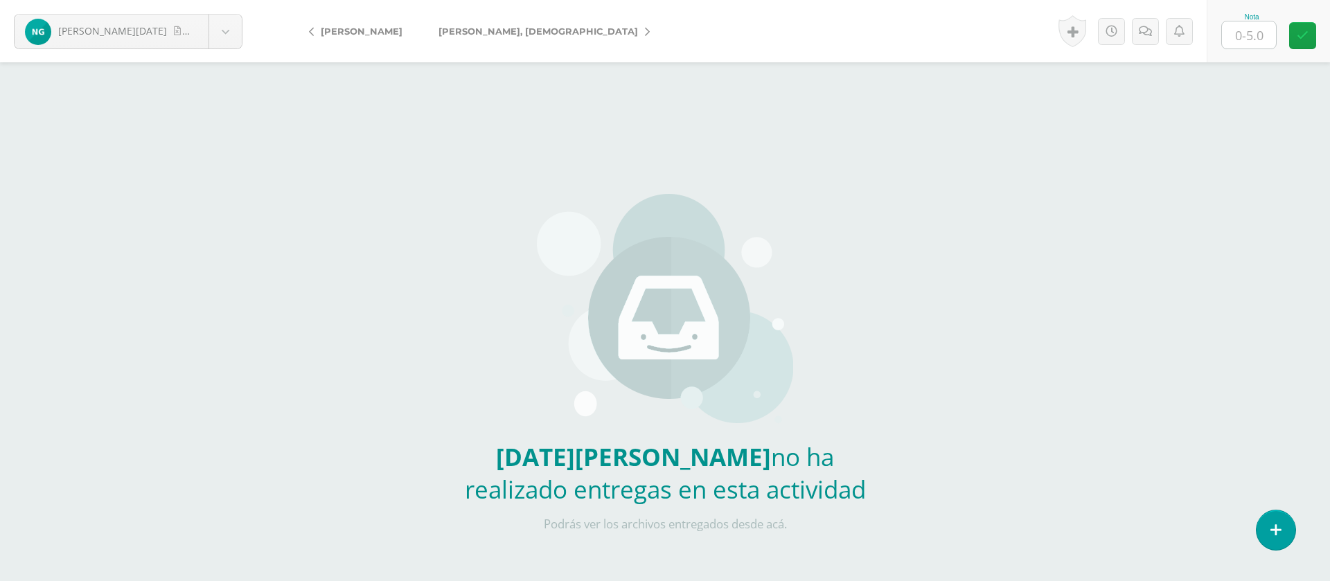
click at [1244, 29] on input "text" at bounding box center [1249, 34] width 54 height 27
type input "0"
click at [1170, 34] on link at bounding box center [1178, 31] width 27 height 27
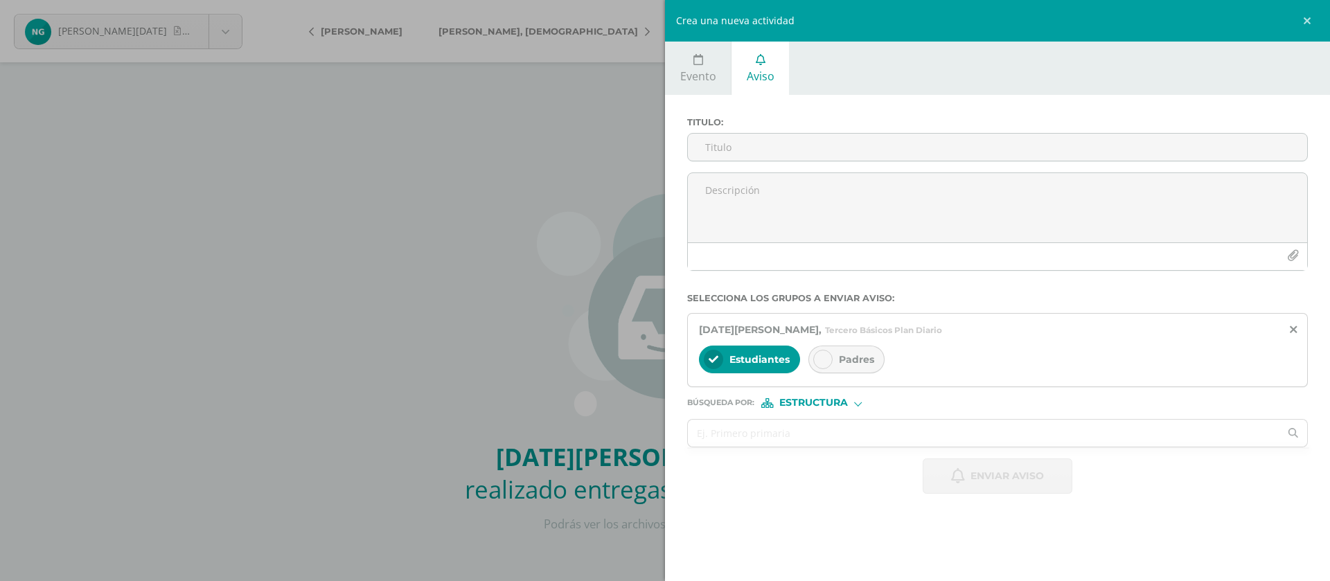
click at [1151, 39] on div "Crea una nueva actividad" at bounding box center [997, 21] width 665 height 42
click at [1306, 17] on link at bounding box center [1309, 21] width 42 height 42
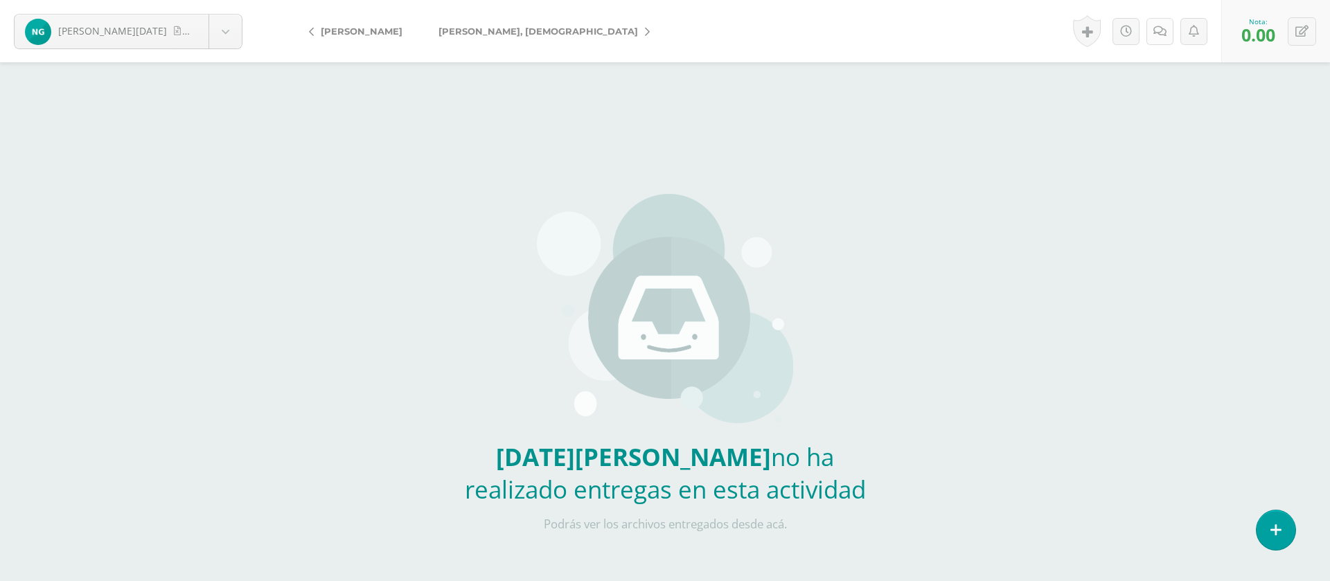
click at [1161, 30] on icon at bounding box center [1159, 32] width 13 height 12
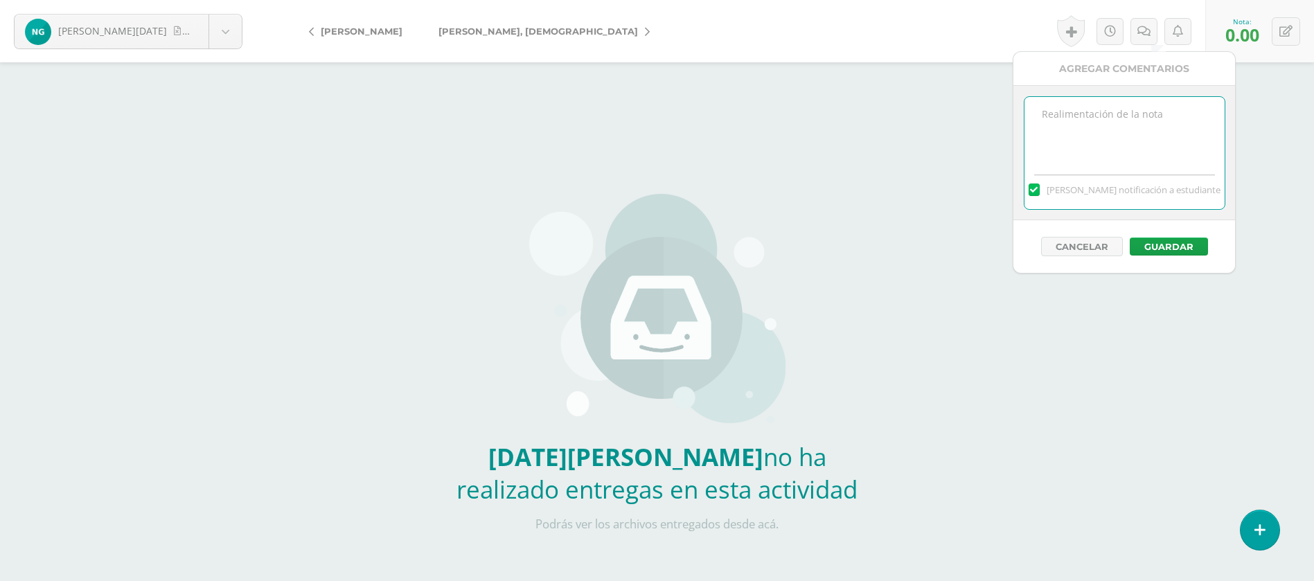
click at [1129, 128] on textarea at bounding box center [1124, 131] width 200 height 69
paste textarea "PRIMERA ENTREGA [DATE] Si tienes este mensaje no cumpliste con los requisitos d…"
type textarea "PRIMERA ENTREGA [DATE] Si tienes este mensaje no cumpliste con los requisitos d…"
click at [1170, 249] on button "Guardar" at bounding box center [1168, 247] width 78 height 18
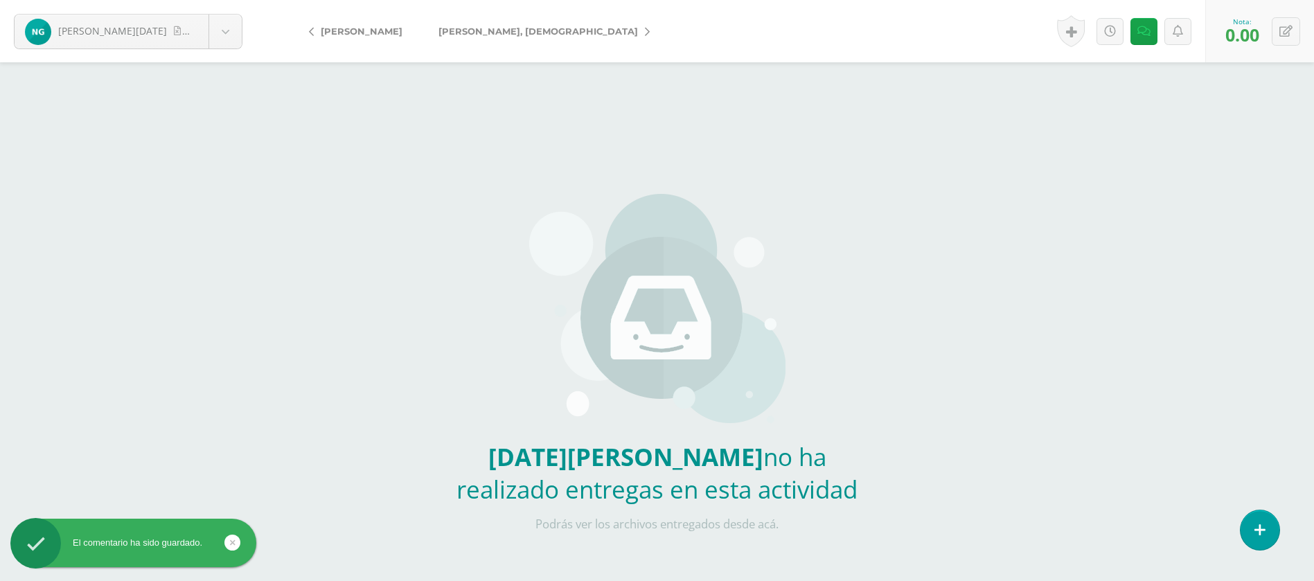
click at [488, 31] on span "[PERSON_NAME][DEMOGRAPHIC_DATA]" at bounding box center [537, 31] width 199 height 11
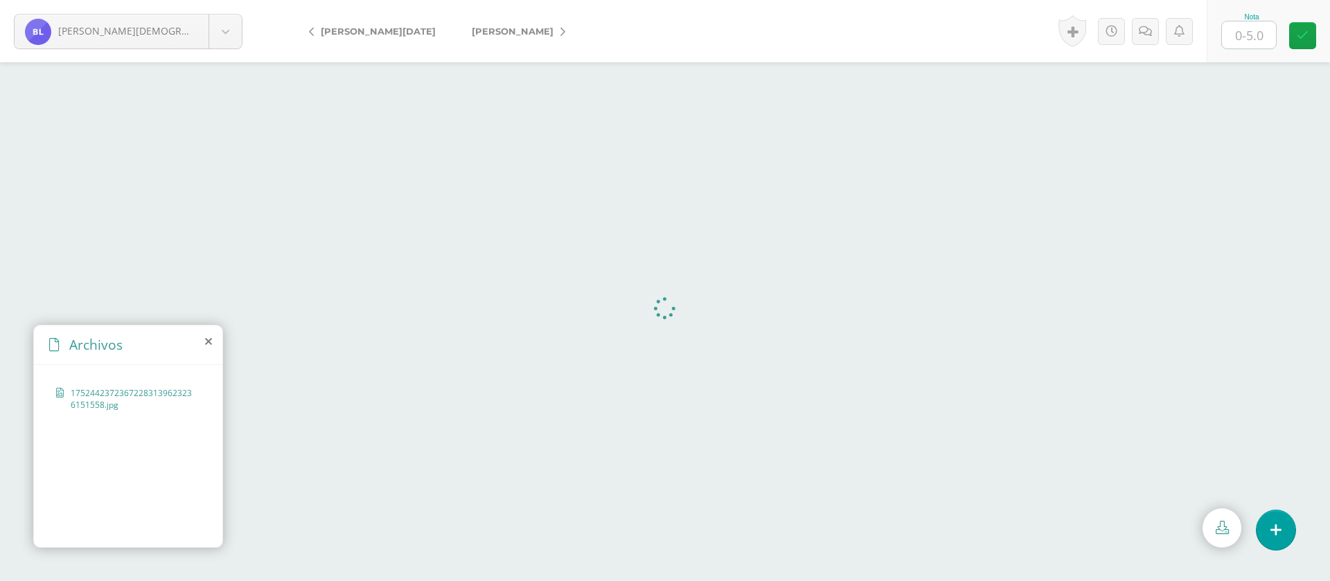
click at [1243, 39] on input "text" at bounding box center [1249, 34] width 54 height 27
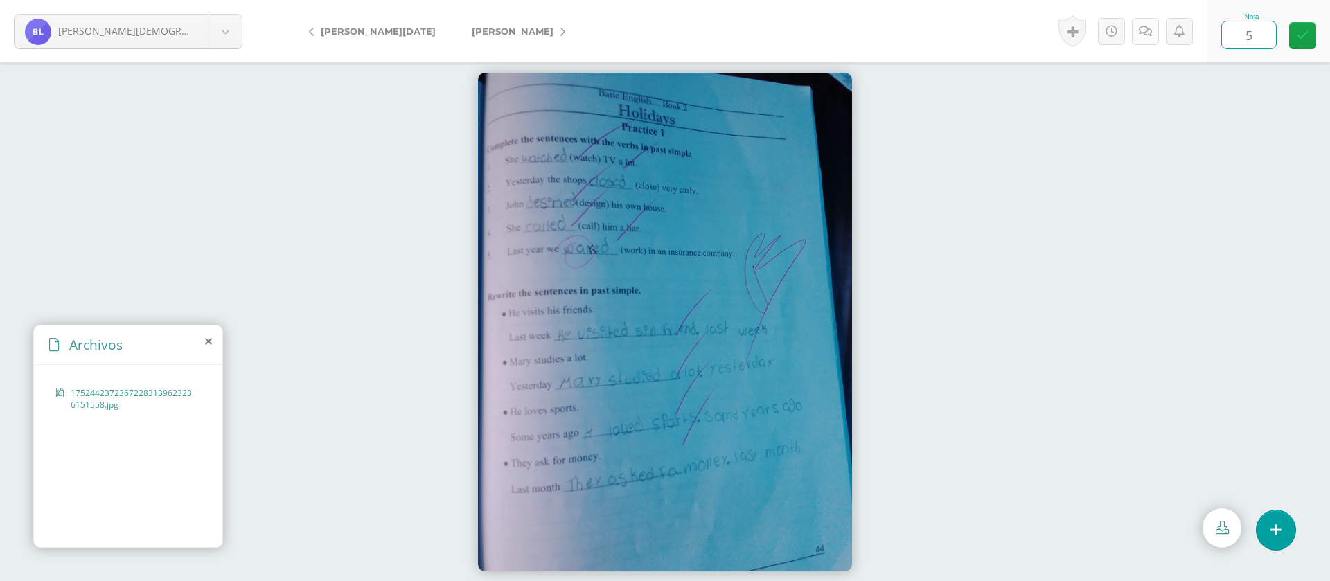
type input "5"
click at [1143, 33] on icon at bounding box center [1144, 32] width 13 height 12
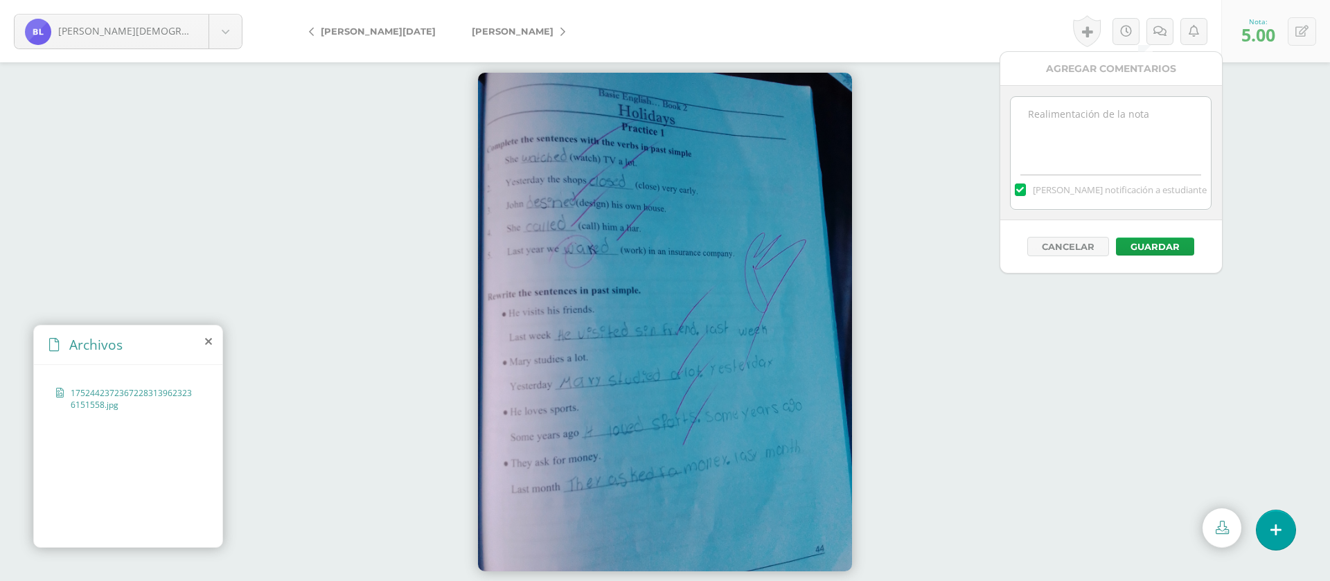
click at [1123, 122] on textarea at bounding box center [1110, 131] width 200 height 69
paste textarea "PRIMERA ENTREGA [DATE] Si tienes este mensaje no cumpliste con los requisitos d…"
type textarea "PRIMERA ENTREGA [DATE] Si tienes este mensaje no cumpliste con los requisitos d…"
click at [1150, 242] on button "Guardar" at bounding box center [1155, 247] width 78 height 18
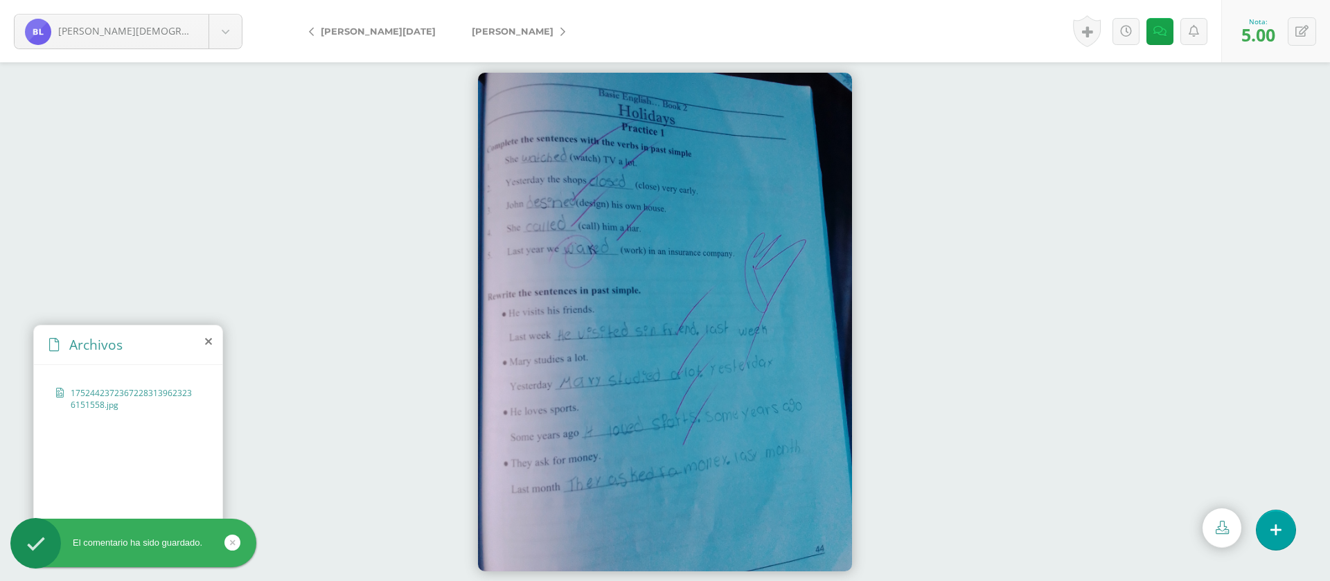
click at [479, 32] on span "[PERSON_NAME]" at bounding box center [513, 31] width 82 height 11
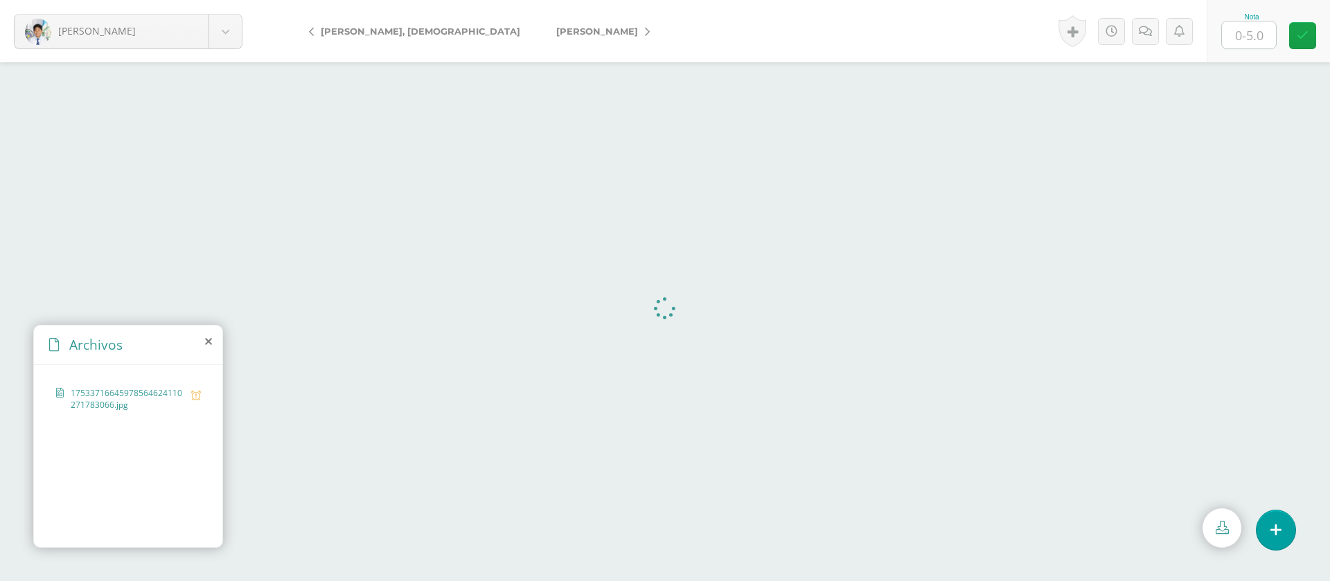
click at [1255, 34] on input "text" at bounding box center [1249, 34] width 54 height 27
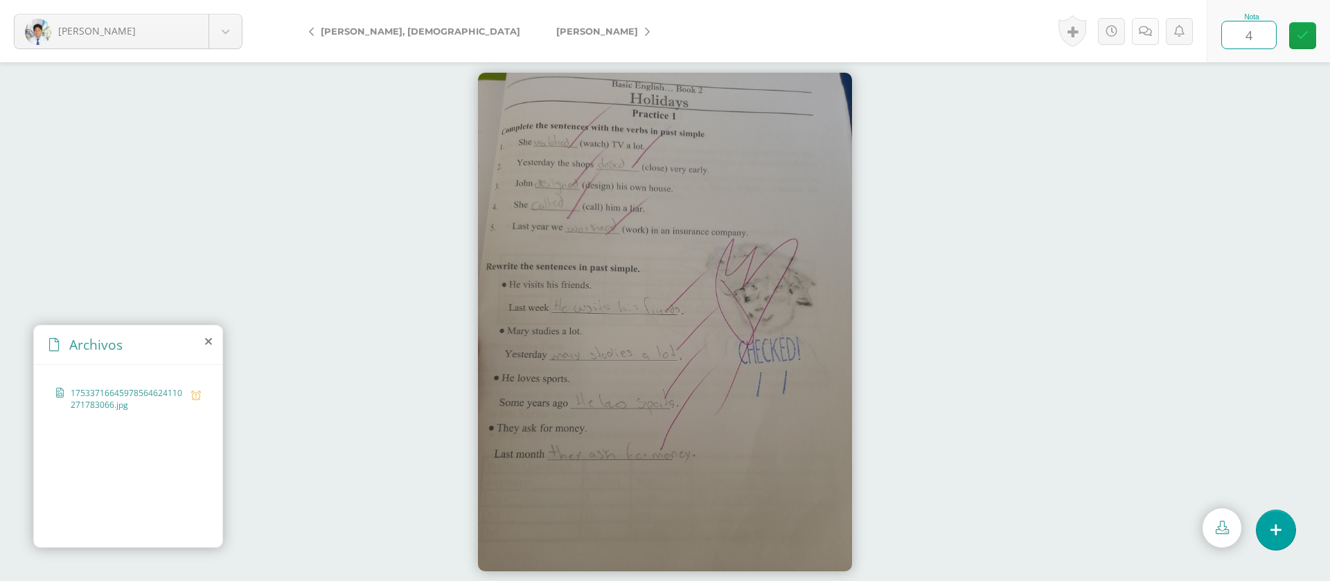
type input "4"
click at [1155, 25] on link at bounding box center [1145, 31] width 27 height 27
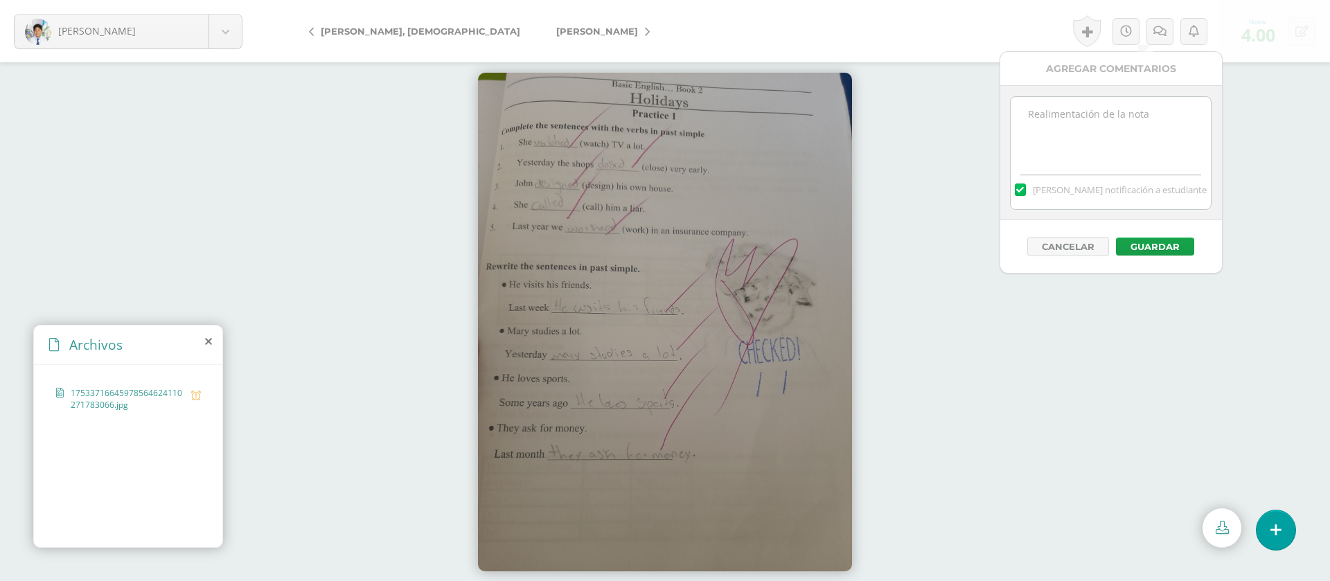
click at [1114, 139] on textarea at bounding box center [1110, 131] width 200 height 69
paste textarea "PRIMERA ENTREGA 12/08/25 Si tienes este mensaje no cumpliste con los requisitos…"
type textarea "PRIMERA ENTREGA [DATE] Si tienes este mensaje no cumpliste con los requisitos d…"
click at [1158, 247] on button "Guardar" at bounding box center [1155, 247] width 78 height 18
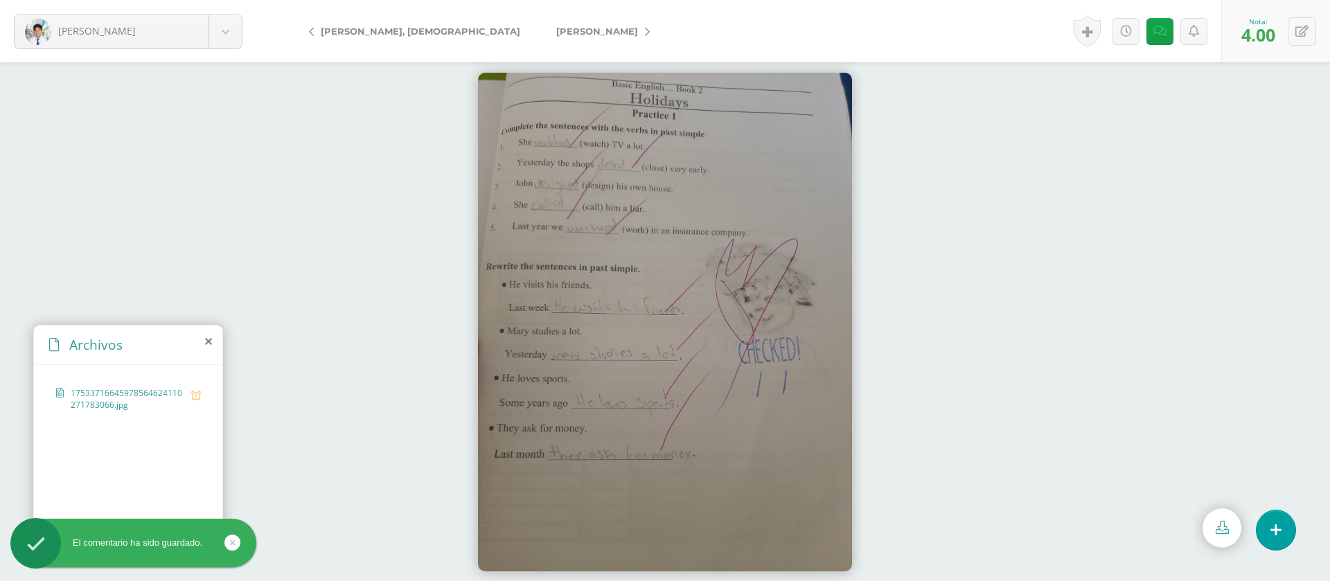
click at [538, 24] on link "[PERSON_NAME]" at bounding box center [599, 31] width 123 height 33
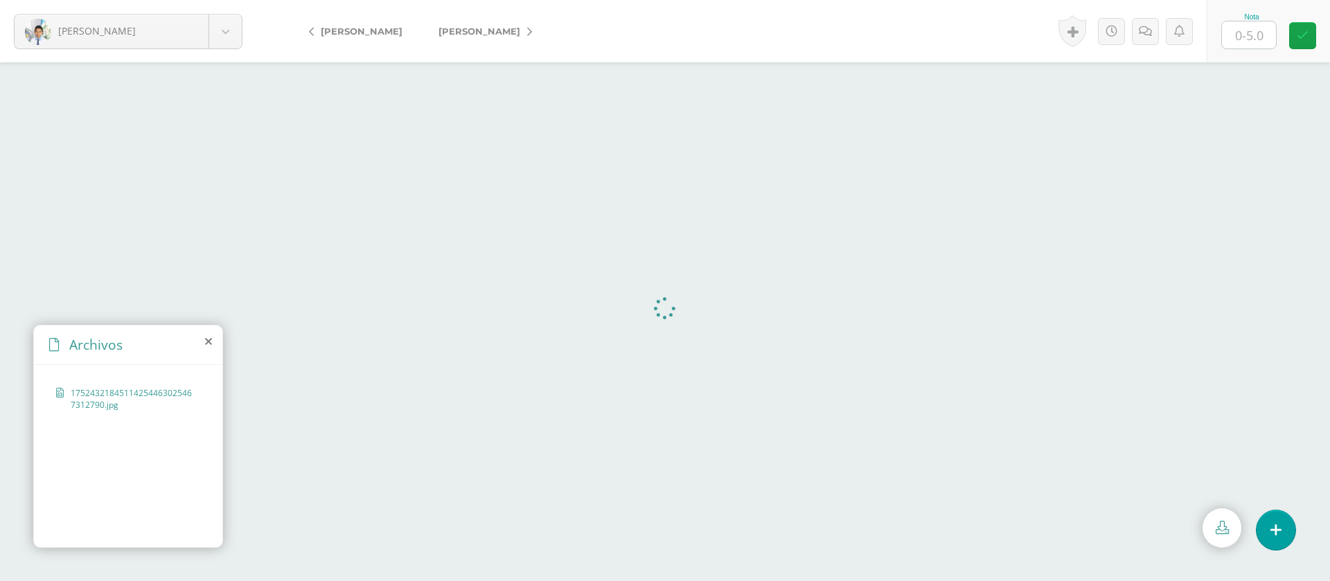
click at [1253, 33] on input "text" at bounding box center [1249, 34] width 54 height 27
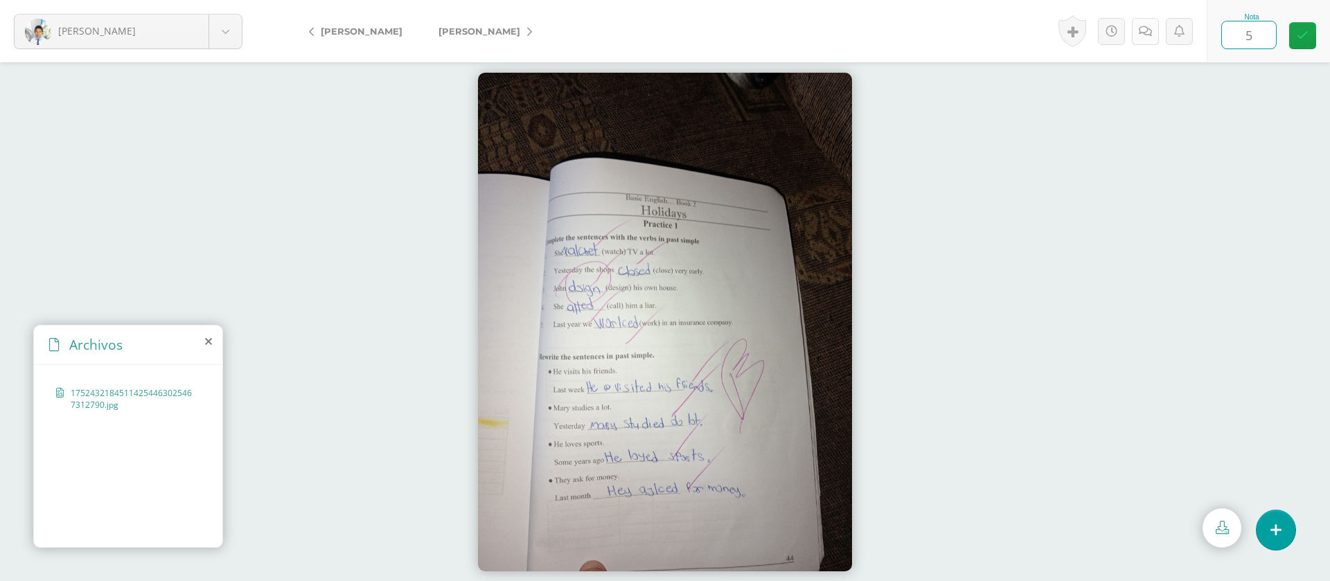
type input "5"
click at [1147, 34] on icon at bounding box center [1144, 32] width 13 height 12
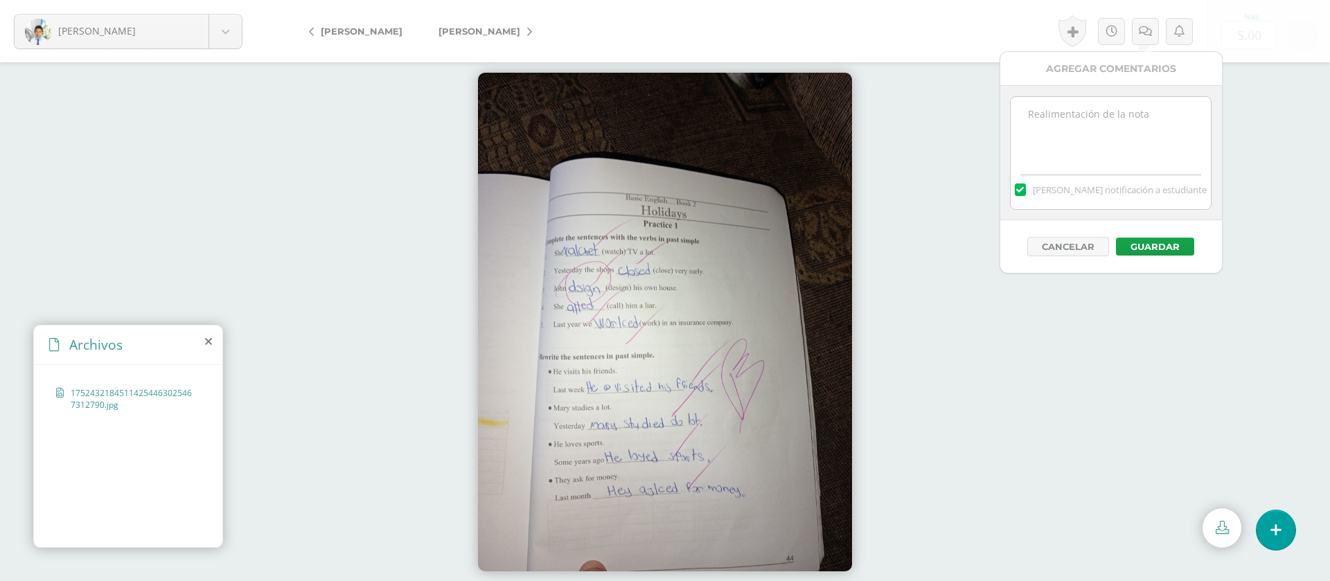
click at [1130, 120] on textarea at bounding box center [1110, 131] width 200 height 69
paste textarea "PRIMERA ENTREGA 12/08/25 Si tienes este mensaje no cumpliste con los requisitos…"
type textarea "PRIMERA ENTREGA 12/08/25 Si tienes este mensaje no cumpliste con los requisitos…"
drag, startPoint x: 1178, startPoint y: 245, endPoint x: 947, endPoint y: 175, distance: 241.0
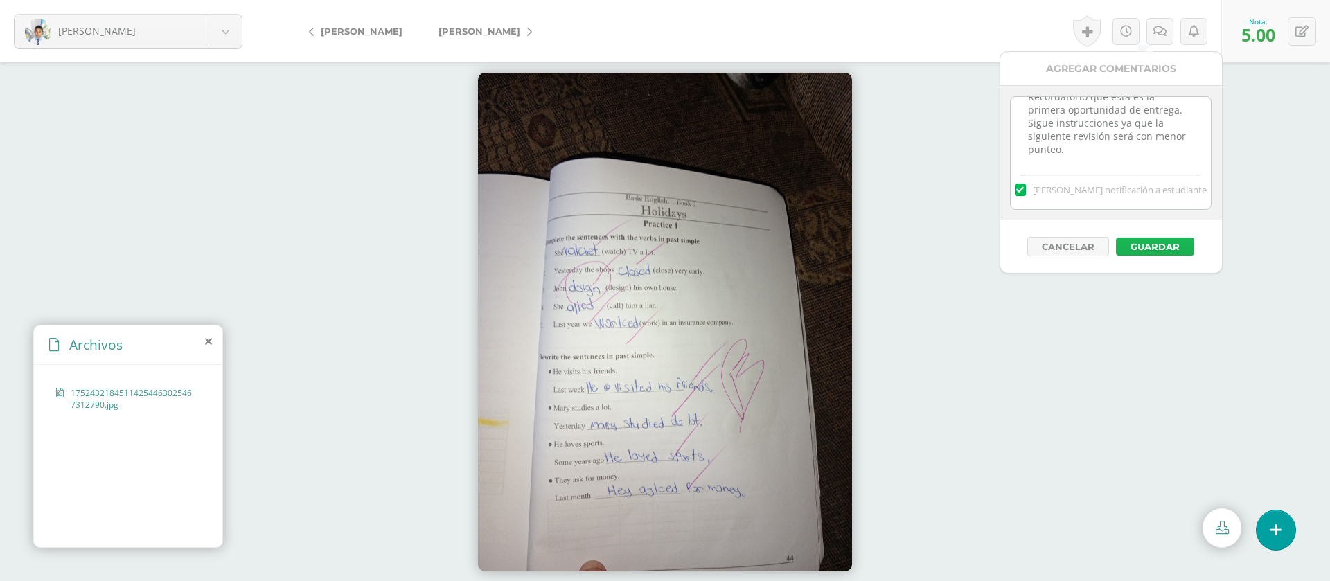
click at [1177, 245] on button "Guardar" at bounding box center [1155, 247] width 78 height 18
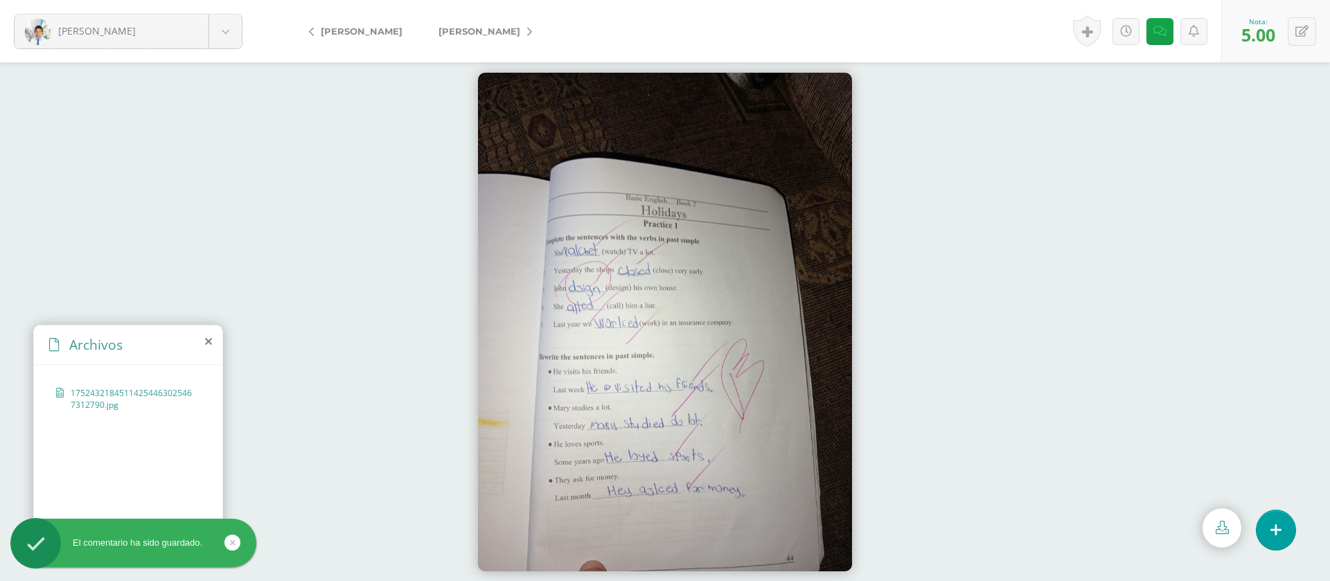
click at [527, 27] on icon at bounding box center [529, 32] width 5 height 10
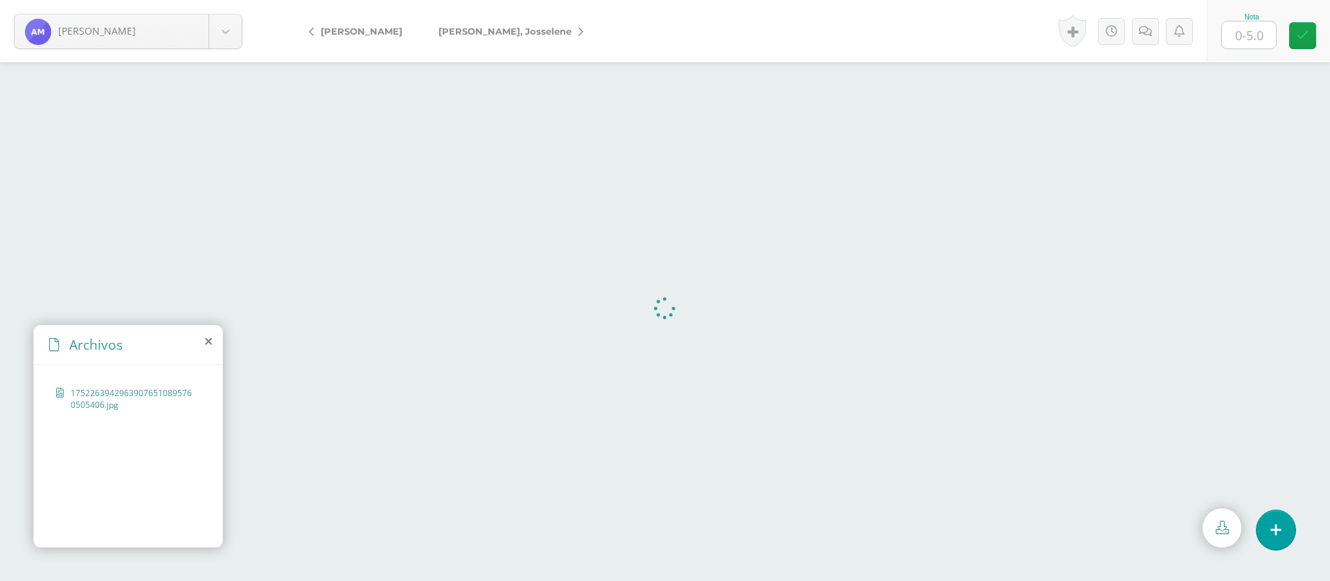
click at [1255, 38] on input "text" at bounding box center [1249, 34] width 54 height 27
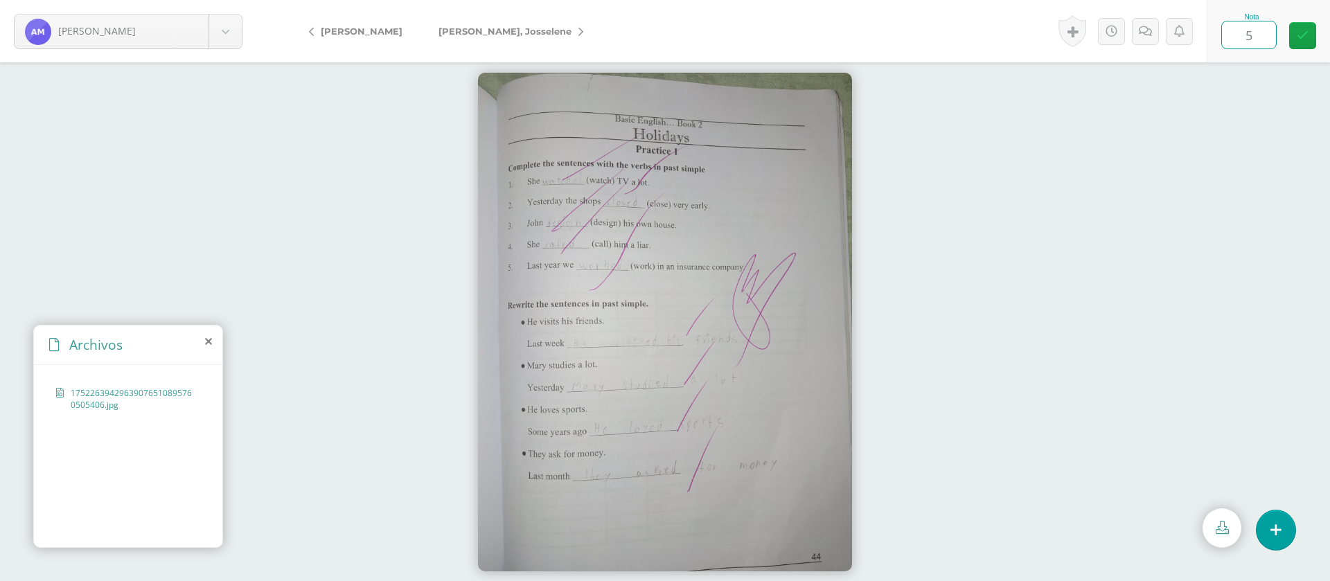
type input "5"
click at [465, 34] on span "[PERSON_NAME], Josselene" at bounding box center [504, 31] width 133 height 11
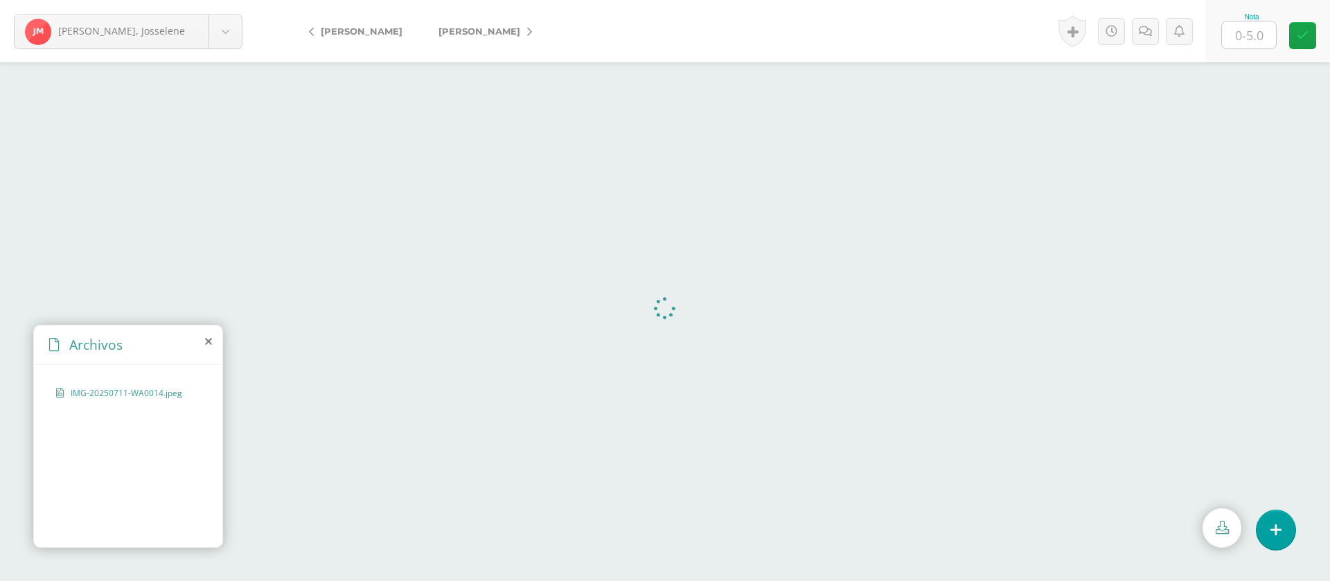
click at [1257, 39] on input "text" at bounding box center [1249, 34] width 54 height 27
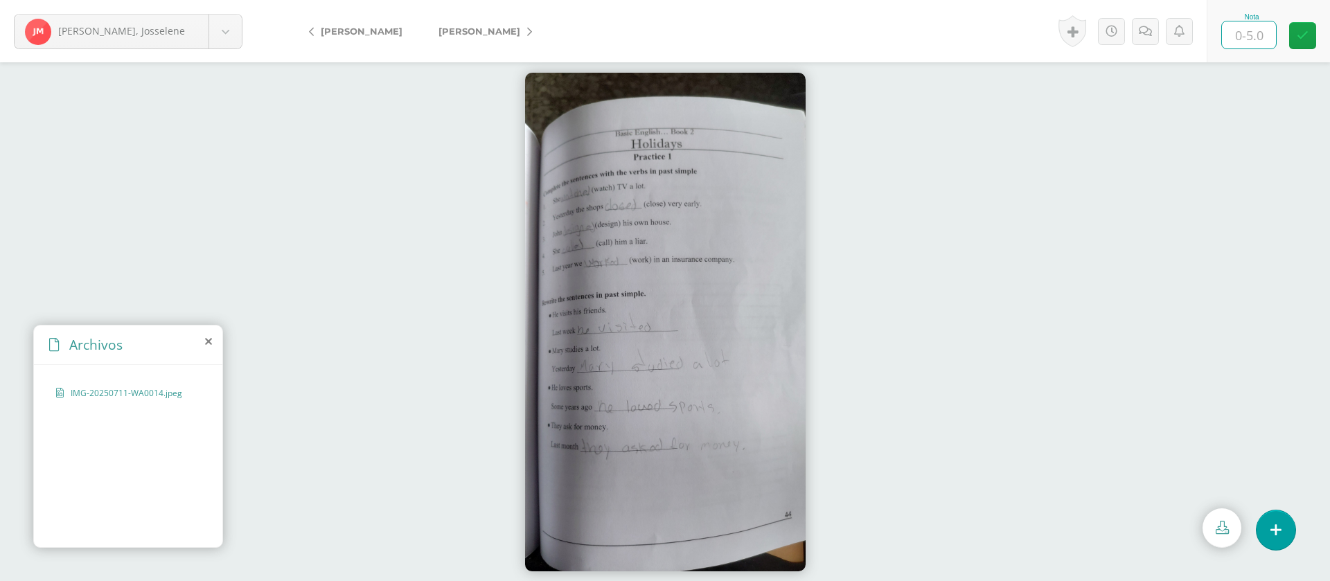
type input "5"
click at [1155, 27] on link at bounding box center [1145, 31] width 27 height 27
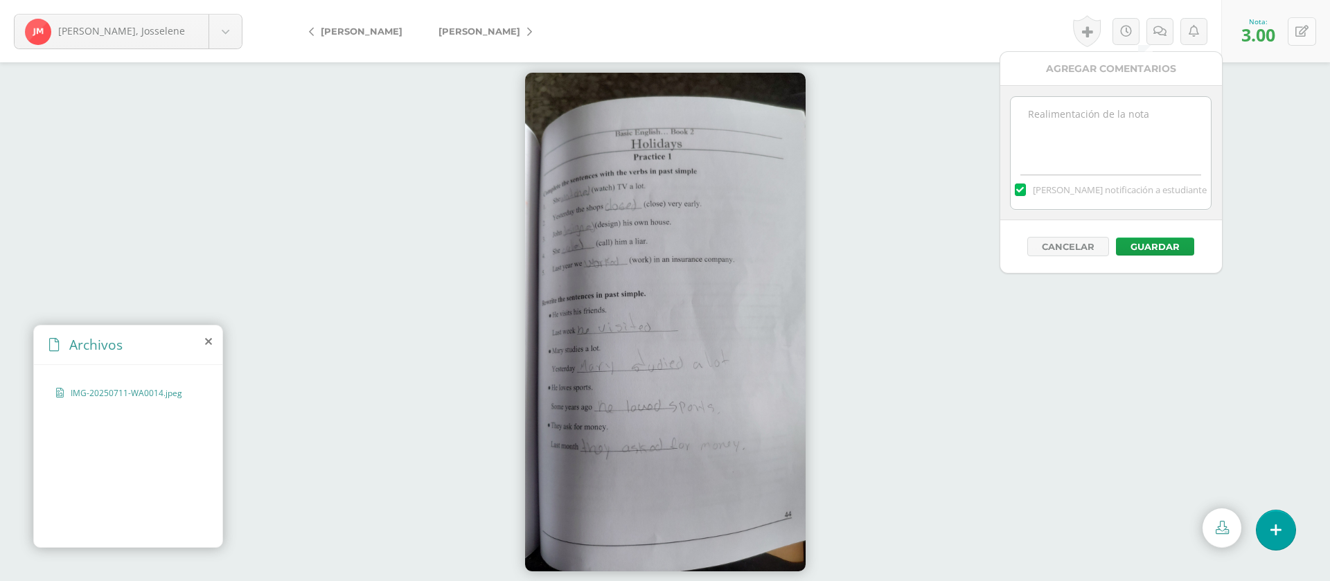
click at [1309, 37] on button at bounding box center [1301, 31] width 28 height 28
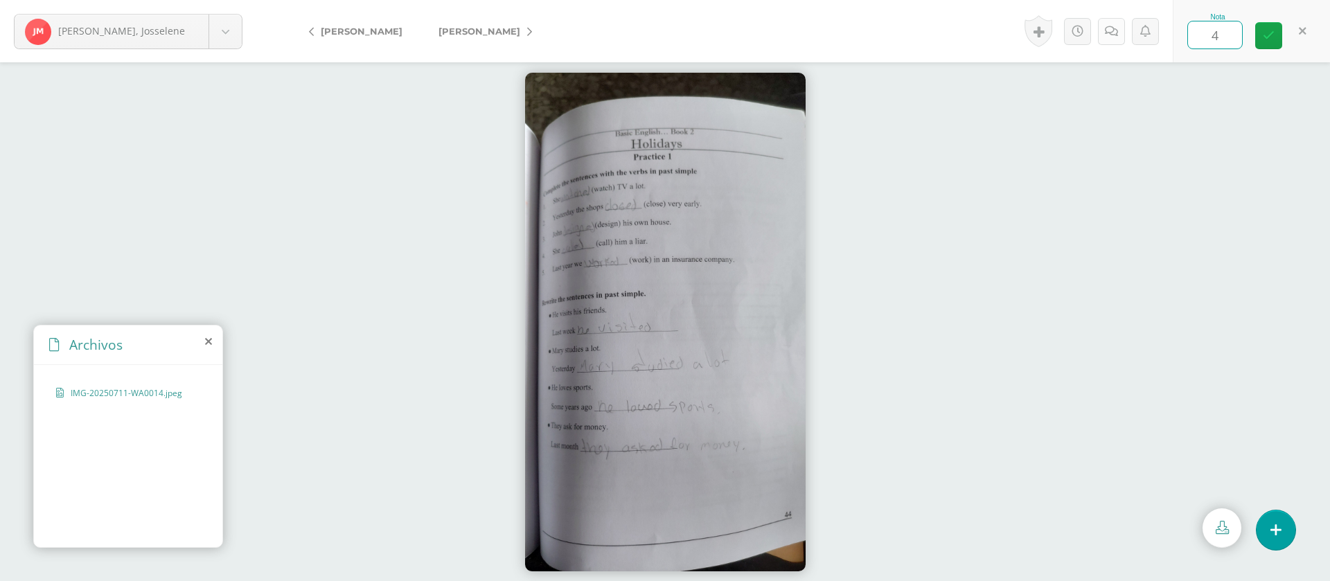
type input "4"
click at [1111, 31] on icon at bounding box center [1111, 32] width 13 height 12
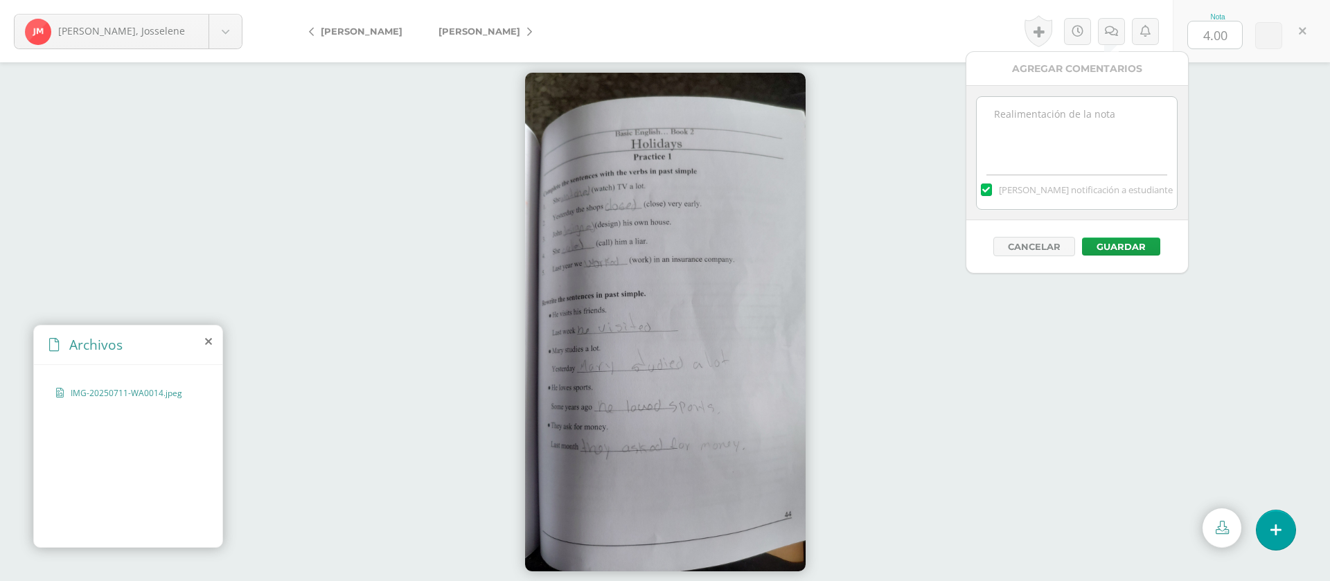
click at [1098, 134] on textarea at bounding box center [1076, 131] width 200 height 69
paste textarea "PRIMERA ENTREGA [DATE] Si tienes este mensaje no cumpliste con los requisitos d…"
type textarea "PRIMERA ENTREGA [DATE] Si tienes este mensaje no cumpliste con los requisitos d…"
click at [1138, 247] on button "Guardar" at bounding box center [1121, 247] width 78 height 18
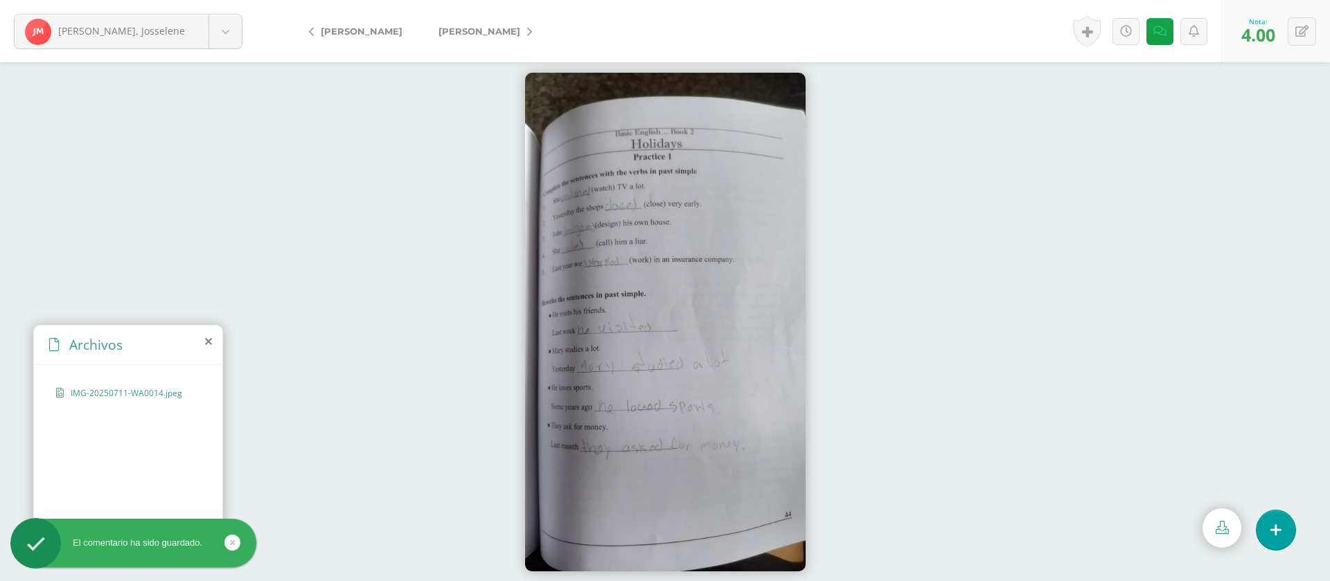
click at [512, 37] on link "[PERSON_NAME]" at bounding box center [481, 31] width 123 height 33
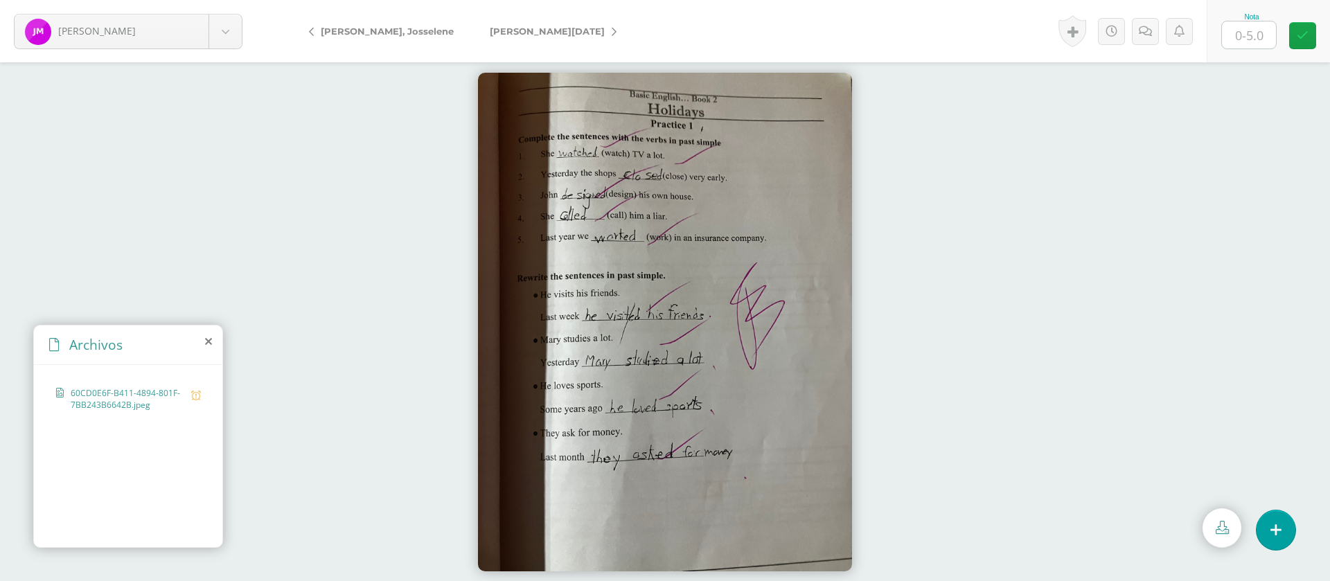
click at [1270, 40] on input "text" at bounding box center [1249, 34] width 54 height 27
type input "4"
click at [1139, 31] on icon at bounding box center [1144, 32] width 13 height 12
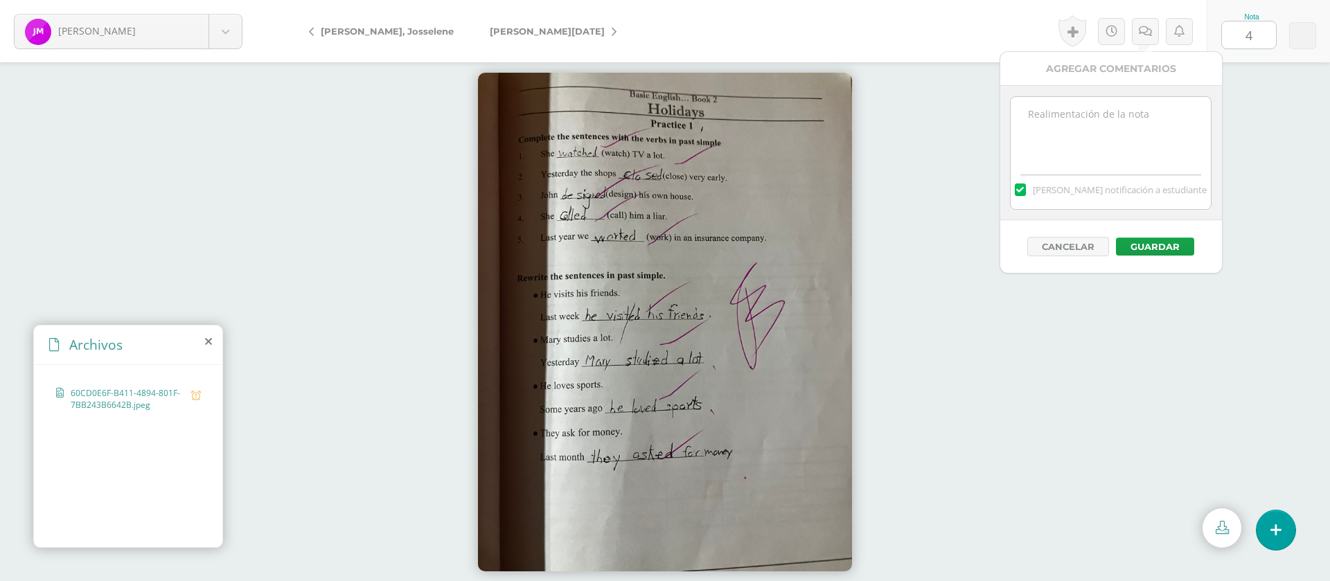
click at [1112, 175] on div "[PERSON_NAME] notificación a estudiante" at bounding box center [1110, 187] width 200 height 43
click at [1114, 147] on textarea at bounding box center [1110, 131] width 200 height 69
paste textarea "PRIMERA ENTREGA 12/08/25 Si tienes este mensaje no cumpliste con los requisitos…"
type textarea "PRIMERA ENTREGA 12/08/25 Si tienes este mensaje no cumpliste con los requisitos…"
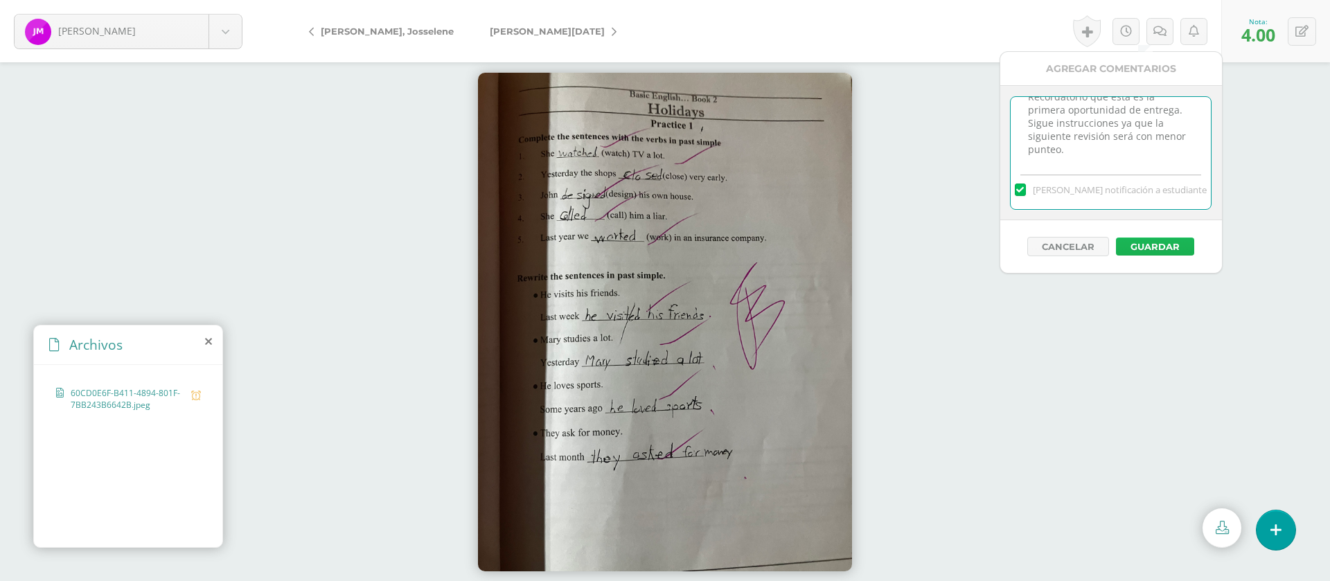
click at [1168, 238] on button "Guardar" at bounding box center [1155, 247] width 78 height 18
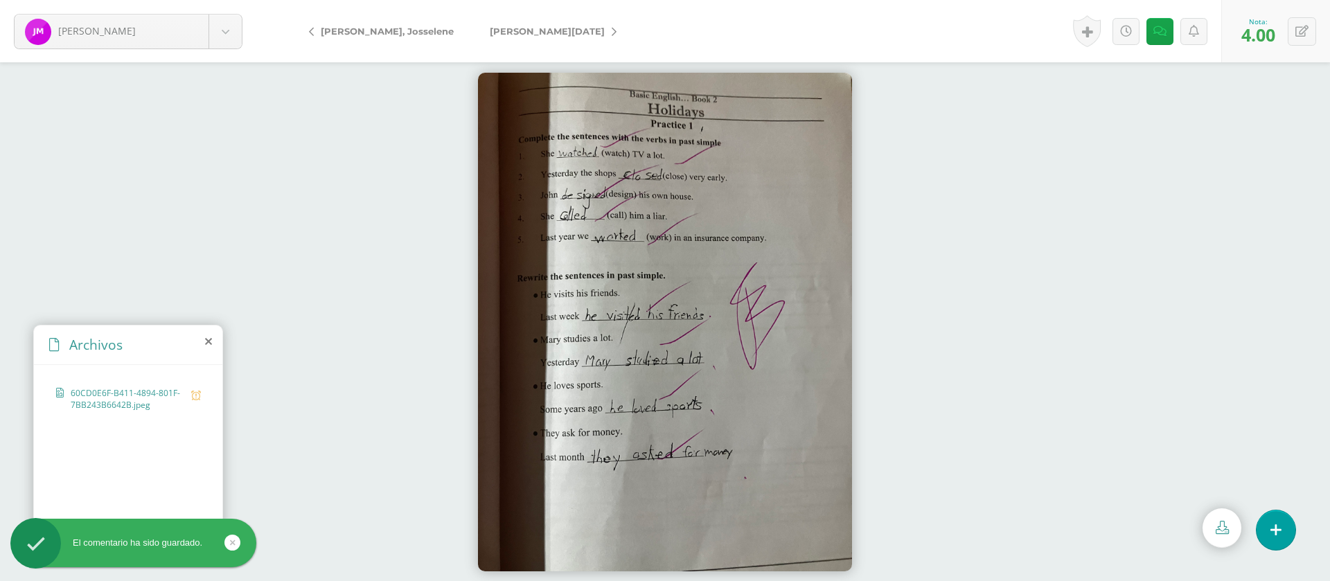
click at [541, 28] on link "[PERSON_NAME]" at bounding box center [550, 31] width 156 height 33
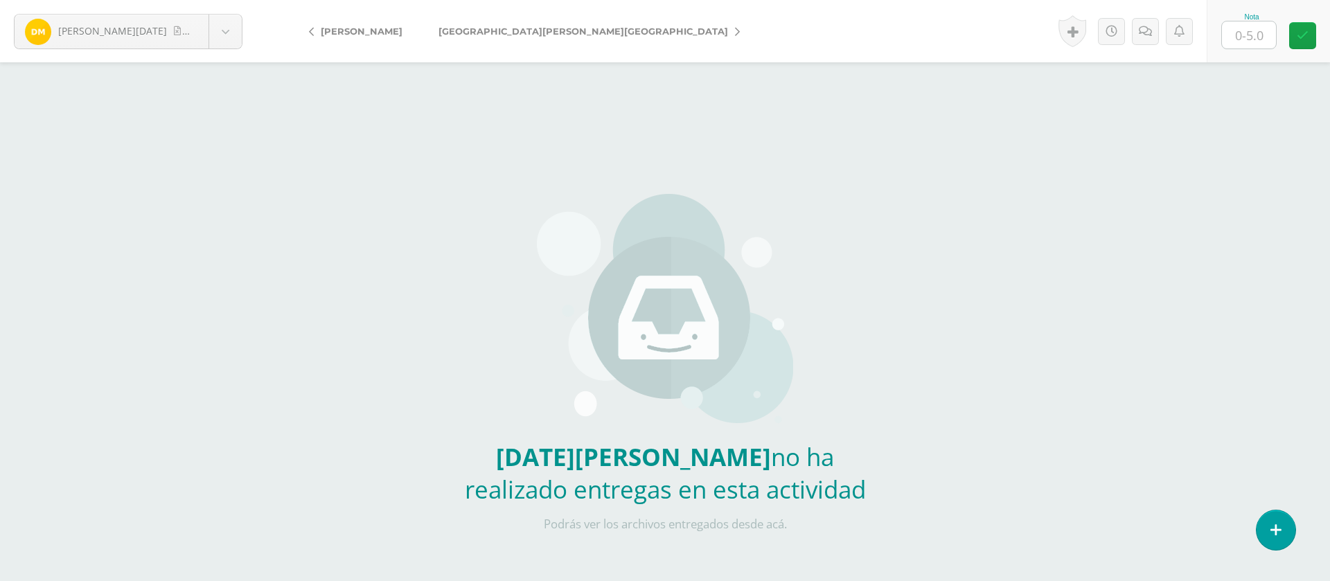
click at [1247, 31] on input "text" at bounding box center [1249, 34] width 54 height 27
type input "0"
click at [1150, 27] on icon at bounding box center [1144, 32] width 13 height 12
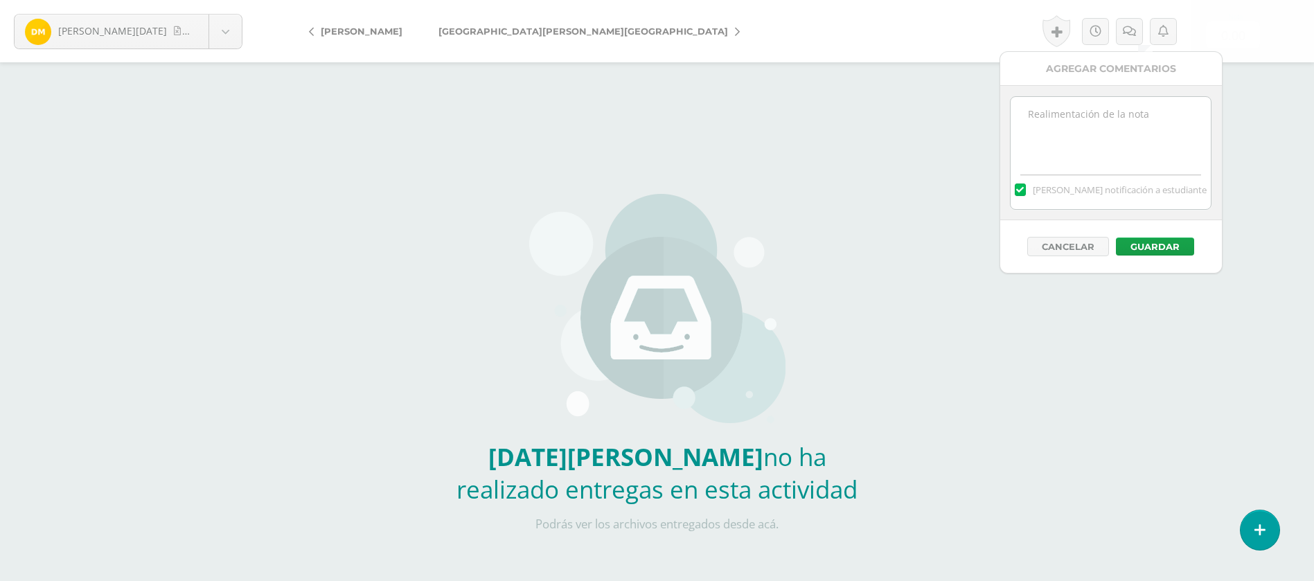
click at [1079, 123] on textarea at bounding box center [1110, 131] width 200 height 69
paste textarea "PRIMERA ENTREGA [DATE] Si tienes este mensaje no cumpliste con los requisitos d…"
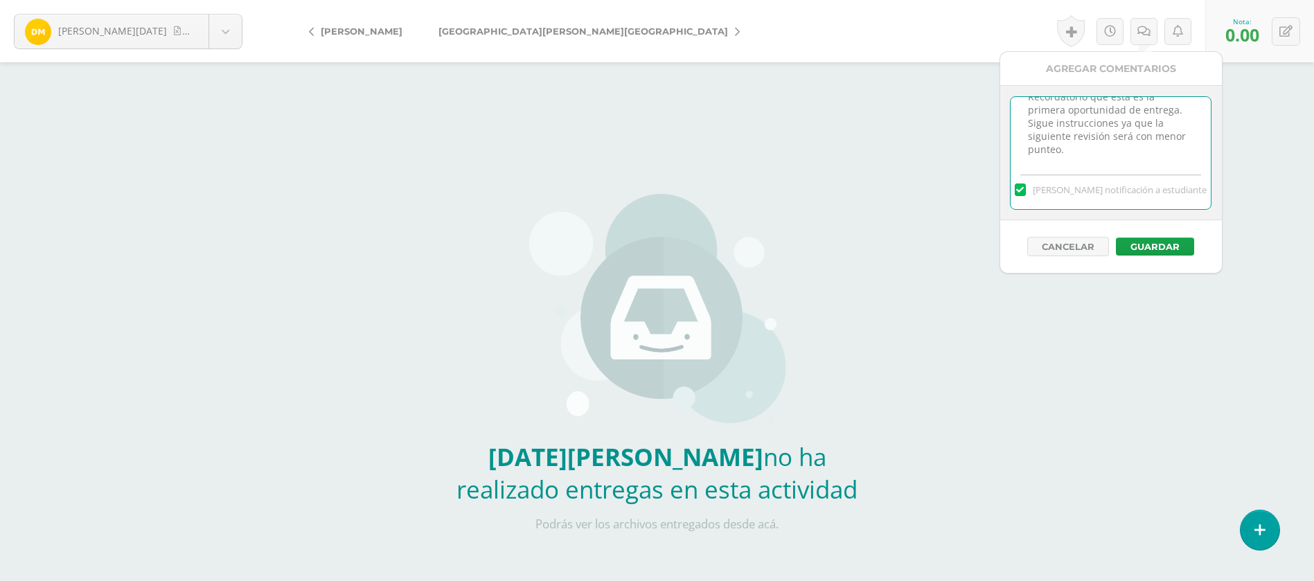
type textarea "PRIMERA ENTREGA [DATE] Si tienes este mensaje no cumpliste con los requisitos d…"
click at [1150, 231] on div "Cancelar Guardar" at bounding box center [1111, 246] width 222 height 53
click at [1152, 243] on button "Guardar" at bounding box center [1155, 247] width 78 height 18
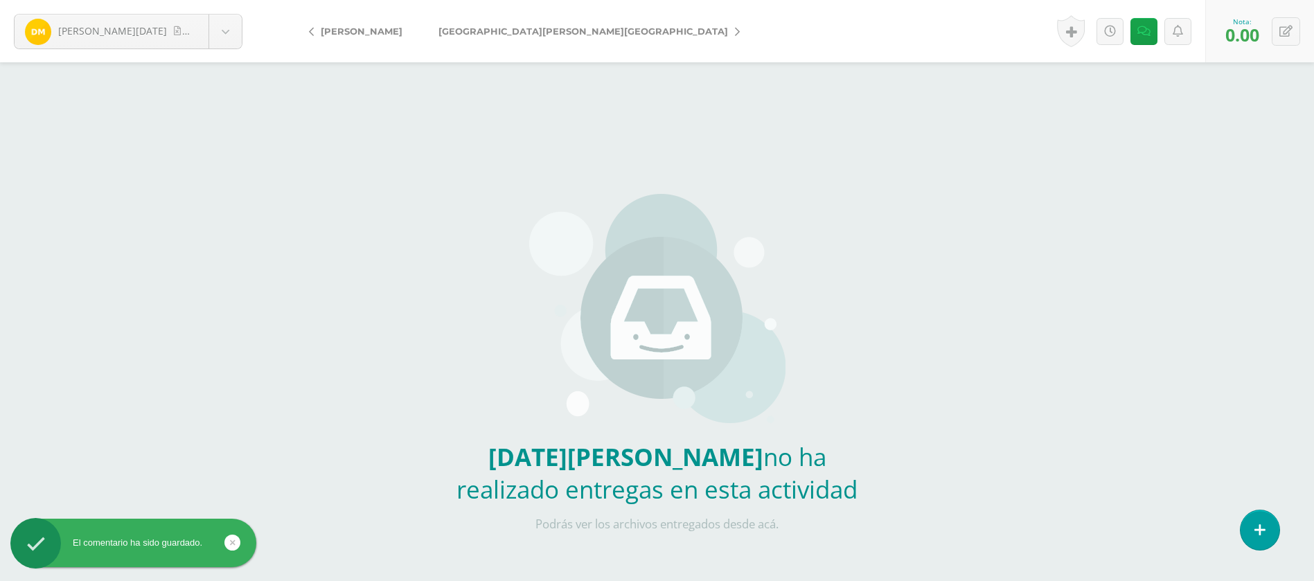
click at [515, 26] on span "[GEOGRAPHIC_DATA][PERSON_NAME][GEOGRAPHIC_DATA]" at bounding box center [582, 31] width 289 height 11
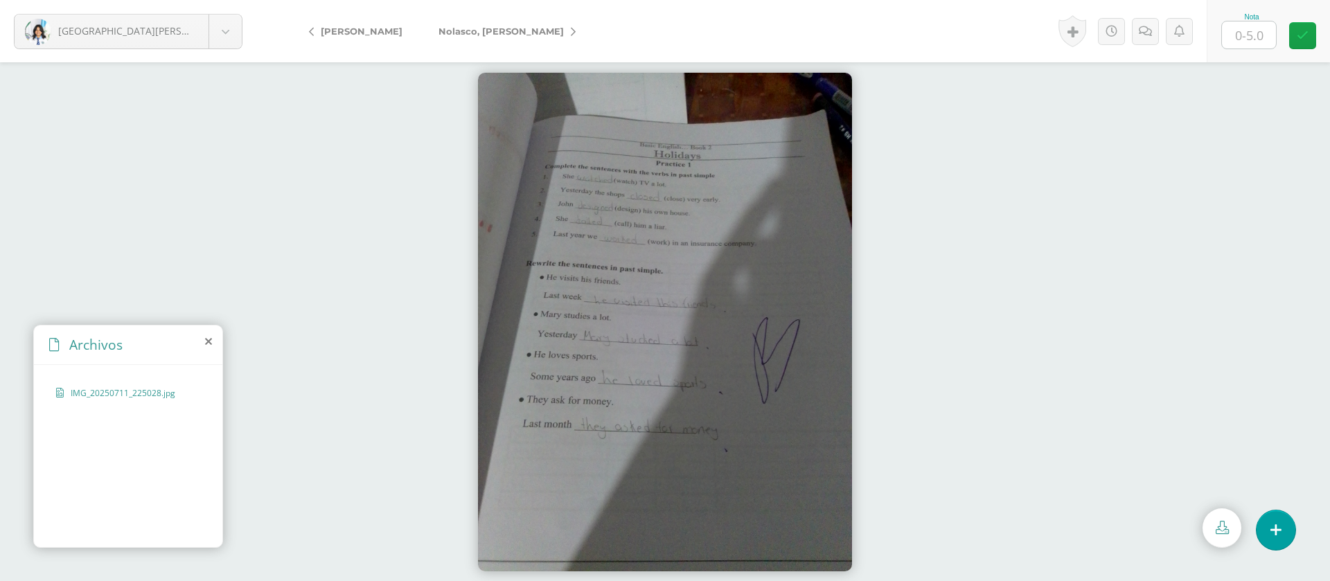
click at [1246, 30] on input "text" at bounding box center [1249, 34] width 54 height 27
type input "5"
click at [517, 48] on form "[GEOGRAPHIC_DATA][PERSON_NAME][GEOGRAPHIC_DATA] [PERSON_NAME], [PERSON_NAME], […" at bounding box center [665, 31] width 1330 height 62
click at [507, 23] on link "Nolasco, [PERSON_NAME]" at bounding box center [503, 31] width 166 height 33
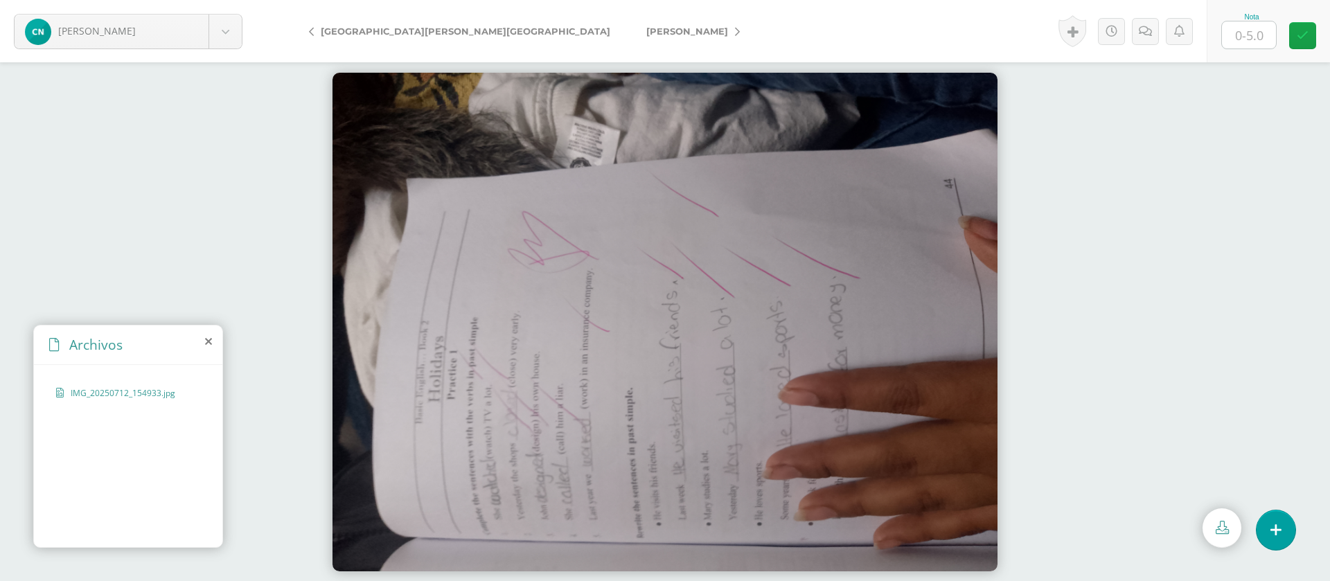
drag, startPoint x: 1242, startPoint y: 40, endPoint x: 1226, endPoint y: 43, distance: 16.2
click at [1240, 41] on input "text" at bounding box center [1249, 34] width 54 height 27
type input "5"
click at [646, 29] on span "[PERSON_NAME]" at bounding box center [687, 31] width 82 height 11
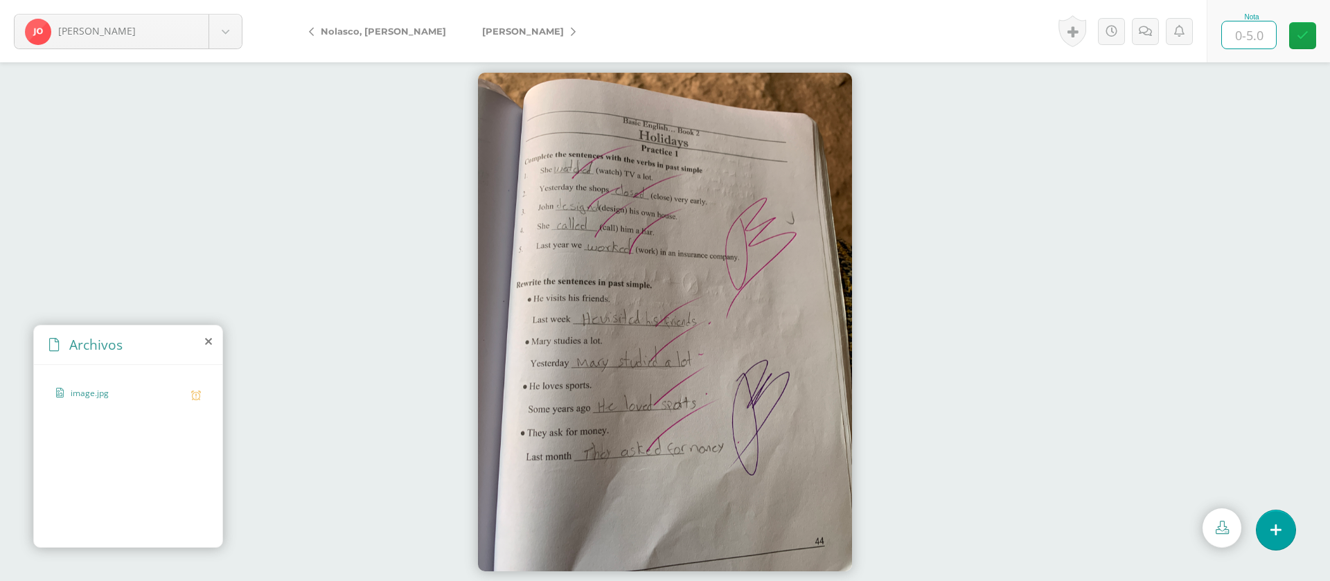
click at [1249, 36] on input "text" at bounding box center [1249, 34] width 54 height 27
type input "4"
click at [1151, 30] on icon at bounding box center [1144, 32] width 13 height 12
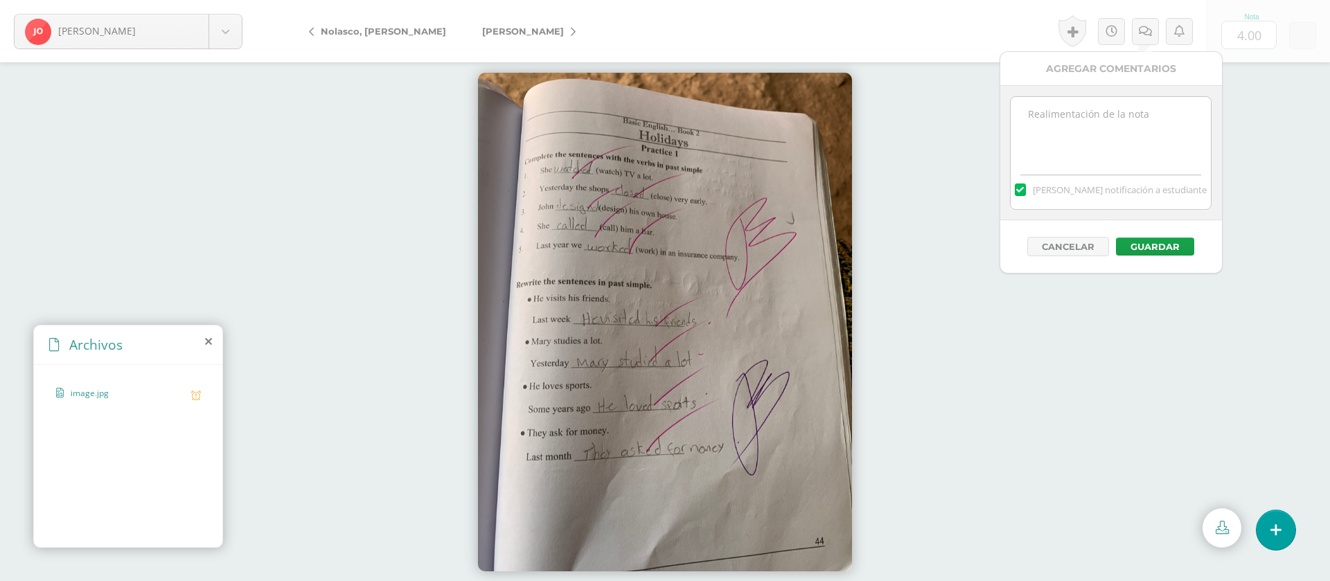
click at [1137, 130] on textarea at bounding box center [1110, 131] width 200 height 69
paste textarea "PRIMERA ENTREGA [DATE] Si tienes este mensaje no cumpliste con los requisitos d…"
type textarea "PRIMERA ENTREGA 12/08/25 Si tienes este mensaje no cumpliste con los requisitos…"
click at [1151, 235] on div "Cancelar Guardar" at bounding box center [1111, 246] width 222 height 53
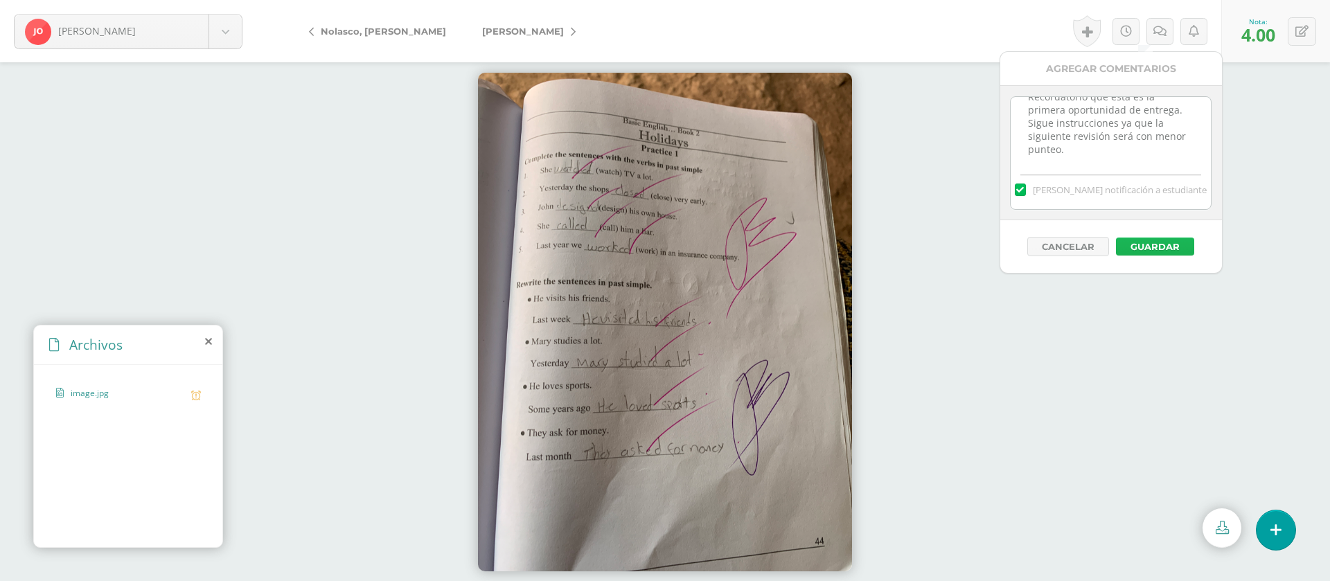
click button "Guardar"
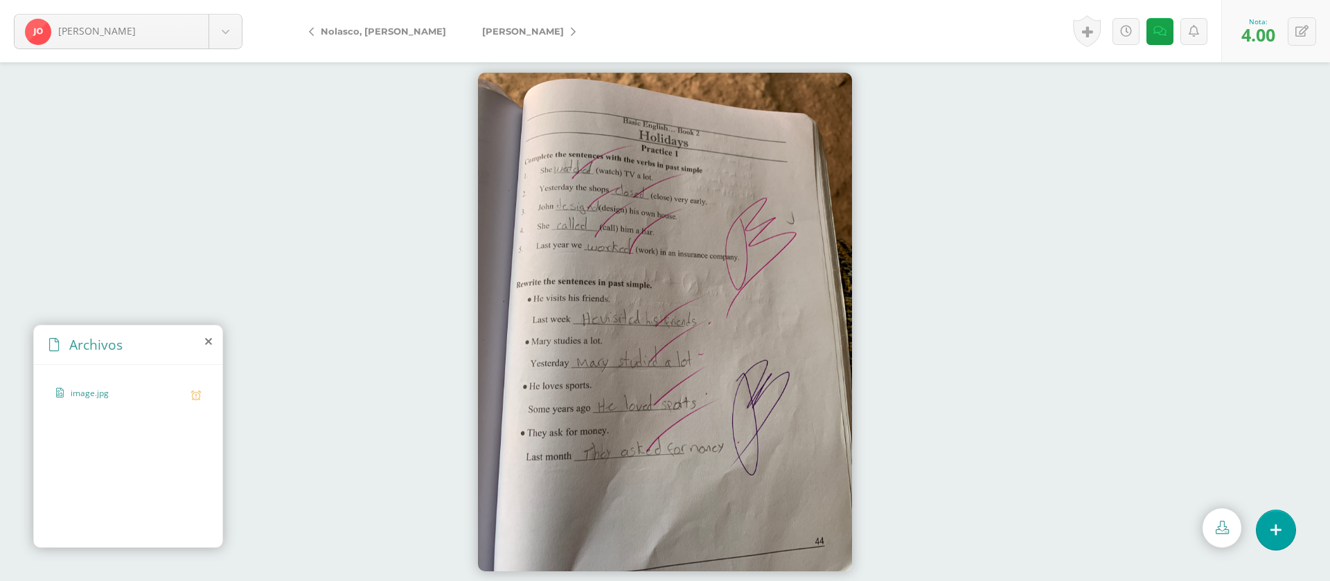
click icon
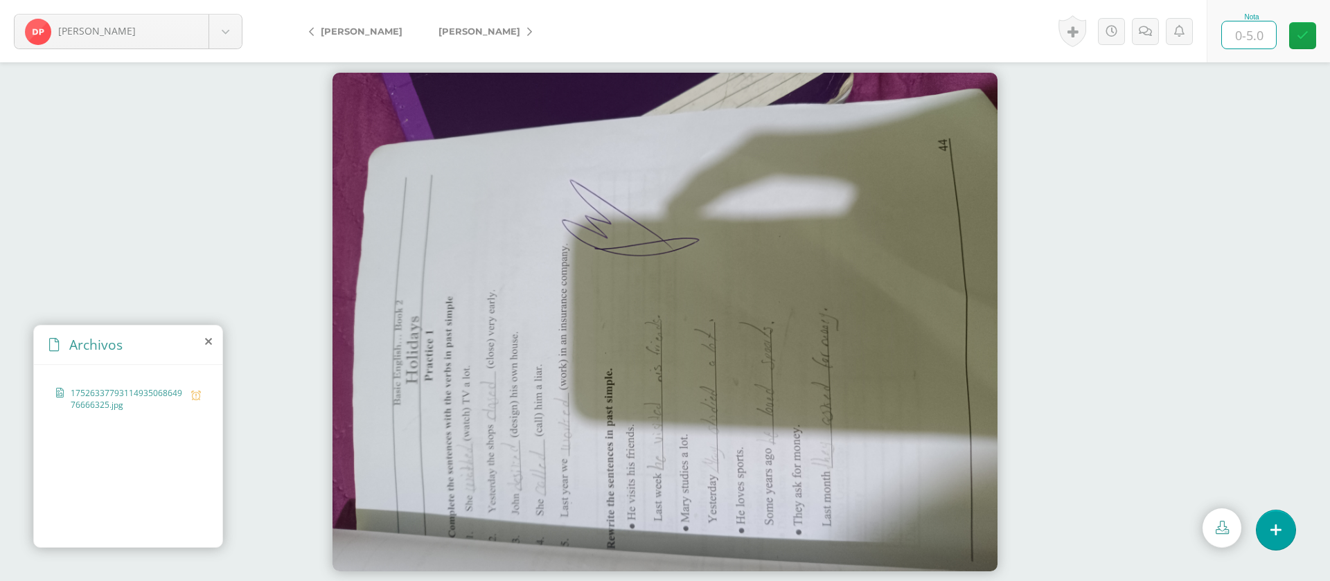
click at [1256, 44] on input "text" at bounding box center [1249, 34] width 54 height 27
type input "4"
click at [1152, 29] on link at bounding box center [1145, 31] width 27 height 27
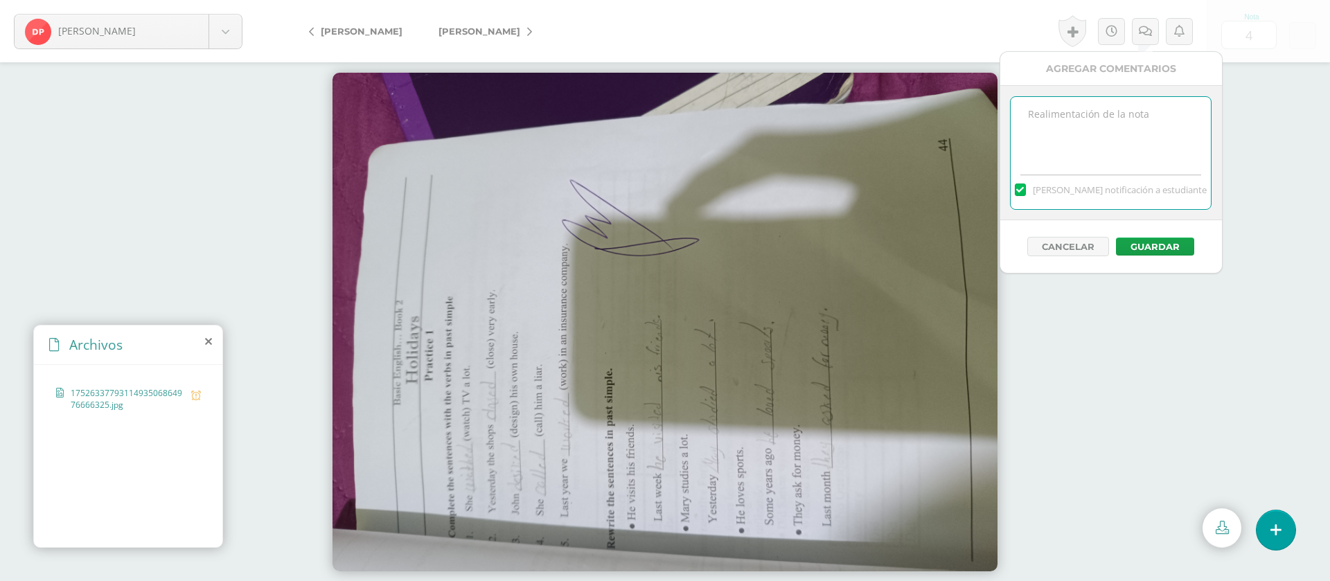
click at [1129, 134] on textarea at bounding box center [1110, 131] width 200 height 69
paste textarea "PRIMERA ENTREGA [DATE] Si tienes este mensaje no cumpliste con los requisitos d…"
type textarea "PRIMERA ENTREGA [DATE] Si tienes este mensaje no cumpliste con los requisitos d…"
drag, startPoint x: 1177, startPoint y: 242, endPoint x: 992, endPoint y: 186, distance: 193.2
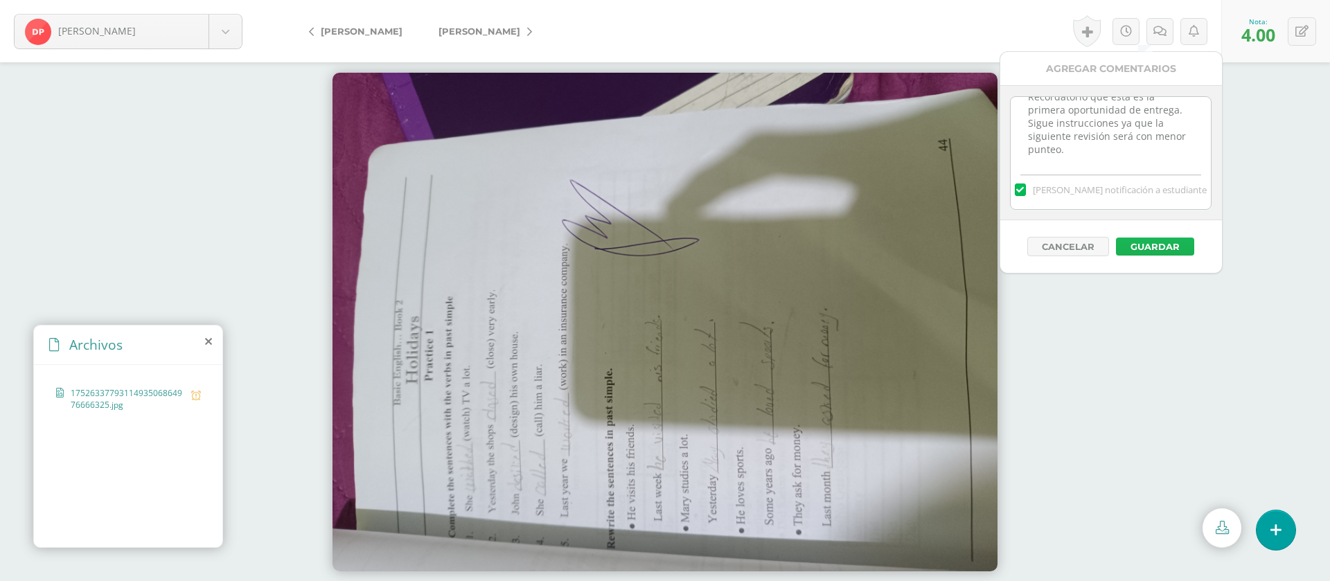
click at [1177, 242] on button "Guardar" at bounding box center [1155, 247] width 78 height 18
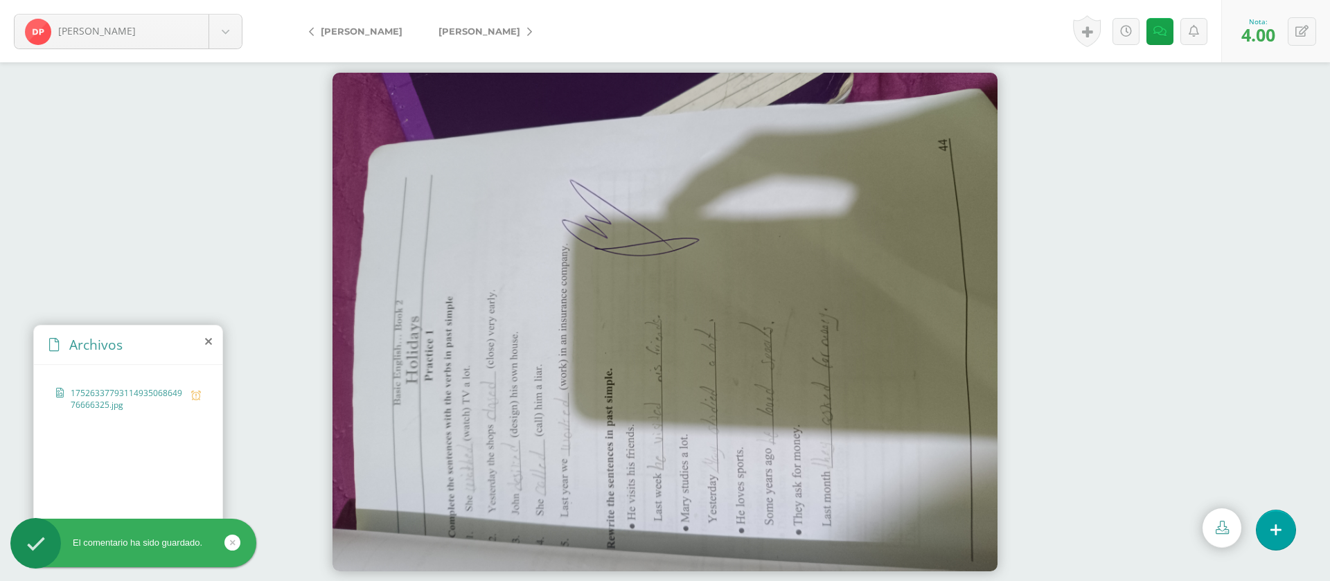
click at [465, 30] on span "[PERSON_NAME]" at bounding box center [479, 31] width 82 height 11
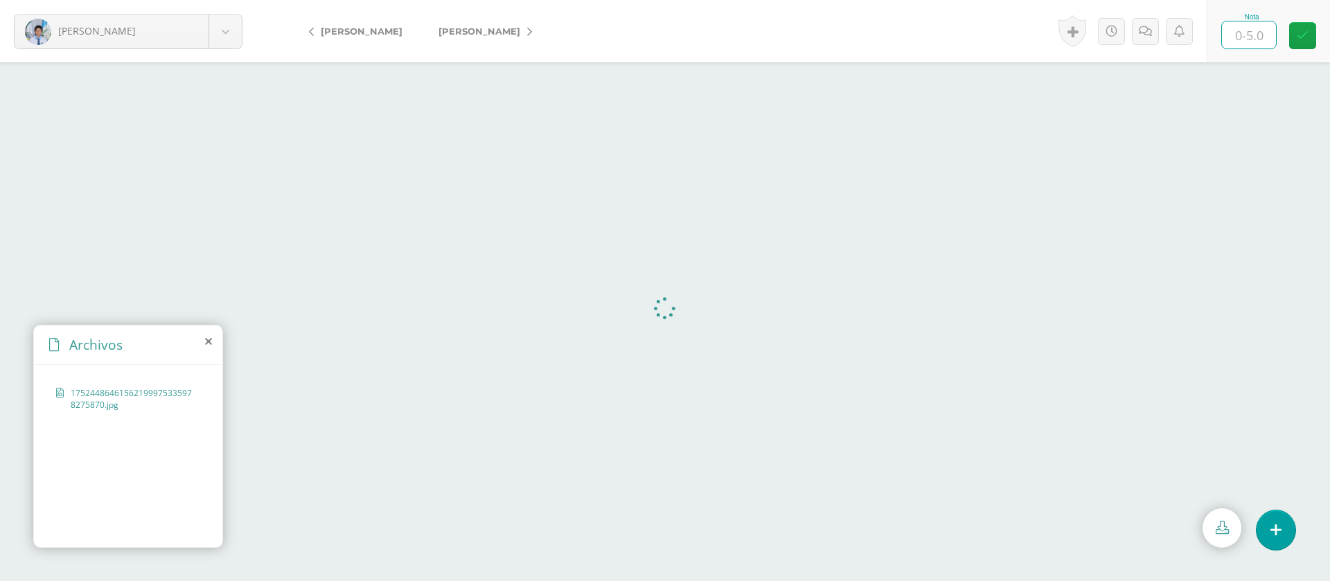
click at [1256, 35] on input "text" at bounding box center [1249, 34] width 54 height 27
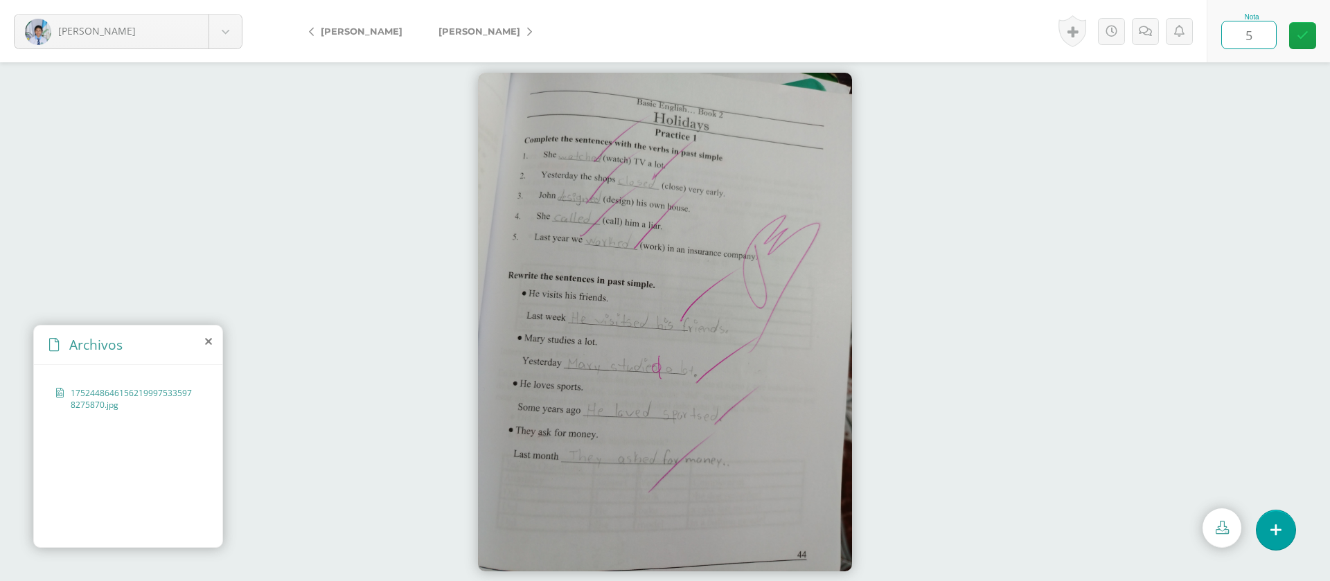
type input "5"
click at [476, 34] on span "[PERSON_NAME]" at bounding box center [479, 31] width 82 height 11
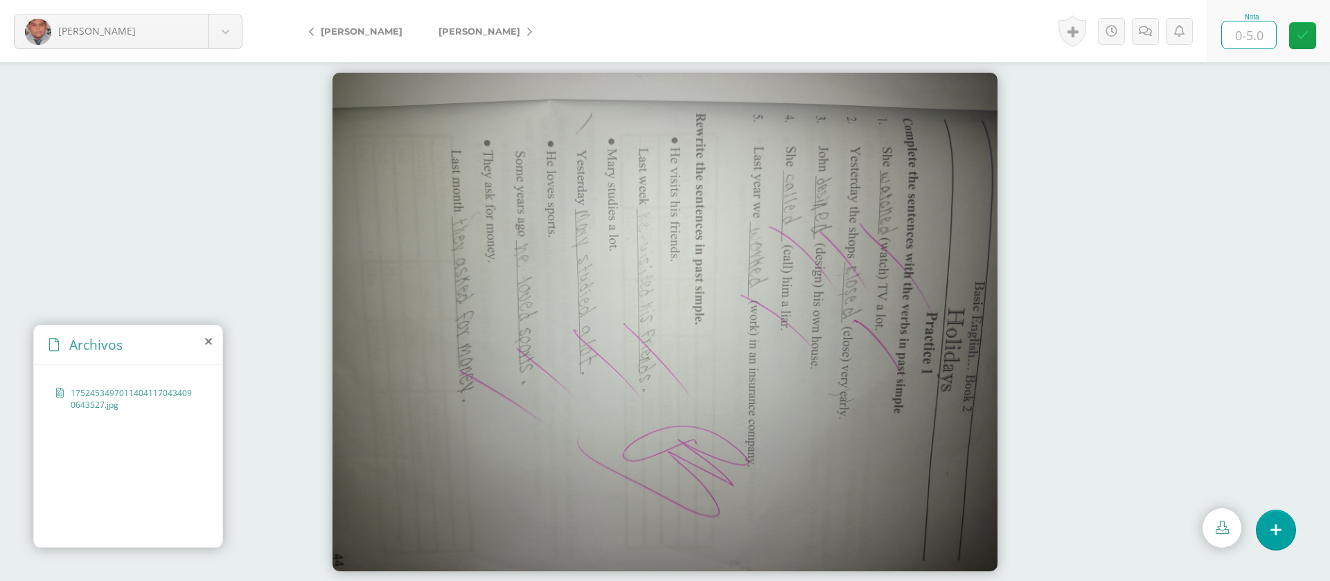
click at [1248, 30] on input "text" at bounding box center [1249, 34] width 54 height 27
type input "5"
click at [480, 34] on span "[PERSON_NAME]" at bounding box center [479, 31] width 82 height 11
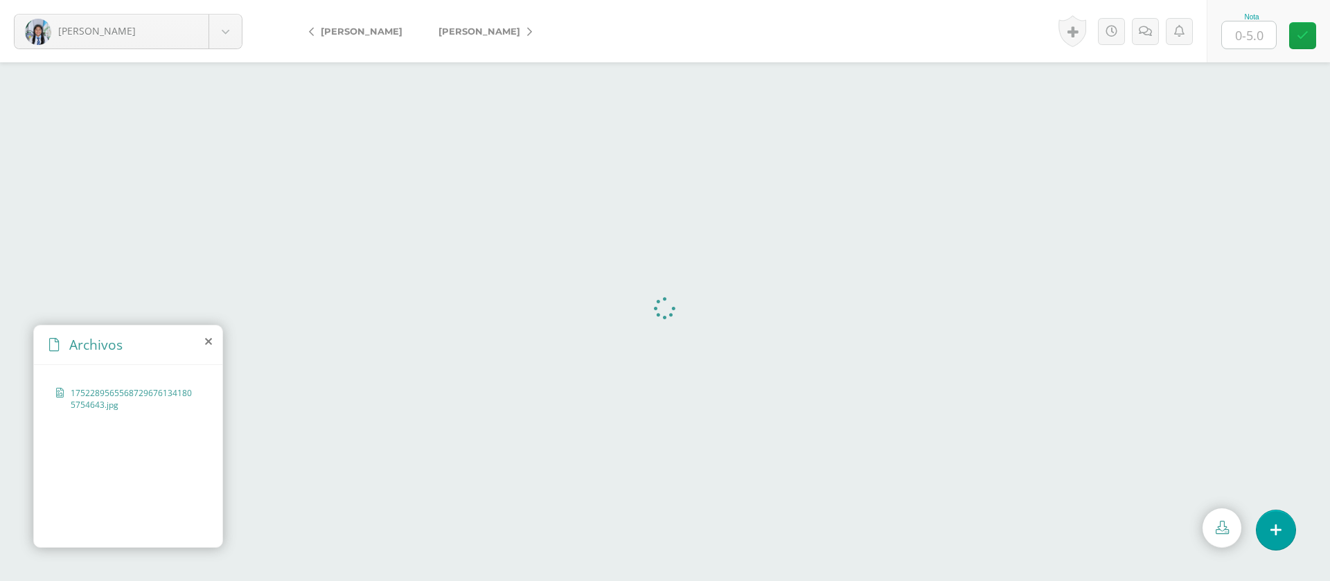
click at [1258, 37] on input "text" at bounding box center [1249, 34] width 54 height 27
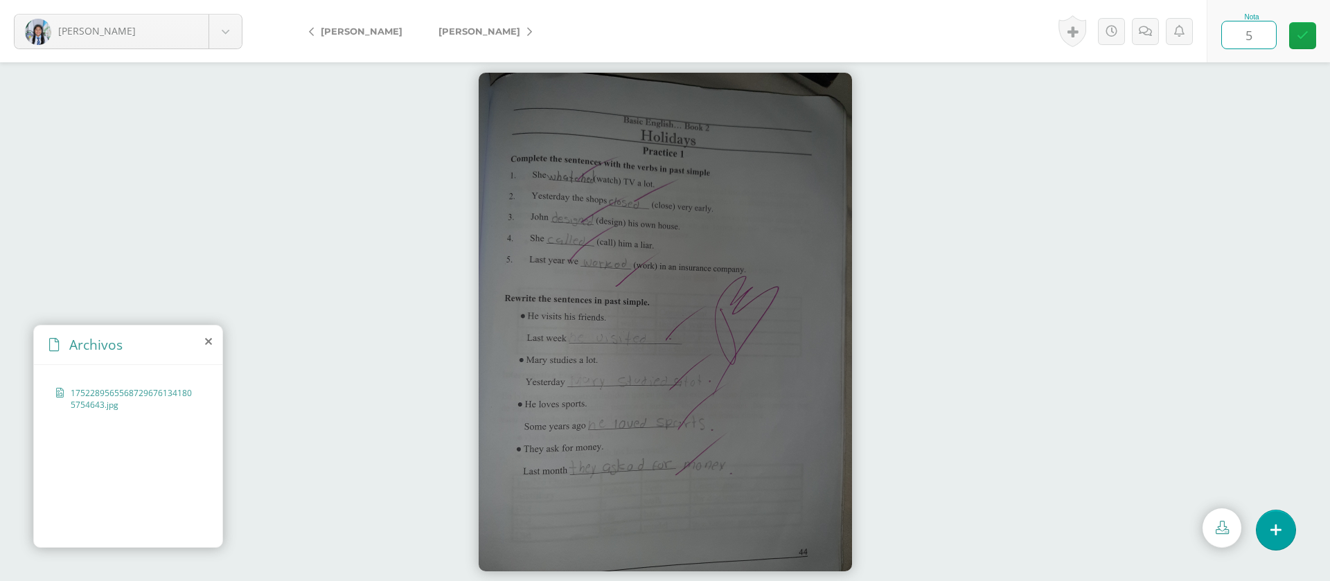
type input "5"
click at [527, 28] on icon at bounding box center [529, 32] width 5 height 10
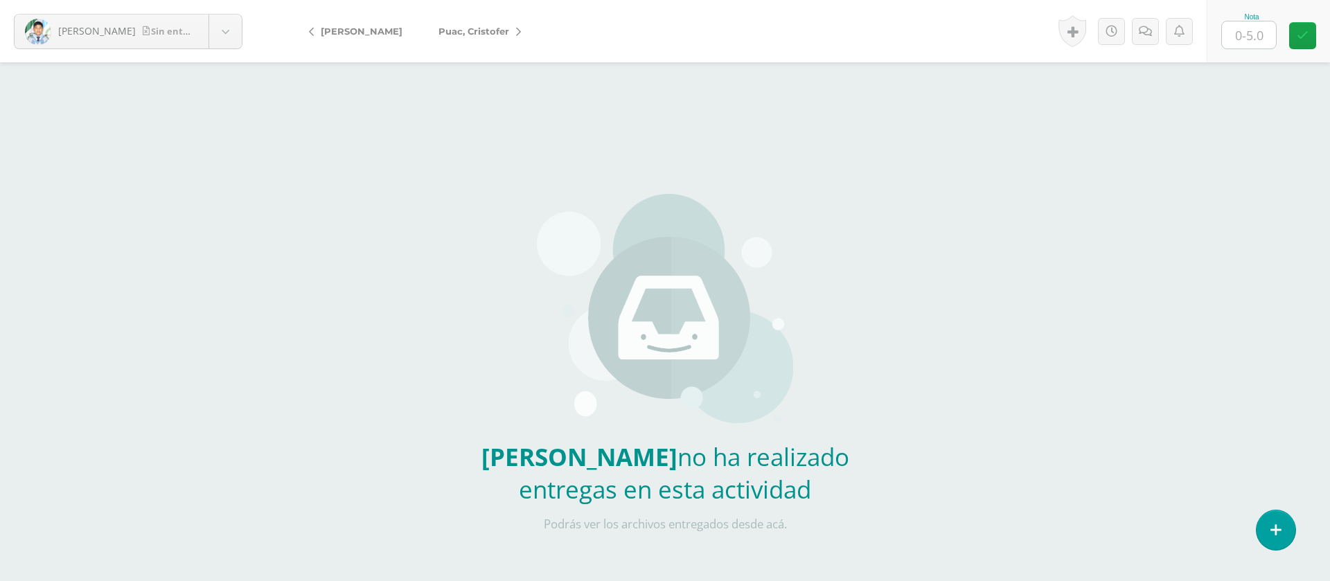
click at [1266, 34] on input "text" at bounding box center [1249, 34] width 54 height 27
type input "0"
click at [1148, 33] on icon at bounding box center [1144, 32] width 13 height 12
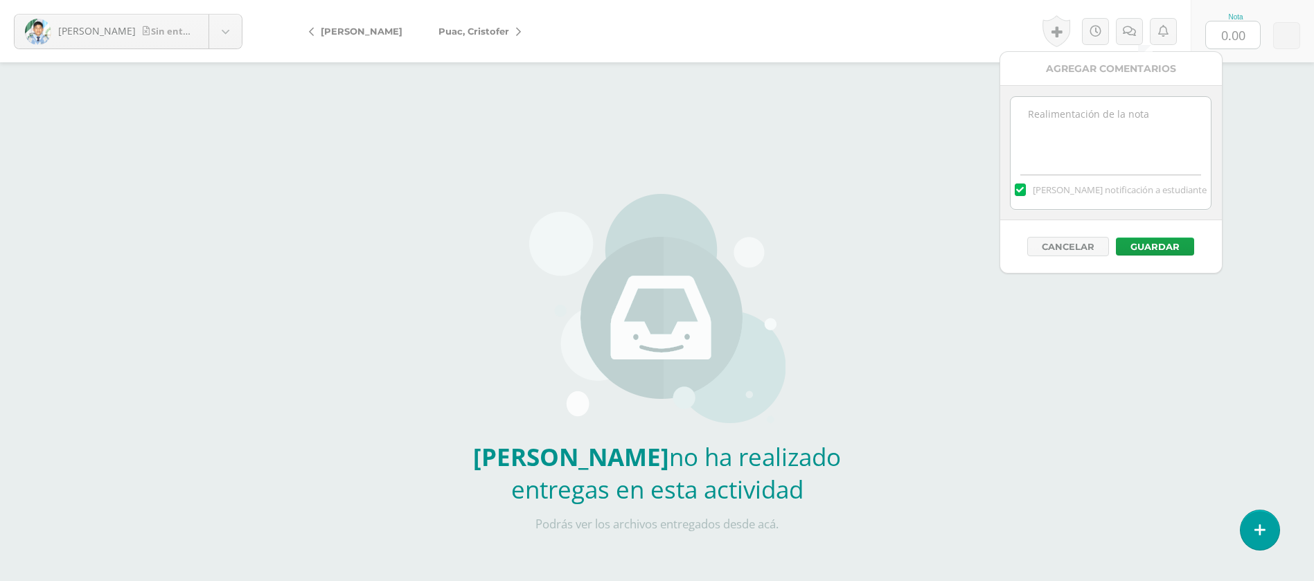
click at [1122, 126] on textarea at bounding box center [1110, 131] width 200 height 69
paste textarea "PRIMERA ENTREGA [DATE] Si tienes este mensaje no cumpliste con los requisitos d…"
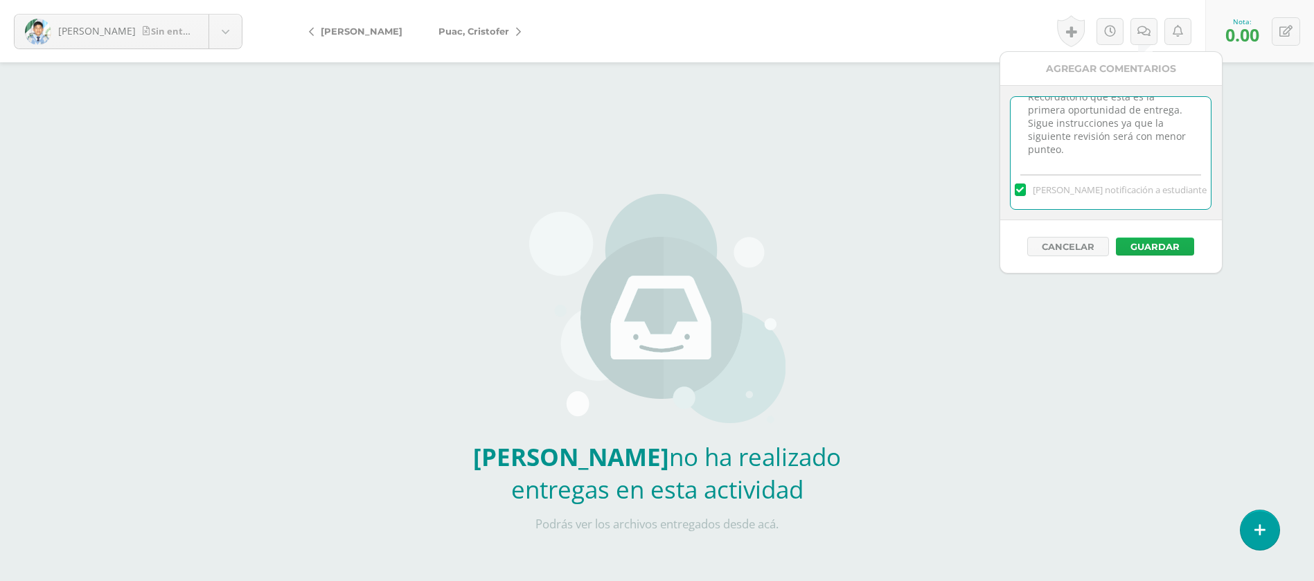
type textarea "PRIMERA ENTREGA [DATE] Si tienes este mensaje no cumpliste con los requisitos d…"
click at [1152, 251] on button "Guardar" at bounding box center [1155, 247] width 78 height 18
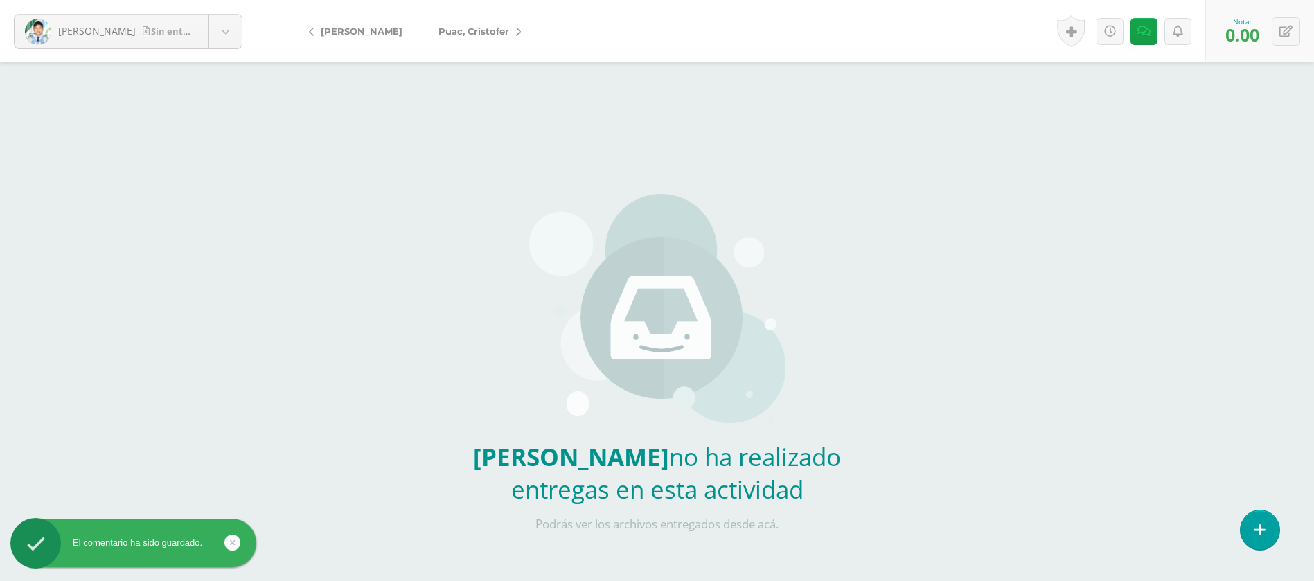
click at [516, 31] on icon at bounding box center [518, 32] width 5 height 10
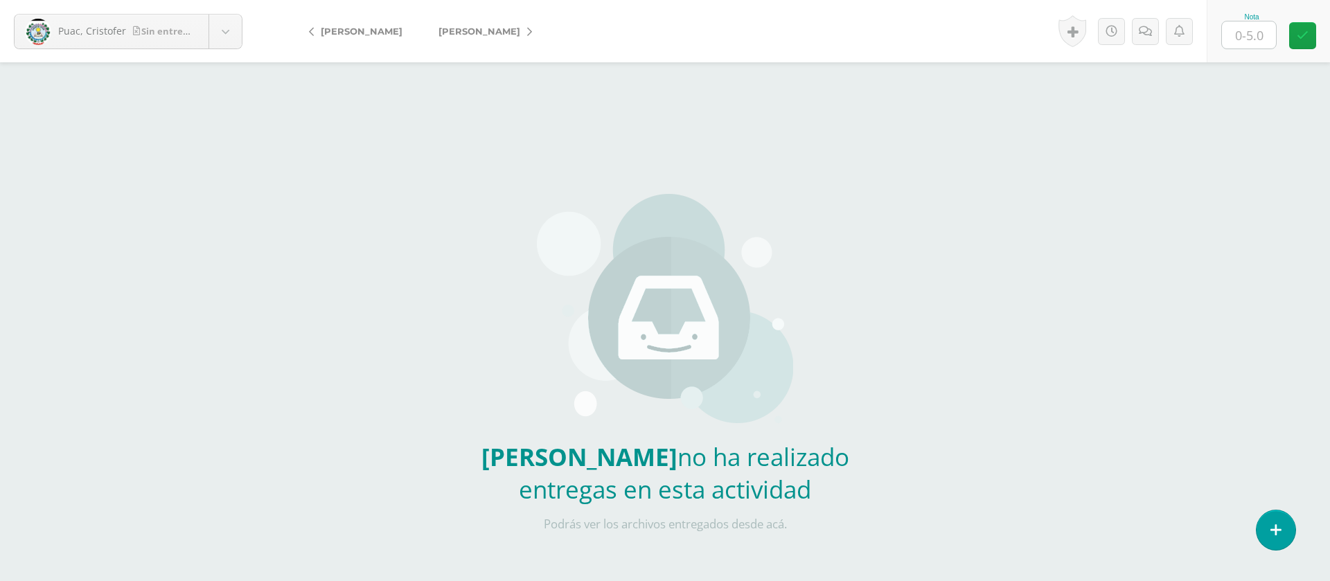
click at [1253, 33] on input "text" at bounding box center [1249, 34] width 54 height 27
type input "0"
click at [1150, 32] on icon at bounding box center [1144, 32] width 13 height 12
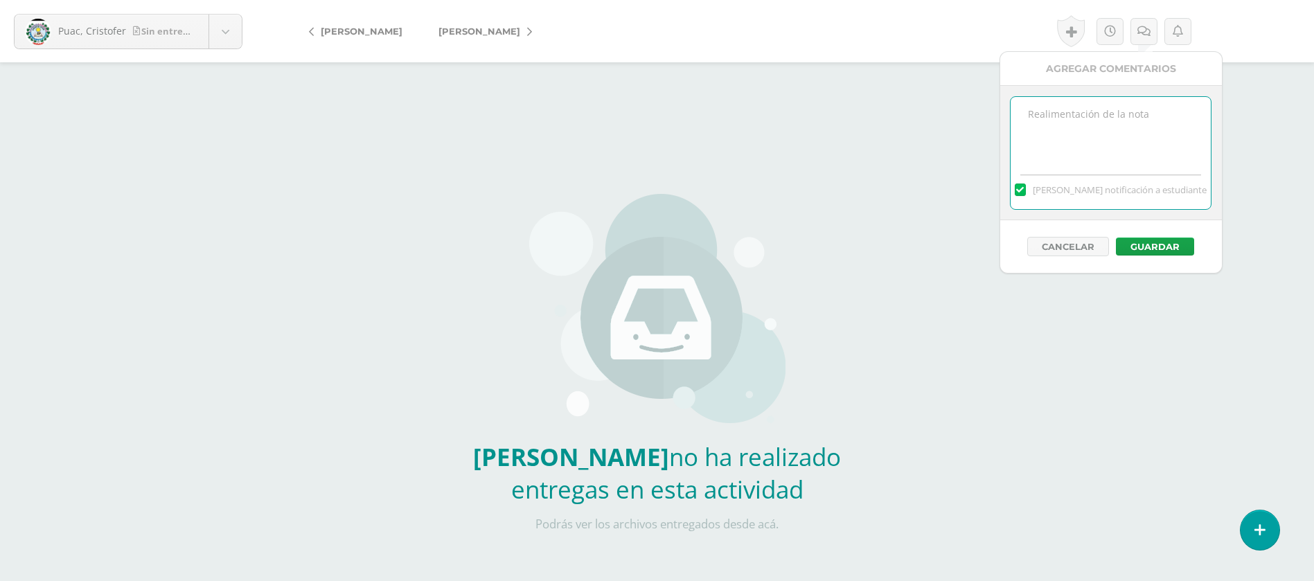
click at [1098, 129] on textarea at bounding box center [1110, 131] width 200 height 69
paste textarea "PRIMERA ENTREGA [DATE] Si tienes este mensaje no cumpliste con los requisitos d…"
type textarea "PRIMERA ENTREGA 12/08/25 Si tienes este mensaje no cumpliste con los requisitos…"
drag, startPoint x: 1168, startPoint y: 242, endPoint x: 1160, endPoint y: 238, distance: 8.7
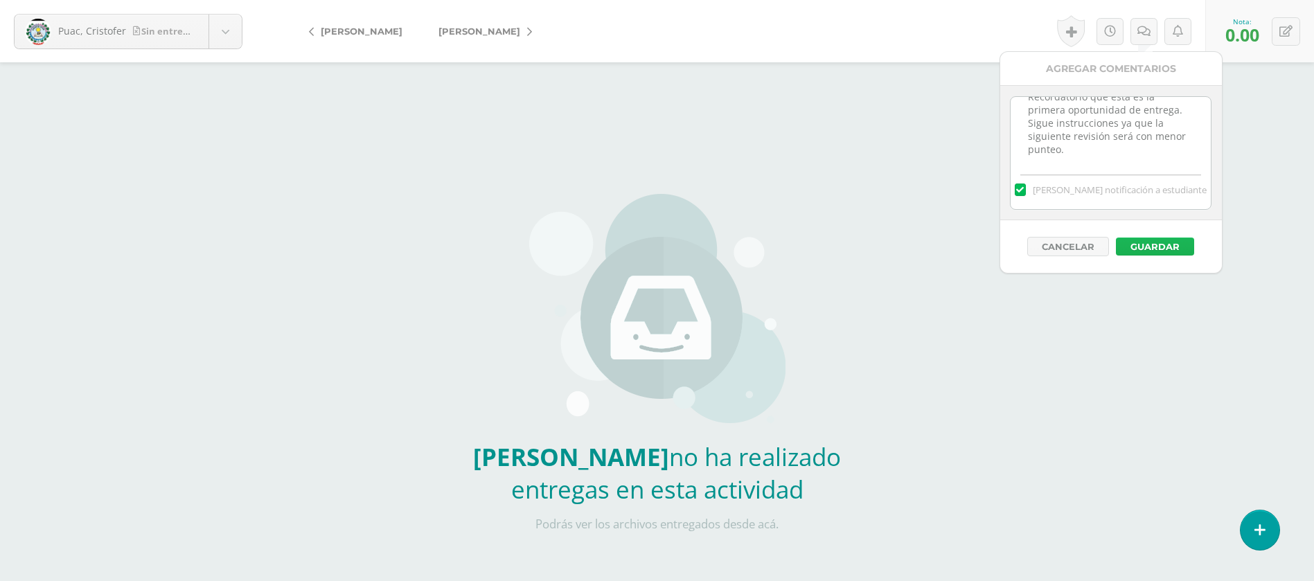
click at [1166, 242] on button "Guardar" at bounding box center [1155, 247] width 78 height 18
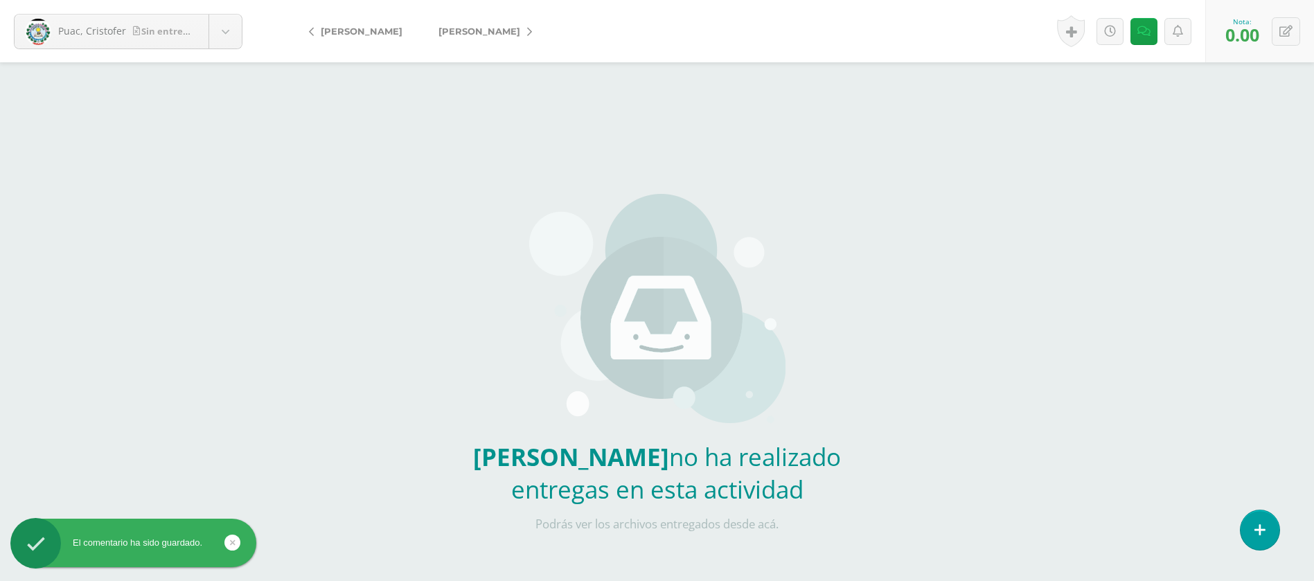
click at [467, 21] on link "[PERSON_NAME]" at bounding box center [481, 31] width 123 height 33
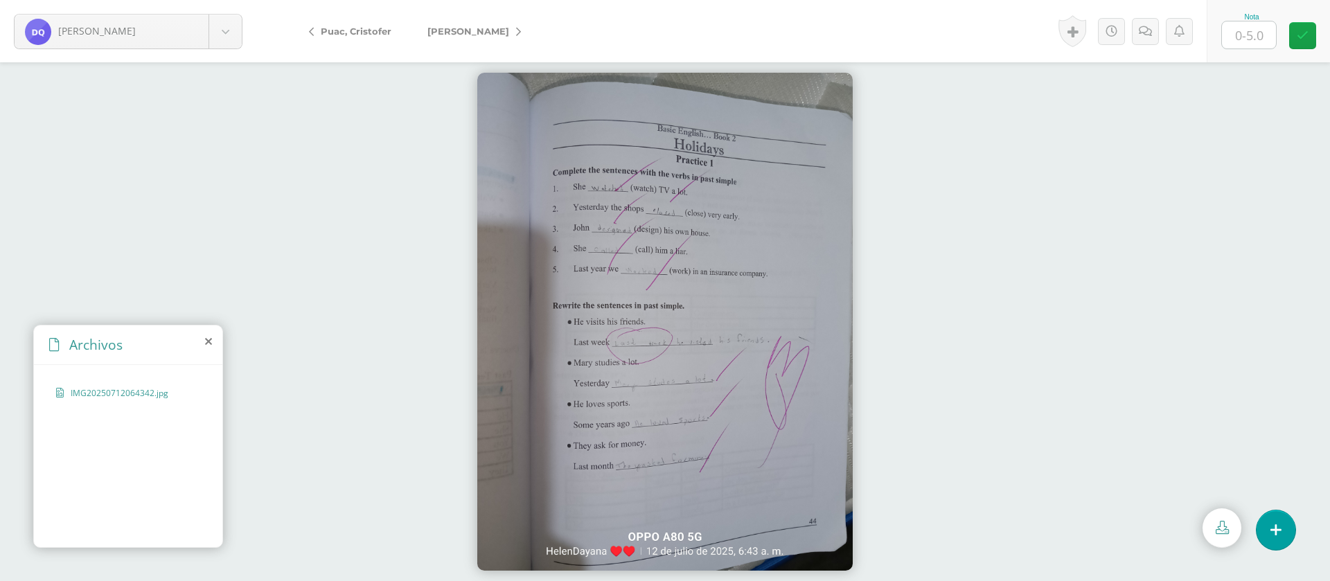
click at [1253, 39] on input "text" at bounding box center [1249, 34] width 54 height 27
type input "5"
click at [524, 32] on link "[PERSON_NAME]" at bounding box center [470, 31] width 123 height 33
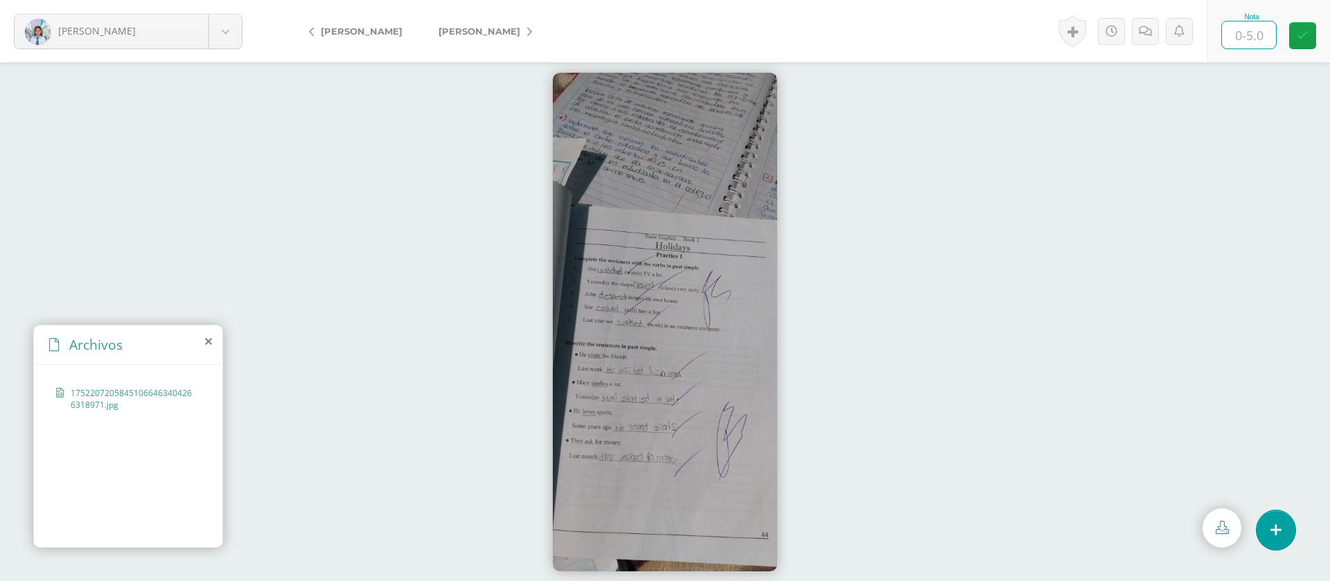
click at [1265, 31] on input "text" at bounding box center [1249, 34] width 54 height 27
type input "5"
click at [517, 29] on link "[PERSON_NAME]" at bounding box center [481, 31] width 123 height 33
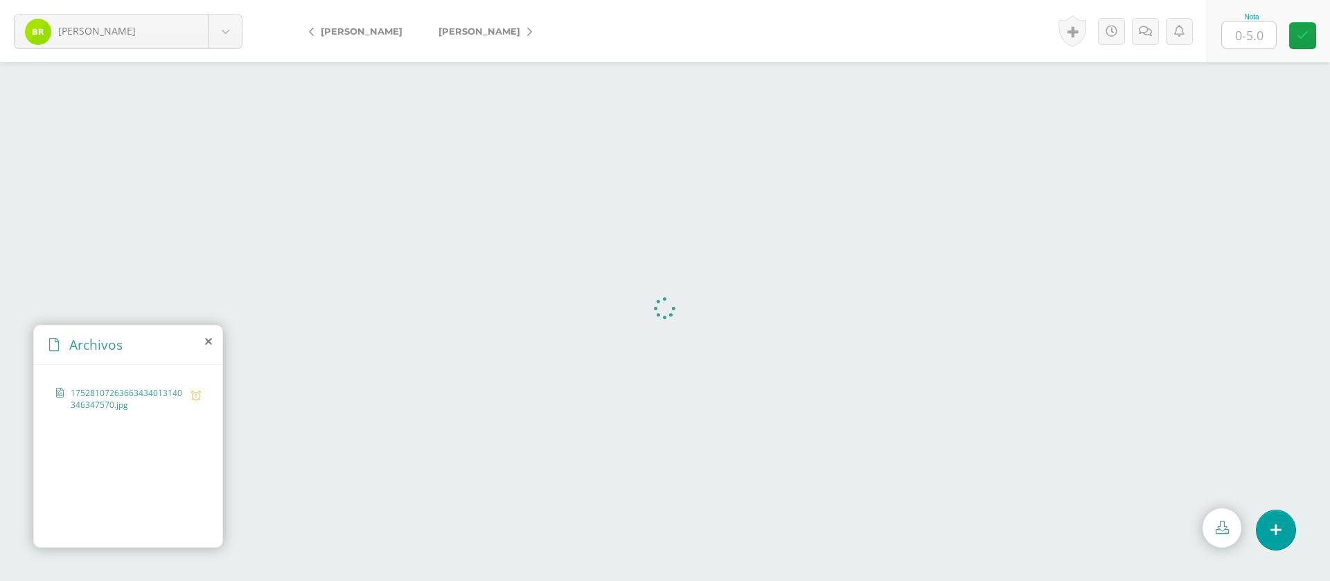
click at [1260, 39] on input "text" at bounding box center [1249, 34] width 54 height 27
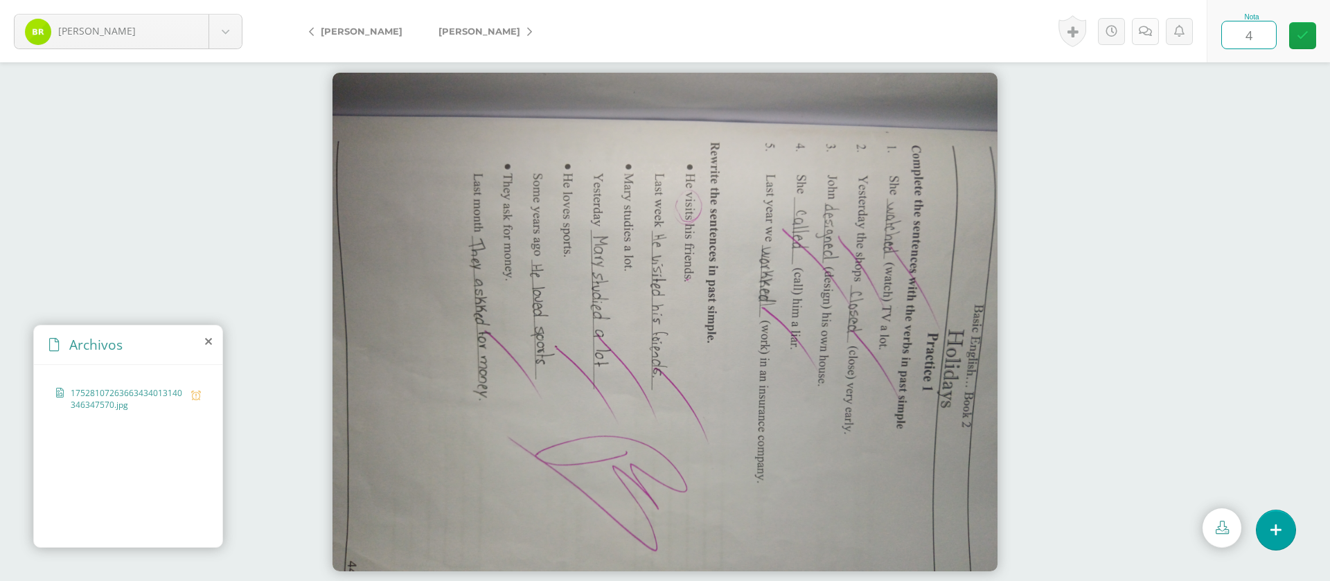
type input "4"
drag, startPoint x: 1147, startPoint y: 34, endPoint x: 1141, endPoint y: 39, distance: 7.4
click at [1146, 34] on icon at bounding box center [1144, 32] width 13 height 12
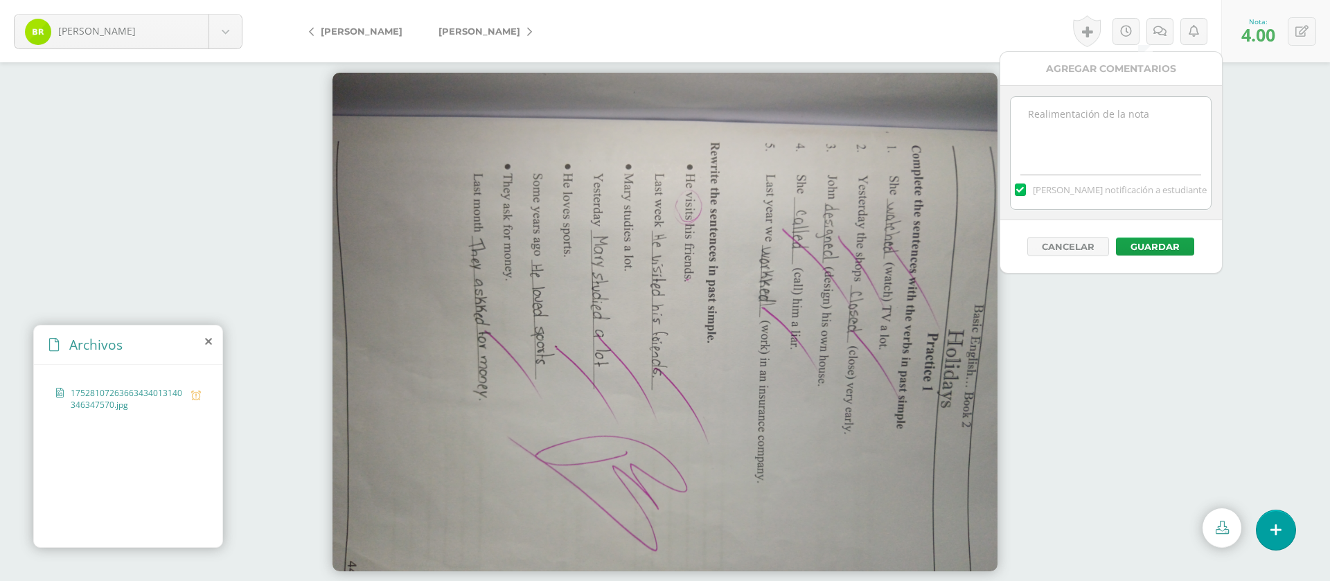
click at [1109, 114] on textarea at bounding box center [1110, 131] width 200 height 69
paste textarea "PRIMERA ENTREGA 12/08/25 Si tienes este mensaje no cumpliste con los requisitos…"
type textarea "PRIMERA ENTREGA 12/08/25 Si tienes este mensaje no cumpliste con los requisitos…"
click at [1156, 248] on button "Guardar" at bounding box center [1155, 247] width 78 height 18
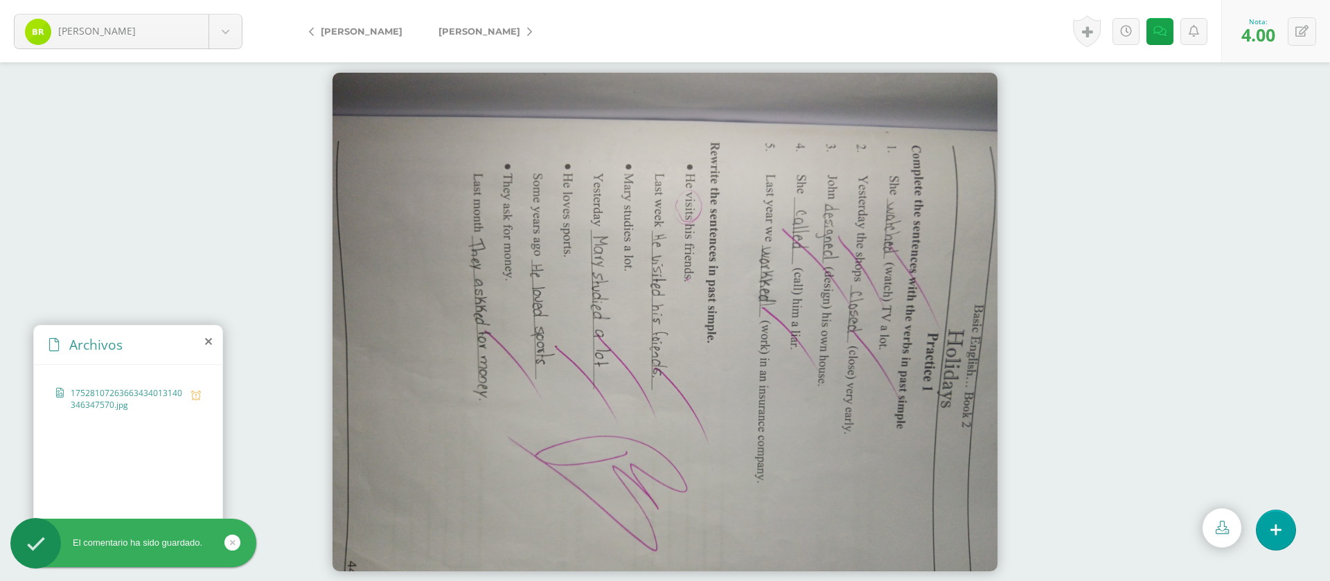
click at [537, 37] on link "[PERSON_NAME]" at bounding box center [481, 31] width 123 height 33
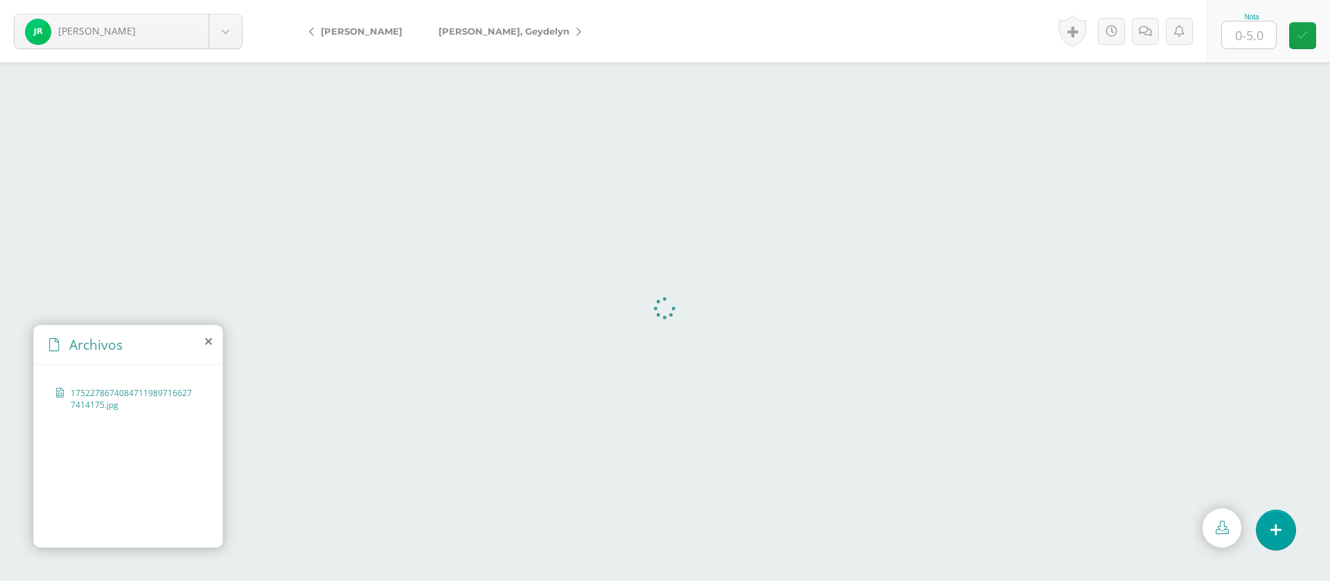
click at [1253, 40] on input "text" at bounding box center [1249, 34] width 54 height 27
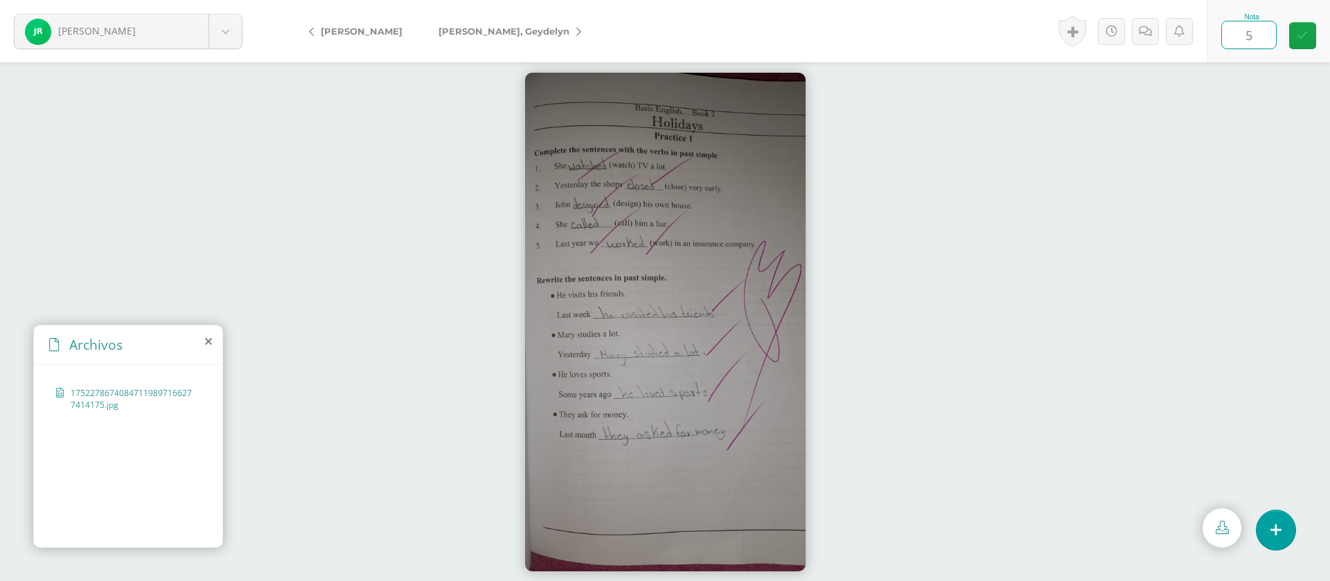
type input "5"
click at [488, 33] on span "[PERSON_NAME], Geydelyn" at bounding box center [503, 31] width 131 height 11
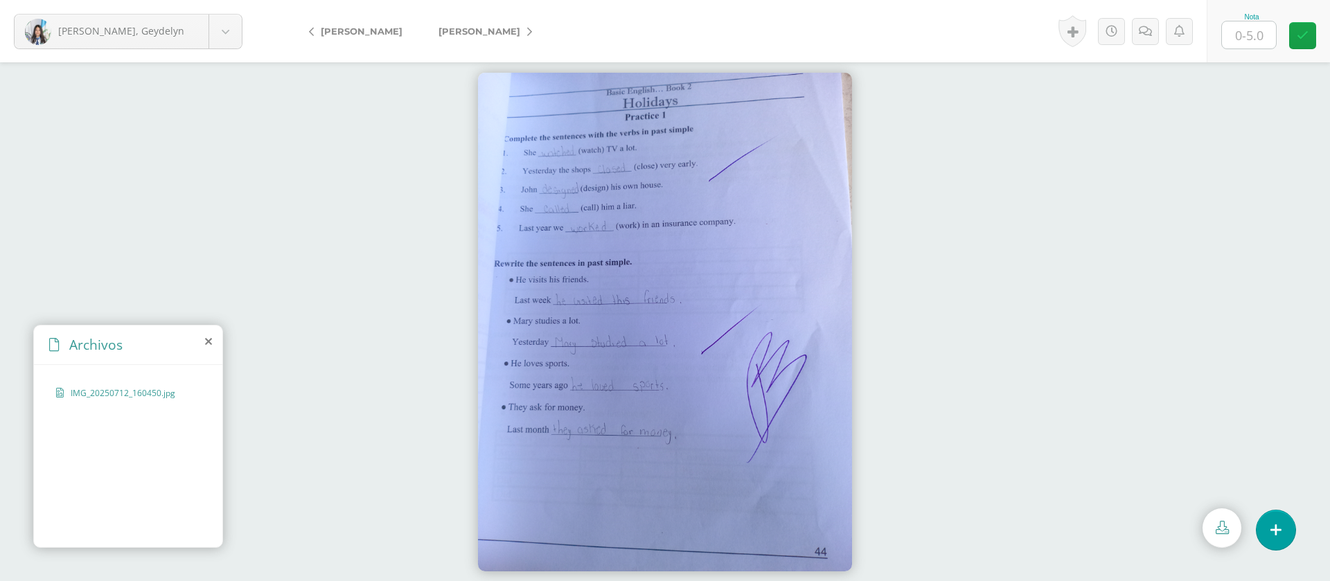
click at [1244, 25] on input "text" at bounding box center [1249, 34] width 54 height 27
type input "5"
click at [517, 40] on link "[PERSON_NAME]" at bounding box center [481, 31] width 123 height 33
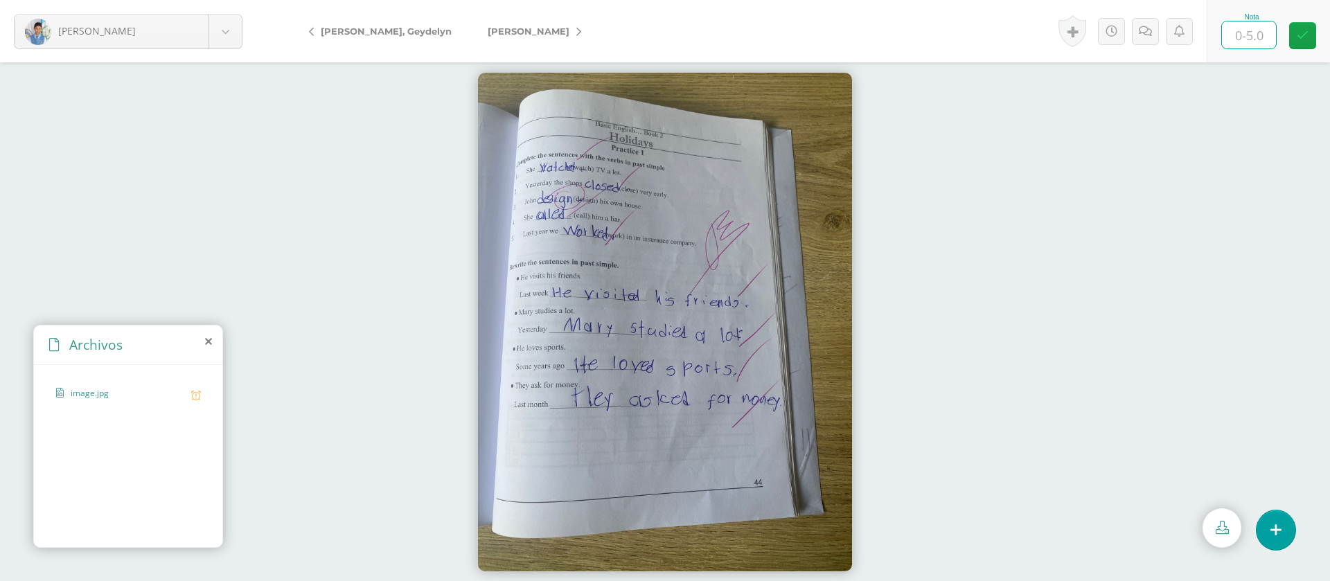
click at [1253, 26] on input "text" at bounding box center [1249, 34] width 54 height 27
type input "4"
click at [1141, 30] on icon at bounding box center [1144, 32] width 13 height 12
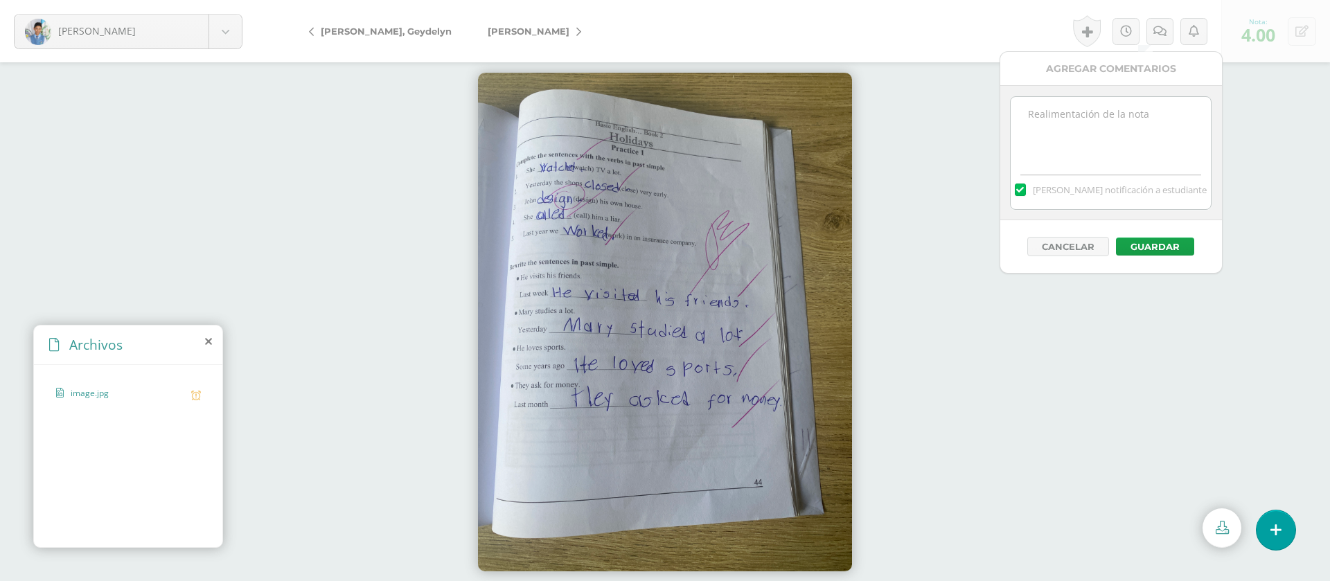
click at [1137, 144] on textarea at bounding box center [1110, 131] width 200 height 69
paste textarea "PRIMERA ENTREGA 12/08/25 Si tienes este mensaje no cumpliste con los requisitos…"
type textarea "PRIMERA ENTREGA 12/08/25 Si tienes este mensaje no cumpliste con los requisitos…"
click at [1154, 252] on button "Guardar" at bounding box center [1155, 247] width 78 height 18
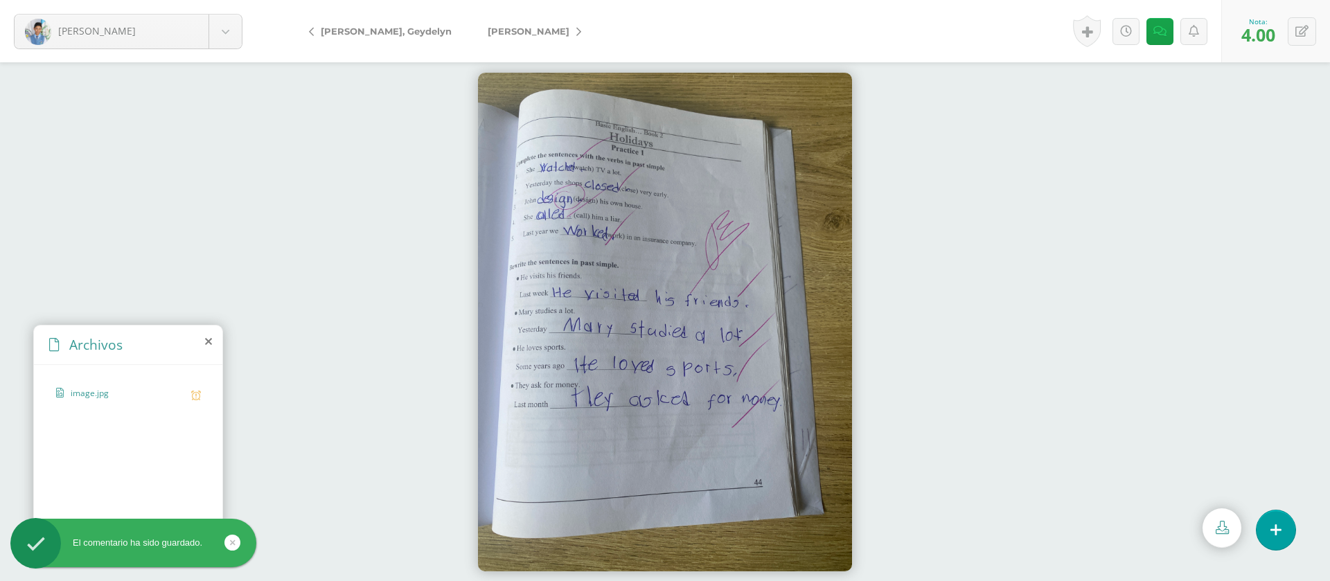
click at [498, 26] on span "[PERSON_NAME]" at bounding box center [529, 31] width 82 height 11
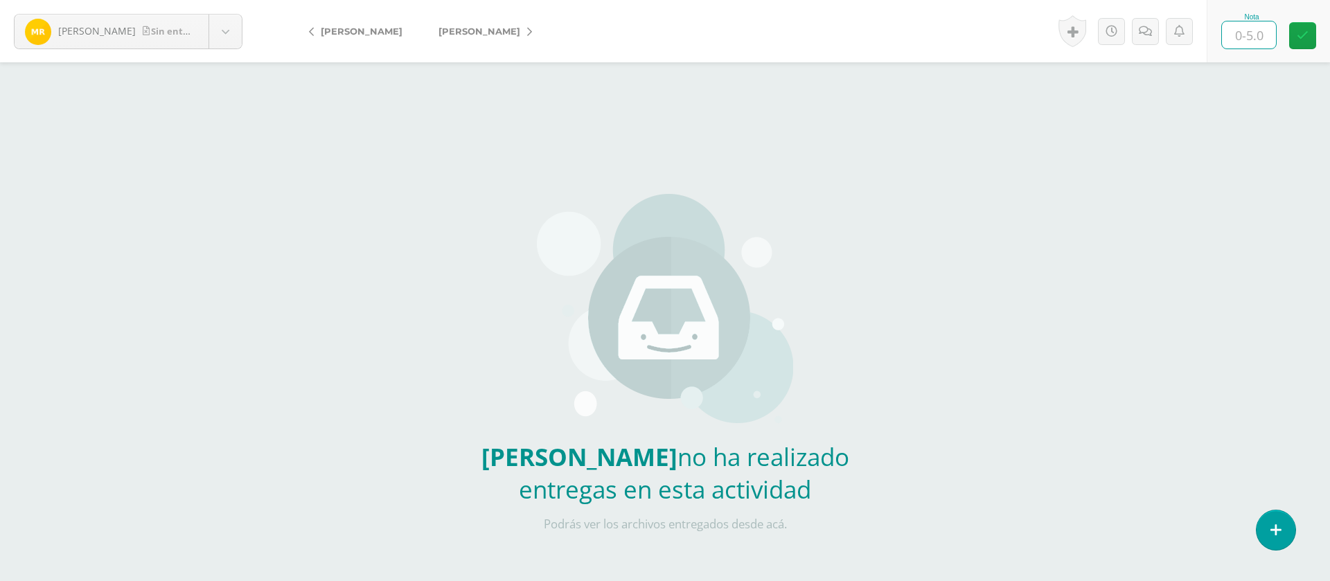
click at [1269, 30] on input "text" at bounding box center [1249, 34] width 54 height 27
type input "0"
click at [1149, 39] on link at bounding box center [1145, 31] width 27 height 27
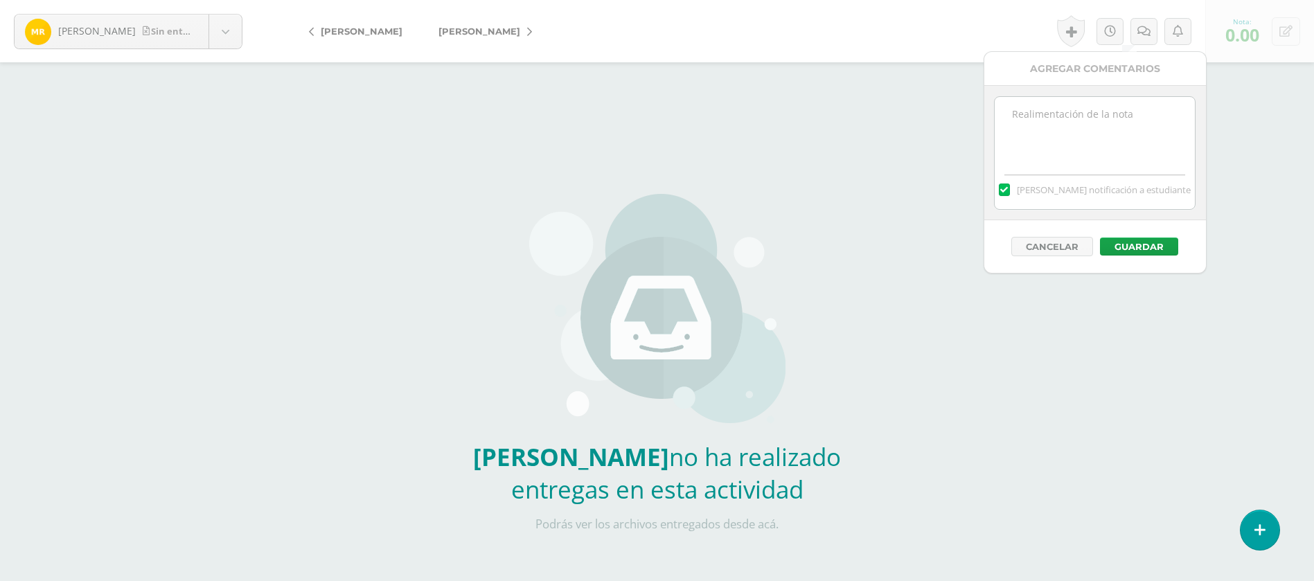
click at [1115, 119] on textarea at bounding box center [1094, 131] width 200 height 69
paste textarea "PRIMERA ENTREGA [DATE] Si tienes este mensaje no cumpliste con los requisitos d…"
type textarea "PRIMERA ENTREGA [DATE] Si tienes este mensaje no cumpliste con los requisitos d…"
click at [1141, 249] on button "Guardar" at bounding box center [1139, 247] width 78 height 18
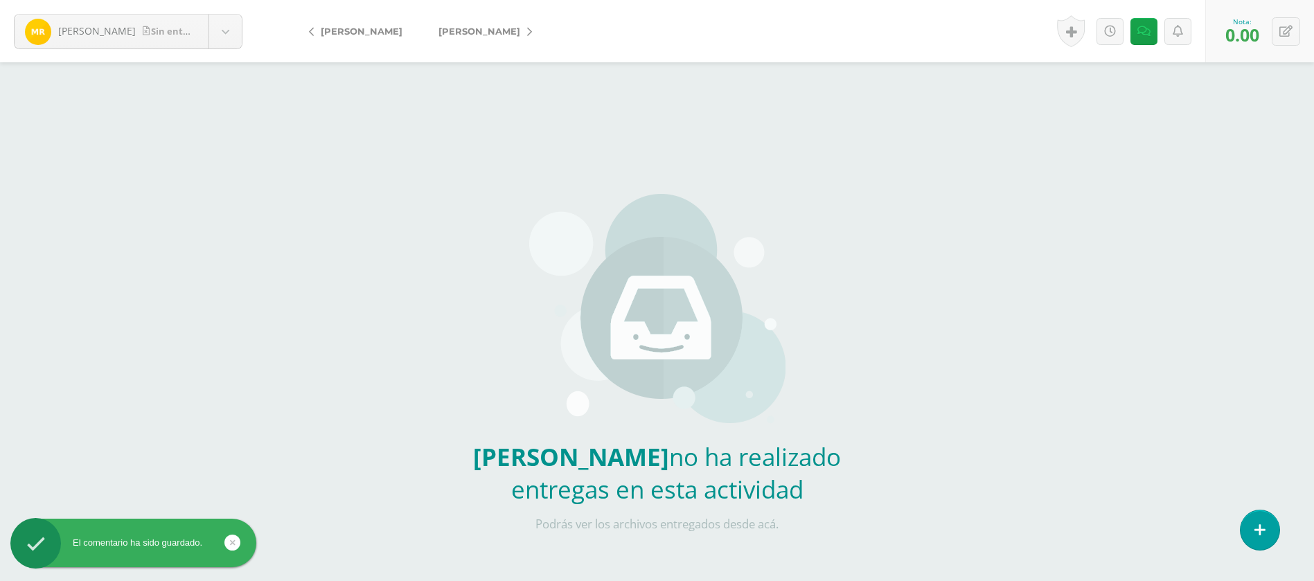
click at [503, 30] on span "[PERSON_NAME]" at bounding box center [479, 31] width 82 height 11
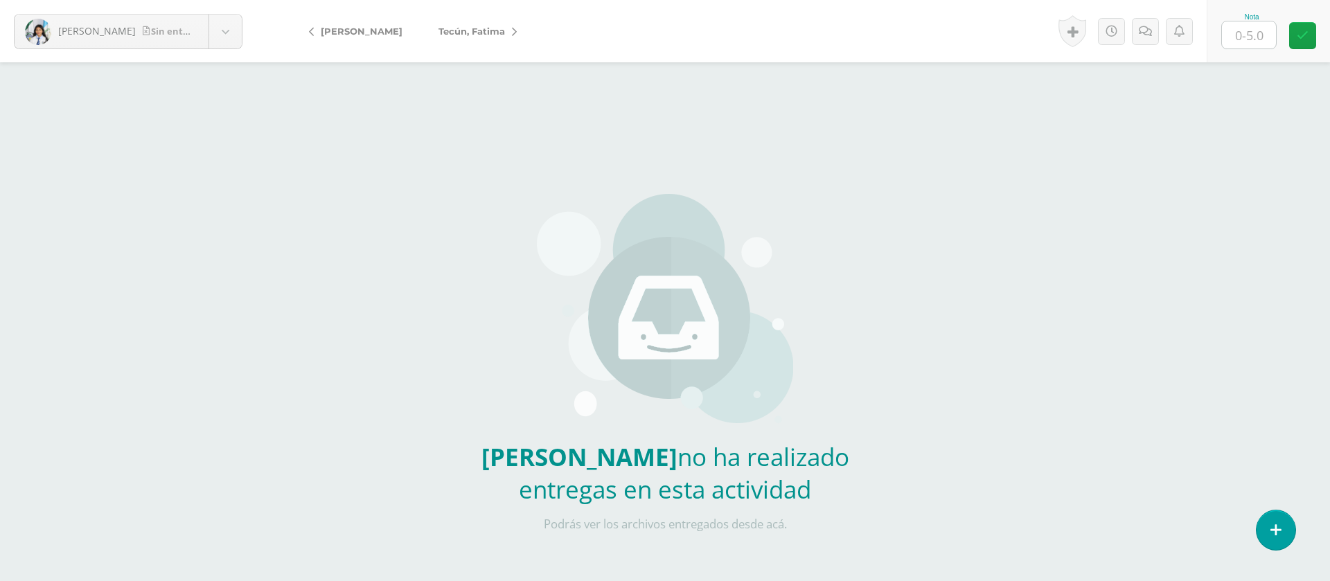
click at [1260, 39] on input "text" at bounding box center [1249, 34] width 54 height 27
type input "0"
click at [1142, 37] on link at bounding box center [1145, 31] width 27 height 27
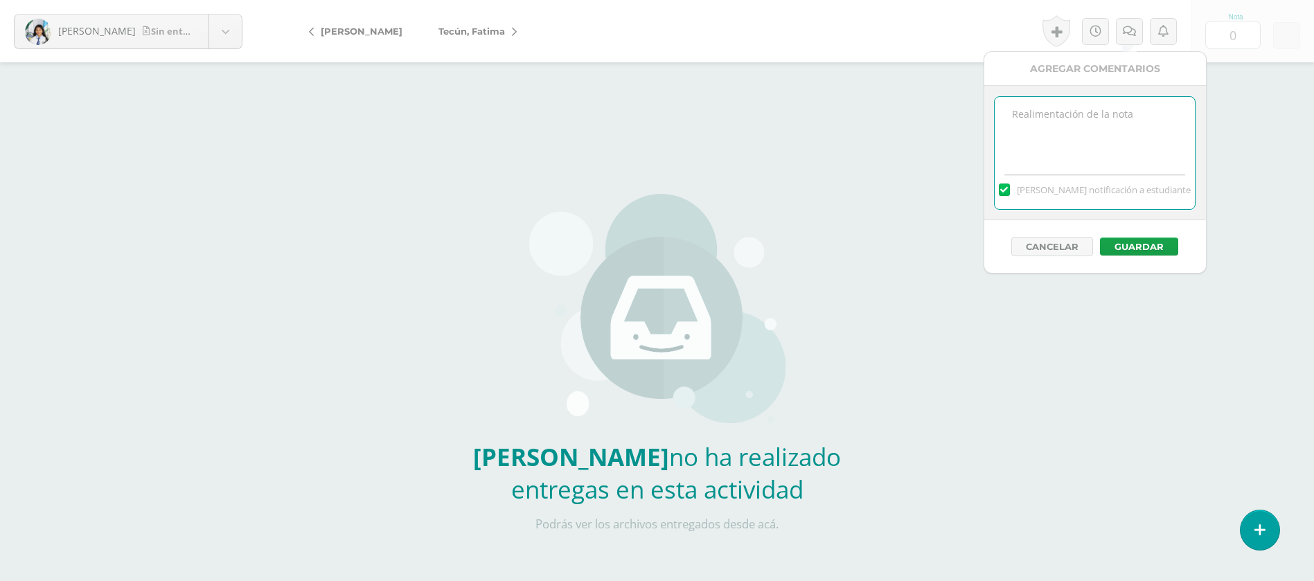
click at [1077, 134] on textarea at bounding box center [1094, 131] width 200 height 69
paste textarea "PRIMERA ENTREGA 12/08/25 Si tienes este mensaje no cumpliste con los requisitos…"
type textarea "PRIMERA ENTREGA [DATE] Si tienes este mensaje no cumpliste con los requisitos d…"
click at [1131, 246] on button "Guardar" at bounding box center [1139, 247] width 78 height 18
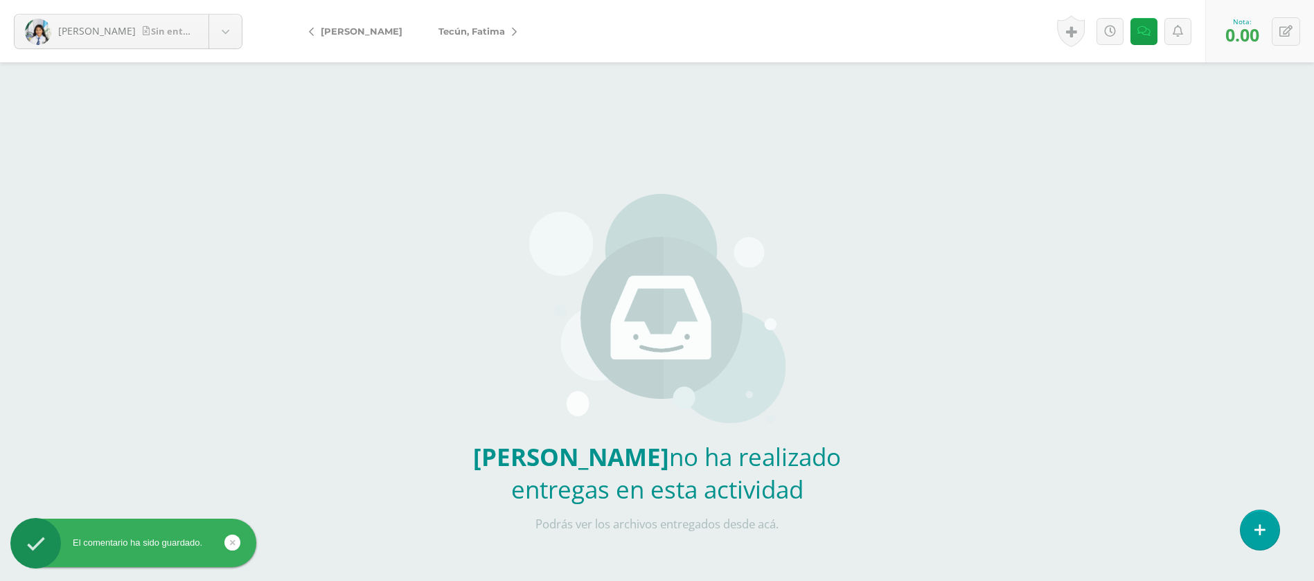
click at [473, 30] on span "Tecún, Fatima" at bounding box center [471, 31] width 66 height 11
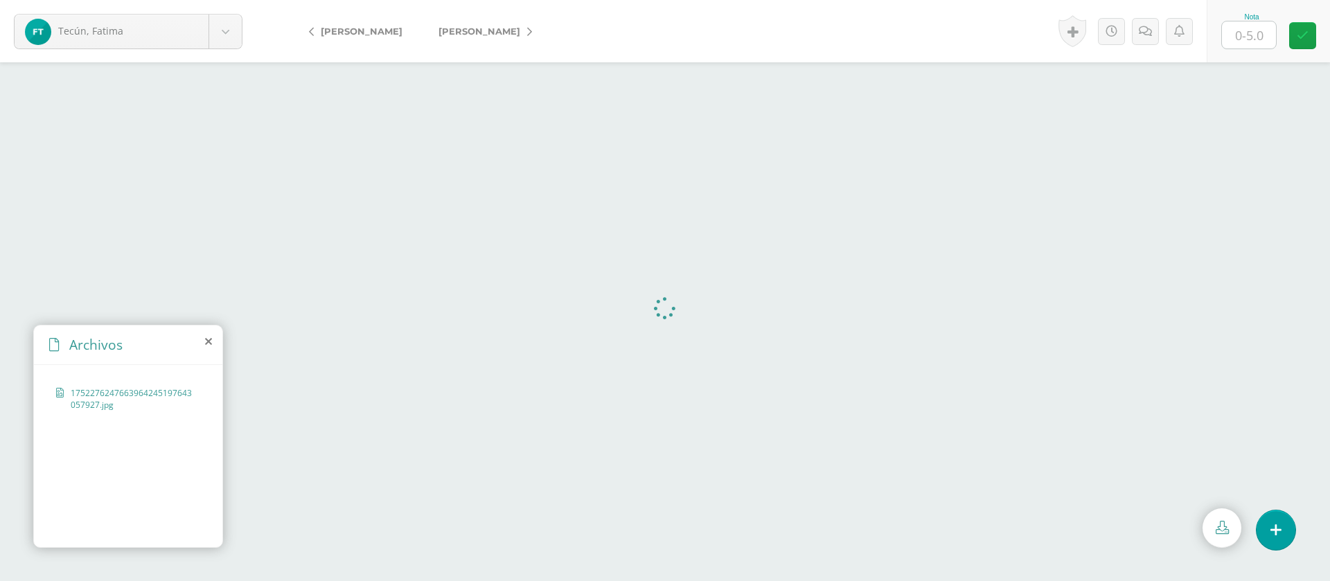
click at [1274, 36] on input "text" at bounding box center [1249, 34] width 54 height 27
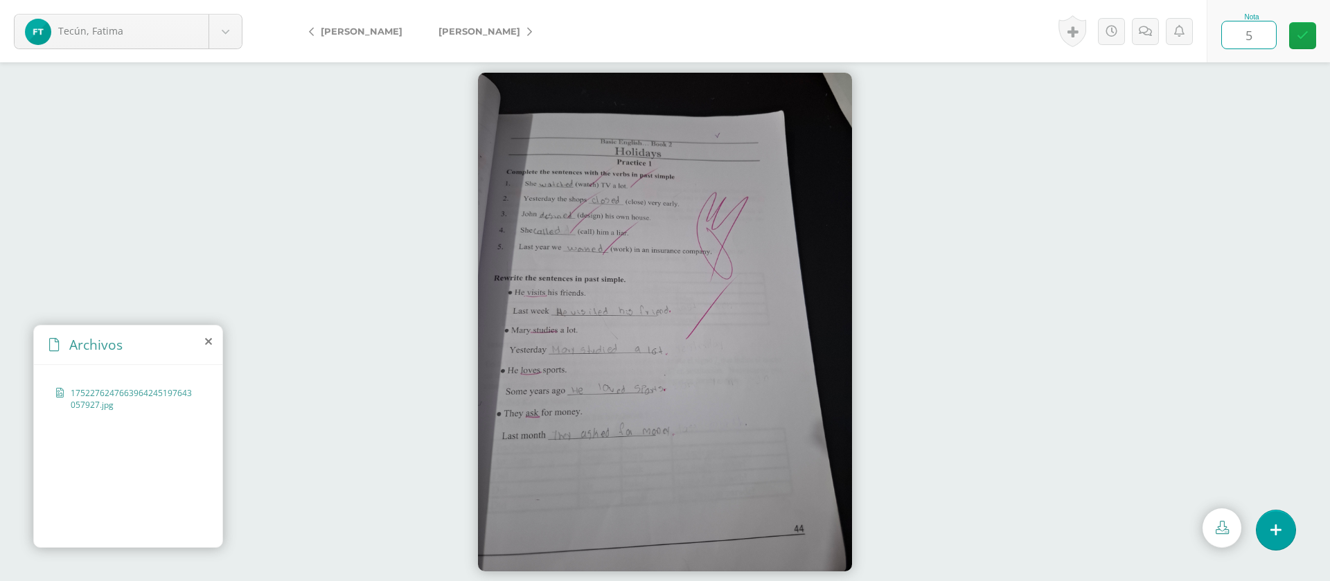
type input "5"
click at [499, 33] on span "[PERSON_NAME]" at bounding box center [479, 31] width 82 height 11
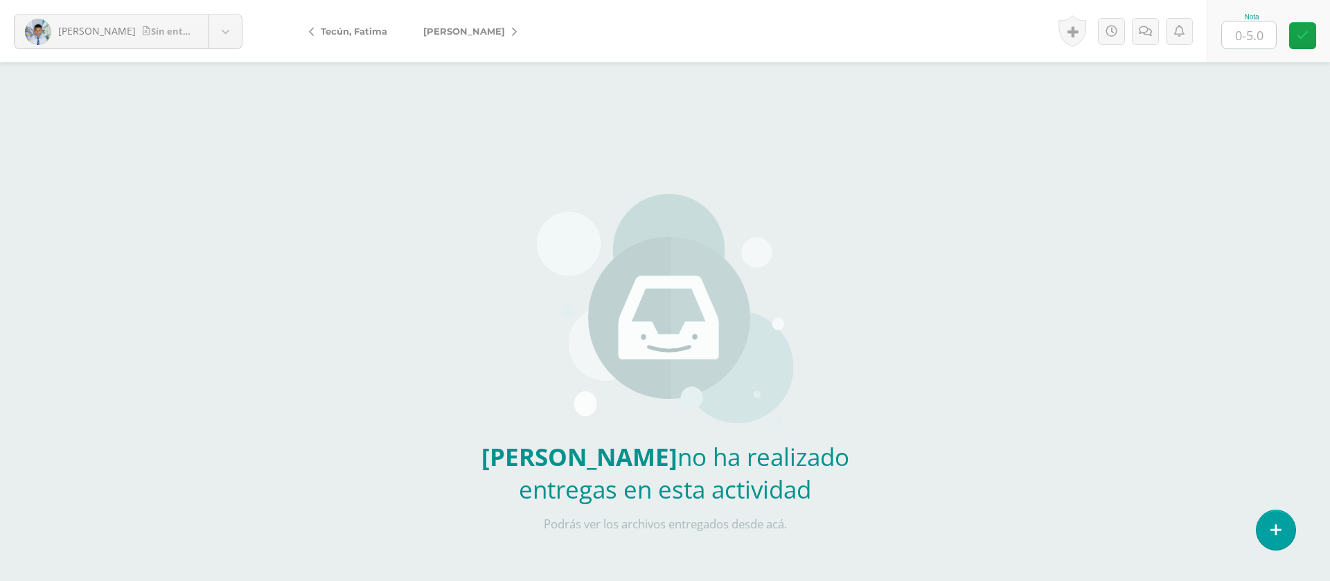
click at [1241, 33] on input "text" at bounding box center [1249, 34] width 54 height 27
type input "0"
click at [1143, 33] on icon at bounding box center [1144, 32] width 13 height 12
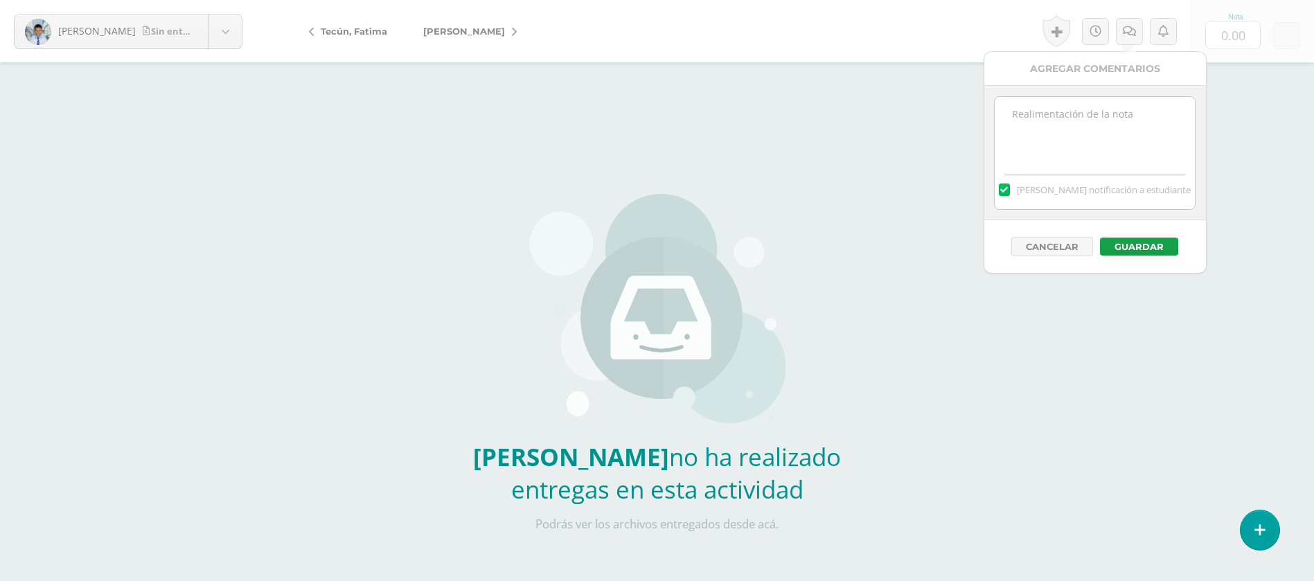
click at [1087, 127] on textarea at bounding box center [1094, 131] width 200 height 69
paste textarea "PRIMERA ENTREGA [DATE] Si tienes este mensaje no cumpliste con los requisitos d…"
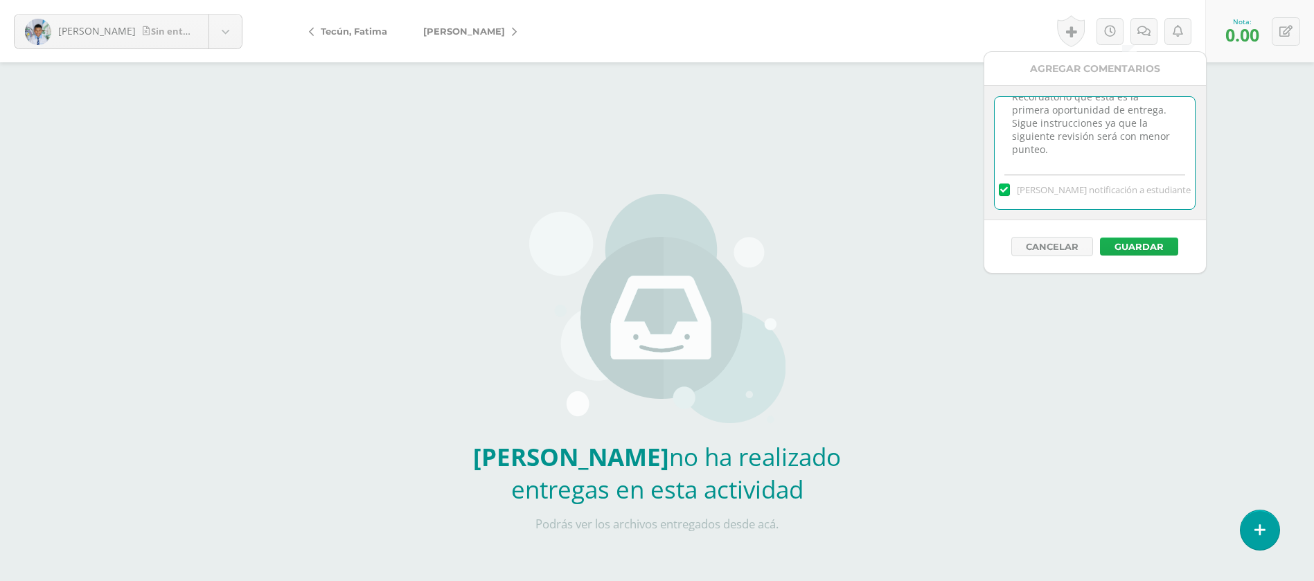
type textarea "PRIMERA ENTREGA [DATE] Si tienes este mensaje no cumpliste con los requisitos d…"
click at [1143, 244] on button "Guardar" at bounding box center [1139, 247] width 78 height 18
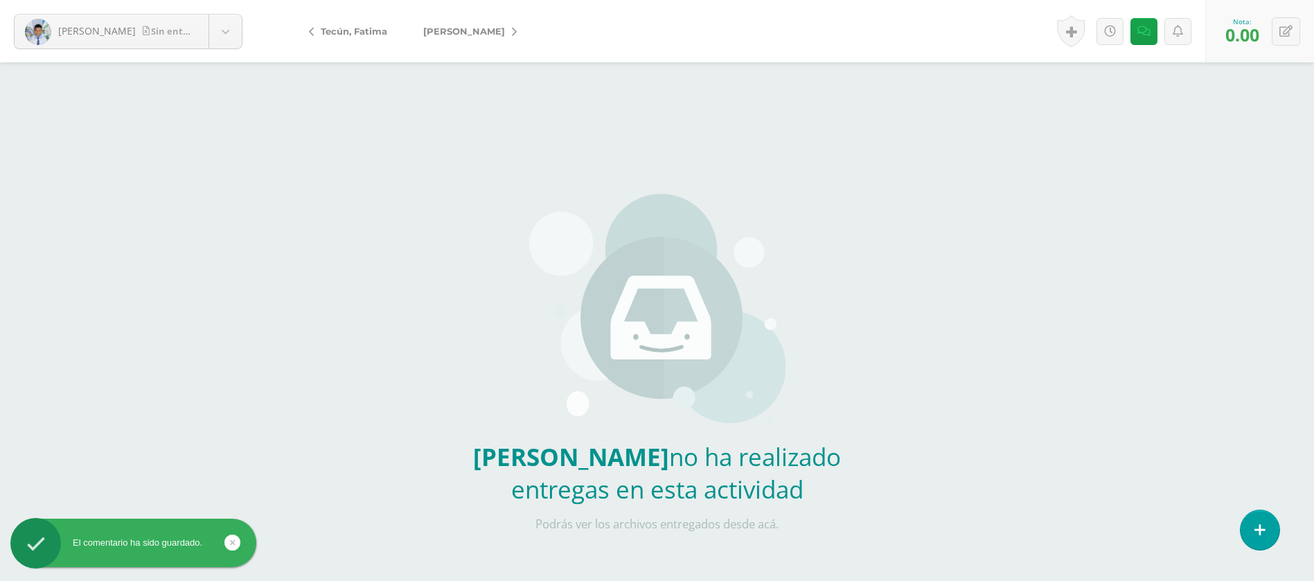
click at [442, 26] on span "[PERSON_NAME]" at bounding box center [464, 31] width 82 height 11
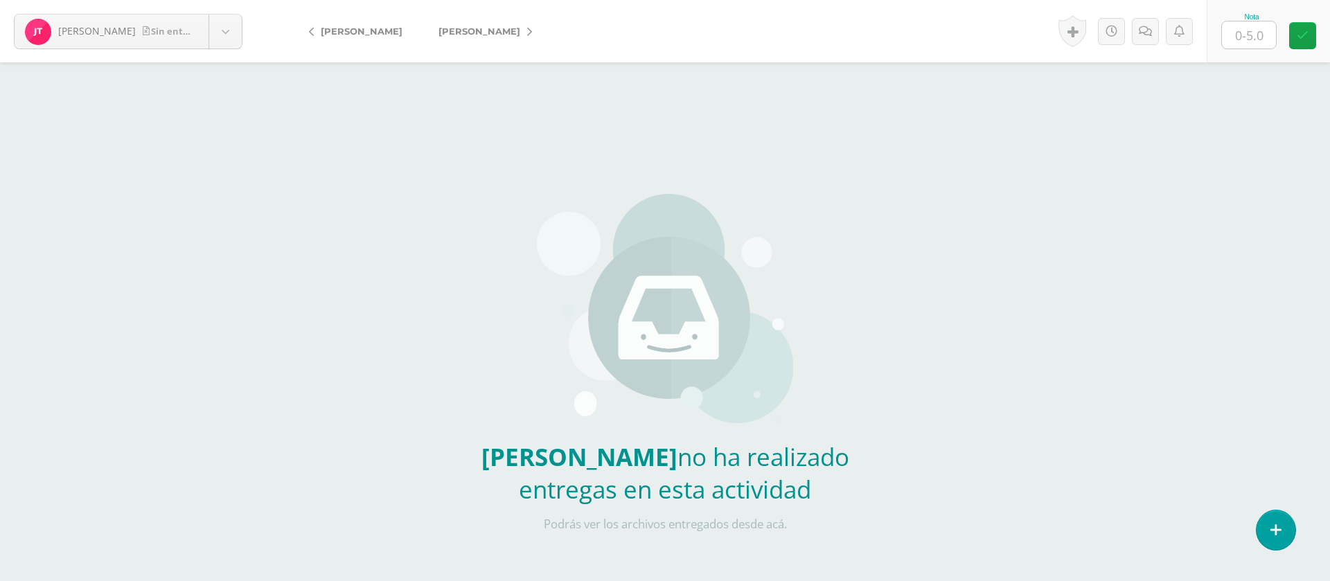
click at [1262, 39] on input "text" at bounding box center [1249, 34] width 54 height 27
type input "0"
click at [1145, 32] on icon at bounding box center [1144, 32] width 13 height 12
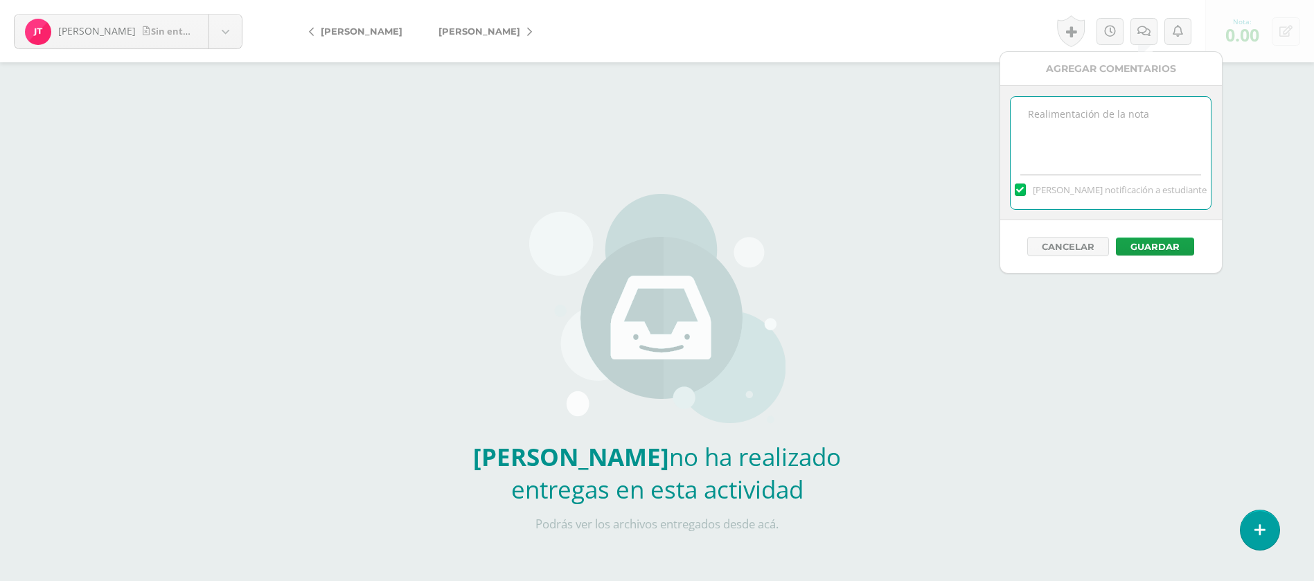
click at [1112, 119] on textarea at bounding box center [1110, 131] width 200 height 69
paste textarea "PRIMERA ENTREGA [DATE] Si tienes este mensaje no cumpliste con los requisitos d…"
type textarea "PRIMERA ENTREGA [DATE] Si tienes este mensaje no cumpliste con los requisitos d…"
click at [1181, 244] on button "Guardar" at bounding box center [1155, 247] width 78 height 18
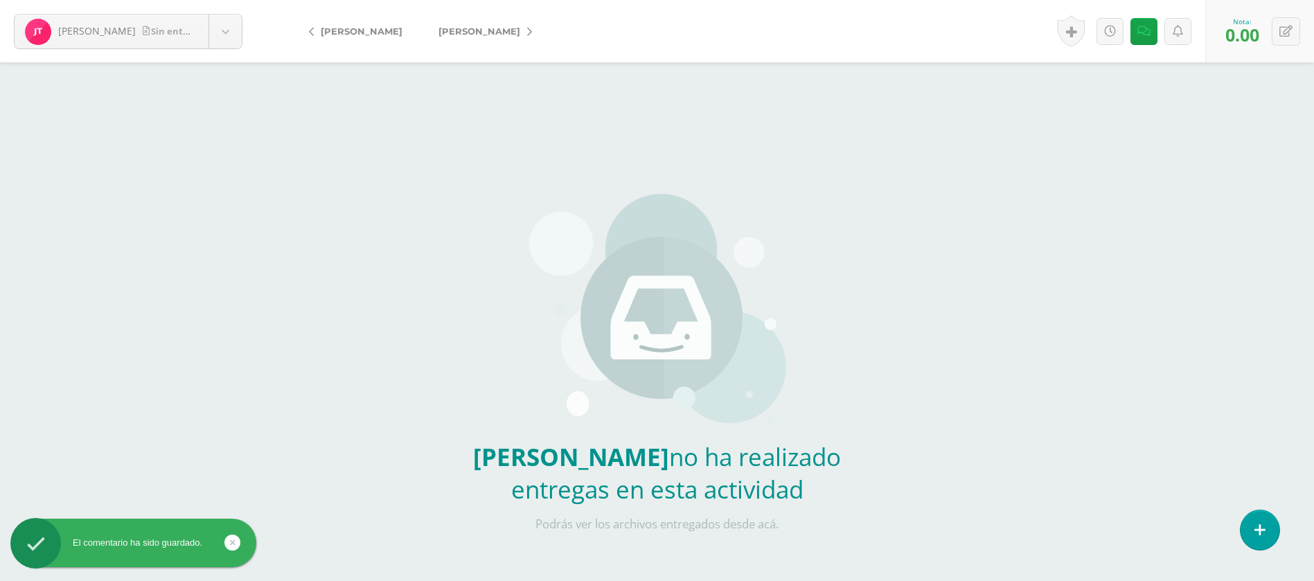
click at [468, 34] on span "[PERSON_NAME]" at bounding box center [479, 31] width 82 height 11
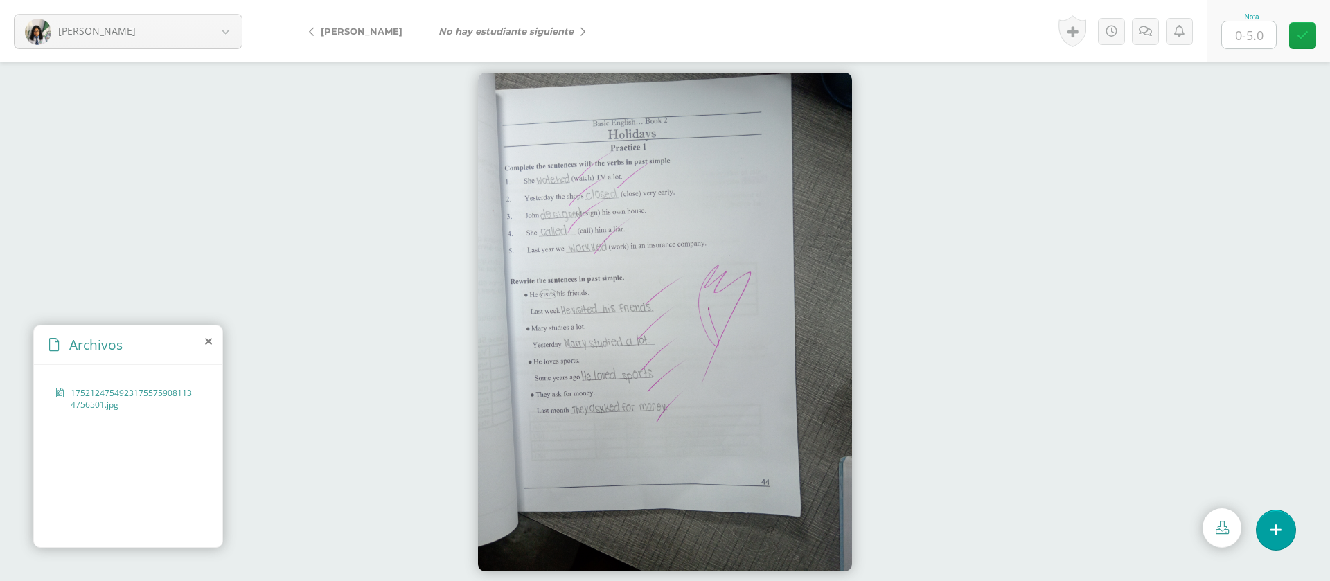
click at [1248, 33] on input "text" at bounding box center [1249, 34] width 54 height 27
type input "5"
click at [509, 30] on icon "No hay estudiante siguiente" at bounding box center [505, 31] width 135 height 11
